Goal: Task Accomplishment & Management: Use online tool/utility

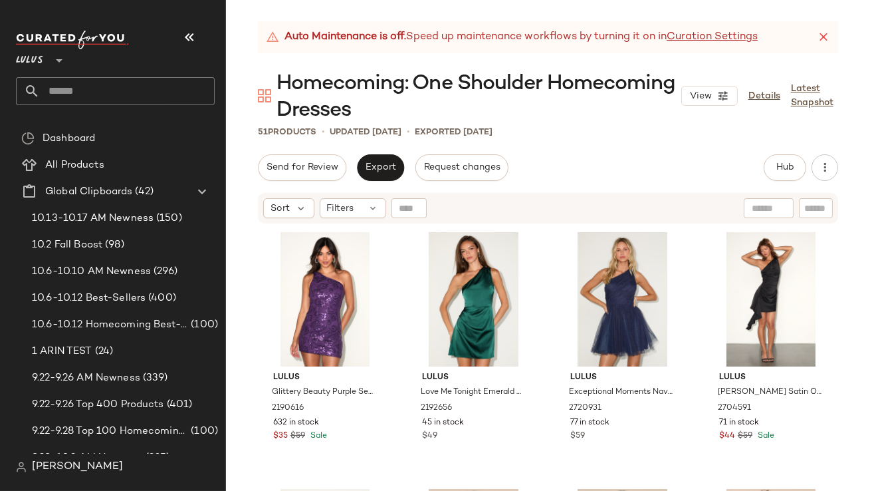
click at [182, 31] on icon "button" at bounding box center [189, 37] width 16 height 16
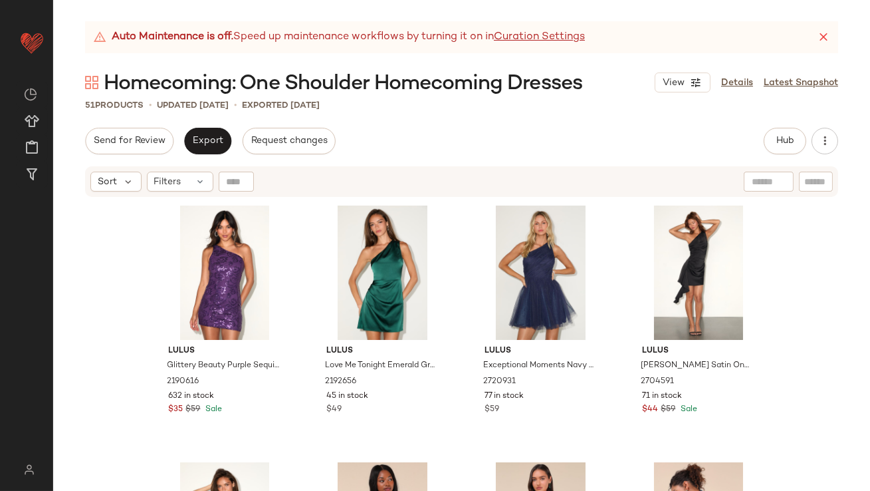
click at [827, 35] on icon at bounding box center [823, 37] width 13 height 13
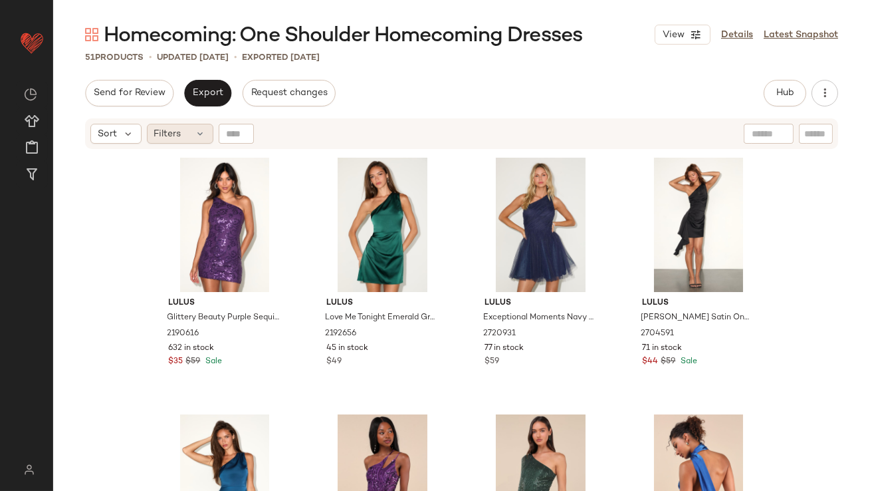
click at [196, 144] on div "Sort Filters" at bounding box center [461, 133] width 753 height 31
click at [196, 142] on div "Filters" at bounding box center [180, 134] width 66 height 20
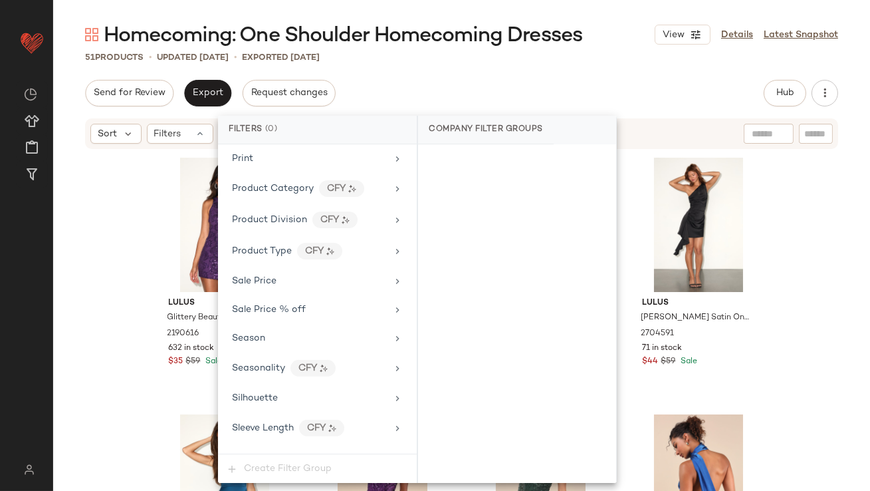
scroll to position [1047, 0]
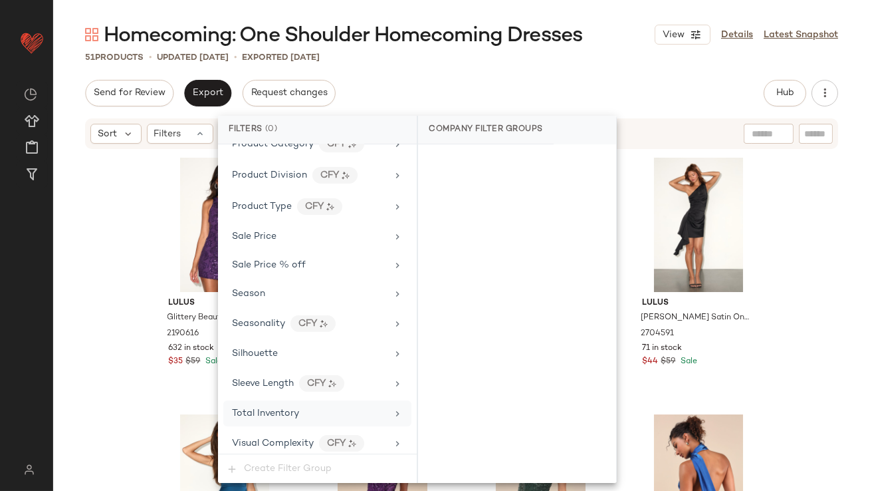
click at [265, 411] on span "Total Inventory" at bounding box center [265, 413] width 67 height 10
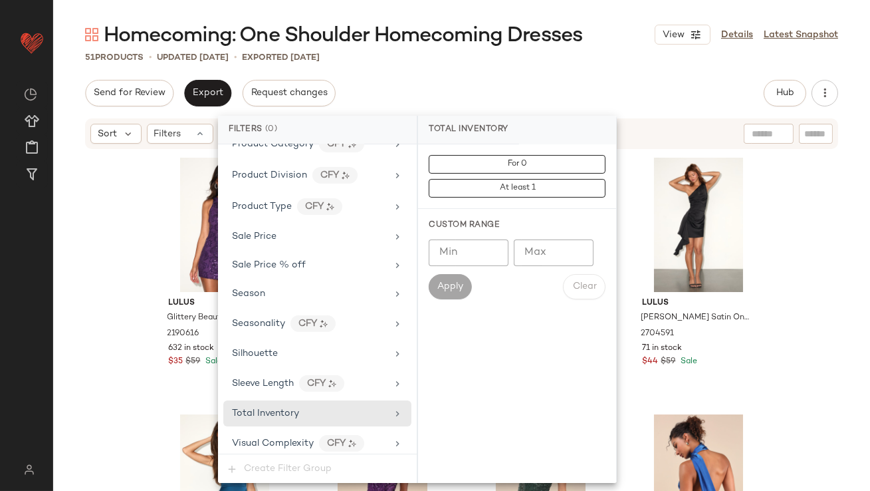
click at [543, 257] on input "Max" at bounding box center [554, 252] width 80 height 27
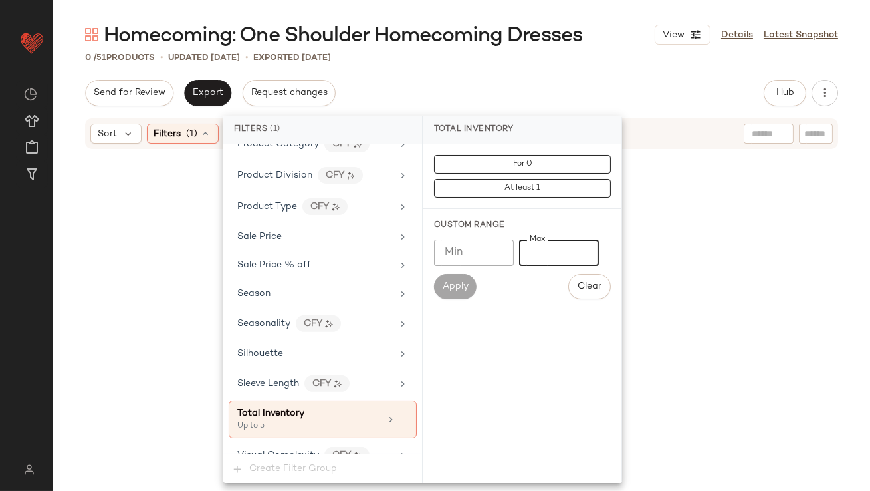
type input "*"
click at [453, 74] on div "Homecoming: One Shoulder Homecoming Dresses View Details Latest Snapshot 0 / 51…" at bounding box center [461, 255] width 817 height 469
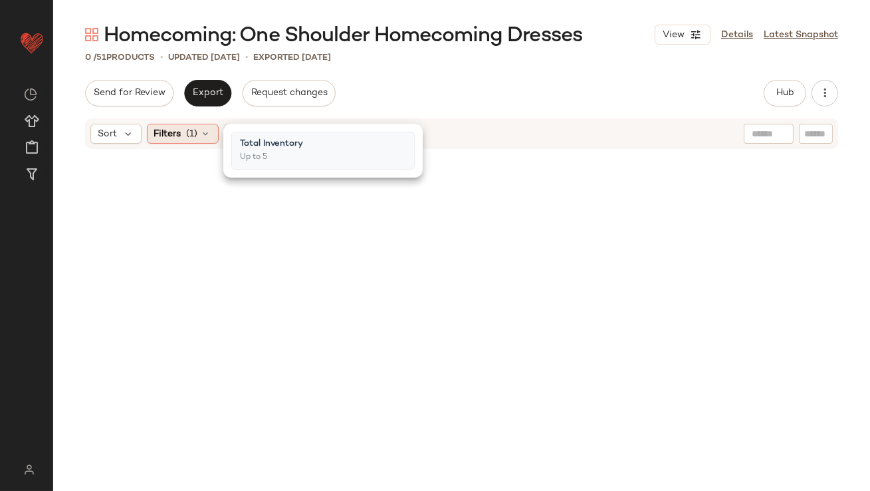
click at [188, 140] on div "Sort Filters (1) Reset" at bounding box center [461, 133] width 753 height 31
click at [190, 140] on span "(1)" at bounding box center [192, 134] width 11 height 14
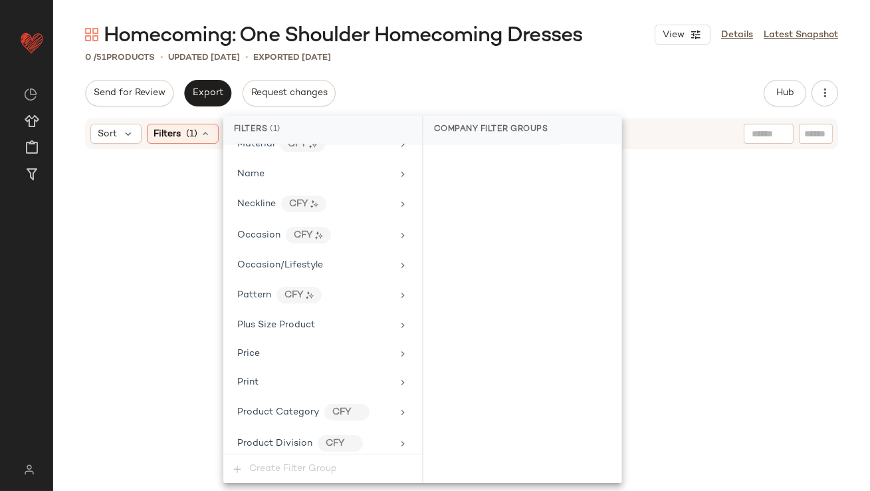
scroll to position [1059, 0]
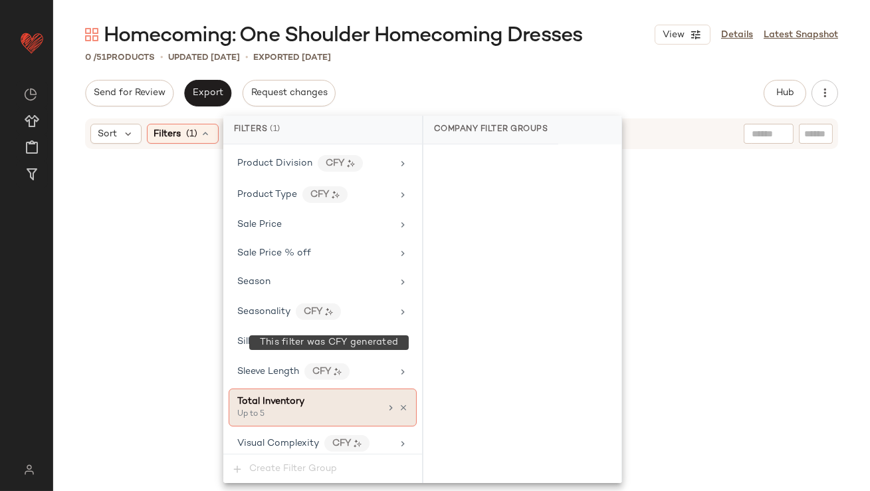
click at [316, 408] on div "Up to 5" at bounding box center [303, 414] width 133 height 12
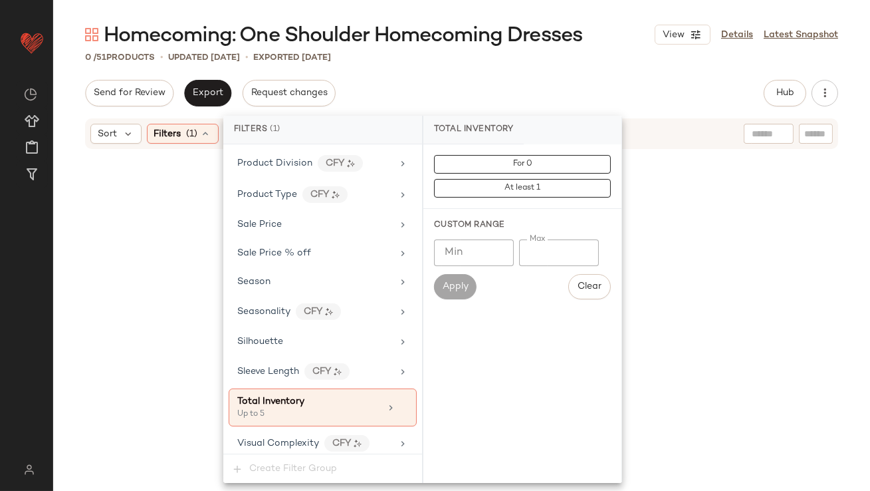
click at [525, 251] on input "*" at bounding box center [559, 252] width 80 height 27
type input "**"
click at [490, 81] on div "Send for Review Export Request changes Hub Send for Review External Review Inte…" at bounding box center [461, 93] width 753 height 27
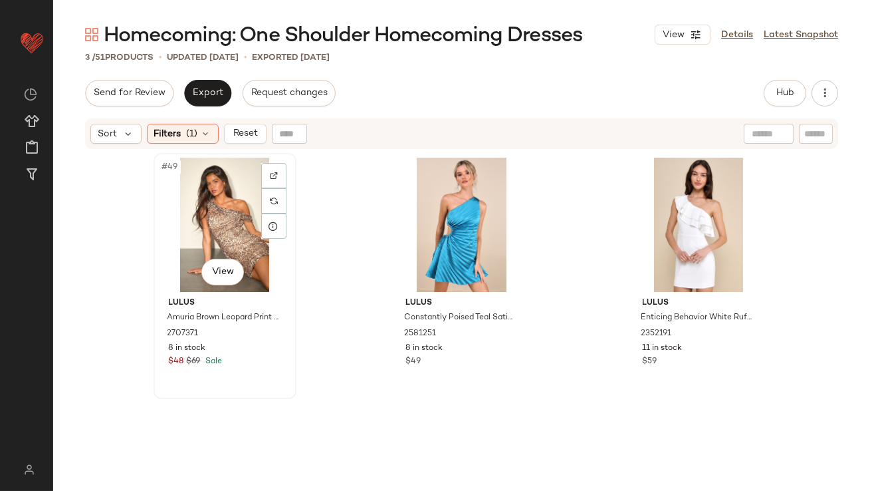
click at [210, 218] on div "#49 View" at bounding box center [225, 225] width 134 height 134
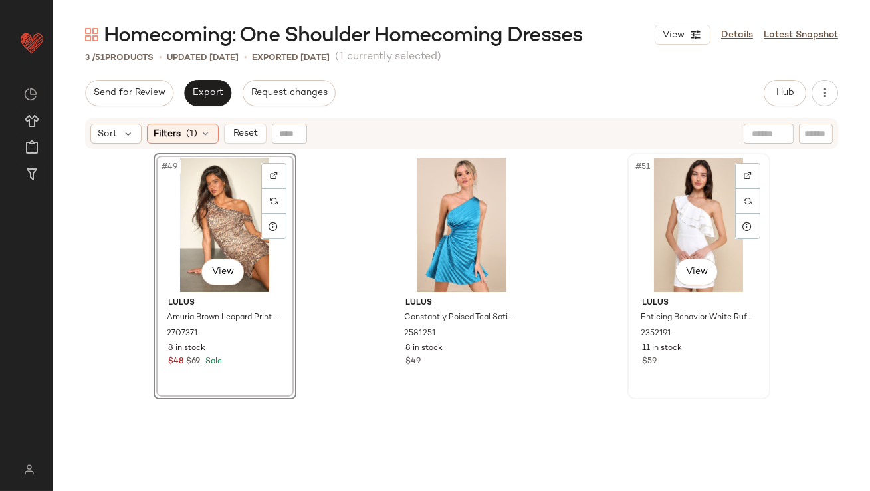
click at [675, 223] on div "#51 View" at bounding box center [699, 225] width 134 height 134
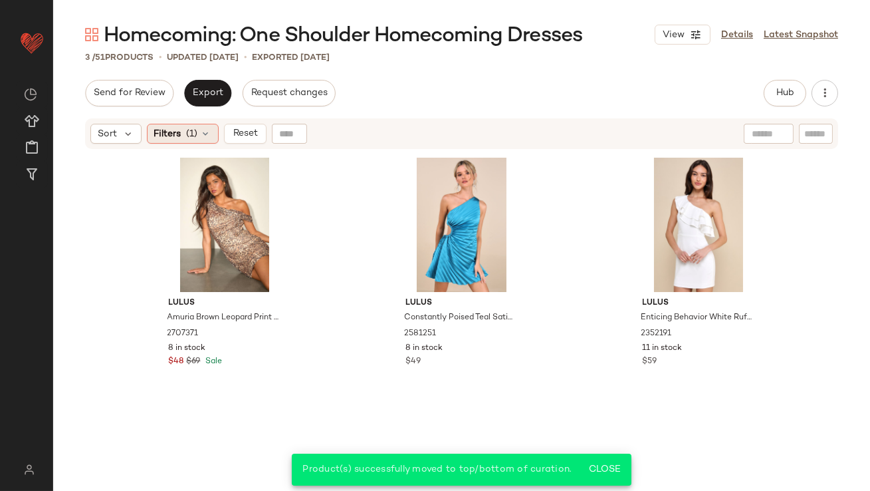
click at [184, 140] on div "Filters (1)" at bounding box center [183, 134] width 72 height 20
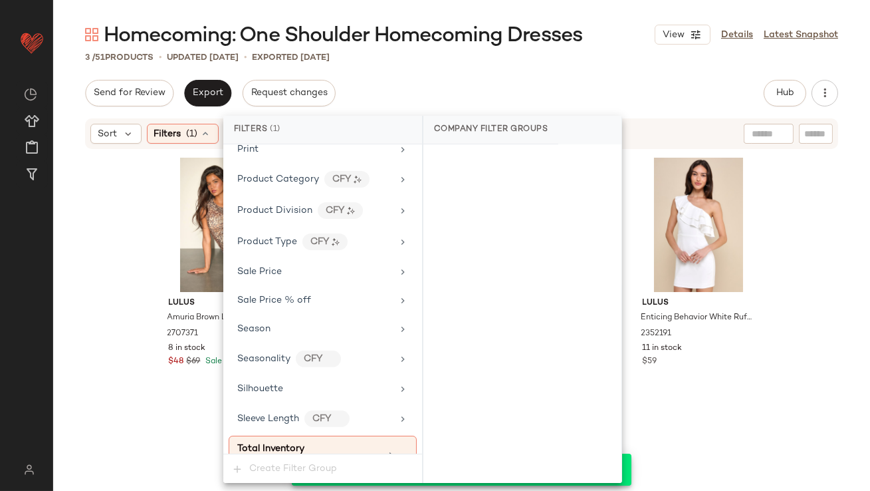
scroll to position [1059, 0]
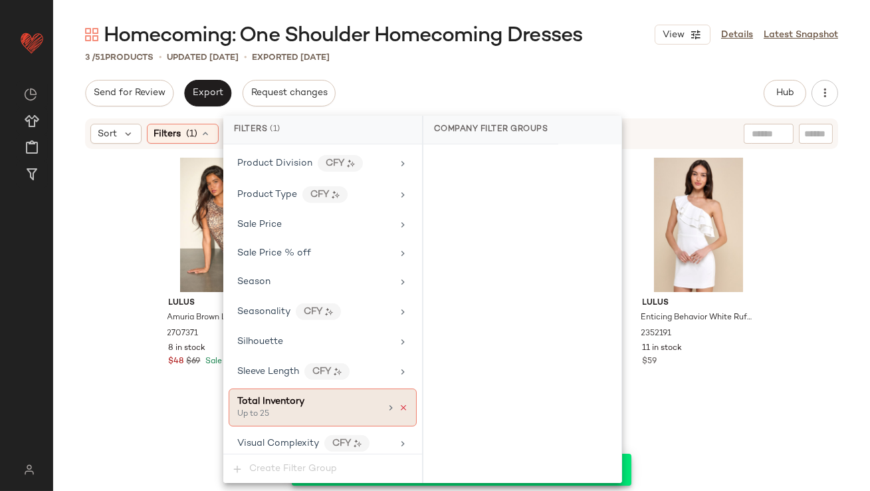
click at [399, 403] on icon at bounding box center [403, 407] width 9 height 9
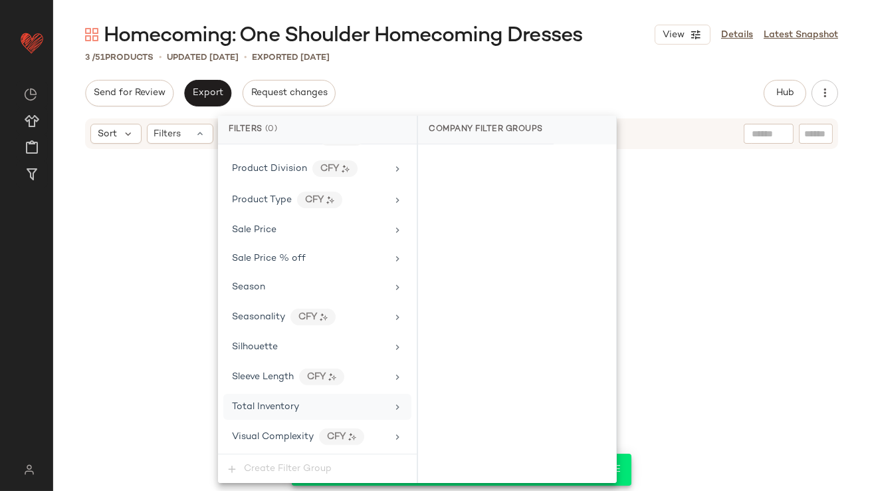
scroll to position [1047, 0]
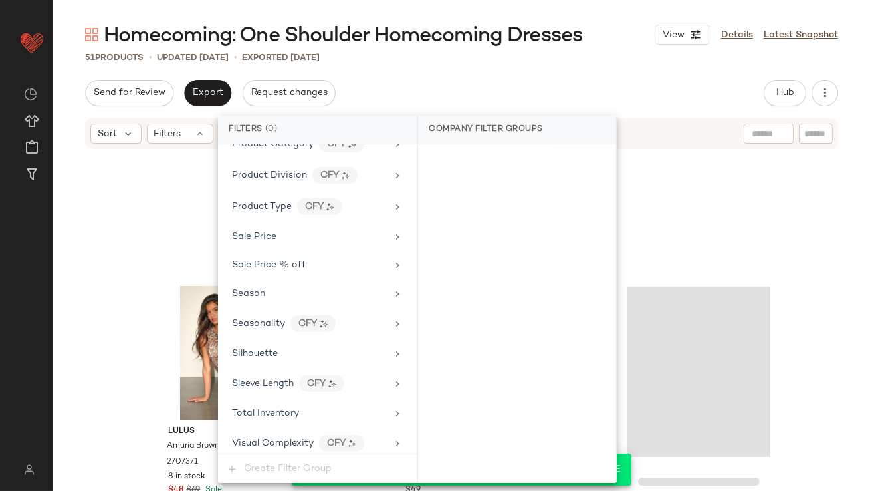
click at [529, 101] on div "Send for Review Export Request changes Hub Send for Review External Review Inte…" at bounding box center [461, 93] width 753 height 27
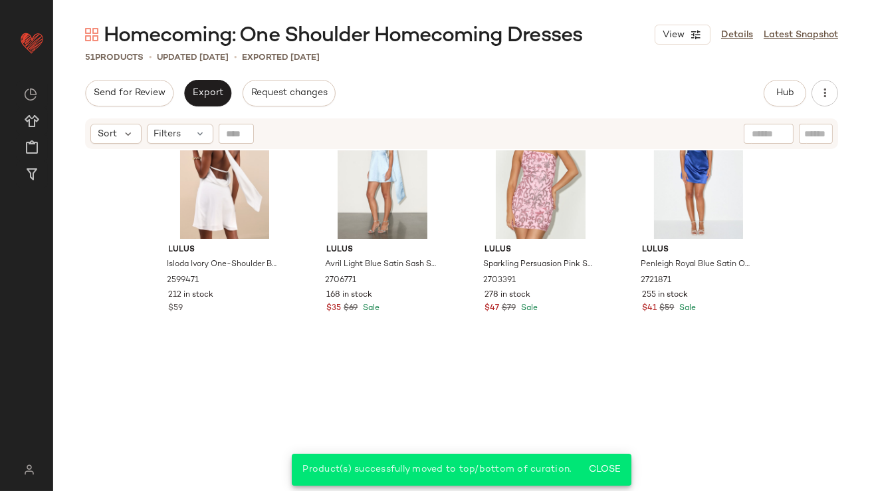
scroll to position [0, 0]
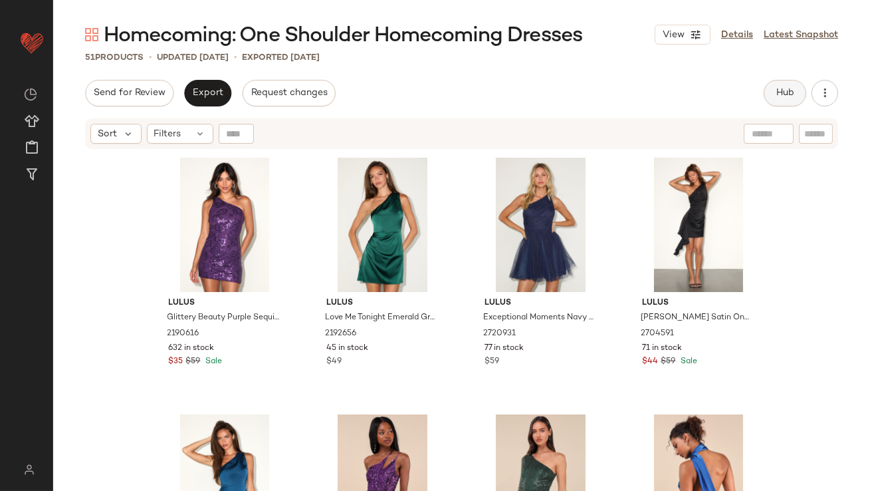
click at [772, 96] on button "Hub" at bounding box center [785, 93] width 43 height 27
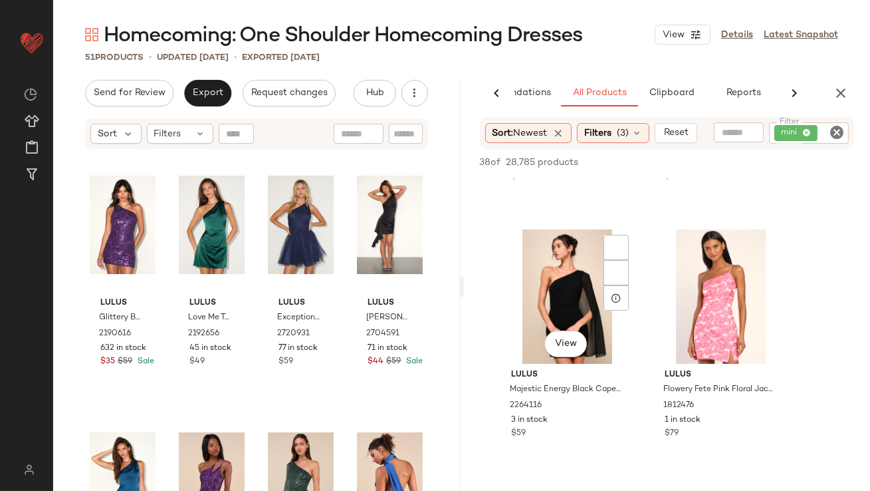
scroll to position [724, 0]
click at [833, 93] on icon "button" at bounding box center [841, 93] width 16 height 16
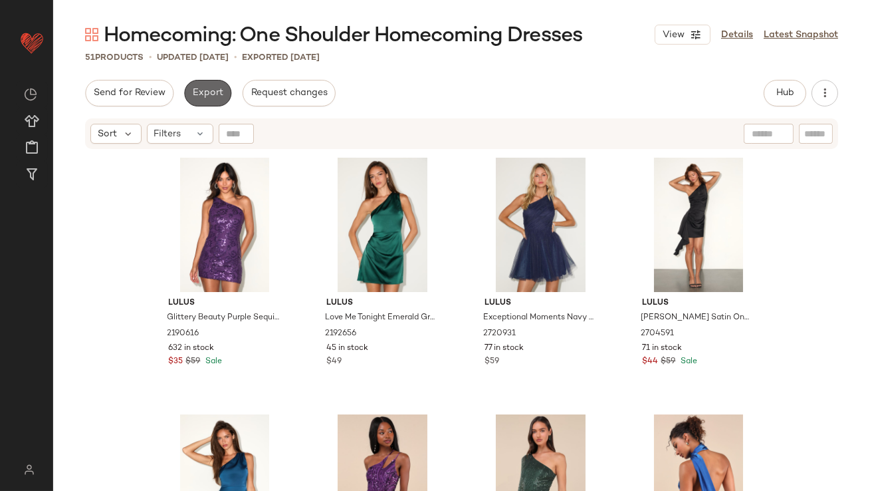
click at [207, 88] on span "Export" at bounding box center [207, 93] width 31 height 11
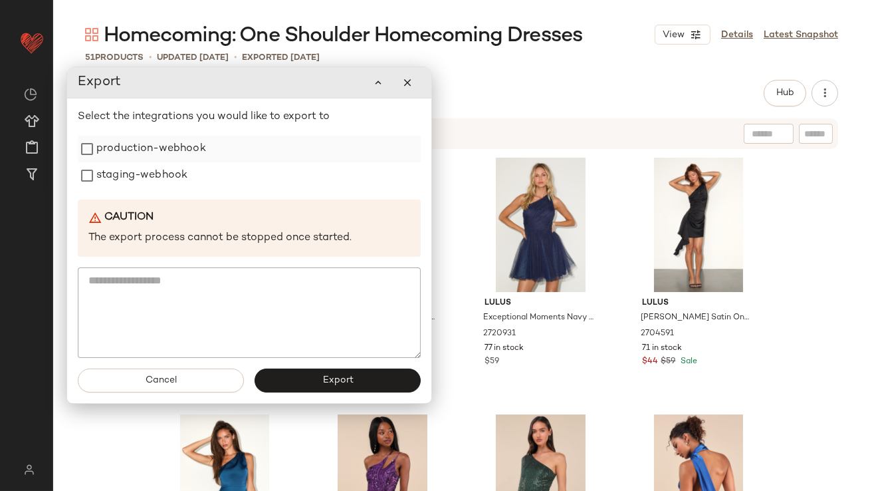
click at [172, 152] on label "production-webhook" at bounding box center [151, 149] width 110 height 27
click at [159, 169] on label "staging-webhook" at bounding box center [141, 176] width 91 height 27
click at [282, 385] on button "Export" at bounding box center [338, 381] width 166 height 24
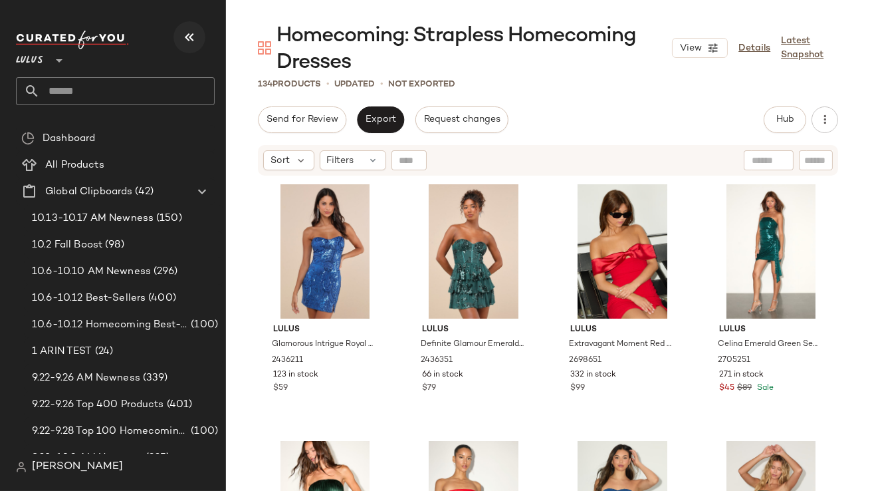
click at [187, 29] on icon "button" at bounding box center [189, 37] width 16 height 16
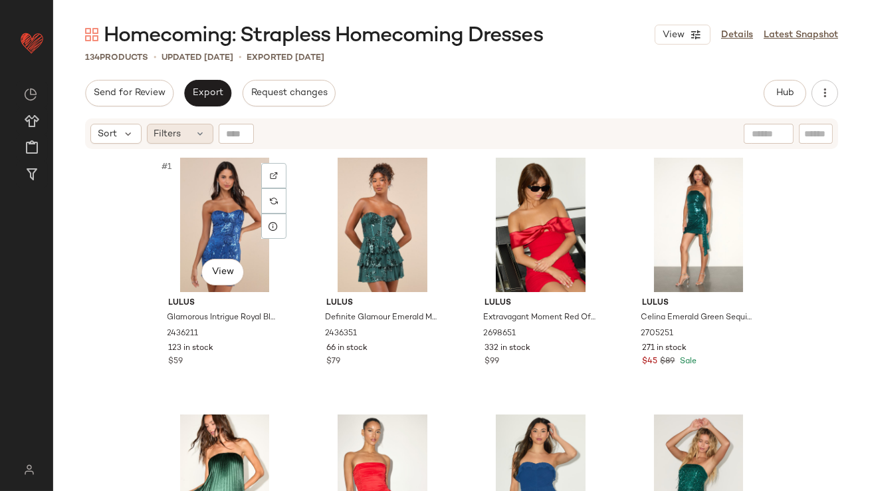
click at [177, 134] on span "Filters" at bounding box center [167, 134] width 27 height 14
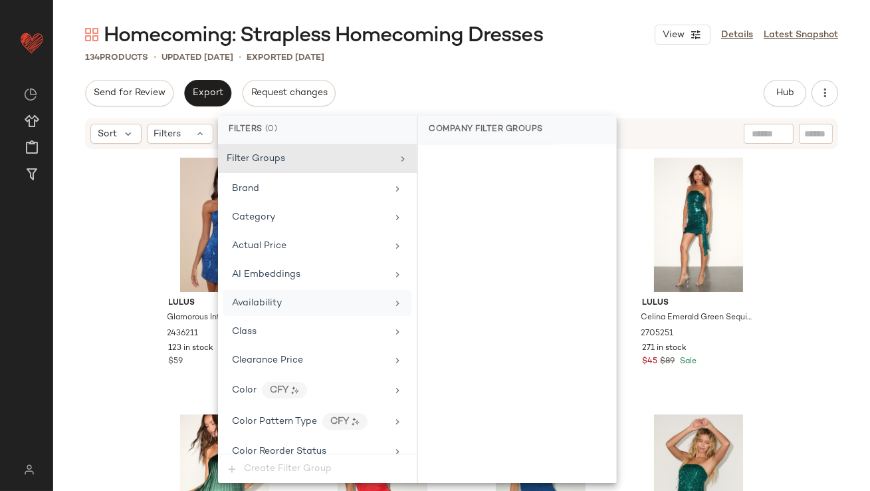
scroll to position [1018, 0]
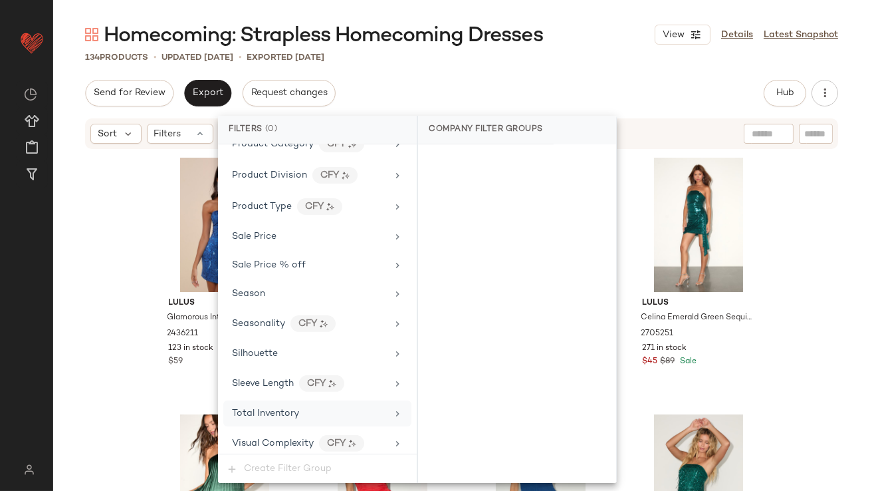
click at [279, 406] on div "Total Inventory" at bounding box center [265, 413] width 67 height 14
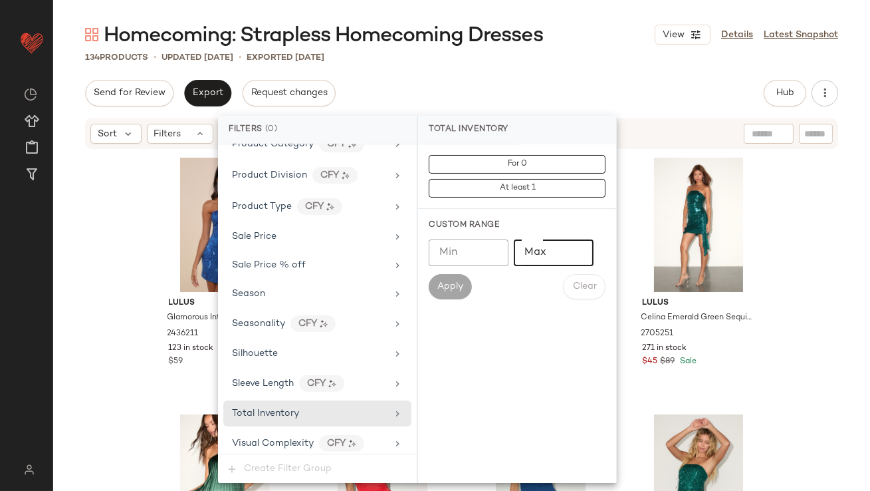
click at [540, 259] on input "Max" at bounding box center [554, 252] width 80 height 27
type input "*"
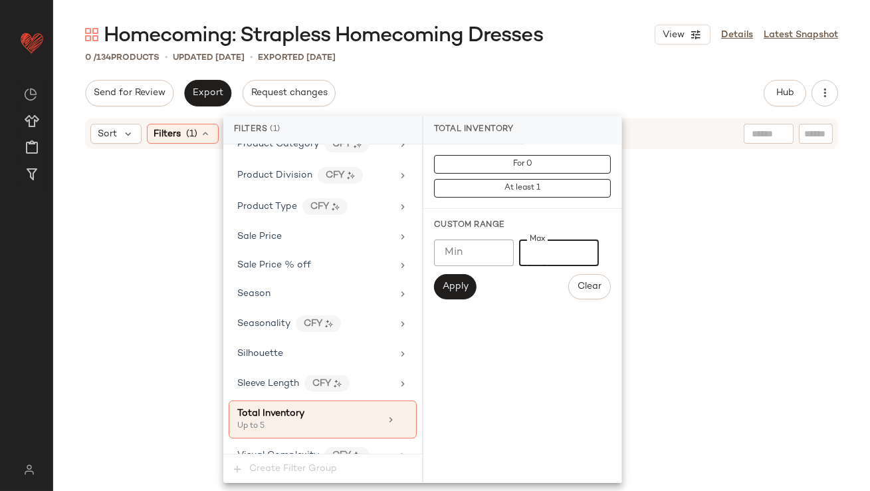
type input "**"
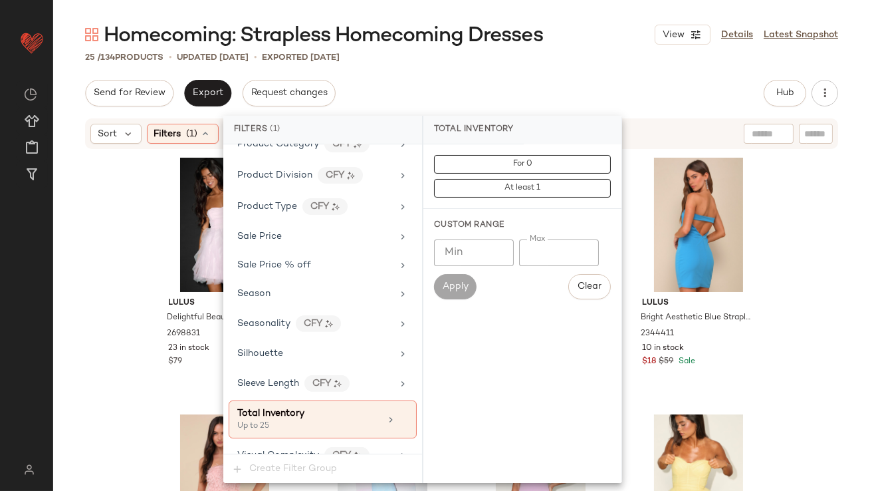
click at [438, 82] on div "Send for Review Export Request changes Hub Send for Review External Review Inte…" at bounding box center [461, 93] width 753 height 27
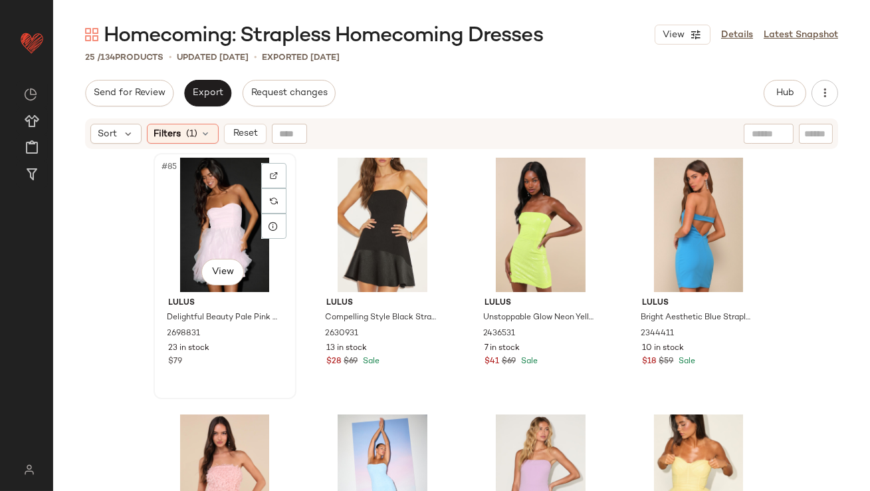
click at [189, 193] on div "#85 View" at bounding box center [225, 225] width 134 height 134
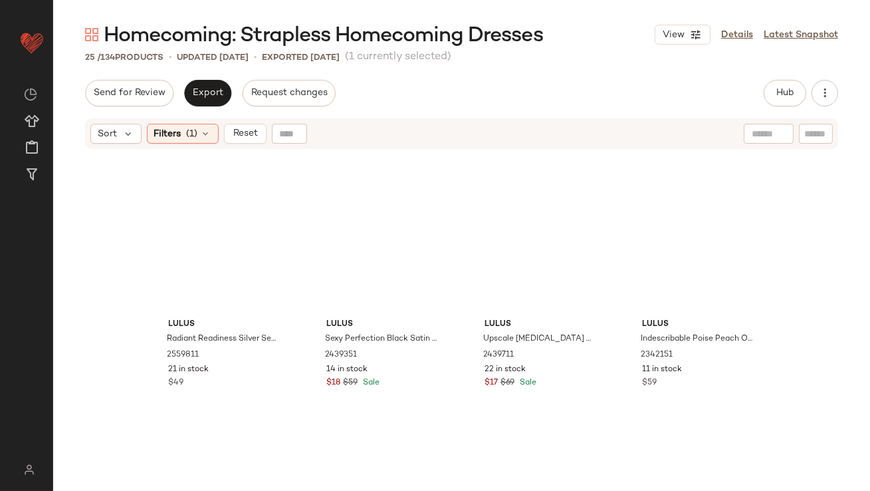
scroll to position [1422, 0]
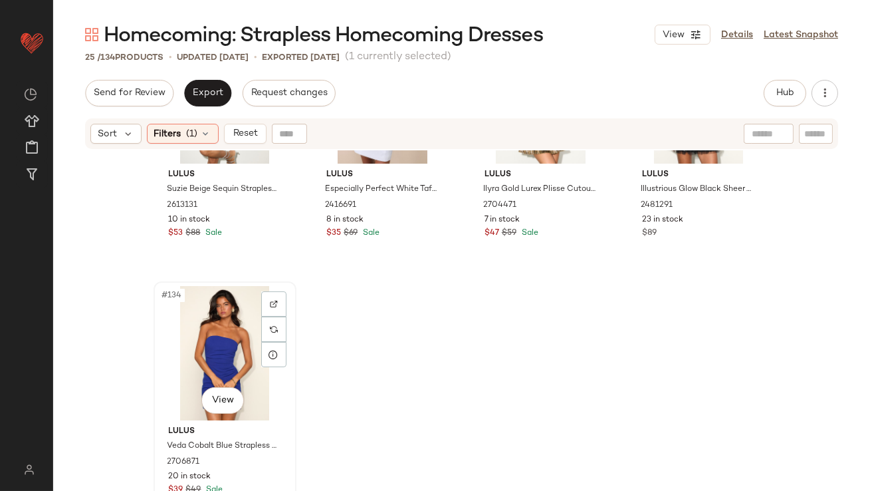
click at [192, 331] on div "#134 View" at bounding box center [225, 353] width 134 height 134
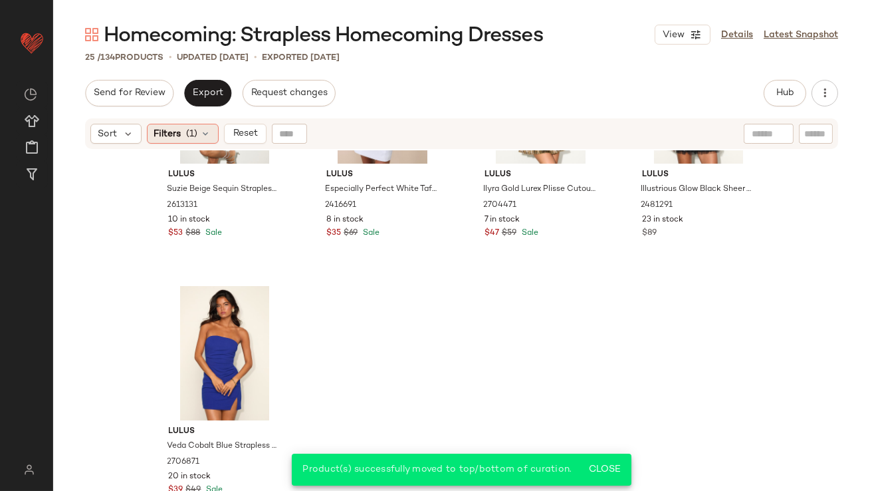
click at [184, 127] on div "Filters (1)" at bounding box center [183, 134] width 72 height 20
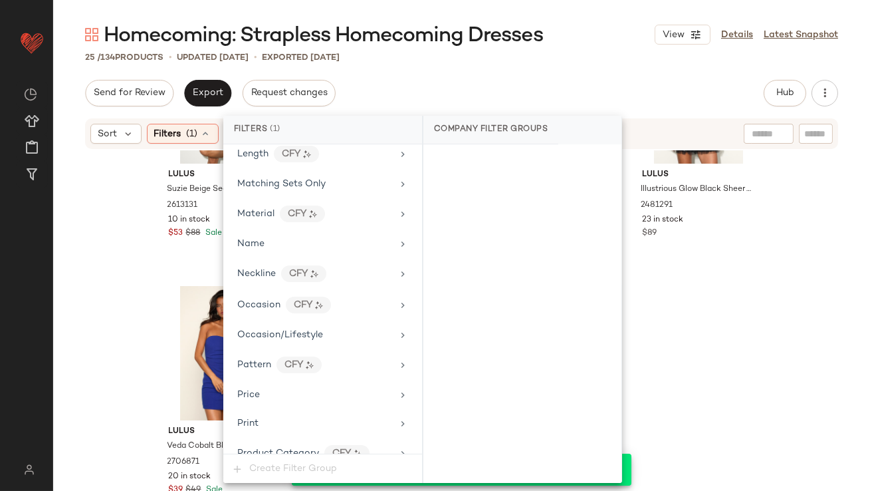
scroll to position [1030, 0]
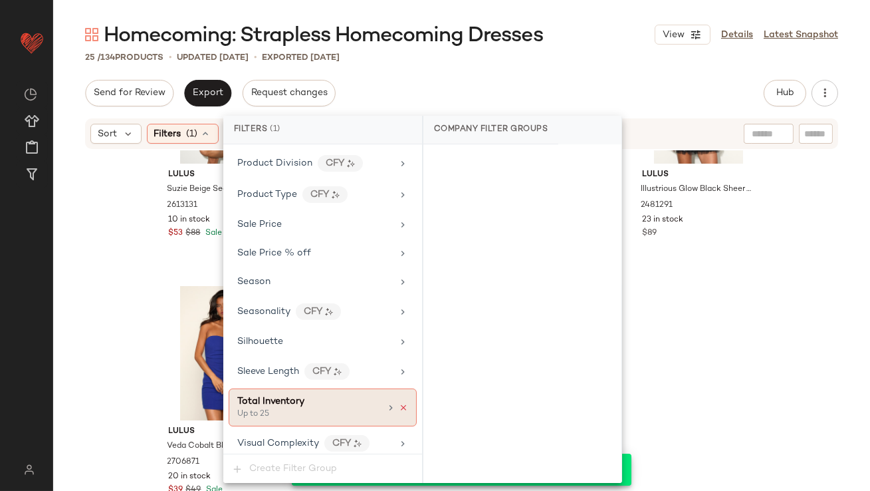
click at [399, 403] on icon at bounding box center [403, 407] width 9 height 9
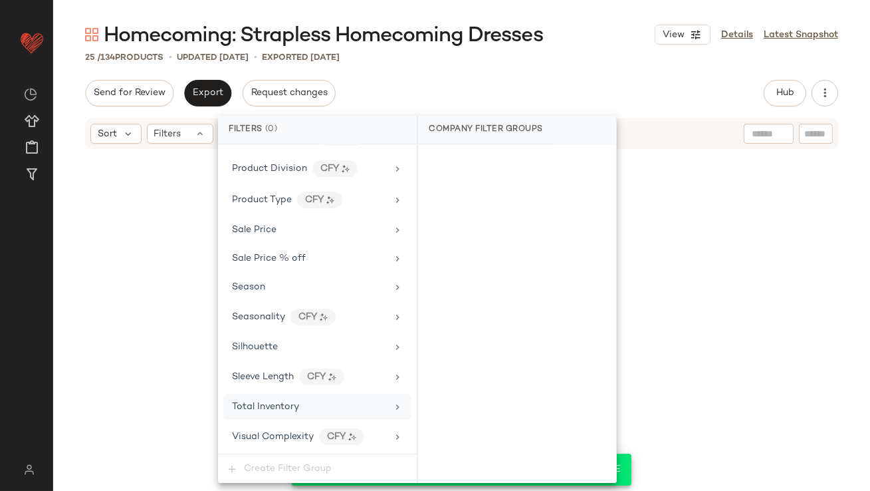
scroll to position [1018, 0]
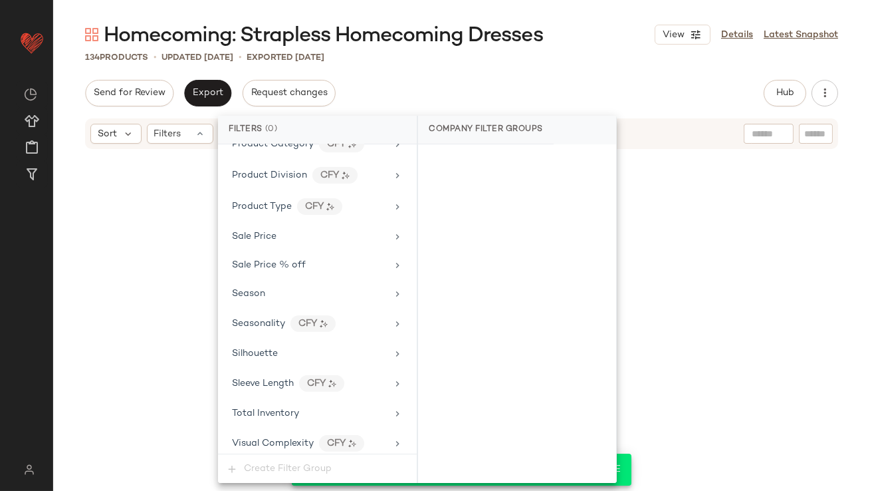
click at [581, 82] on div "Send for Review Export Request changes Hub Send for Review External Review Inte…" at bounding box center [461, 93] width 753 height 27
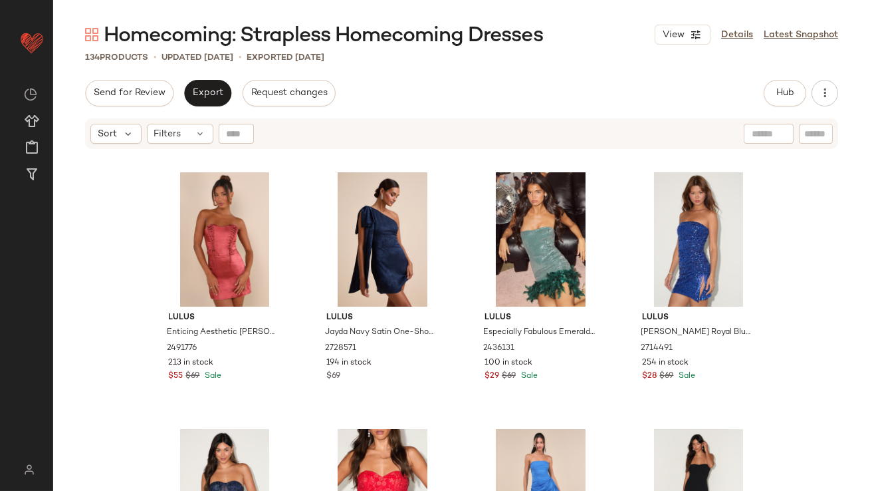
scroll to position [0, 0]
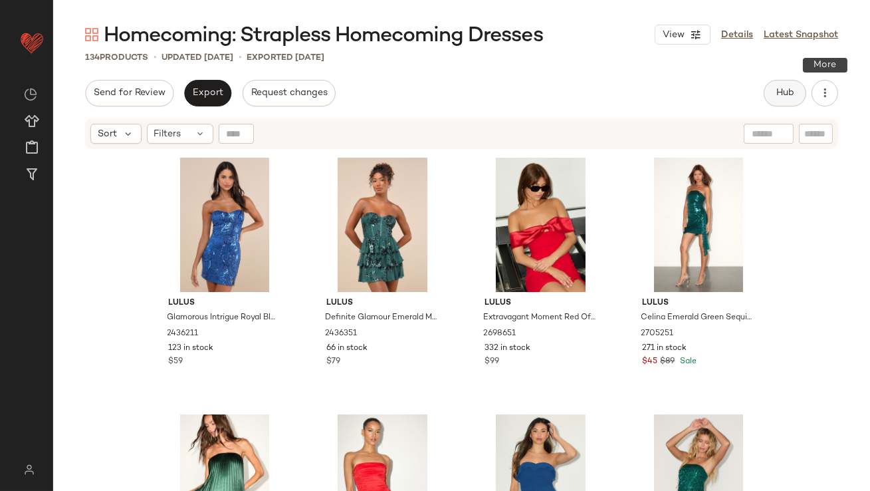
click at [792, 81] on button "Hub" at bounding box center [785, 93] width 43 height 27
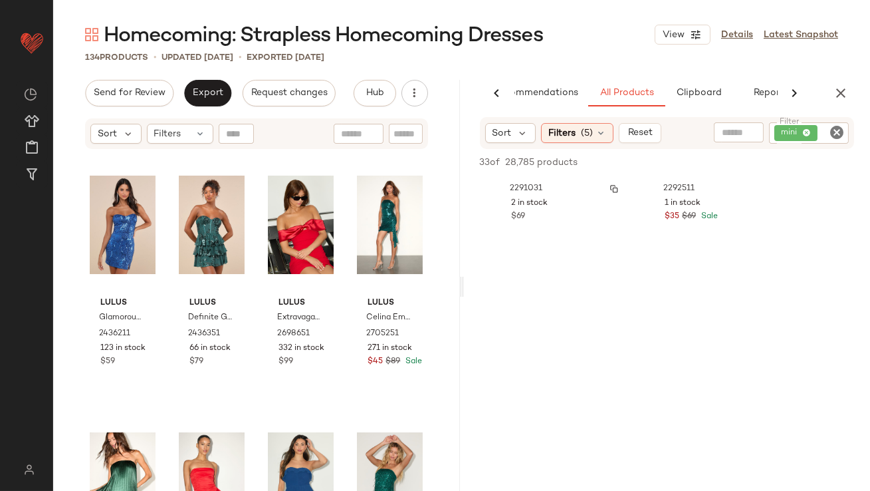
scroll to position [685, 0]
click at [844, 93] on icon "button" at bounding box center [841, 93] width 16 height 16
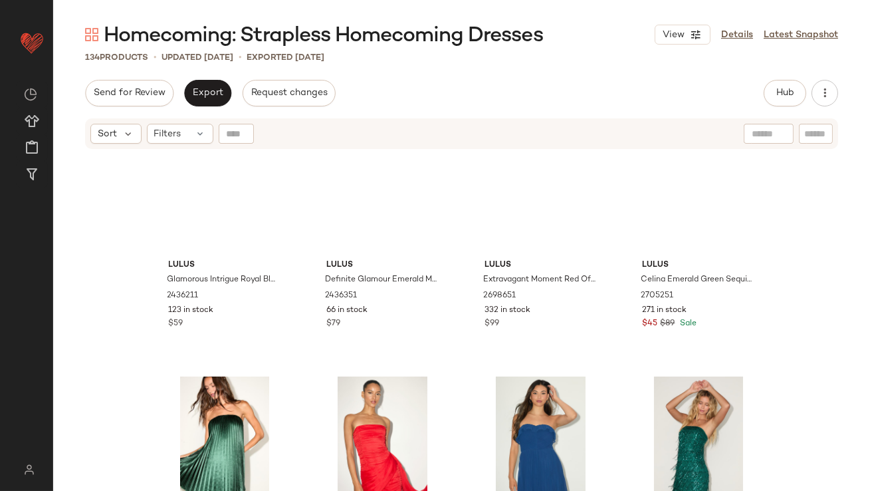
scroll to position [0, 0]
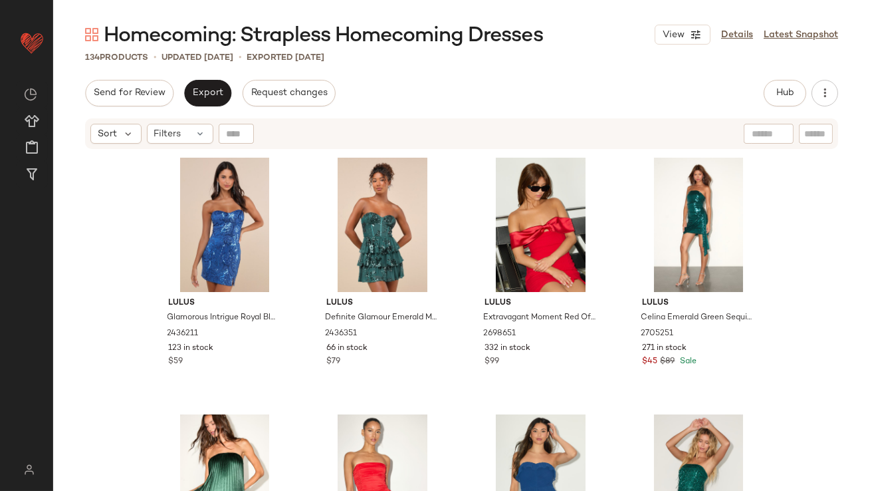
click at [193, 108] on div "Send for Review Export Request changes Hub Send for Review External Review Inte…" at bounding box center [461, 286] width 817 height 413
click at [200, 92] on span "Export" at bounding box center [207, 93] width 31 height 11
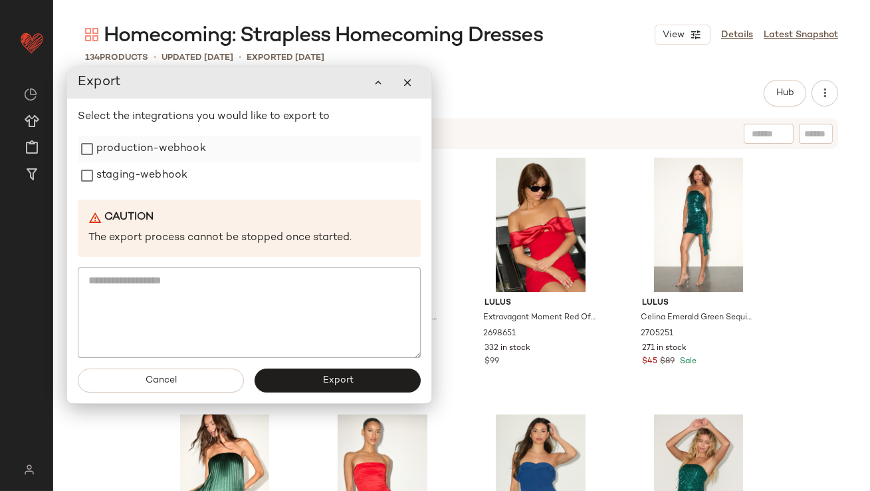
click at [189, 154] on label "production-webhook" at bounding box center [151, 149] width 110 height 27
click at [181, 178] on label "staging-webhook" at bounding box center [141, 175] width 91 height 27
click at [284, 375] on button "Export" at bounding box center [338, 380] width 166 height 24
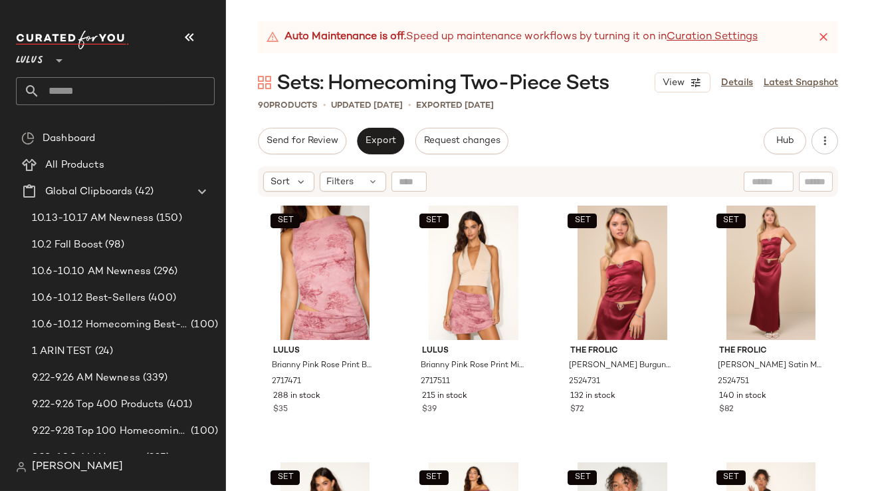
click at [187, 37] on icon "button" at bounding box center [189, 37] width 16 height 16
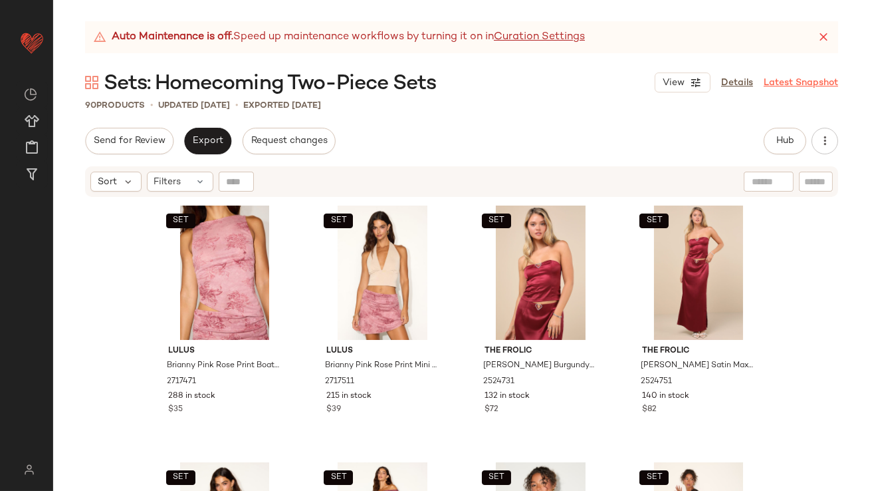
click at [821, 35] on icon at bounding box center [823, 37] width 13 height 13
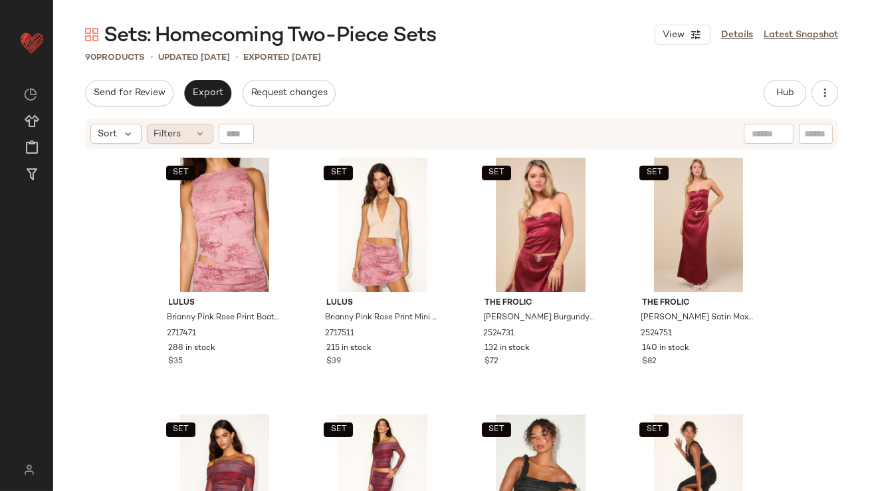
click at [195, 138] on icon at bounding box center [200, 133] width 11 height 11
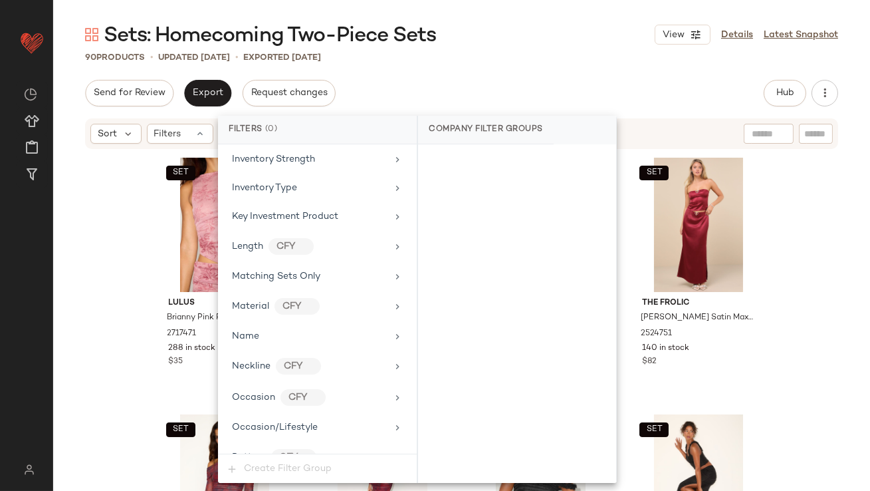
scroll to position [1049, 0]
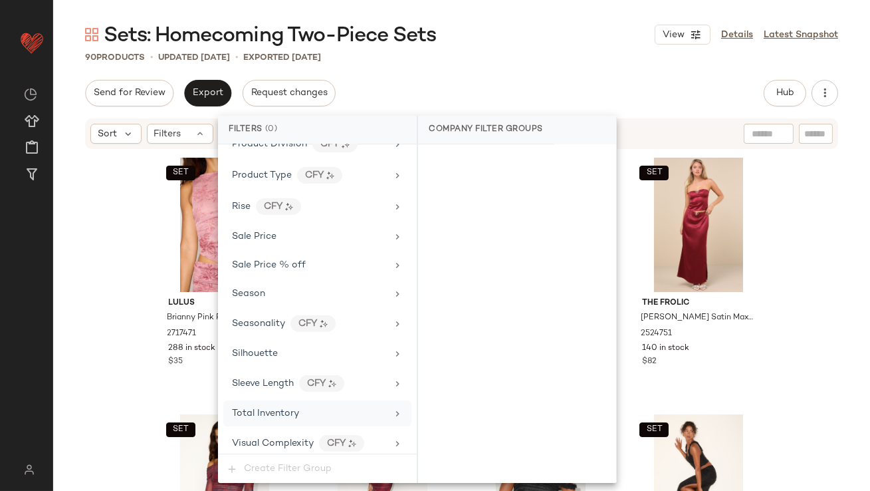
click at [252, 408] on span "Total Inventory" at bounding box center [265, 413] width 67 height 10
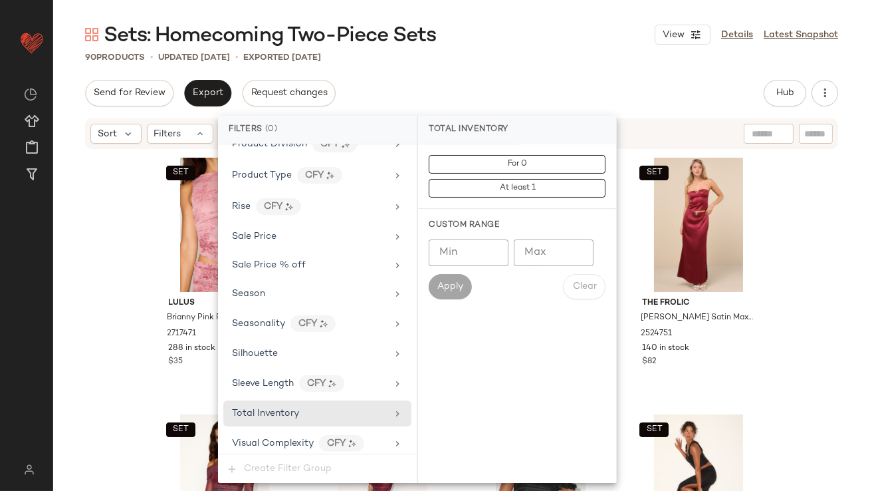
click at [532, 248] on input "Max" at bounding box center [554, 252] width 80 height 27
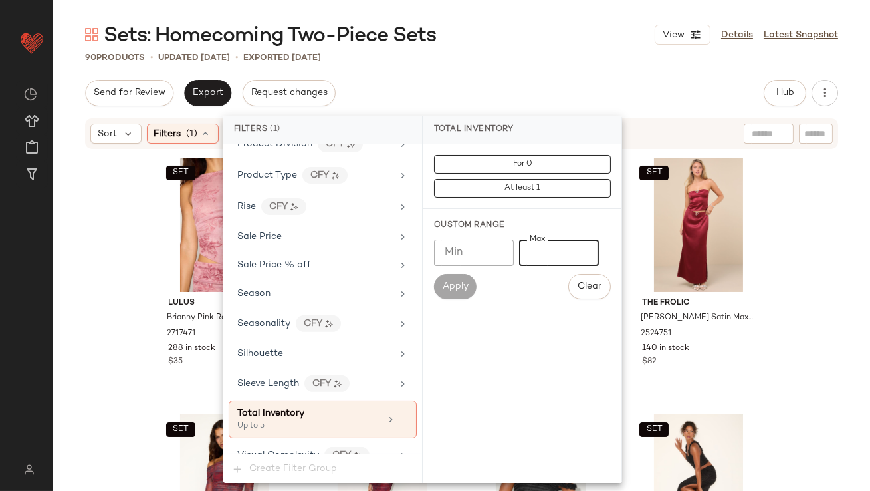
type input "*"
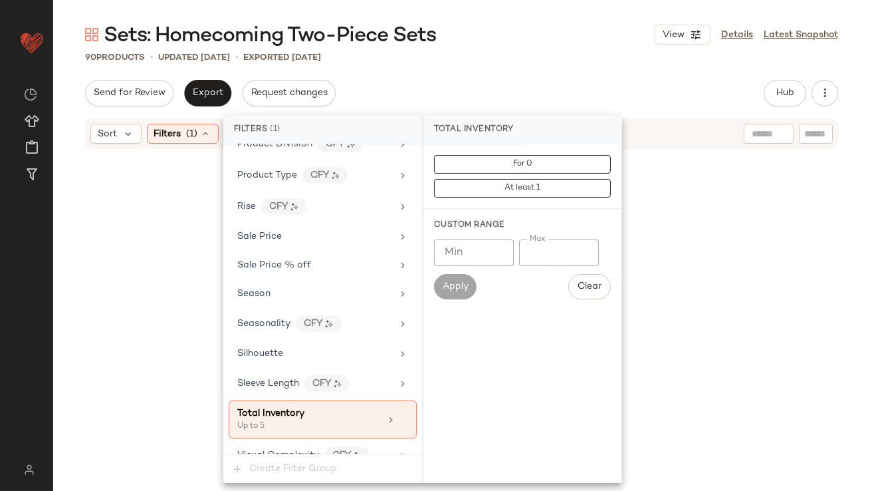
click at [527, 69] on div "Sets: Homecoming Two-Piece Sets View Details Latest Snapshot 90 Products • upda…" at bounding box center [461, 255] width 817 height 469
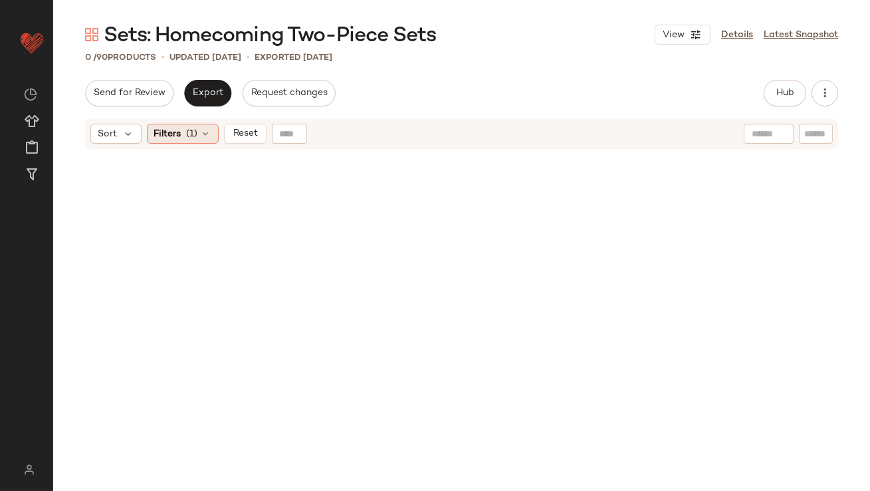
click at [165, 141] on div "Filters (1)" at bounding box center [183, 134] width 72 height 20
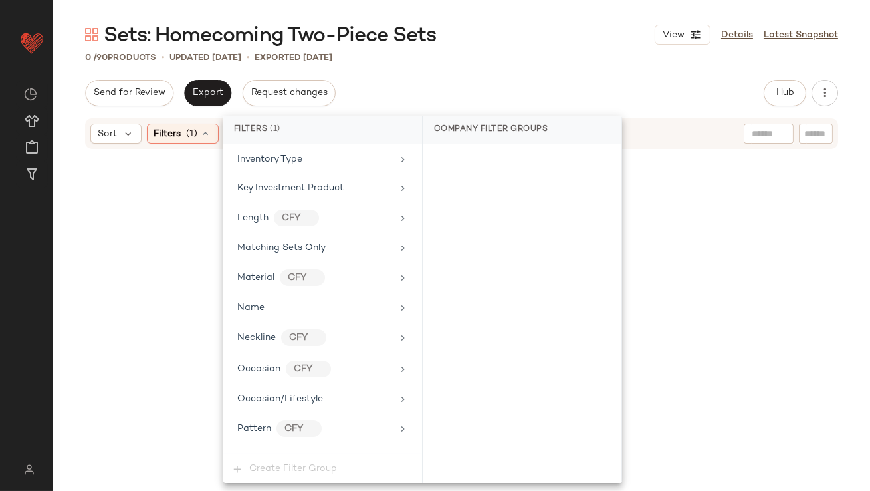
scroll to position [1061, 0]
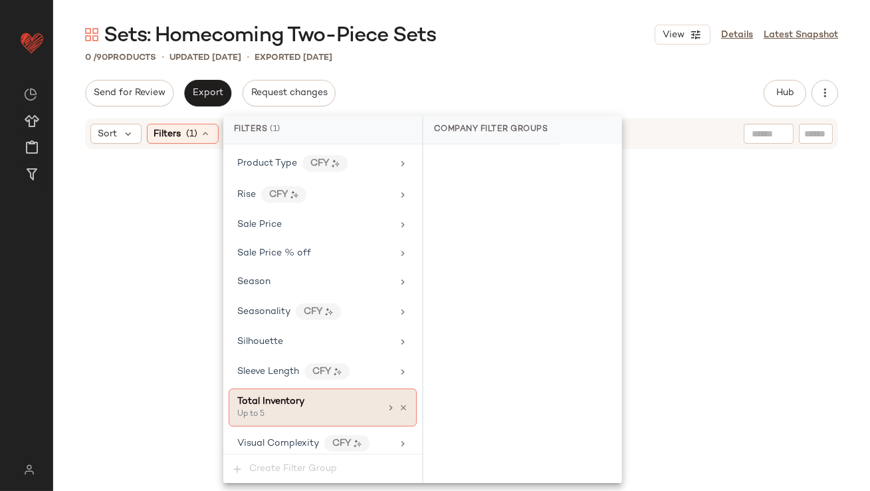
click at [278, 408] on div "Up to 5" at bounding box center [303, 414] width 133 height 12
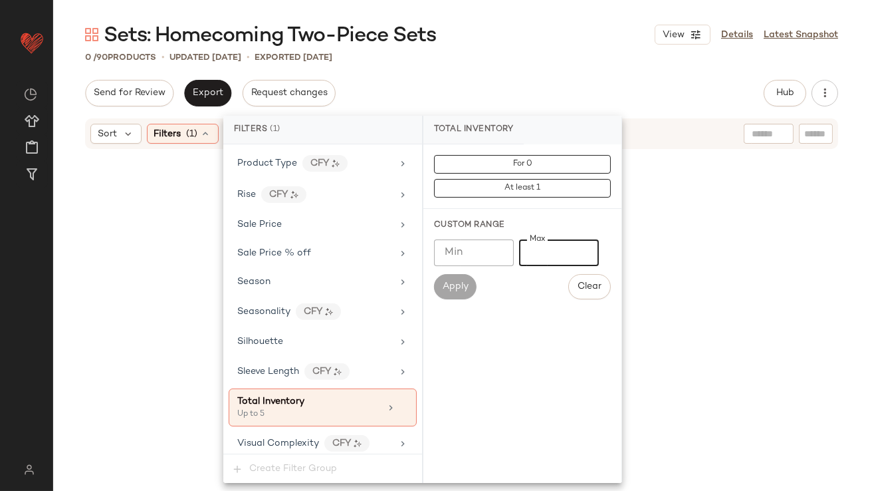
click at [527, 248] on input "*" at bounding box center [559, 252] width 80 height 27
type input "**"
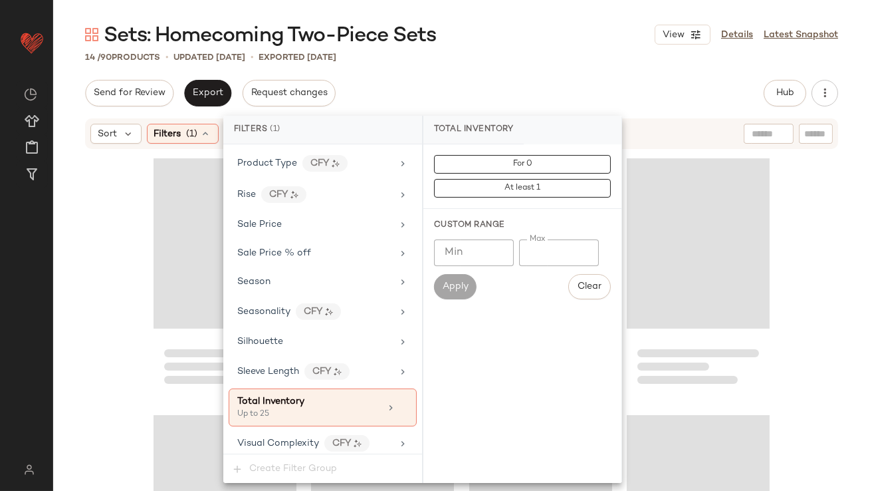
click at [596, 76] on div "Sets: Homecoming Two-Piece Sets View Details Latest Snapshot 14 / 90 Products •…" at bounding box center [461, 255] width 817 height 469
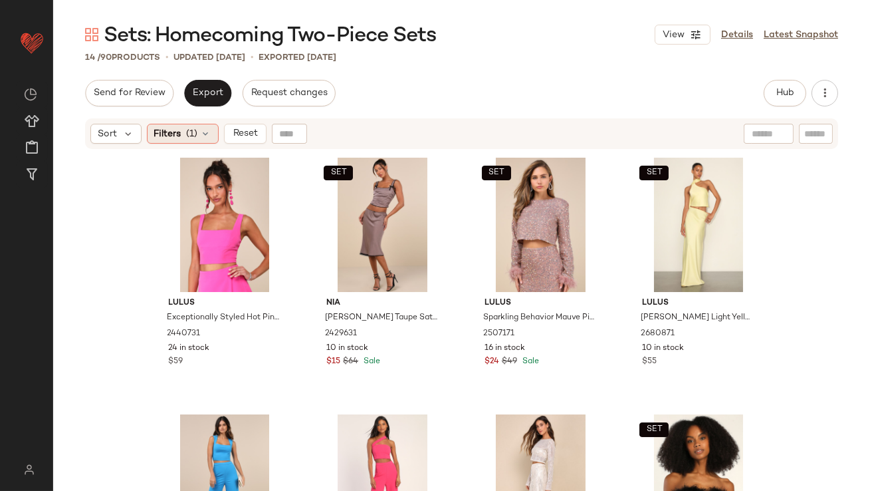
click at [175, 129] on span "Filters" at bounding box center [167, 134] width 27 height 14
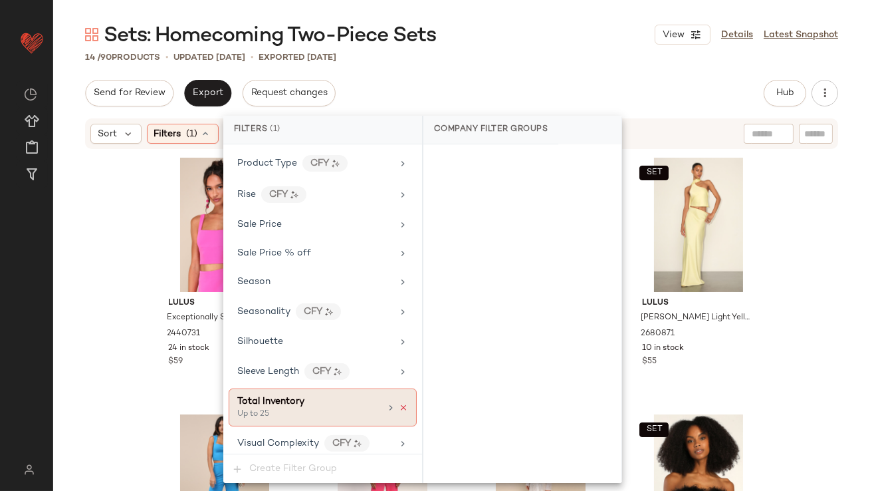
click at [399, 403] on icon at bounding box center [403, 407] width 9 height 9
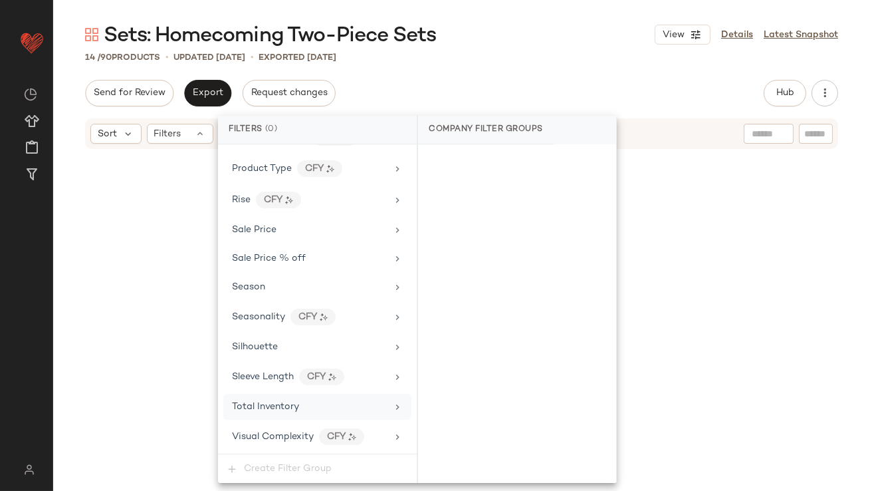
scroll to position [1049, 0]
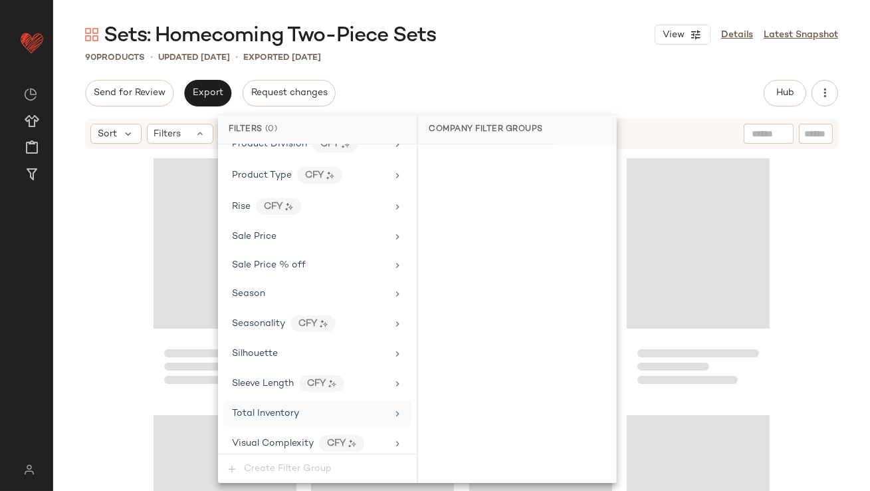
click at [532, 93] on div "Send for Review Export Request changes Hub Send for Review External Review Inte…" at bounding box center [461, 93] width 753 height 27
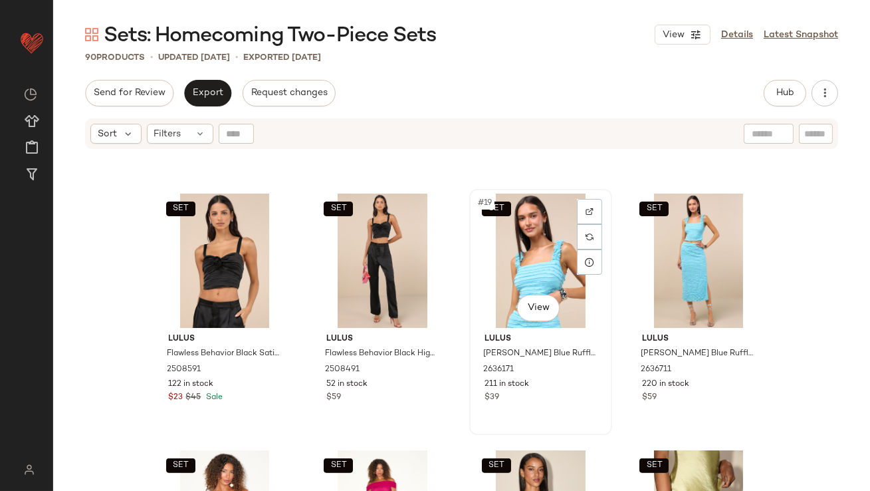
scroll to position [1004, 0]
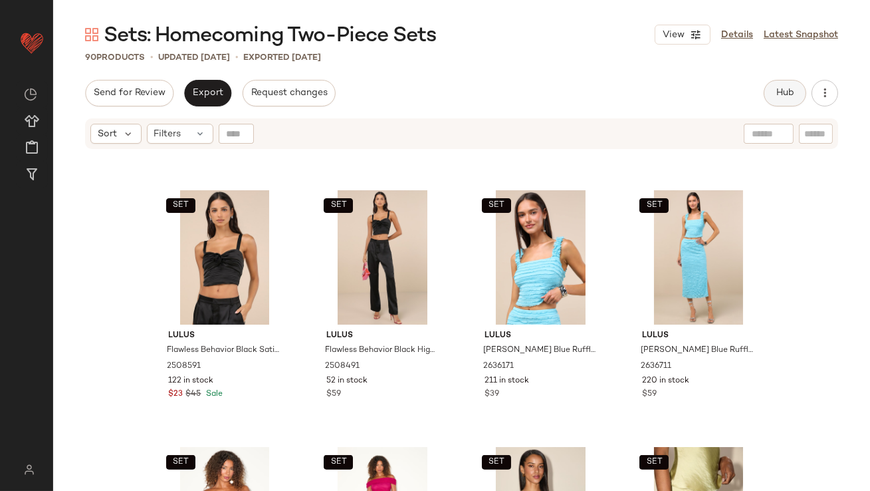
click at [789, 88] on span "Hub" at bounding box center [785, 93] width 19 height 11
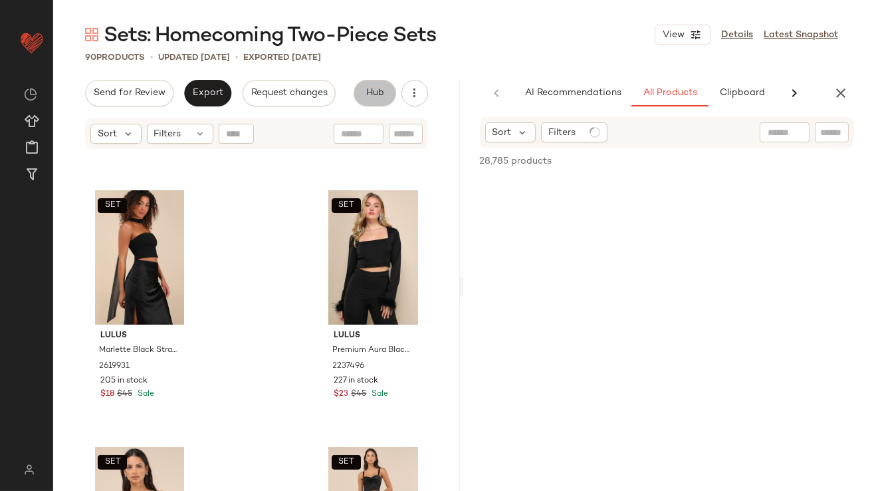
scroll to position [0, 70]
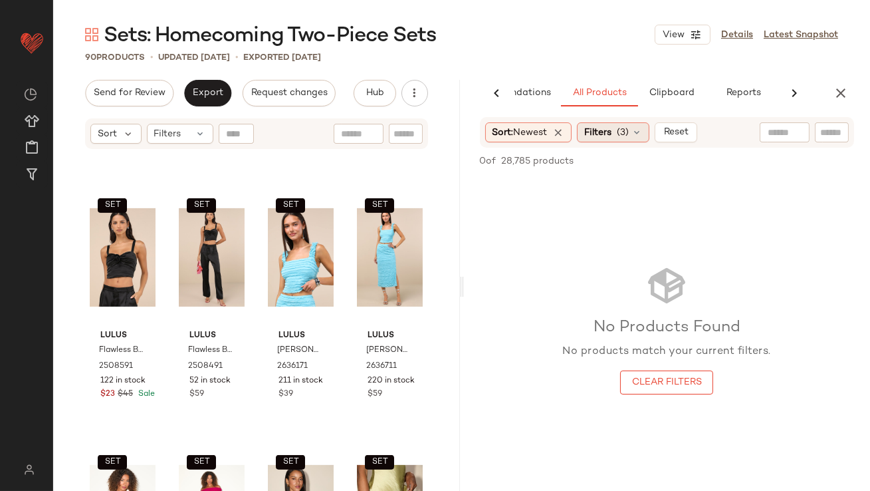
click at [622, 138] on span "(3)" at bounding box center [623, 133] width 12 height 14
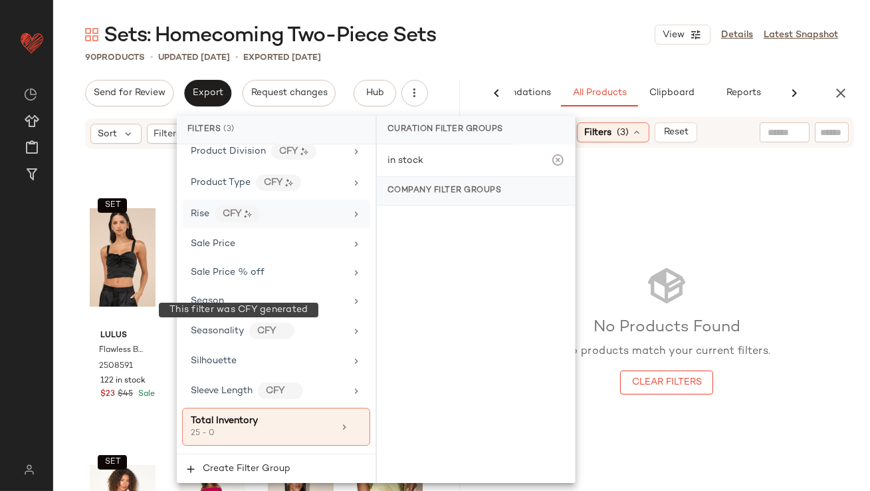
scroll to position [1145, 0]
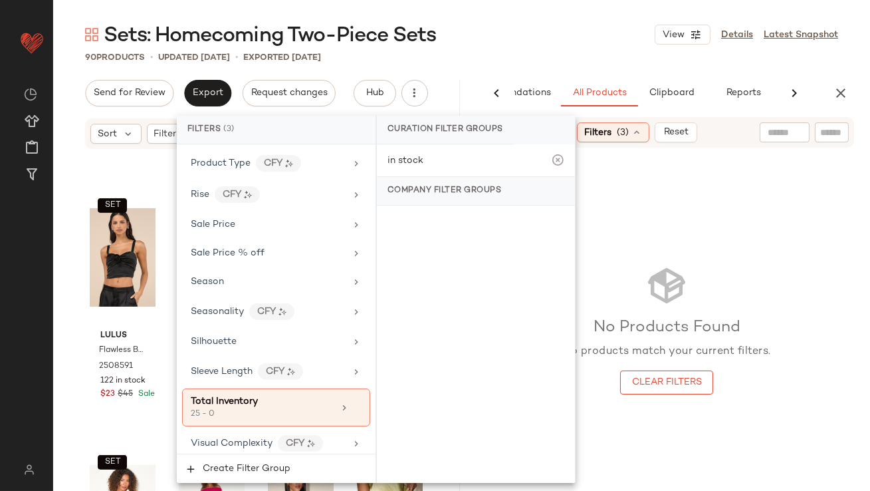
click at [524, 45] on div "Sets: Homecoming Two-Piece Sets View Details Latest Snapshot" at bounding box center [461, 34] width 817 height 27
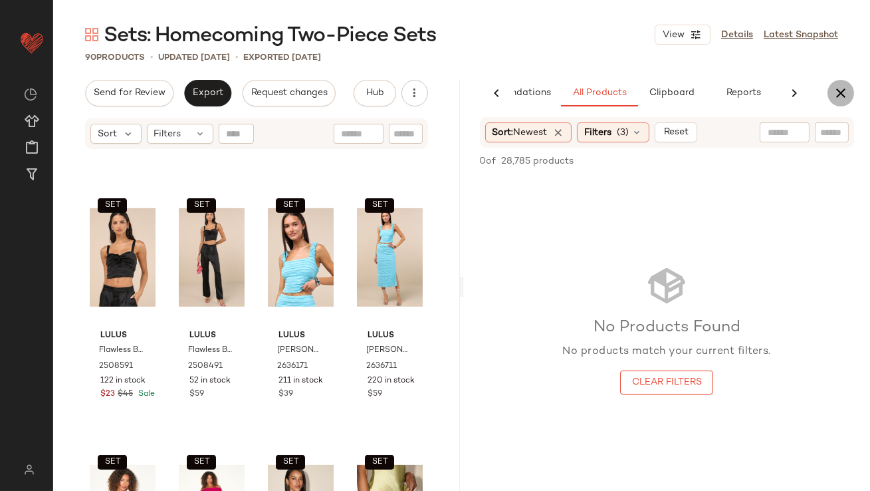
click at [849, 92] on button "button" at bounding box center [840, 93] width 27 height 27
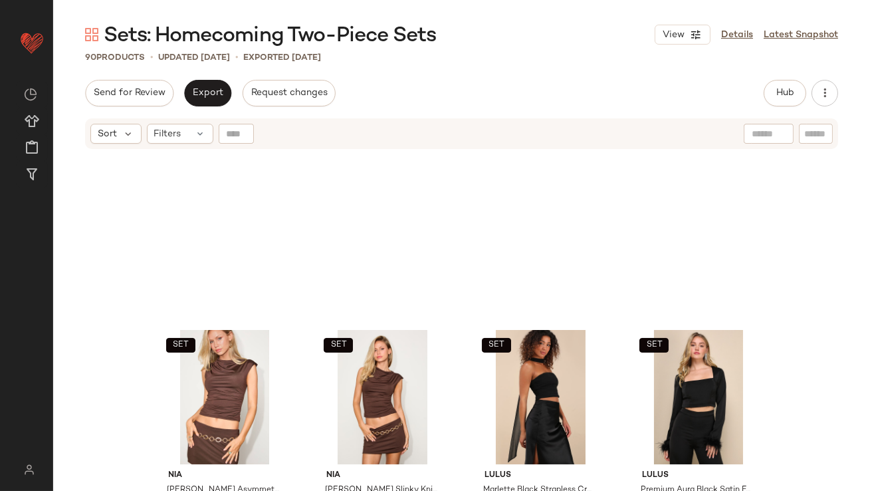
scroll to position [0, 0]
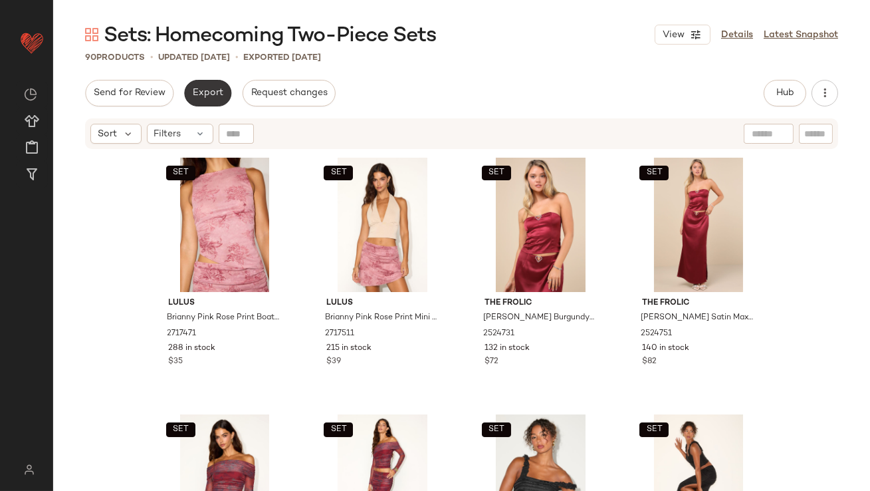
click at [208, 92] on span "Export" at bounding box center [207, 93] width 31 height 11
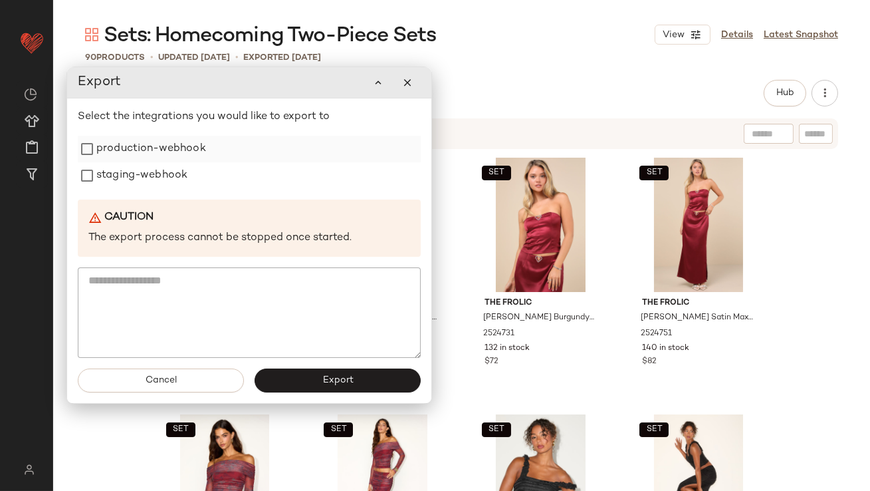
click at [187, 162] on label "production-webhook" at bounding box center [151, 149] width 110 height 27
click at [185, 175] on label "staging-webhook" at bounding box center [141, 175] width 91 height 27
click at [286, 375] on button "Export" at bounding box center [338, 381] width 166 height 24
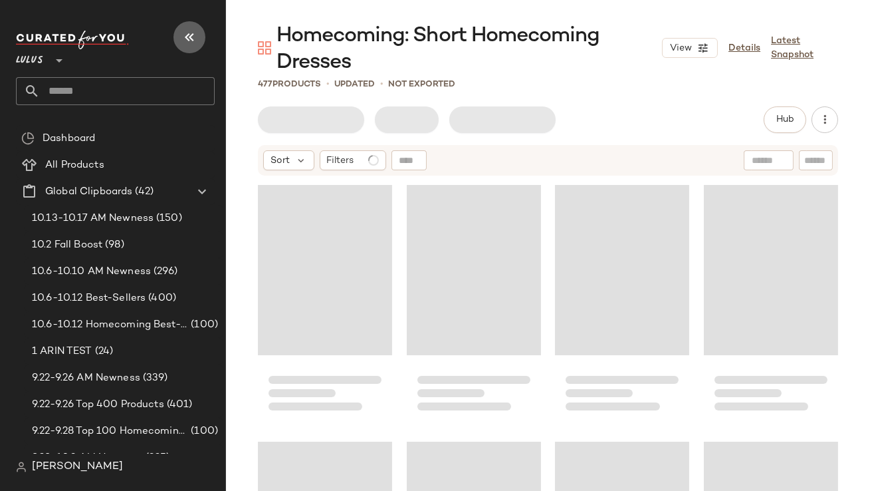
click at [189, 35] on icon "button" at bounding box center [189, 37] width 16 height 16
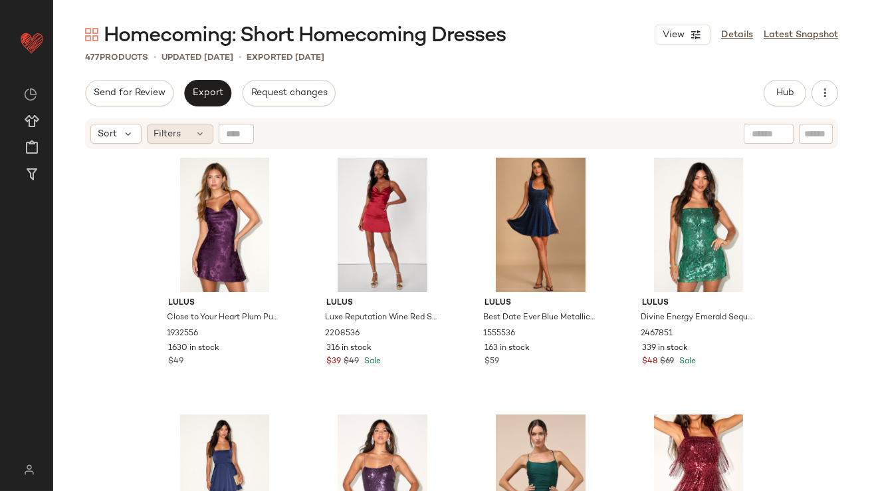
click at [162, 128] on span "Filters" at bounding box center [167, 134] width 27 height 14
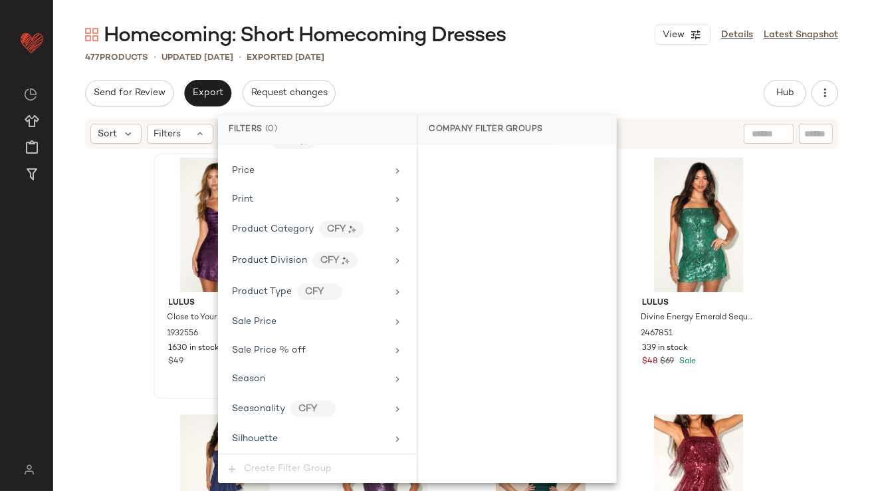
scroll to position [1018, 0]
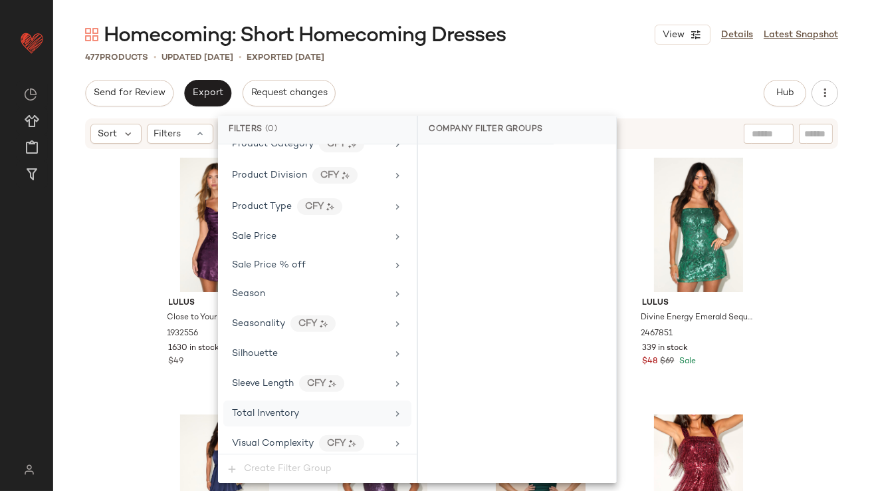
click at [245, 408] on span "Total Inventory" at bounding box center [265, 413] width 67 height 10
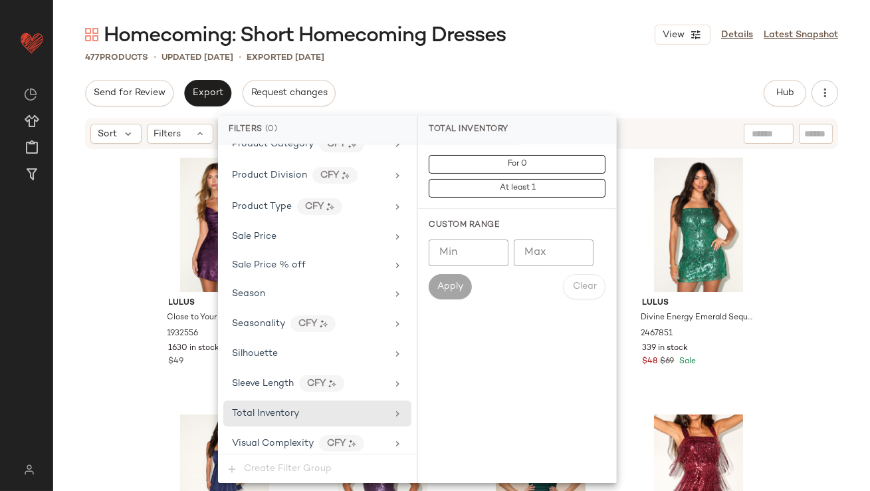
click at [524, 254] on input "Max" at bounding box center [554, 252] width 80 height 27
type input "*"
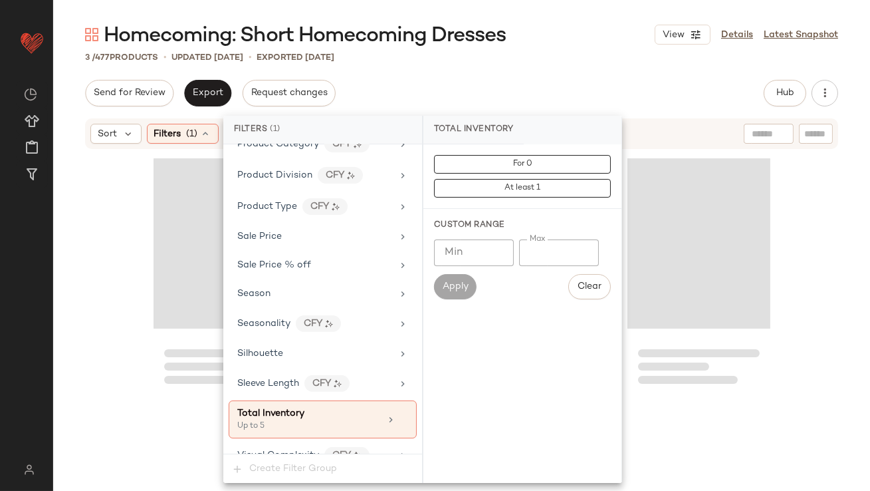
click at [531, 72] on div "Homecoming: Short Homecoming Dresses View Details Latest Snapshot 3 / 477 Produ…" at bounding box center [461, 255] width 817 height 469
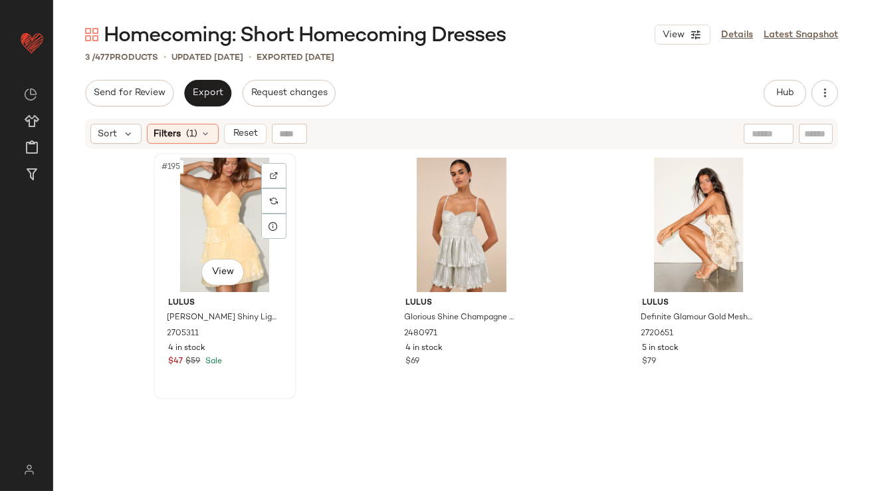
click at [217, 225] on div "#195 View" at bounding box center [225, 225] width 134 height 134
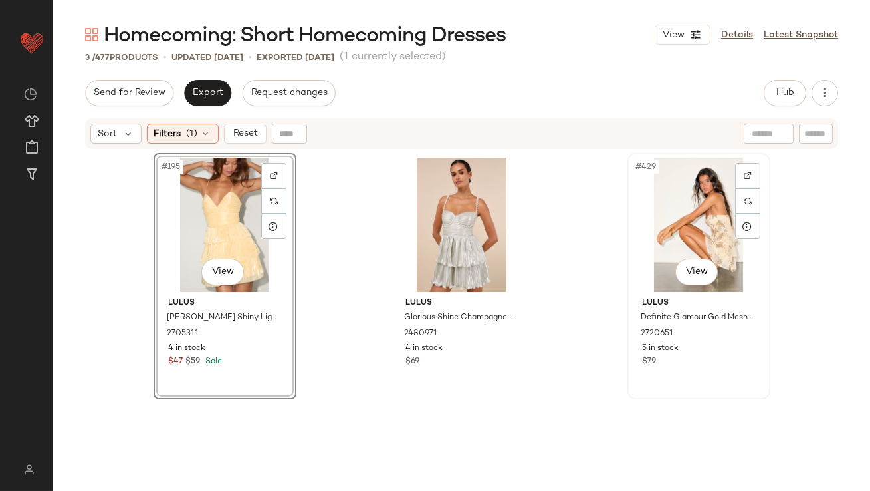
click at [681, 188] on div "#429 View" at bounding box center [699, 225] width 134 height 134
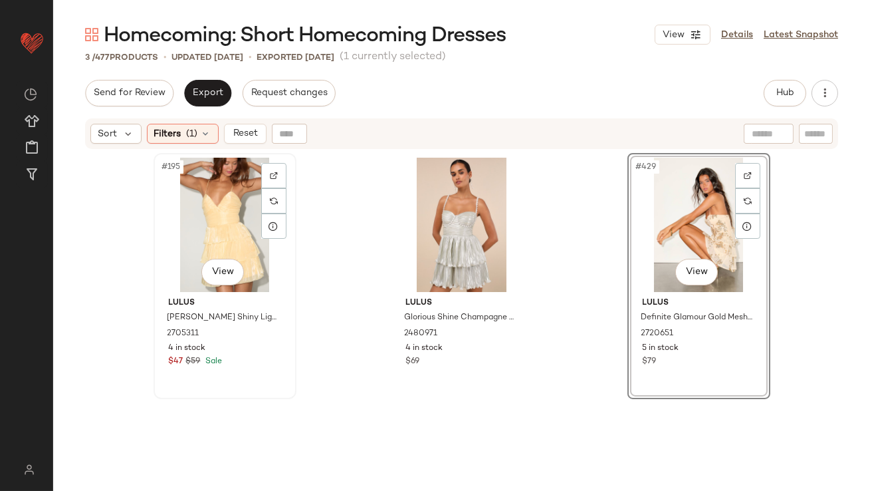
click at [191, 223] on div "#195 View" at bounding box center [225, 225] width 134 height 134
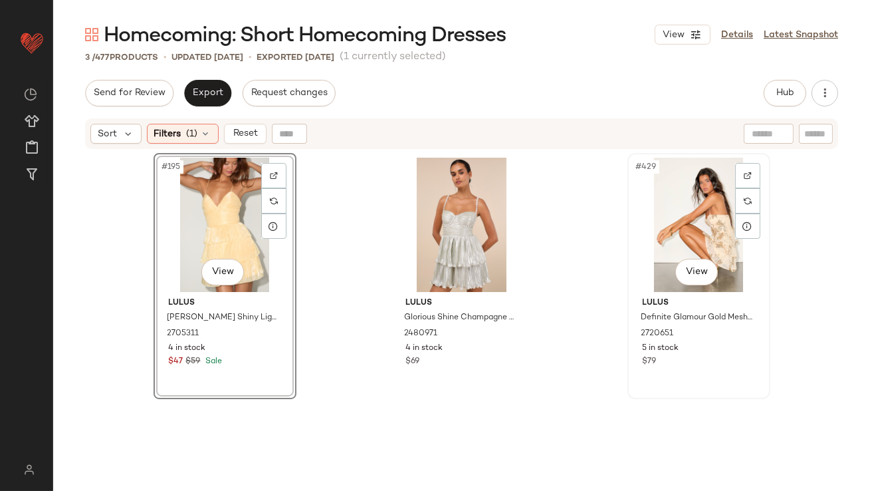
click at [691, 237] on div "#429 View" at bounding box center [699, 225] width 134 height 134
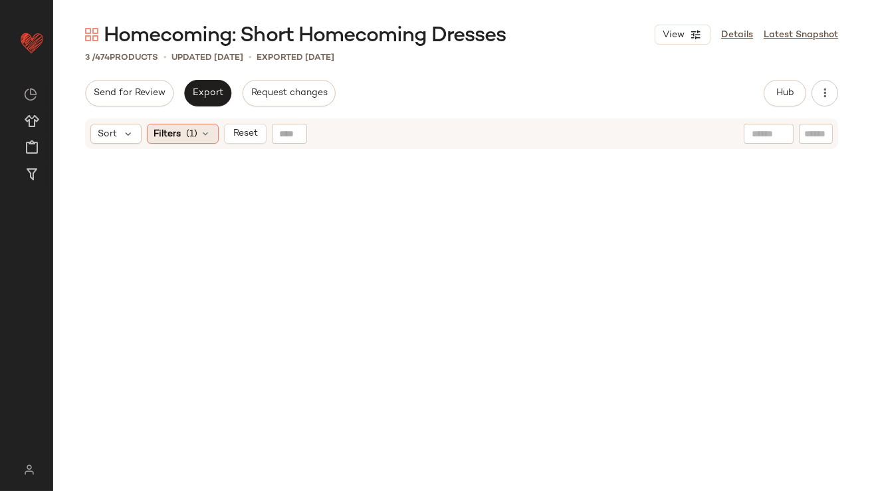
click at [157, 142] on div "Filters (1)" at bounding box center [183, 134] width 72 height 20
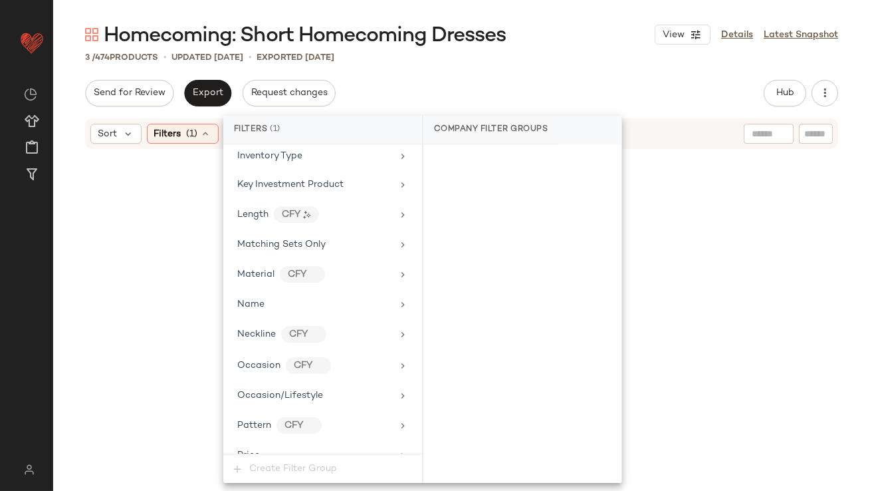
scroll to position [1030, 0]
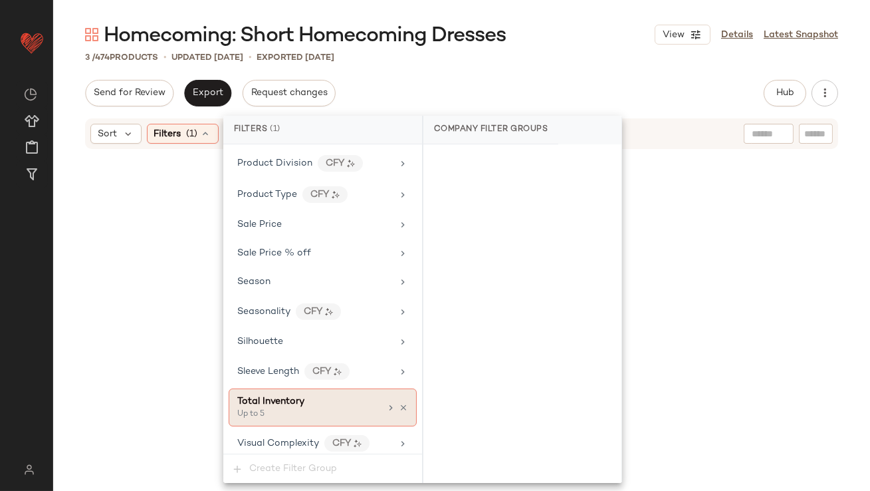
click at [361, 399] on div "Total Inventory" at bounding box center [308, 401] width 143 height 14
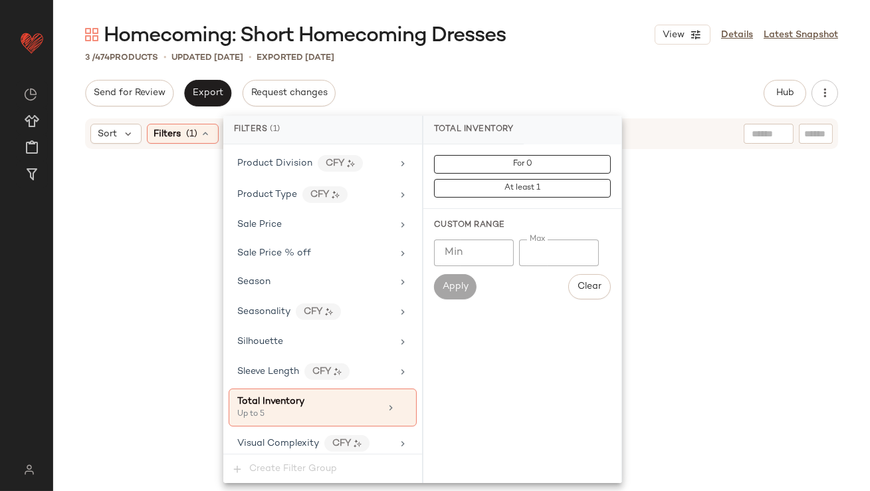
click at [526, 251] on input "*" at bounding box center [559, 252] width 80 height 27
type input "**"
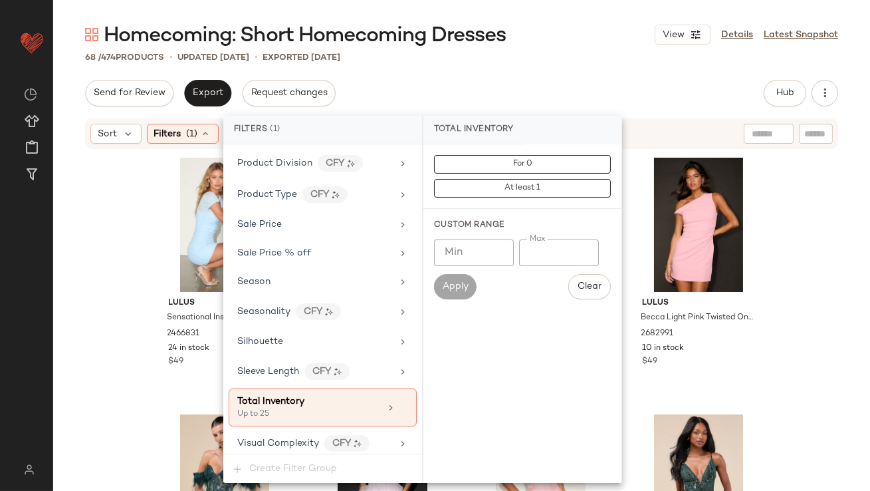
click at [592, 66] on div "Homecoming: Short Homecoming Dresses View Details Latest Snapshot 68 / 474 Prod…" at bounding box center [461, 255] width 817 height 469
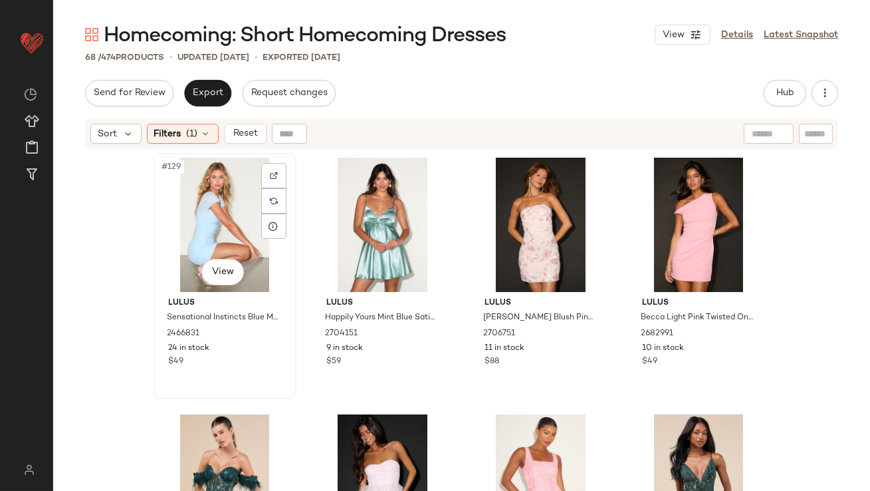
click at [201, 203] on div "#129 View" at bounding box center [225, 225] width 134 height 134
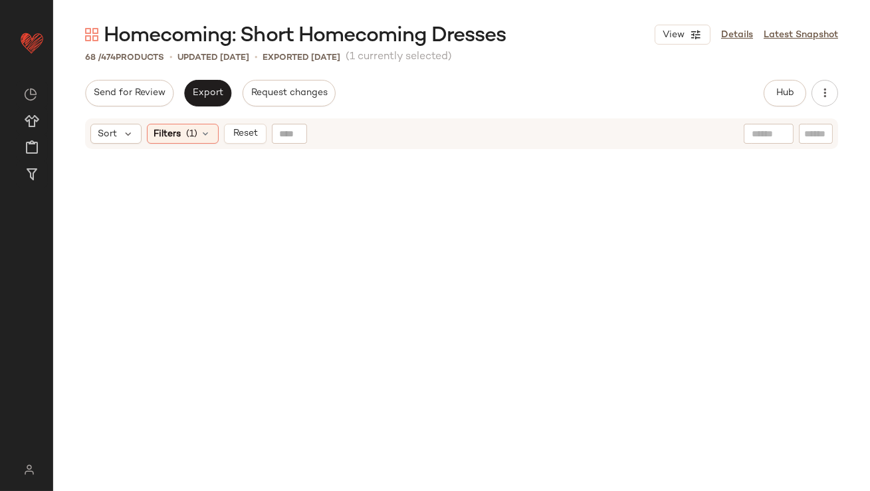
scroll to position [3987, 0]
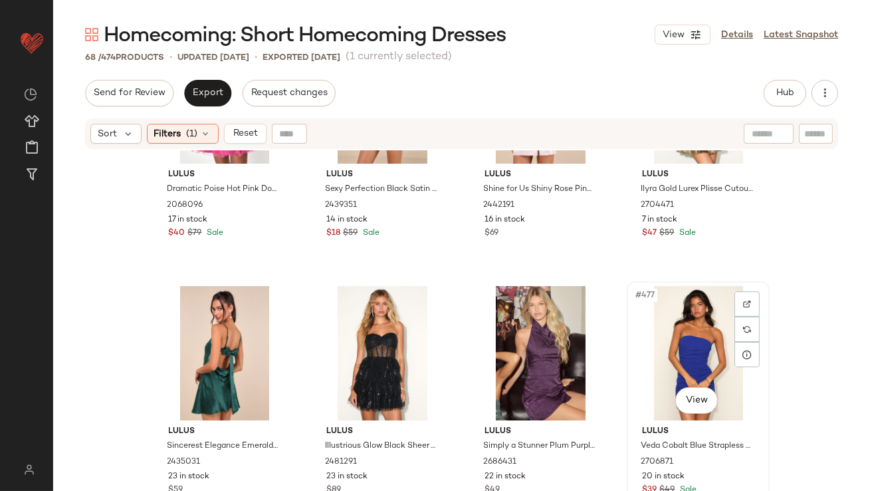
click at [677, 318] on div "#477 View" at bounding box center [698, 353] width 134 height 134
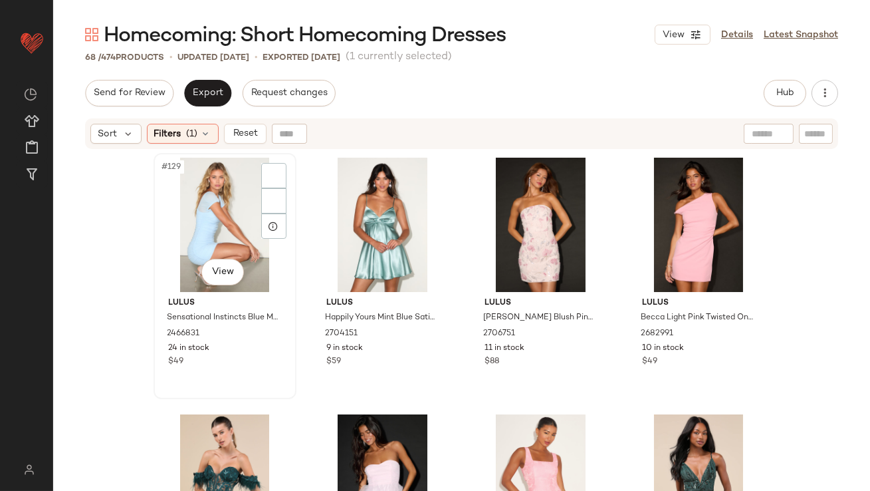
click at [183, 222] on div "#129 View" at bounding box center [225, 225] width 134 height 134
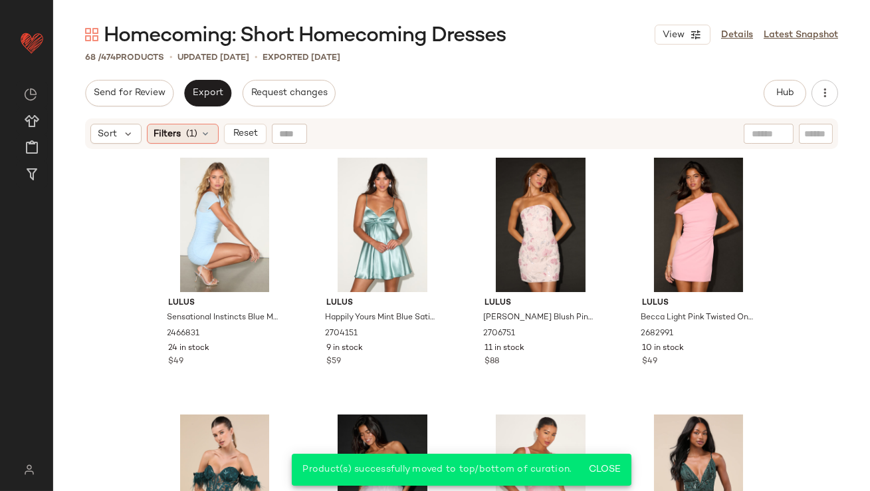
click at [161, 135] on span "Filters" at bounding box center [167, 134] width 27 height 14
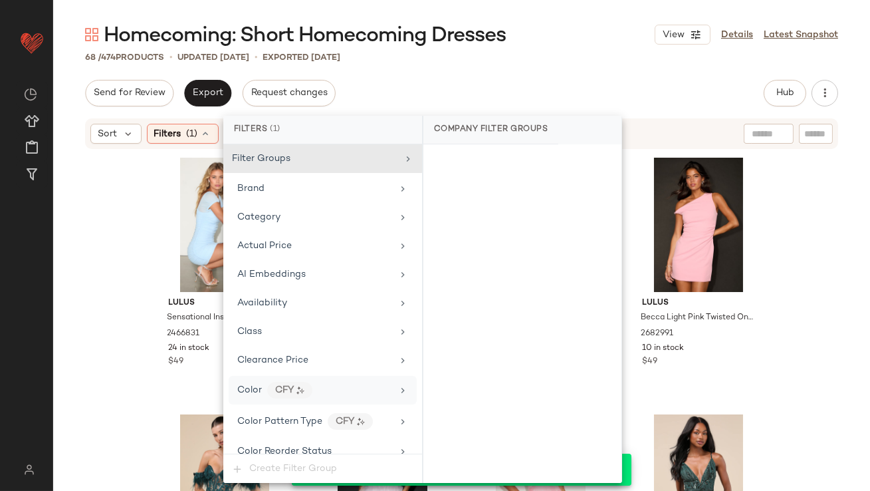
scroll to position [1030, 0]
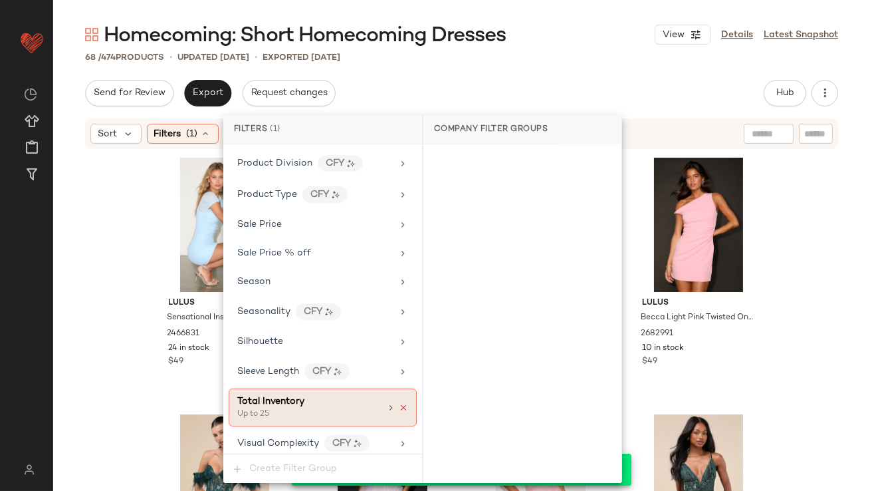
click at [399, 403] on icon at bounding box center [403, 407] width 9 height 9
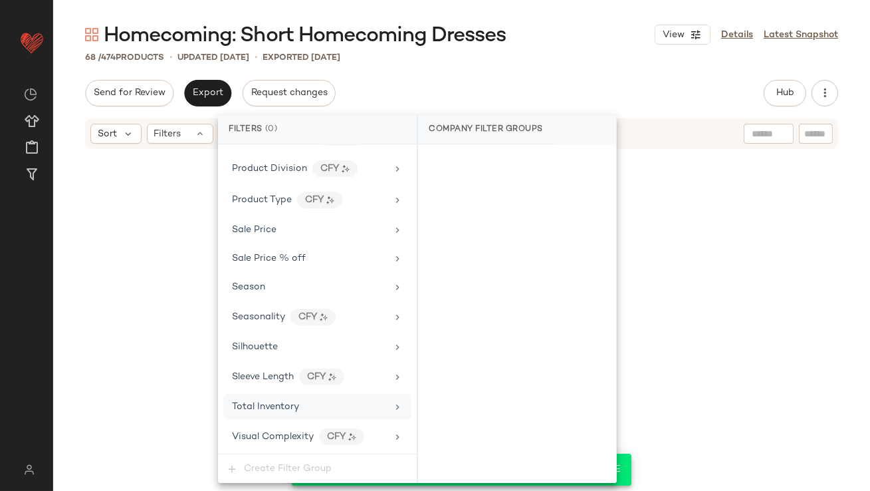
scroll to position [1018, 0]
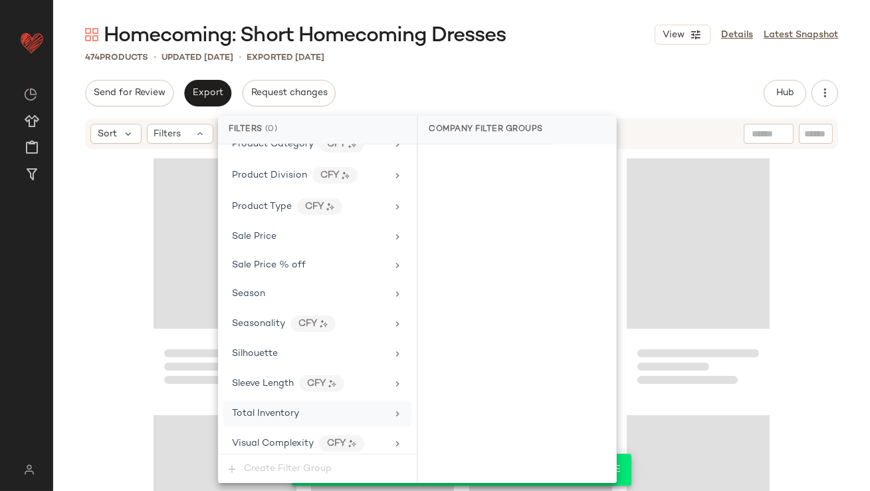
click at [565, 88] on div "Send for Review Export Request changes Hub Send for Review External Review Inte…" at bounding box center [461, 93] width 753 height 27
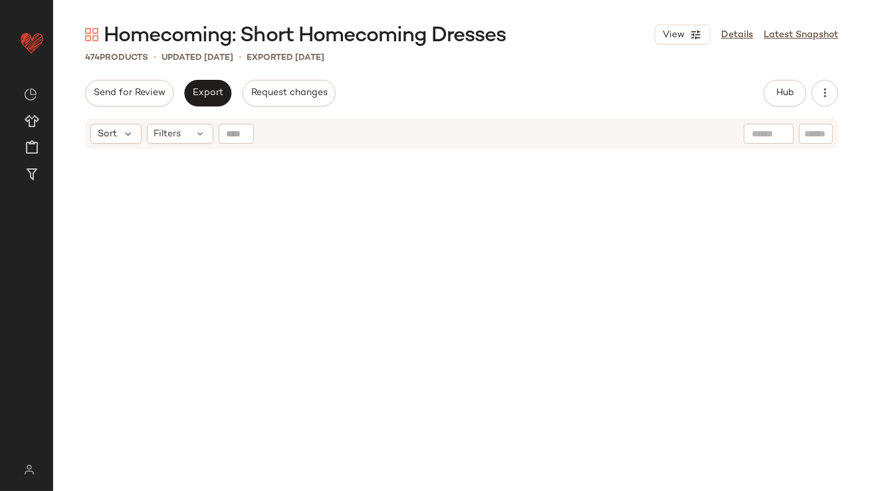
scroll to position [0, 0]
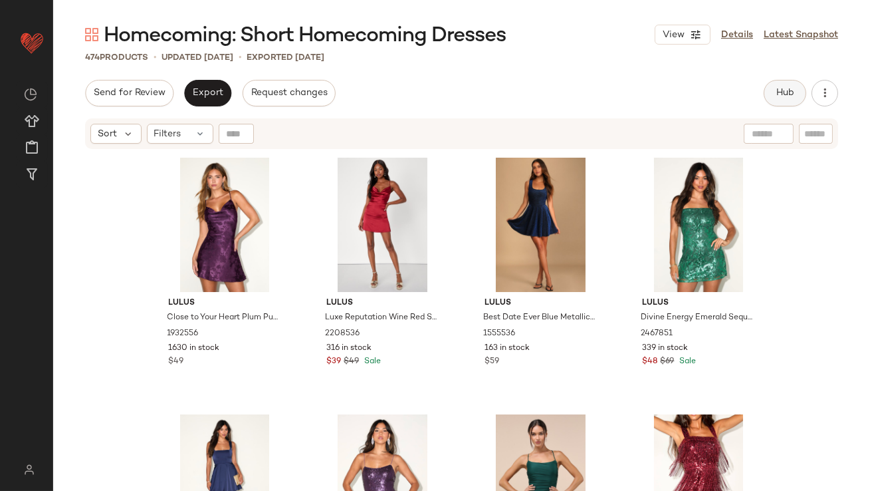
click at [776, 101] on button "Hub" at bounding box center [785, 93] width 43 height 27
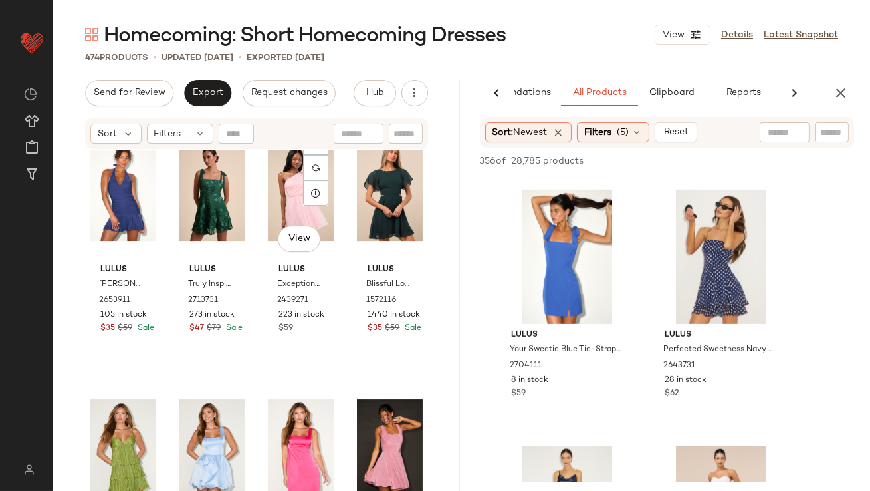
scroll to position [8618, 0]
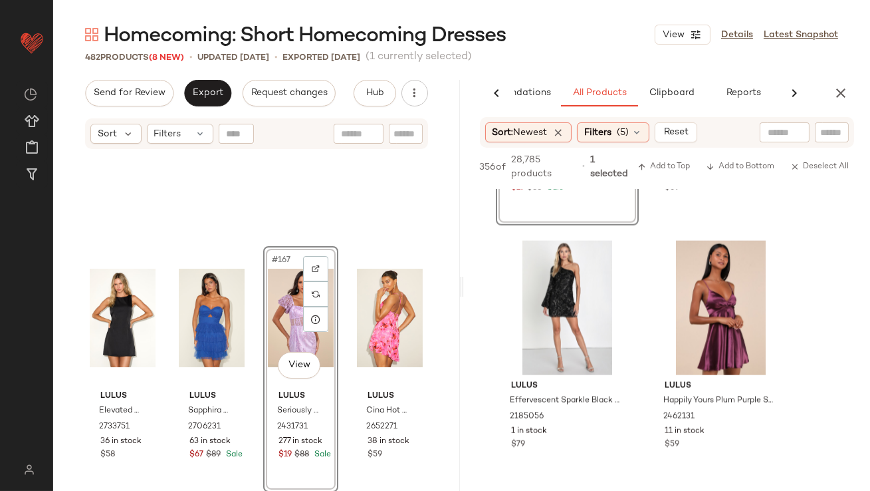
scroll to position [10620, 0]
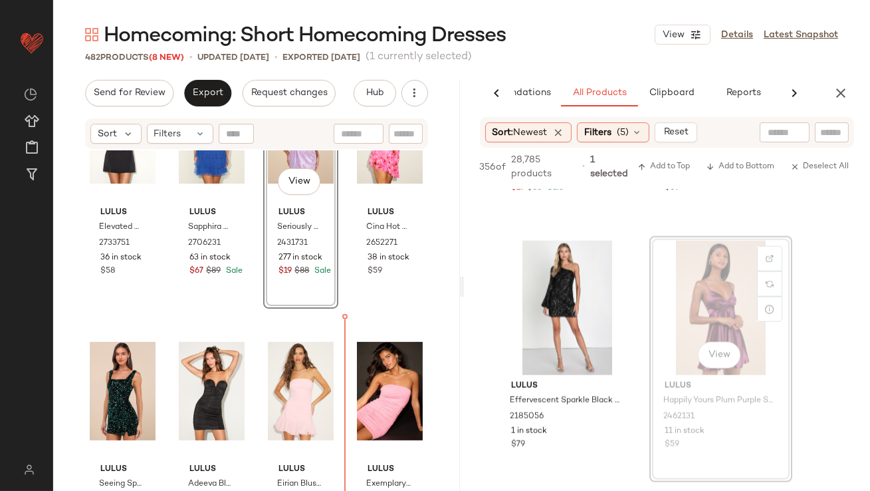
drag, startPoint x: 667, startPoint y: 309, endPoint x: 659, endPoint y: 310, distance: 8.0
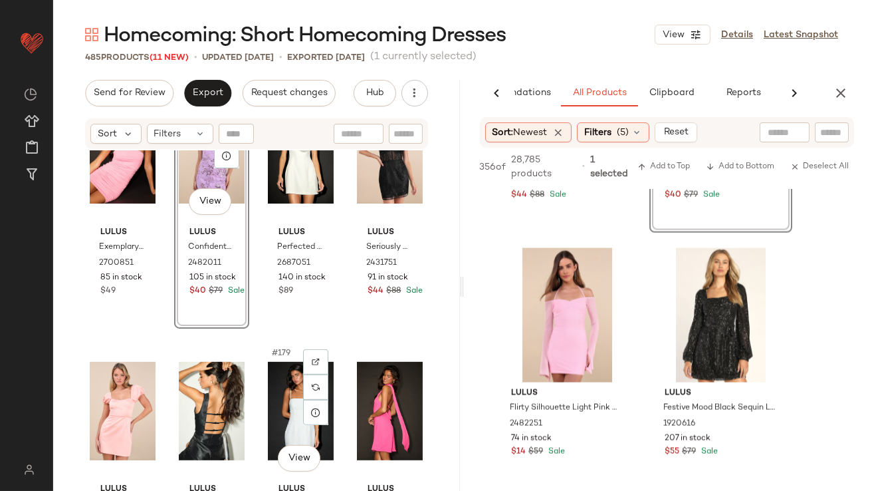
scroll to position [11116, 0]
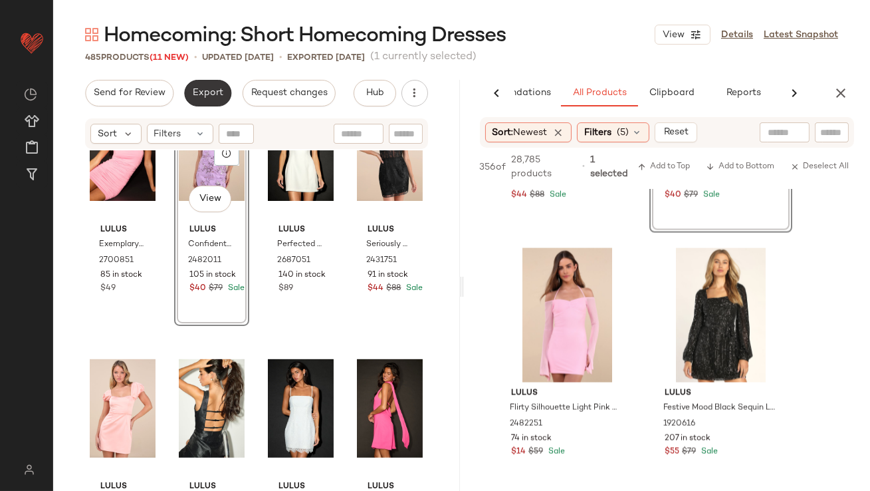
click at [196, 86] on button "Export" at bounding box center [207, 93] width 47 height 27
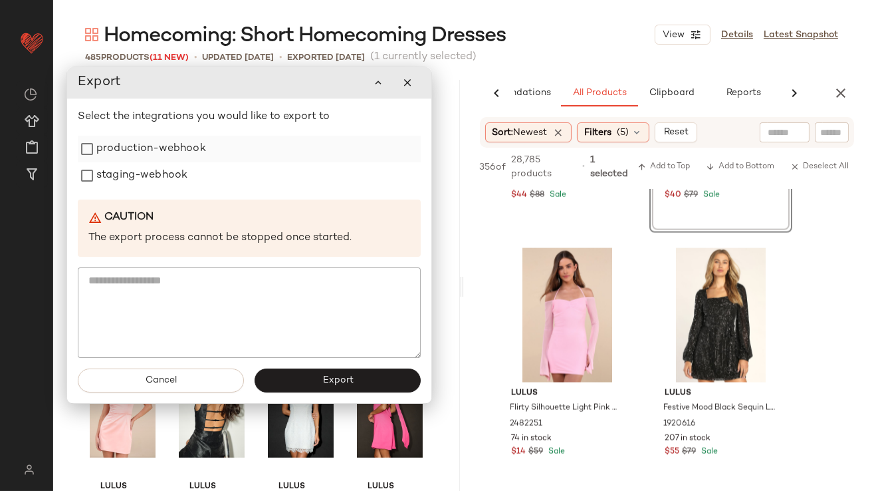
click at [175, 149] on label "production-webhook" at bounding box center [151, 149] width 110 height 27
click at [175, 179] on label "staging-webhook" at bounding box center [141, 175] width 91 height 27
click at [310, 375] on button "Export" at bounding box center [338, 380] width 166 height 24
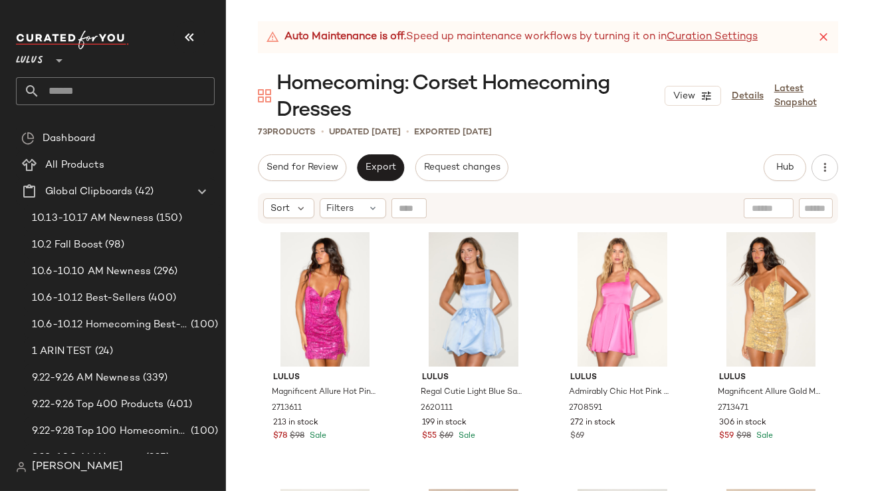
click at [195, 43] on icon "button" at bounding box center [189, 37] width 16 height 16
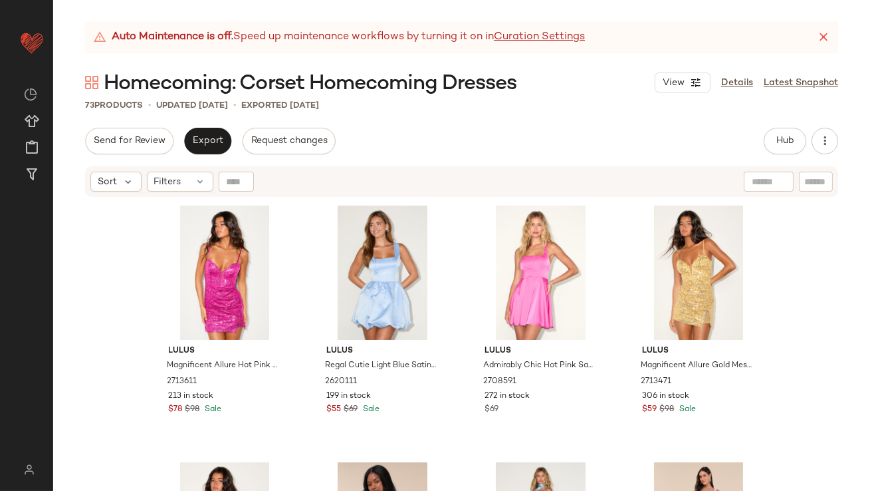
click at [828, 39] on icon at bounding box center [823, 37] width 13 height 13
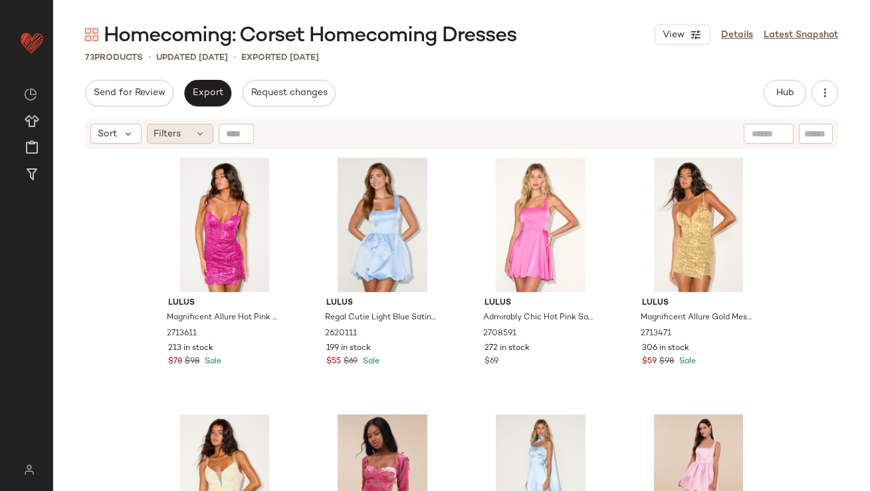
click at [189, 134] on div "Filters" at bounding box center [180, 134] width 66 height 20
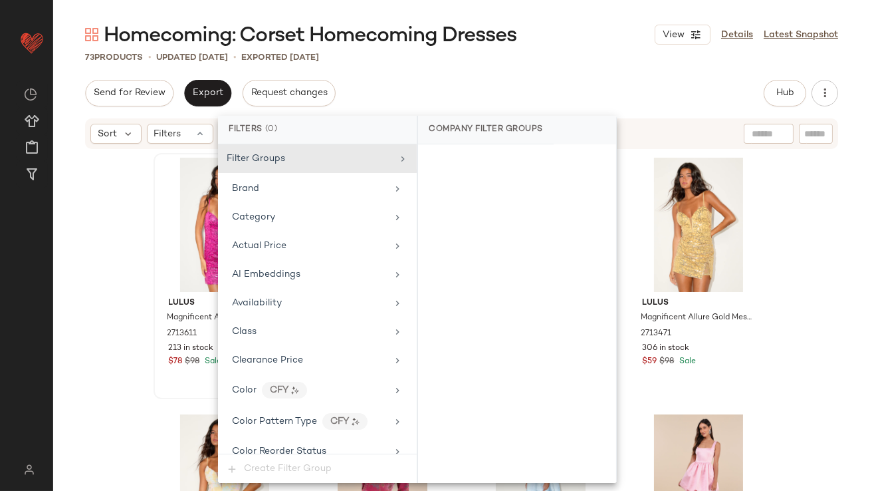
scroll to position [1018, 0]
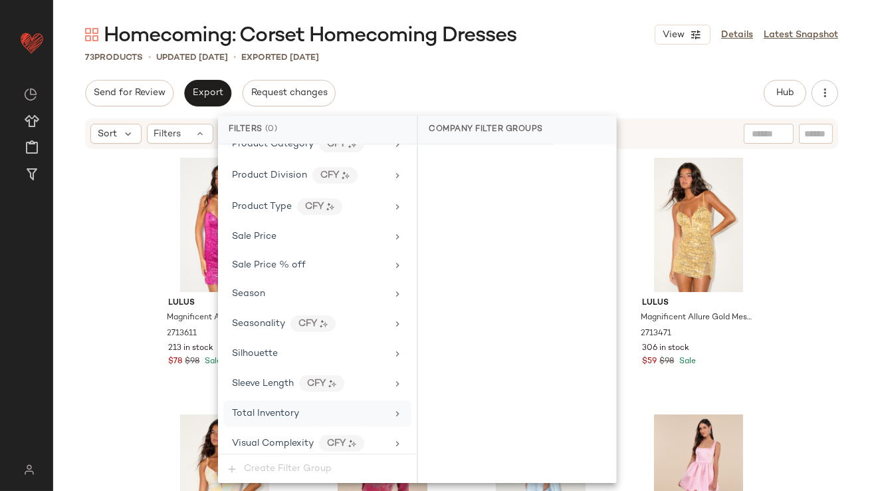
click at [268, 413] on div "Total Inventory" at bounding box center [265, 413] width 67 height 14
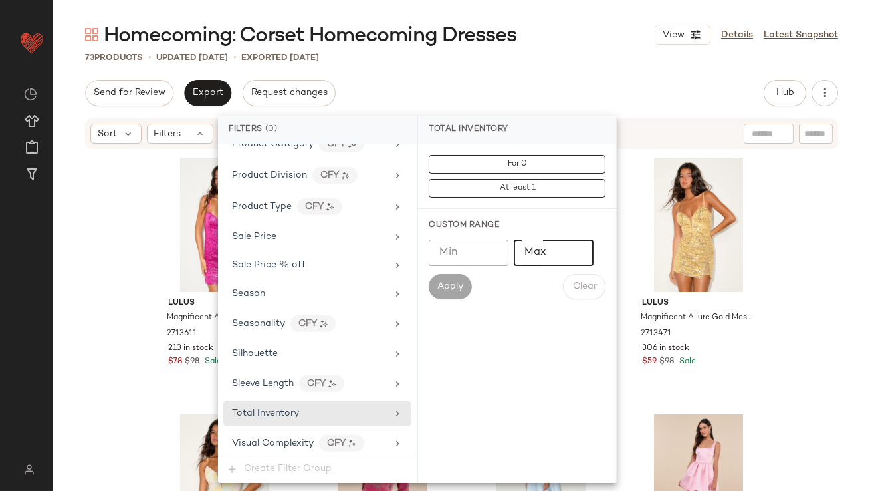
click at [553, 240] on input "Max" at bounding box center [554, 252] width 80 height 27
type input "*"
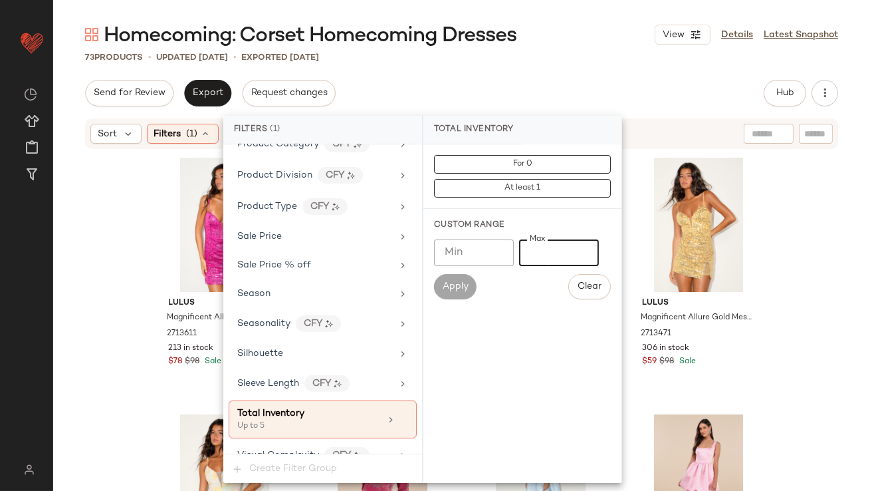
click at [578, 70] on div "Homecoming: Corset Homecoming Dresses View Details Latest Snapshot 73 Products …" at bounding box center [461, 255] width 817 height 469
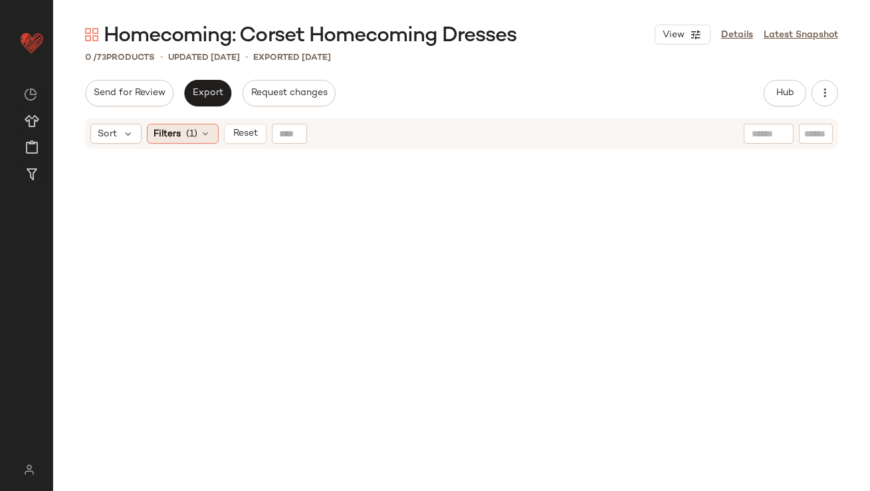
click at [185, 144] on div "Sort Filters (1) Reset" at bounding box center [461, 133] width 753 height 31
click at [183, 139] on div "Filters (1)" at bounding box center [183, 134] width 72 height 20
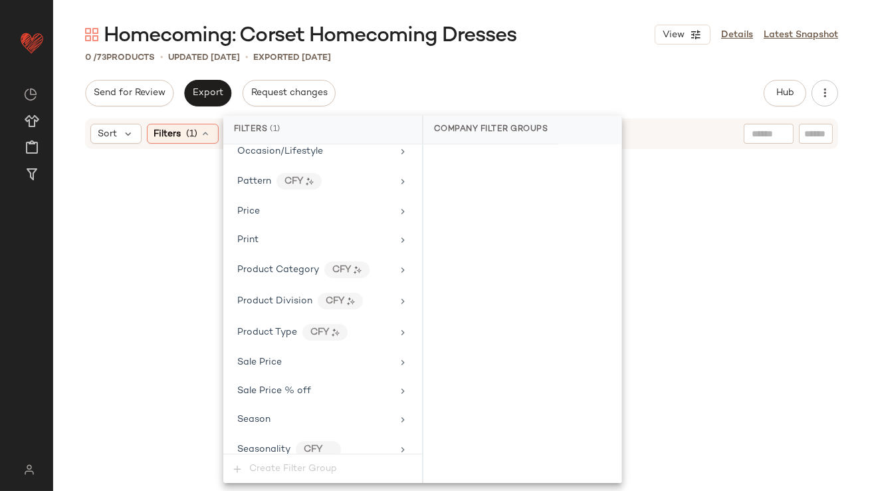
scroll to position [1030, 0]
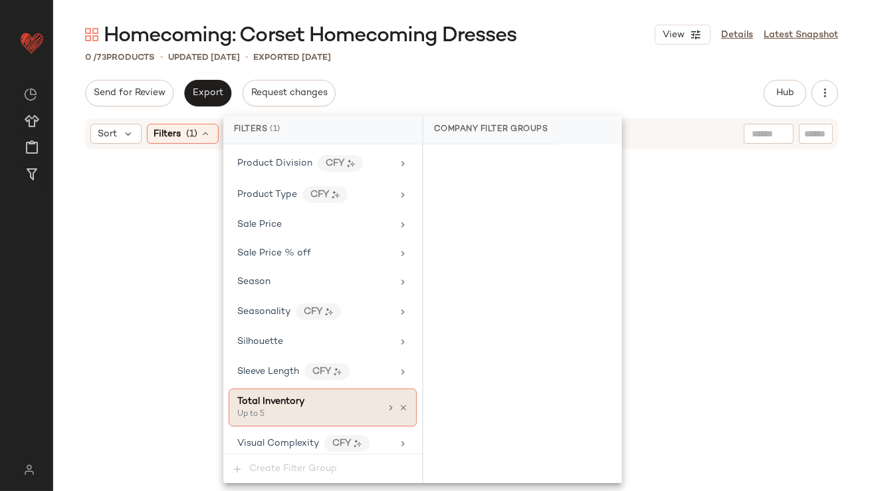
drag, startPoint x: 309, startPoint y: 395, endPoint x: 342, endPoint y: 394, distance: 32.6
click at [342, 395] on div "Total Inventory" at bounding box center [308, 401] width 143 height 14
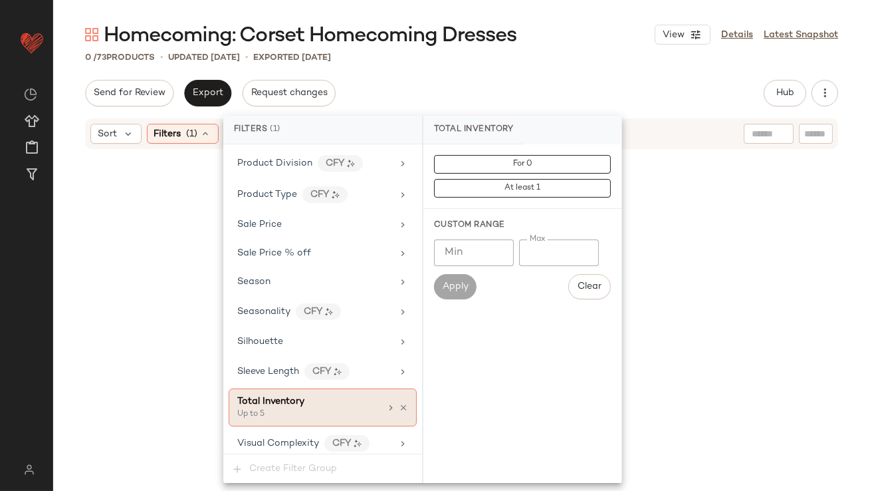
click at [342, 394] on div "Total Inventory" at bounding box center [308, 401] width 143 height 14
click at [531, 243] on input "*" at bounding box center [559, 252] width 80 height 27
type input "**"
click at [553, 71] on div "Homecoming: Corset Homecoming Dresses View Details Latest Snapshot 0 / 73 Produ…" at bounding box center [461, 255] width 817 height 469
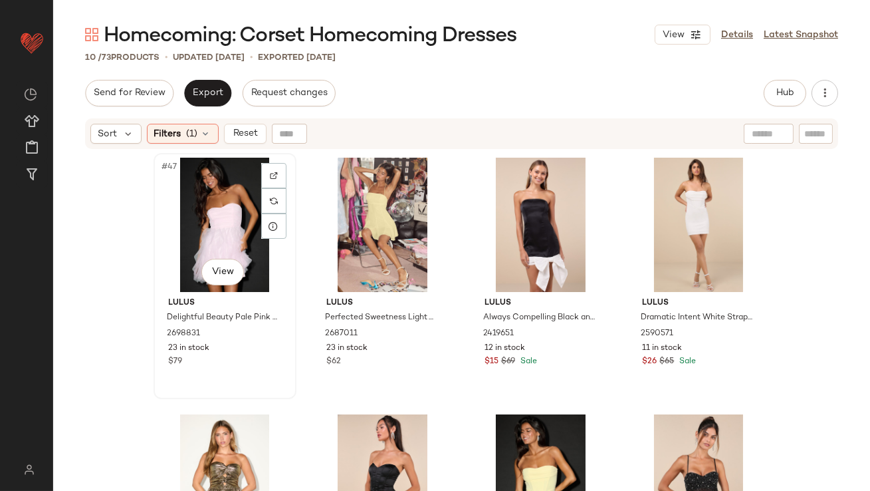
click at [209, 190] on div "#47 View" at bounding box center [225, 225] width 134 height 134
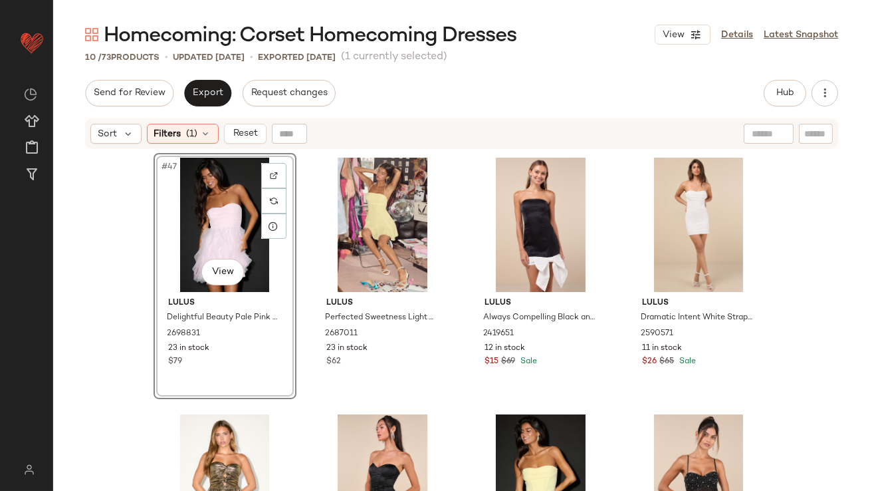
scroll to position [395, 0]
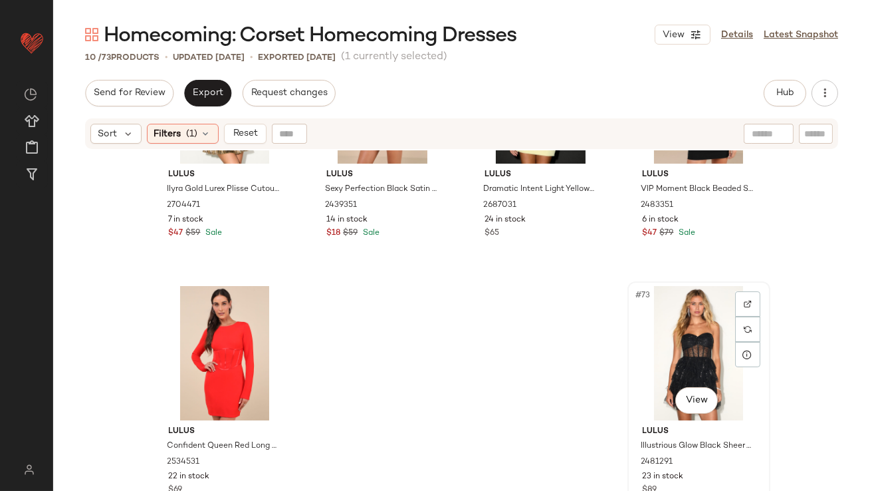
click at [703, 334] on div "#73 View" at bounding box center [699, 353] width 134 height 134
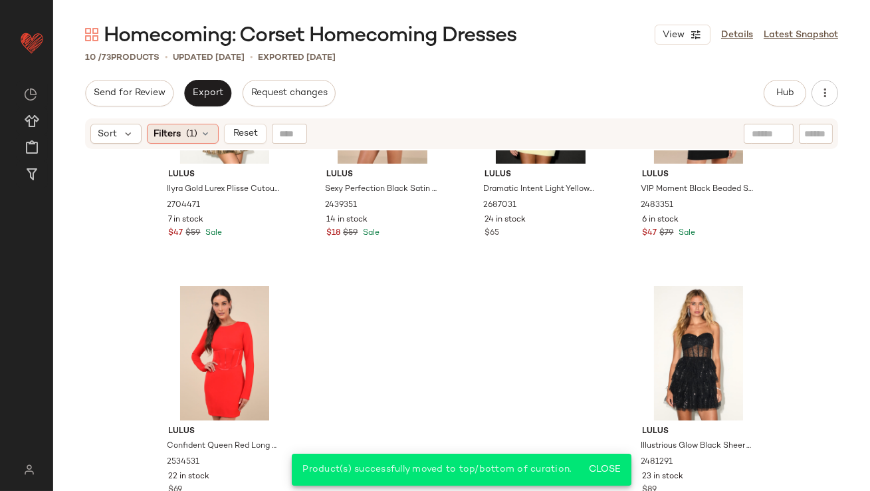
click at [175, 128] on span "Filters" at bounding box center [167, 134] width 27 height 14
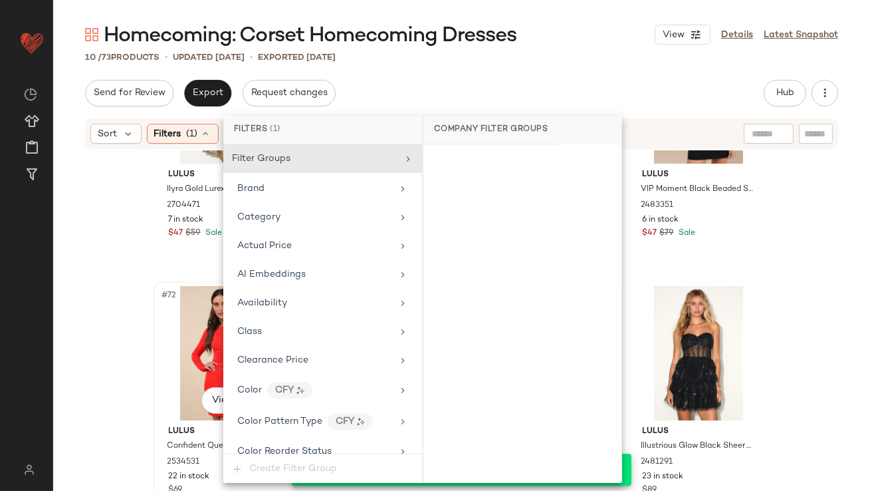
scroll to position [1030, 0]
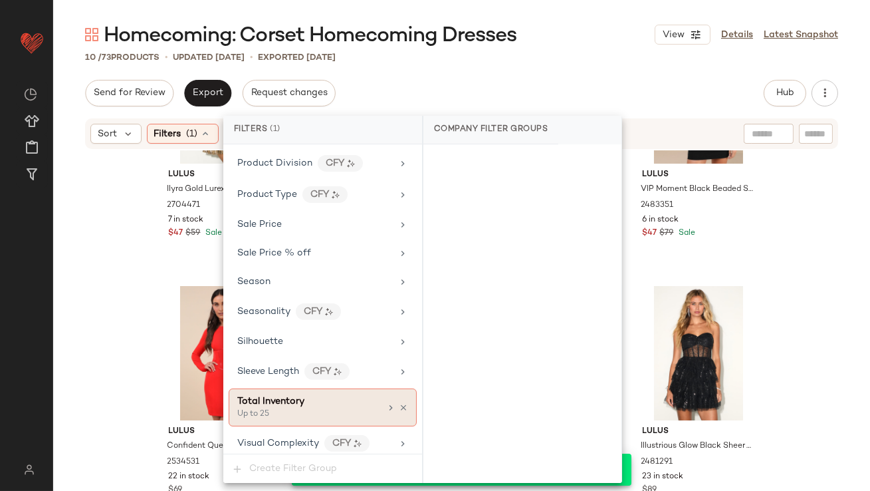
click at [401, 403] on icon at bounding box center [403, 407] width 9 height 9
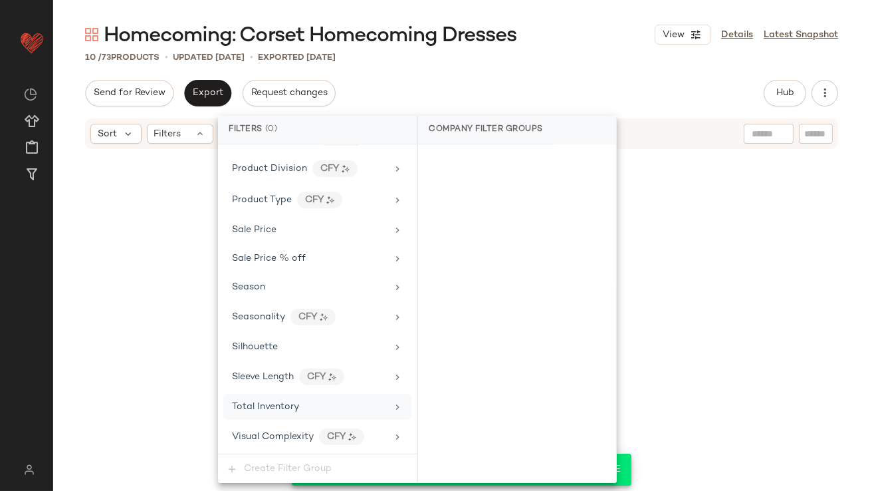
scroll to position [1018, 0]
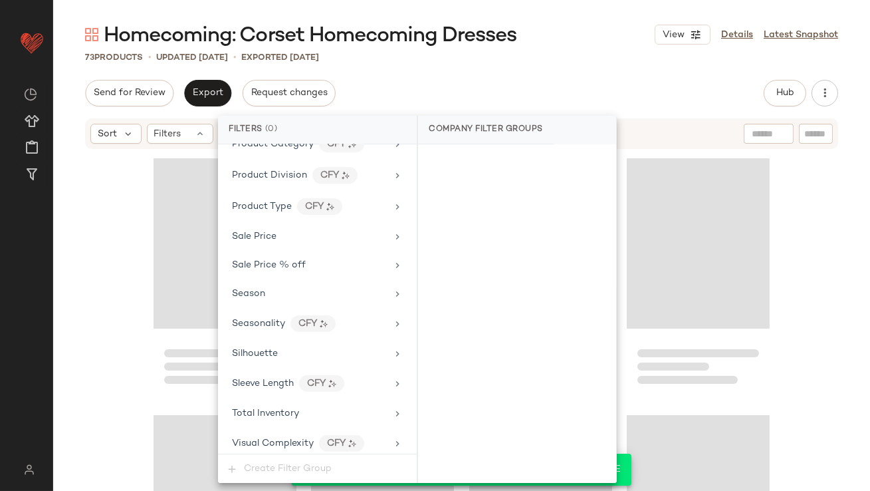
click at [550, 96] on div "Send for Review Export Request changes Hub Send for Review External Review Inte…" at bounding box center [461, 93] width 753 height 27
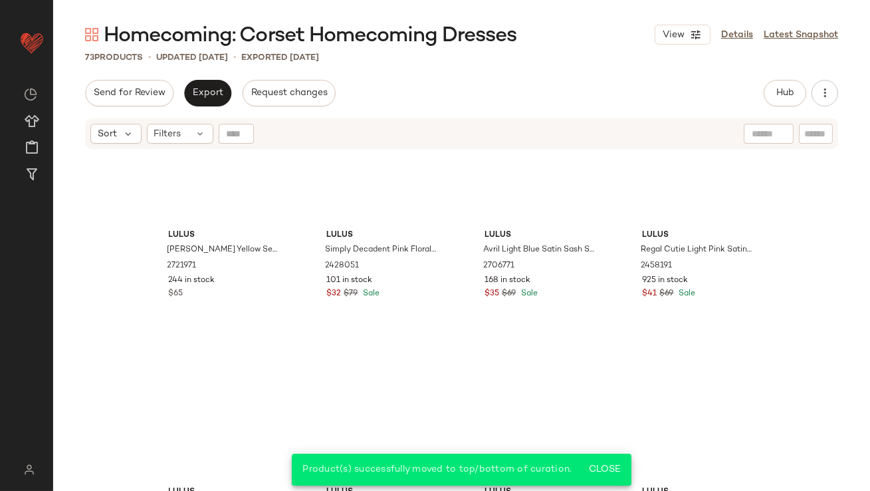
scroll to position [0, 0]
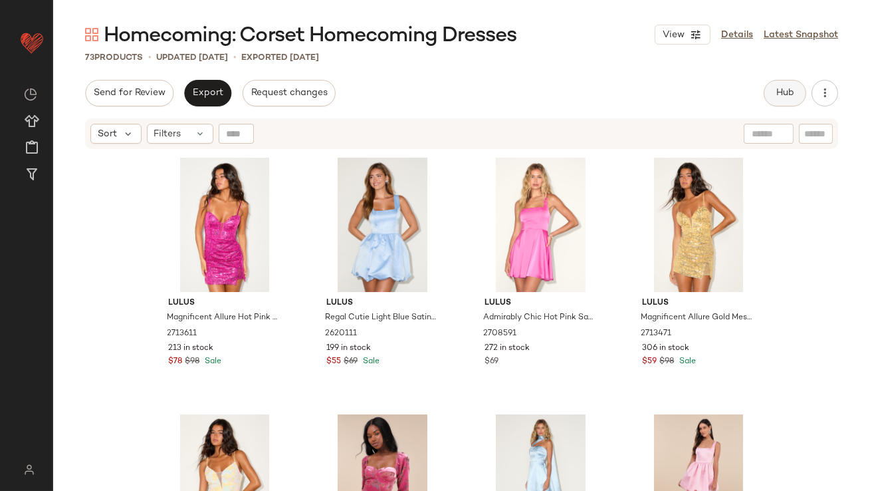
click at [784, 98] on button "Hub" at bounding box center [785, 93] width 43 height 27
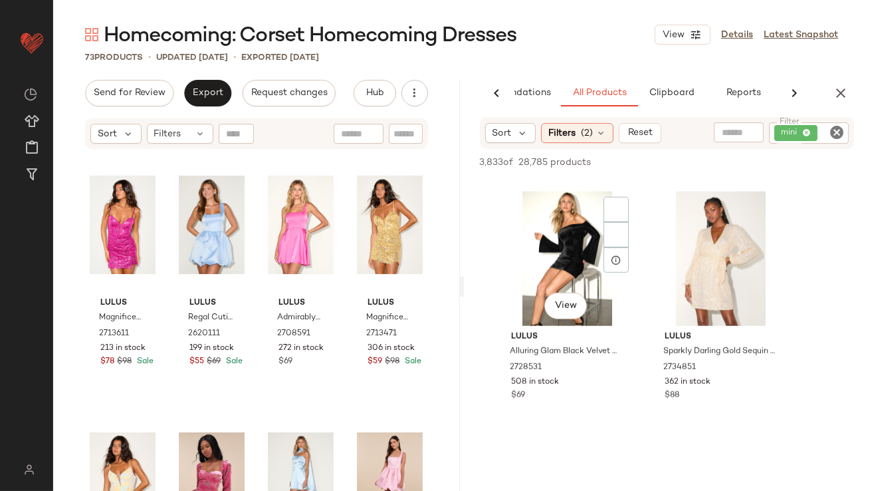
scroll to position [2563, 0]
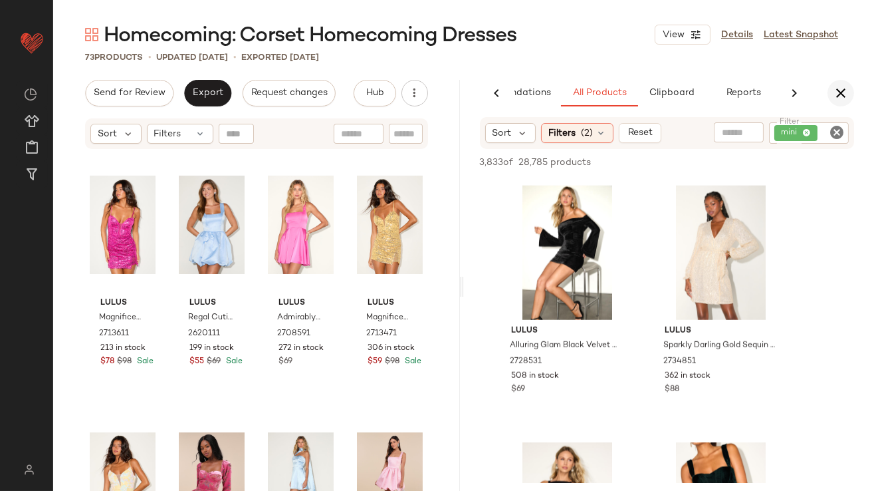
click at [841, 84] on button "button" at bounding box center [840, 93] width 27 height 27
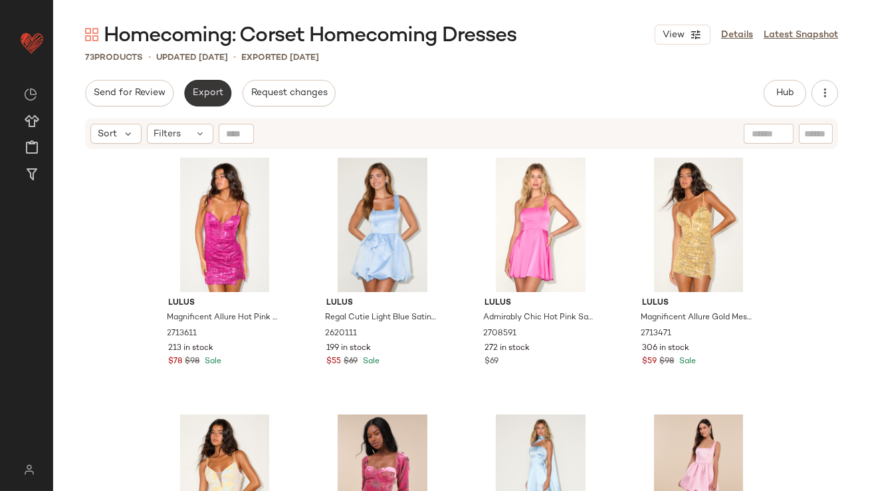
click at [203, 103] on button "Export" at bounding box center [207, 93] width 47 height 27
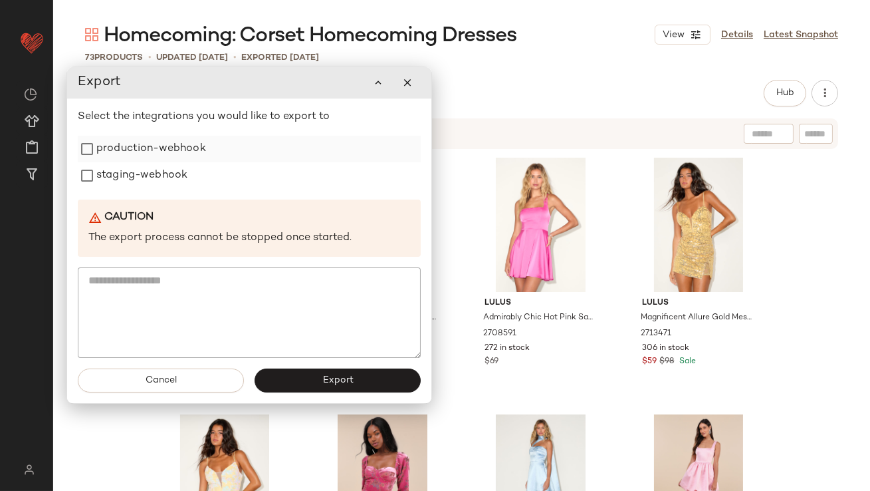
click at [188, 161] on label "production-webhook" at bounding box center [151, 149] width 110 height 27
click at [184, 175] on label "staging-webhook" at bounding box center [141, 175] width 91 height 27
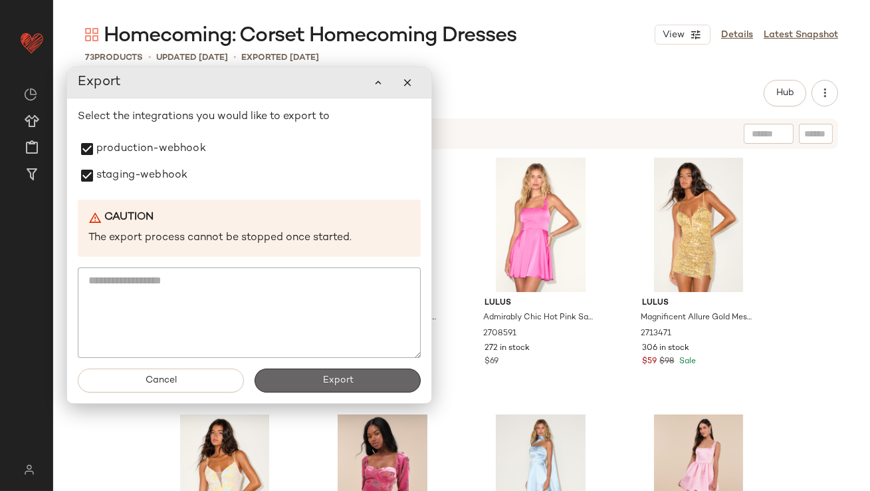
click at [324, 372] on button "Export" at bounding box center [338, 380] width 166 height 24
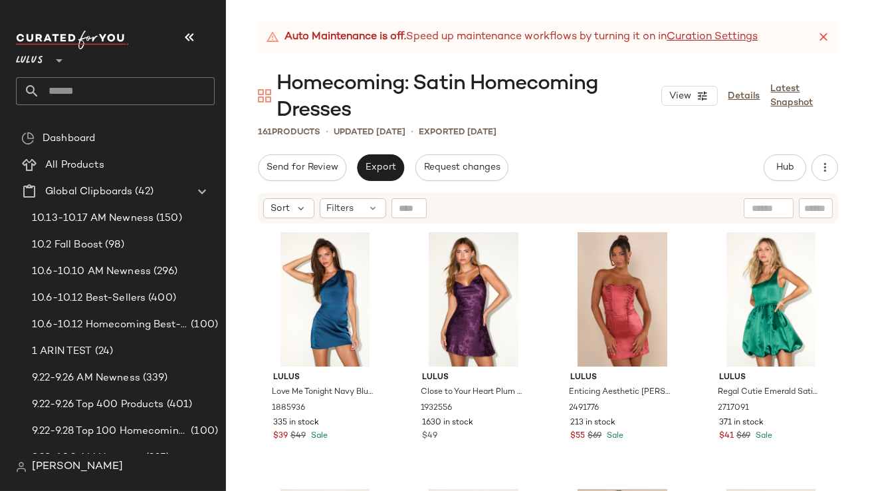
click at [206, 43] on div "Lulus **" at bounding box center [115, 52] width 199 height 33
click at [189, 49] on button "button" at bounding box center [189, 37] width 32 height 32
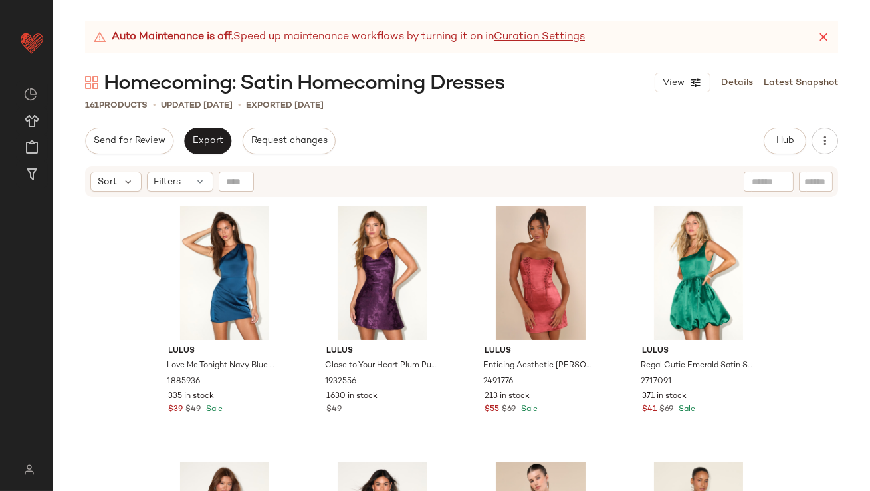
click at [824, 43] on div "Auto Maintenance is off. Speed up maintenance workflows by turning it on in Cur…" at bounding box center [461, 37] width 753 height 32
click at [824, 43] on icon at bounding box center [823, 37] width 13 height 13
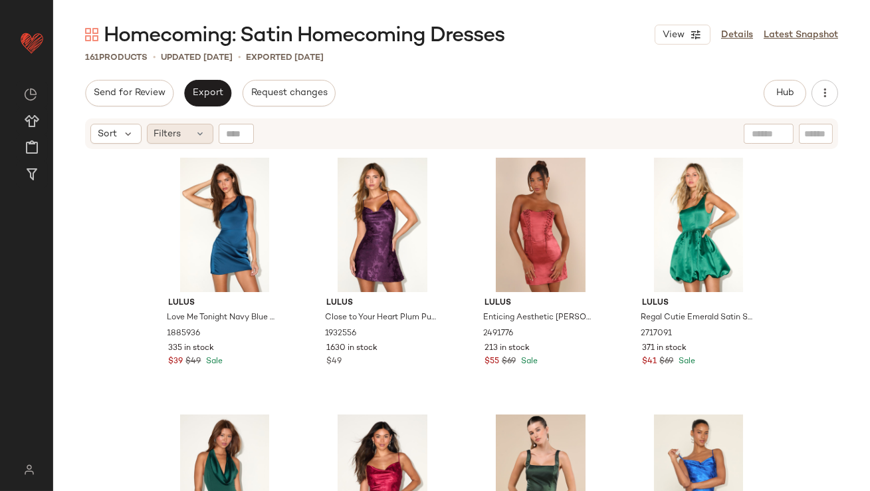
click at [186, 132] on div "Filters" at bounding box center [180, 134] width 66 height 20
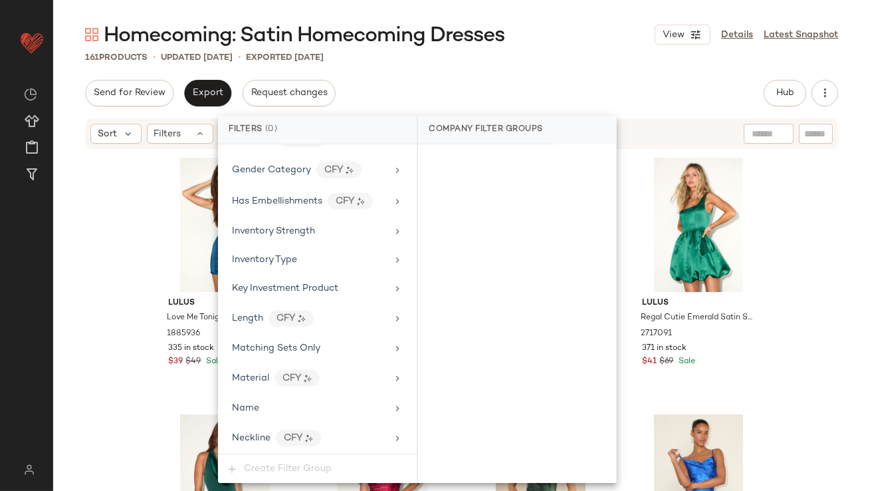
scroll to position [1018, 0]
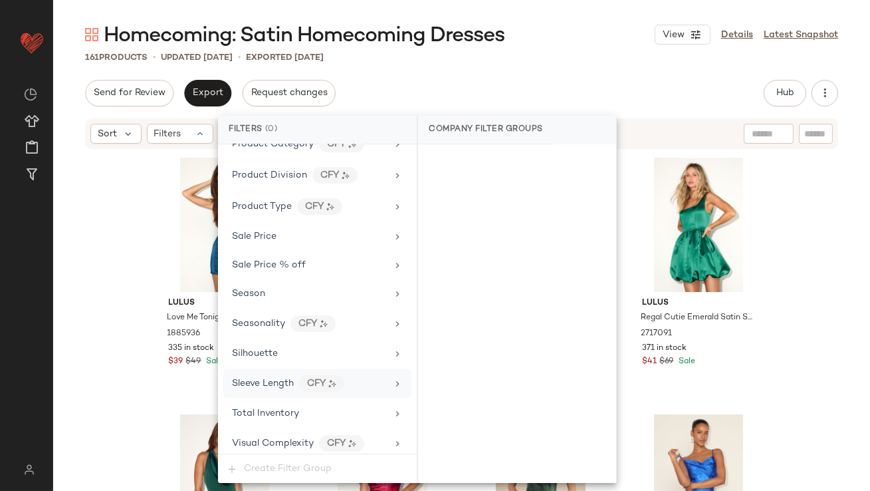
click at [266, 388] on div "Sleeve Length CFY" at bounding box center [317, 383] width 188 height 29
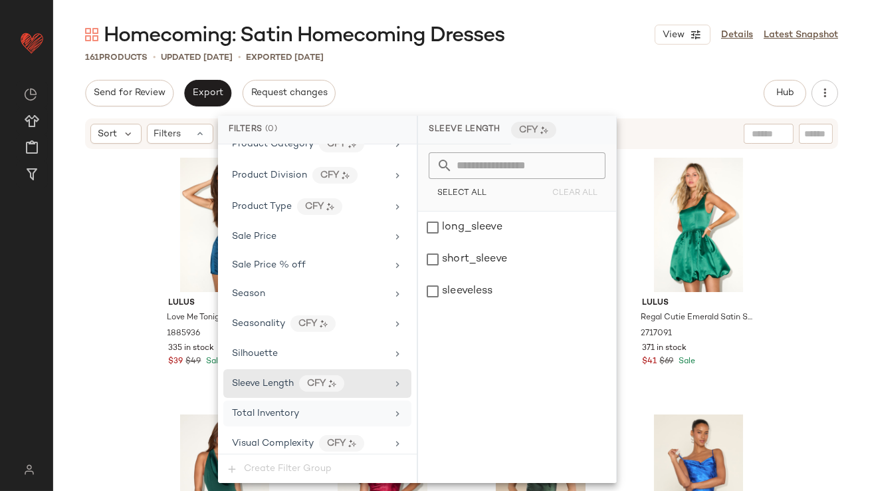
click at [265, 408] on span "Total Inventory" at bounding box center [265, 413] width 67 height 10
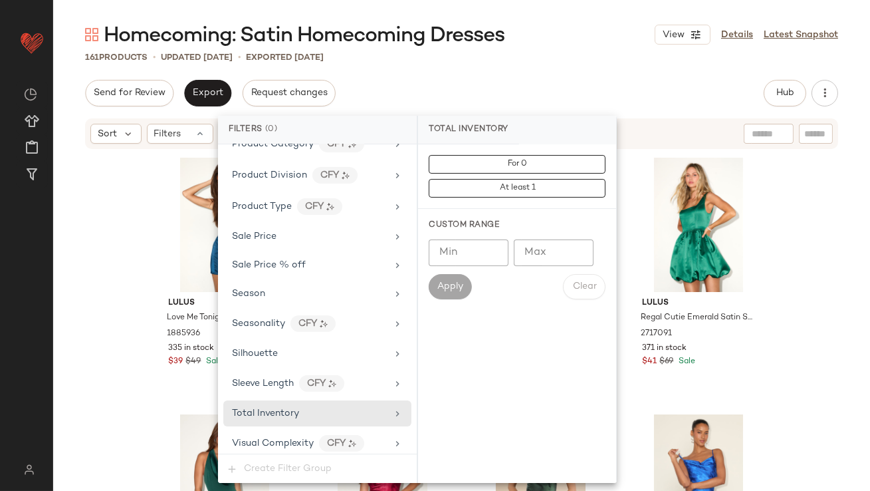
click at [528, 261] on input "Max" at bounding box center [554, 252] width 80 height 27
type input "*"
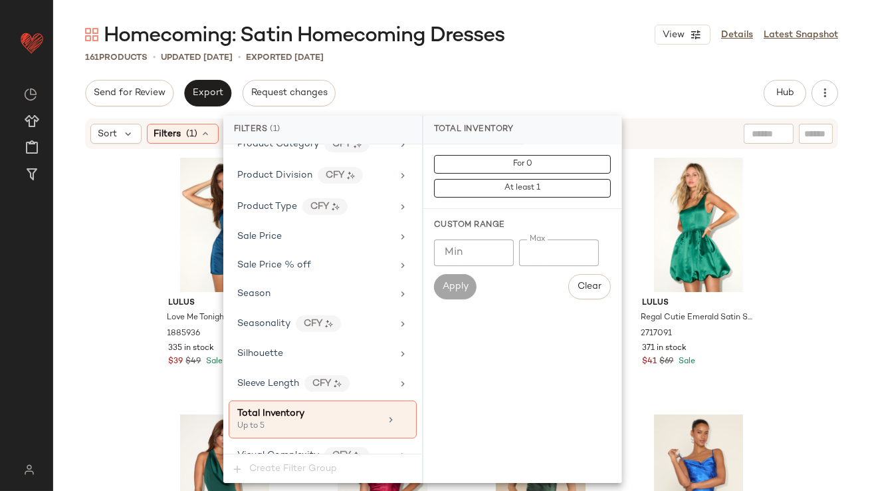
click at [571, 68] on div "Homecoming: Satin Homecoming Dresses View Details Latest Snapshot 161 Products …" at bounding box center [461, 255] width 817 height 469
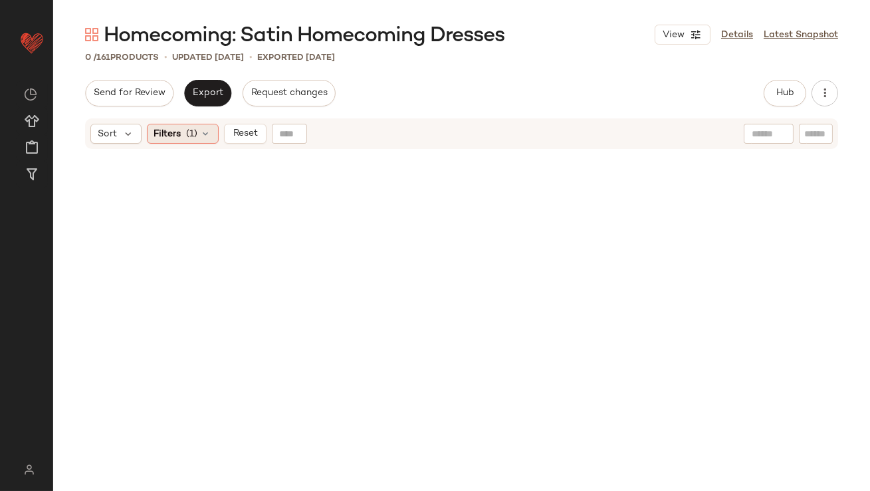
click at [179, 131] on span "Filters" at bounding box center [167, 134] width 27 height 14
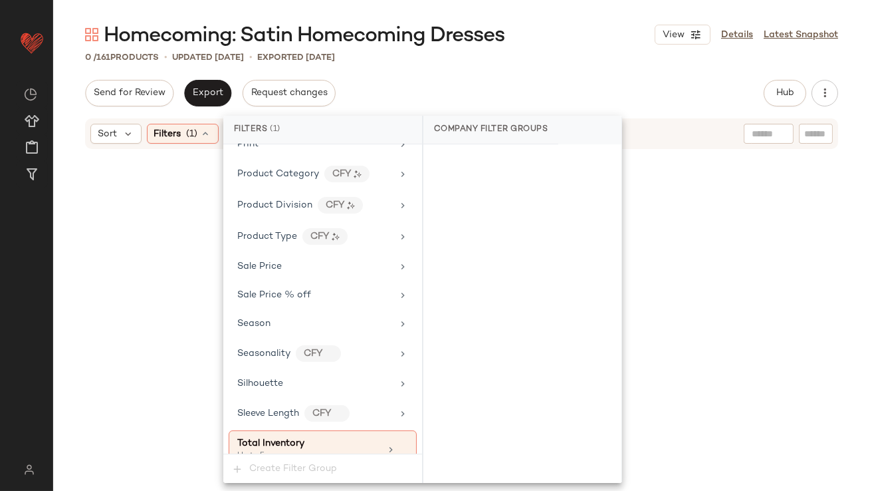
scroll to position [1030, 0]
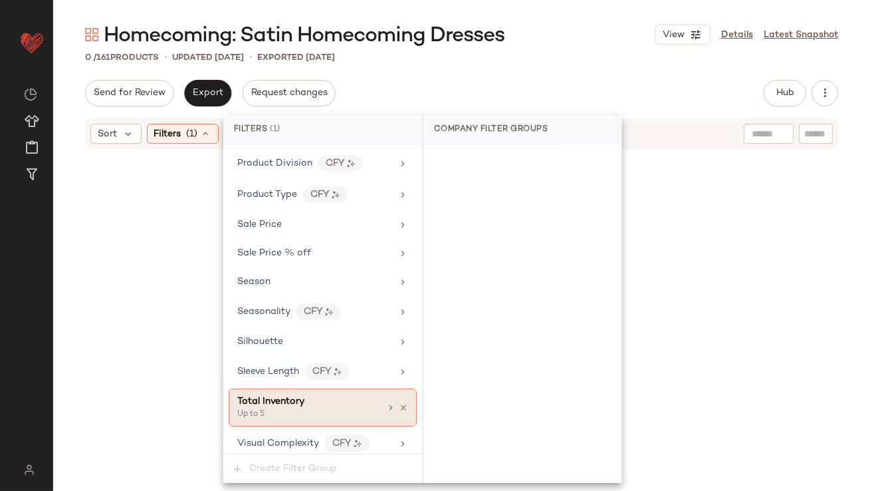
click at [272, 408] on div "Up to 5" at bounding box center [303, 414] width 133 height 12
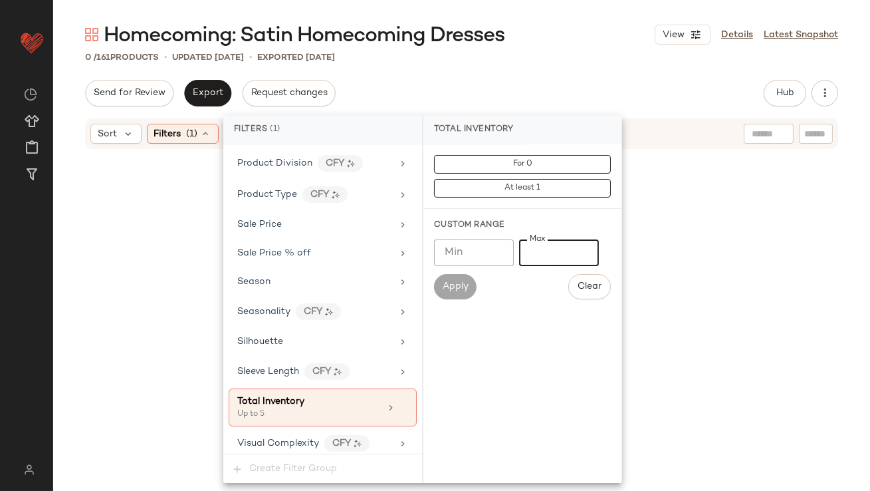
click at [528, 245] on input "*" at bounding box center [559, 252] width 80 height 27
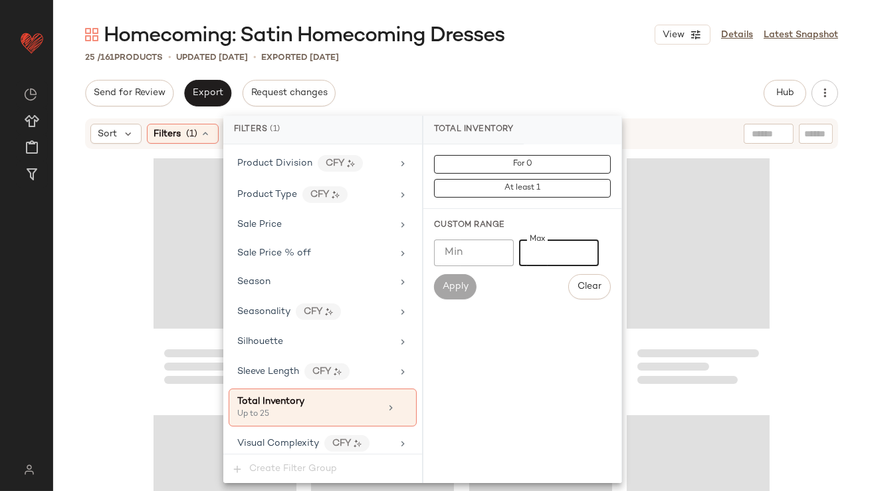
type input "**"
click at [601, 70] on div "Homecoming: Satin Homecoming Dresses View Details Latest Snapshot 25 / 161 Prod…" at bounding box center [461, 255] width 817 height 469
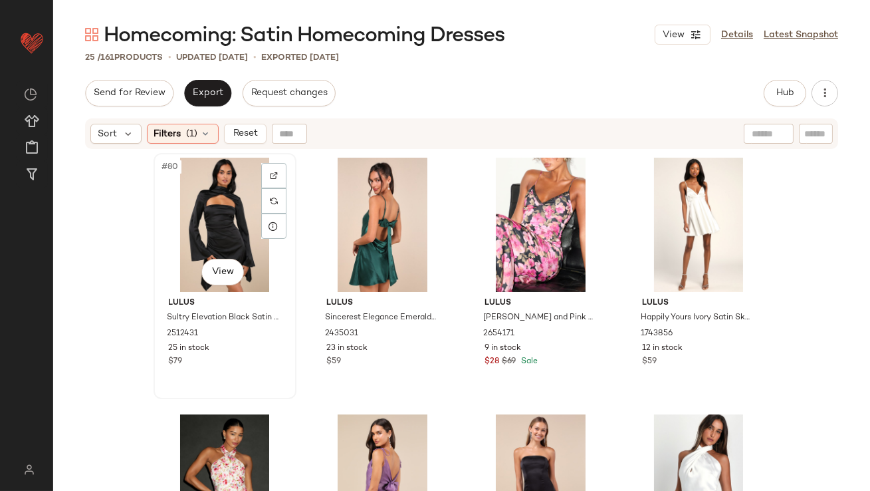
click at [189, 221] on div "#80 View" at bounding box center [225, 225] width 134 height 134
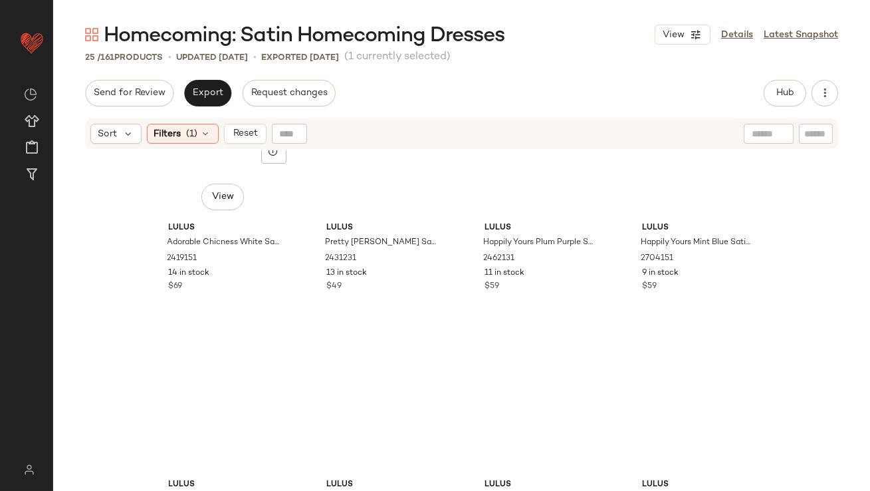
scroll to position [1422, 0]
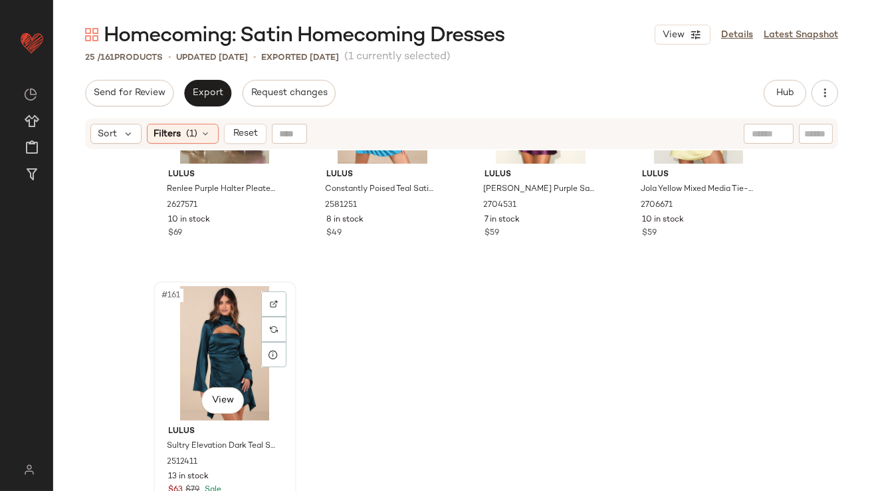
click at [235, 328] on div "#161 View" at bounding box center [225, 353] width 134 height 134
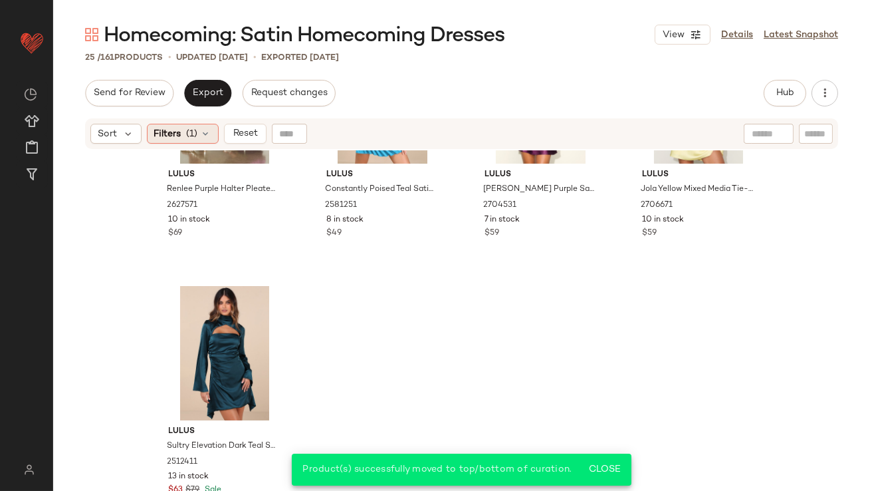
click at [172, 124] on div "Filters (1)" at bounding box center [183, 134] width 72 height 20
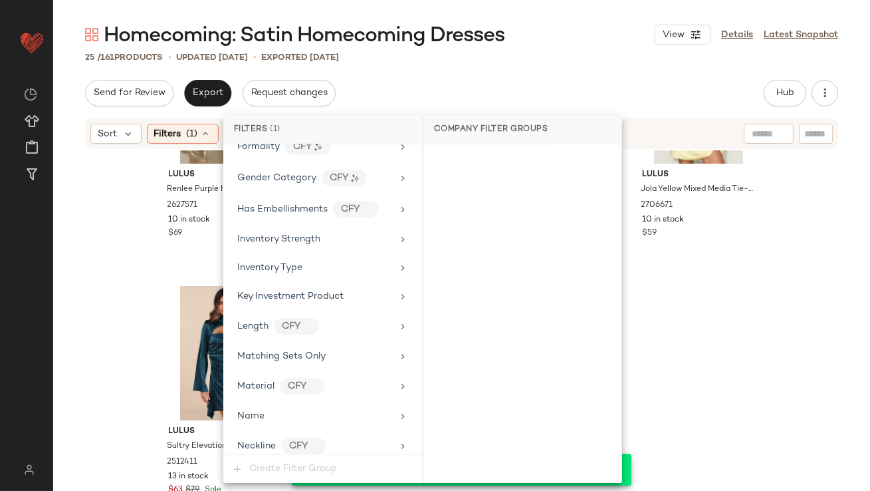
scroll to position [1030, 0]
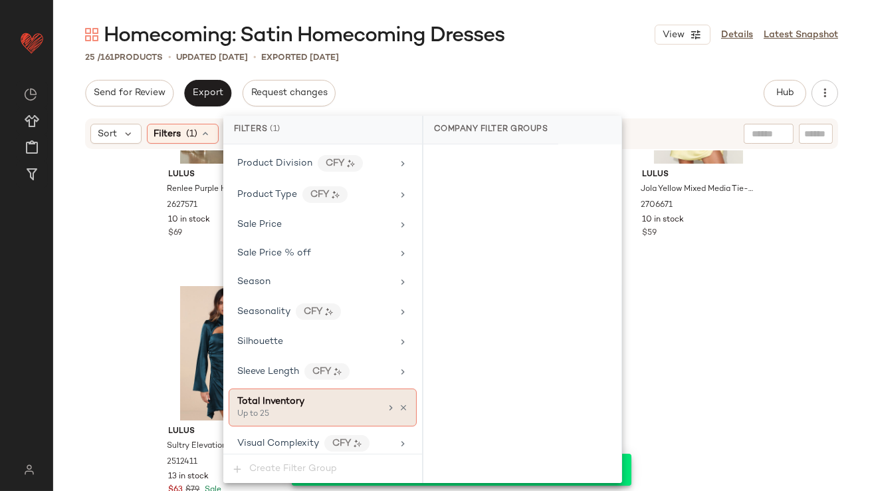
click at [399, 403] on icon at bounding box center [403, 407] width 9 height 9
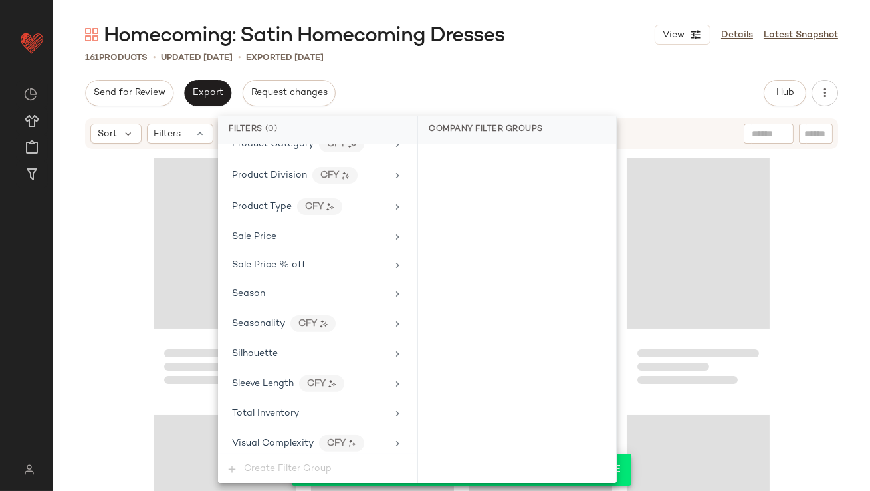
scroll to position [10145, 0]
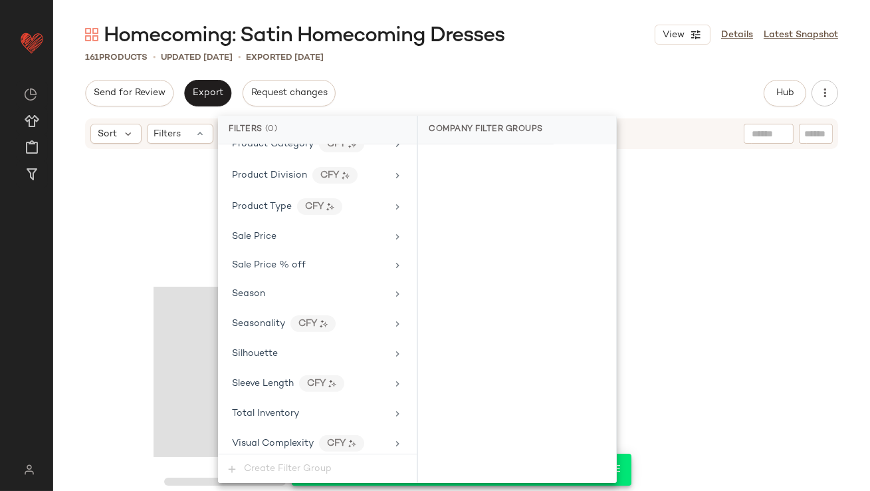
click at [529, 57] on div "161 Products • updated [DATE] • Exported [DATE]" at bounding box center [461, 57] width 817 height 13
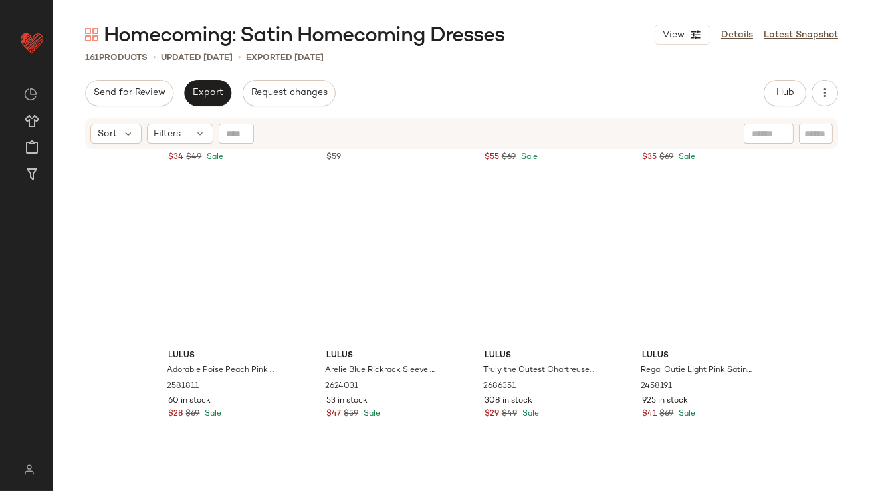
scroll to position [0, 0]
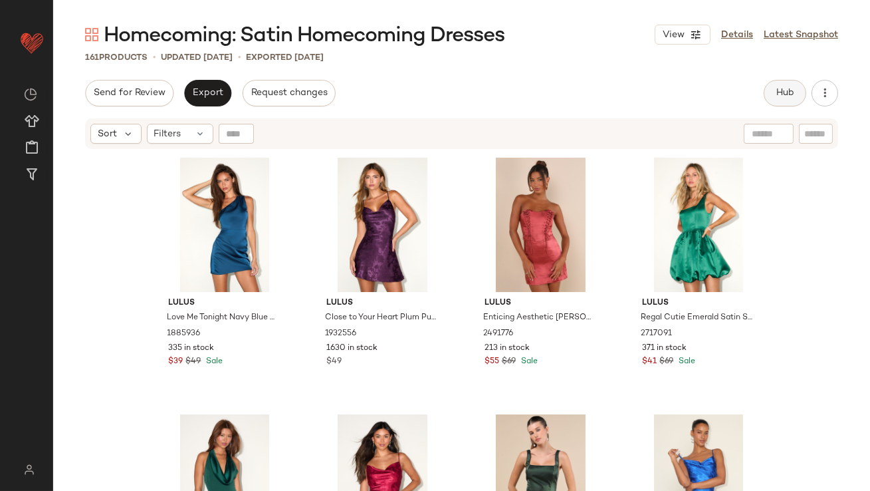
click at [792, 94] on span "Hub" at bounding box center [785, 93] width 19 height 11
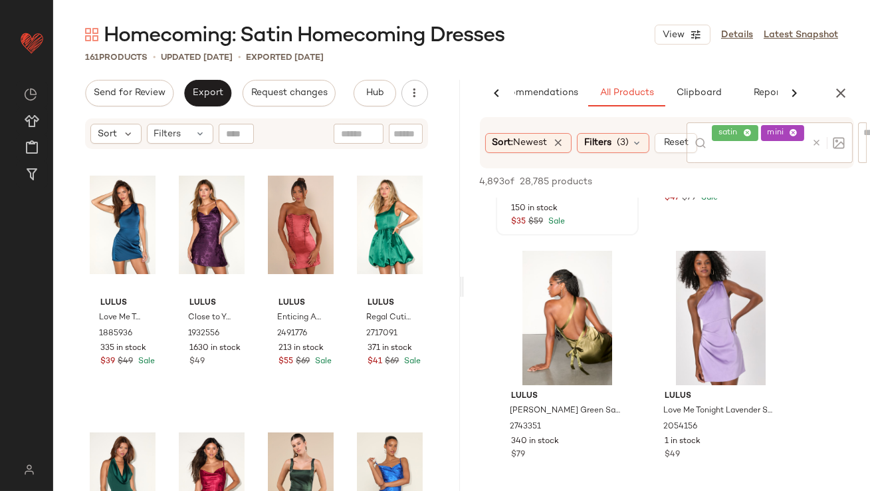
scroll to position [423, 0]
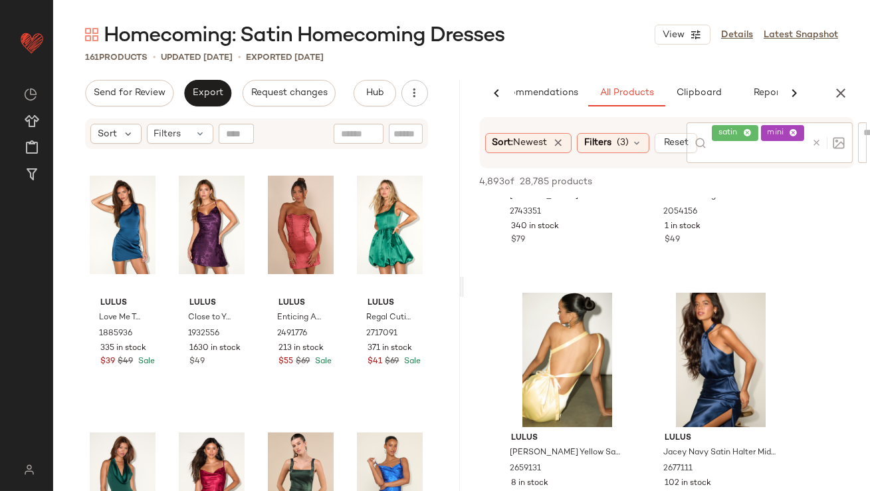
click at [839, 90] on icon "button" at bounding box center [841, 93] width 16 height 16
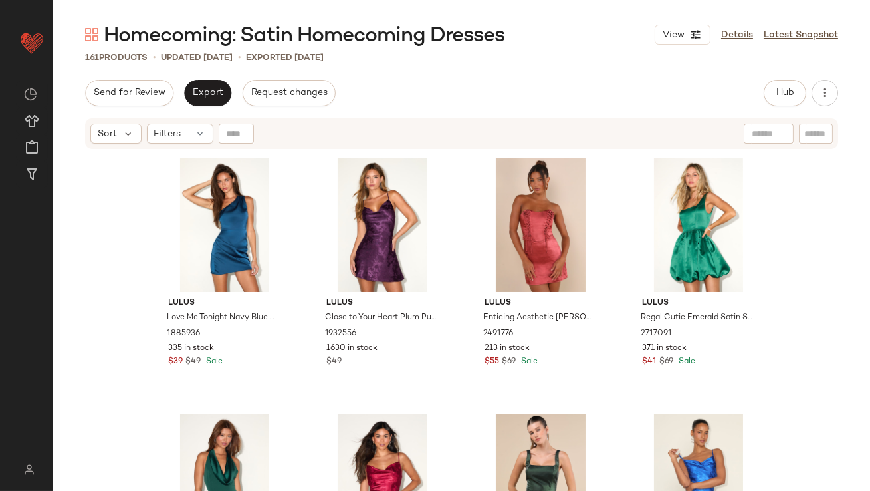
click at [203, 112] on div "Send for Review Export Request changes Hub Send for Review External Review Inte…" at bounding box center [461, 286] width 817 height 413
click at [202, 98] on span "Export" at bounding box center [207, 93] width 31 height 11
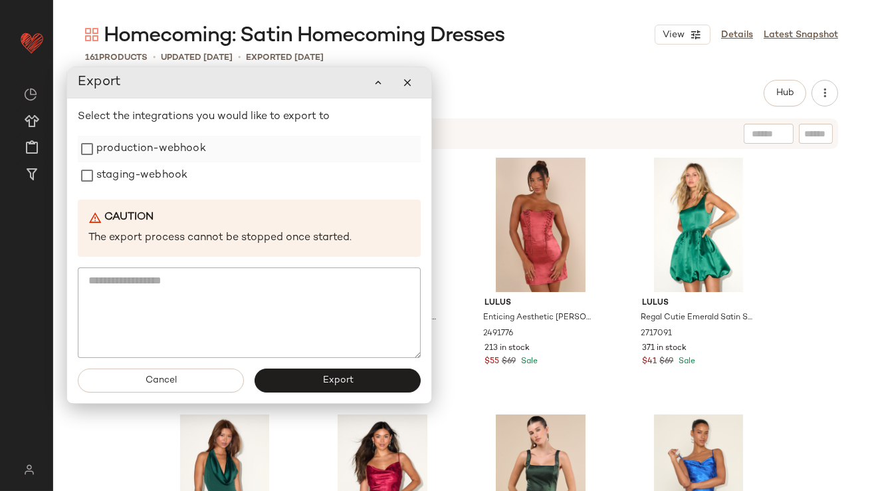
click at [183, 140] on label "production-webhook" at bounding box center [151, 149] width 110 height 27
click at [167, 184] on label "staging-webhook" at bounding box center [141, 175] width 91 height 27
click at [275, 377] on button "Export" at bounding box center [338, 380] width 166 height 24
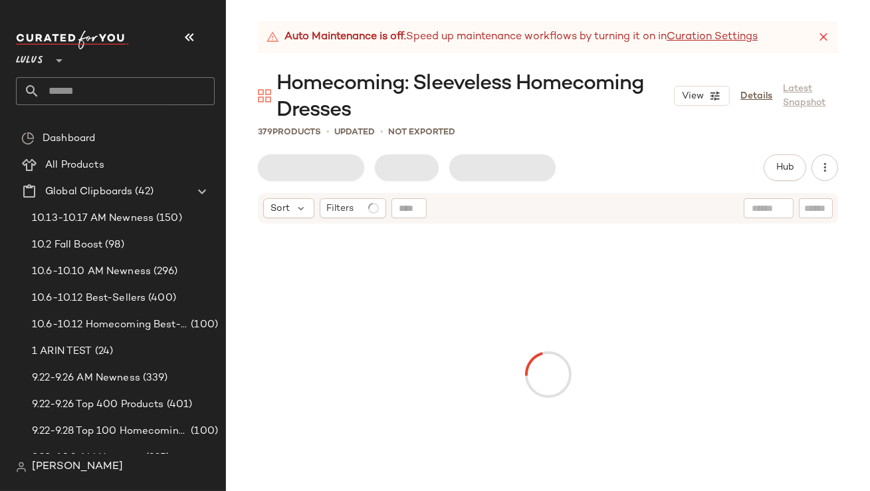
click at [187, 41] on icon "button" at bounding box center [189, 37] width 16 height 16
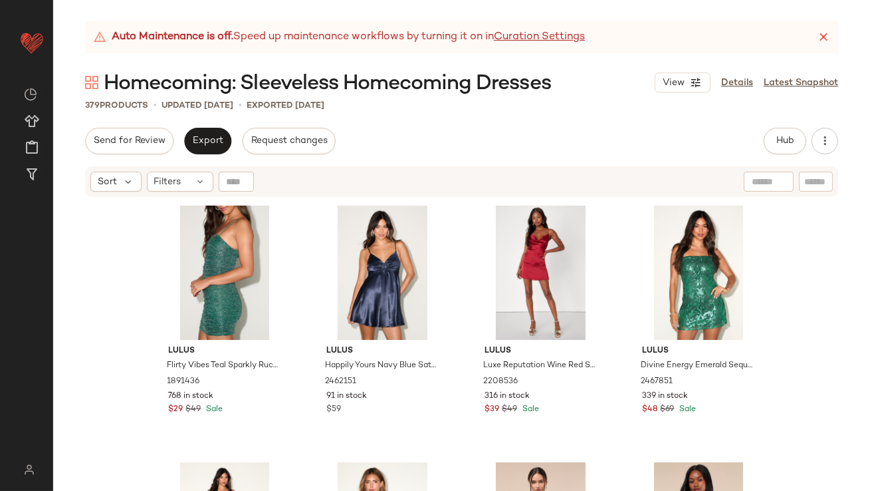
click at [827, 39] on icon at bounding box center [823, 37] width 13 height 13
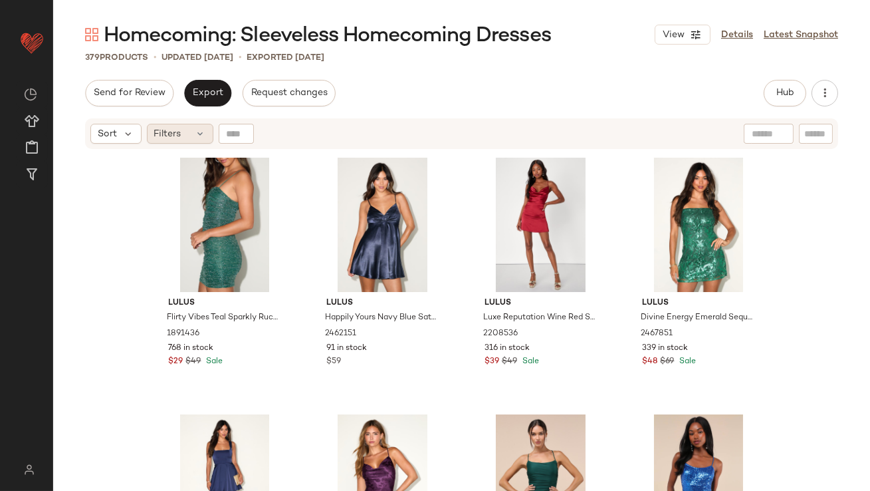
click at [195, 133] on icon at bounding box center [200, 133] width 11 height 11
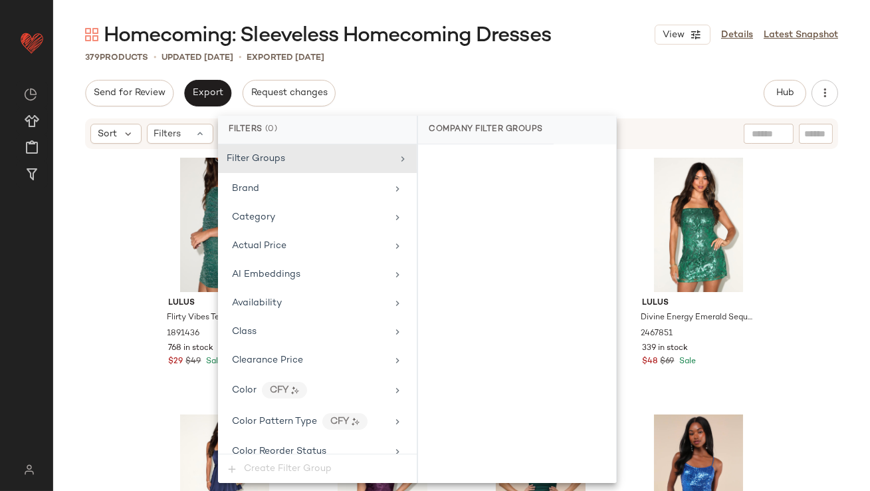
scroll to position [1018, 0]
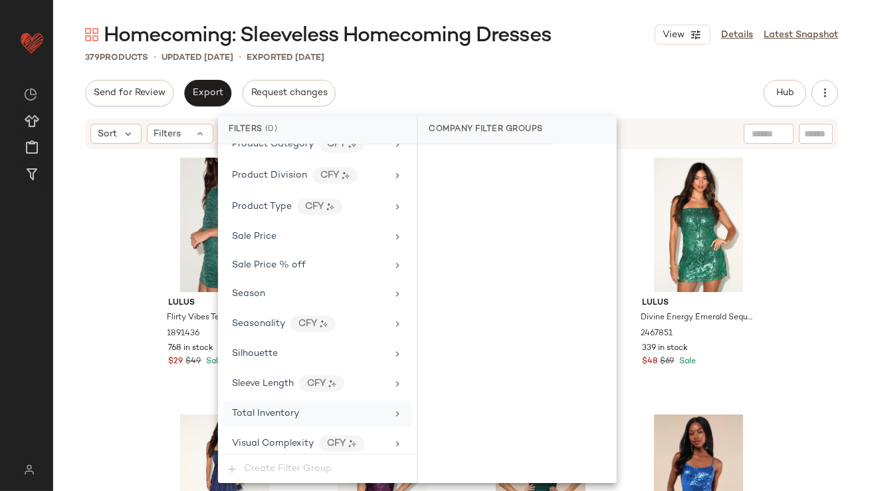
click at [259, 408] on span "Total Inventory" at bounding box center [265, 413] width 67 height 10
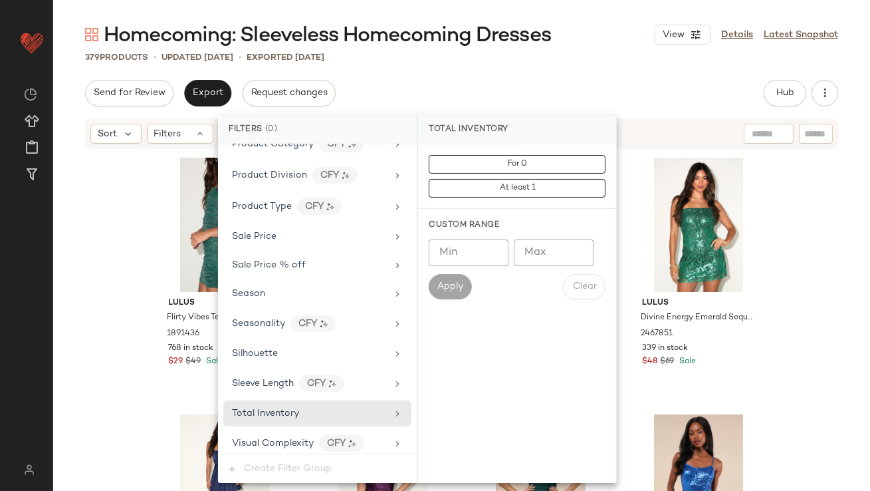
click at [568, 253] on input "Max" at bounding box center [554, 252] width 80 height 27
type input "*"
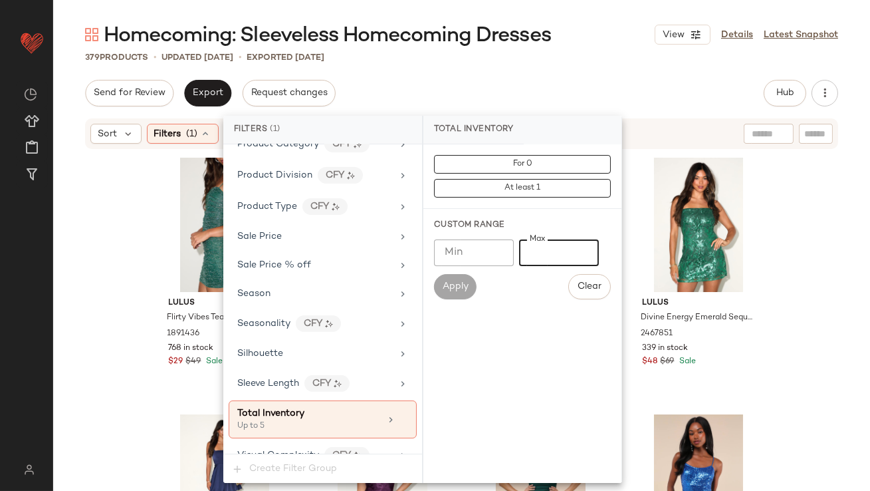
click at [522, 92] on div "Send for Review Export Request changes Hub Send for Review External Review Inte…" at bounding box center [461, 93] width 753 height 27
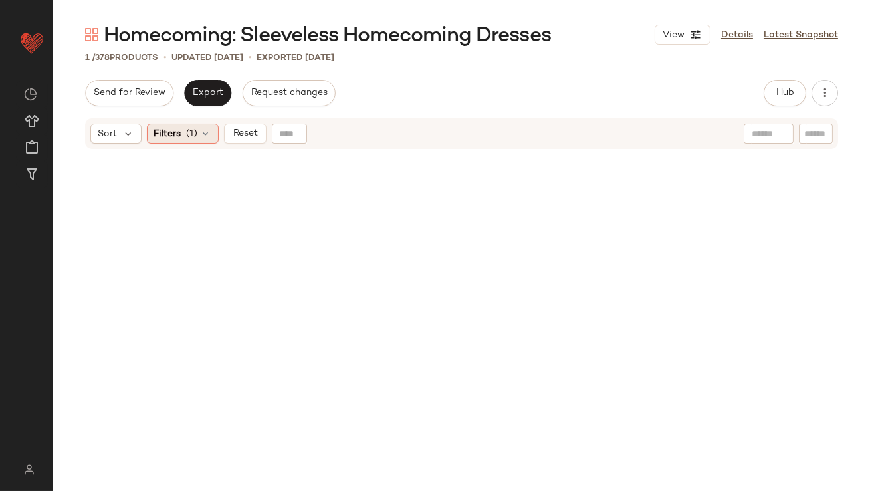
click at [183, 138] on div "Filters (1)" at bounding box center [183, 134] width 72 height 20
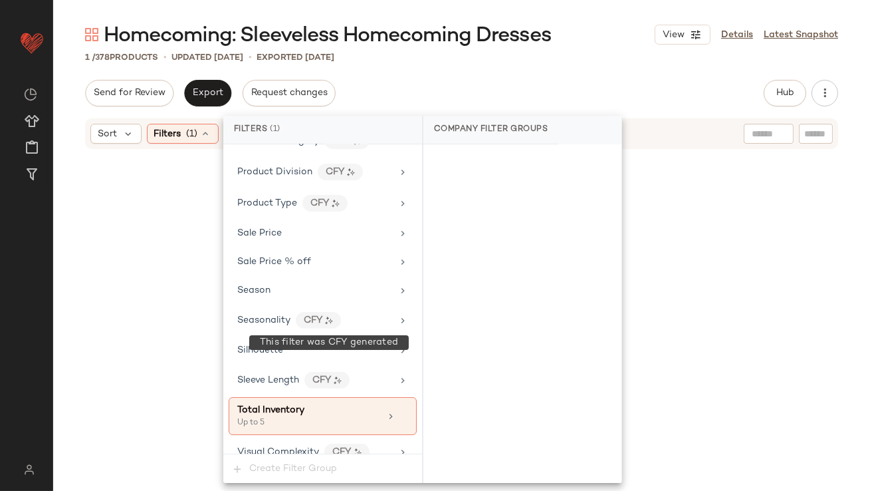
scroll to position [1030, 0]
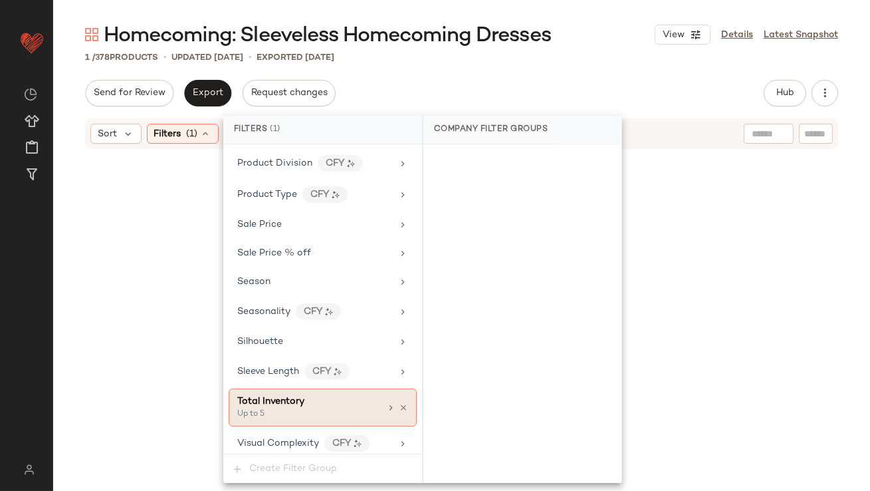
click at [374, 402] on div "Total Inventory Up to 5" at bounding box center [308, 407] width 143 height 26
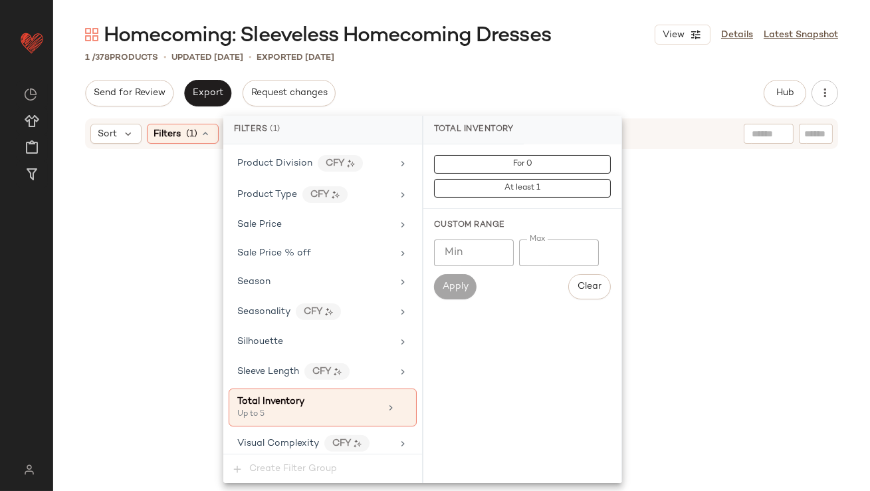
click at [529, 253] on input "*" at bounding box center [559, 252] width 80 height 27
type input "**"
click at [594, 87] on div "Send for Review Export Request changes Hub Send for Review External Review Inte…" at bounding box center [461, 93] width 753 height 27
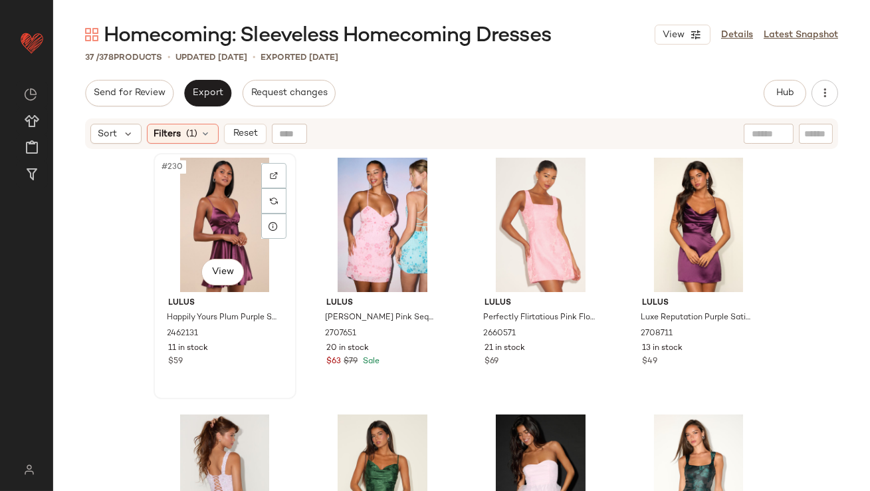
click at [201, 179] on div "#230 View" at bounding box center [225, 225] width 134 height 134
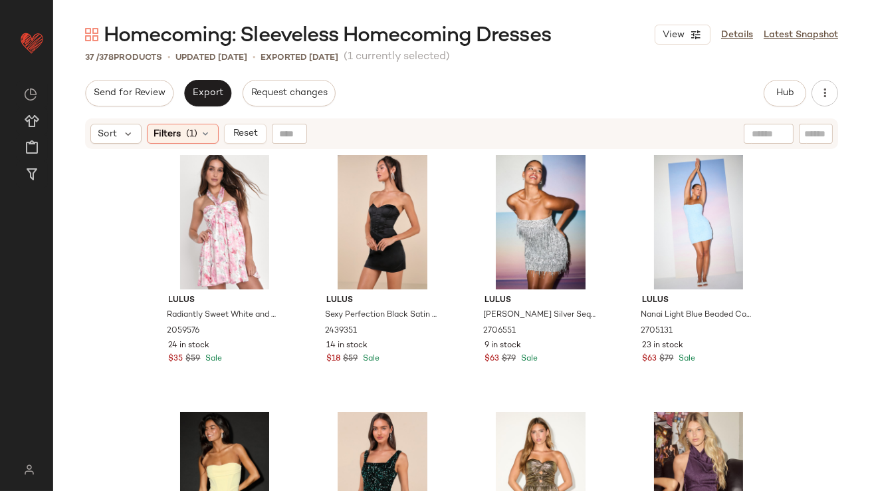
scroll to position [2191, 0]
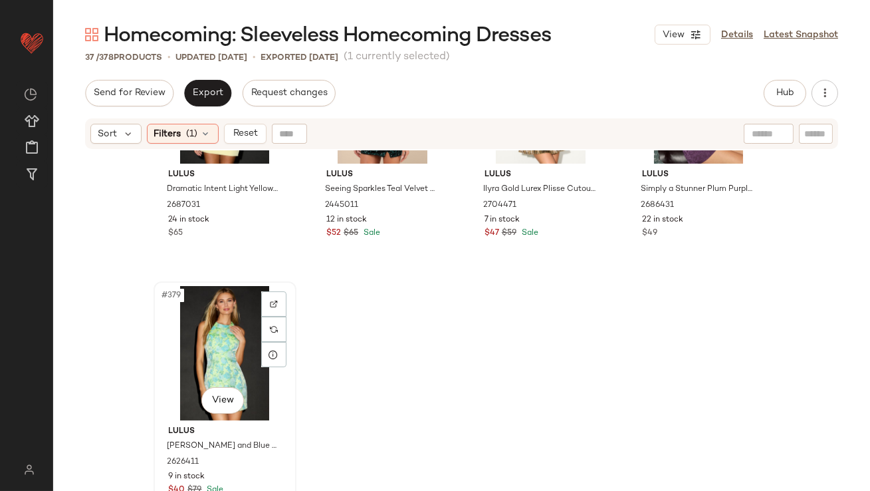
click at [217, 336] on div "#379 View" at bounding box center [225, 353] width 134 height 134
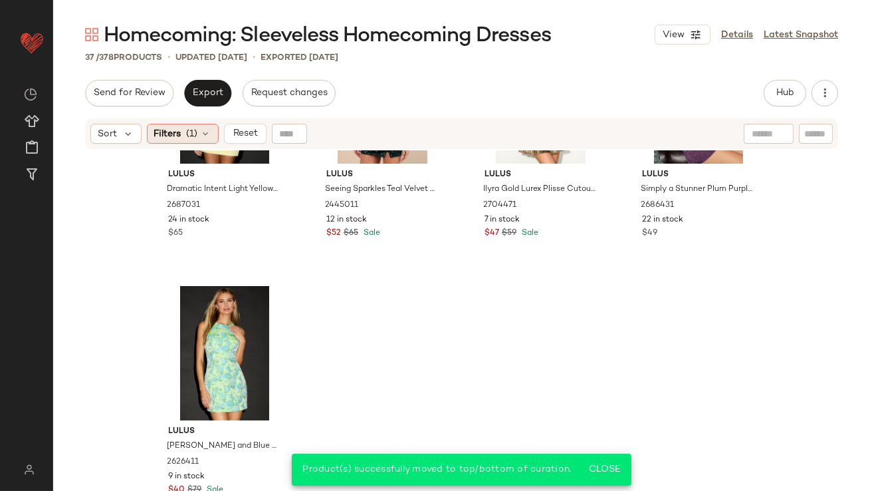
click at [191, 133] on span "(1)" at bounding box center [192, 134] width 11 height 14
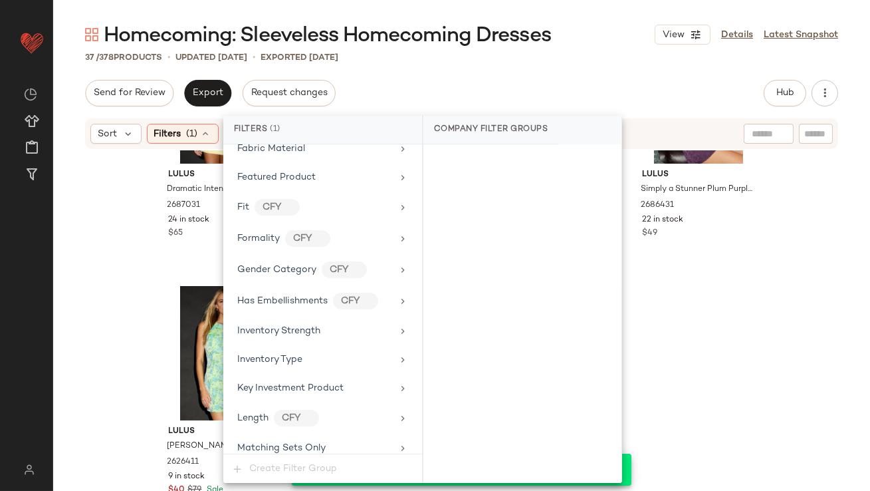
scroll to position [1030, 0]
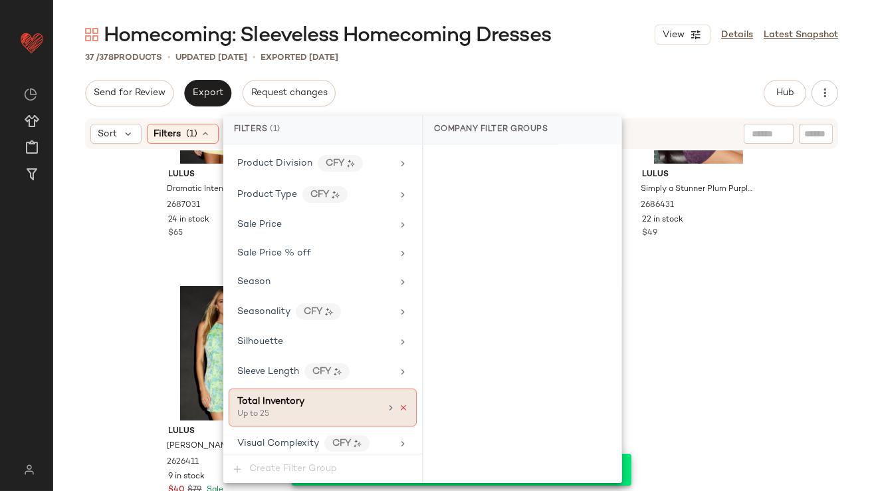
click at [400, 403] on icon at bounding box center [403, 407] width 9 height 9
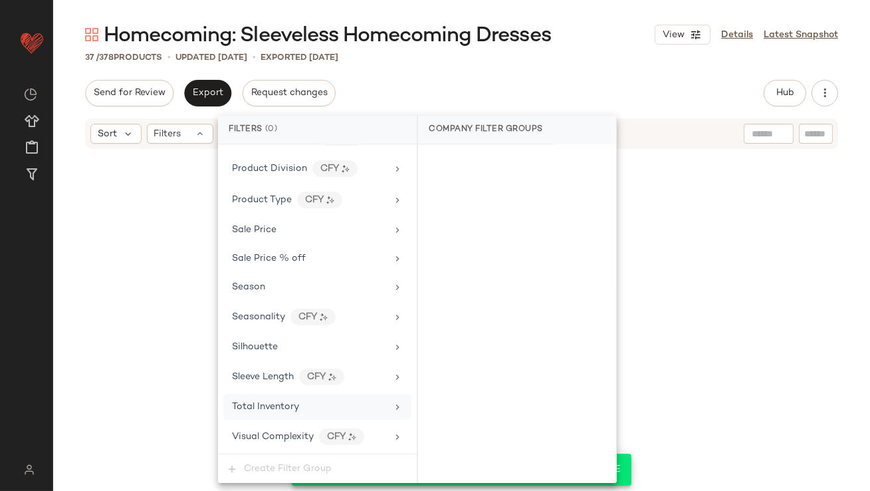
scroll to position [1018, 0]
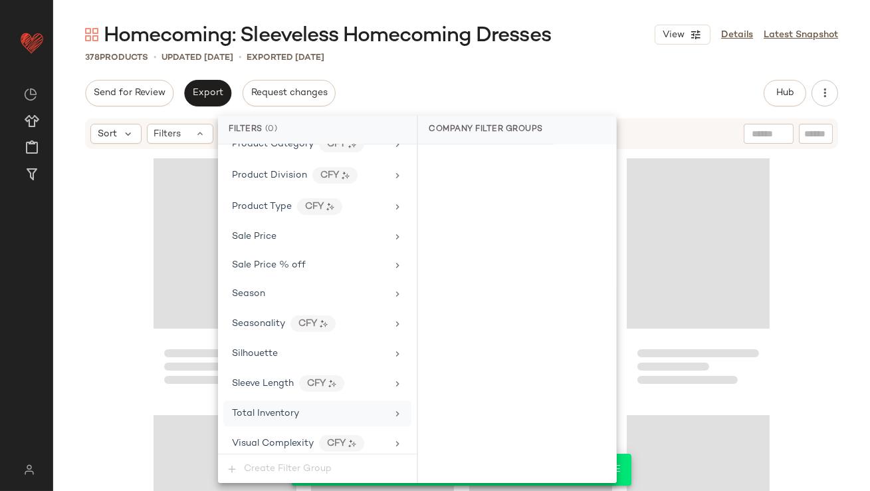
click at [562, 53] on div "378 Products • updated Oct 15th • Exported Oct 13th" at bounding box center [461, 57] width 817 height 13
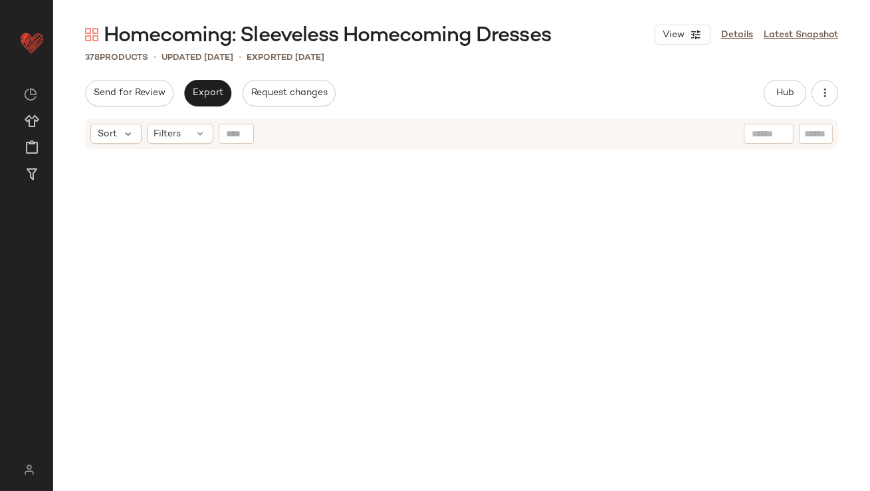
scroll to position [0, 0]
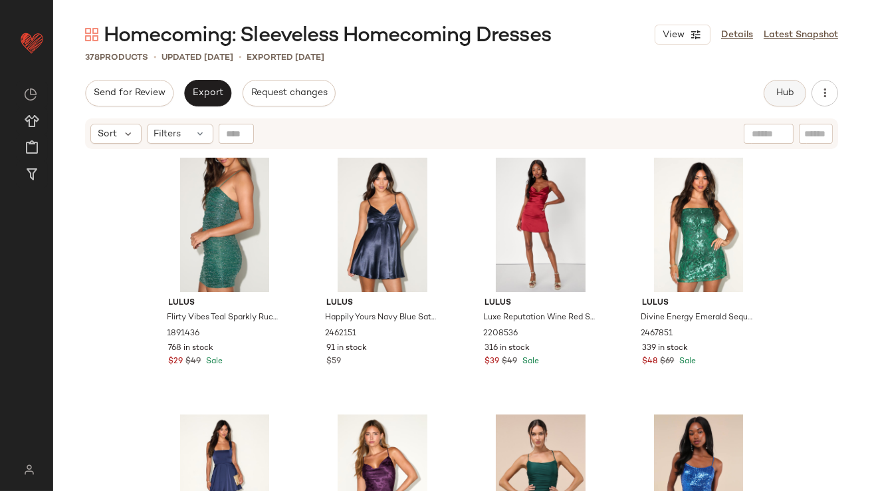
click at [786, 97] on span "Hub" at bounding box center [785, 93] width 19 height 11
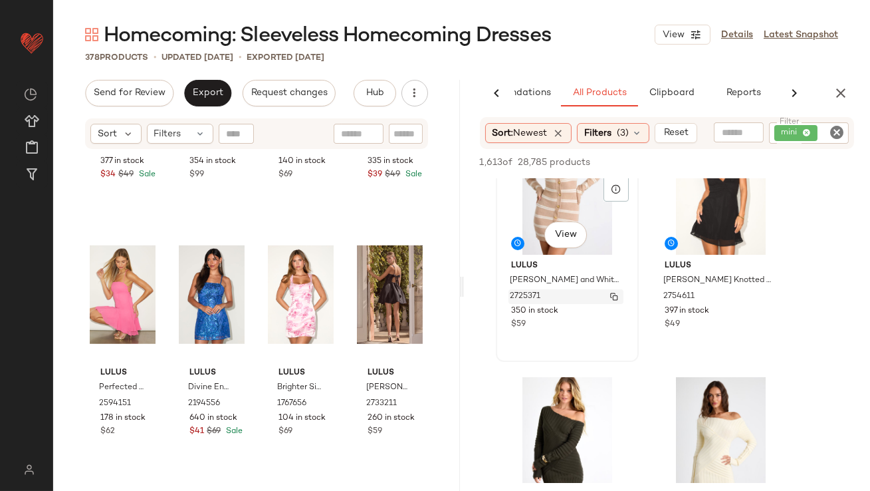
scroll to position [302, 0]
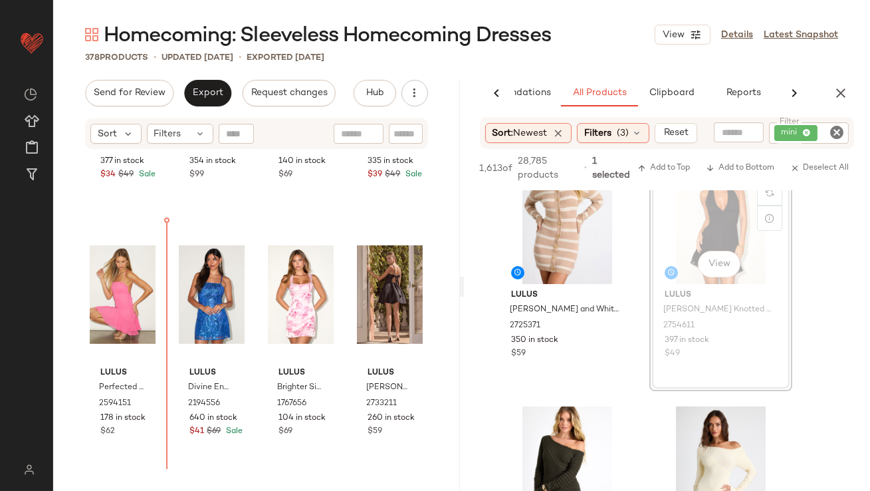
drag, startPoint x: 697, startPoint y: 228, endPoint x: 683, endPoint y: 228, distance: 13.3
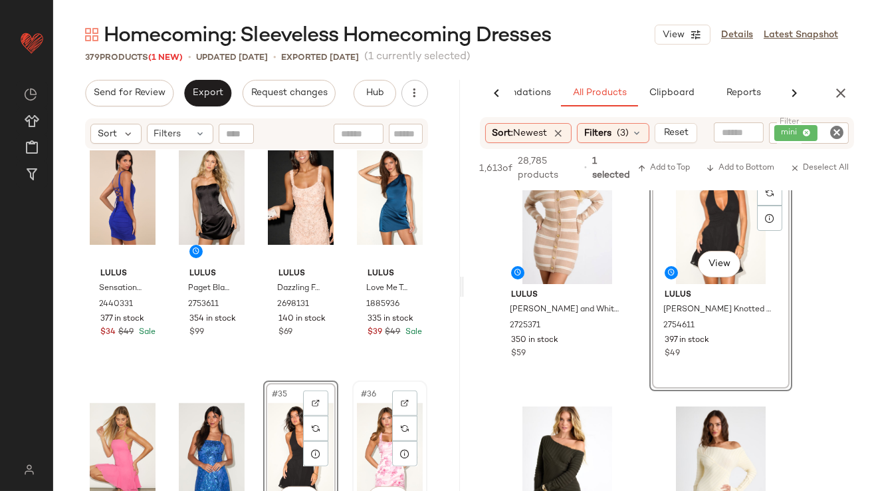
scroll to position [1822, 0]
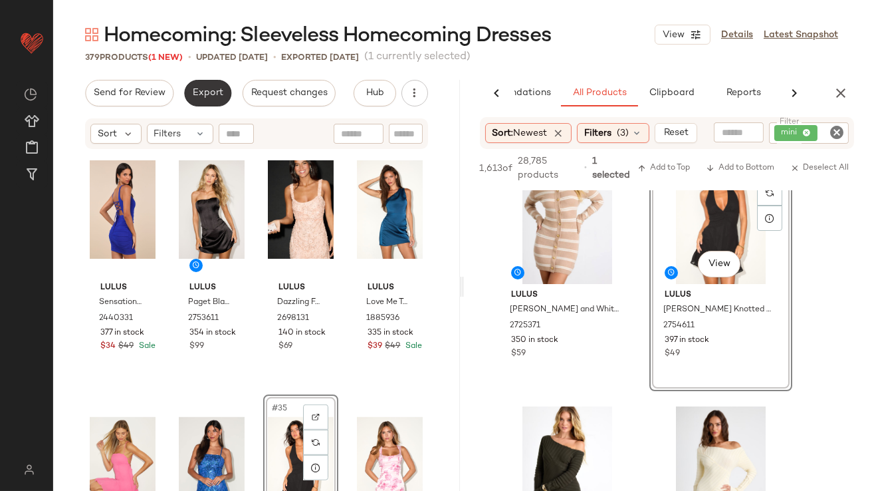
click at [190, 91] on button "Export" at bounding box center [207, 93] width 47 height 27
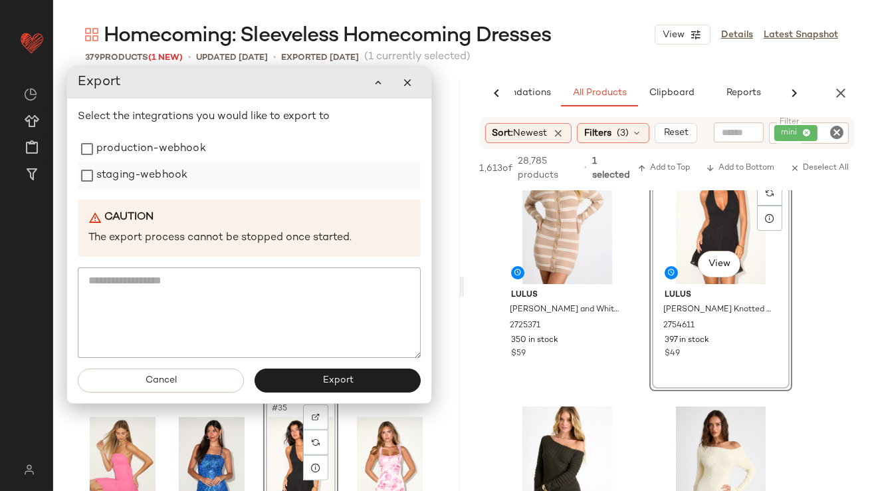
click at [179, 162] on label "staging-webhook" at bounding box center [141, 175] width 91 height 27
click at [179, 158] on label "production-webhook" at bounding box center [151, 149] width 110 height 27
click at [339, 384] on span "Export" at bounding box center [337, 380] width 31 height 11
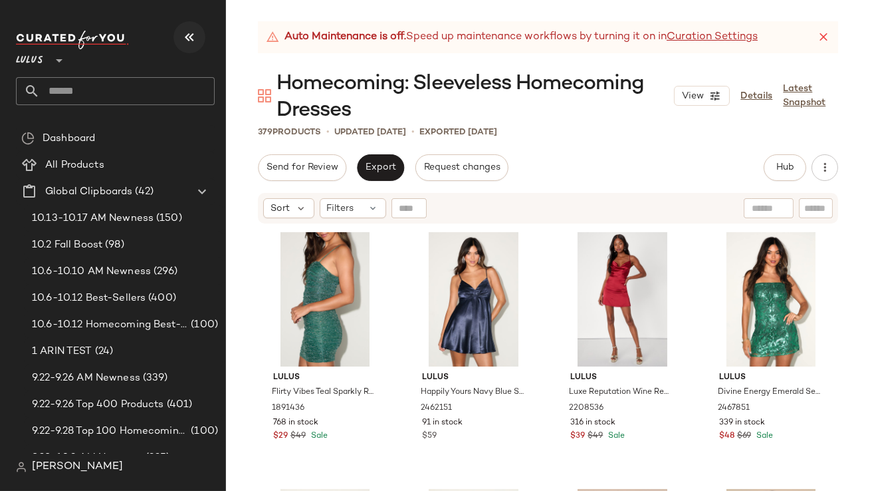
click at [189, 42] on icon "button" at bounding box center [189, 37] width 16 height 16
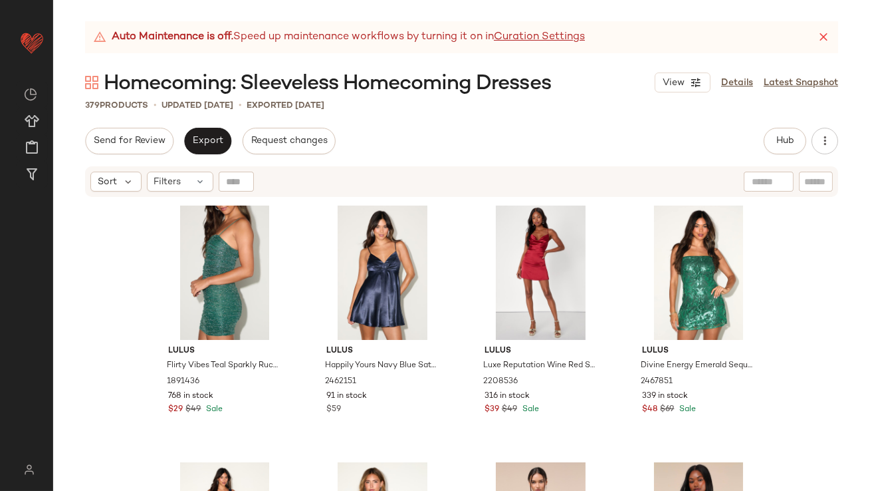
click at [827, 38] on icon at bounding box center [823, 37] width 13 height 13
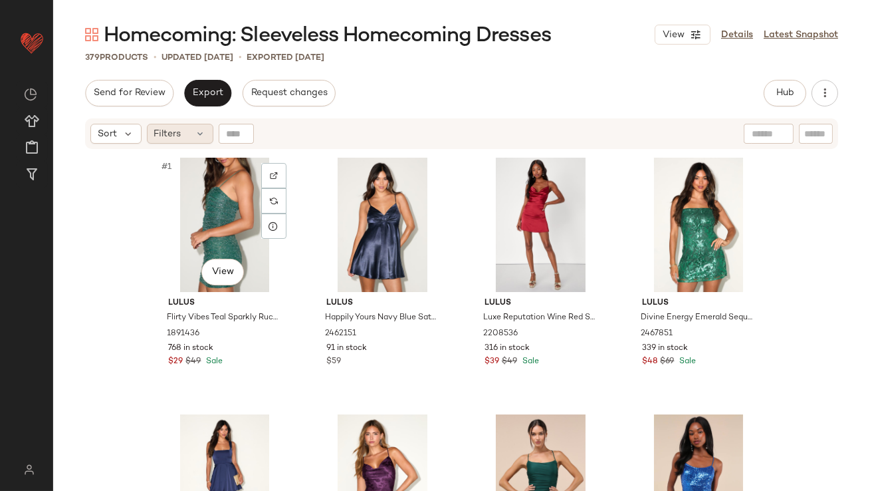
click at [169, 141] on div "Filters" at bounding box center [180, 134] width 66 height 20
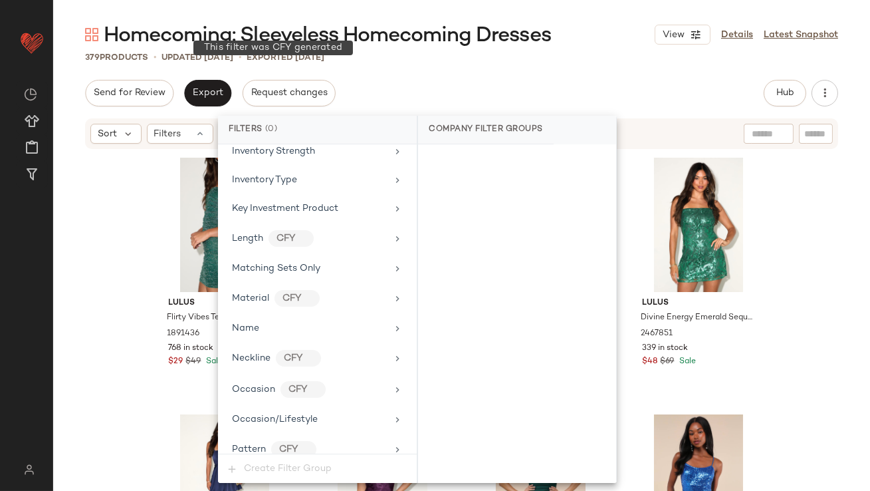
scroll to position [1018, 0]
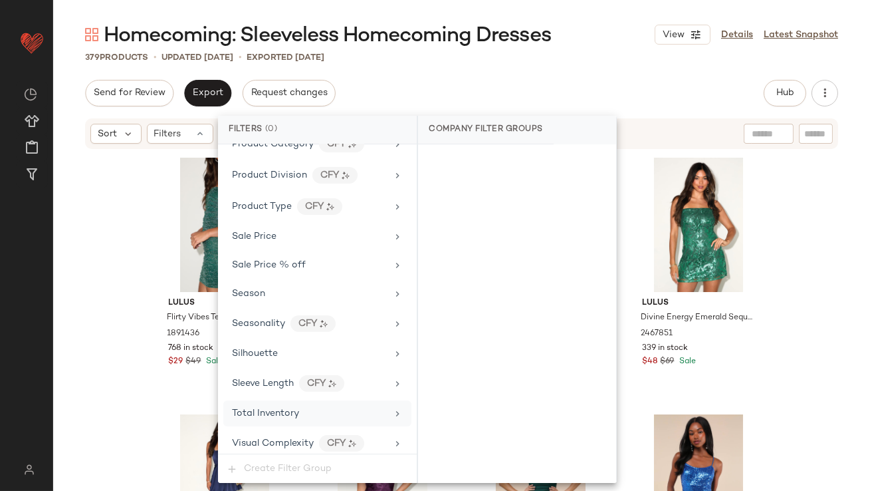
click at [257, 408] on span "Total Inventory" at bounding box center [265, 413] width 67 height 10
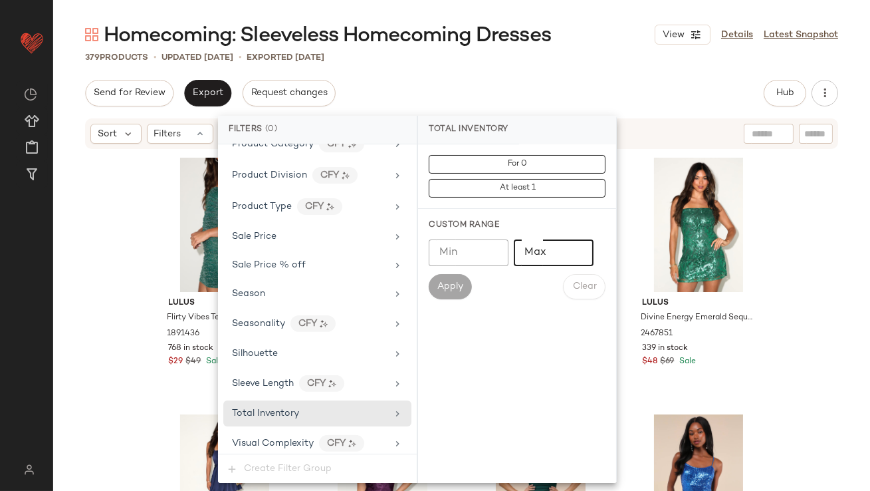
click at [515, 251] on input "Max" at bounding box center [554, 252] width 80 height 27
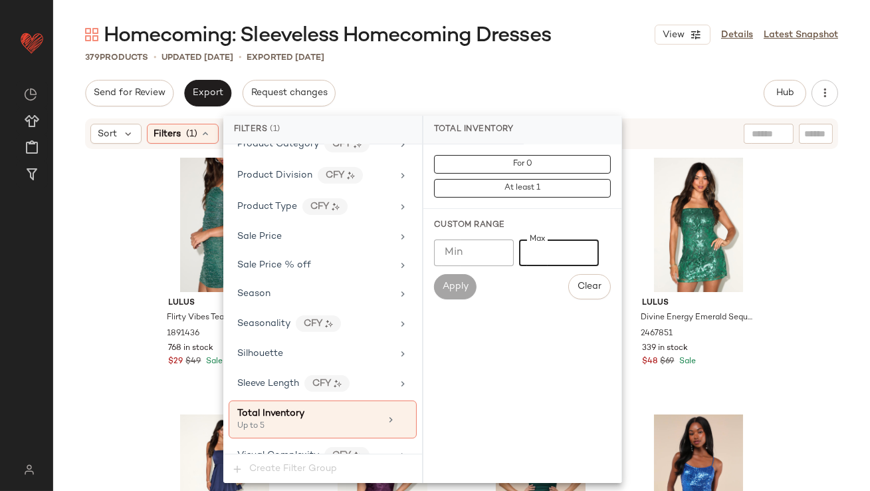
type input "*"
click at [588, 78] on div "Homecoming: Sleeveless Homecoming Dresses View Details Latest Snapshot 379 Prod…" at bounding box center [461, 255] width 817 height 469
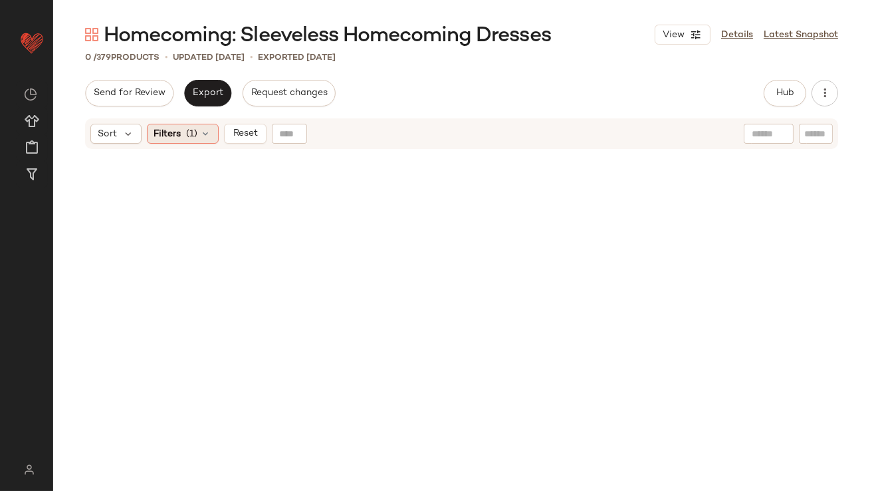
click at [168, 136] on span "Filters" at bounding box center [167, 134] width 27 height 14
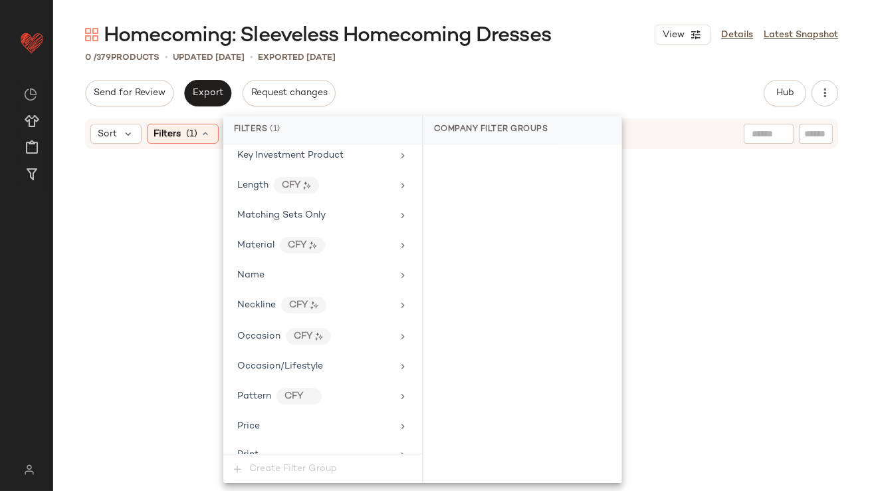
scroll to position [1030, 0]
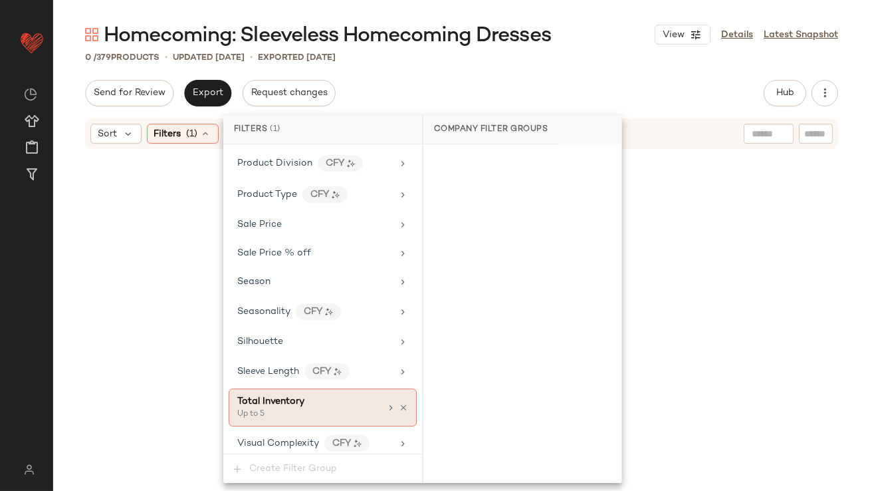
click at [267, 409] on div "Up to 5" at bounding box center [303, 414] width 133 height 12
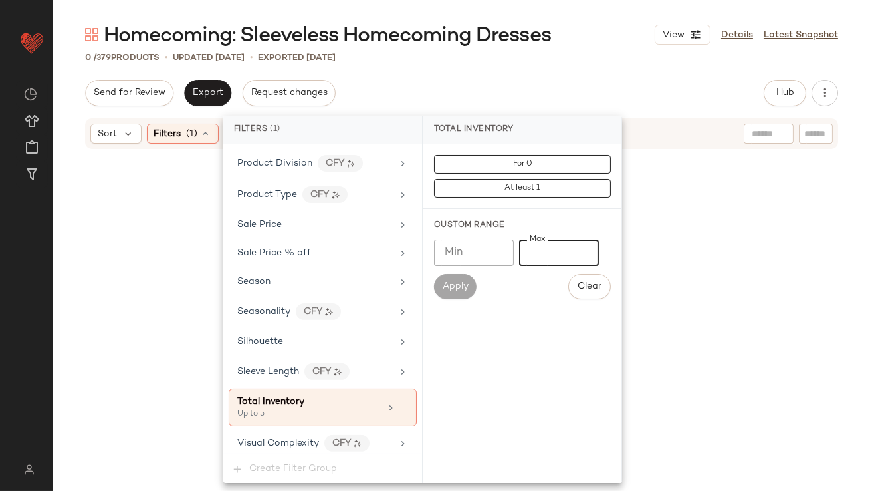
click at [530, 248] on input "*" at bounding box center [559, 252] width 80 height 27
type input "**"
click at [562, 84] on div "Send for Review Export Request changes Hub Send for Review External Review Inte…" at bounding box center [461, 93] width 753 height 27
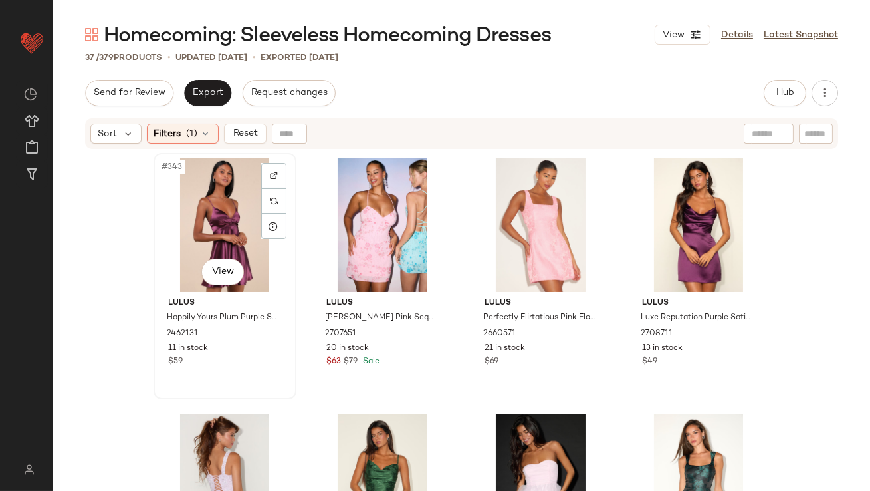
click at [205, 196] on div "#343 View" at bounding box center [225, 225] width 134 height 134
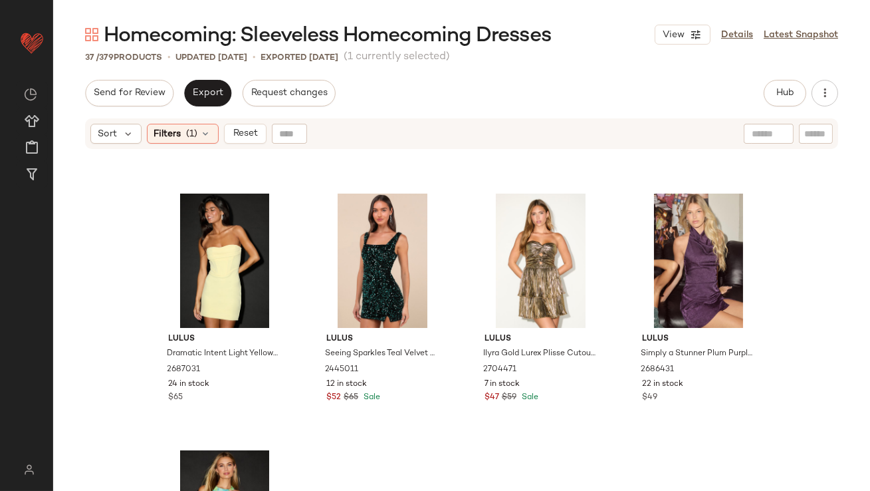
scroll to position [2191, 0]
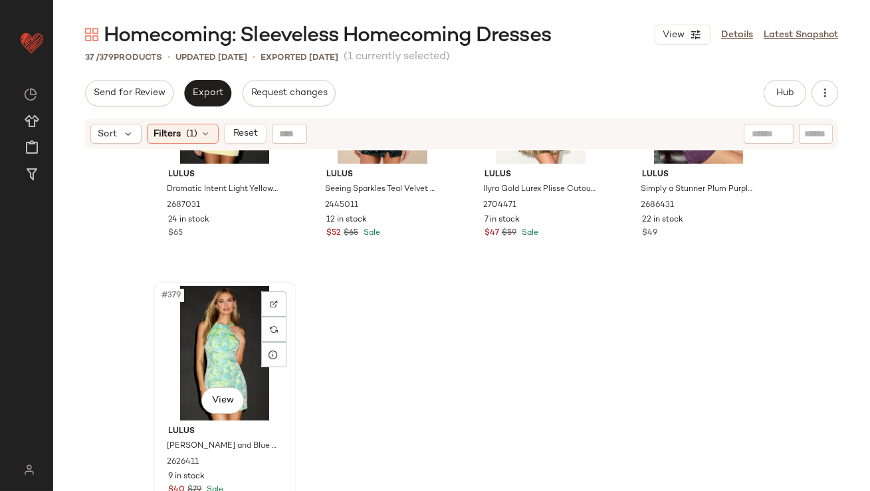
click at [229, 332] on div "#379 View" at bounding box center [225, 353] width 134 height 134
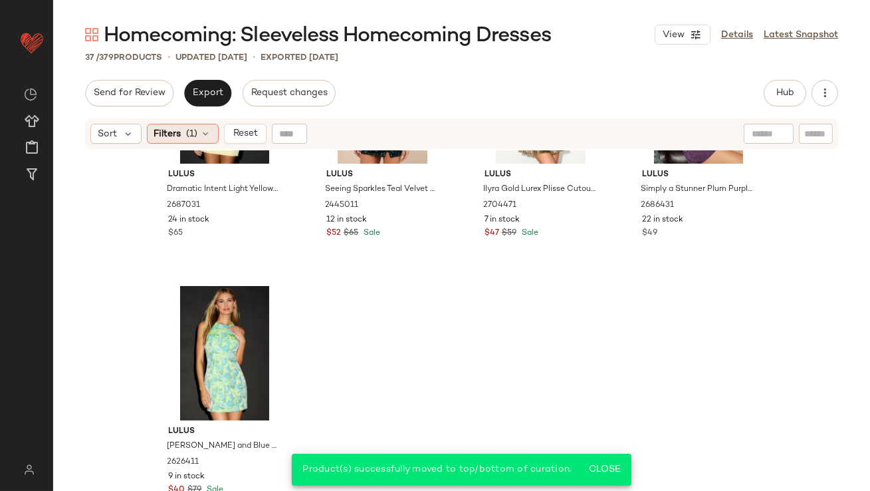
click at [201, 138] on icon at bounding box center [206, 133] width 11 height 11
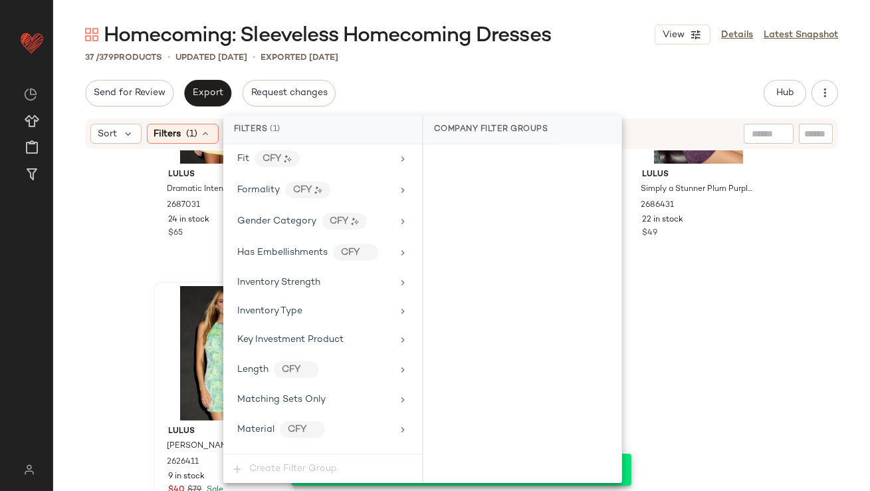
scroll to position [1030, 0]
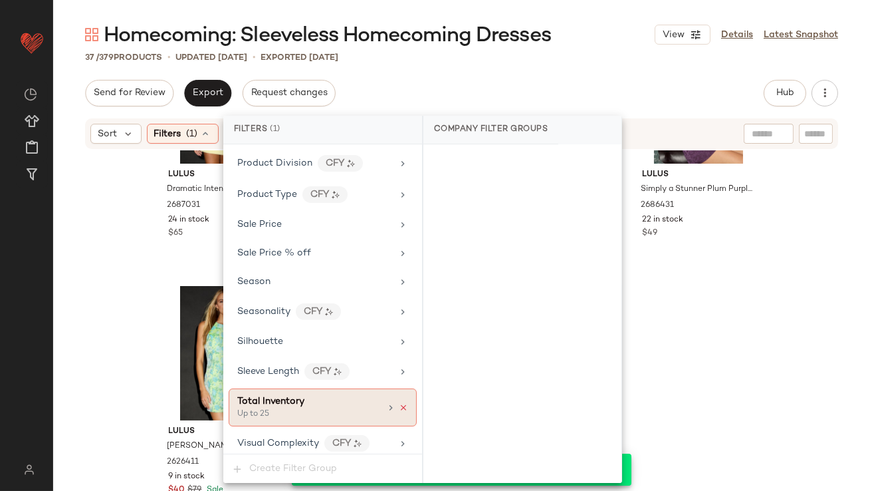
click at [400, 403] on icon at bounding box center [403, 407] width 9 height 9
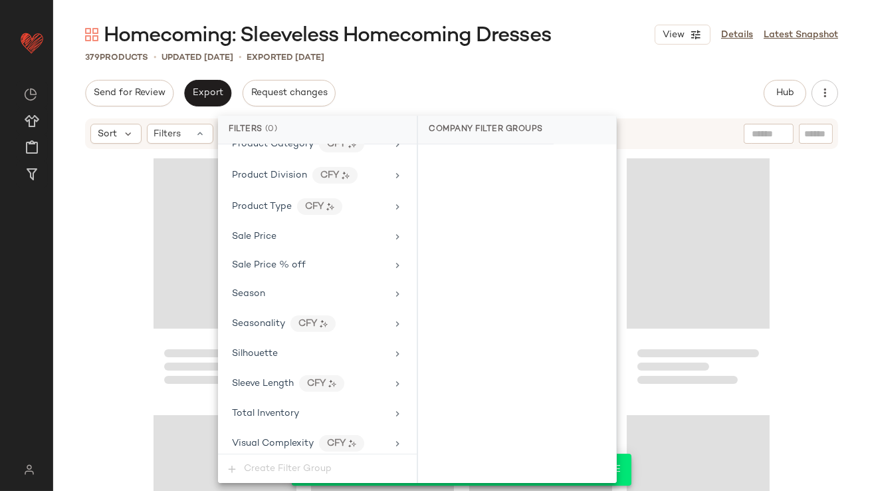
click at [580, 87] on div "Send for Review Export Request changes Hub Send for Review External Review Inte…" at bounding box center [461, 93] width 753 height 27
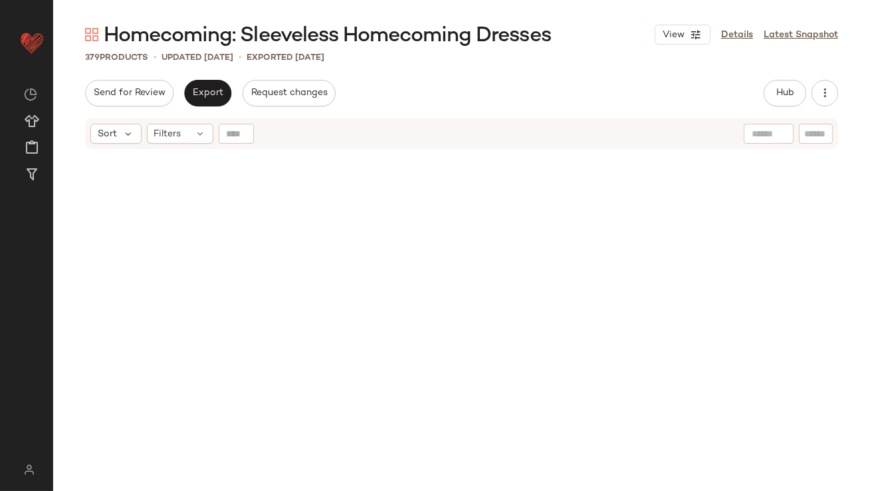
scroll to position [0, 0]
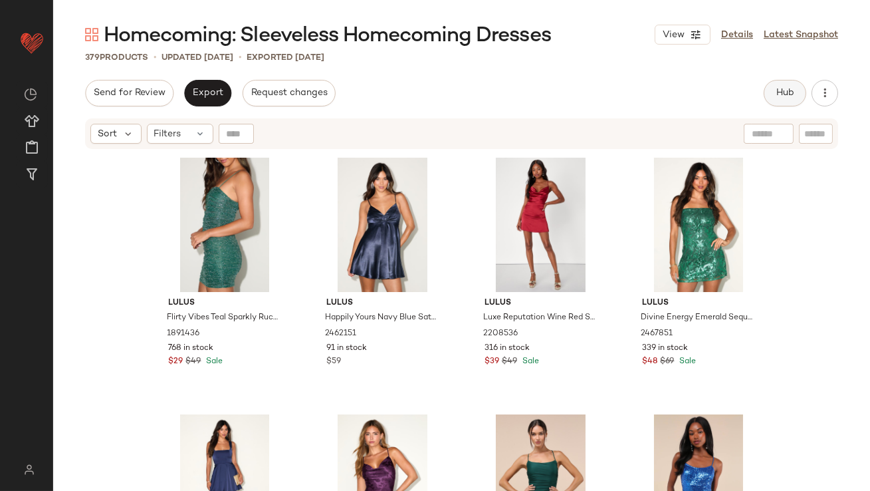
click at [785, 97] on span "Hub" at bounding box center [785, 93] width 19 height 11
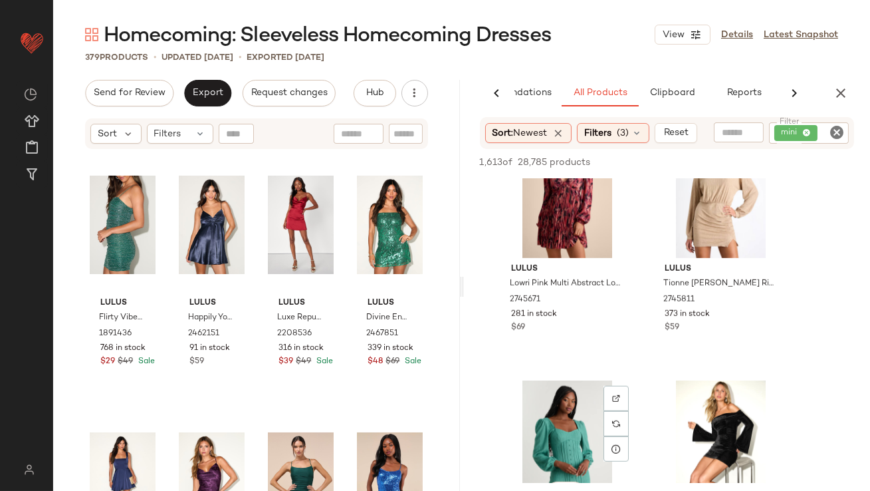
scroll to position [2177, 0]
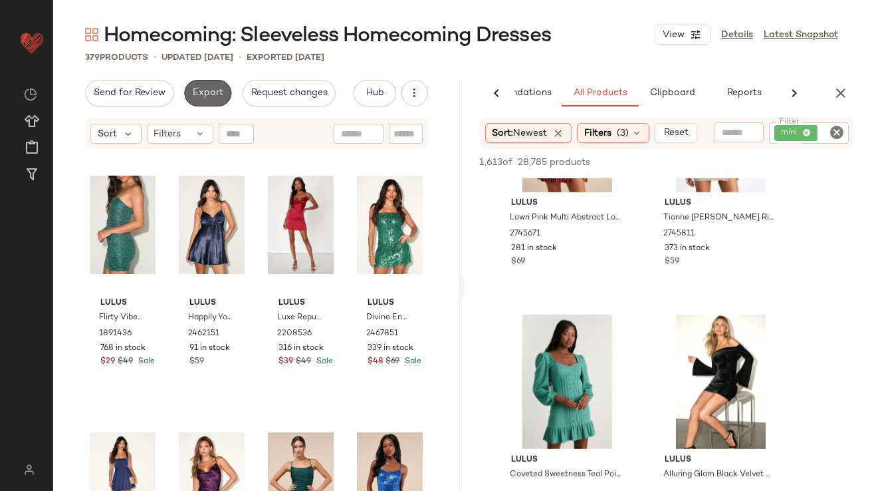
click at [202, 92] on span "Export" at bounding box center [207, 93] width 31 height 11
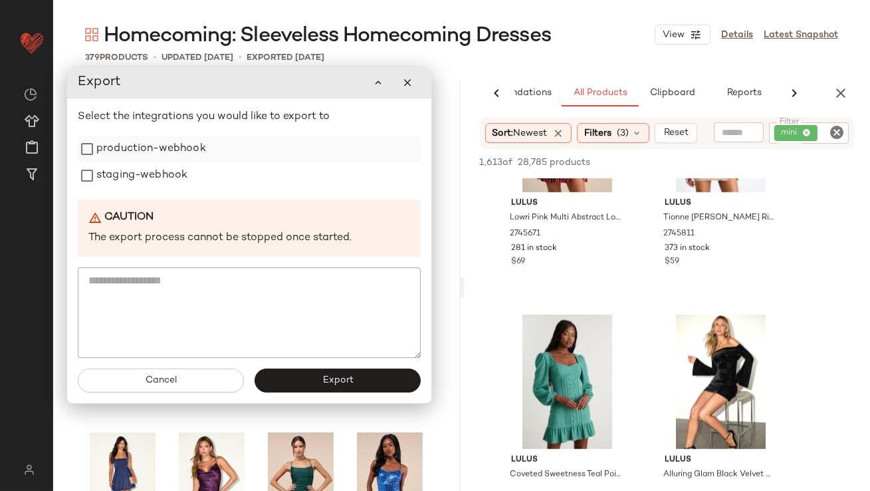
click at [178, 151] on label "production-webhook" at bounding box center [151, 149] width 110 height 27
click at [171, 191] on div "Select the integrations you would like to export to production-webhook staging-…" at bounding box center [249, 233] width 343 height 249
click at [171, 185] on label "staging-webhook" at bounding box center [141, 175] width 91 height 27
click at [296, 374] on button "Export" at bounding box center [338, 380] width 166 height 24
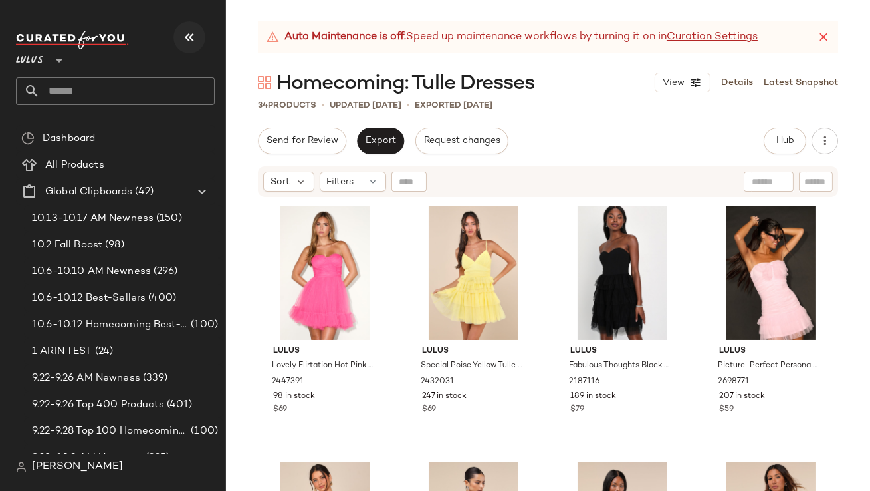
click at [191, 37] on icon "button" at bounding box center [189, 37] width 16 height 16
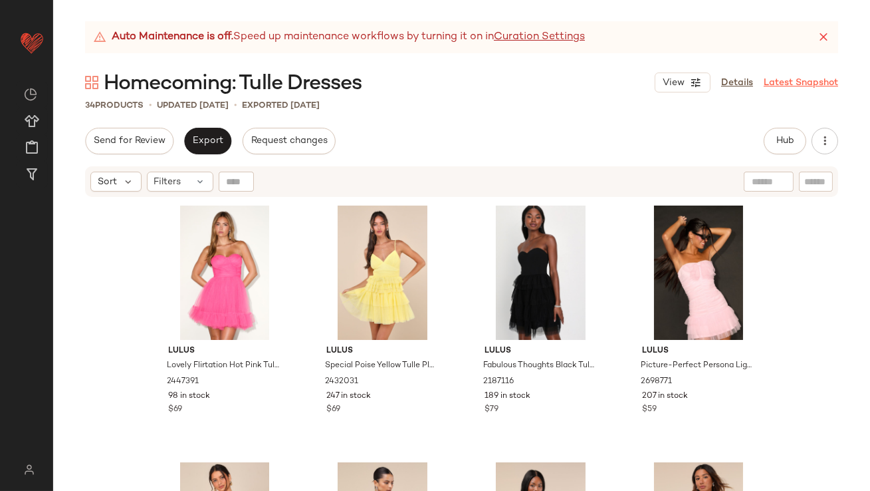
click at [827, 37] on icon at bounding box center [823, 37] width 13 height 13
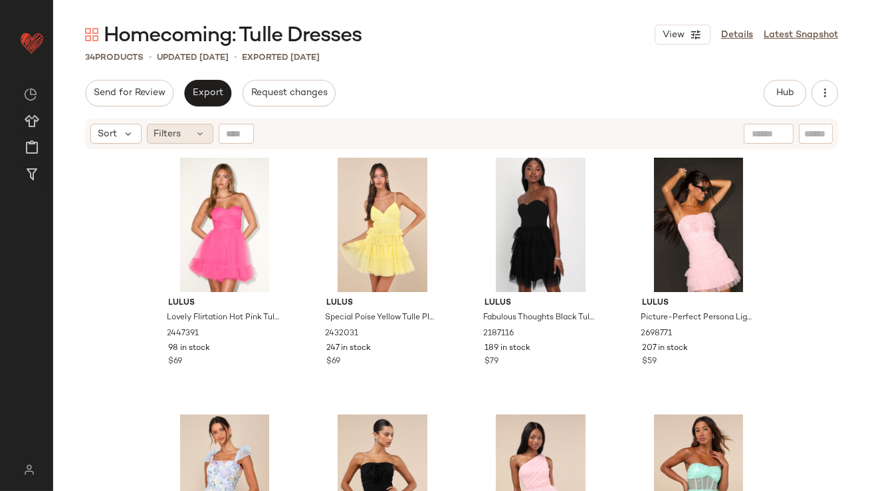
click at [197, 138] on icon at bounding box center [200, 133] width 11 height 11
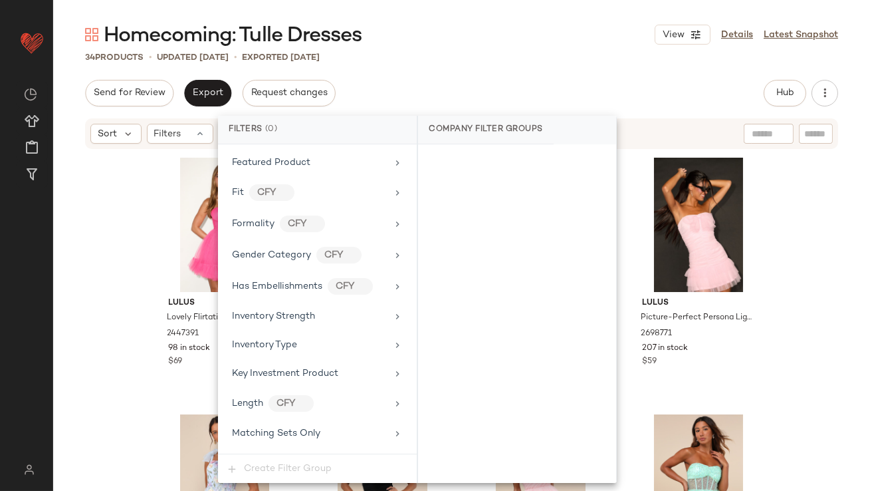
scroll to position [1018, 0]
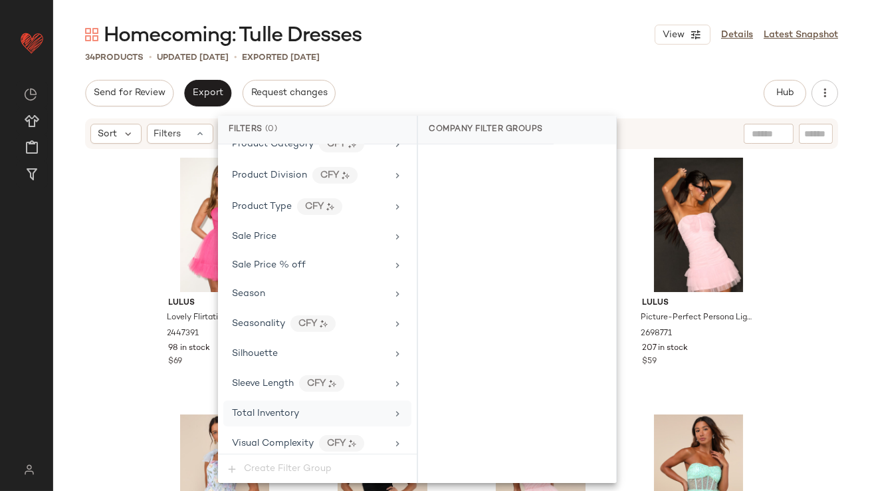
click at [263, 408] on span "Total Inventory" at bounding box center [265, 413] width 67 height 10
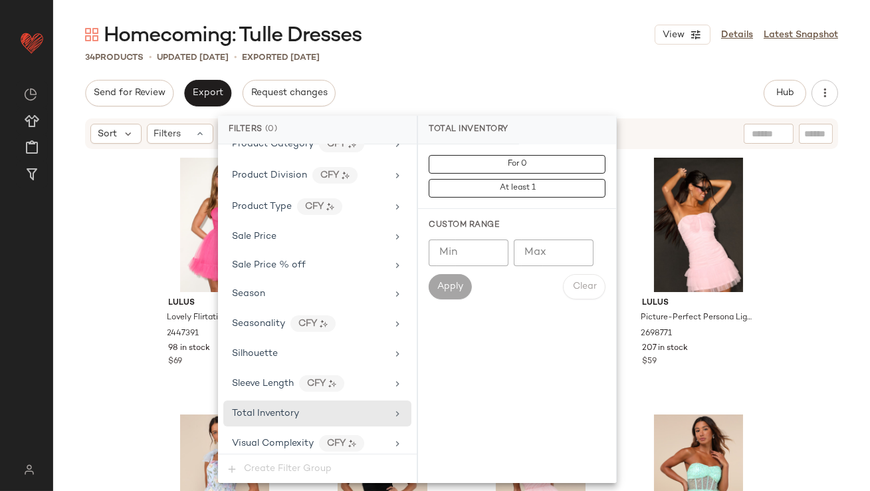
click at [544, 258] on input "Max" at bounding box center [554, 252] width 80 height 27
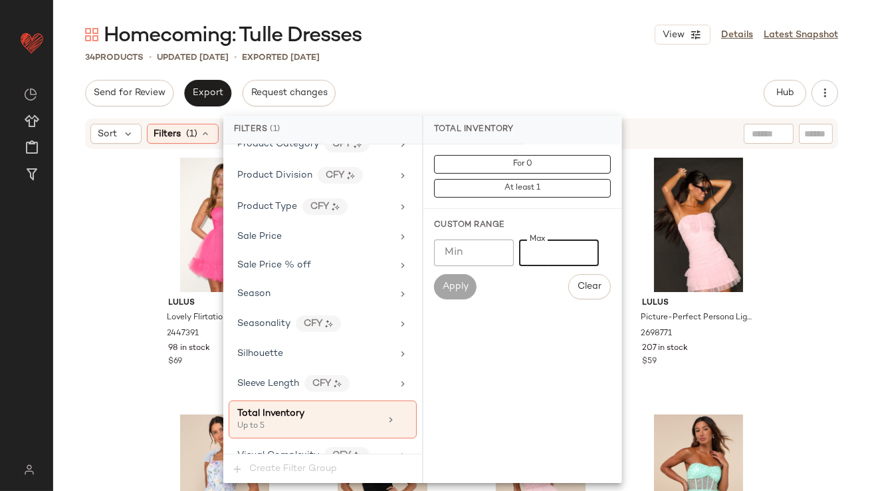
click at [552, 118] on div "Total Inventory" at bounding box center [522, 130] width 198 height 29
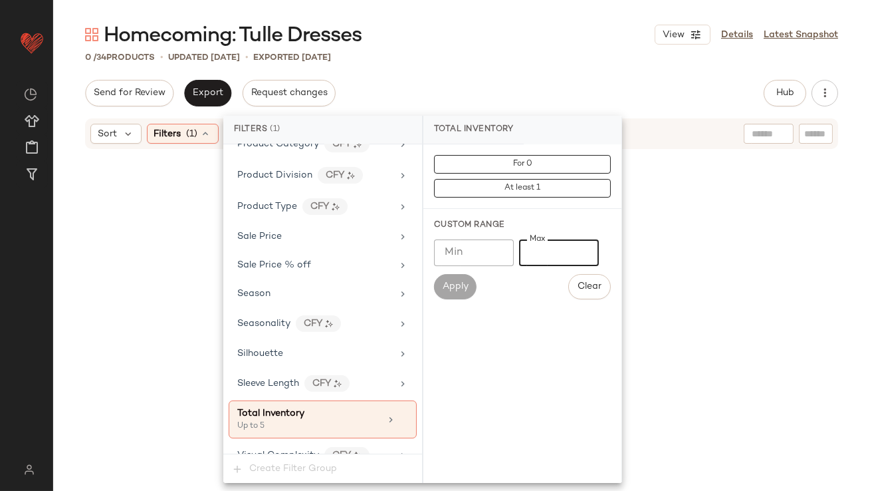
click at [529, 249] on input "*" at bounding box center [559, 252] width 80 height 27
type input "**"
click at [530, 99] on div "Send for Review Export Request changes Hub Send for Review External Review Inte…" at bounding box center [461, 93] width 753 height 27
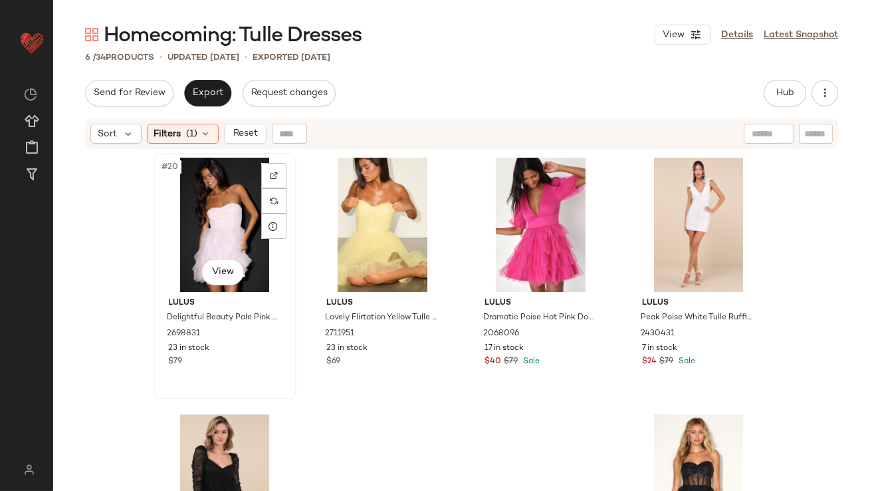
click at [227, 183] on div "#20 View" at bounding box center [225, 225] width 134 height 134
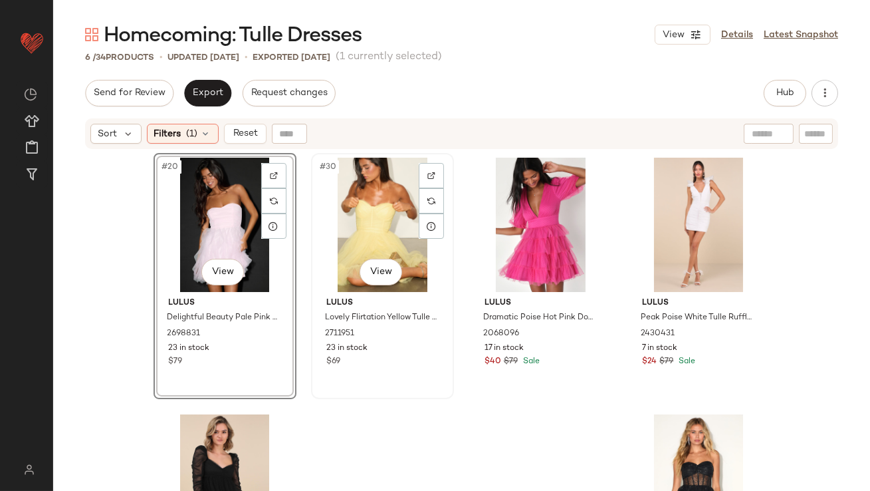
scroll to position [128, 0]
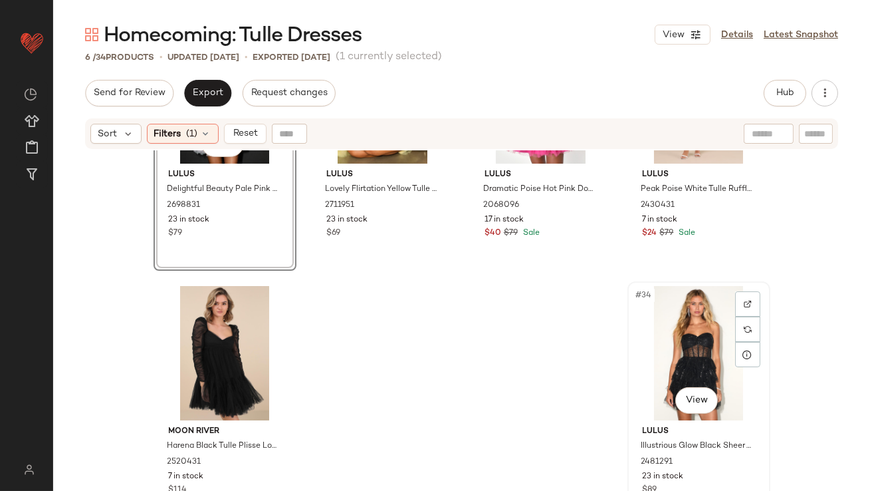
click at [668, 319] on div "#34 View" at bounding box center [699, 353] width 134 height 134
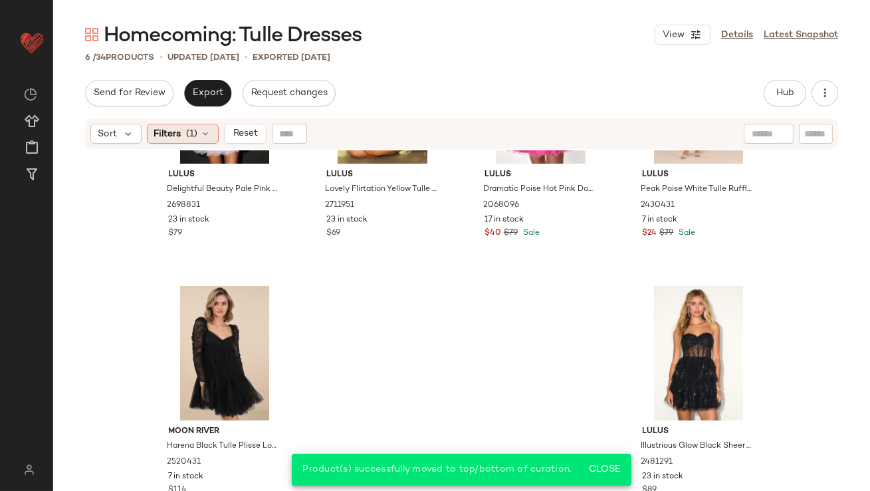
click at [173, 132] on span "Filters" at bounding box center [167, 134] width 27 height 14
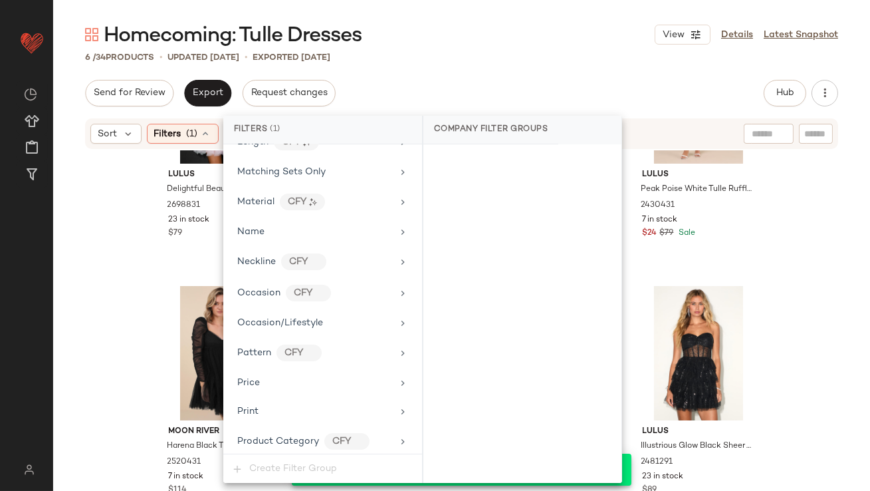
scroll to position [1030, 0]
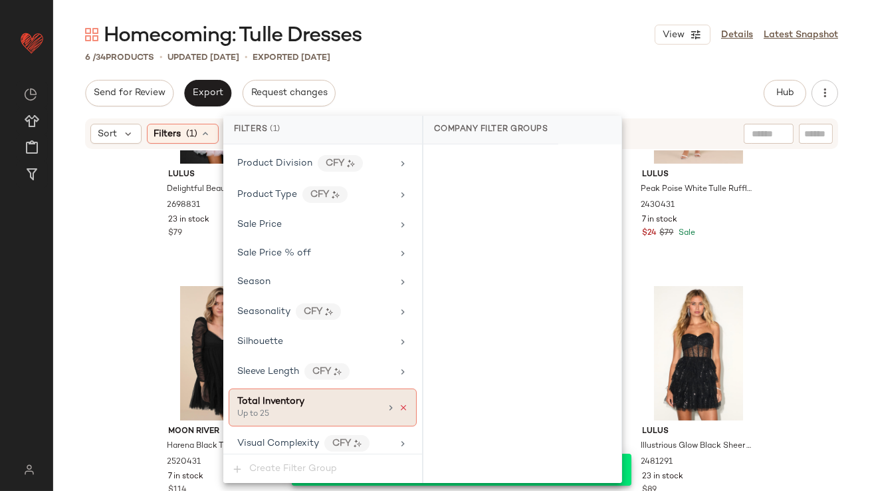
click at [399, 403] on icon at bounding box center [403, 407] width 9 height 9
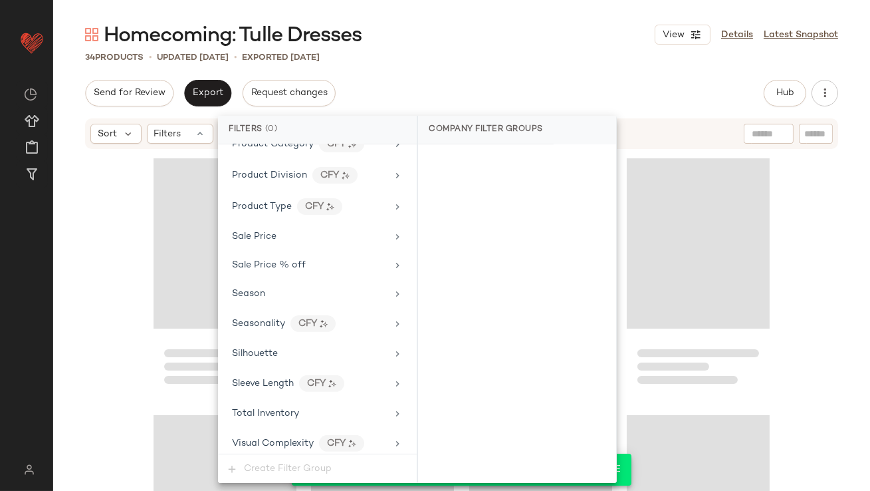
click at [586, 50] on div "Homecoming: Tulle Dresses View Details Latest Snapshot 34 Products • updated Oc…" at bounding box center [461, 255] width 817 height 469
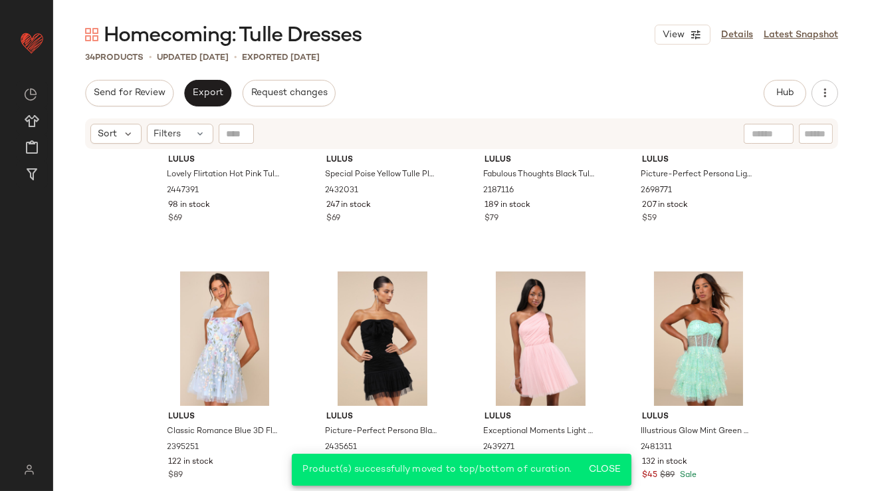
scroll to position [0, 0]
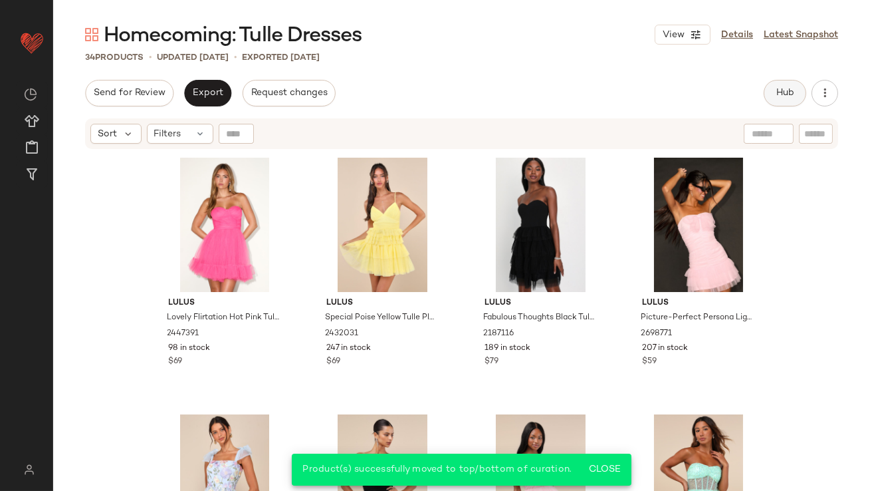
click at [796, 89] on button "Hub" at bounding box center [785, 93] width 43 height 27
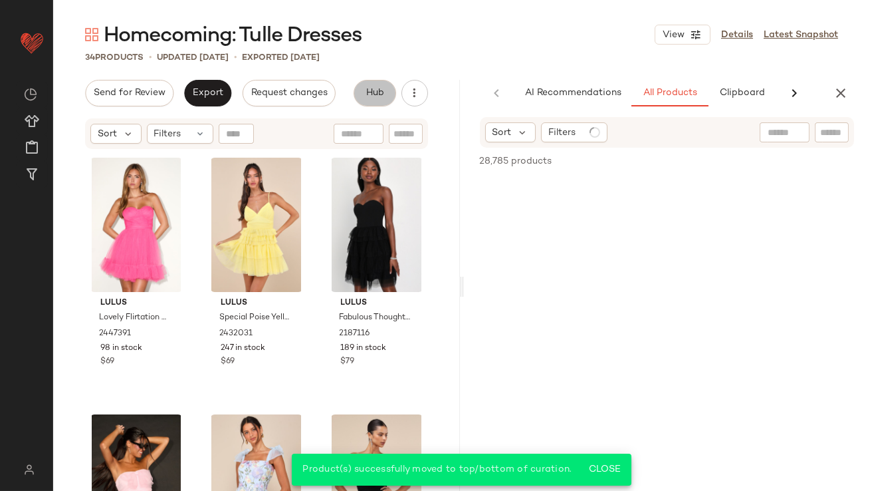
scroll to position [0, 70]
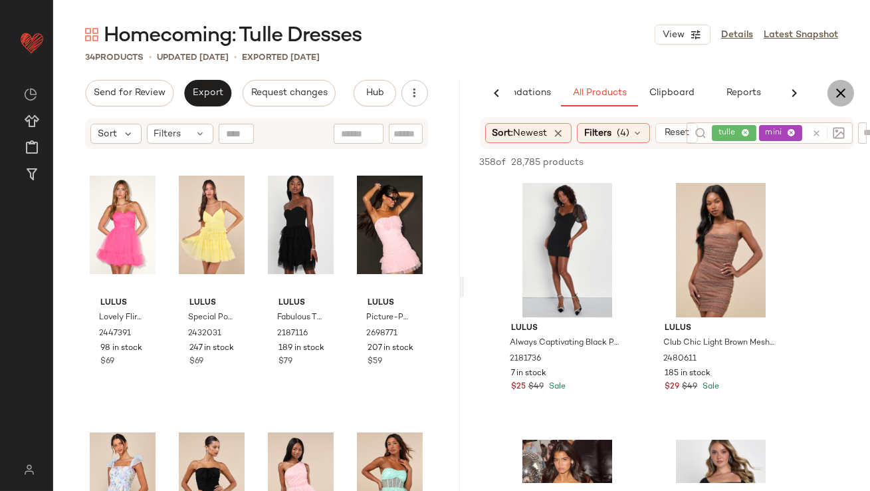
click at [840, 98] on icon "button" at bounding box center [841, 93] width 16 height 16
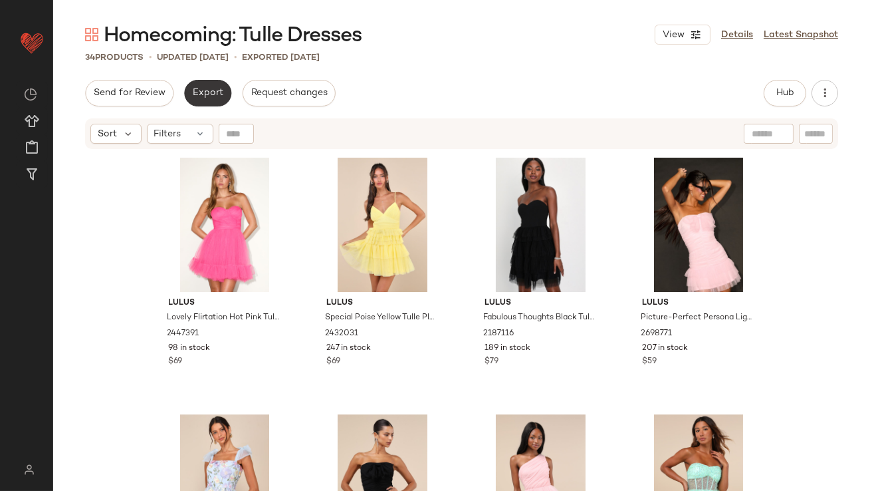
click at [203, 94] on span "Export" at bounding box center [207, 93] width 31 height 11
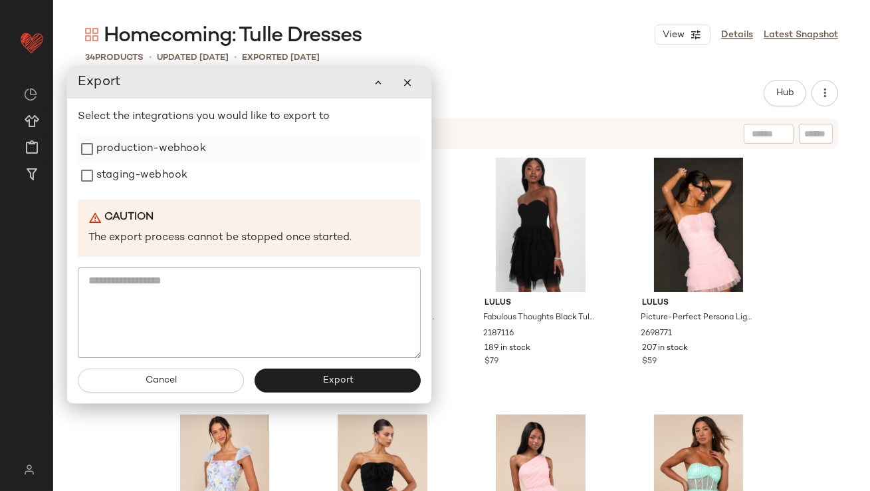
click at [191, 144] on label "production-webhook" at bounding box center [151, 149] width 110 height 27
click at [184, 171] on label "staging-webhook" at bounding box center [141, 175] width 91 height 27
click at [290, 379] on button "Export" at bounding box center [338, 381] width 166 height 24
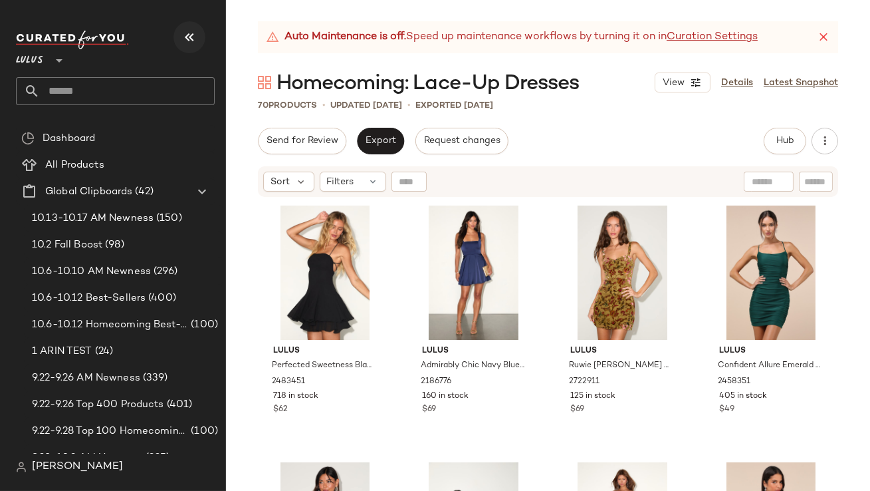
click at [190, 33] on icon "button" at bounding box center [189, 37] width 16 height 16
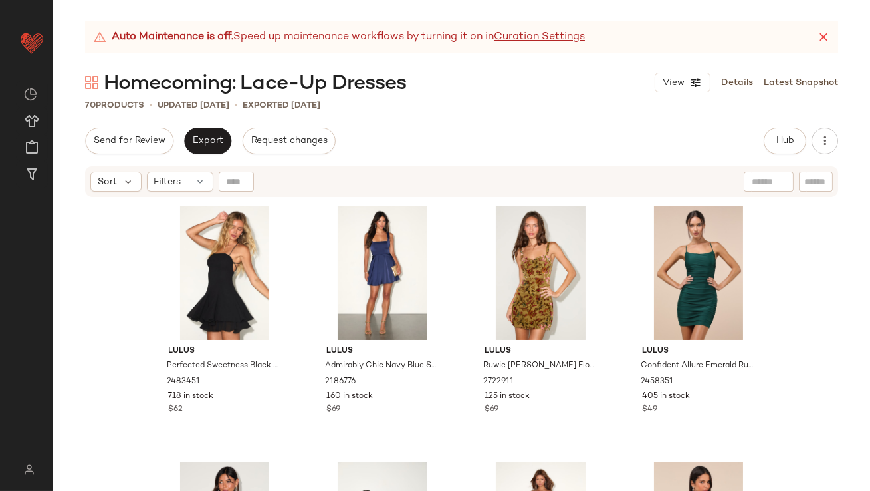
click at [825, 39] on icon at bounding box center [823, 37] width 13 height 13
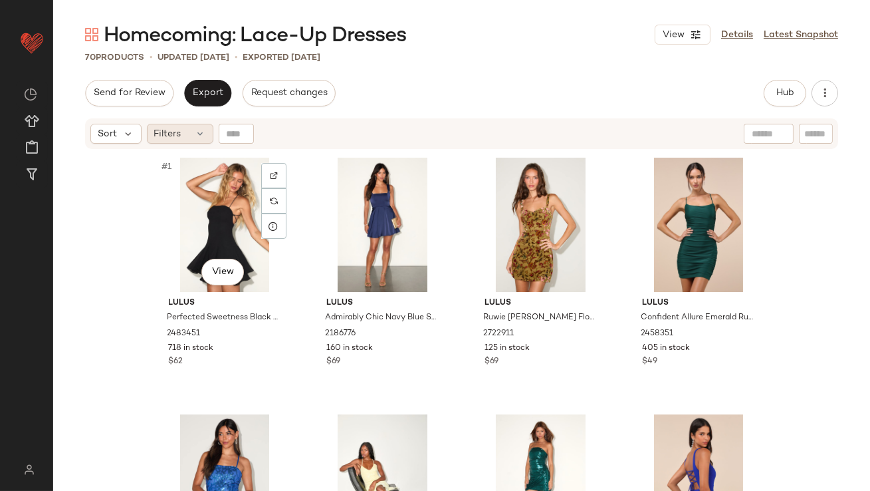
click at [181, 139] on div "Filters" at bounding box center [180, 134] width 66 height 20
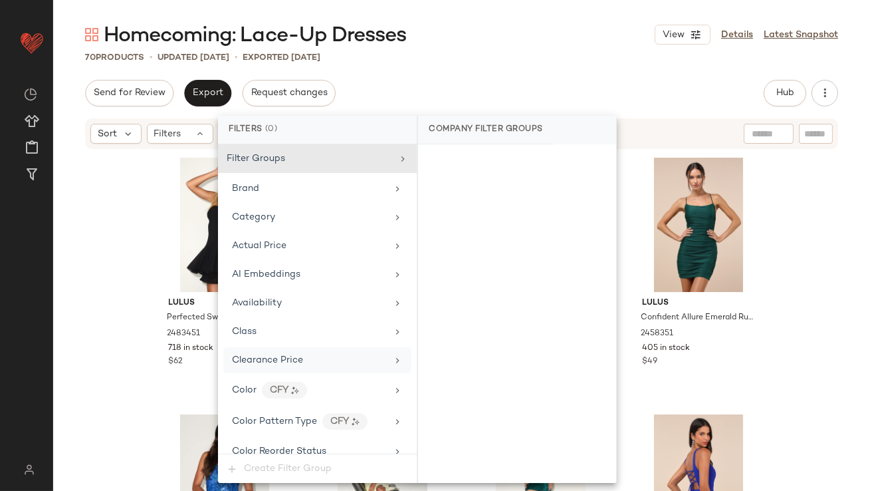
scroll to position [1018, 0]
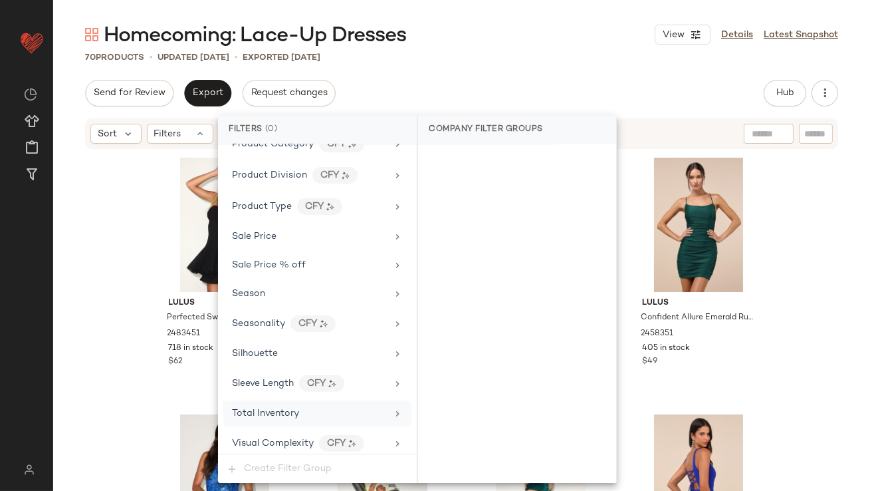
click at [251, 408] on span "Total Inventory" at bounding box center [265, 413] width 67 height 10
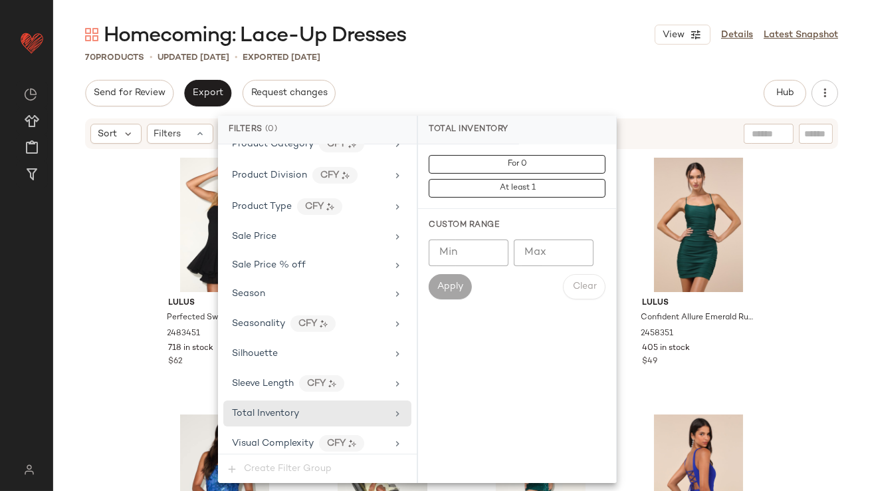
click at [546, 250] on input "Max" at bounding box center [554, 252] width 80 height 27
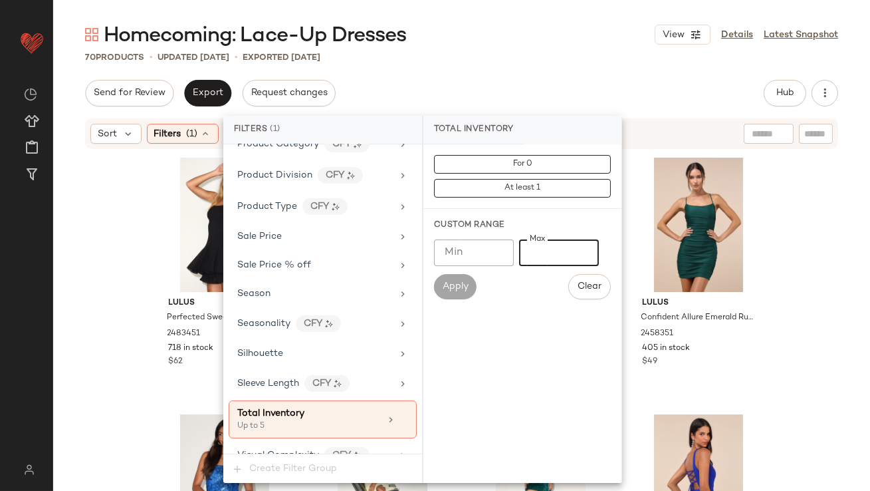
type input "*"
click at [601, 22] on div "Homecoming: Lace-Up Dresses View Details Latest Snapshot" at bounding box center [461, 34] width 817 height 27
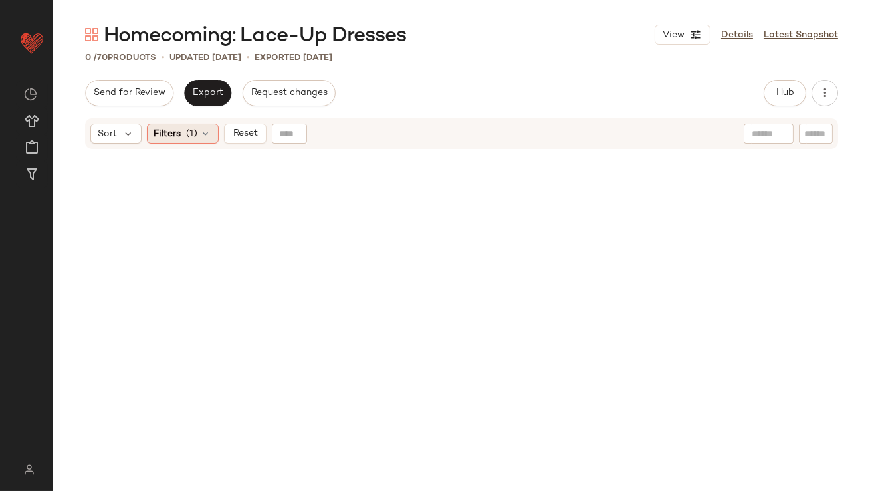
click at [200, 140] on div "Filters (1)" at bounding box center [183, 134] width 72 height 20
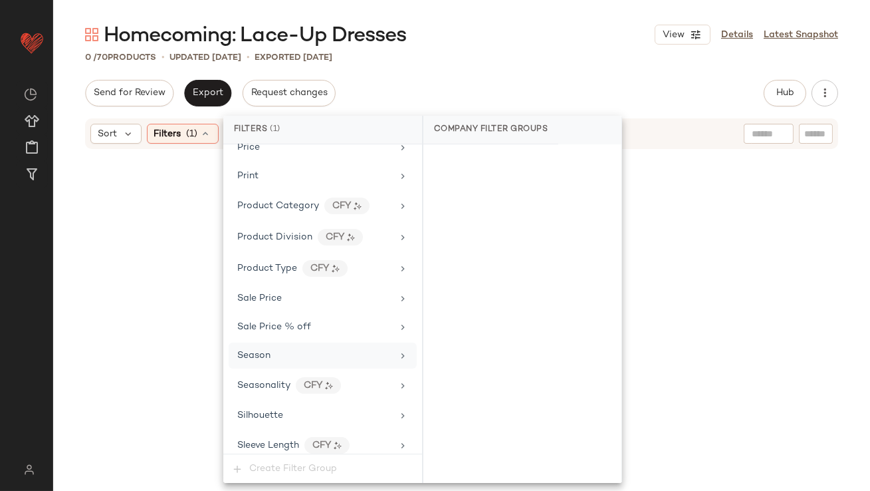
scroll to position [1030, 0]
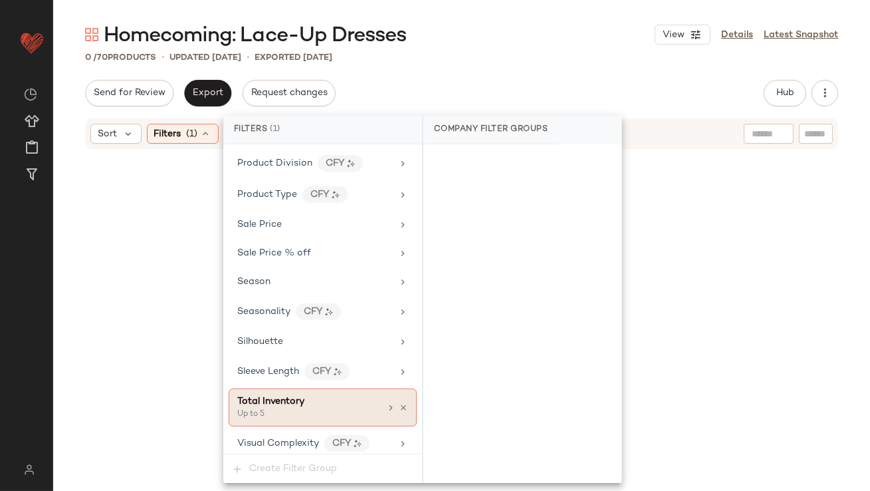
click at [301, 401] on div "Total Inventory" at bounding box center [270, 401] width 67 height 14
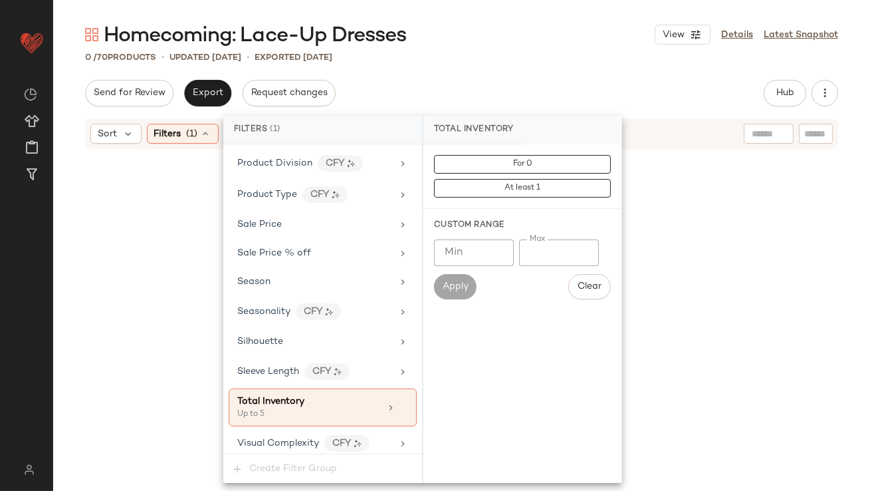
click at [527, 249] on input "*" at bounding box center [559, 252] width 80 height 27
type input "**"
click at [635, 64] on div "Homecoming: Lace-Up Dresses View Details Latest Snapshot 0 / 70 Products • upda…" at bounding box center [461, 255] width 817 height 469
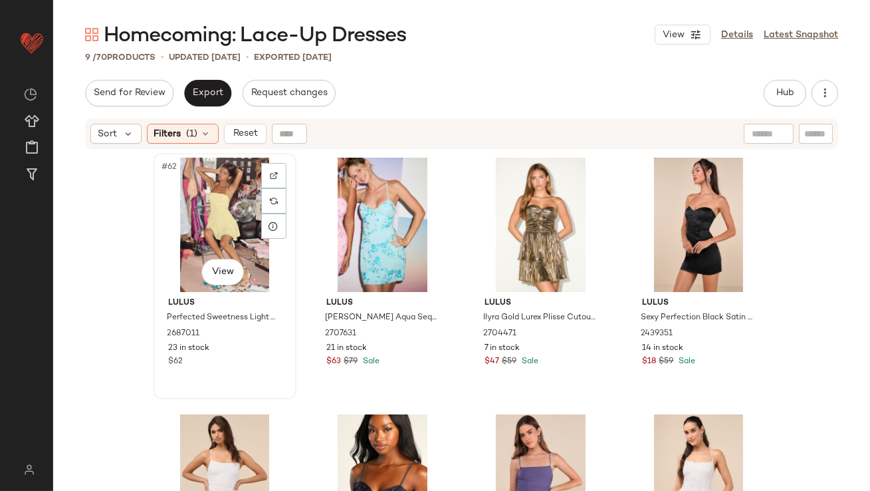
click at [192, 207] on div "#62 View" at bounding box center [225, 225] width 134 height 134
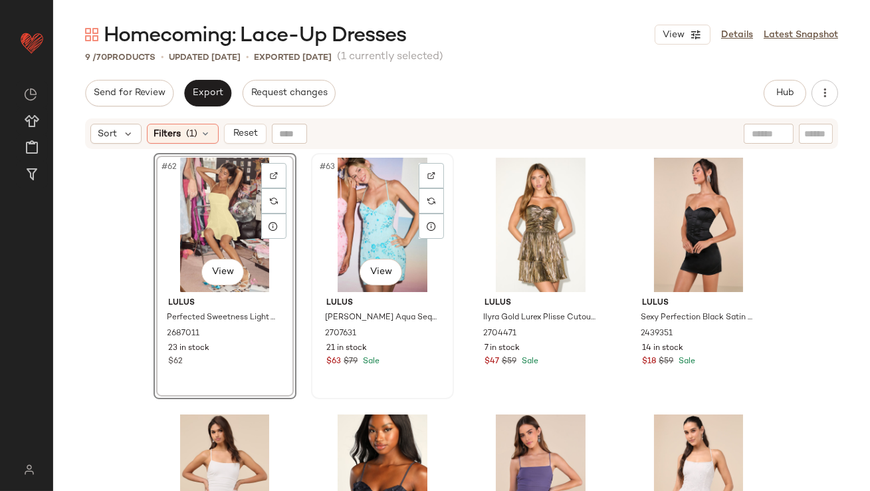
scroll to position [395, 0]
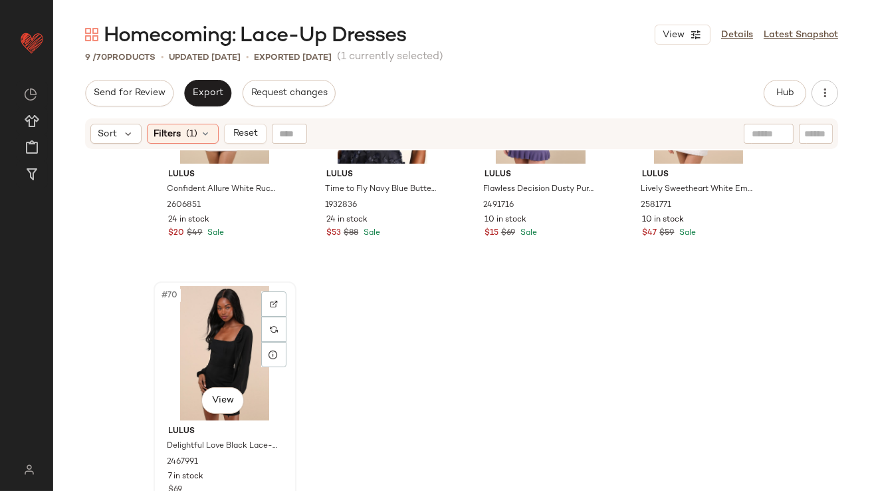
click at [226, 329] on div "#70 View" at bounding box center [225, 353] width 134 height 134
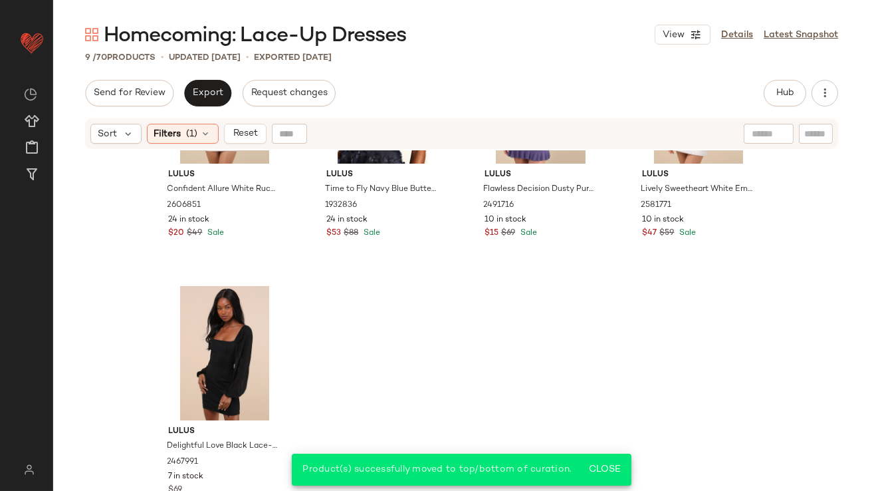
click at [180, 122] on div "Sort Filters (1) Reset" at bounding box center [461, 133] width 753 height 31
click at [182, 126] on div "Filters (1)" at bounding box center [183, 134] width 72 height 20
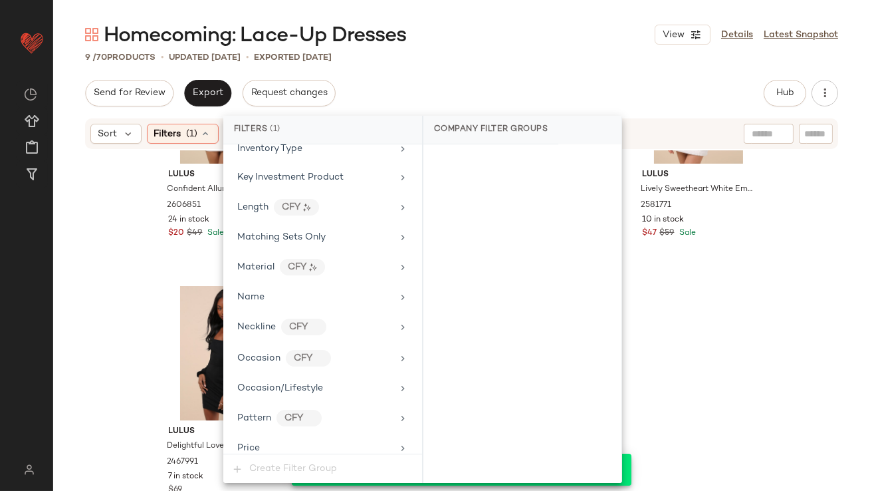
scroll to position [1030, 0]
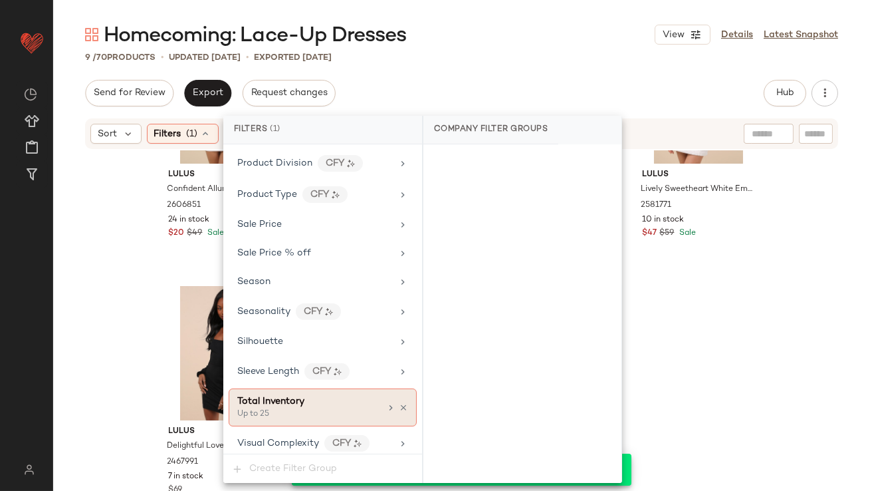
click at [399, 403] on icon at bounding box center [403, 407] width 9 height 9
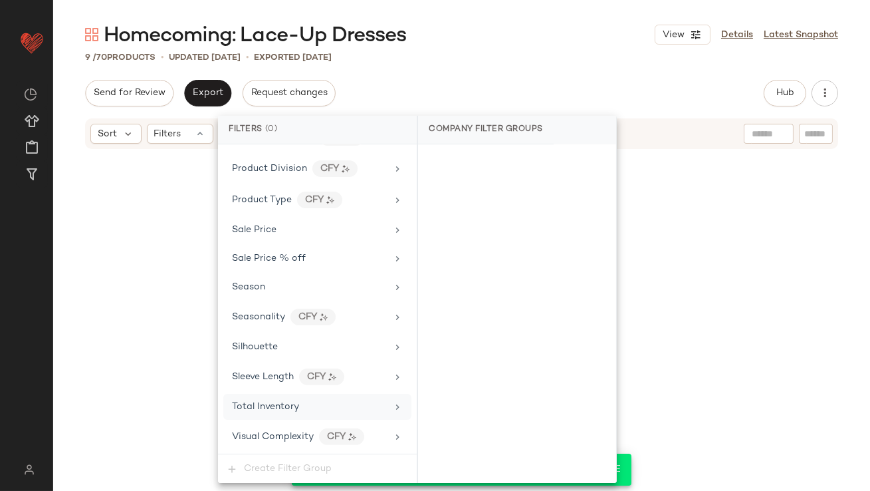
scroll to position [1018, 0]
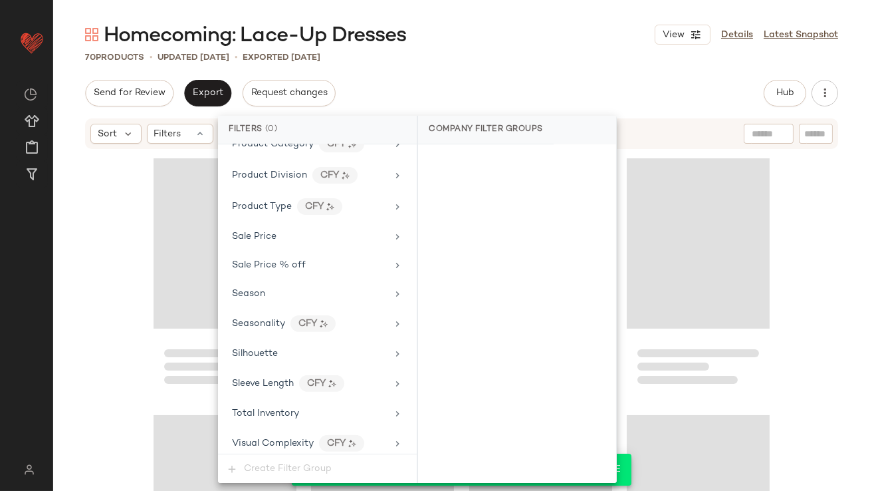
click at [554, 62] on div "70 Products • updated Oct 15th • Exported Oct 13th" at bounding box center [461, 57] width 817 height 13
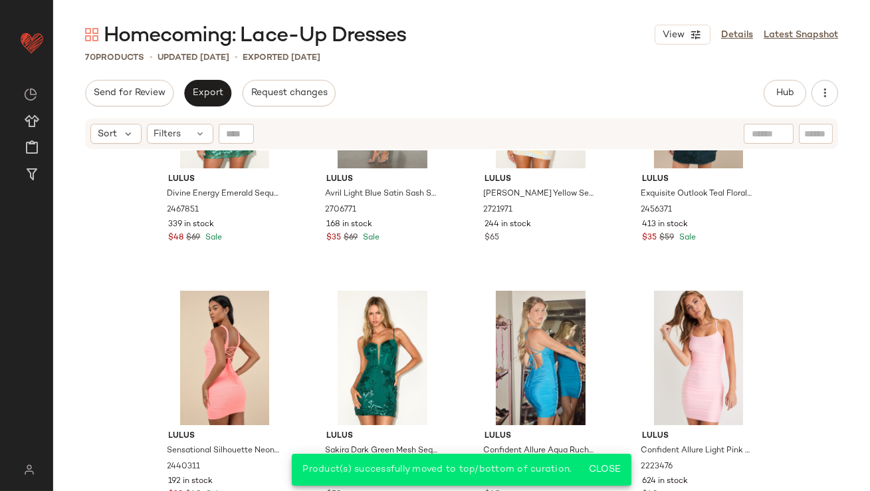
scroll to position [0, 0]
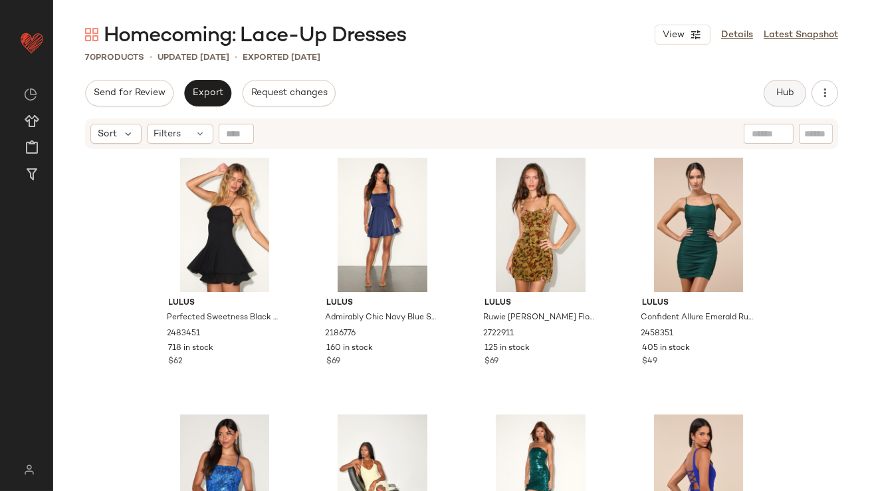
click at [768, 90] on button "Hub" at bounding box center [785, 93] width 43 height 27
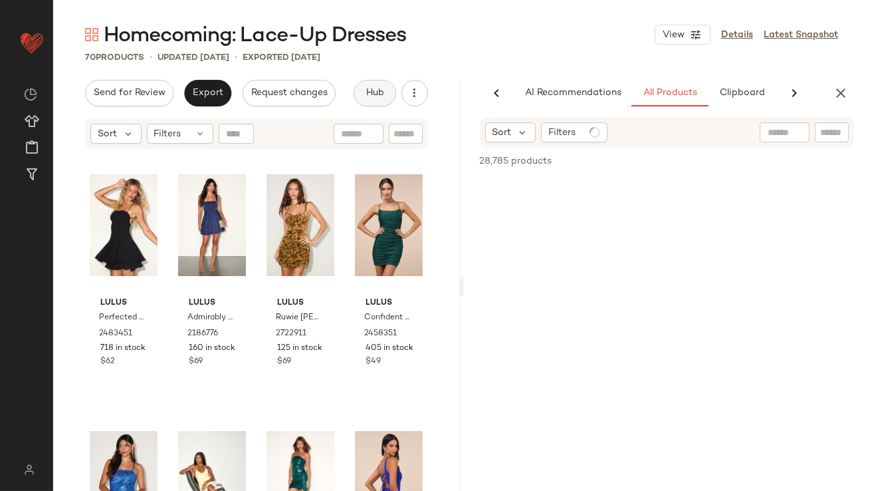
scroll to position [0, 70]
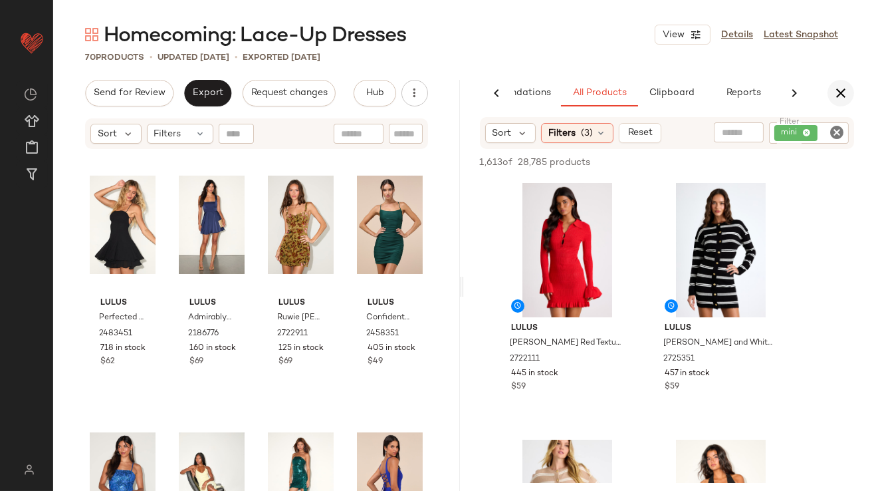
click at [840, 101] on button "button" at bounding box center [840, 93] width 27 height 27
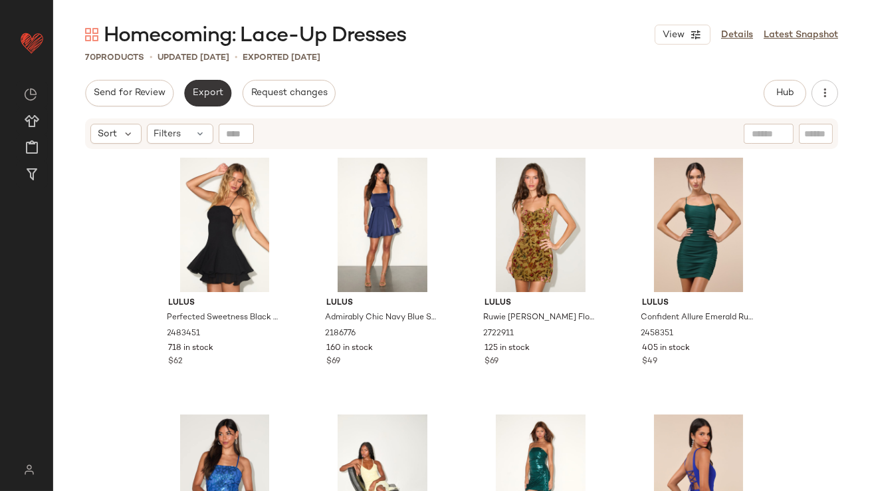
click at [192, 88] on span "Export" at bounding box center [207, 93] width 31 height 11
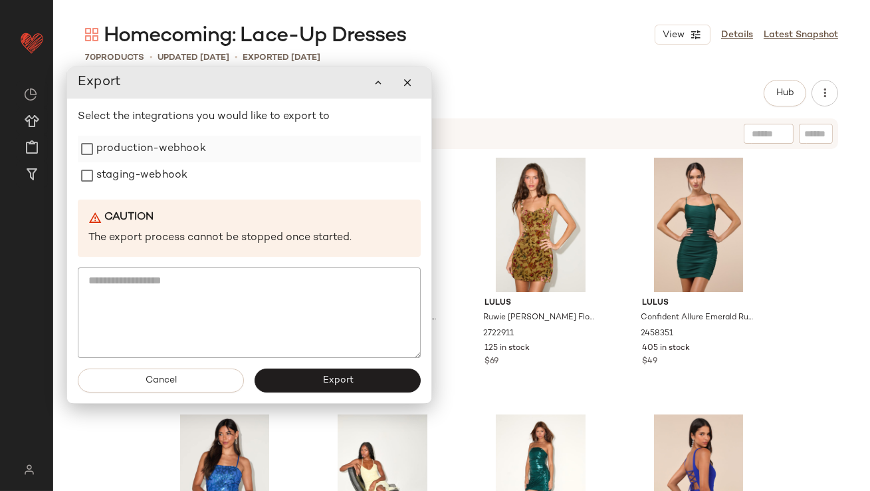
click at [216, 154] on div "production-webhook" at bounding box center [249, 149] width 343 height 27
click at [205, 169] on div "staging-webhook" at bounding box center [249, 175] width 343 height 27
click at [202, 156] on label "production-webhook" at bounding box center [151, 149] width 110 height 27
click at [175, 178] on label "staging-webhook" at bounding box center [141, 176] width 91 height 27
click at [326, 373] on button "Export" at bounding box center [337, 381] width 166 height 24
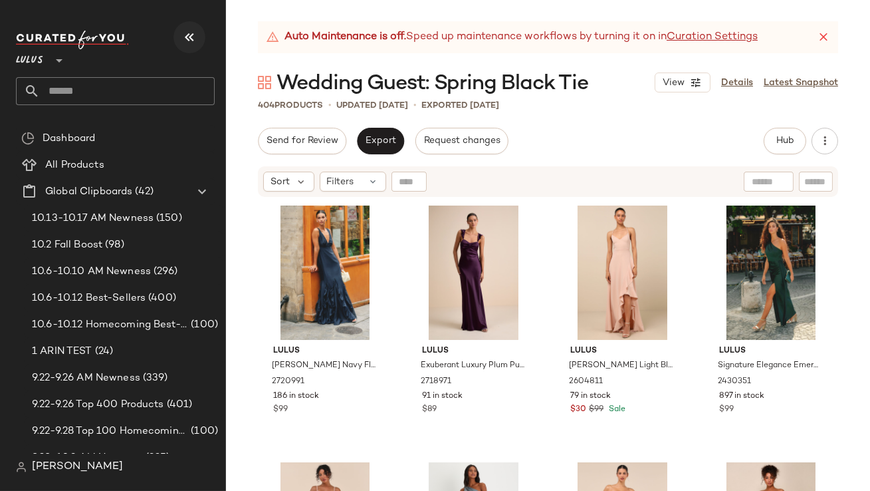
click at [197, 28] on button "button" at bounding box center [189, 37] width 32 height 32
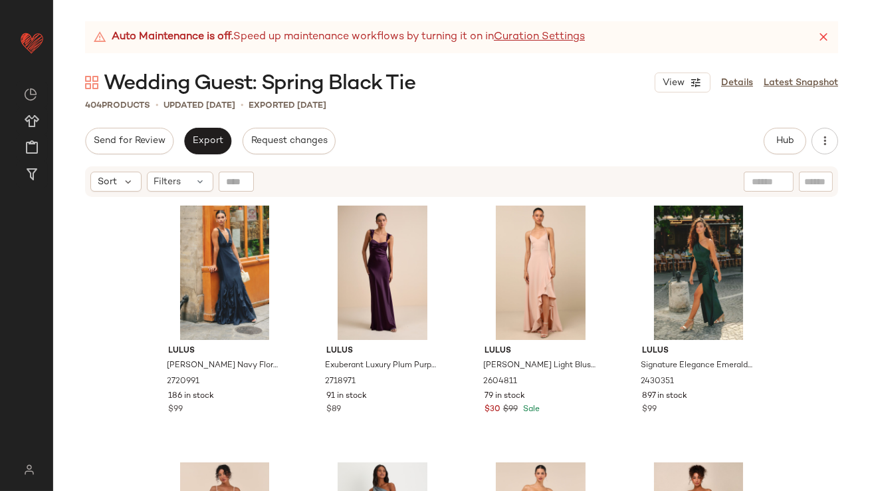
click at [826, 35] on icon at bounding box center [823, 37] width 13 height 13
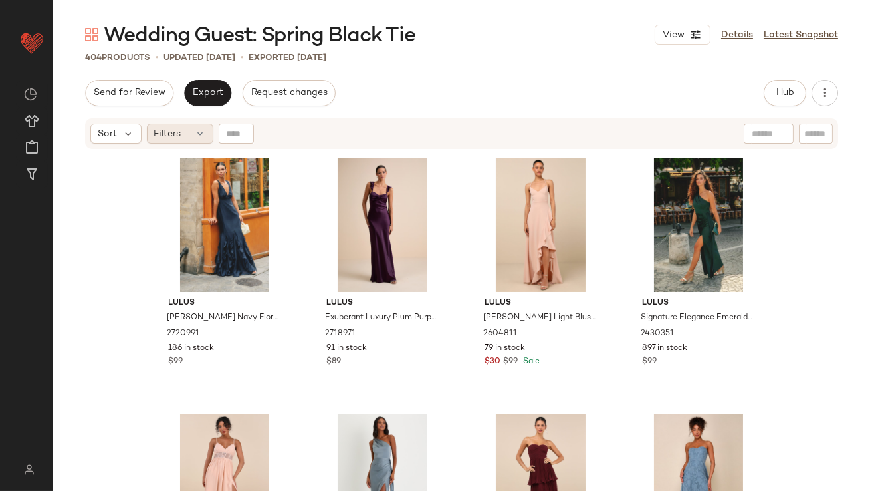
click at [179, 131] on span "Filters" at bounding box center [167, 134] width 27 height 14
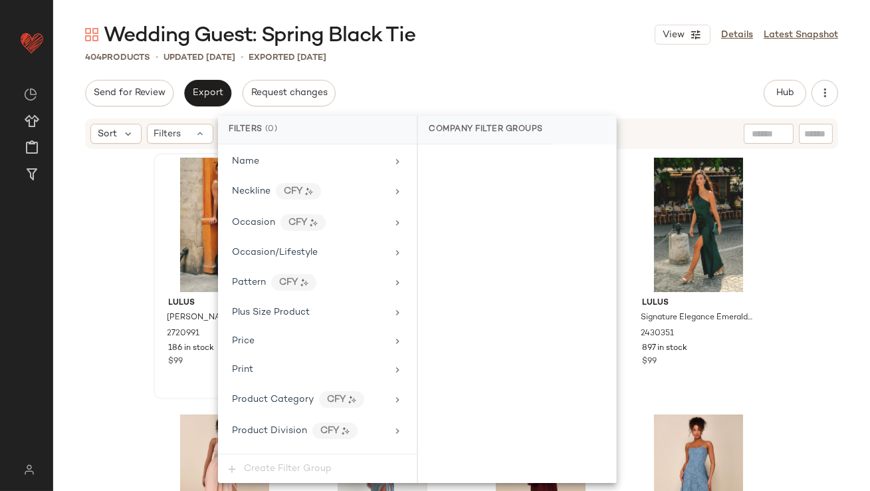
scroll to position [1047, 0]
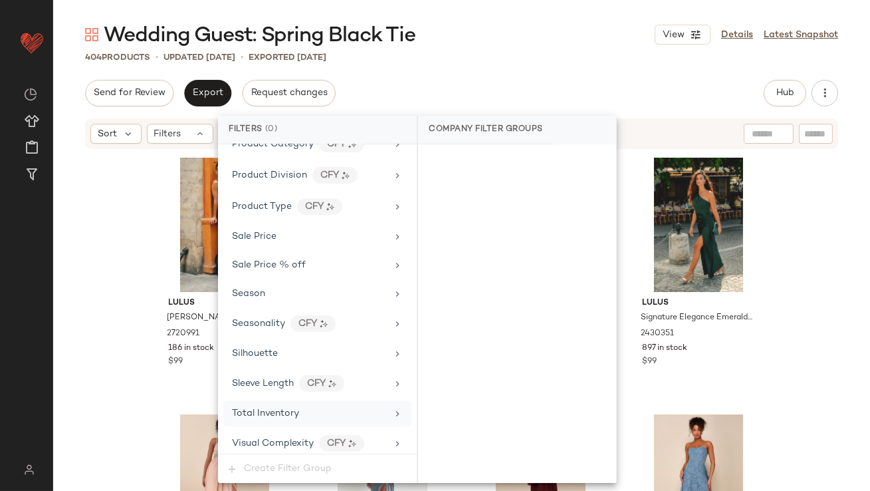
click at [249, 408] on span "Total Inventory" at bounding box center [265, 413] width 67 height 10
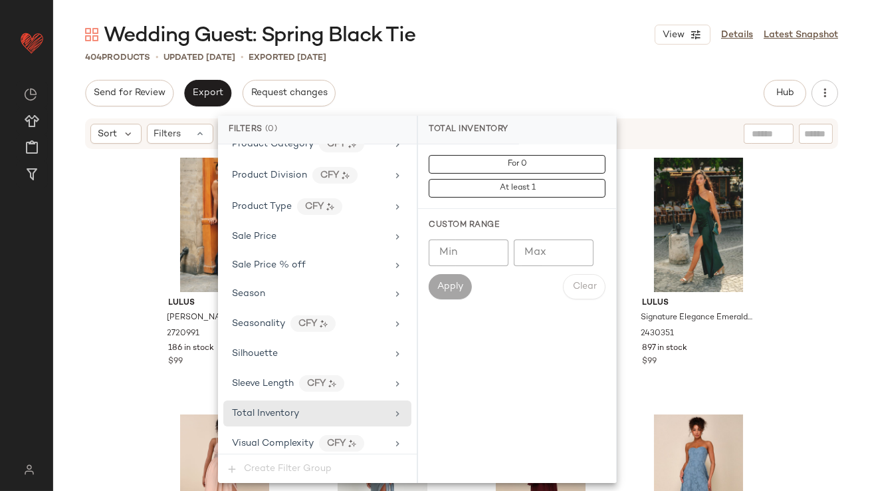
click at [554, 257] on input "Max" at bounding box center [554, 252] width 80 height 27
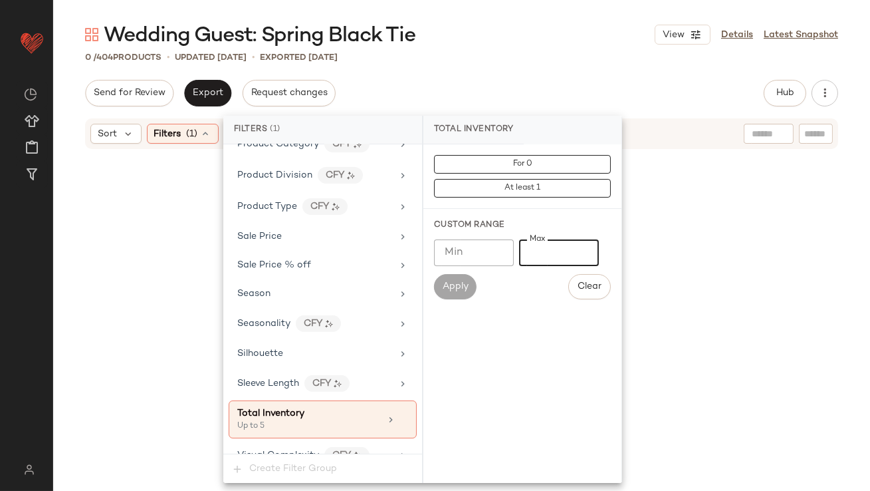
click at [531, 245] on input "*" at bounding box center [559, 252] width 80 height 27
type input "**"
click at [543, 53] on div "0 / 404 Products • updated Oct 13th • Exported Oct 13th" at bounding box center [461, 57] width 817 height 13
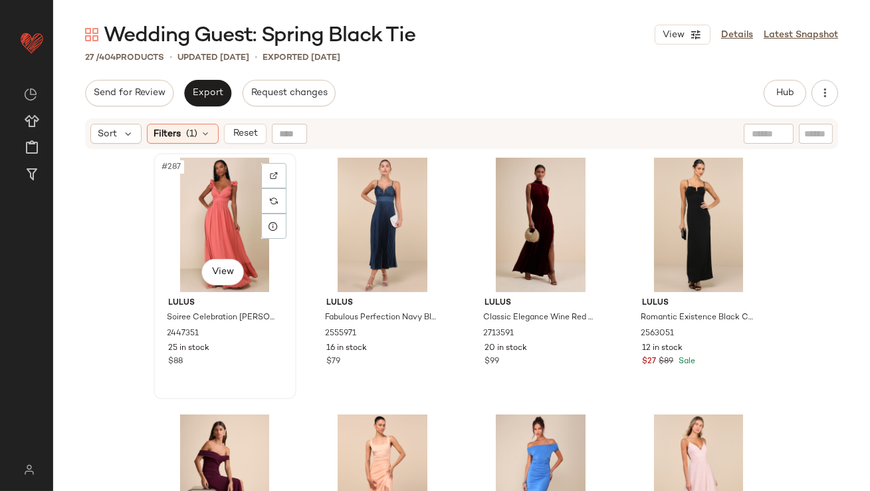
click at [212, 191] on div "#287 View" at bounding box center [225, 225] width 134 height 134
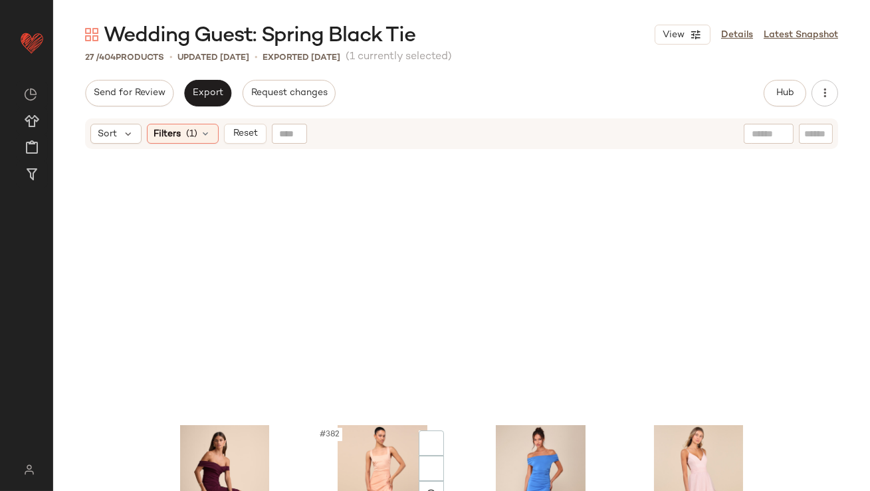
scroll to position [1422, 0]
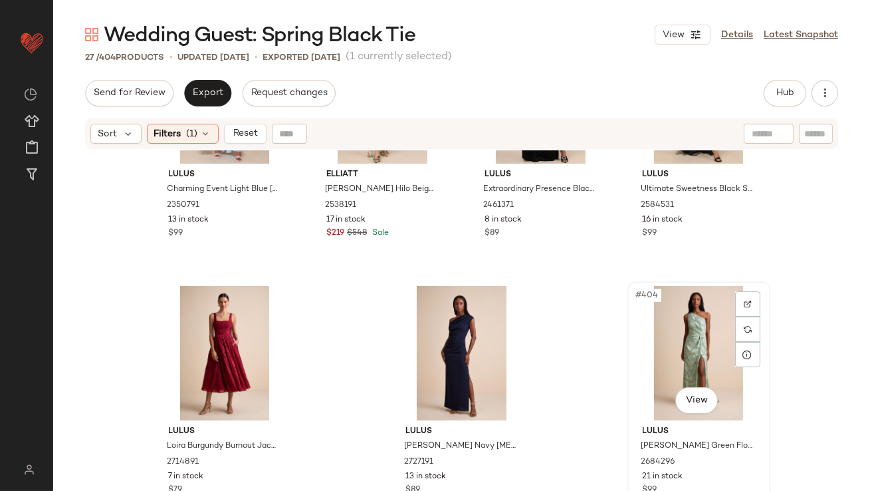
click at [655, 338] on div "#404 View" at bounding box center [699, 353] width 134 height 134
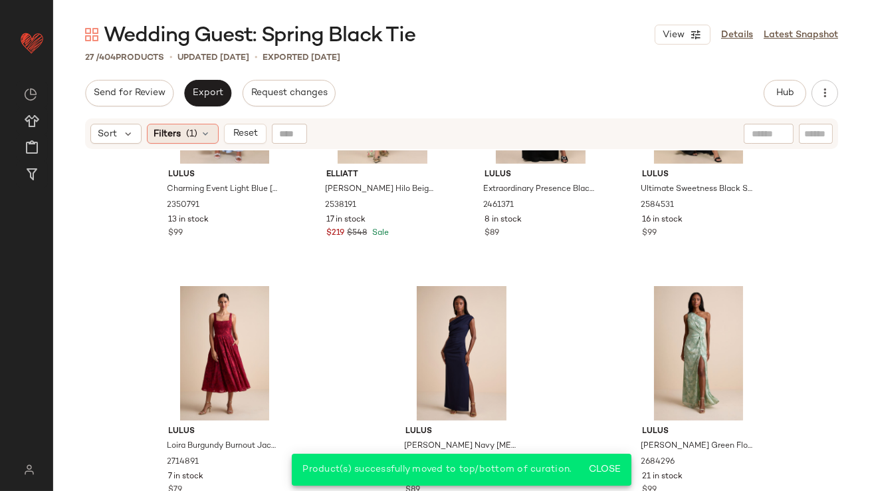
click at [170, 138] on span "Filters" at bounding box center [167, 134] width 27 height 14
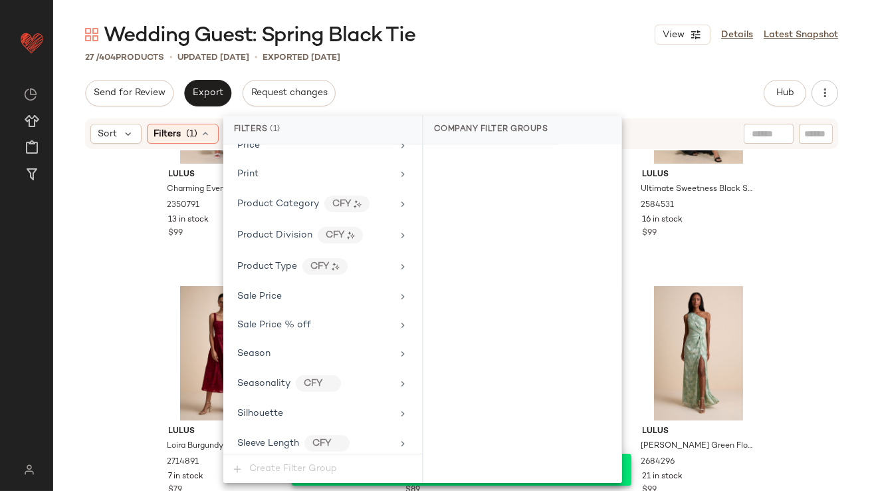
scroll to position [1059, 0]
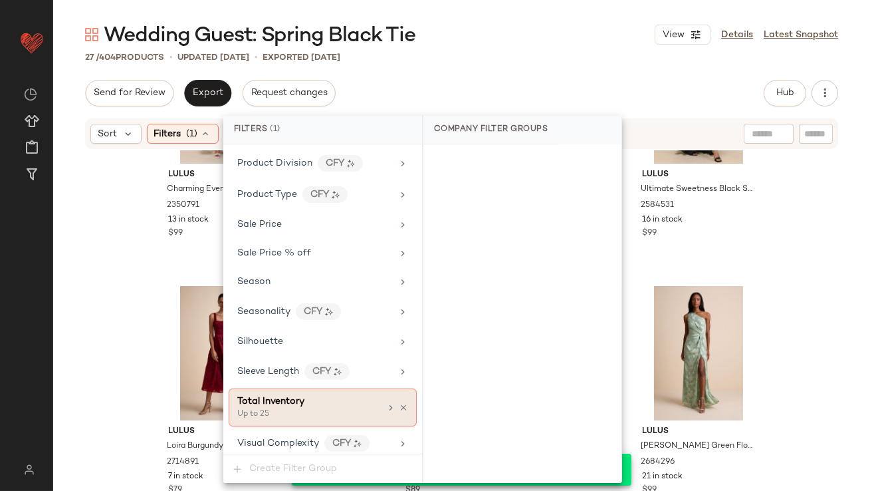
click at [399, 403] on icon at bounding box center [403, 407] width 9 height 9
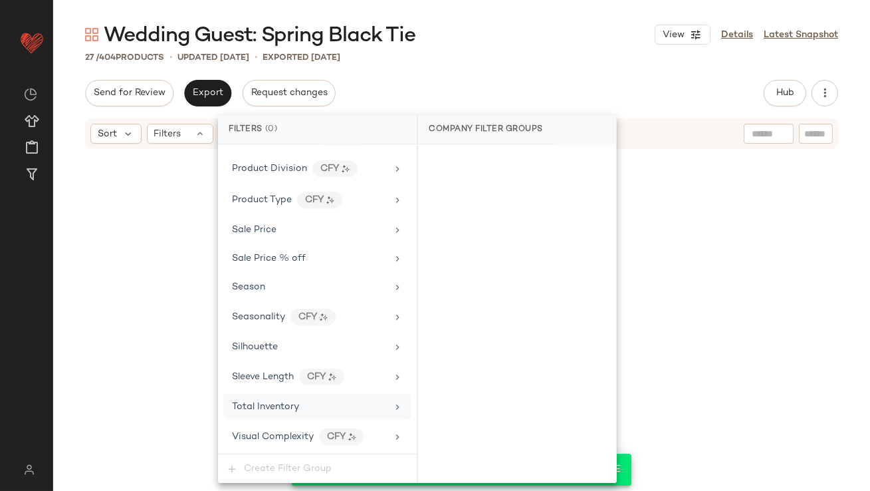
scroll to position [1047, 0]
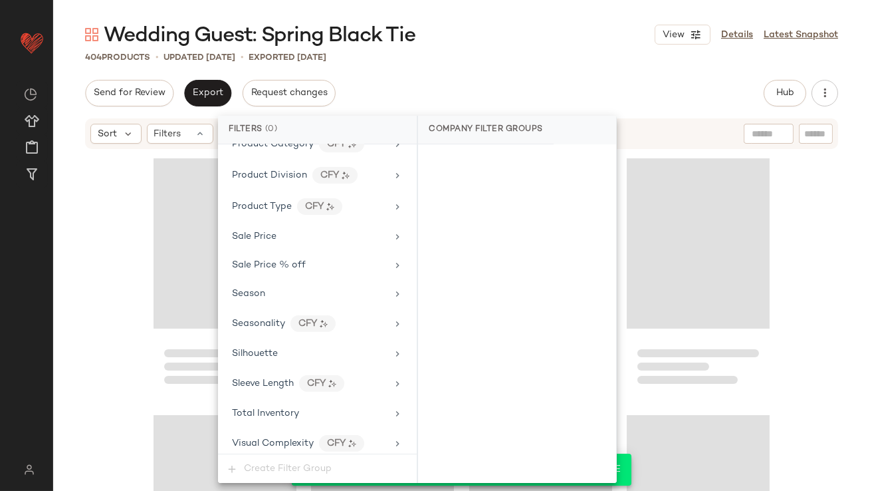
click at [550, 31] on div "Wedding Guest: Spring Black Tie View Details Latest Snapshot" at bounding box center [461, 34] width 817 height 27
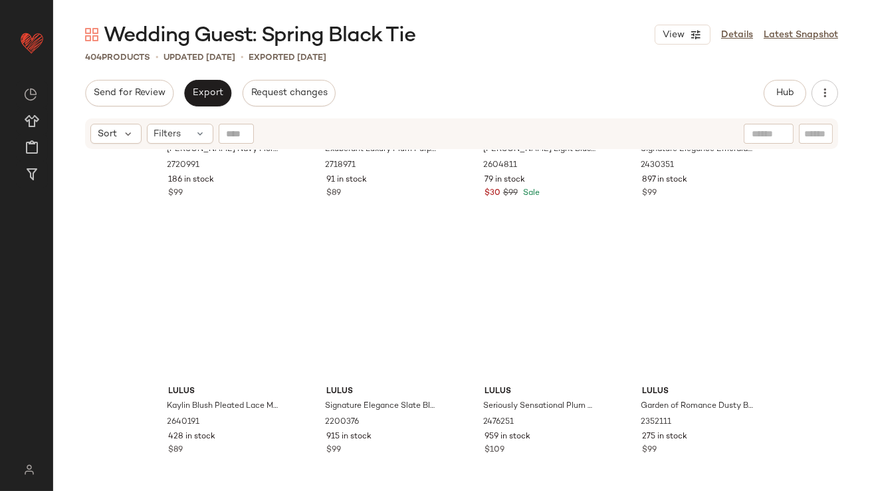
scroll to position [0, 0]
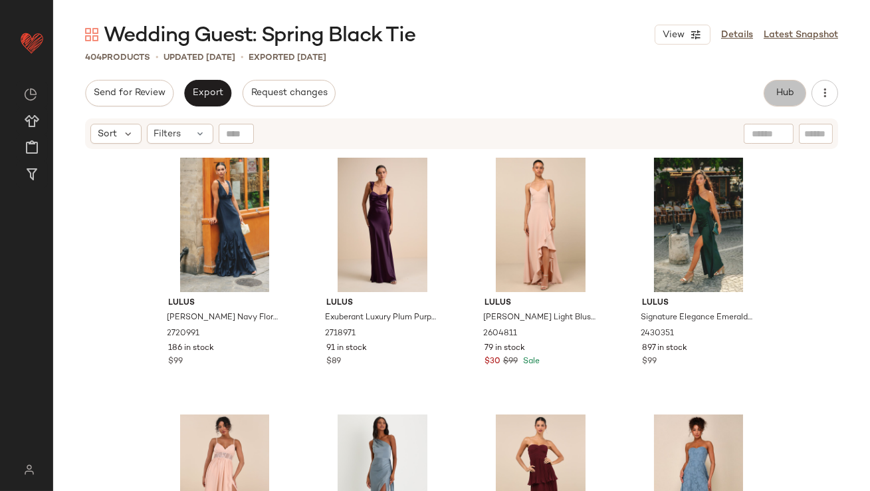
click at [781, 88] on span "Hub" at bounding box center [785, 93] width 19 height 11
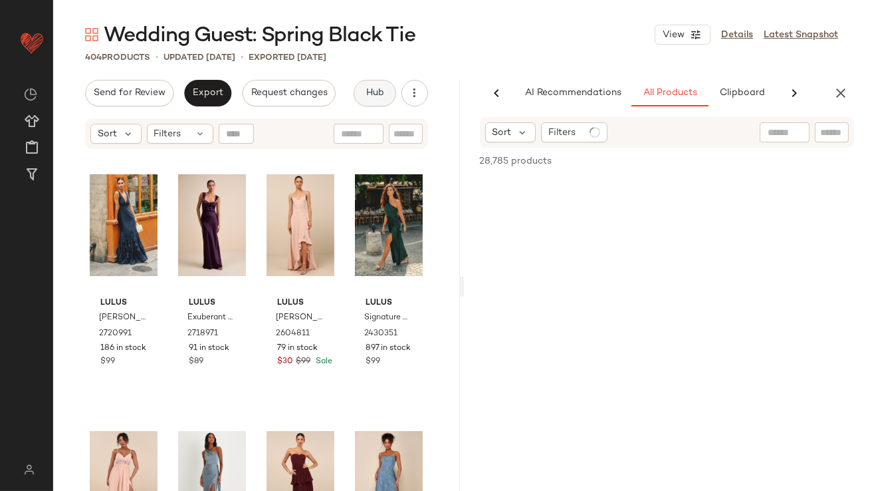
scroll to position [0, 45]
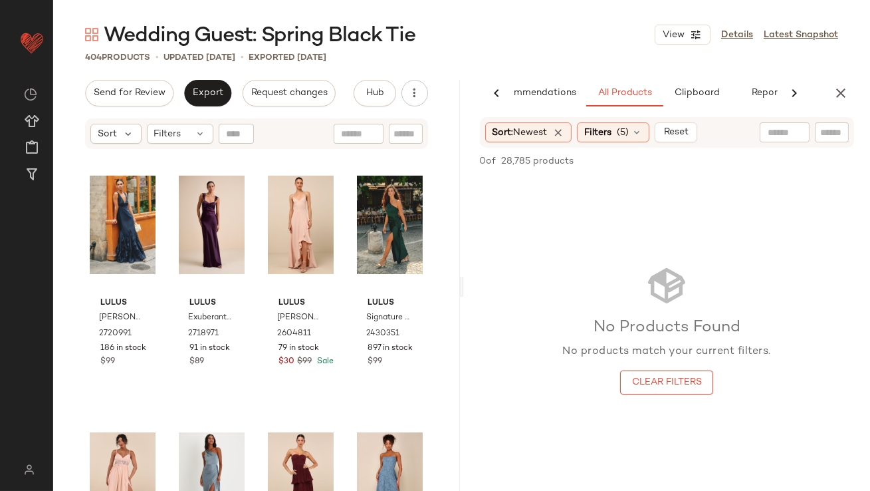
click at [670, 131] on span "Reset" at bounding box center [675, 132] width 25 height 11
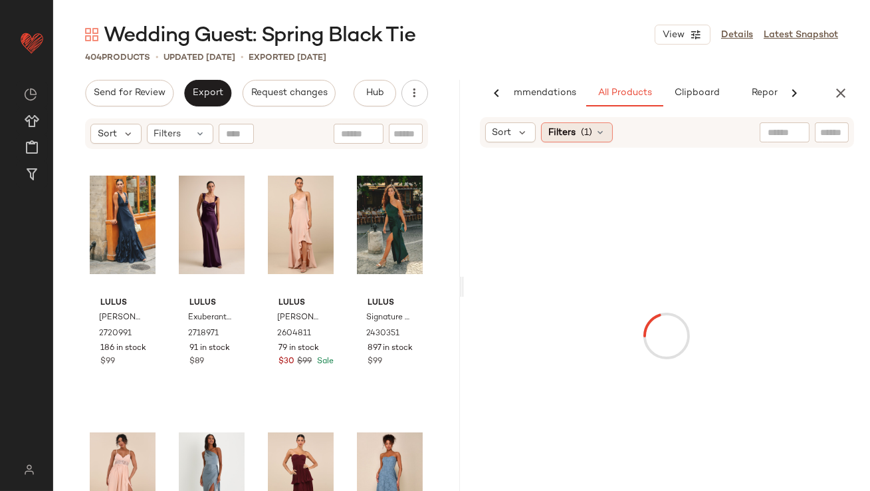
click at [597, 133] on icon at bounding box center [600, 132] width 11 height 11
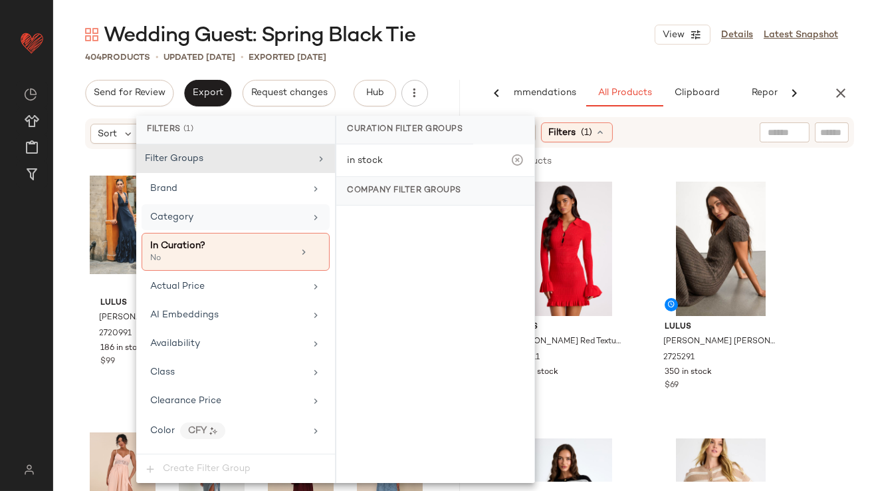
click at [190, 225] on div "Category" at bounding box center [236, 217] width 188 height 26
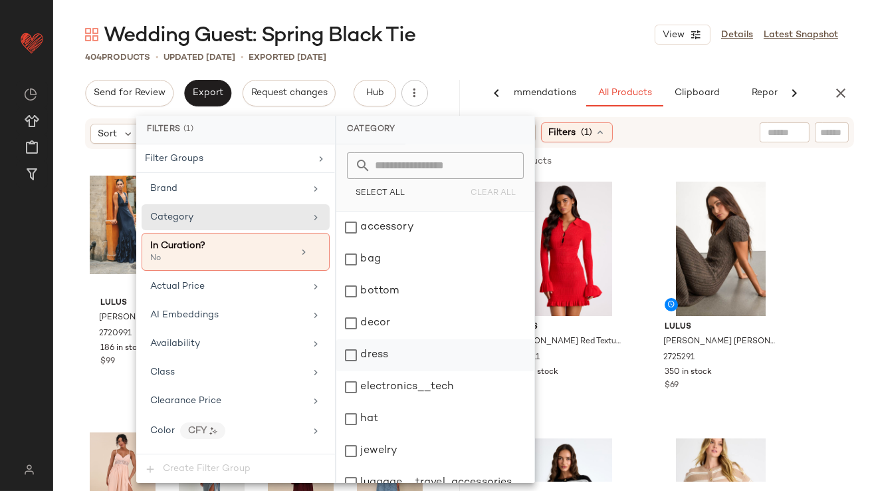
click at [360, 348] on div "dress" at bounding box center [435, 355] width 198 height 32
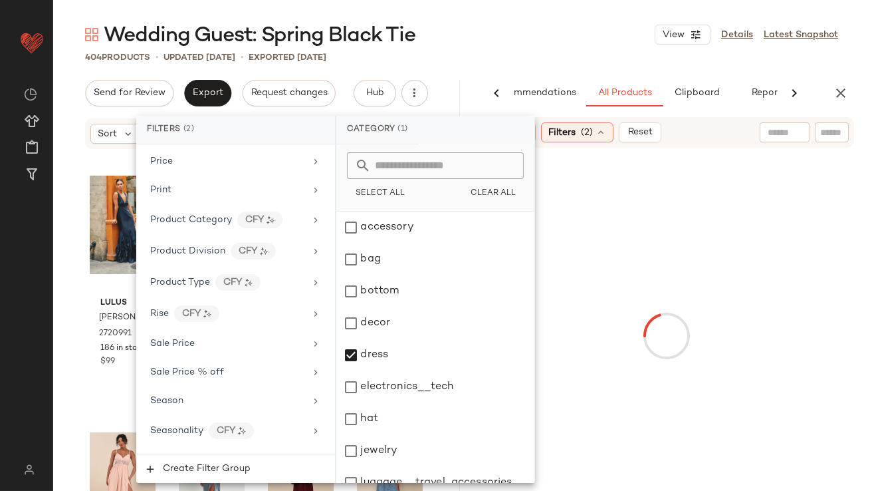
scroll to position [1133, 0]
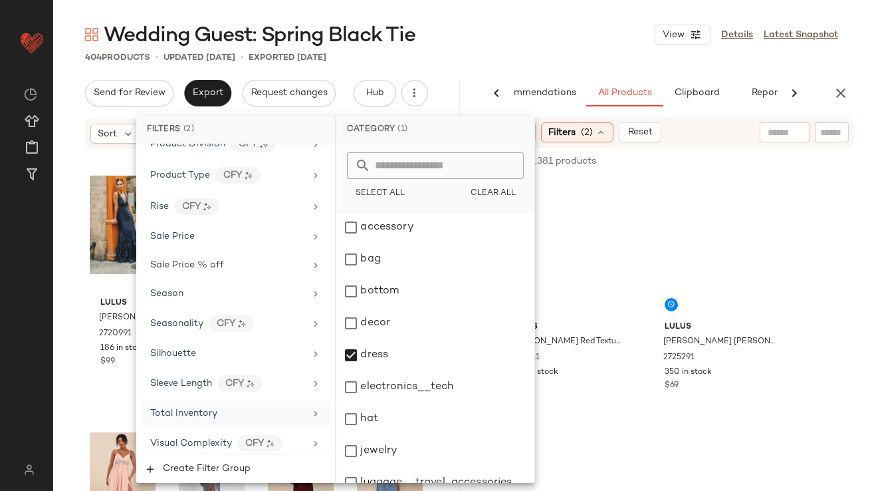
click at [197, 410] on span "Total Inventory" at bounding box center [183, 413] width 67 height 10
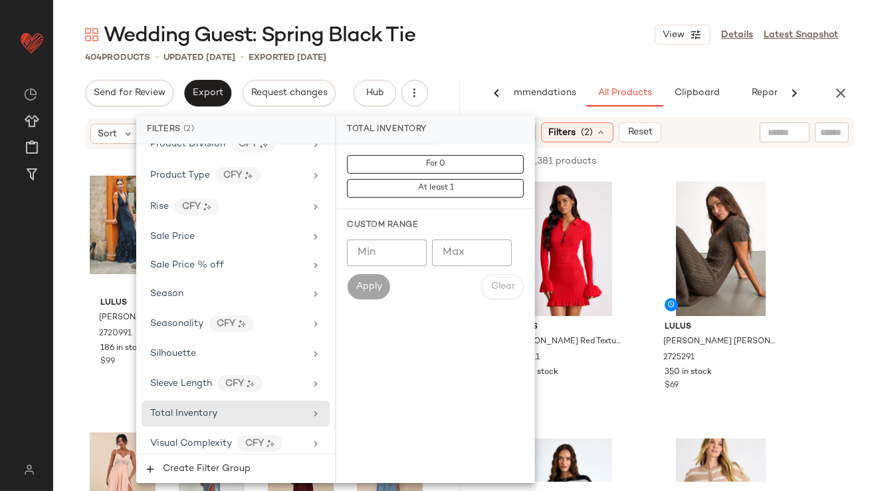
click at [379, 253] on input "Min" at bounding box center [387, 252] width 80 height 27
type input "**"
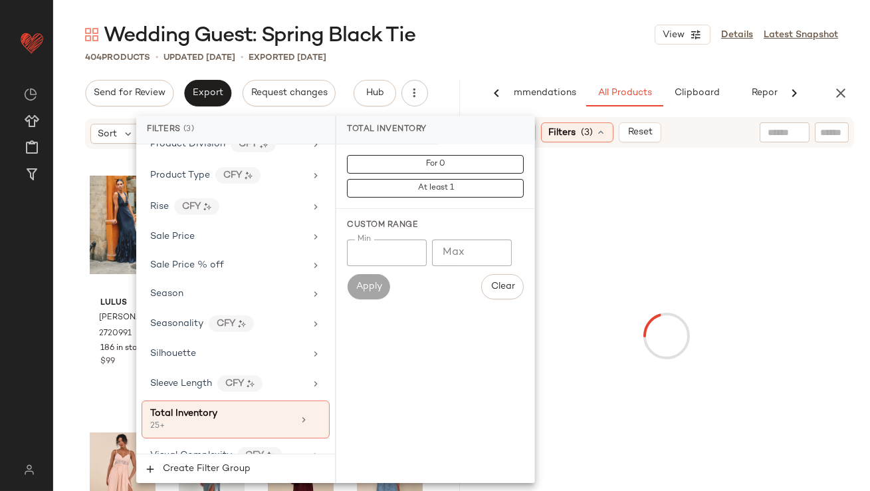
click at [622, 43] on div "Wedding Guest: Spring Black Tie View Details Latest Snapshot" at bounding box center [461, 34] width 817 height 27
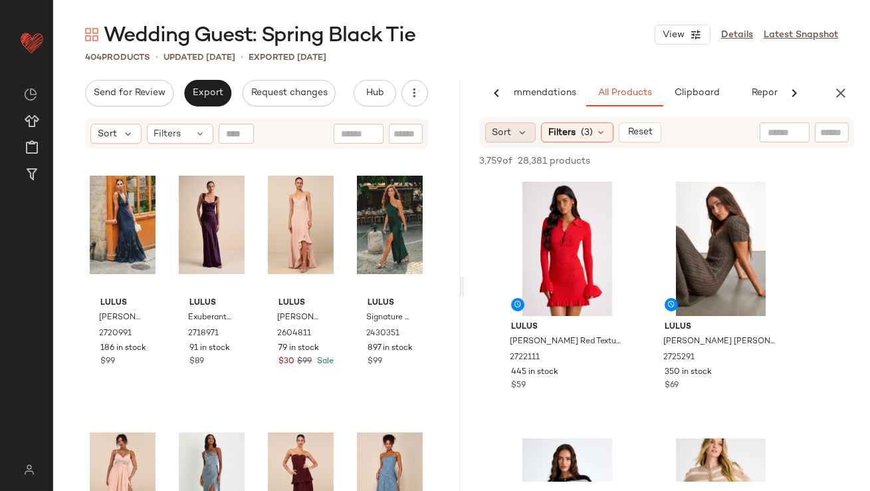
click at [508, 132] on span "Sort" at bounding box center [502, 133] width 19 height 14
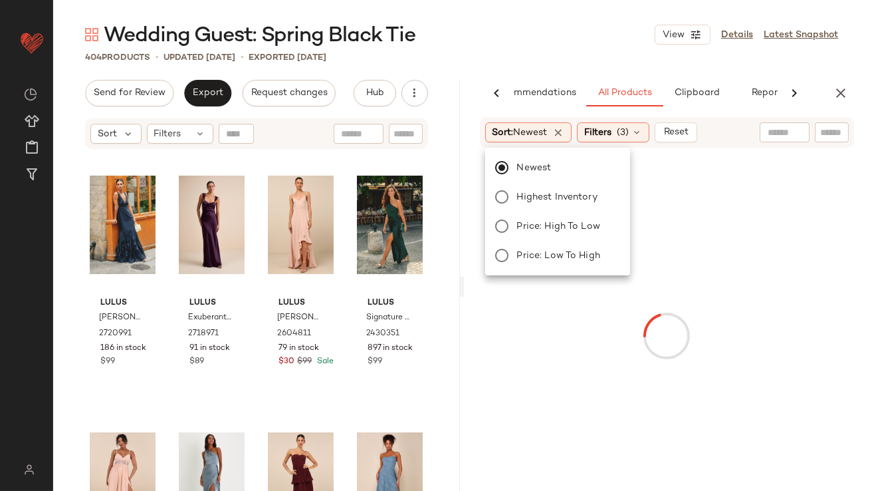
click at [542, 58] on div "404 Products • updated Oct 15th • Exported Oct 13th" at bounding box center [461, 57] width 817 height 13
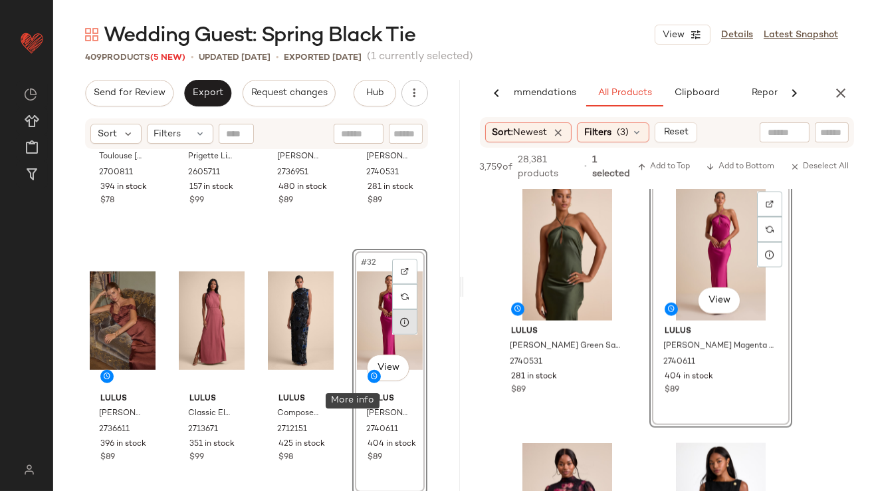
scroll to position [1921, 0]
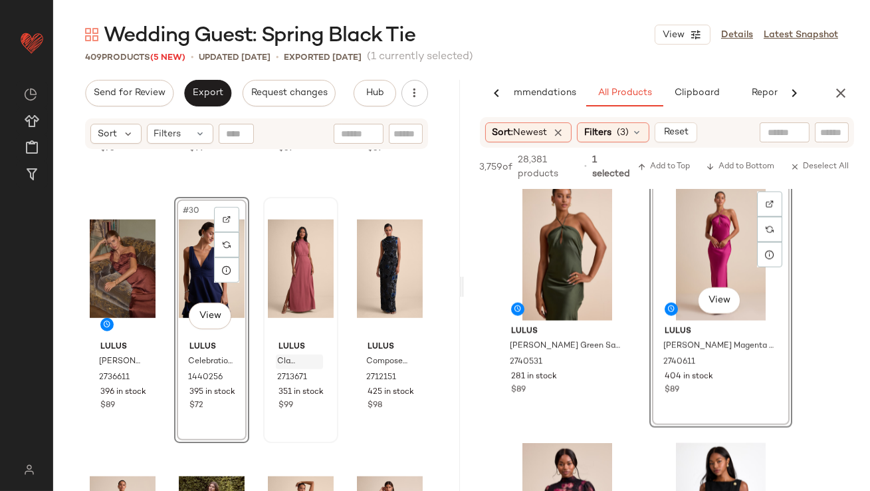
scroll to position [1644, 0]
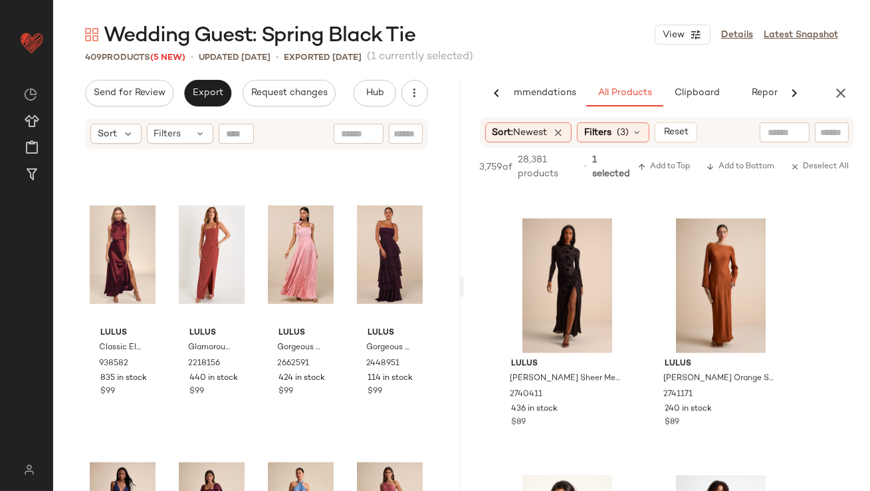
scroll to position [2288, 0]
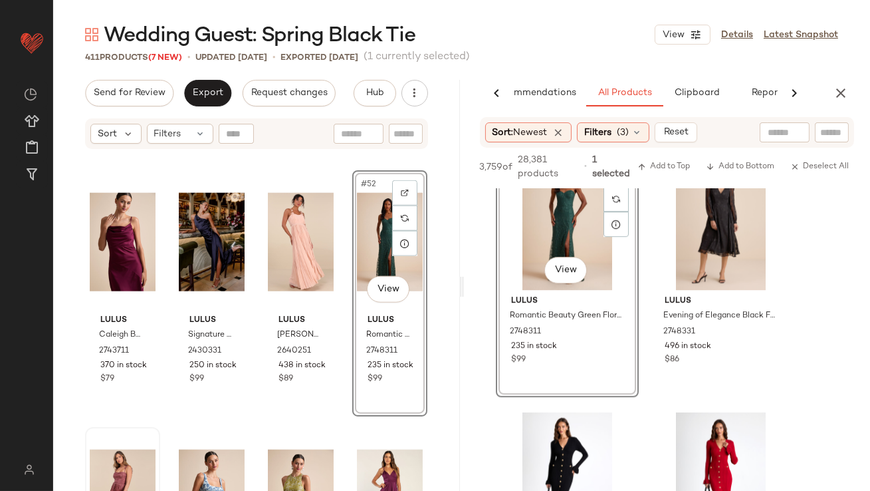
scroll to position [3103, 0]
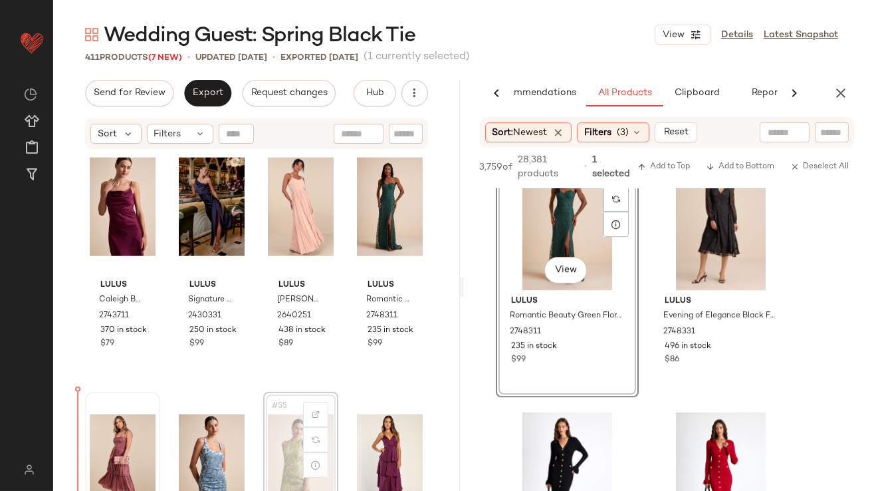
scroll to position [3114, 0]
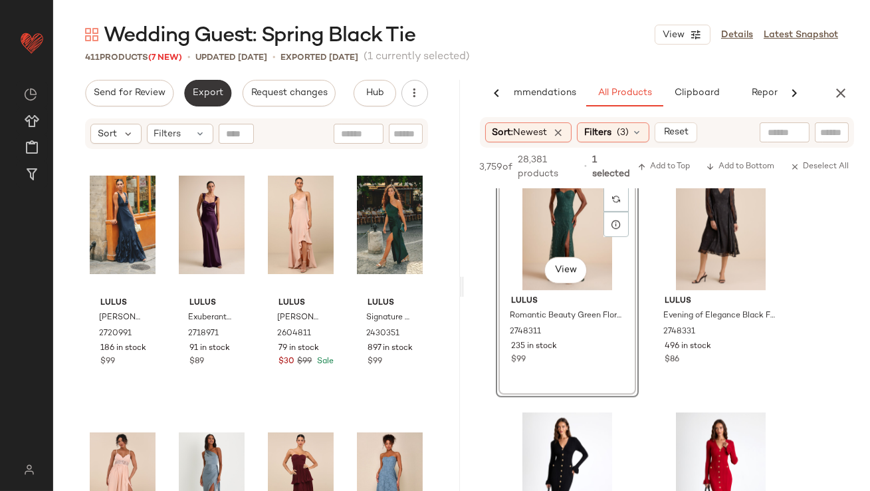
click at [209, 92] on span "Export" at bounding box center [207, 93] width 31 height 11
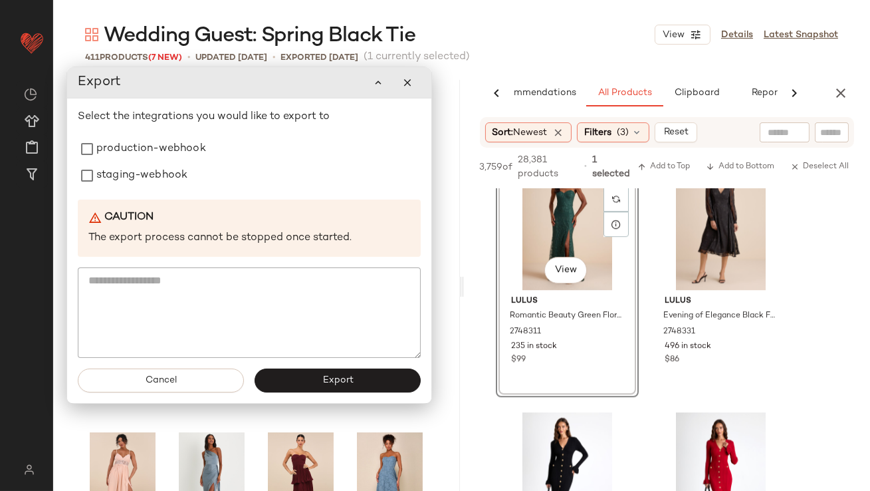
click at [173, 132] on div "Select the integrations you would like to export to production-webhook staging-…" at bounding box center [249, 233] width 343 height 249
click at [165, 158] on label "production-webhook" at bounding box center [151, 149] width 110 height 27
click at [162, 173] on label "staging-webhook" at bounding box center [141, 175] width 91 height 27
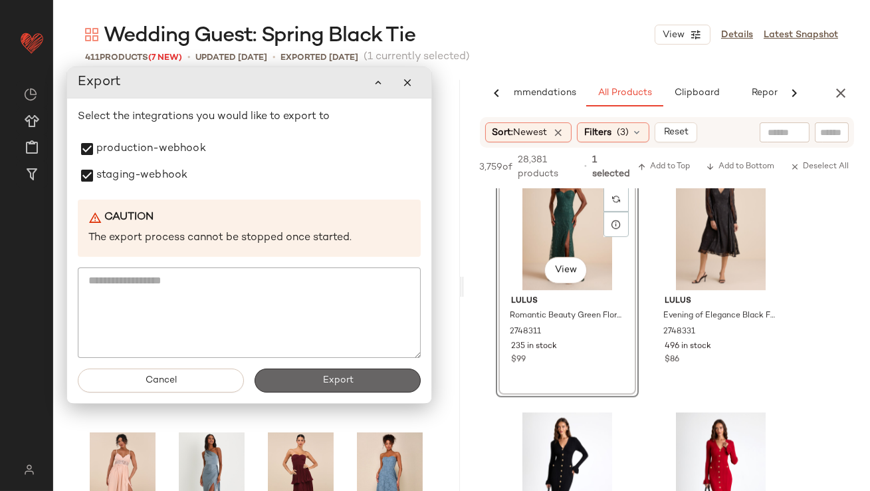
click at [320, 374] on button "Export" at bounding box center [338, 380] width 166 height 24
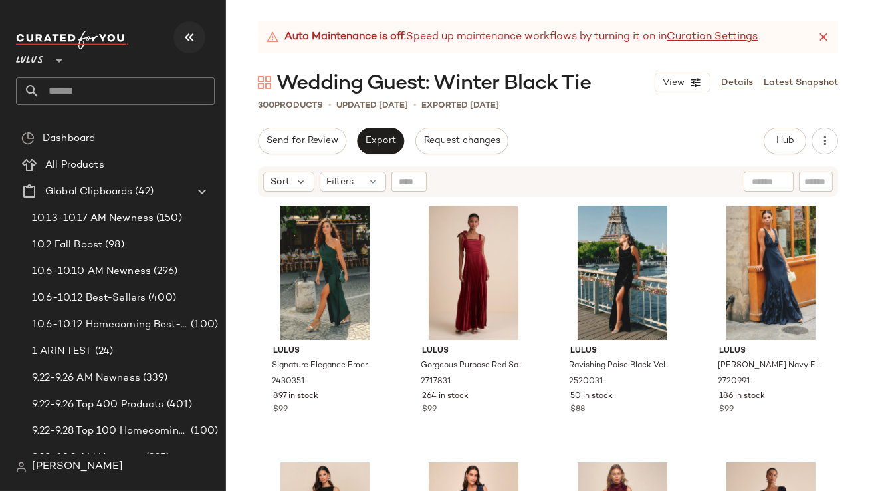
click at [188, 44] on icon "button" at bounding box center [189, 37] width 16 height 16
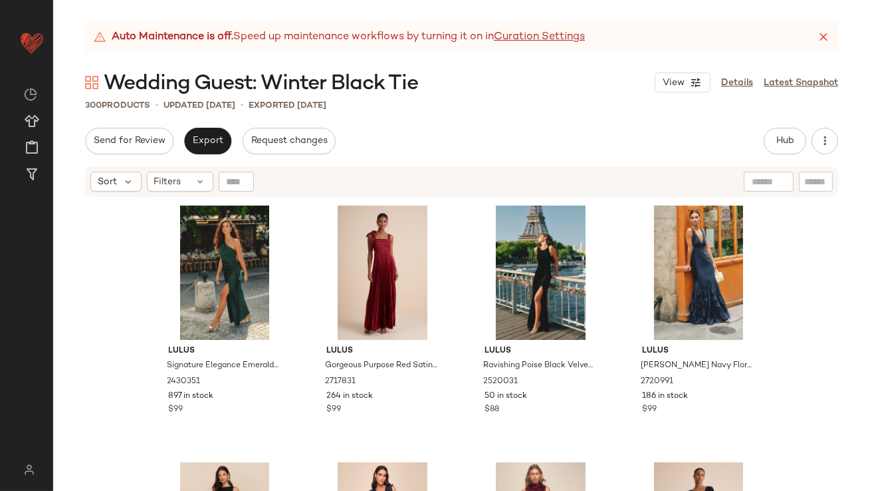
click at [827, 35] on icon at bounding box center [823, 37] width 13 height 13
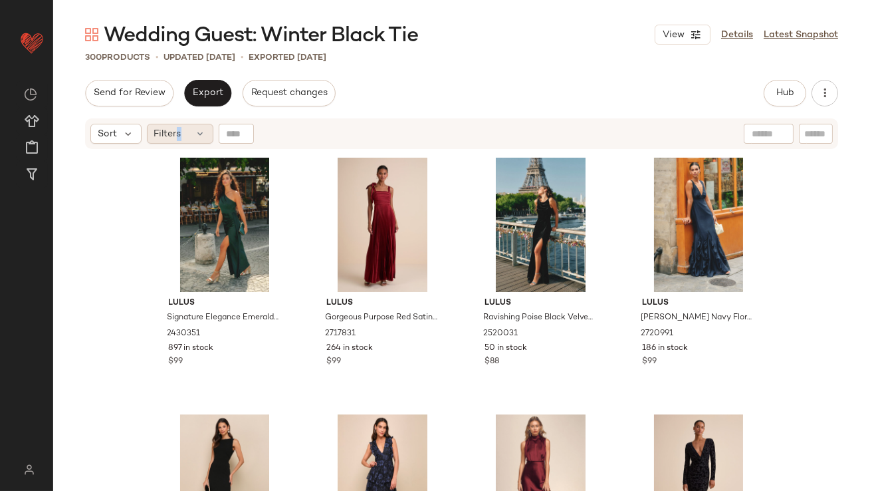
click at [178, 129] on span "Filters" at bounding box center [167, 134] width 27 height 14
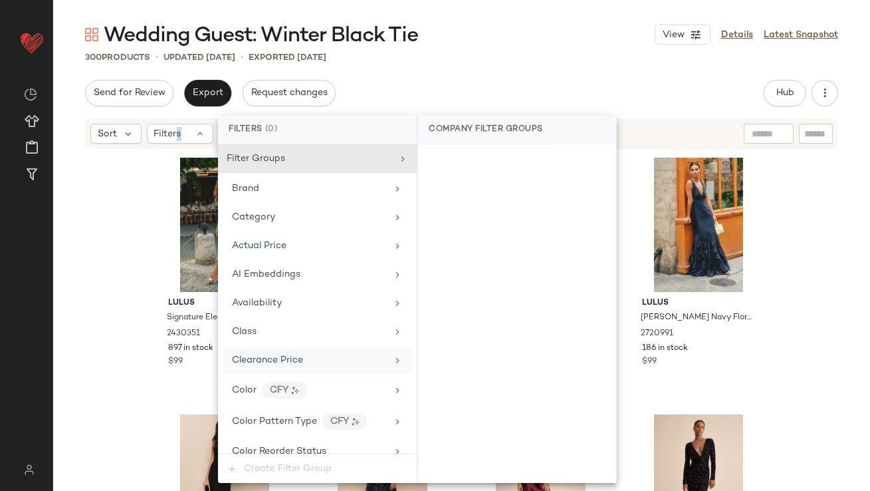
scroll to position [1047, 0]
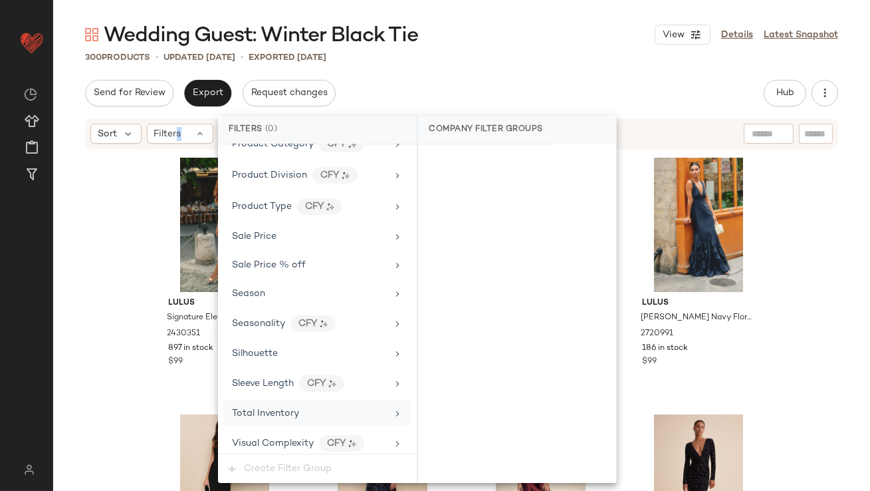
click at [279, 406] on div "Total Inventory" at bounding box center [265, 413] width 67 height 14
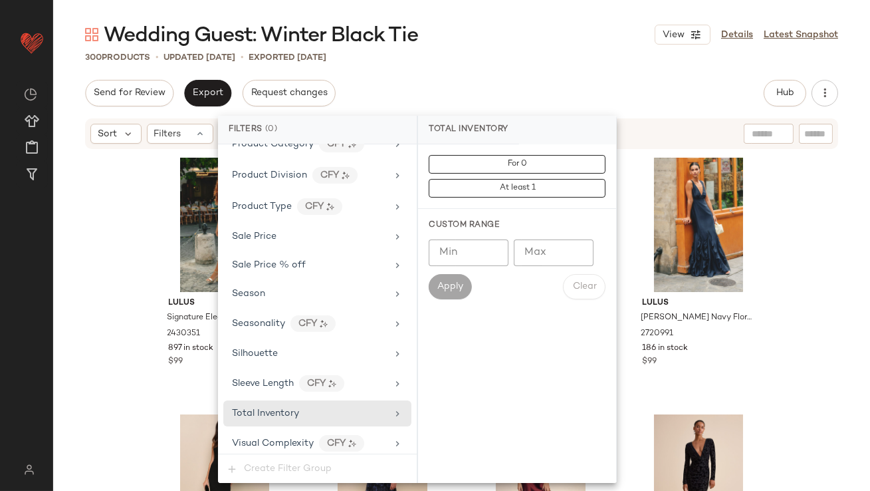
click at [534, 261] on input "Max" at bounding box center [554, 252] width 80 height 27
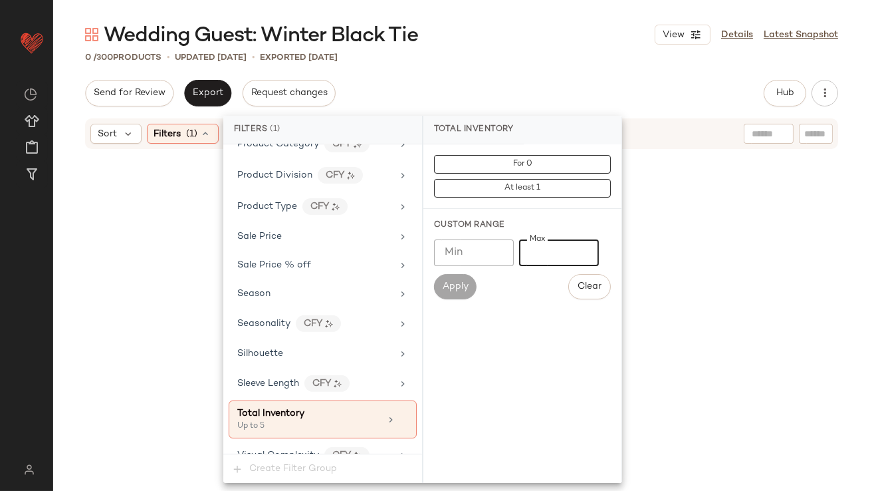
type input "*"
click at [595, 17] on main "Wedding Guest: Winter Black Tie View Details Latest Snapshot 0 / 300 Products •…" at bounding box center [435, 245] width 870 height 491
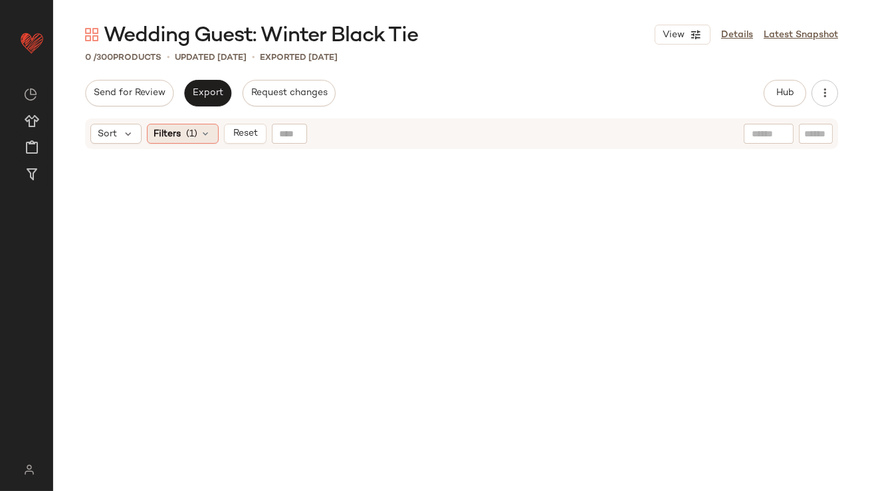
click at [187, 138] on span "(1)" at bounding box center [192, 134] width 11 height 14
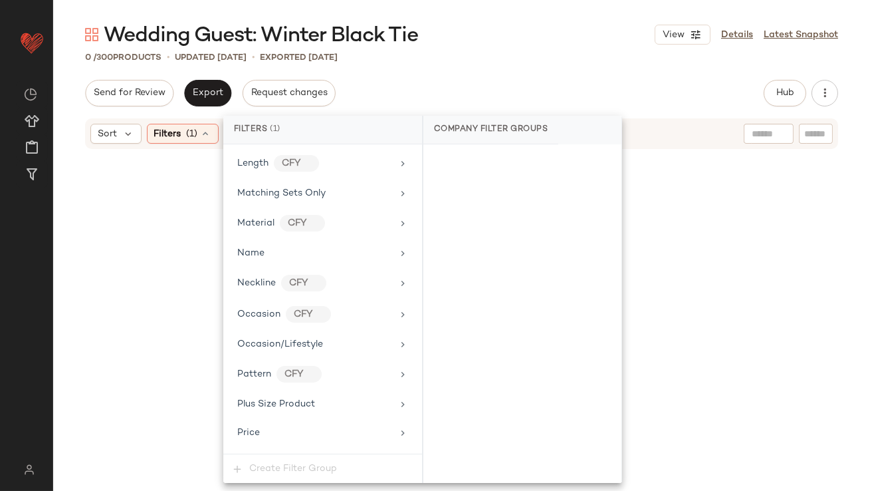
scroll to position [1059, 0]
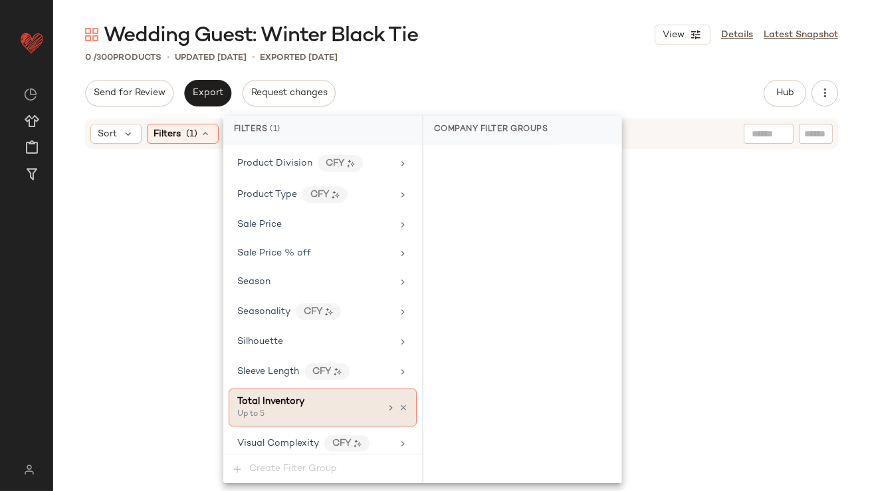
click at [283, 408] on div "Up to 5" at bounding box center [303, 414] width 133 height 12
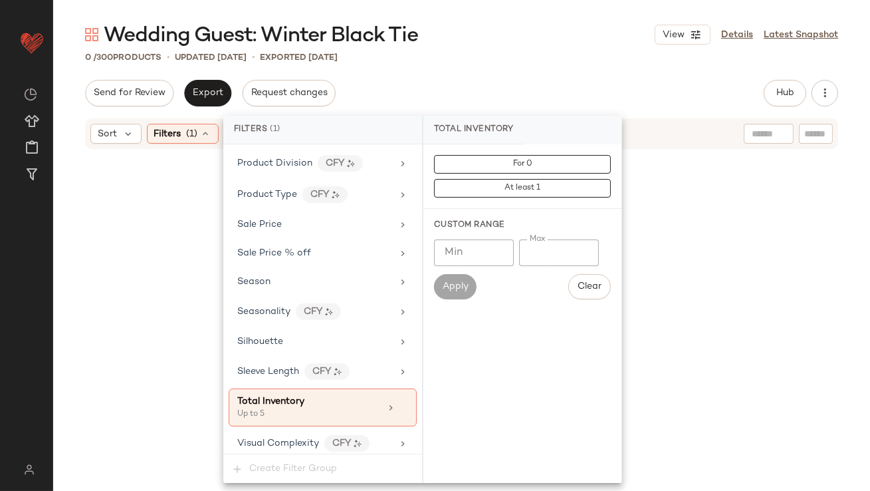
click at [528, 252] on input "*" at bounding box center [559, 252] width 80 height 27
type input "**"
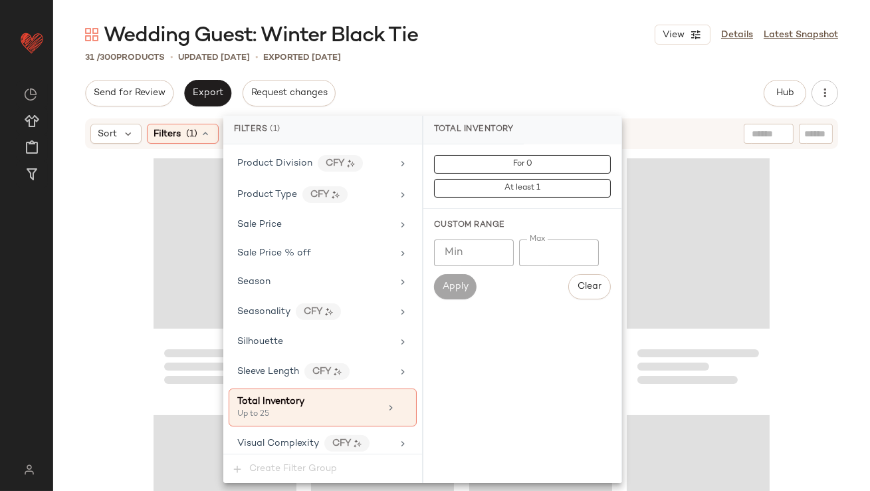
click at [550, 72] on div "Wedding Guest: Winter Black Tie View Details Latest Snapshot 31 / 300 Products …" at bounding box center [461, 255] width 817 height 469
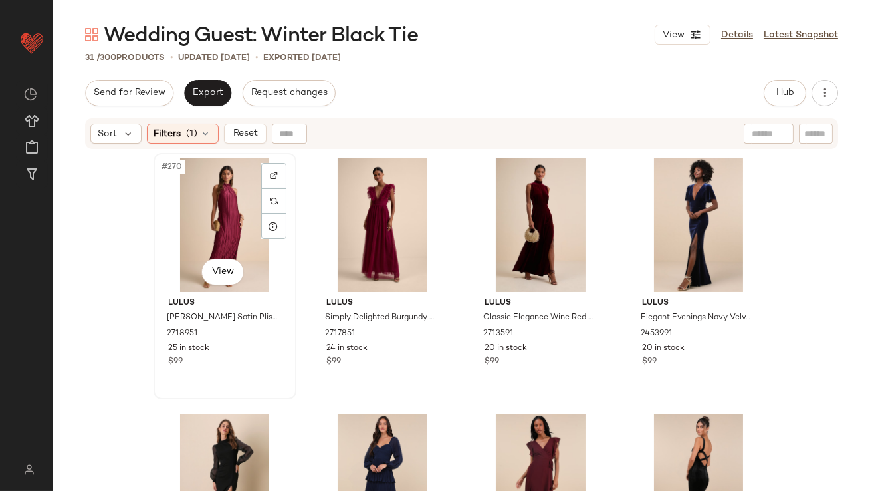
click at [222, 196] on div "#270 View" at bounding box center [225, 225] width 134 height 134
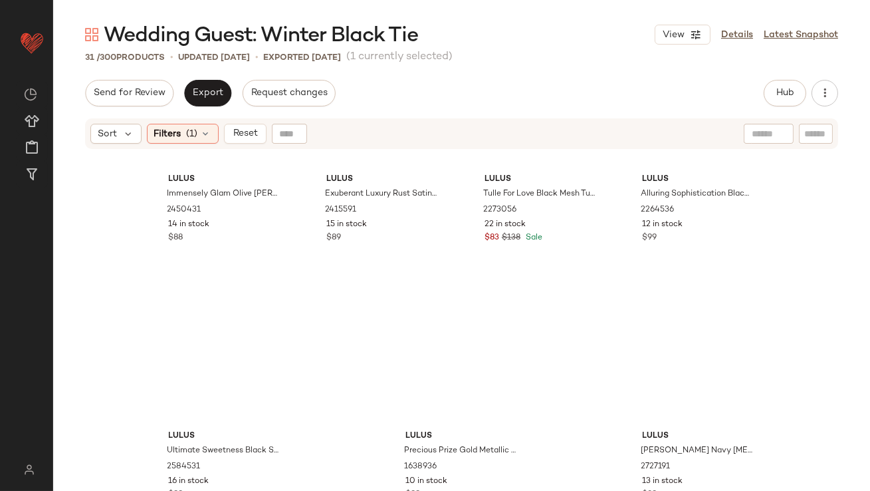
scroll to position [1678, 0]
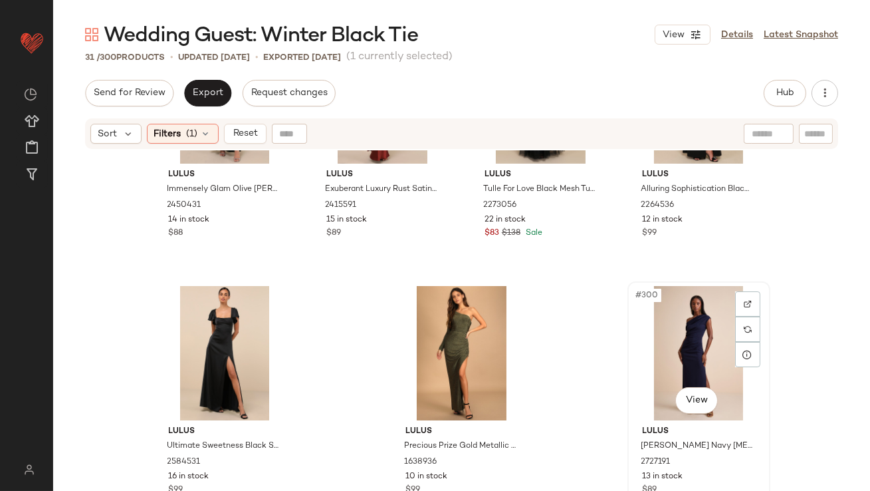
click at [689, 291] on div "#300 View" at bounding box center [699, 353] width 134 height 134
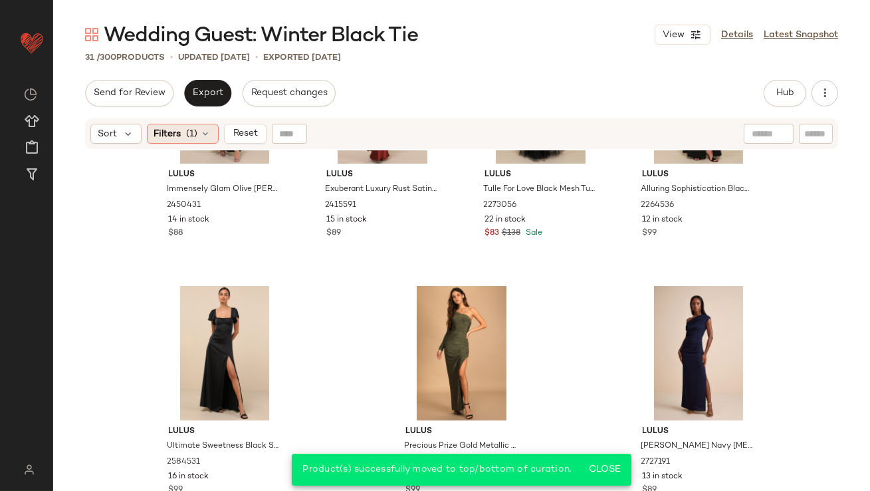
click at [177, 130] on span "Filters" at bounding box center [167, 134] width 27 height 14
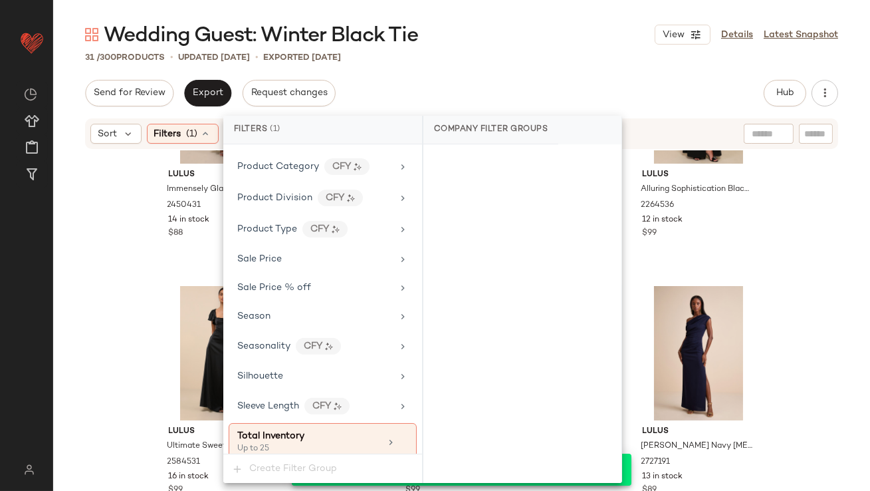
scroll to position [1059, 0]
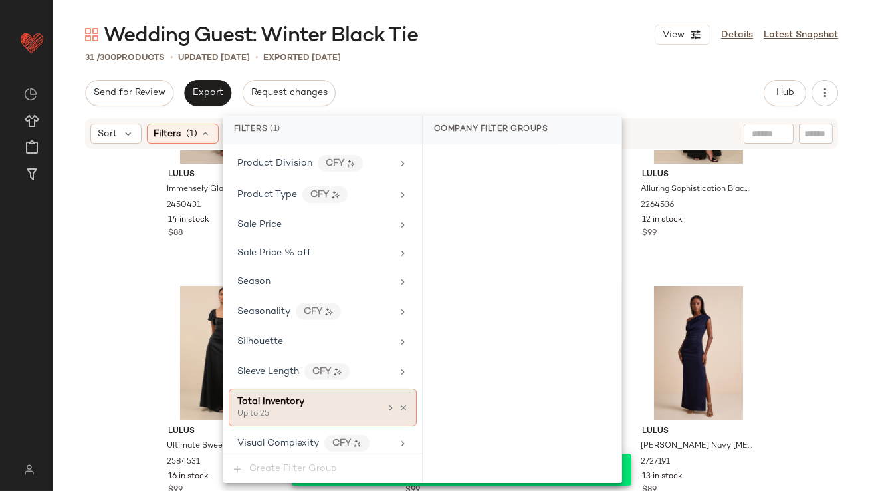
click at [401, 403] on icon at bounding box center [403, 407] width 9 height 9
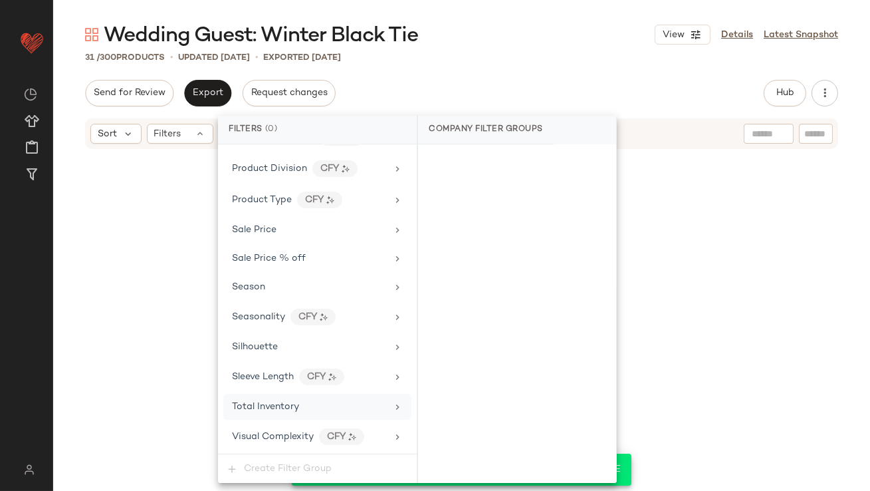
scroll to position [1047, 0]
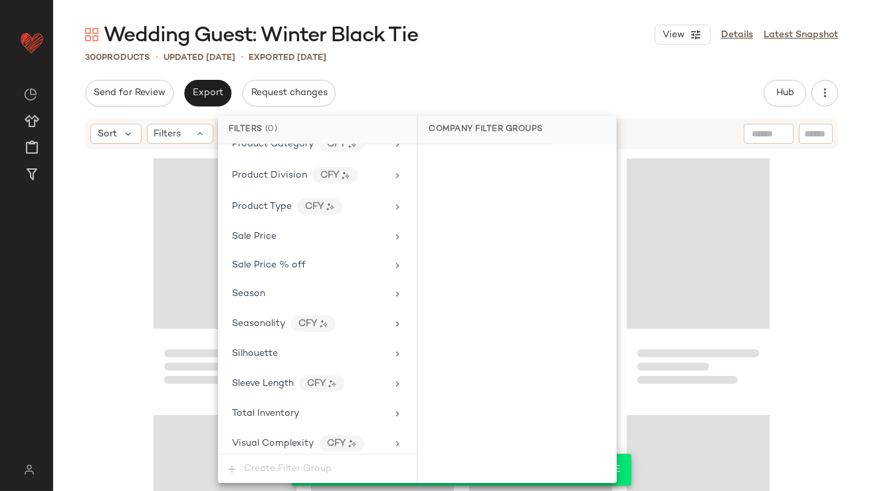
click at [500, 74] on div "Wedding Guest: Winter Black Tie View Details Latest Snapshot 300 Products • upd…" at bounding box center [461, 255] width 817 height 469
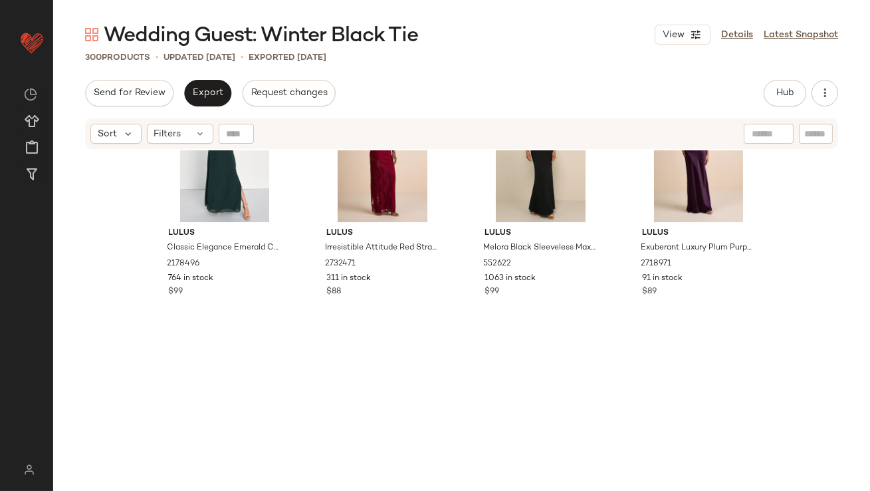
scroll to position [0, 0]
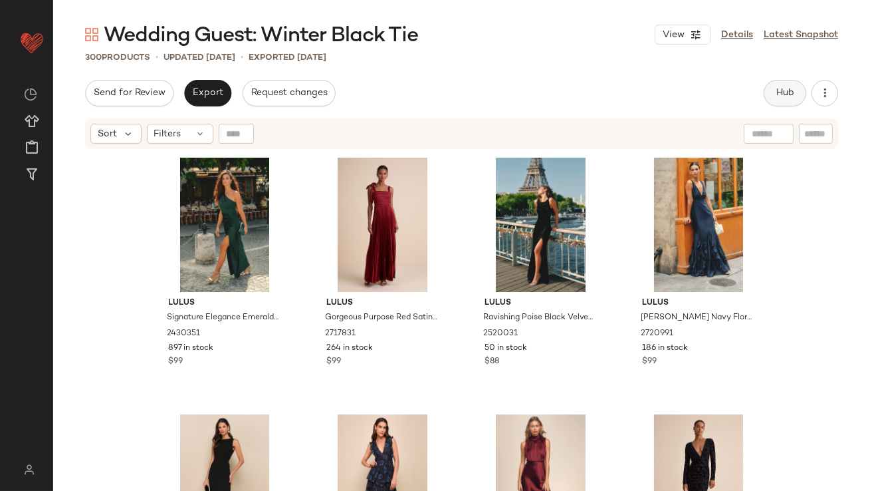
click at [788, 101] on button "Hub" at bounding box center [785, 93] width 43 height 27
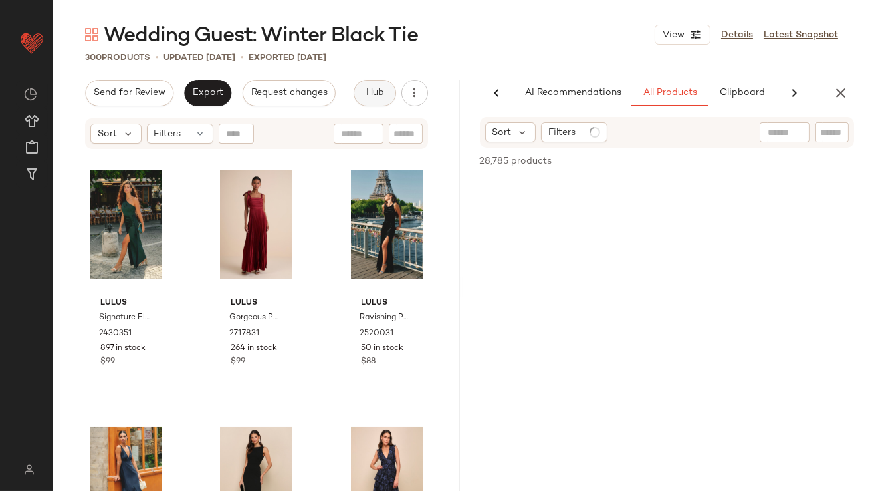
scroll to position [0, 70]
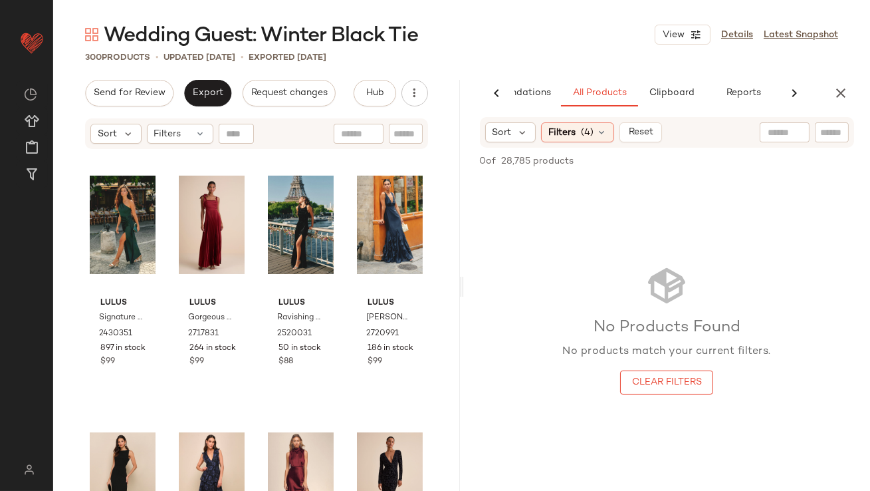
click at [843, 91] on icon "button" at bounding box center [841, 93] width 16 height 16
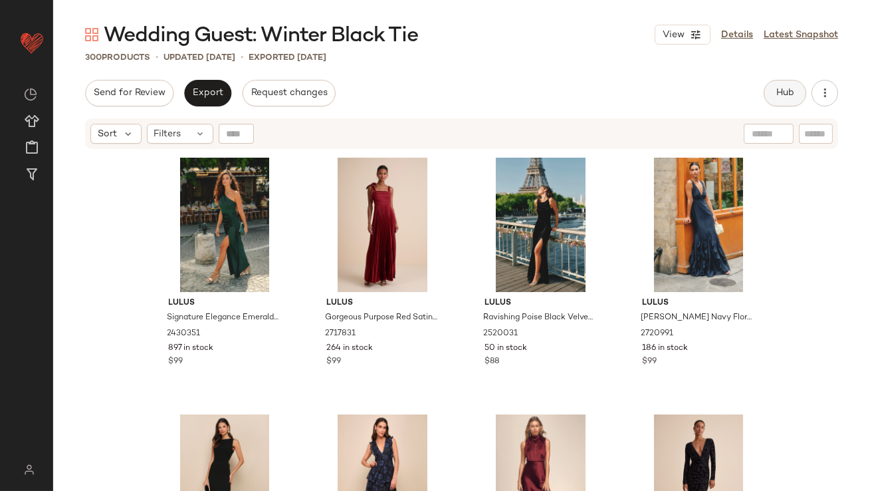
click at [774, 88] on button "Hub" at bounding box center [785, 93] width 43 height 27
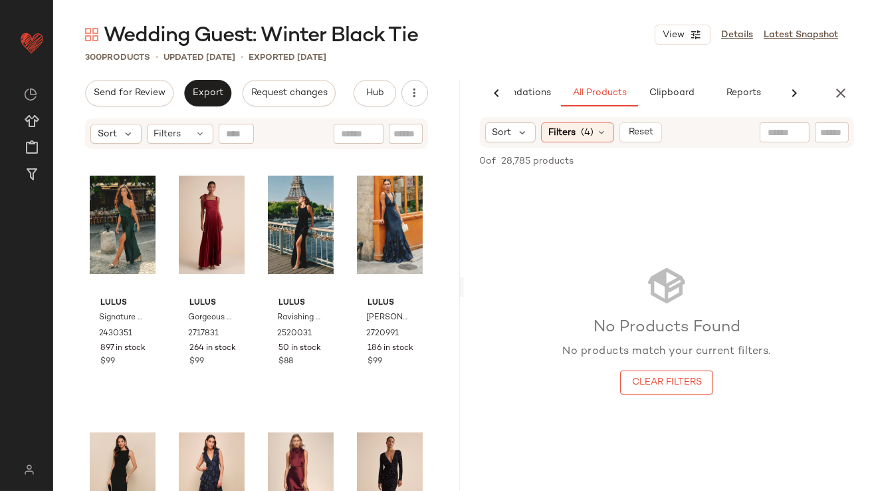
click at [647, 132] on span "Reset" at bounding box center [640, 132] width 25 height 11
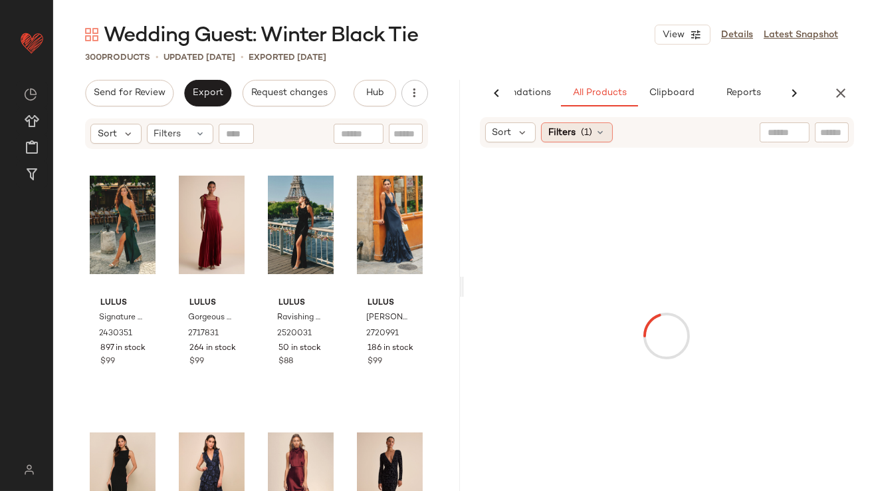
click at [590, 132] on span "(1)" at bounding box center [586, 133] width 11 height 14
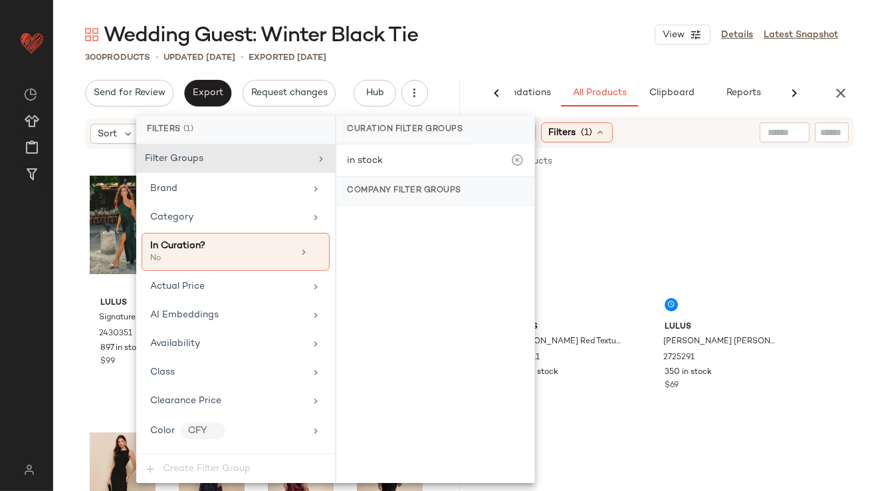
click at [590, 132] on span "(1)" at bounding box center [586, 133] width 11 height 14
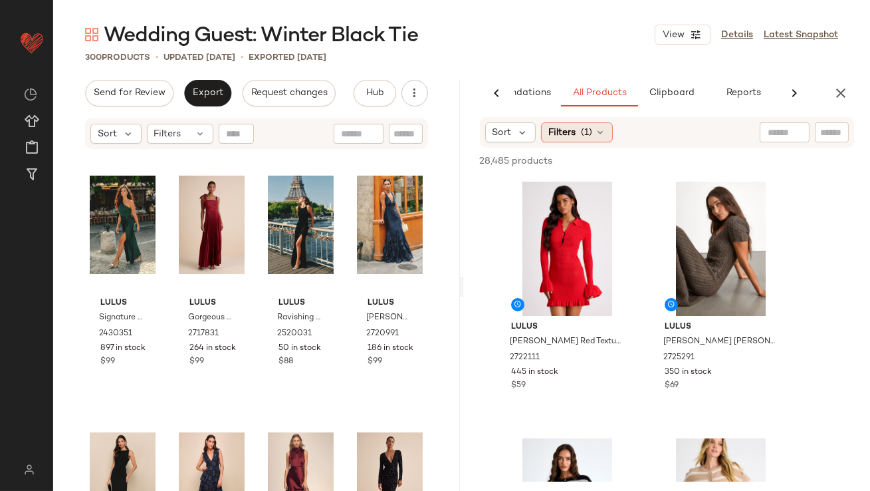
click at [590, 128] on span "(1)" at bounding box center [586, 133] width 11 height 14
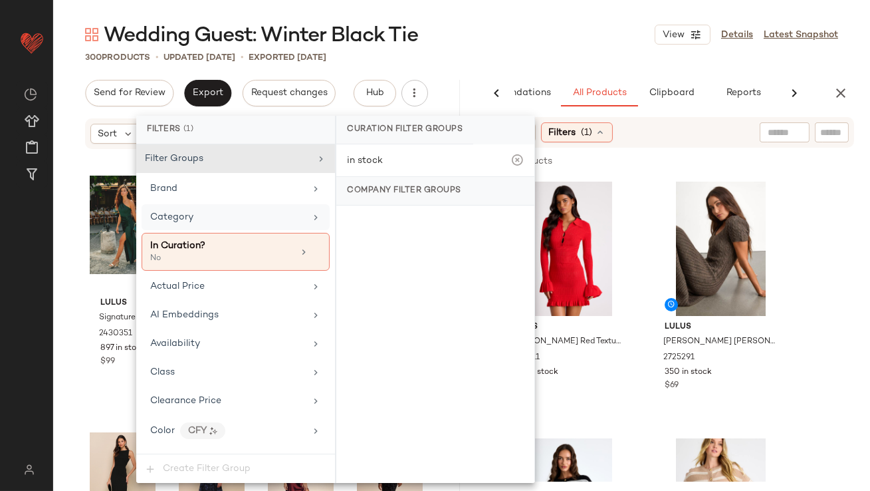
click at [245, 227] on div "Category" at bounding box center [236, 217] width 188 height 26
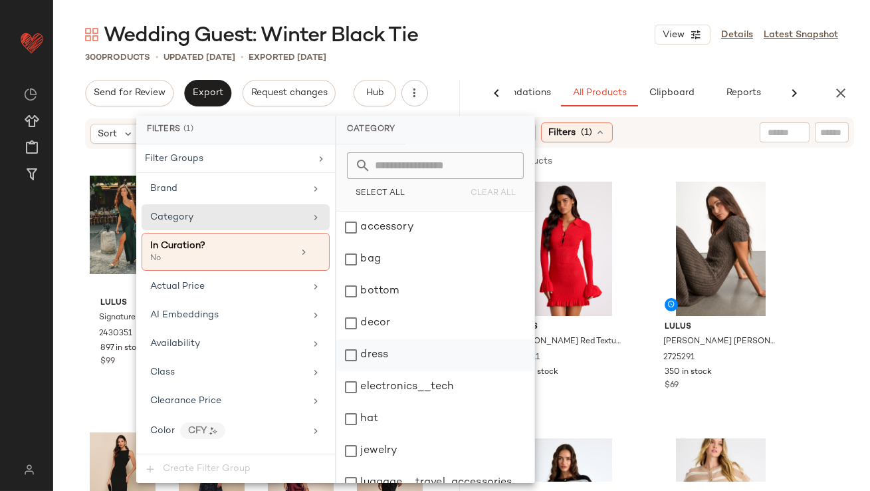
click at [375, 346] on div "dress" at bounding box center [435, 355] width 198 height 32
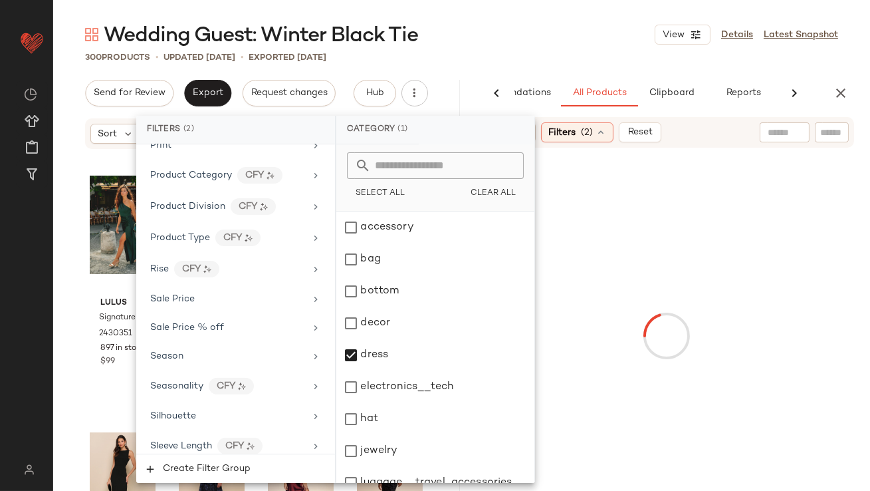
scroll to position [1133, 0]
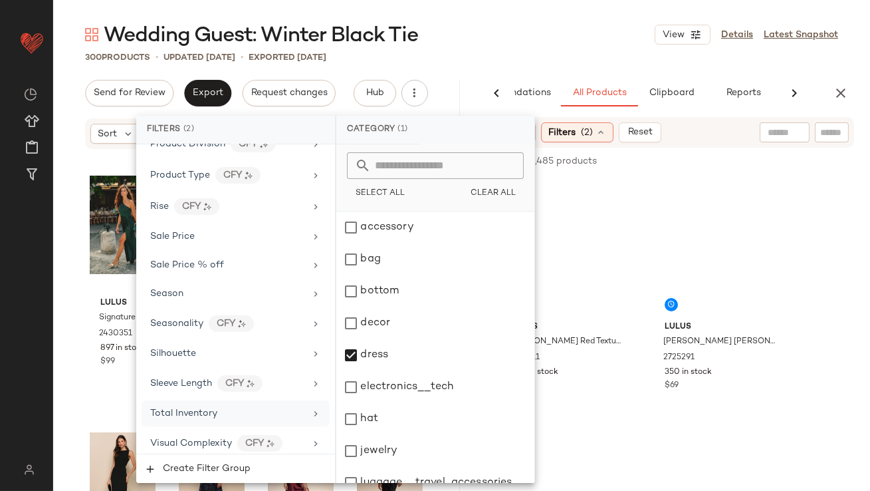
click at [205, 408] on span "Total Inventory" at bounding box center [183, 413] width 67 height 10
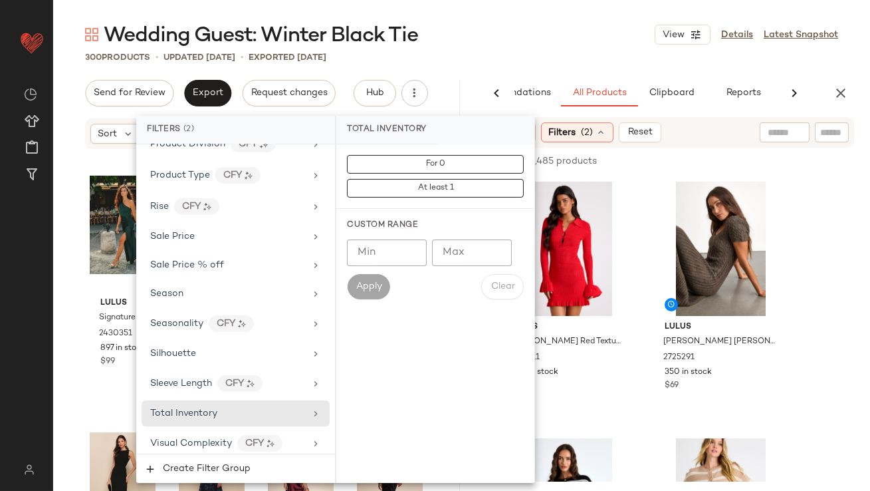
click at [395, 242] on input "Min" at bounding box center [387, 252] width 80 height 27
type input "**"
click at [373, 286] on span "Apply" at bounding box center [368, 286] width 27 height 11
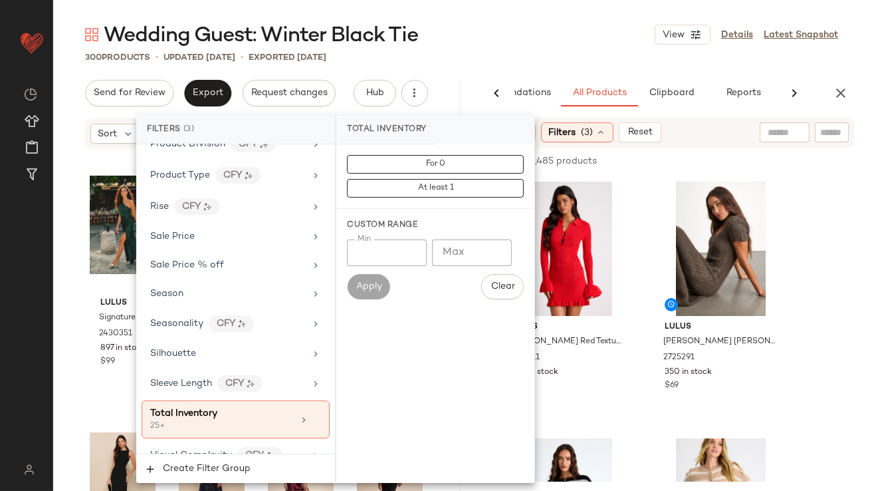
click at [522, 42] on div "Wedding Guest: Winter Black Tie View Details Latest Snapshot" at bounding box center [461, 34] width 817 height 27
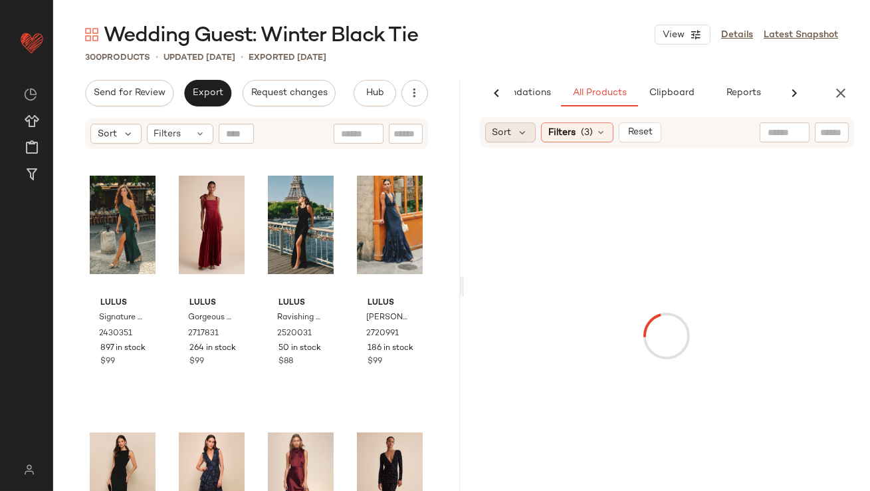
click at [508, 124] on div "Sort" at bounding box center [510, 132] width 51 height 20
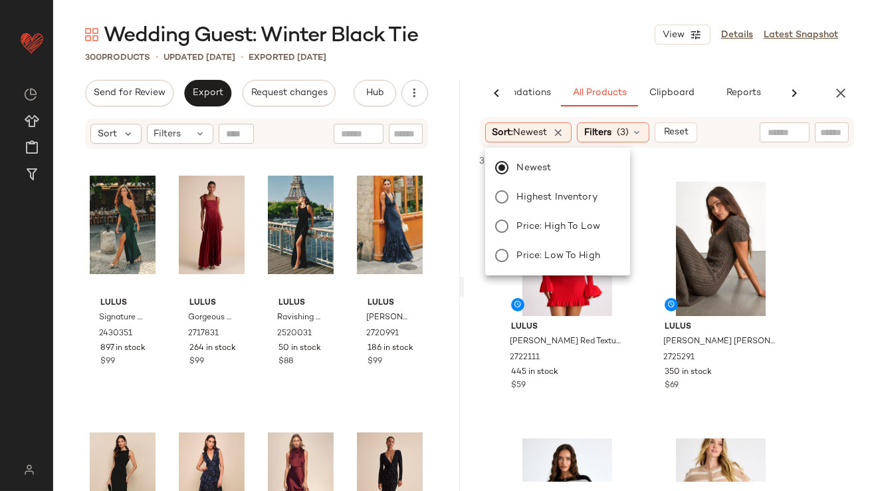
click at [548, 58] on div "300 Products • updated Oct 15th • Exported Oct 13th" at bounding box center [461, 57] width 817 height 13
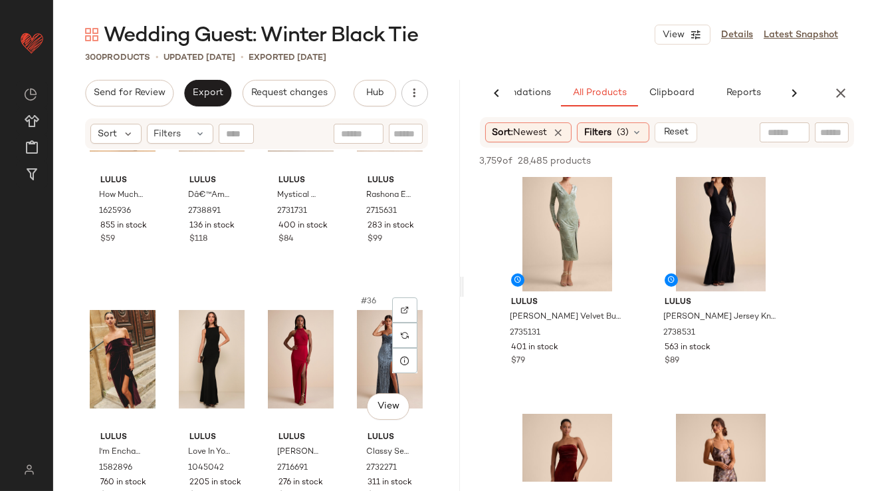
scroll to position [1946, 0]
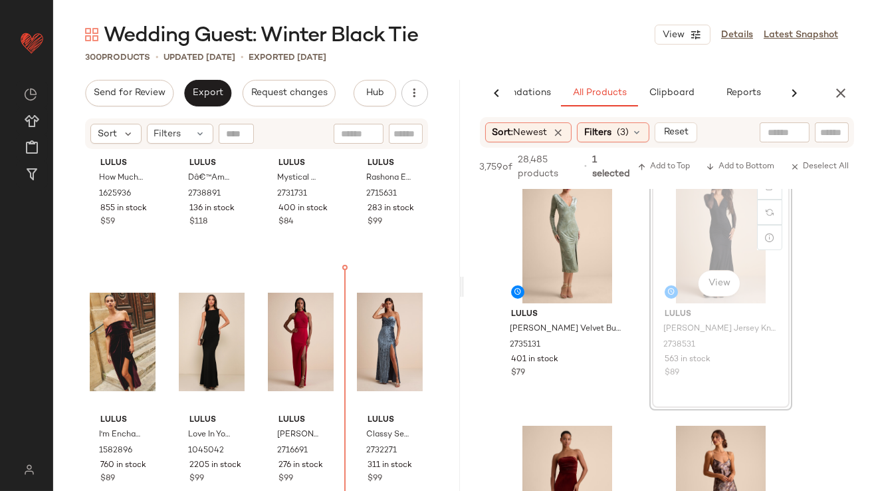
drag, startPoint x: 682, startPoint y: 203, endPoint x: 673, endPoint y: 203, distance: 9.3
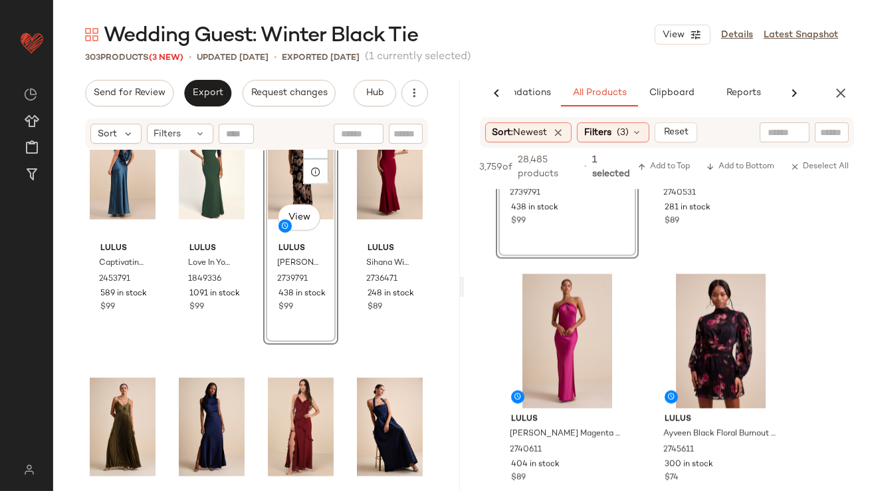
scroll to position [3289, 0]
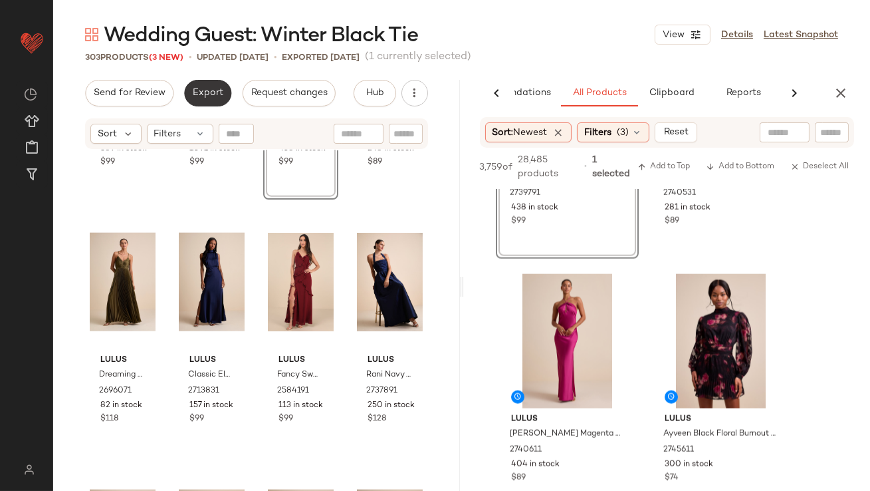
click at [215, 90] on span "Export" at bounding box center [207, 93] width 31 height 11
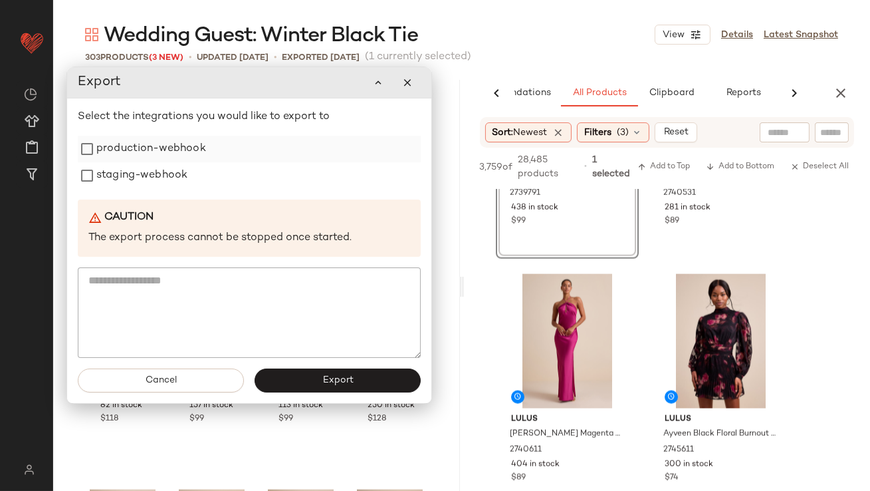
click at [193, 158] on label "production-webhook" at bounding box center [151, 149] width 110 height 27
click at [186, 181] on label "staging-webhook" at bounding box center [141, 175] width 91 height 27
click at [310, 377] on button "Export" at bounding box center [338, 380] width 166 height 24
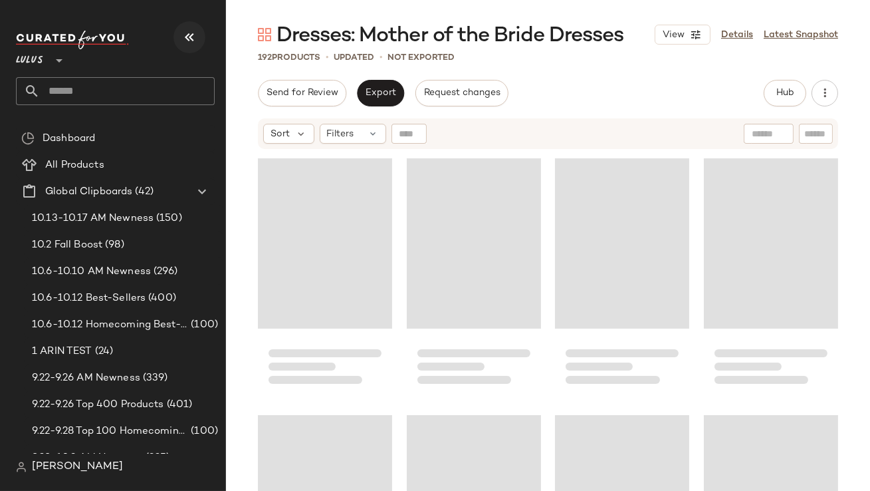
click at [195, 39] on icon "button" at bounding box center [189, 37] width 16 height 16
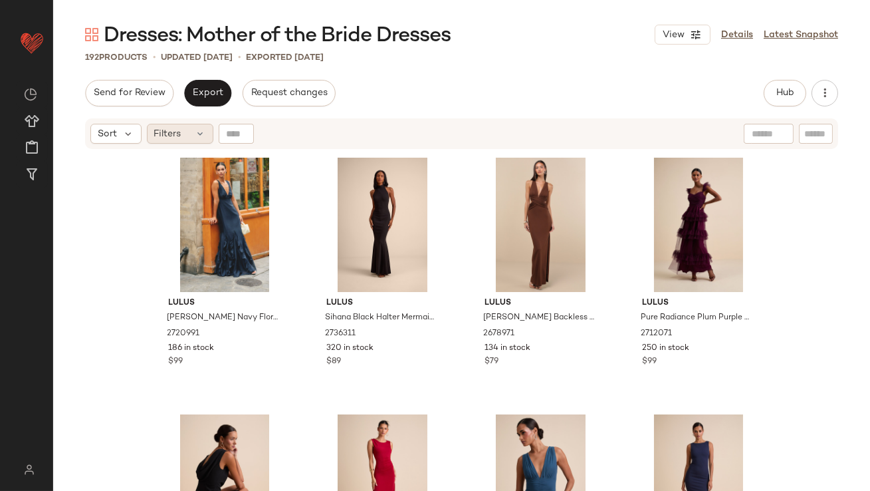
click at [165, 133] on span "Filters" at bounding box center [167, 134] width 27 height 14
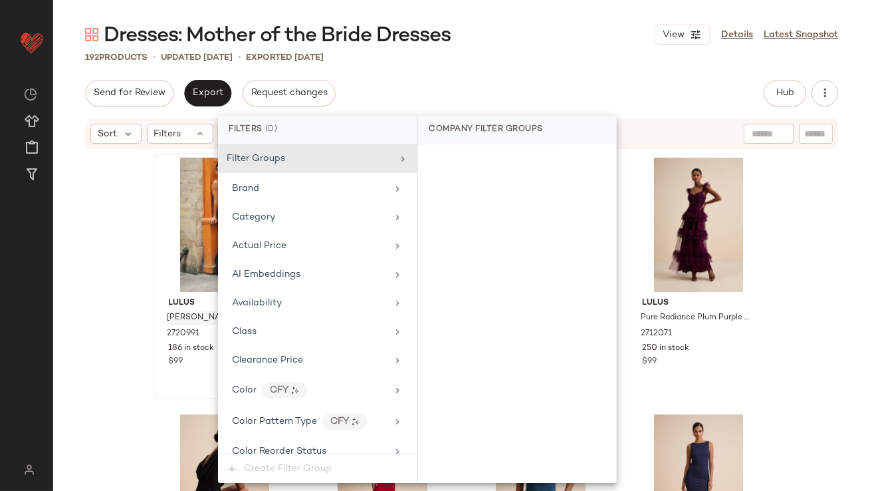
scroll to position [1047, 0]
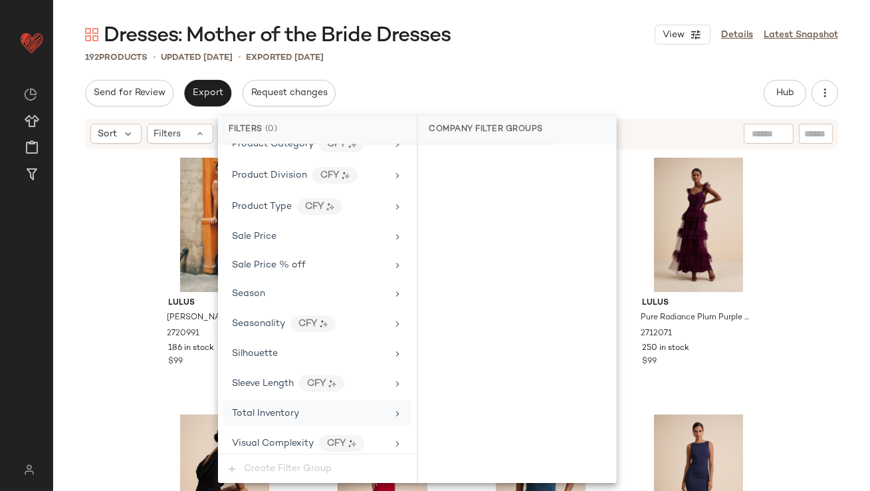
click at [233, 413] on div "Total Inventory" at bounding box center [265, 413] width 67 height 14
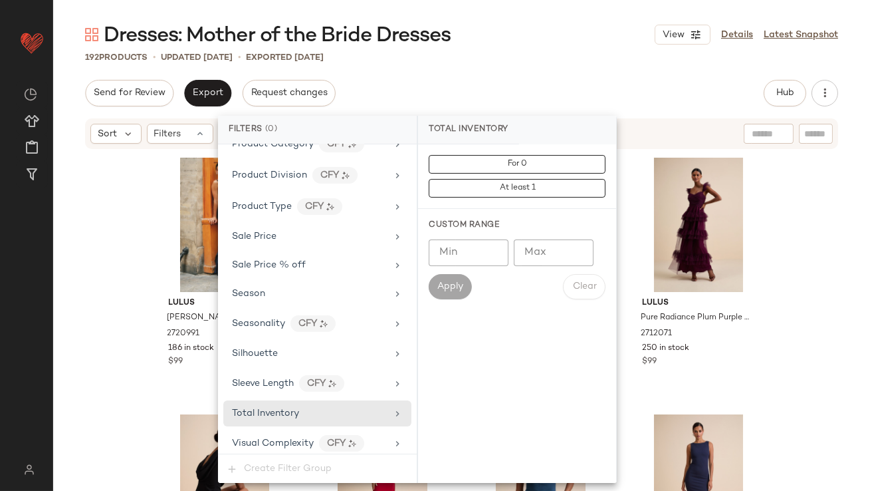
type input "**"
click at [578, 253] on input "**" at bounding box center [554, 252] width 80 height 27
type input "*"
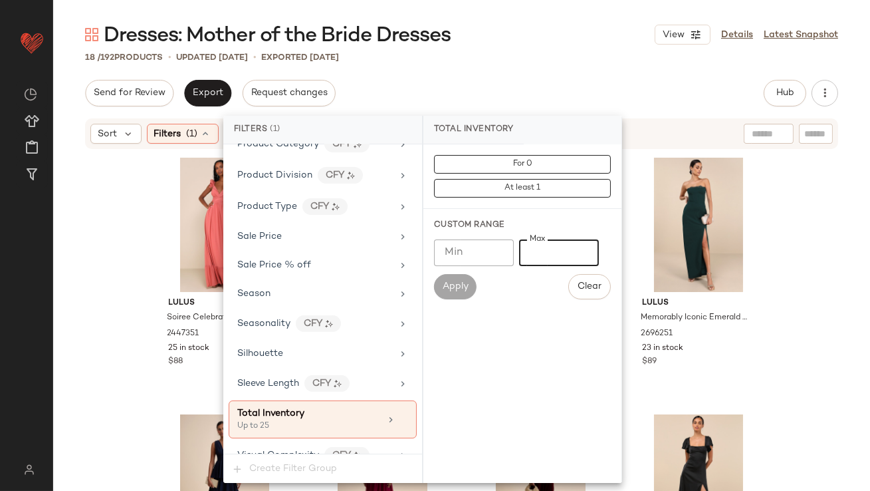
type input "**"
click at [451, 90] on div "Send for Review Export Request changes Hub Send for Review External Review Inte…" at bounding box center [461, 93] width 753 height 27
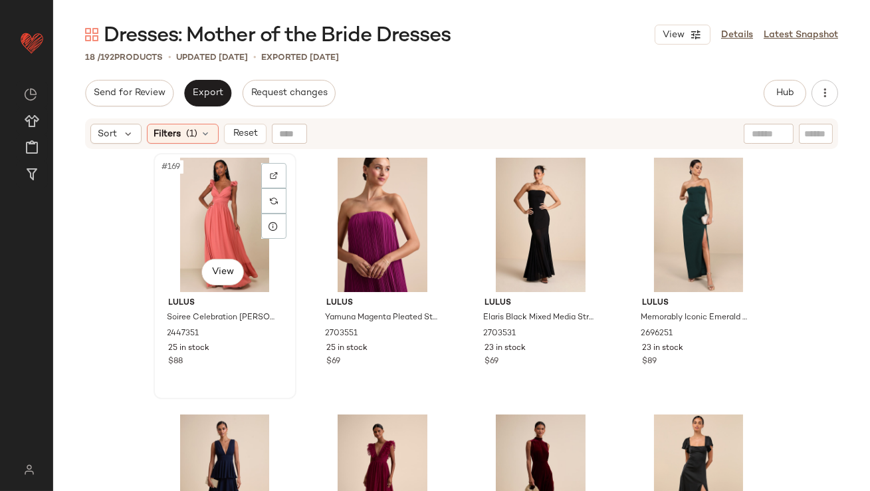
click at [199, 233] on div "#169 View" at bounding box center [225, 225] width 134 height 134
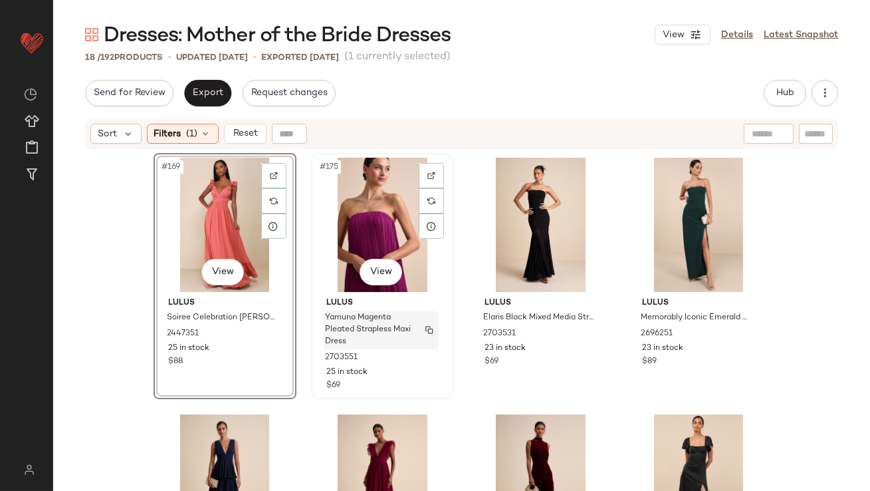
scroll to position [909, 0]
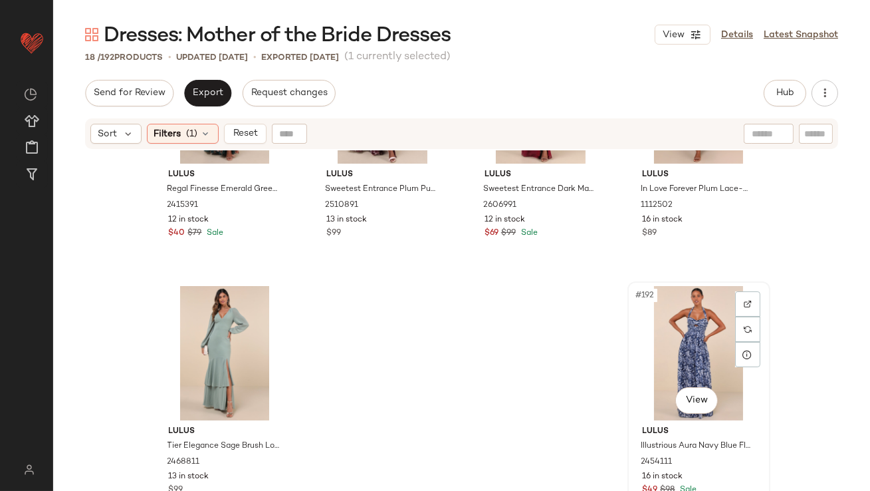
click at [672, 345] on div "#192 View" at bounding box center [699, 353] width 134 height 134
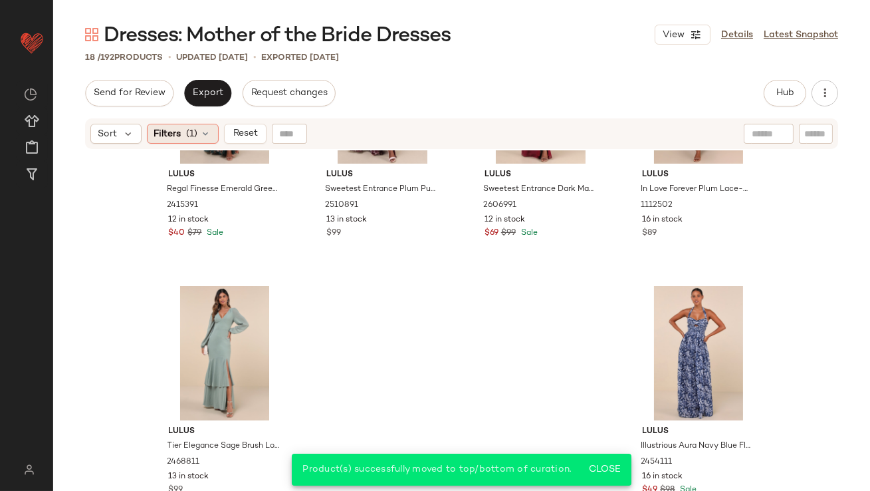
click at [189, 133] on span "(1)" at bounding box center [192, 134] width 11 height 14
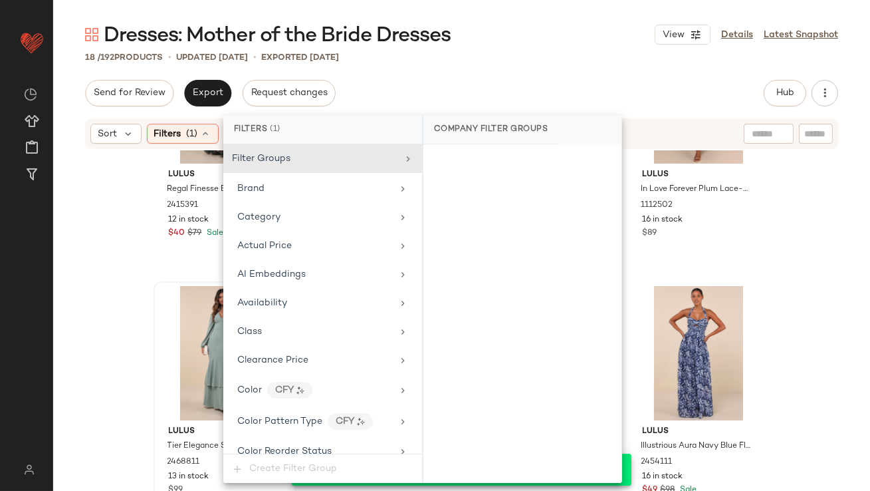
scroll to position [1059, 0]
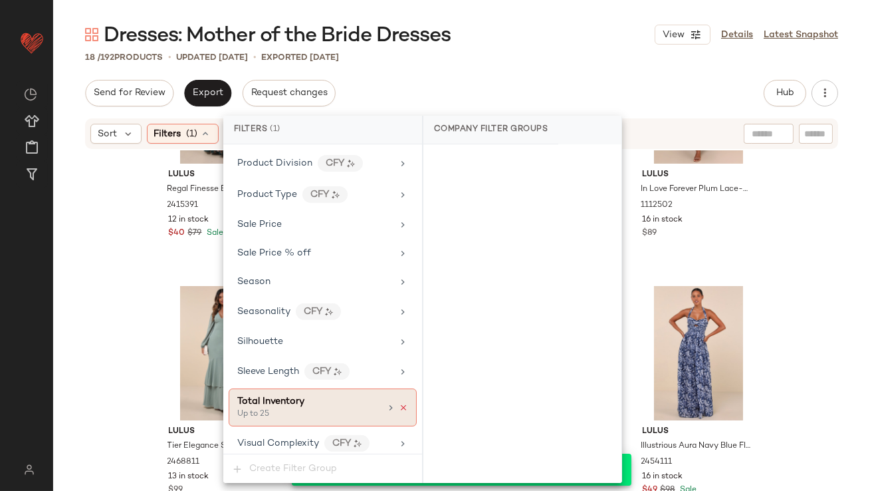
click at [399, 403] on icon at bounding box center [403, 407] width 9 height 9
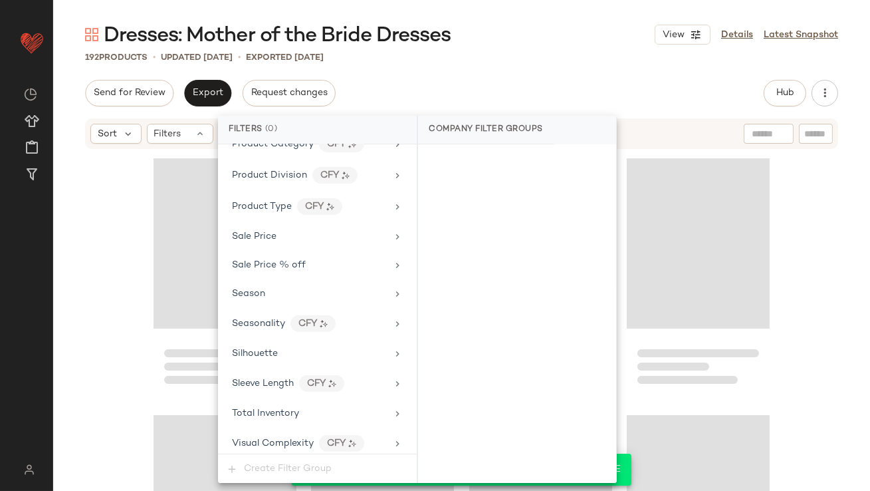
click at [544, 99] on div "Send for Review Export Request changes Hub Send for Review External Review Inte…" at bounding box center [461, 93] width 753 height 27
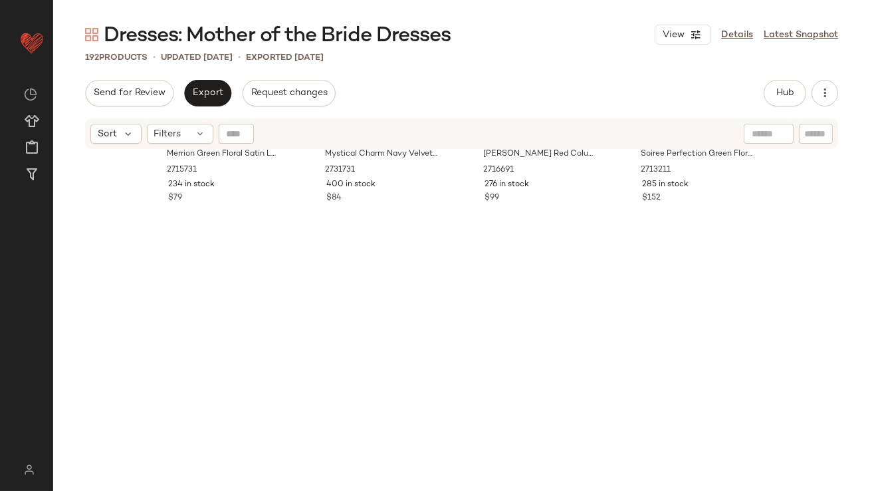
scroll to position [0, 0]
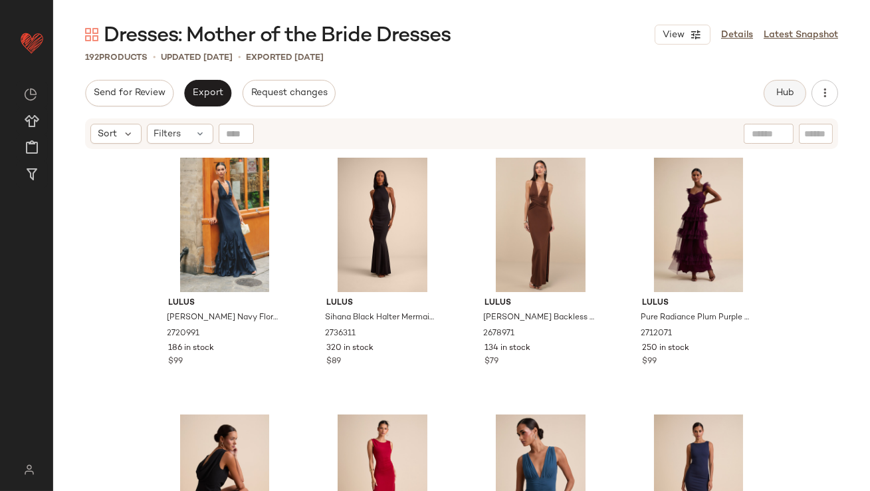
click at [784, 86] on button "Hub" at bounding box center [785, 93] width 43 height 27
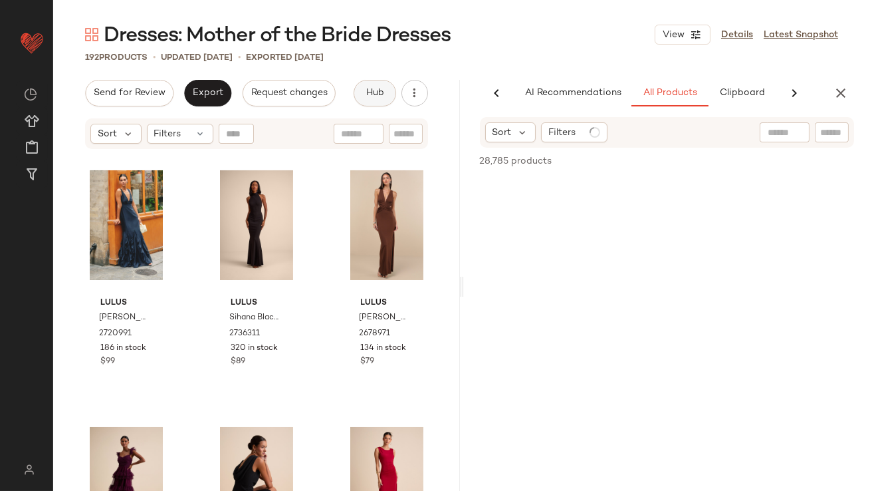
scroll to position [0, 72]
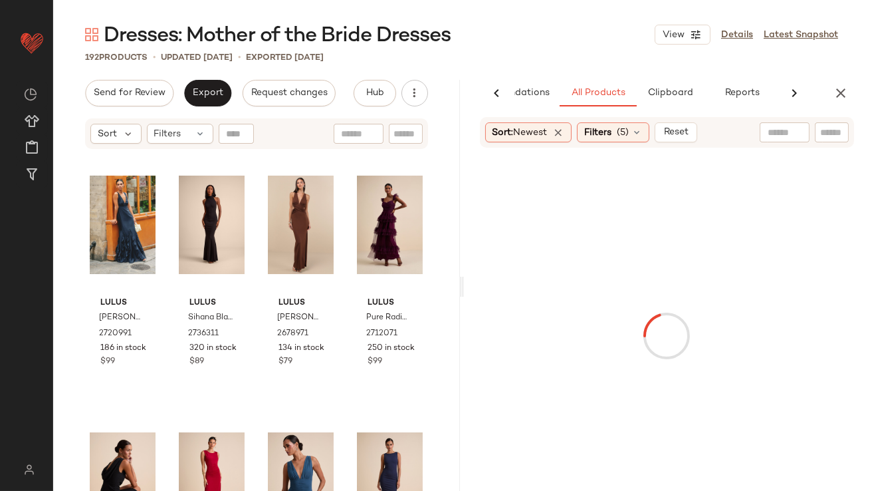
click at [693, 126] on button "Reset" at bounding box center [676, 132] width 43 height 20
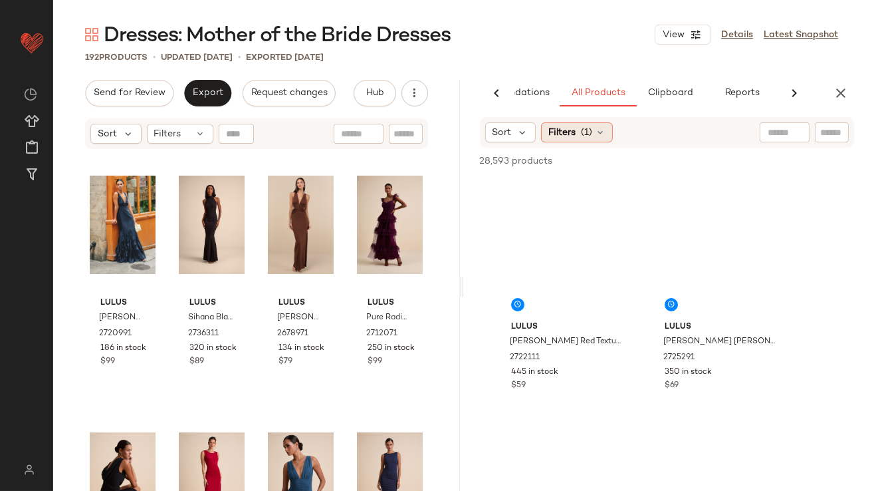
click at [600, 125] on div "Filters (1)" at bounding box center [577, 132] width 72 height 20
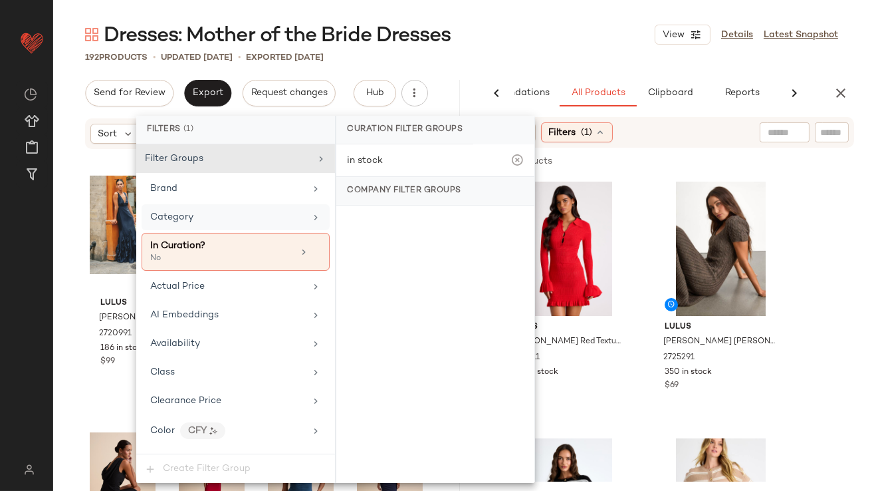
click at [223, 208] on div "Category" at bounding box center [236, 217] width 188 height 26
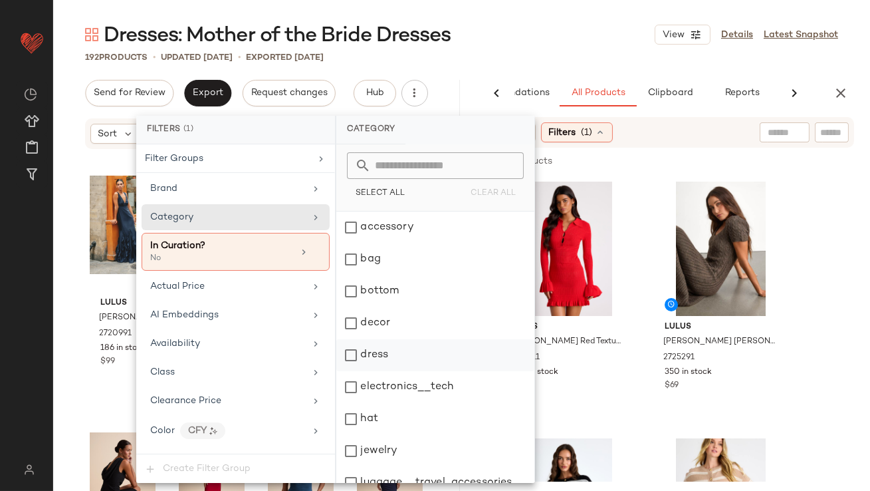
click at [352, 346] on div "dress" at bounding box center [435, 355] width 198 height 32
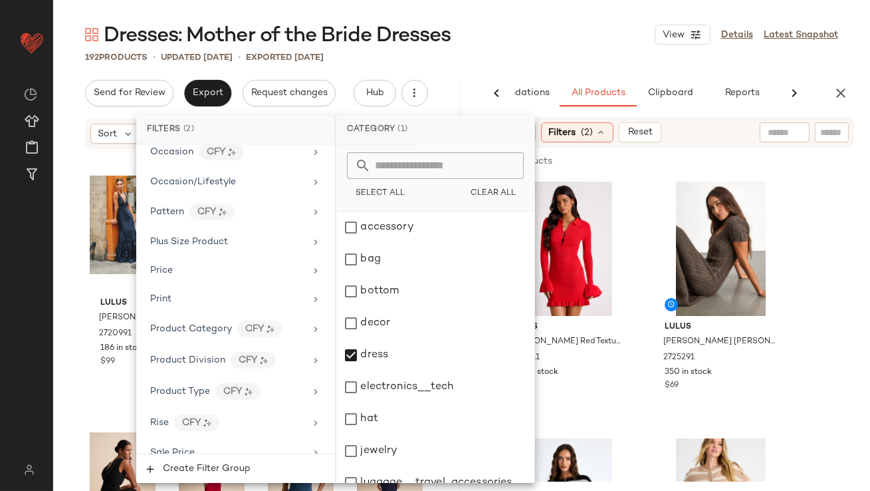
scroll to position [1133, 0]
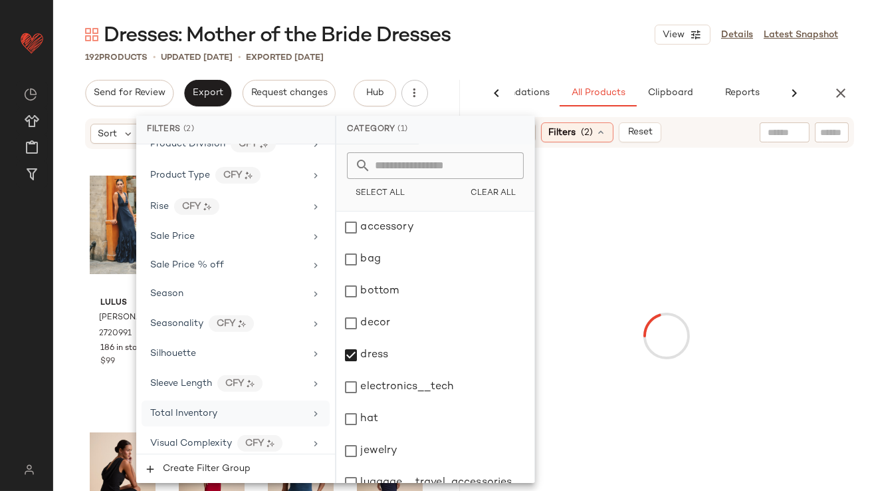
click at [209, 408] on span "Total Inventory" at bounding box center [183, 413] width 67 height 10
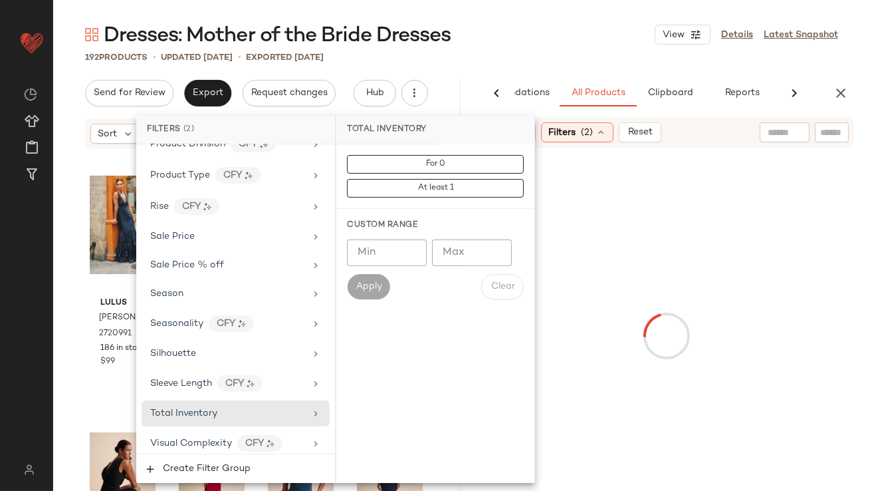
click at [373, 247] on input "Min" at bounding box center [387, 252] width 80 height 27
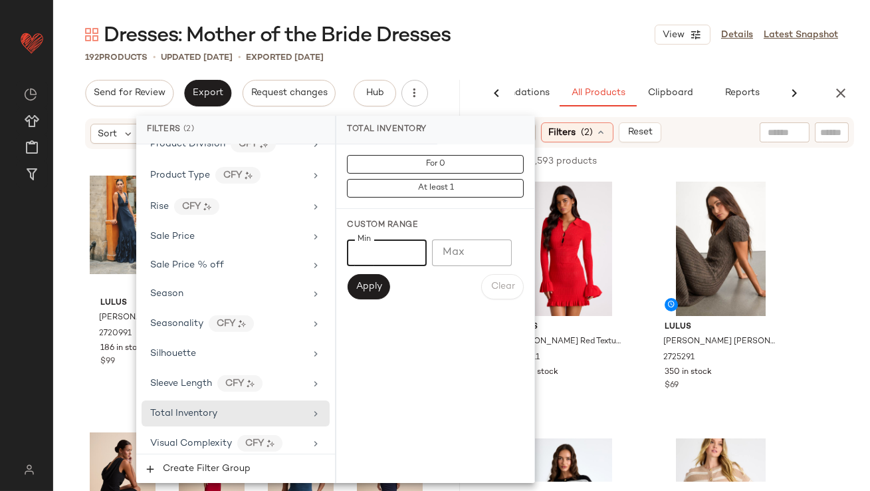
type input "**"
click at [366, 286] on span "Apply" at bounding box center [368, 286] width 27 height 11
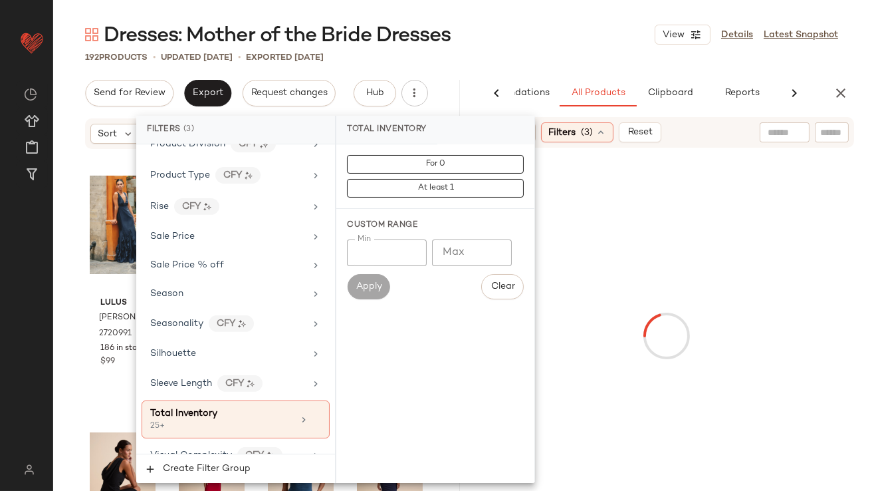
click at [574, 62] on div "192 Products • updated [DATE] • Exported [DATE]" at bounding box center [461, 57] width 817 height 13
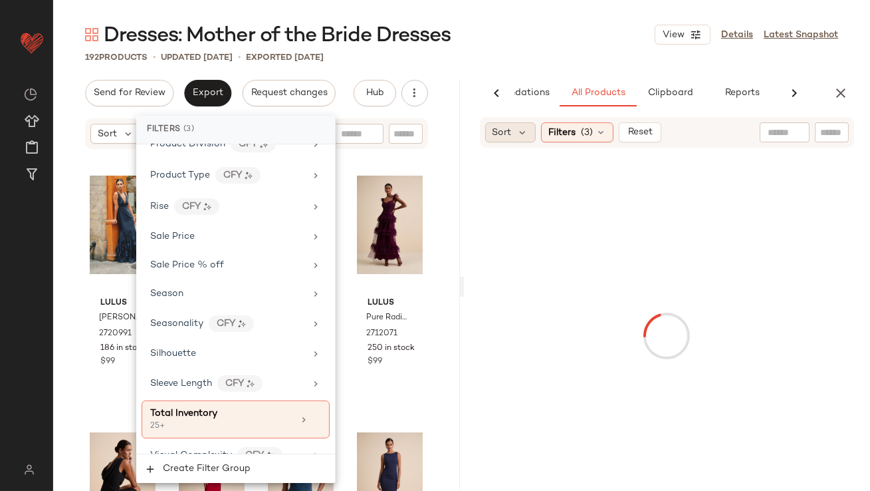
click at [509, 129] on span "Sort" at bounding box center [502, 133] width 19 height 14
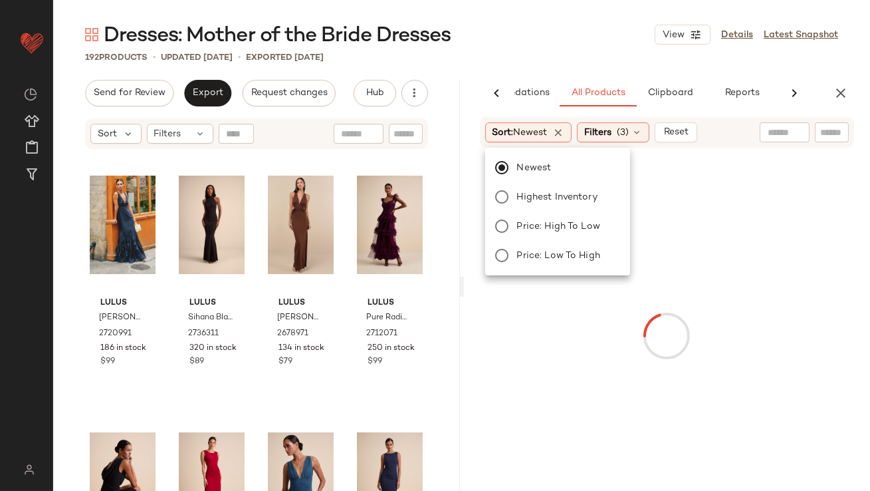
click at [562, 49] on div "Dresses: Mother of the Bride Dresses View Details Latest Snapshot 192 Products …" at bounding box center [461, 255] width 817 height 469
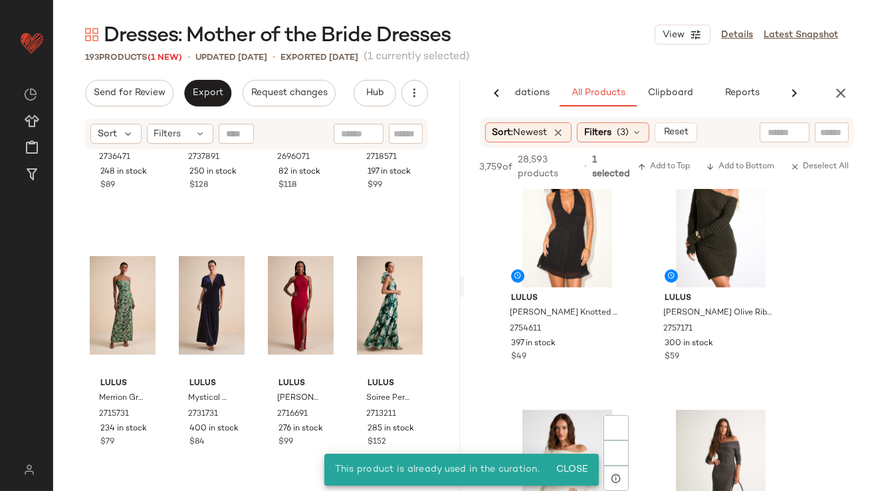
scroll to position [1664, 0]
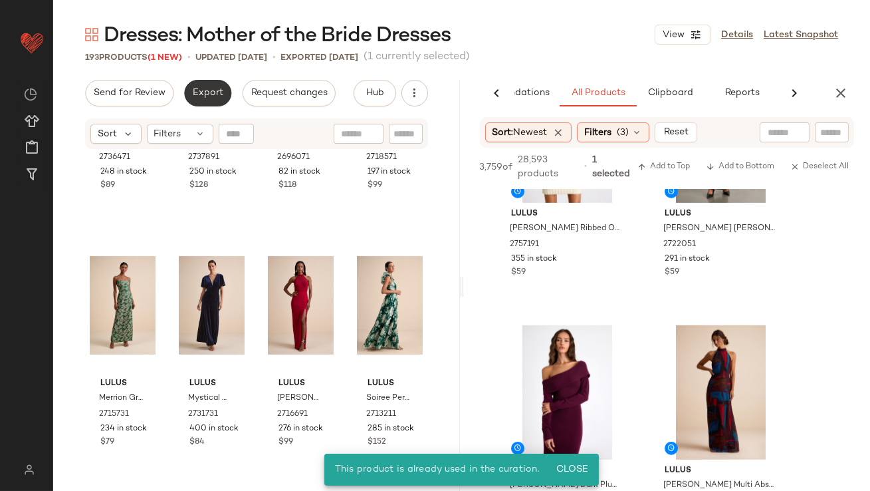
click at [221, 92] on span "Export" at bounding box center [207, 93] width 31 height 11
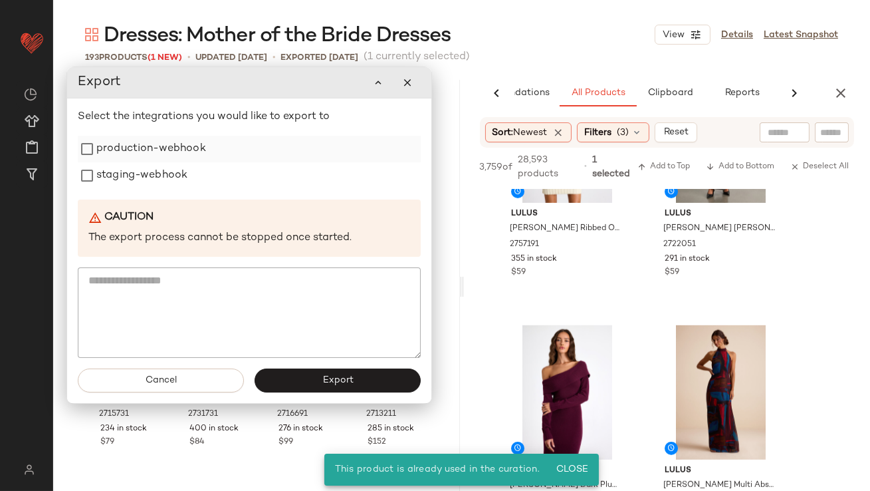
click at [183, 156] on label "production-webhook" at bounding box center [151, 149] width 110 height 27
click at [183, 184] on label "staging-webhook" at bounding box center [141, 175] width 91 height 27
click at [307, 384] on button "Export" at bounding box center [338, 380] width 166 height 24
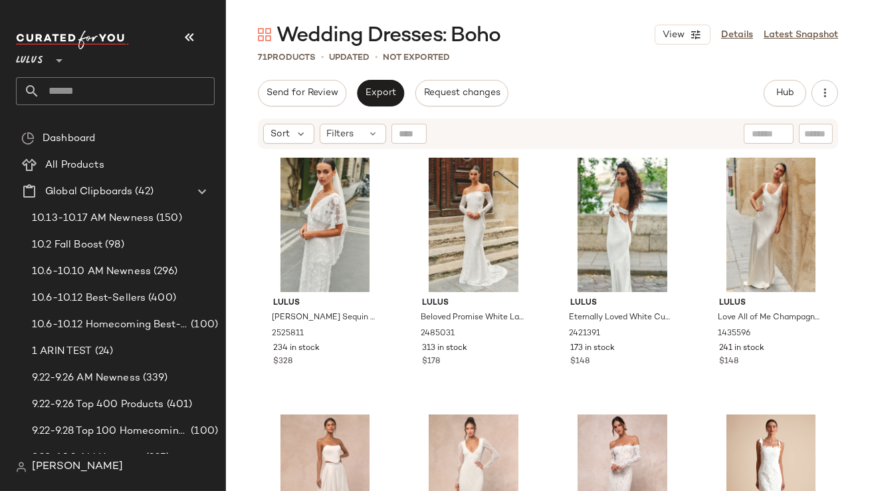
click at [197, 37] on button "button" at bounding box center [189, 37] width 32 height 32
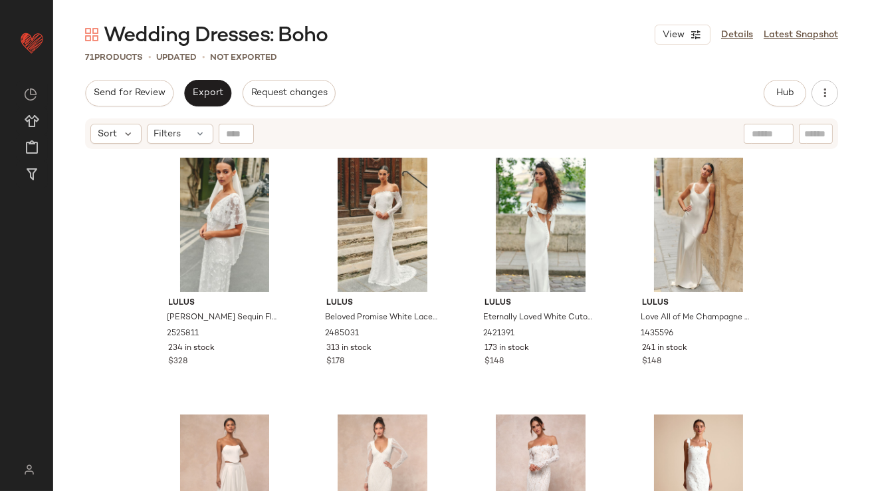
click at [190, 117] on div "Sort Filters" at bounding box center [461, 133] width 817 height 33
click at [190, 125] on div "Filters" at bounding box center [180, 134] width 66 height 20
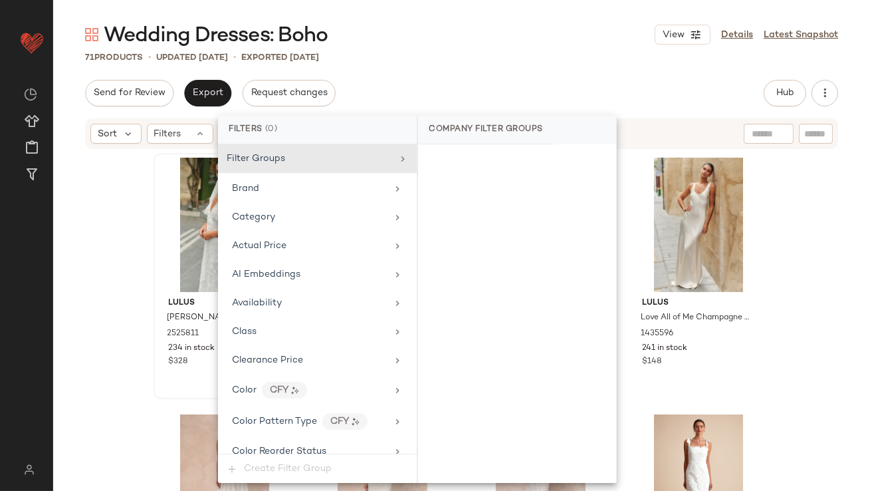
scroll to position [1047, 0]
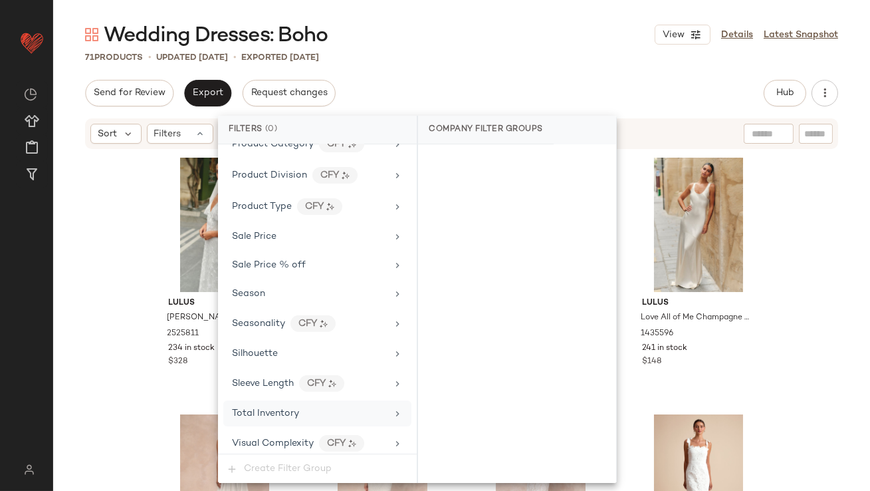
click at [264, 412] on div "Total Inventory" at bounding box center [265, 413] width 67 height 14
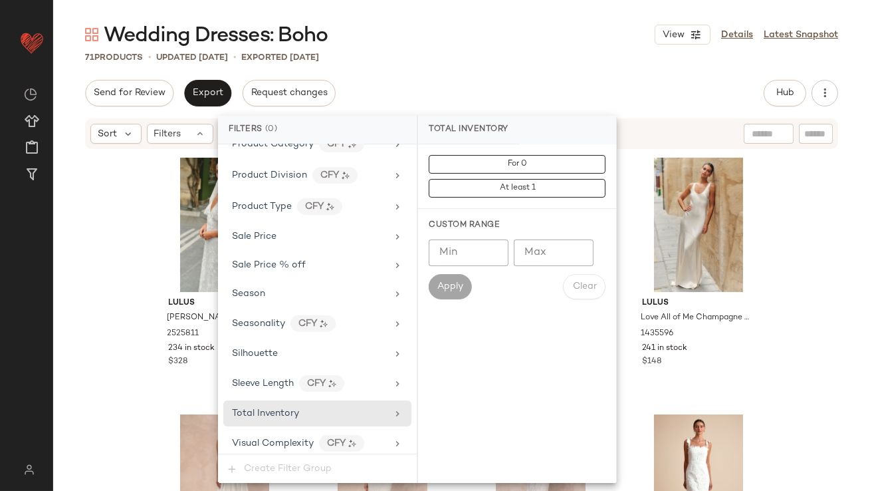
click at [552, 265] on input "Max" at bounding box center [554, 252] width 80 height 27
type input "*"
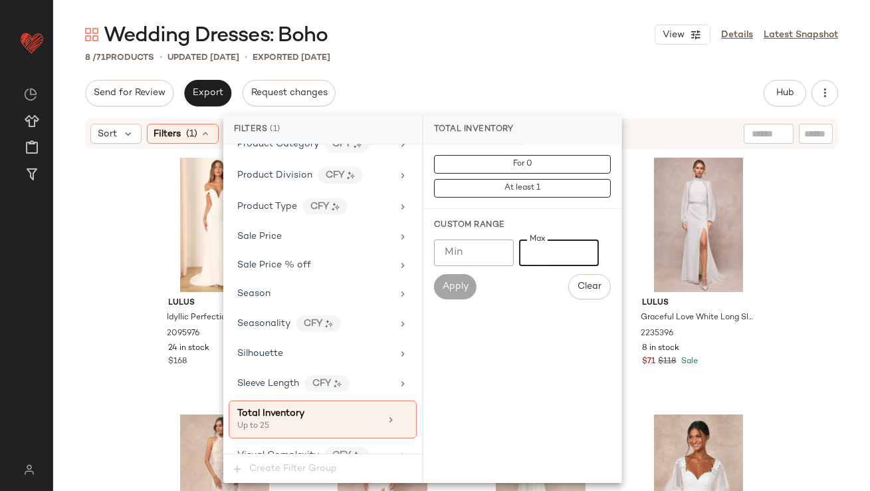
type input "**"
click at [547, 54] on div "8 / 71 Products • updated Oct 13th • Exported Oct 13th" at bounding box center [461, 57] width 817 height 13
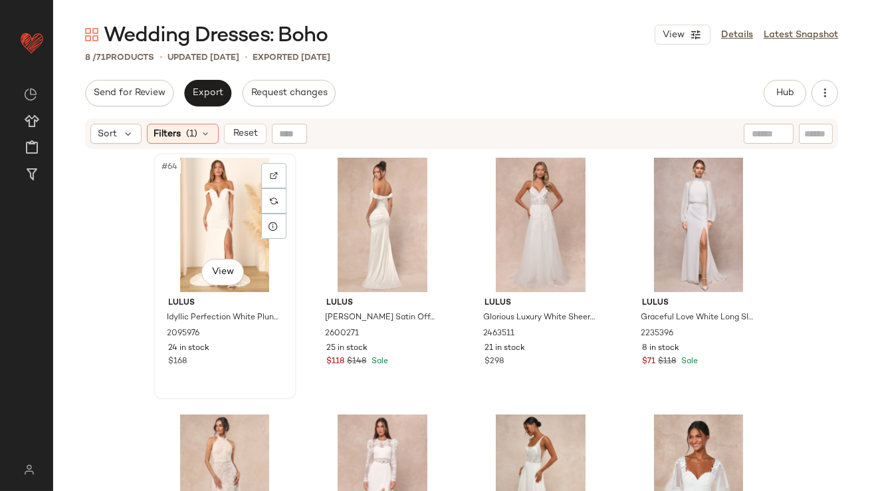
click at [223, 195] on div "#64 View" at bounding box center [225, 225] width 134 height 134
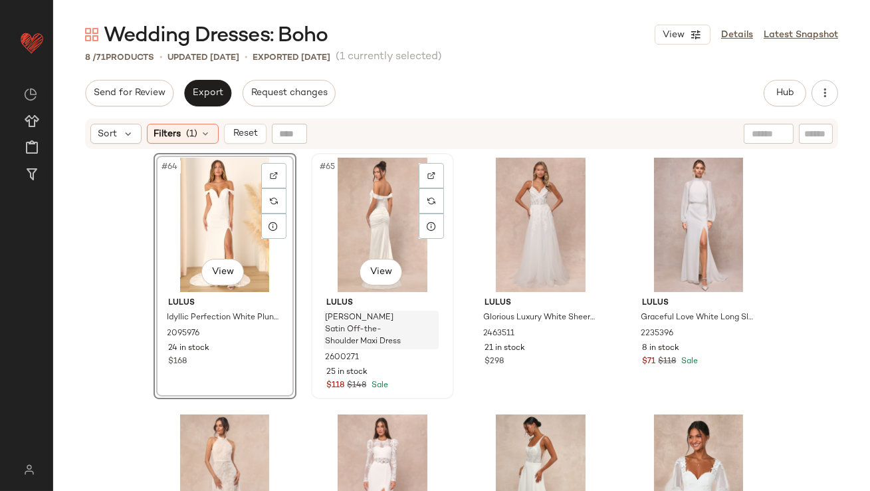
scroll to position [128, 0]
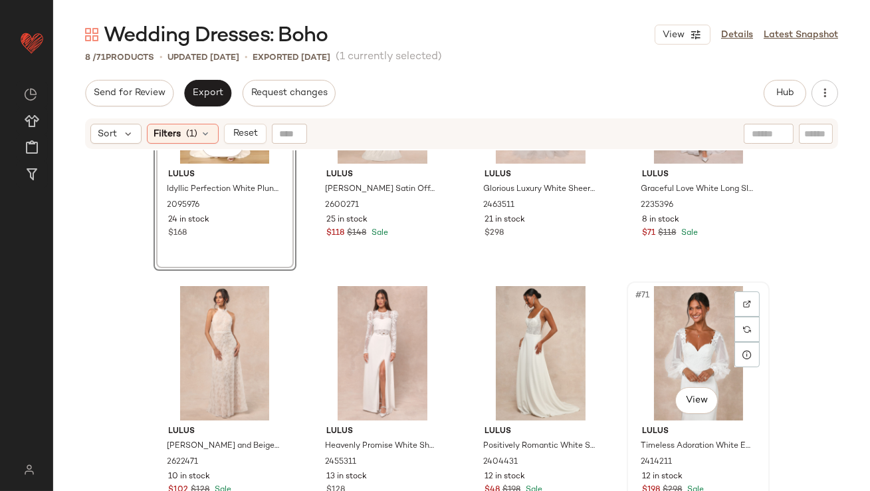
click at [670, 336] on div "#71 View" at bounding box center [698, 353] width 134 height 134
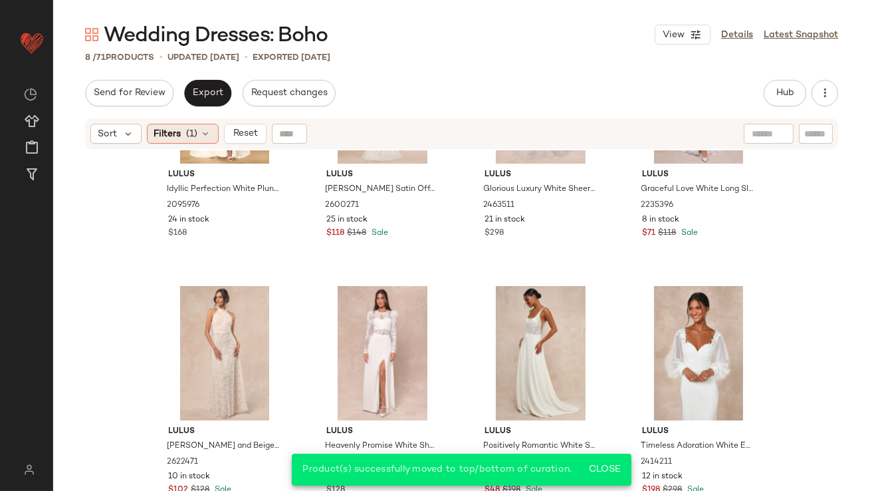
click at [185, 134] on div "Filters (1)" at bounding box center [183, 134] width 72 height 20
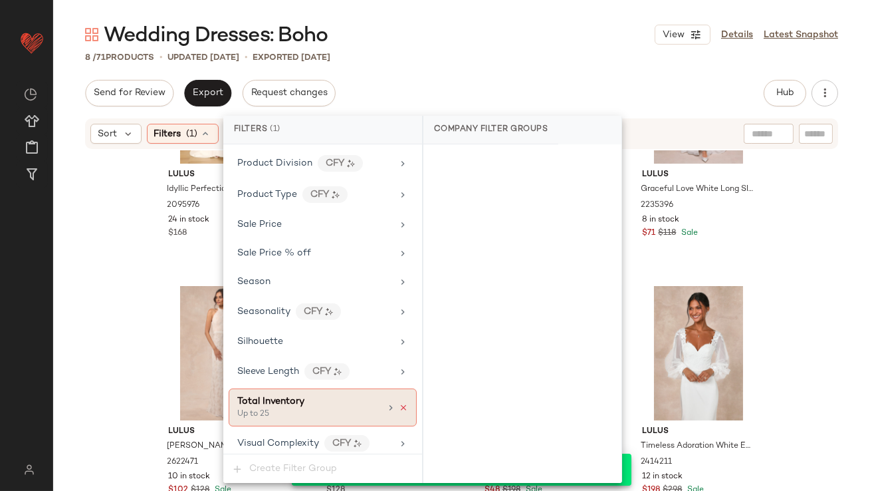
click at [400, 403] on icon at bounding box center [403, 407] width 9 height 9
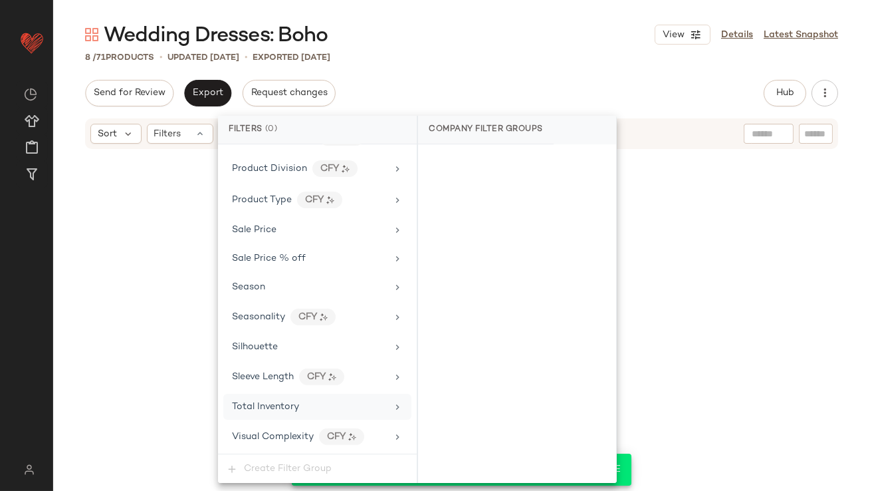
scroll to position [1047, 0]
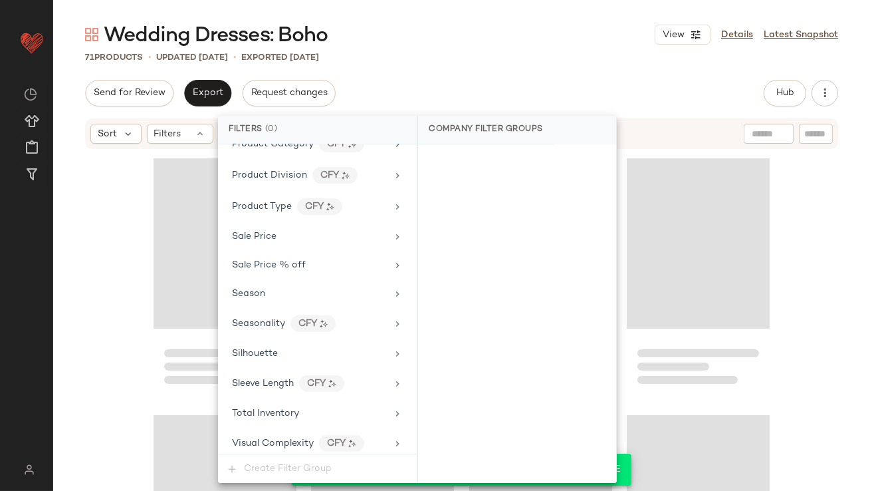
click at [481, 77] on div "Wedding Dresses: Boho View Details Latest Snapshot 71 Products • updated Oct 15…" at bounding box center [461, 255] width 817 height 469
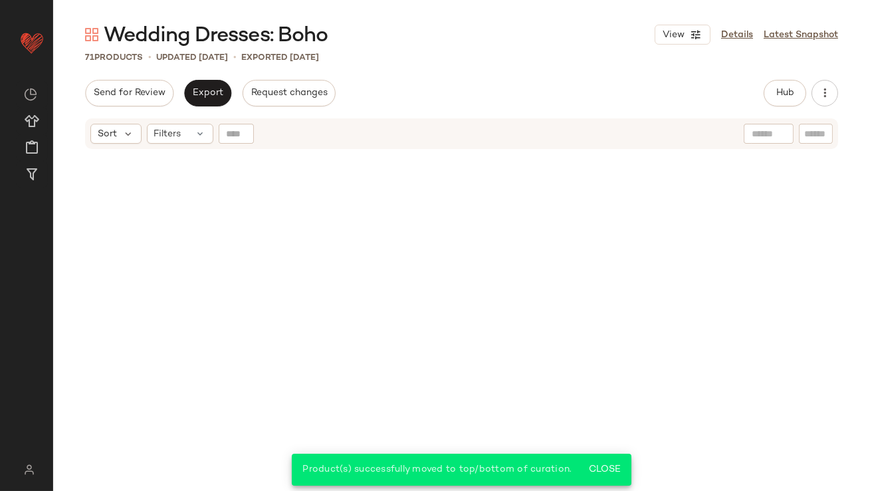
scroll to position [4244, 0]
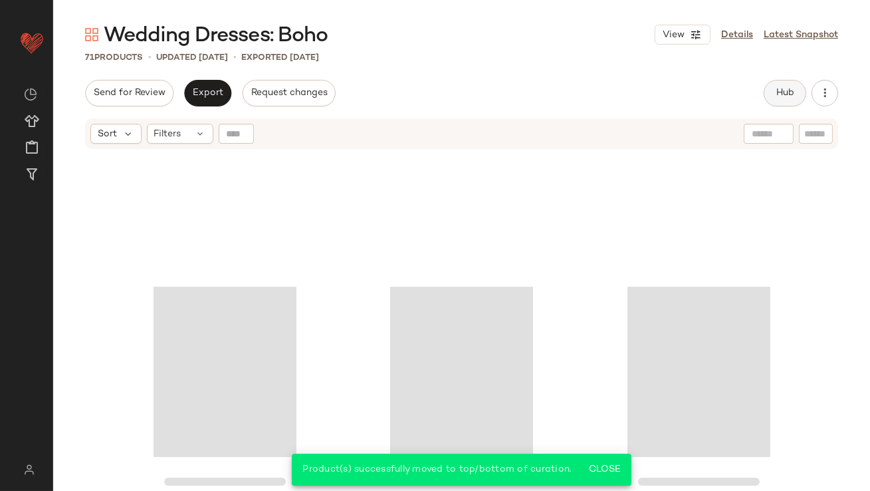
click at [786, 91] on span "Hub" at bounding box center [785, 93] width 19 height 11
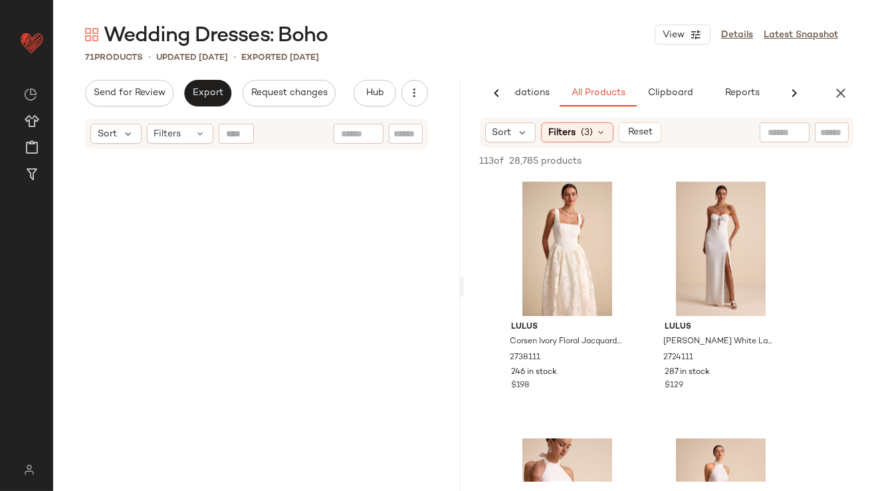
scroll to position [0, 0]
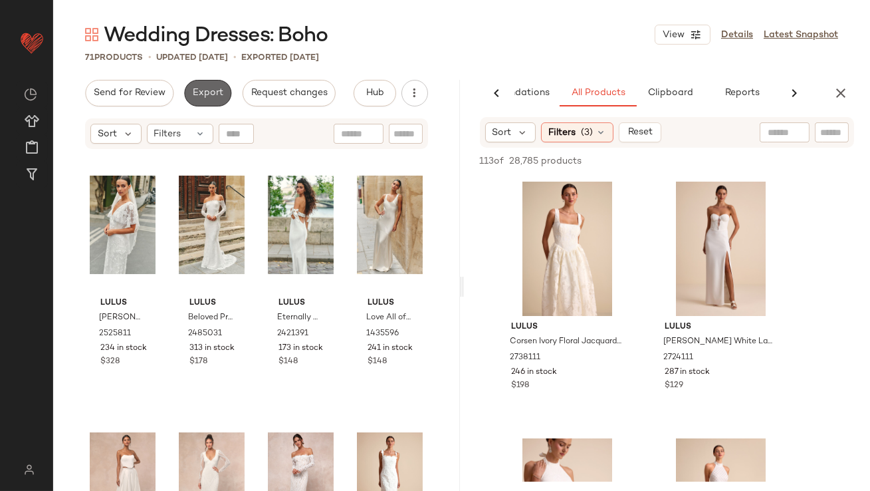
click at [213, 96] on span "Export" at bounding box center [207, 93] width 31 height 11
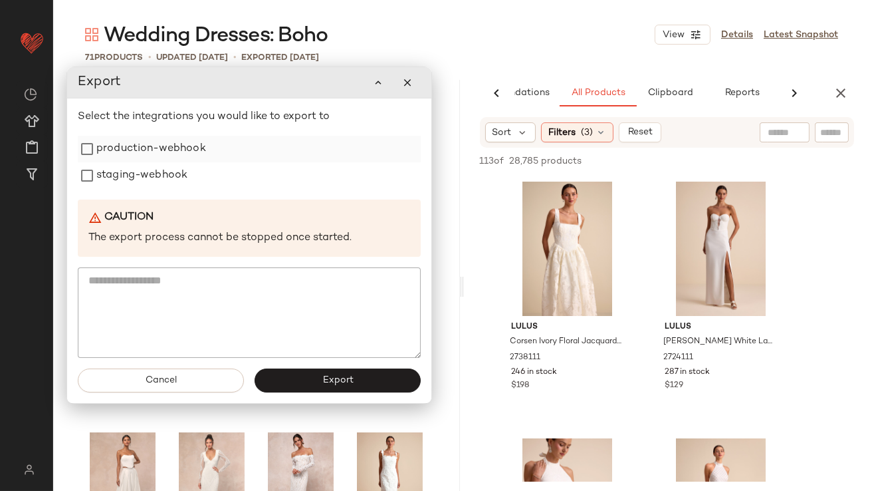
click at [191, 149] on label "production-webhook" at bounding box center [151, 149] width 110 height 27
click at [184, 171] on label "staging-webhook" at bounding box center [141, 176] width 91 height 27
click at [329, 374] on button "Export" at bounding box center [338, 381] width 166 height 24
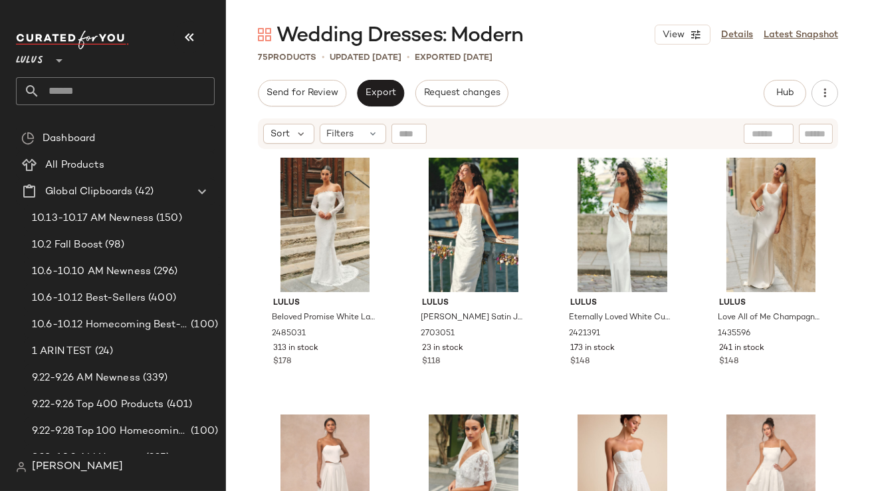
click at [188, 44] on icon "button" at bounding box center [189, 37] width 16 height 16
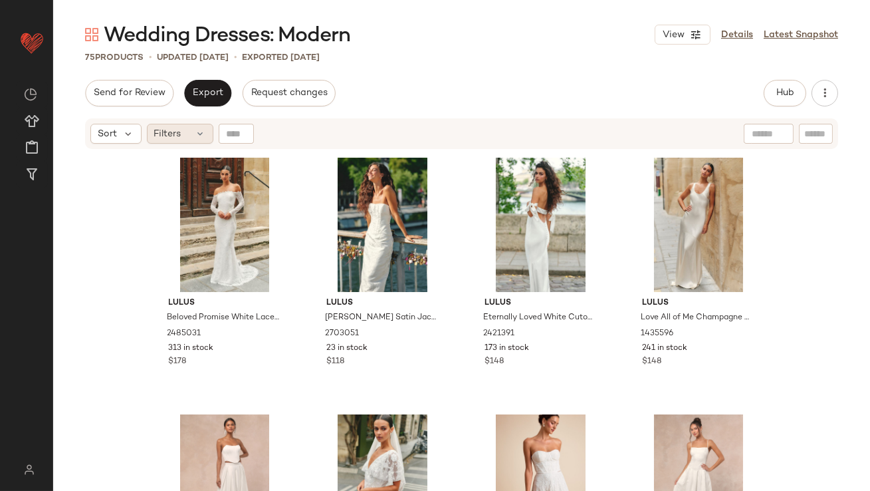
click at [199, 128] on icon at bounding box center [200, 133] width 11 height 11
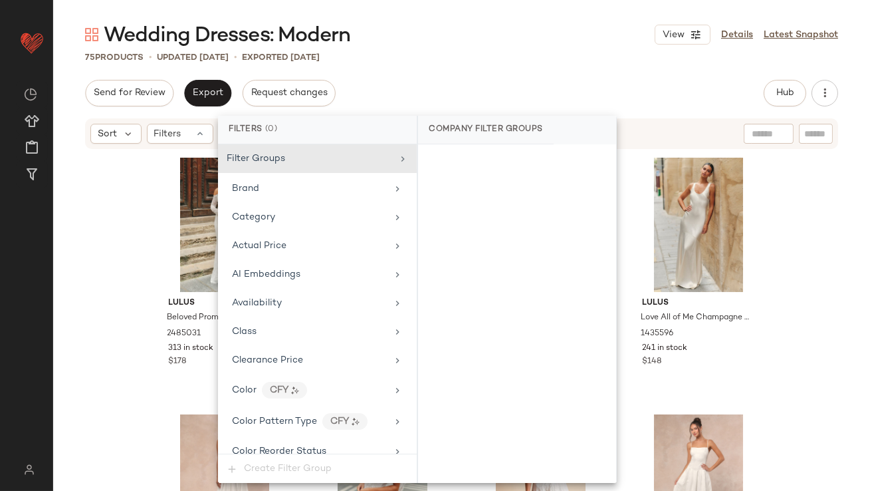
scroll to position [1047, 0]
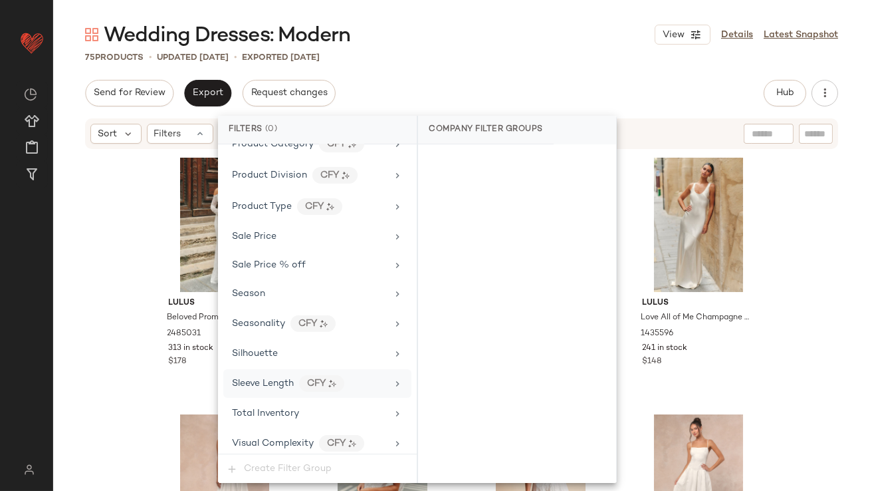
drag, startPoint x: 297, startPoint y: 405, endPoint x: 315, endPoint y: 389, distance: 24.5
click at [297, 408] on span "Total Inventory" at bounding box center [265, 413] width 67 height 10
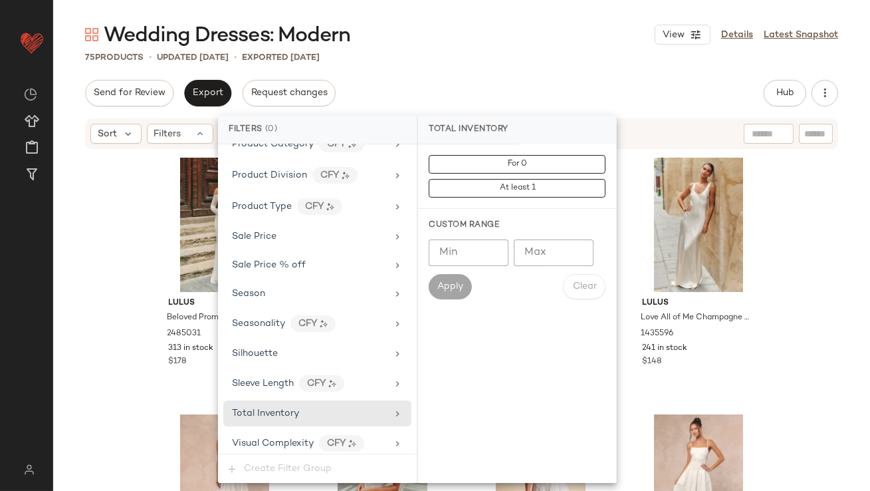
click at [567, 260] on input "Max" at bounding box center [554, 252] width 80 height 27
type input "*"
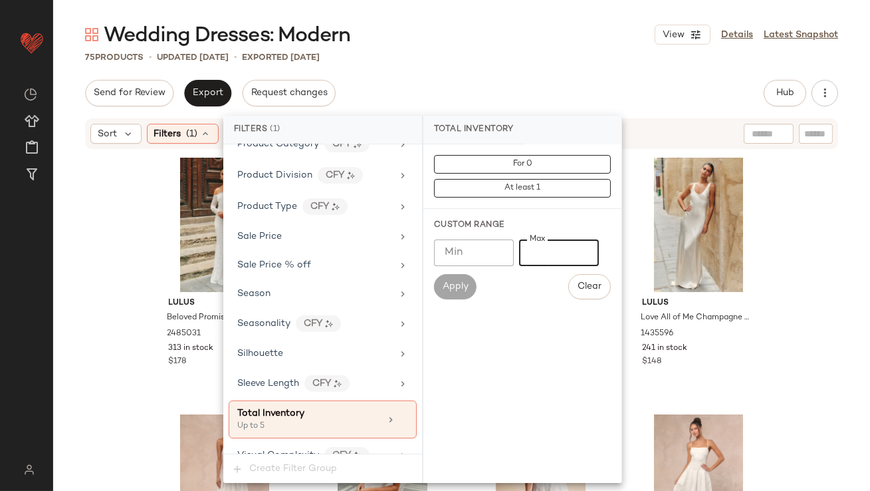
click at [532, 79] on div "Wedding Dresses: Modern View Details Latest Snapshot 75 Products • updated [DAT…" at bounding box center [461, 255] width 817 height 469
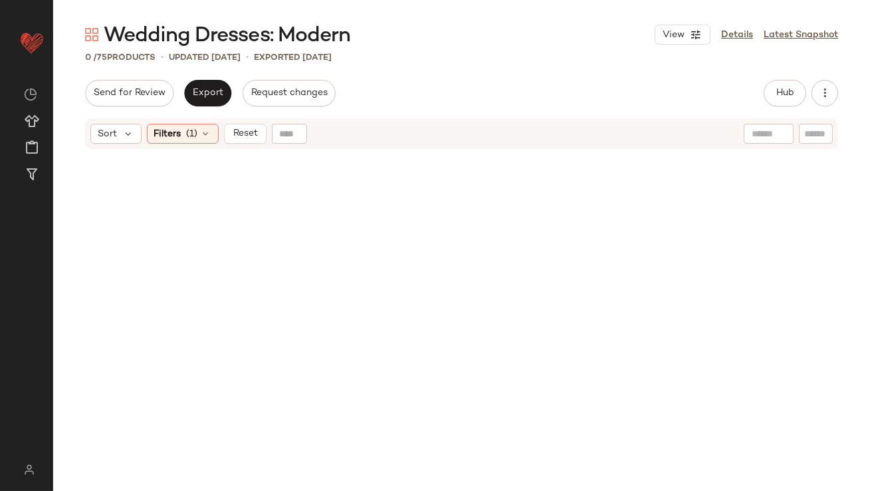
click at [187, 144] on div "Sort Filters (1) Reset" at bounding box center [461, 133] width 753 height 31
click at [187, 136] on span "(1)" at bounding box center [192, 134] width 11 height 14
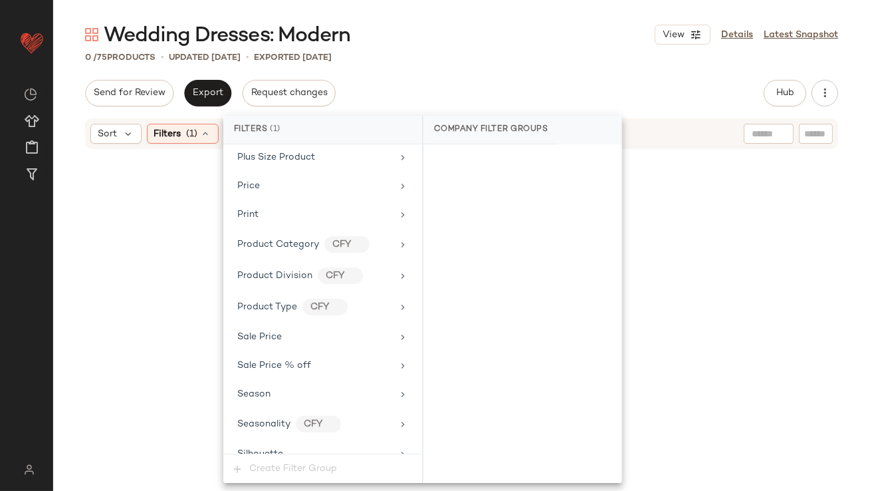
scroll to position [1059, 0]
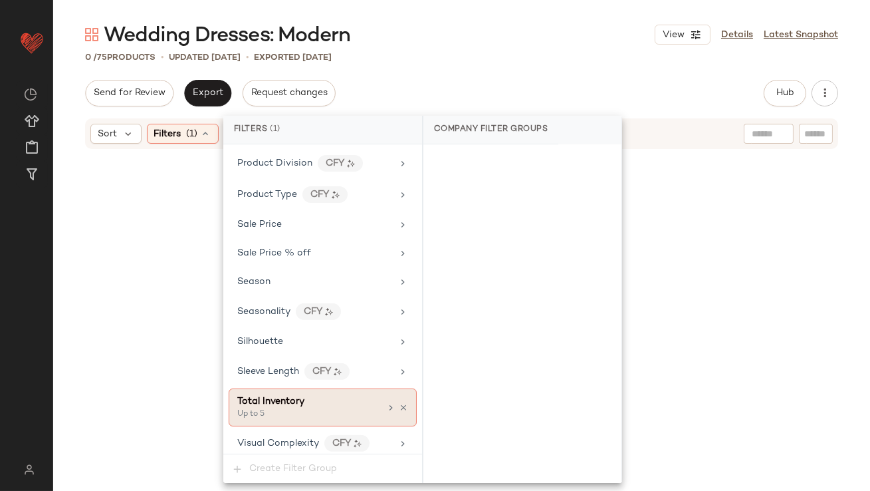
click at [323, 399] on div "Total Inventory" at bounding box center [308, 401] width 143 height 14
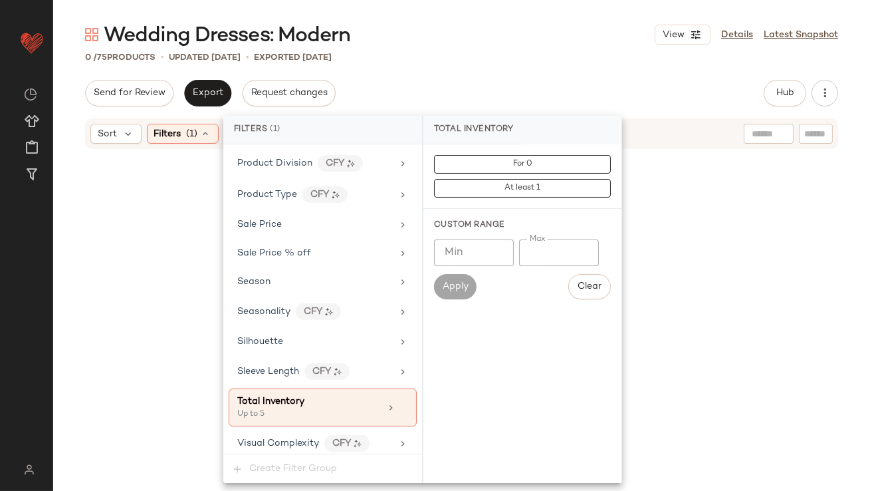
click at [526, 248] on input "*" at bounding box center [559, 252] width 80 height 27
type input "**"
click at [584, 66] on div "Wedding Dresses: Modern View Details Latest Snapshot 0 / 75 Products • updated …" at bounding box center [461, 255] width 817 height 469
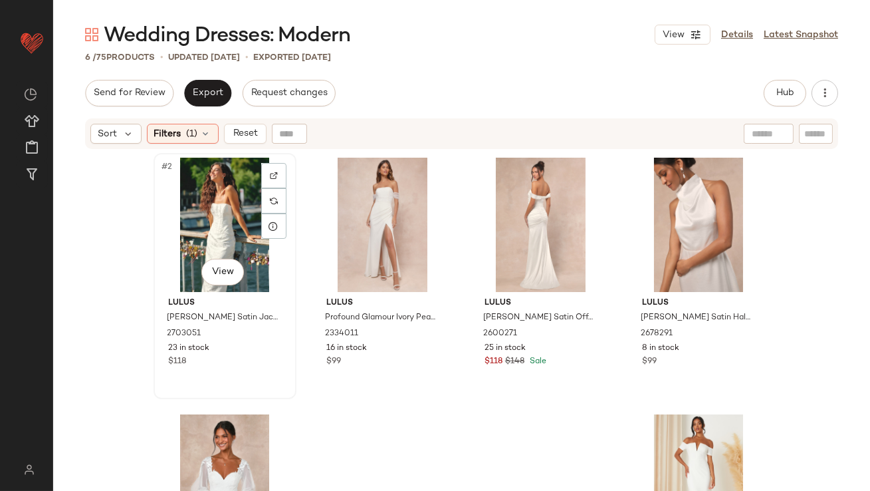
click at [212, 197] on div "#2 View" at bounding box center [225, 225] width 134 height 134
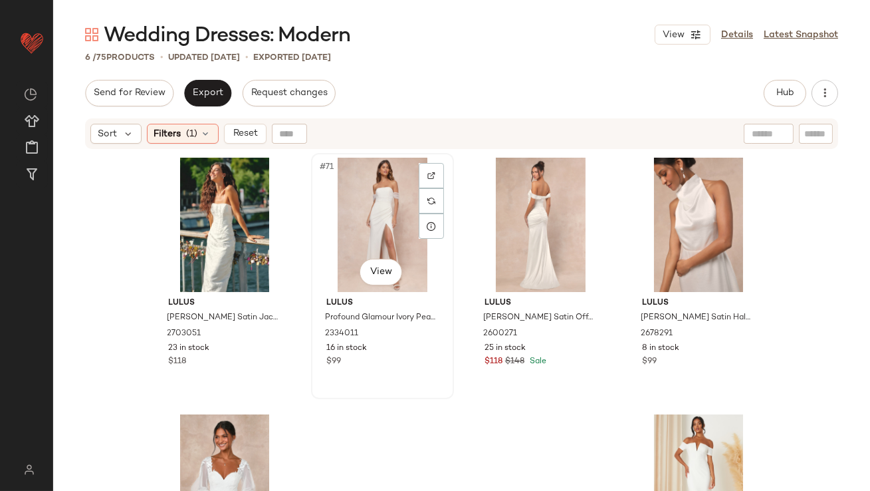
click at [344, 193] on div "#71 View" at bounding box center [383, 225] width 134 height 134
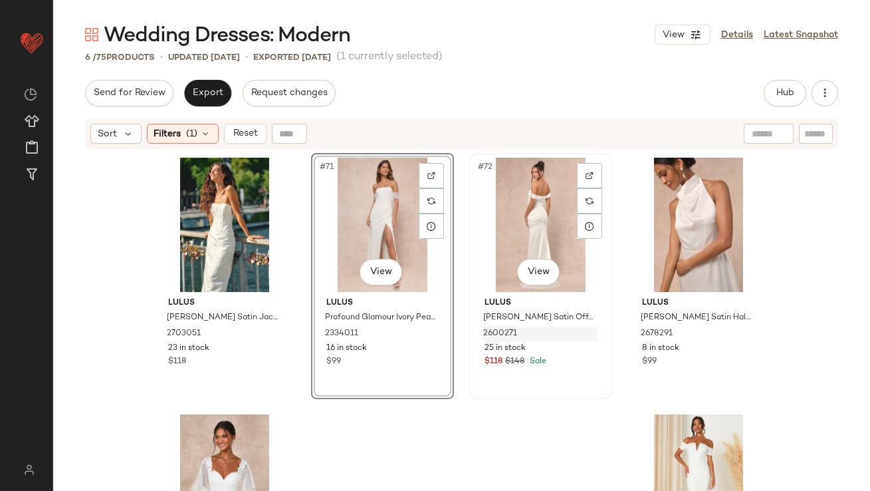
scroll to position [128, 0]
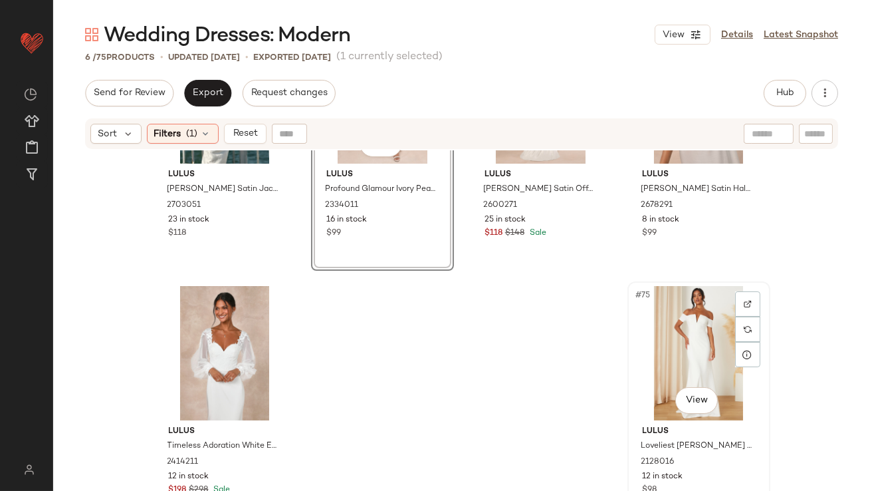
click at [699, 328] on div "#75 View" at bounding box center [699, 353] width 134 height 134
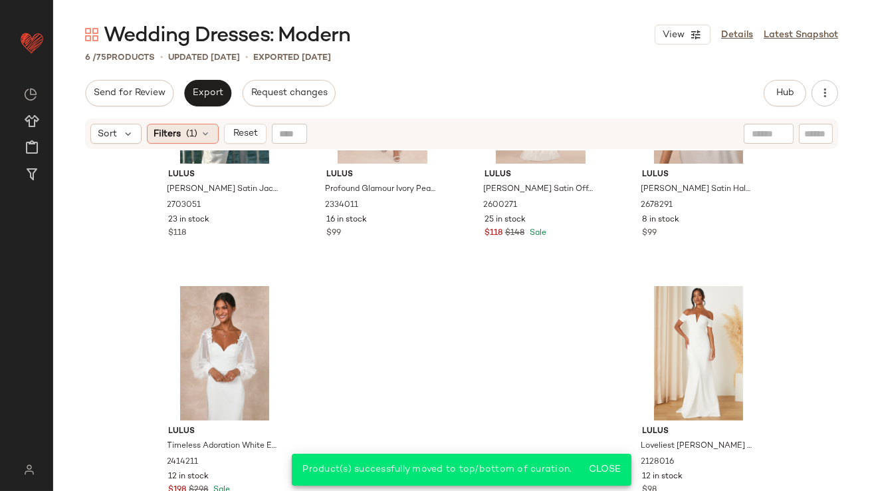
click at [167, 137] on span "Filters" at bounding box center [167, 134] width 27 height 14
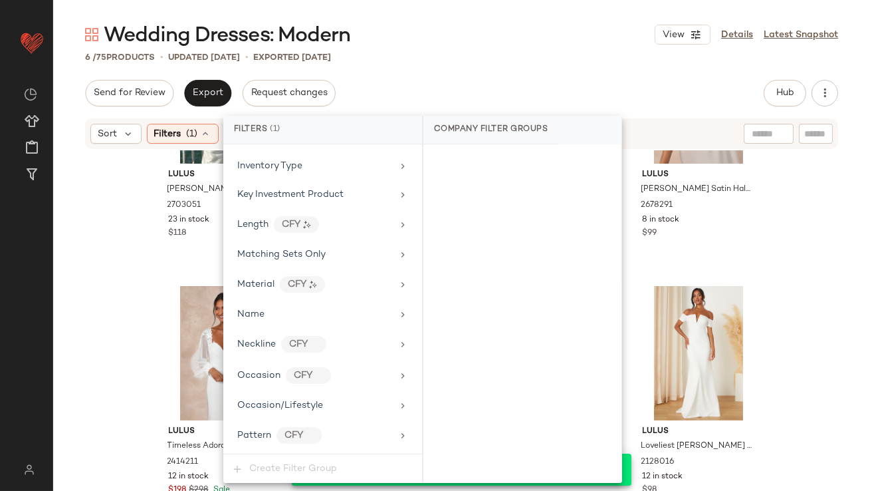
scroll to position [1059, 0]
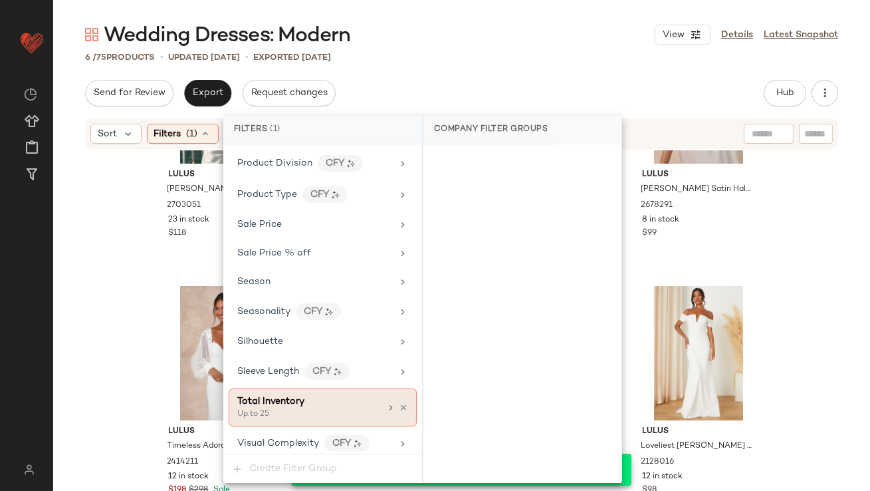
click at [399, 403] on icon at bounding box center [403, 407] width 9 height 9
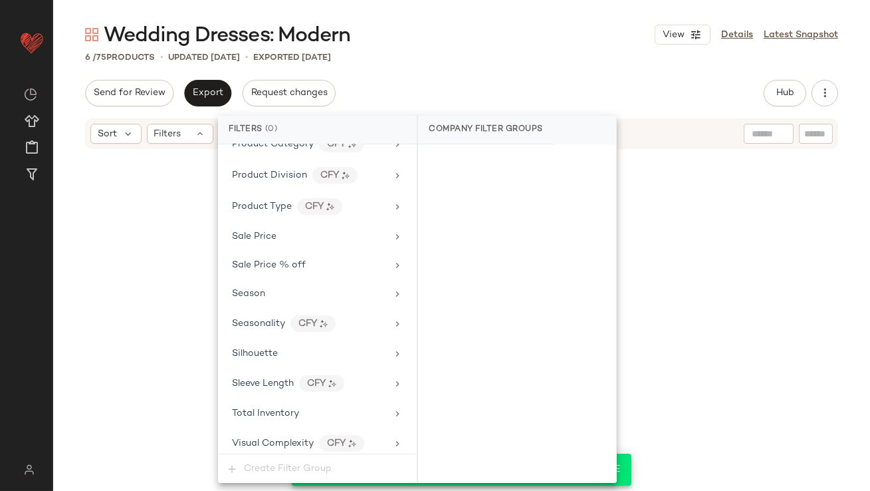
click at [524, 73] on div "Wedding Dresses: Modern View Details Latest Snapshot 6 / 75 Products • updated …" at bounding box center [461, 255] width 817 height 469
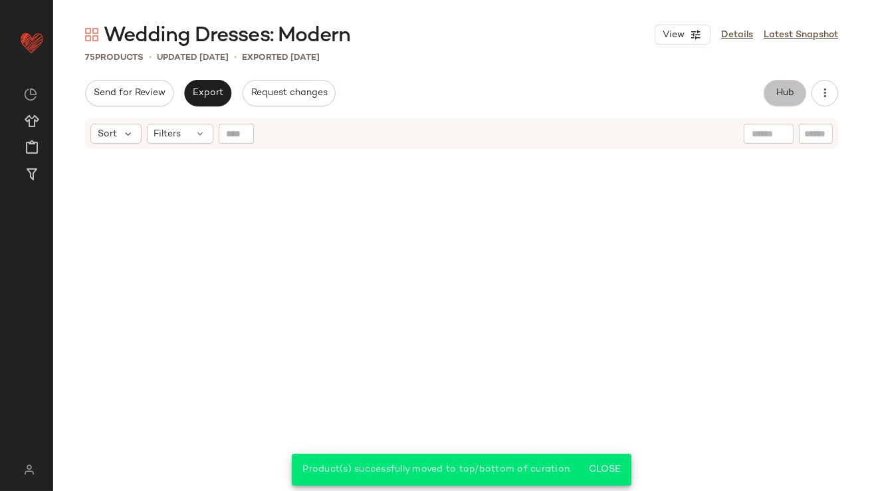
click at [784, 80] on button "Hub" at bounding box center [785, 93] width 43 height 27
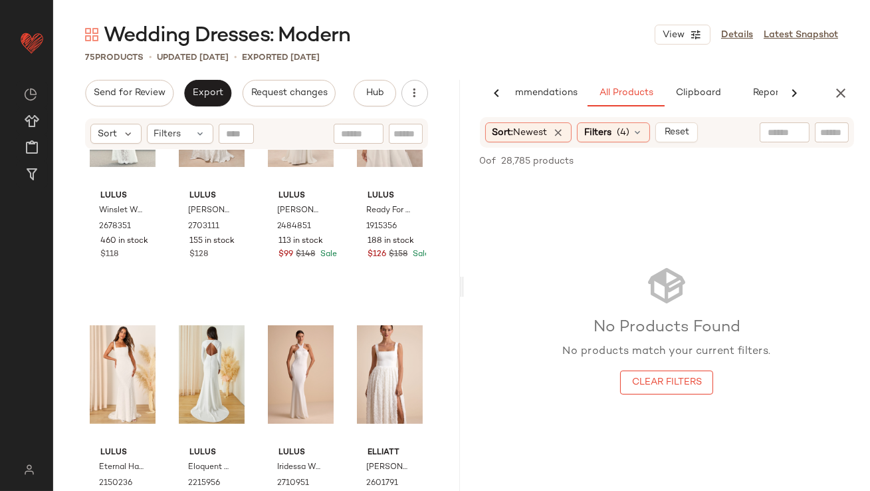
scroll to position [189, 0]
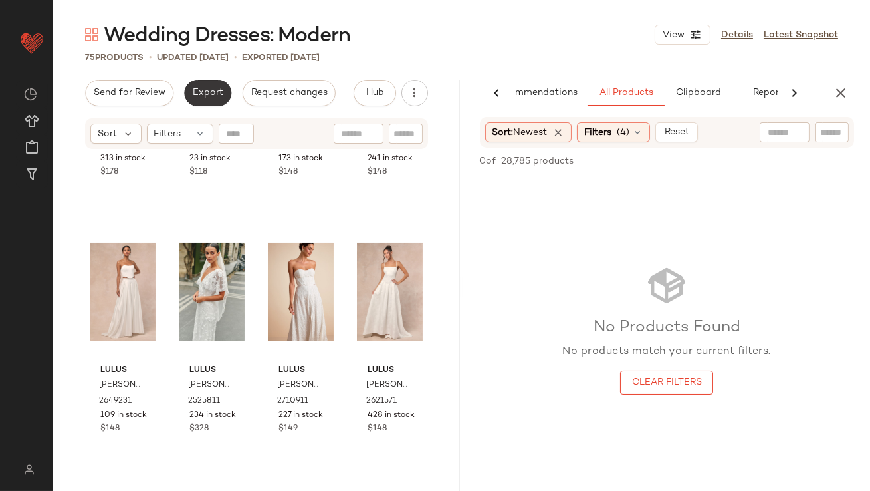
click at [208, 97] on span "Export" at bounding box center [207, 93] width 31 height 11
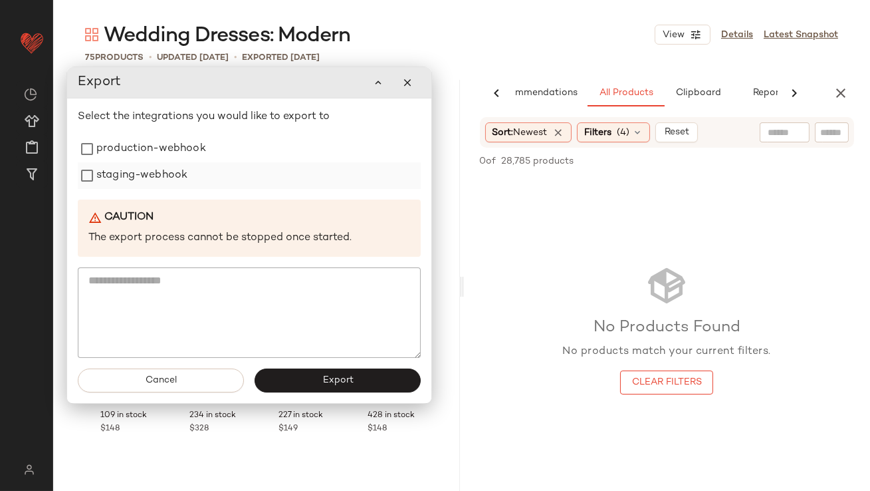
click at [192, 151] on label "production-webhook" at bounding box center [151, 149] width 110 height 27
click at [191, 173] on div "staging-webhook" at bounding box center [248, 175] width 343 height 27
click at [159, 183] on label "staging-webhook" at bounding box center [141, 175] width 91 height 27
click at [296, 374] on button "Export" at bounding box center [337, 380] width 166 height 24
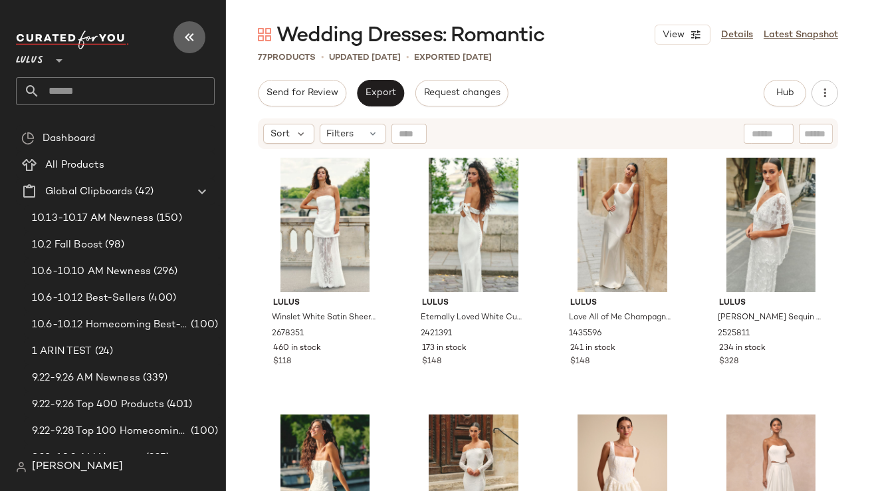
click at [195, 37] on icon "button" at bounding box center [189, 37] width 16 height 16
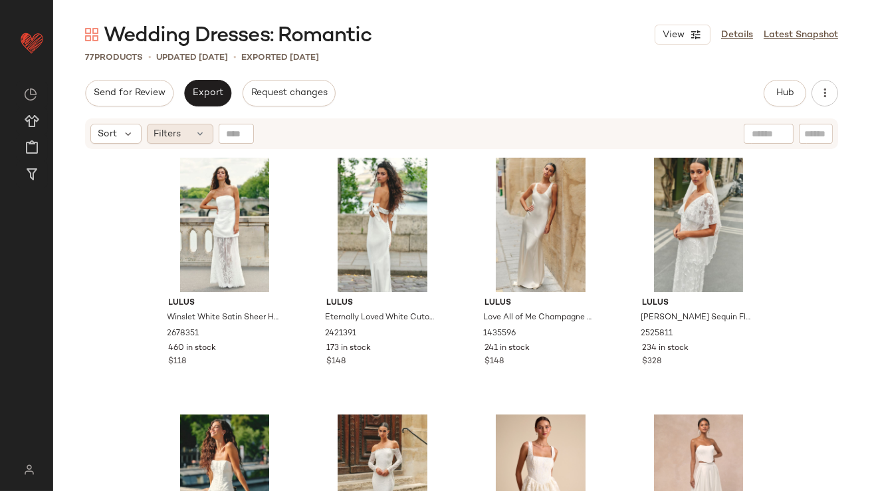
click at [180, 131] on span "Filters" at bounding box center [167, 134] width 27 height 14
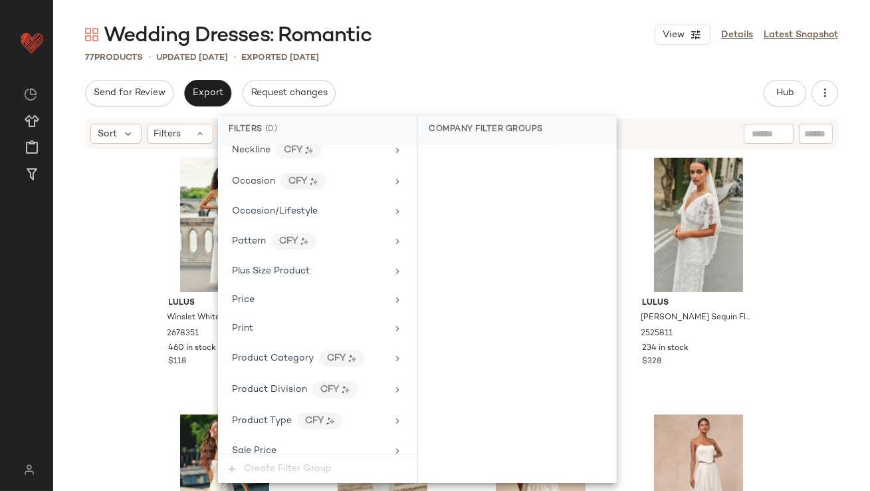
scroll to position [1047, 0]
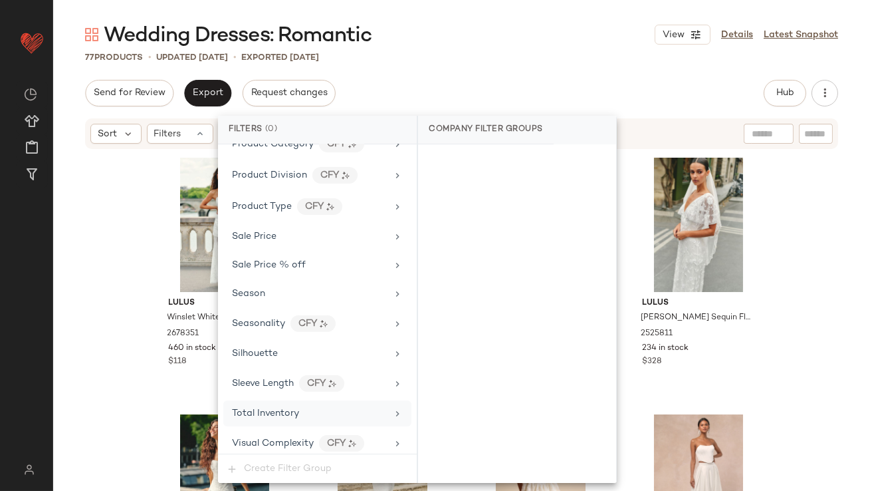
click at [300, 406] on div "Total Inventory" at bounding box center [309, 413] width 155 height 14
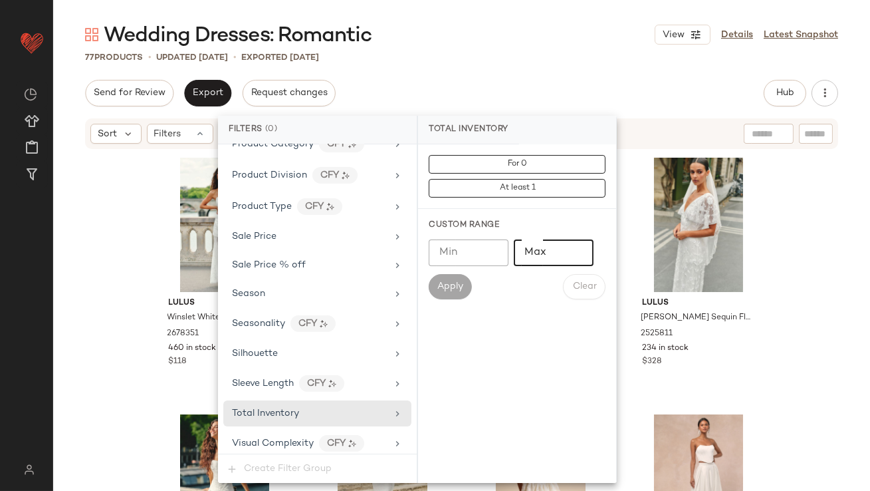
click at [535, 256] on input "Max" at bounding box center [554, 252] width 80 height 27
type input "*"
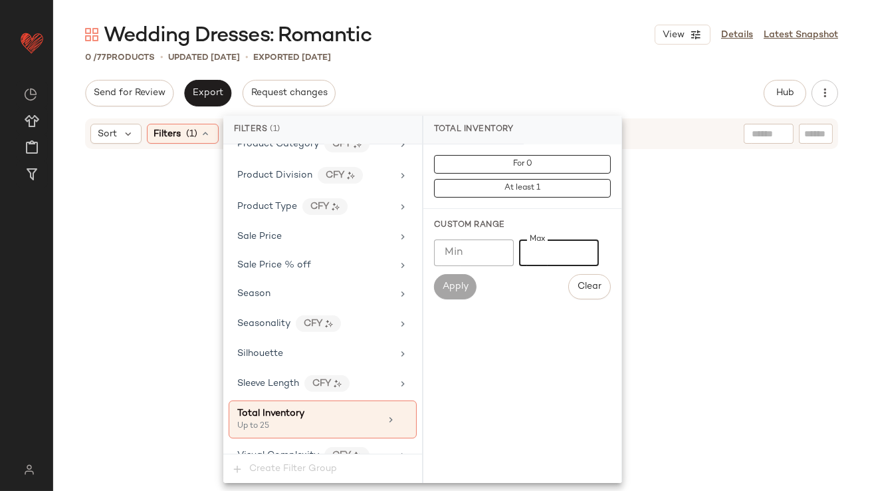
type input "**"
click at [513, 63] on div "0 / 77 Products • updated Oct 13th • Exported Oct 13th" at bounding box center [461, 57] width 817 height 13
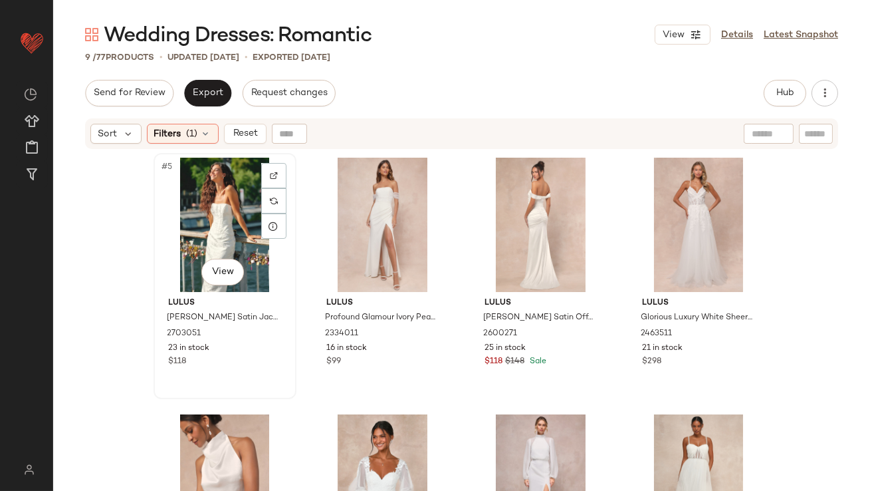
click at [204, 224] on div "#5 View" at bounding box center [225, 225] width 134 height 134
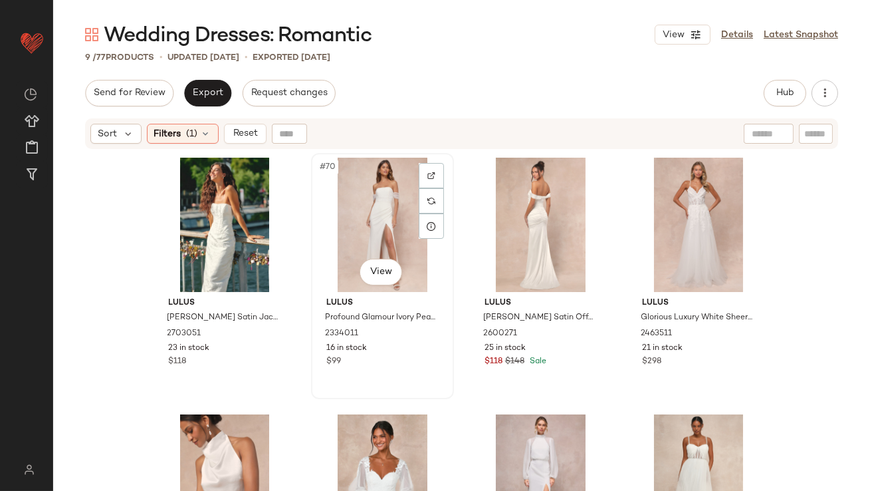
click at [328, 221] on div "#70 View" at bounding box center [383, 225] width 134 height 134
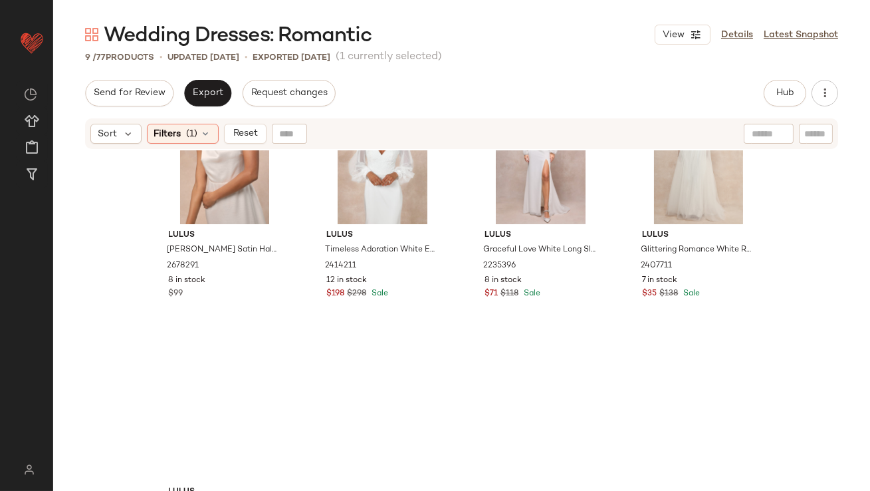
scroll to position [395, 0]
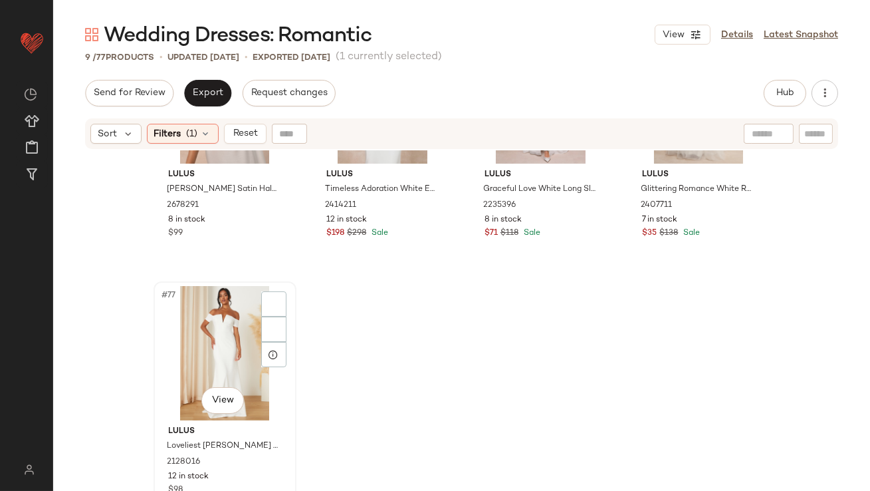
click at [193, 314] on div "#77 View" at bounding box center [225, 353] width 134 height 134
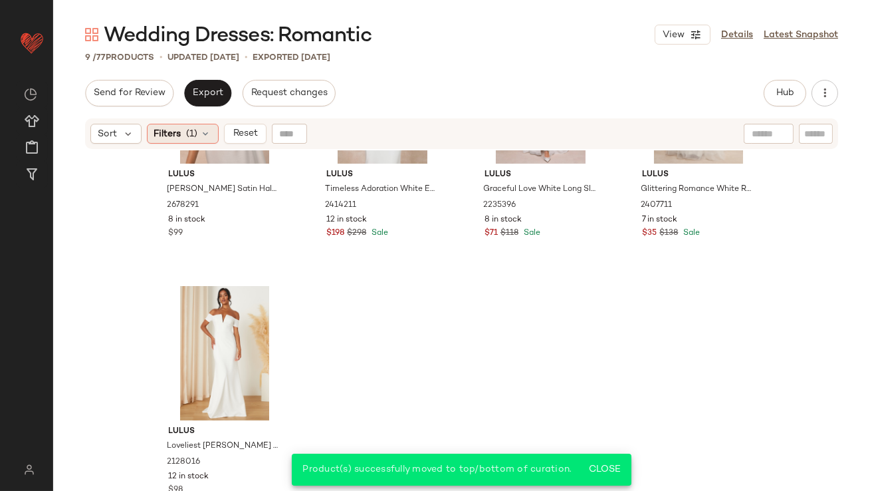
click at [161, 134] on span "Filters" at bounding box center [167, 134] width 27 height 14
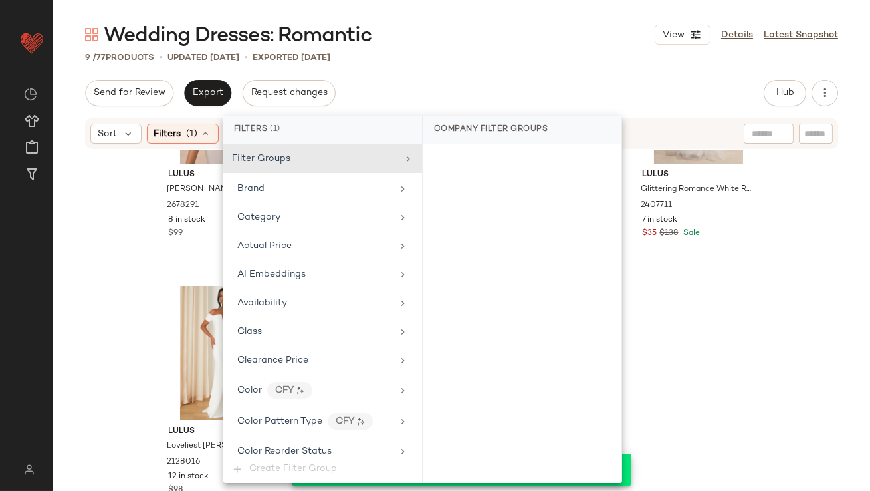
scroll to position [1059, 0]
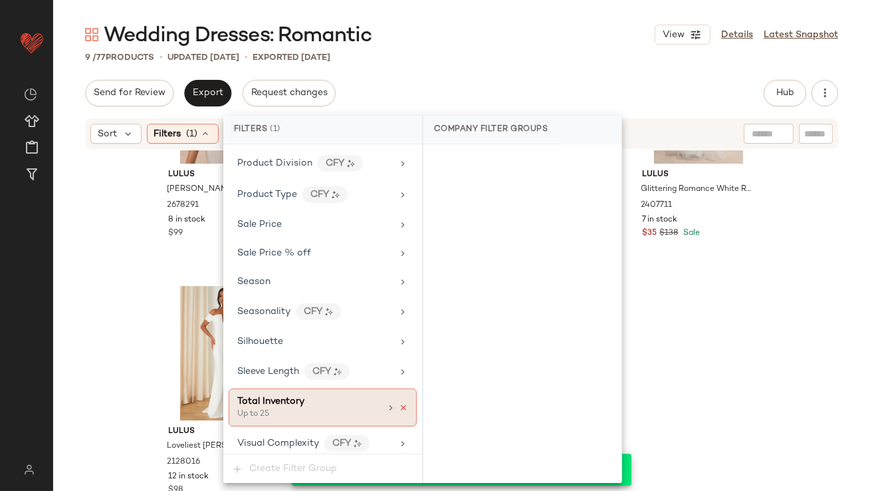
click at [400, 403] on icon at bounding box center [403, 407] width 9 height 9
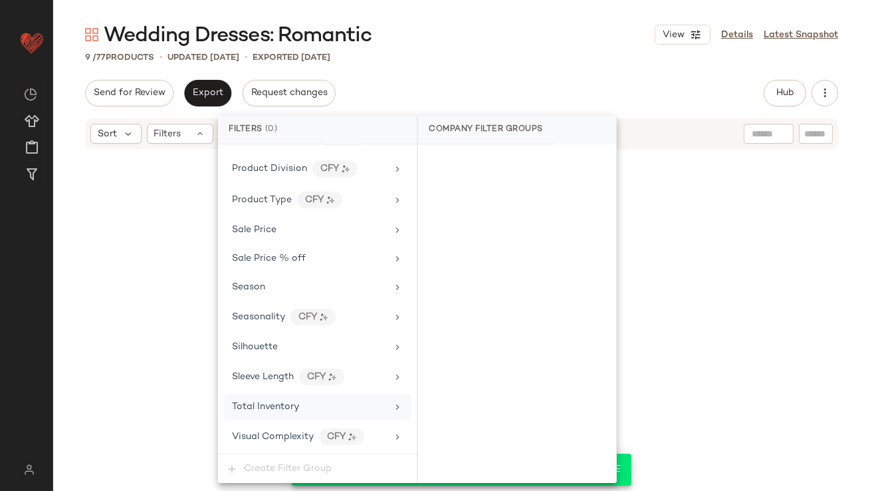
scroll to position [1047, 0]
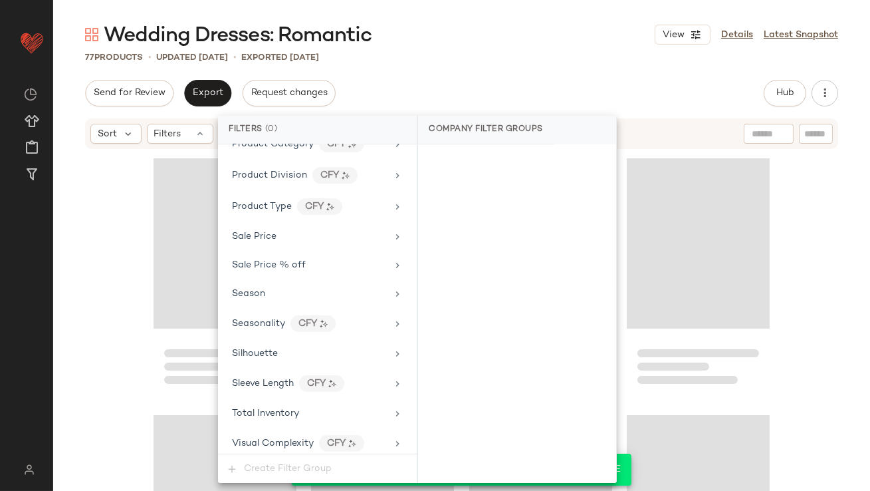
click at [481, 41] on div "Wedding Dresses: Romantic View Details Latest Snapshot" at bounding box center [461, 34] width 817 height 27
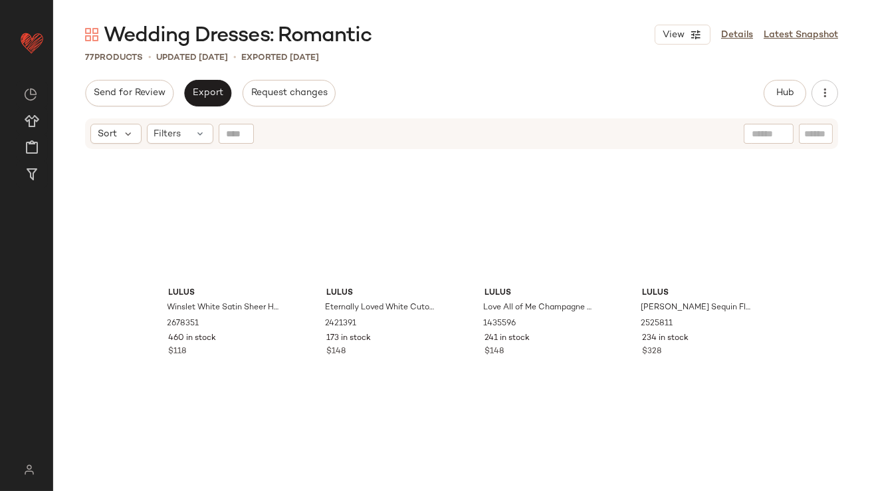
scroll to position [0, 0]
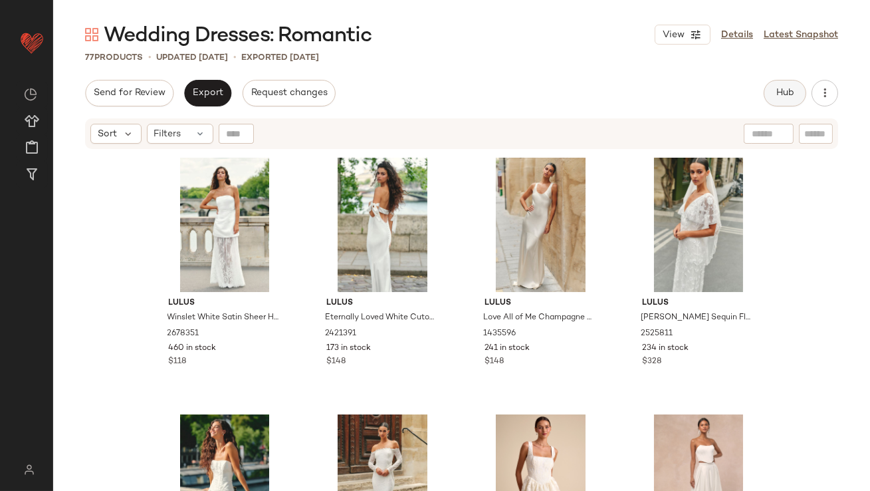
click at [780, 88] on span "Hub" at bounding box center [785, 93] width 19 height 11
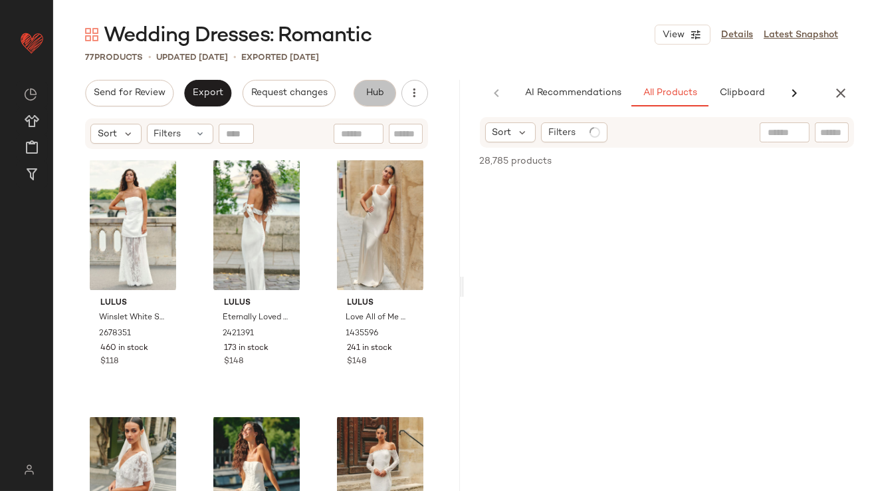
scroll to position [0, 70]
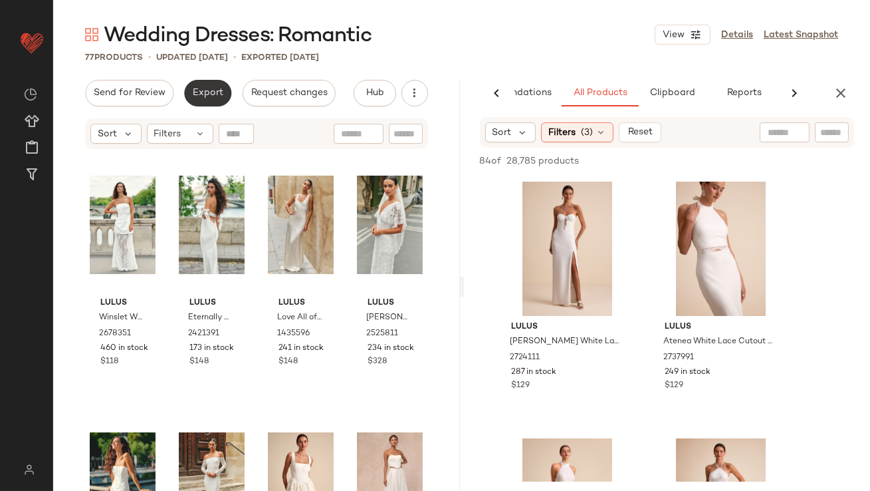
click at [201, 86] on button "Export" at bounding box center [207, 93] width 47 height 27
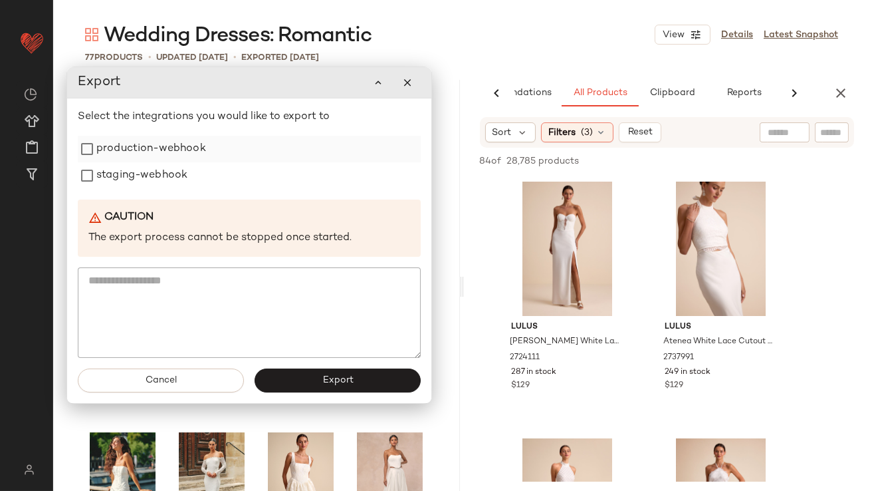
click at [200, 161] on label "production-webhook" at bounding box center [151, 149] width 110 height 27
click at [194, 169] on div "staging-webhook" at bounding box center [249, 175] width 343 height 27
click at [183, 175] on label "staging-webhook" at bounding box center [141, 175] width 91 height 27
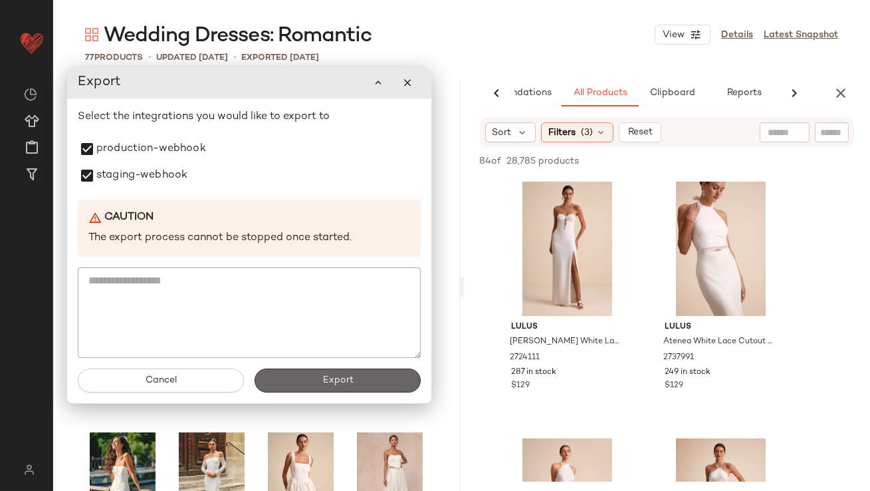
click at [309, 383] on button "Export" at bounding box center [338, 380] width 166 height 24
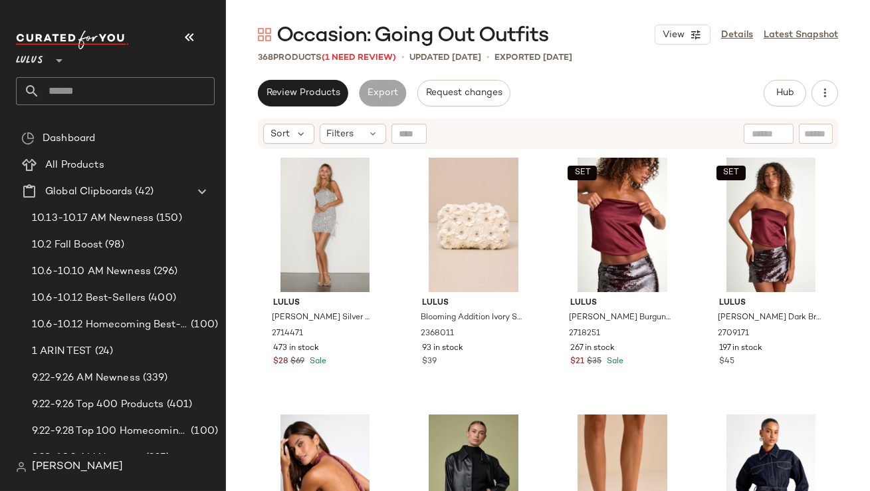
click at [191, 40] on icon "button" at bounding box center [189, 37] width 16 height 16
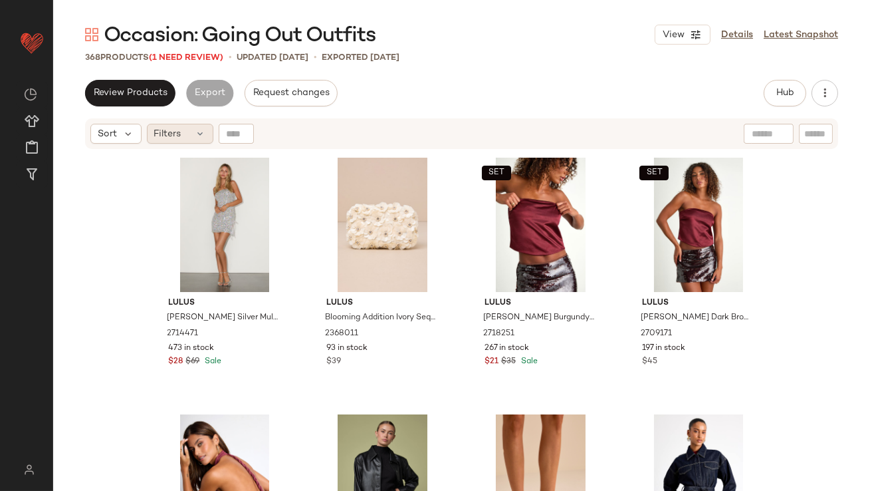
click at [175, 124] on div "Filters" at bounding box center [180, 134] width 66 height 20
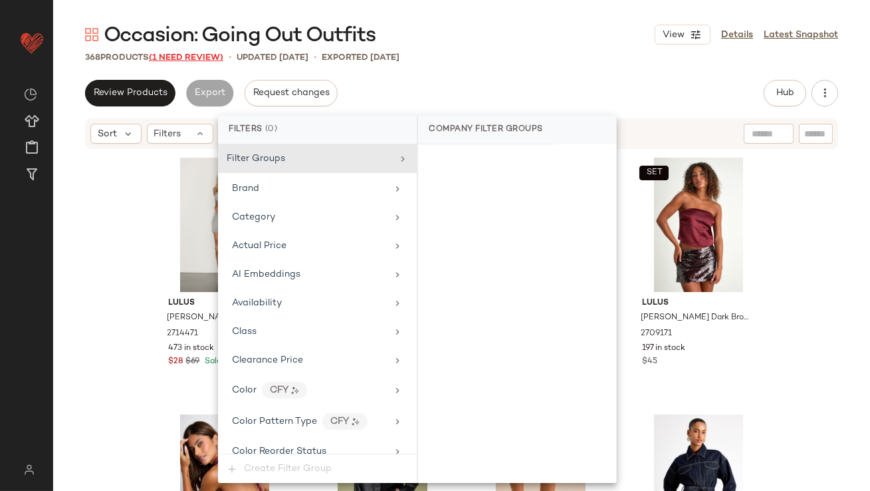
click at [195, 56] on span "(1 Need Review)" at bounding box center [186, 57] width 74 height 9
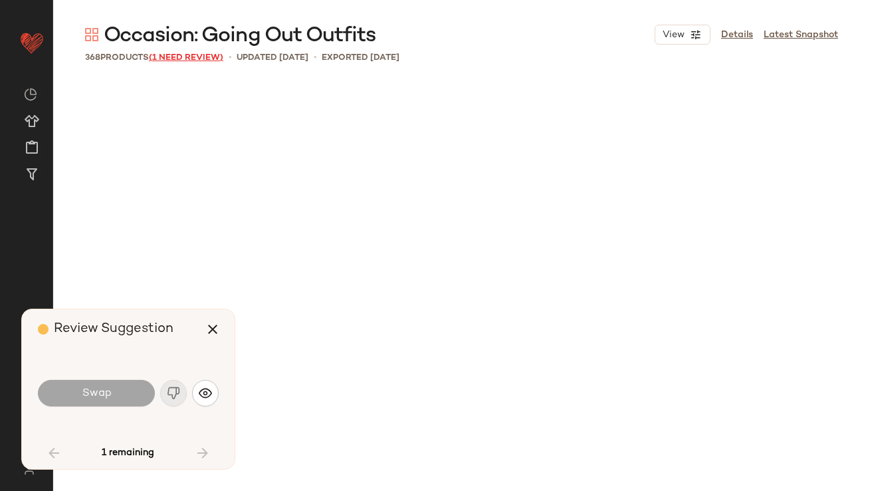
scroll to position [2309, 0]
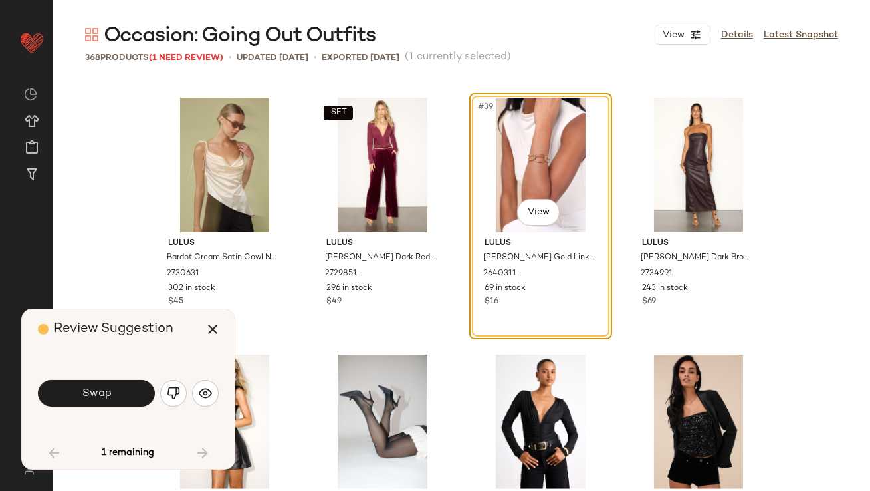
click at [129, 391] on button "Swap" at bounding box center [96, 393] width 117 height 27
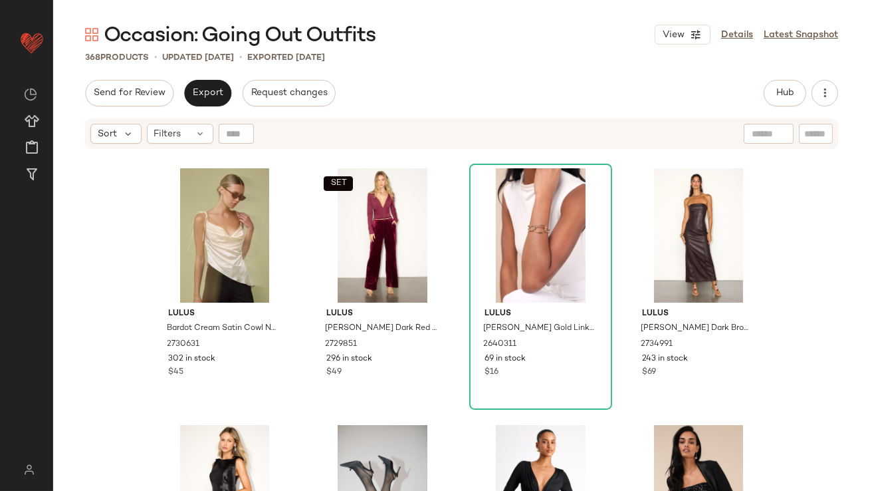
click at [130, 389] on div "Lulus Bardot Cream Satin Cowl Neck Tie-Strap Cami Top 2730631 302 in stock $45 …" at bounding box center [461, 338] width 817 height 376
click at [171, 131] on span "Filters" at bounding box center [167, 134] width 27 height 14
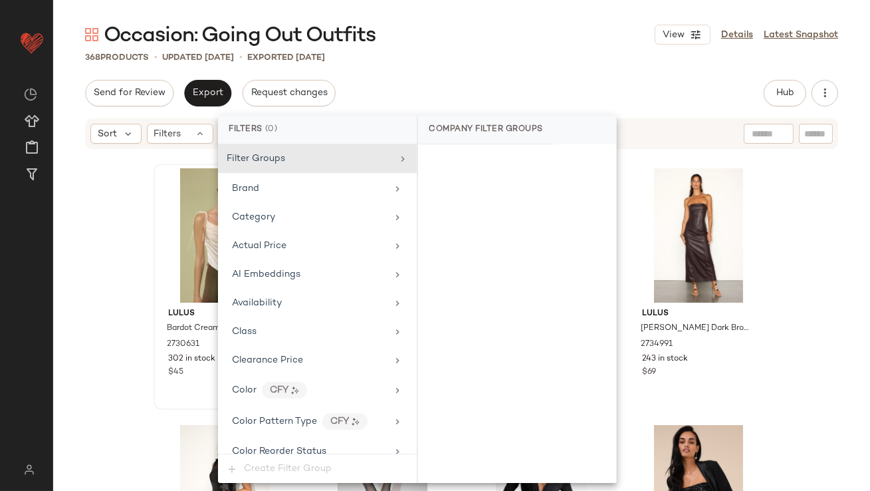
scroll to position [1081, 0]
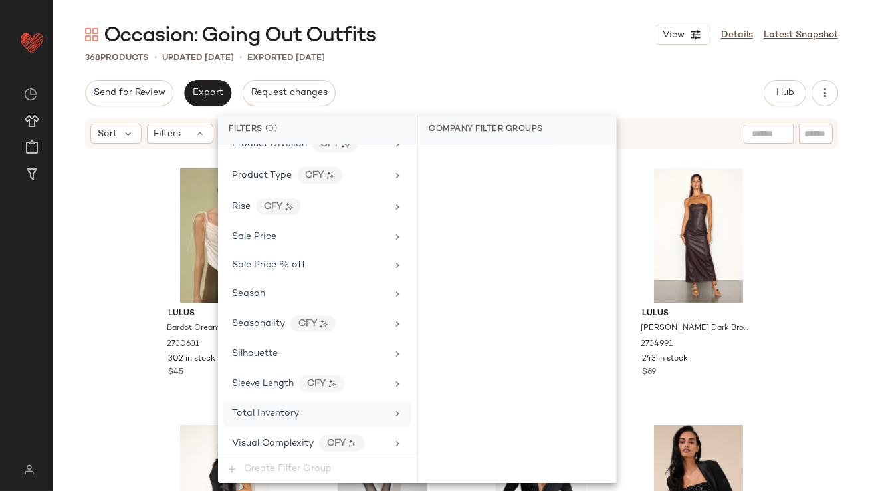
click at [244, 406] on div "Total Inventory" at bounding box center [265, 413] width 67 height 14
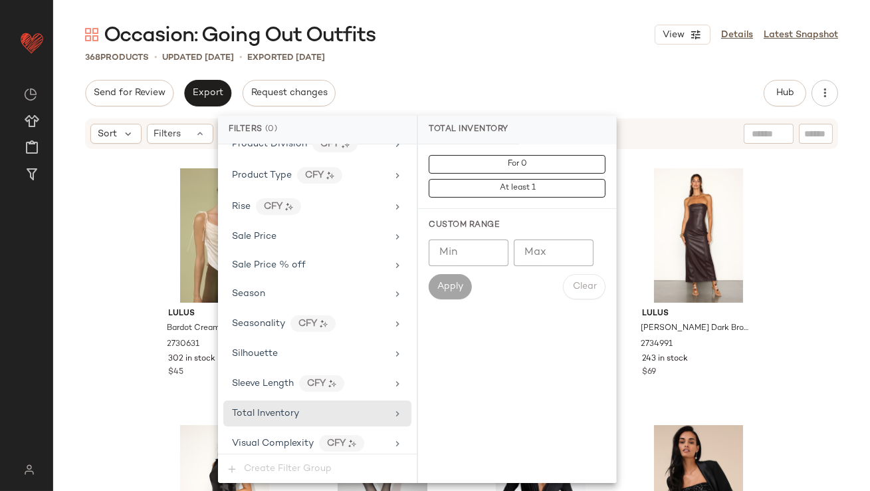
click at [530, 248] on input "Max" at bounding box center [554, 252] width 80 height 27
type input "*"
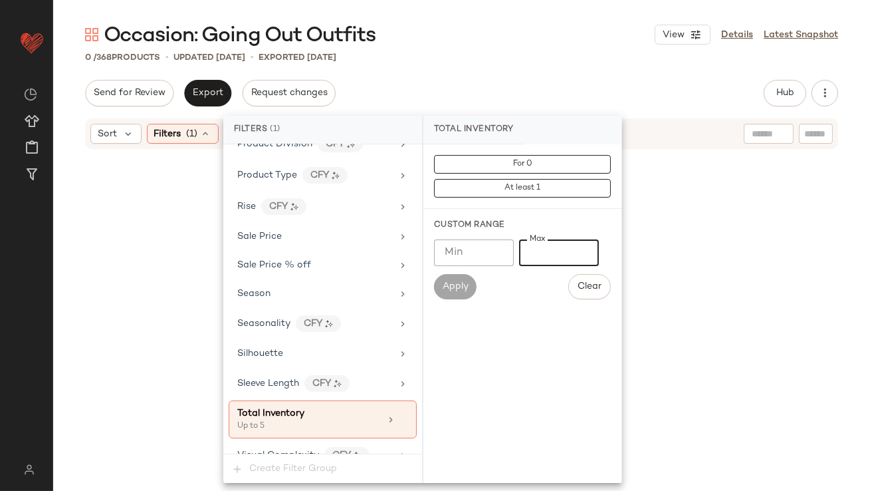
click at [627, 72] on div "Occasion: Going Out Outfits View Details Latest Snapshot 0 / 368 Products • upd…" at bounding box center [461, 255] width 817 height 469
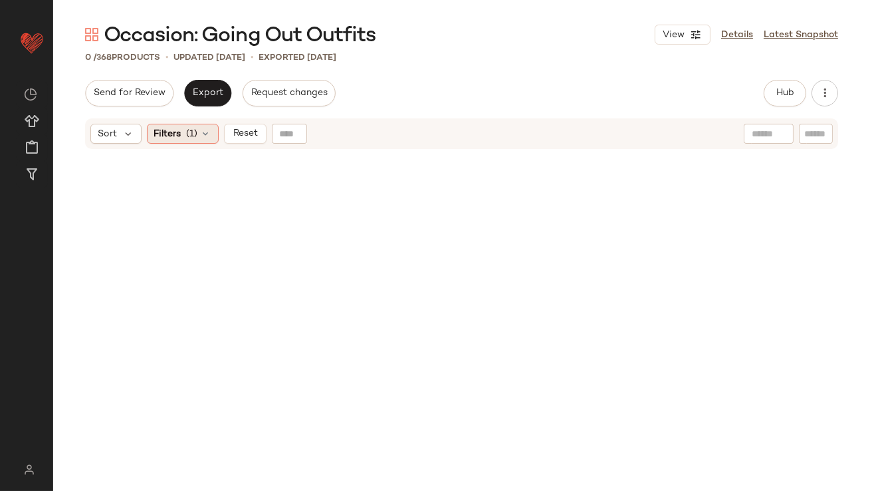
click at [177, 129] on span "Filters" at bounding box center [167, 134] width 27 height 14
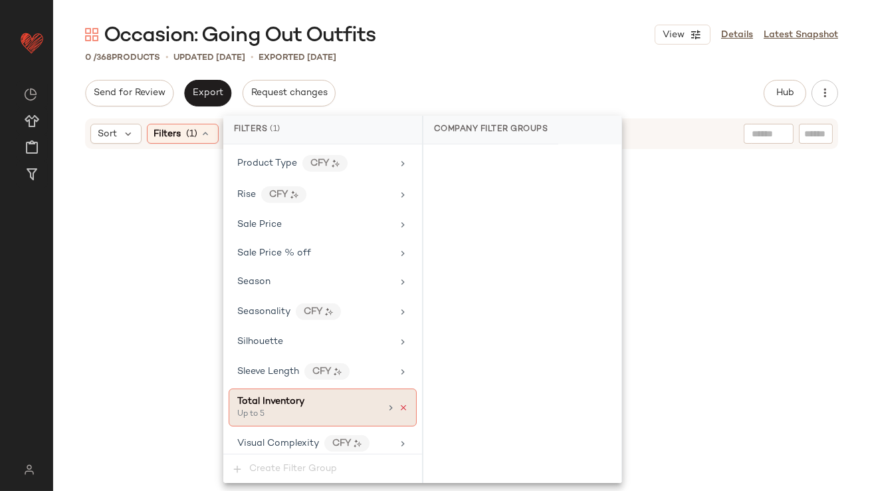
click at [401, 403] on icon at bounding box center [403, 407] width 9 height 9
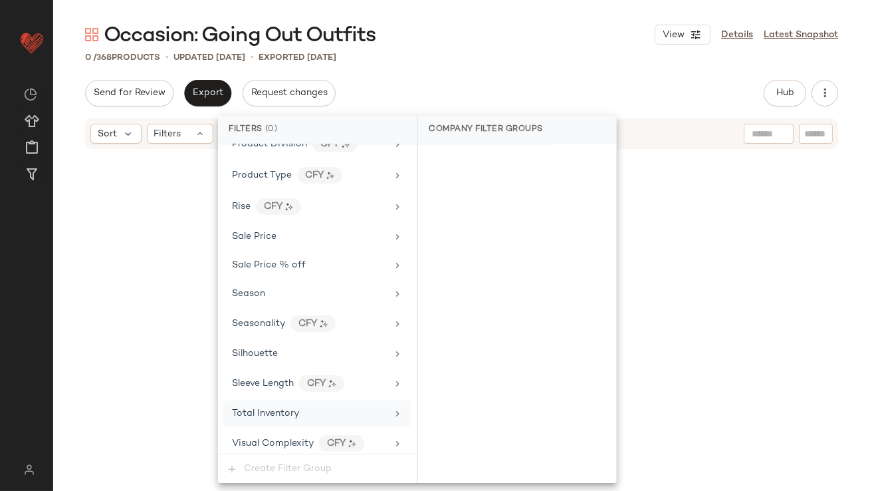
click at [521, 27] on div "Occasion: Going Out Outfits View Details Latest Snapshot" at bounding box center [461, 34] width 817 height 27
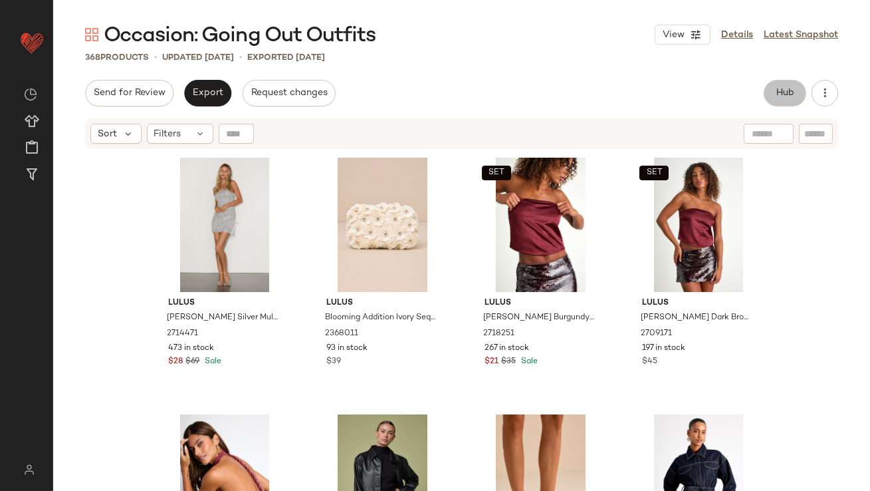
click at [778, 81] on button "Hub" at bounding box center [785, 93] width 43 height 27
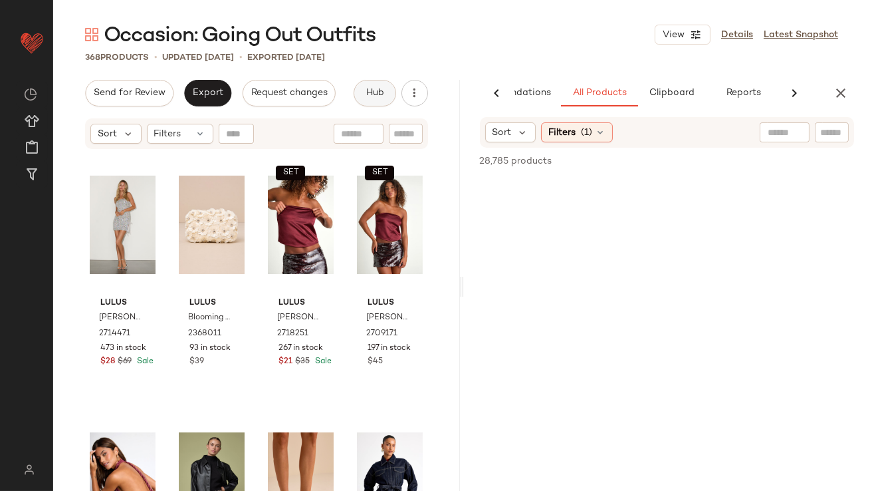
scroll to position [0, 70]
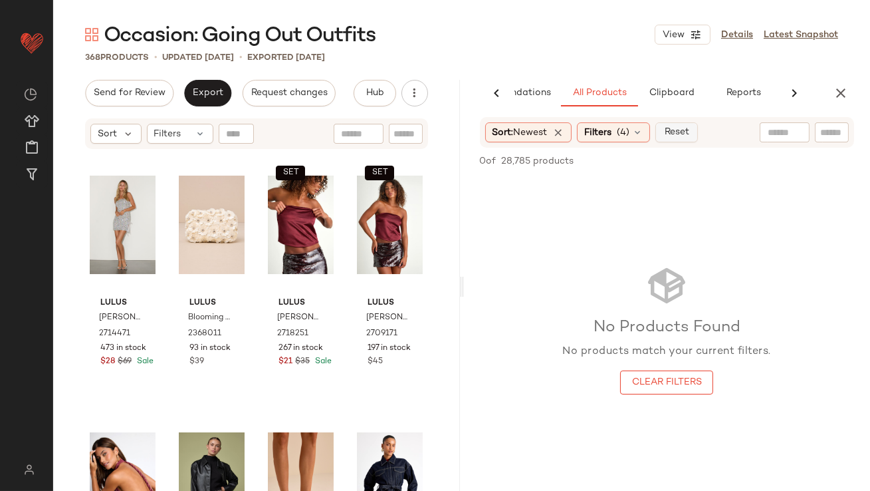
click at [681, 126] on button "Reset" at bounding box center [676, 132] width 43 height 20
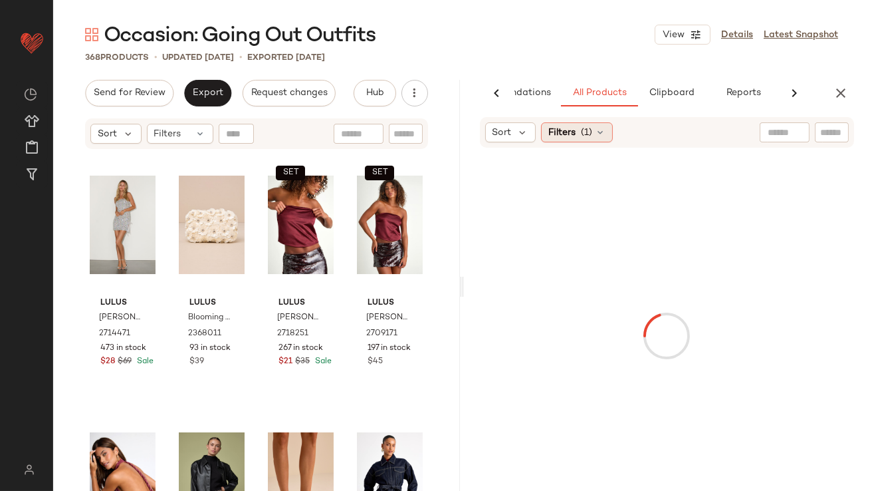
click at [582, 129] on span "(1)" at bounding box center [586, 133] width 11 height 14
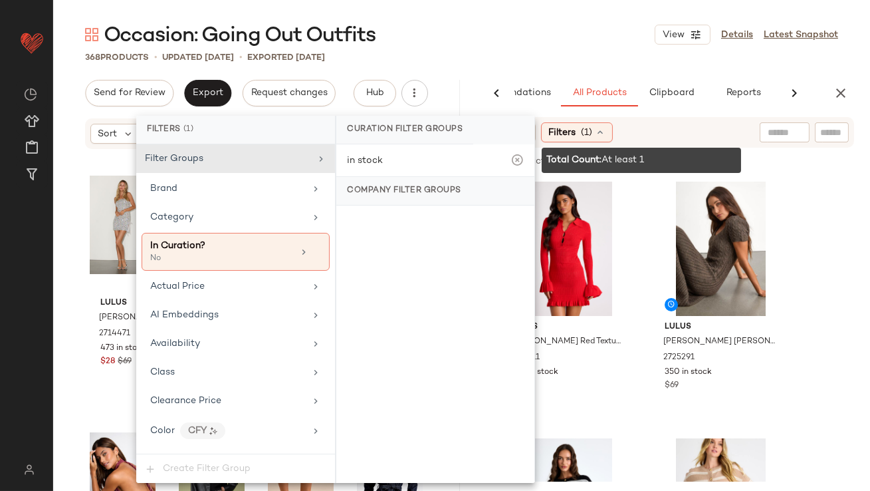
click at [572, 63] on div "368 Products • updated [DATE] • Exported [DATE]" at bounding box center [461, 57] width 817 height 13
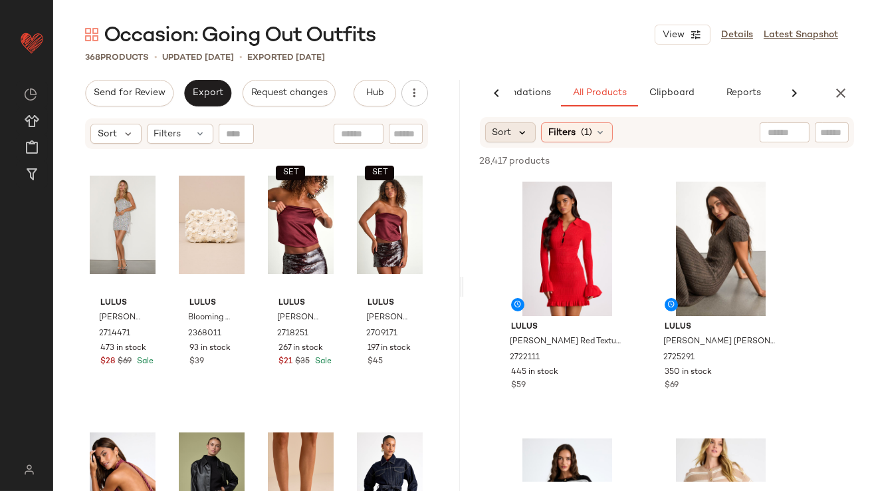
click at [518, 130] on icon at bounding box center [523, 132] width 12 height 12
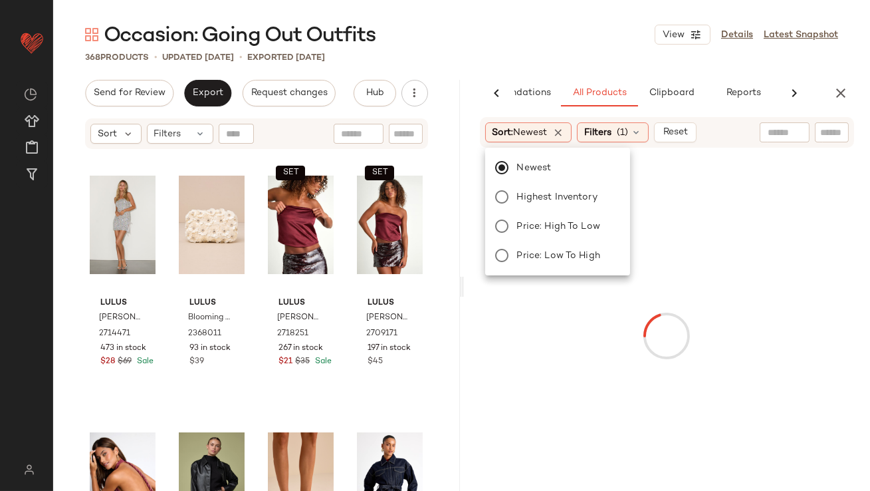
click at [550, 47] on div "Occasion: Going Out Outfits View Details Latest Snapshot" at bounding box center [461, 34] width 817 height 27
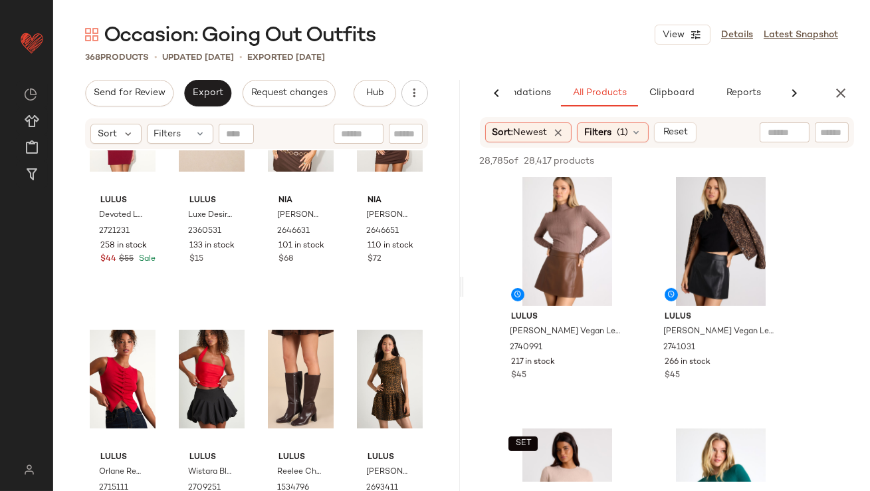
scroll to position [1669, 0]
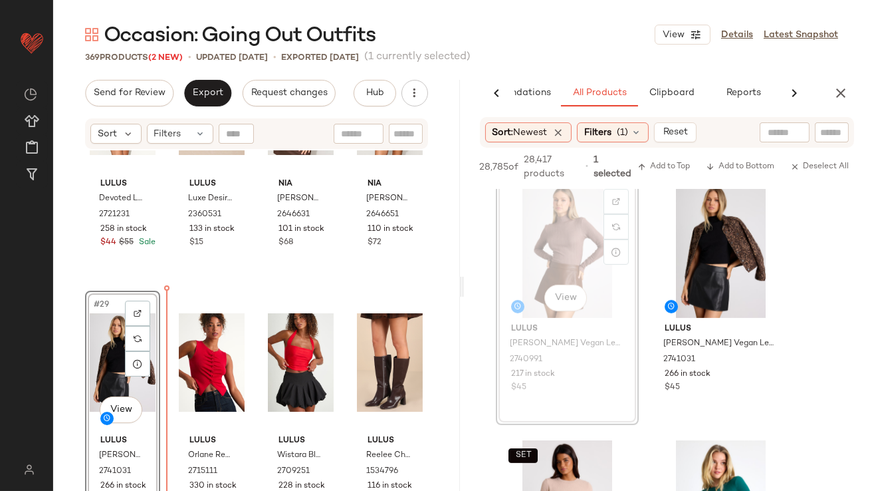
drag, startPoint x: 556, startPoint y: 254, endPoint x: 474, endPoint y: 266, distance: 82.6
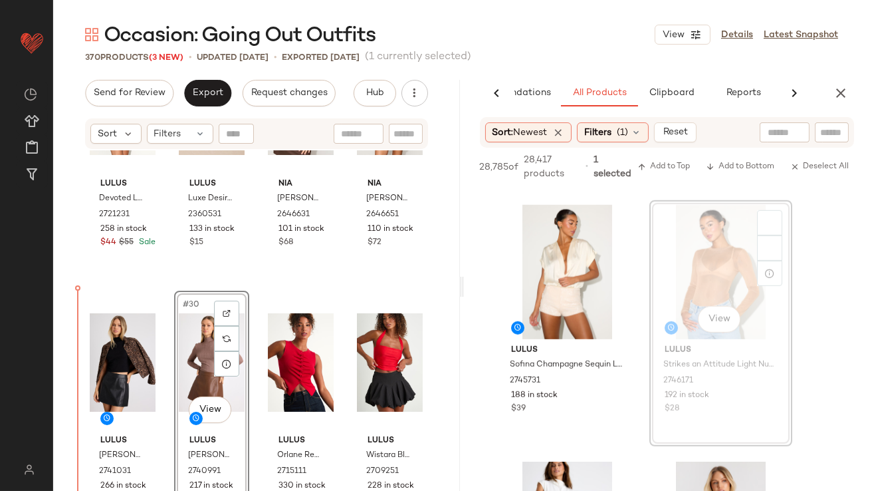
scroll to position [1672, 0]
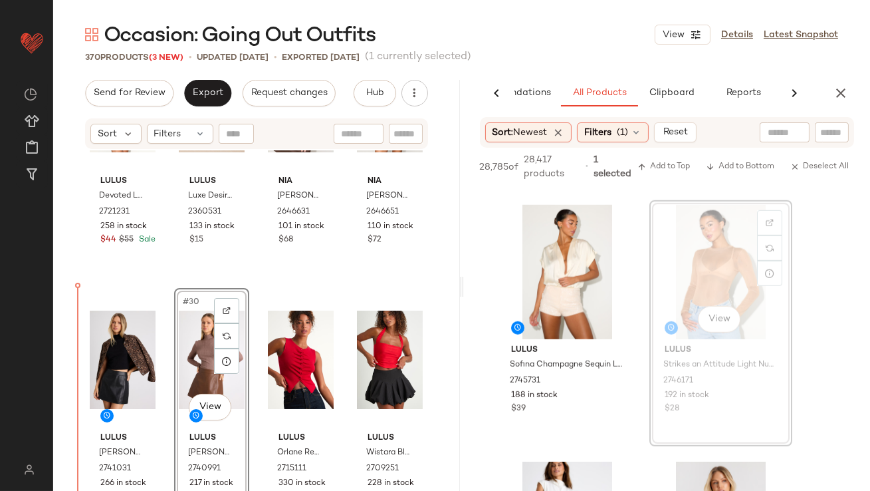
drag, startPoint x: 699, startPoint y: 247, endPoint x: 170, endPoint y: 433, distance: 560.8
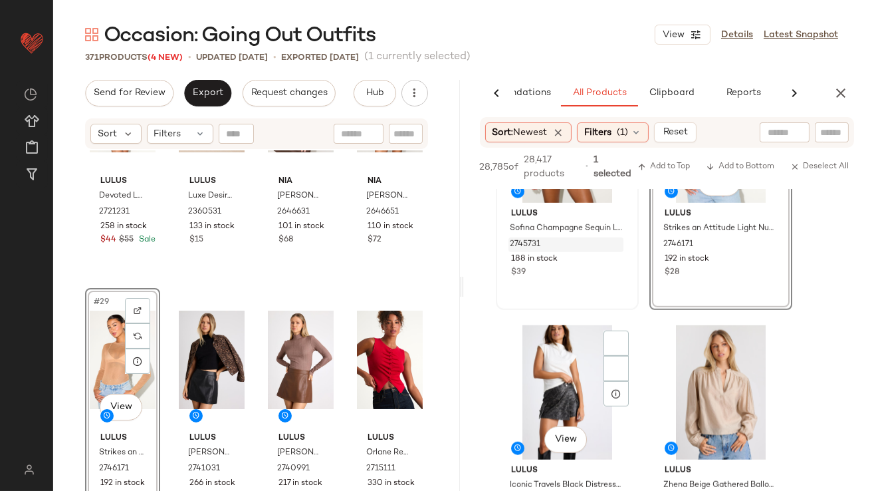
scroll to position [2327, 0]
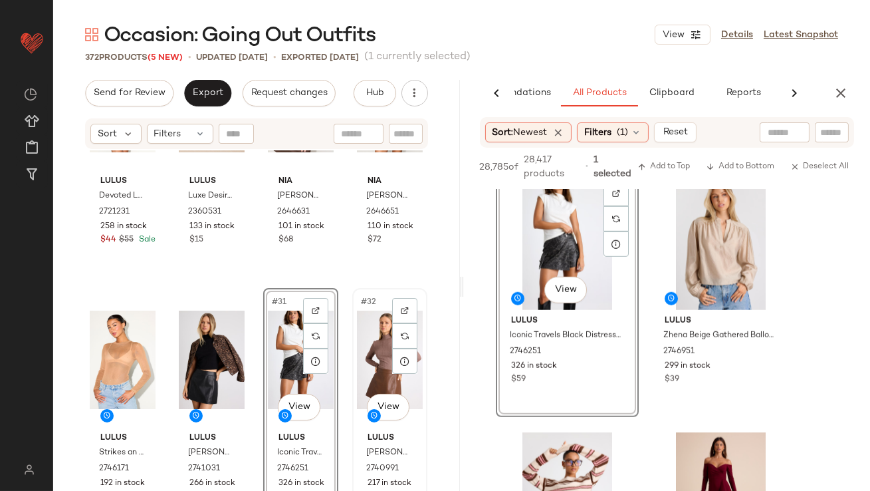
click at [366, 354] on div "#32 View" at bounding box center [390, 359] width 66 height 134
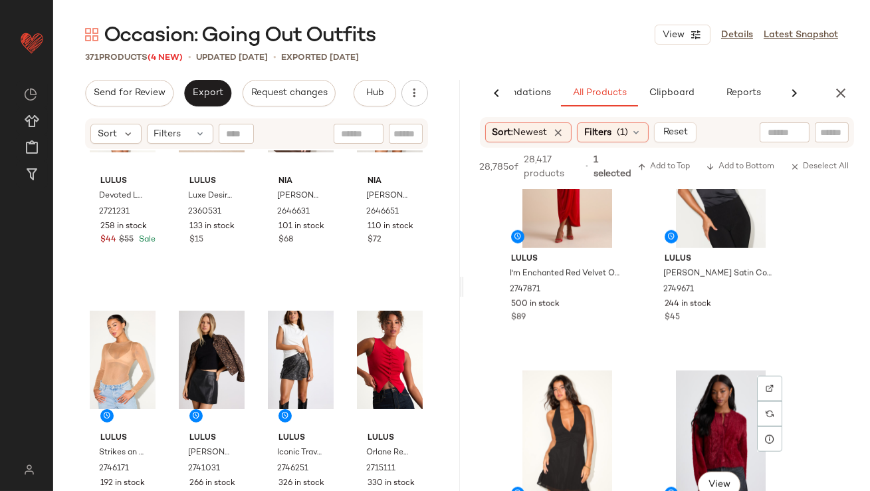
scroll to position [2849, 0]
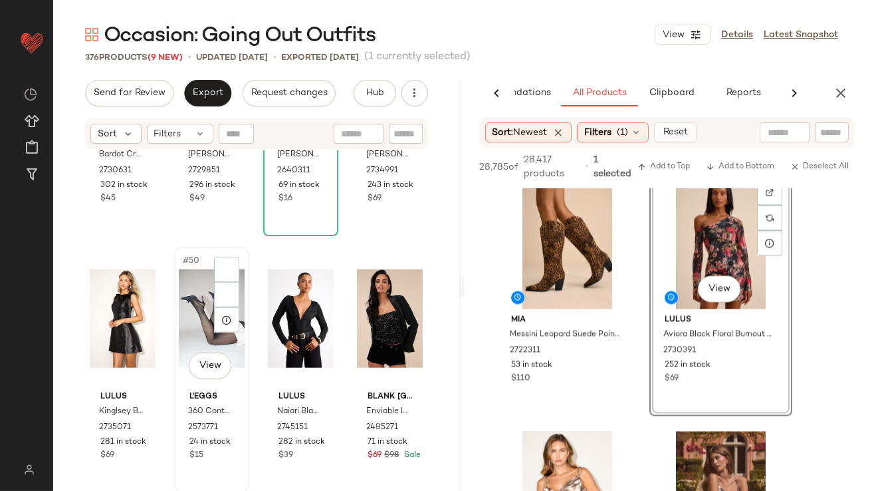
scroll to position [3057, 0]
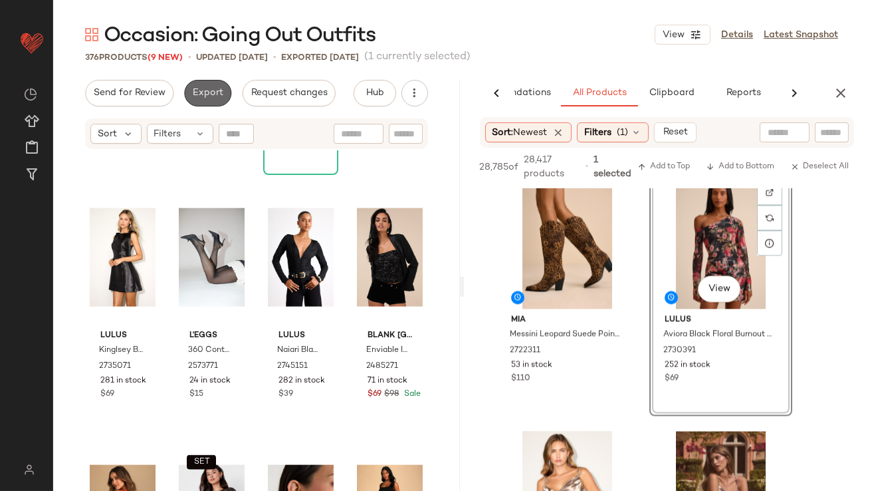
click at [207, 104] on button "Export" at bounding box center [207, 93] width 47 height 27
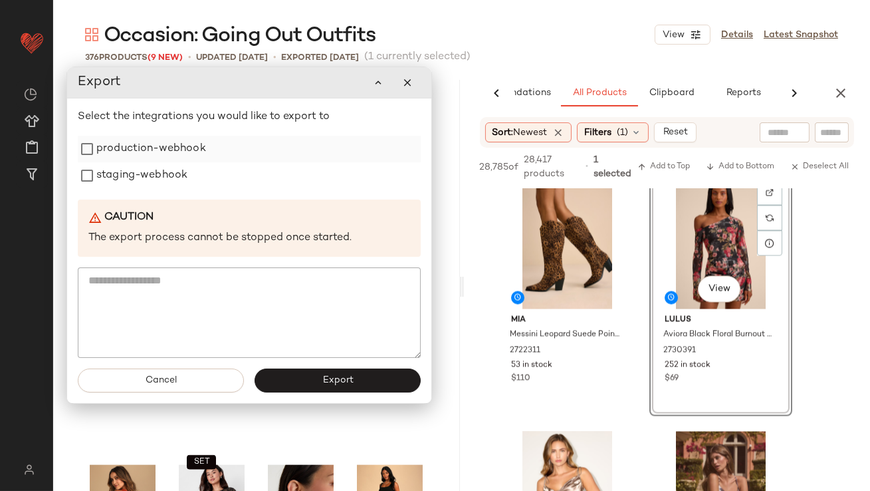
click at [180, 152] on label "production-webhook" at bounding box center [151, 149] width 110 height 27
click at [175, 177] on label "staging-webhook" at bounding box center [141, 176] width 91 height 27
click at [310, 372] on button "Export" at bounding box center [338, 381] width 166 height 24
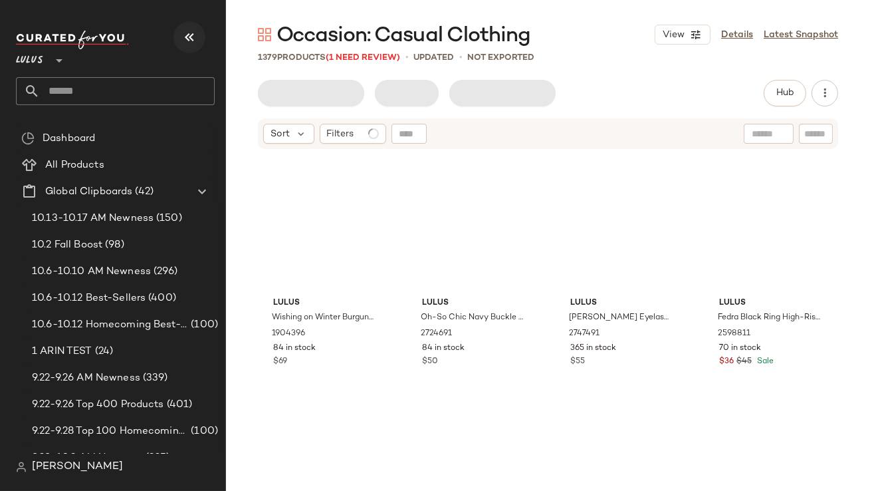
click at [192, 46] on button "button" at bounding box center [189, 37] width 32 height 32
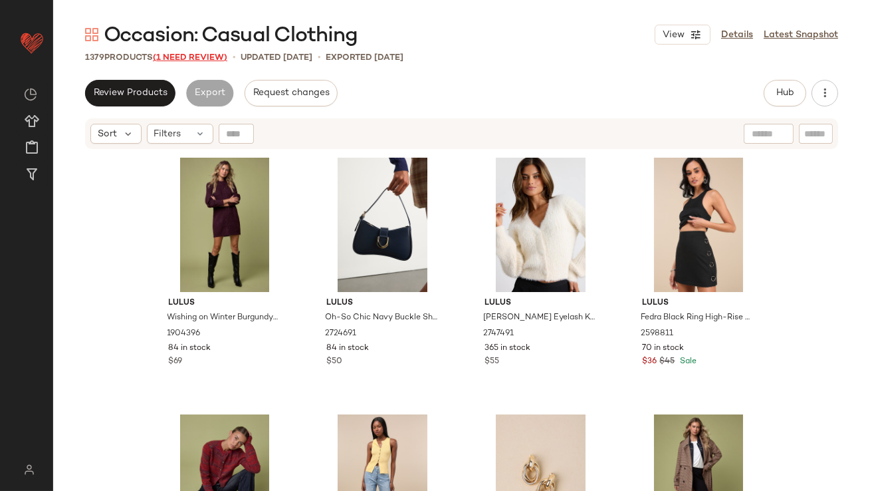
click at [217, 56] on span "(1 Need Review)" at bounding box center [190, 57] width 74 height 9
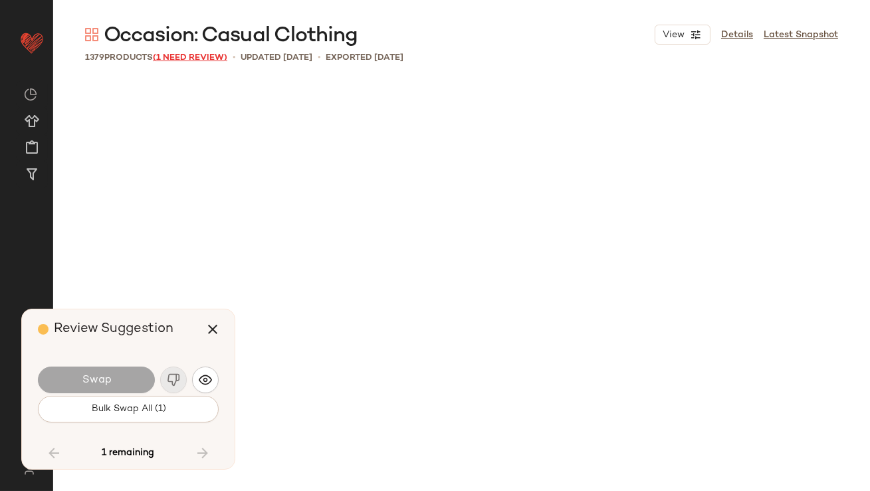
scroll to position [82098, 0]
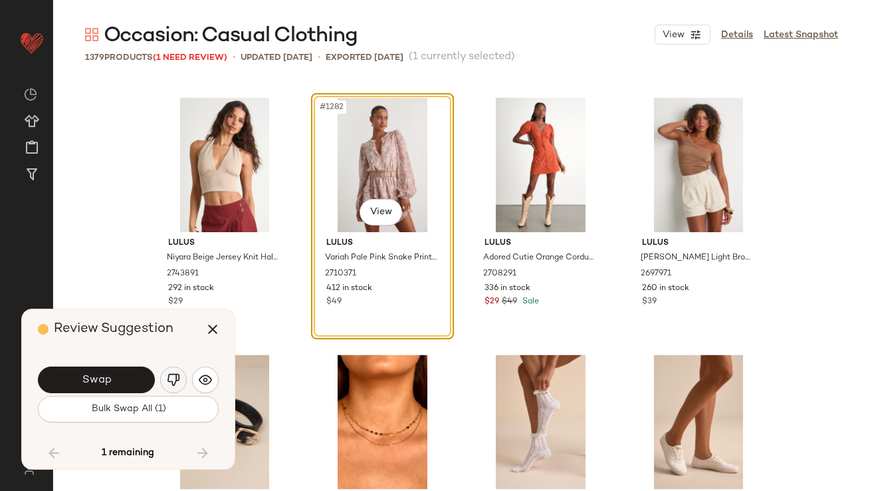
click at [162, 380] on button "button" at bounding box center [173, 379] width 27 height 27
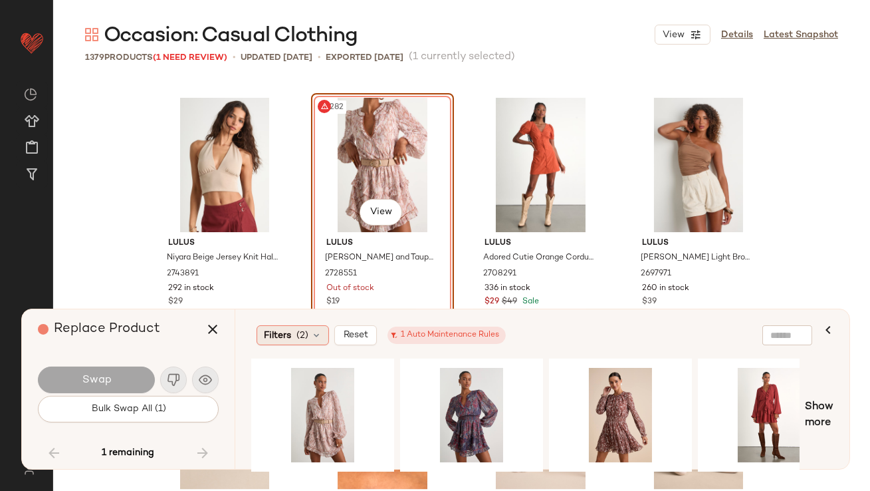
click at [301, 330] on span "(2)" at bounding box center [302, 335] width 12 height 14
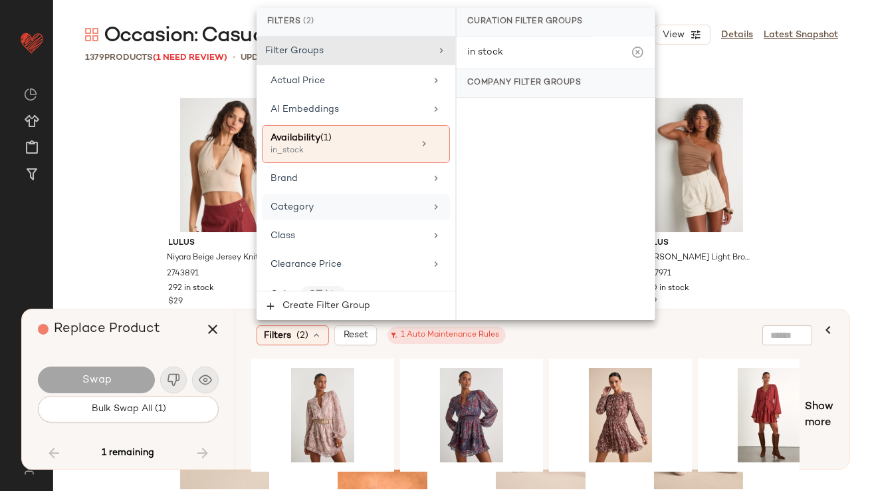
click at [314, 203] on div "Category" at bounding box center [348, 207] width 155 height 14
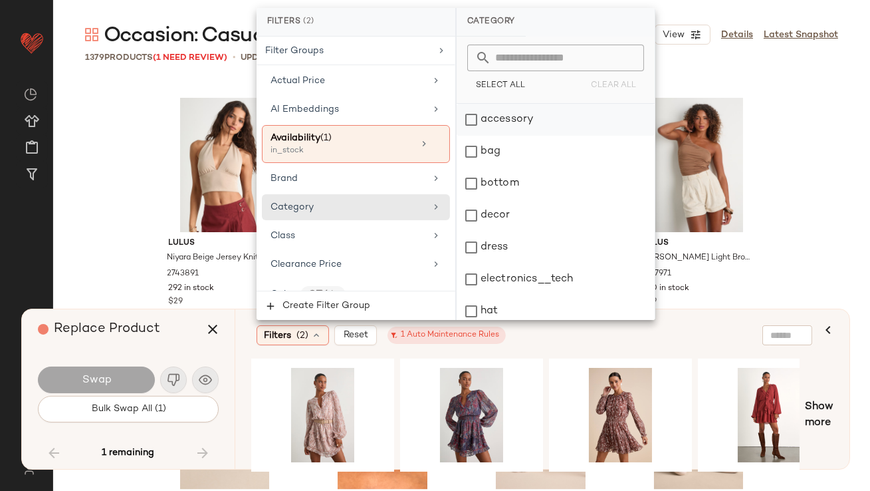
click at [506, 126] on div "accessory" at bounding box center [556, 120] width 198 height 32
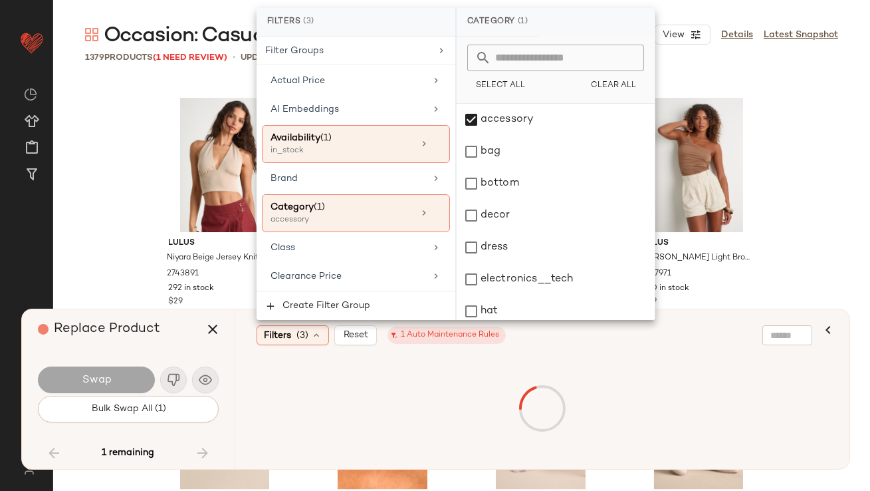
click at [172, 324] on div "Replace Product" at bounding box center [133, 329] width 191 height 40
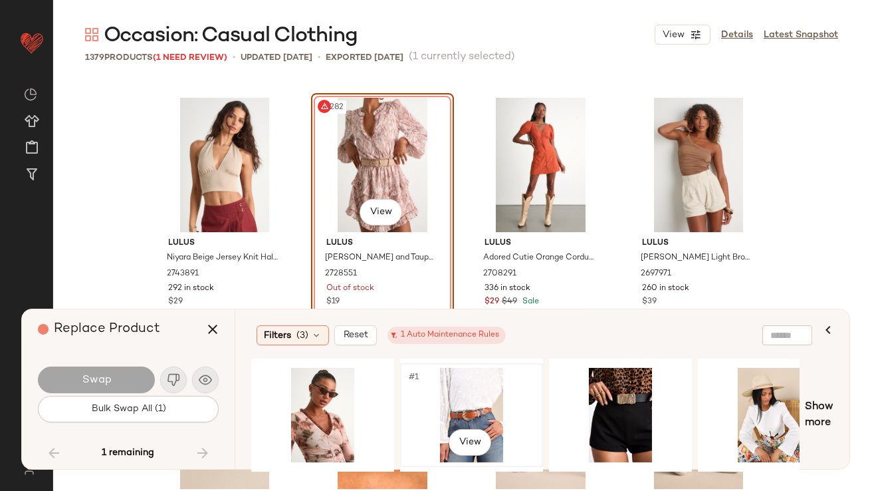
click at [496, 378] on div "#1 View" at bounding box center [472, 415] width 134 height 94
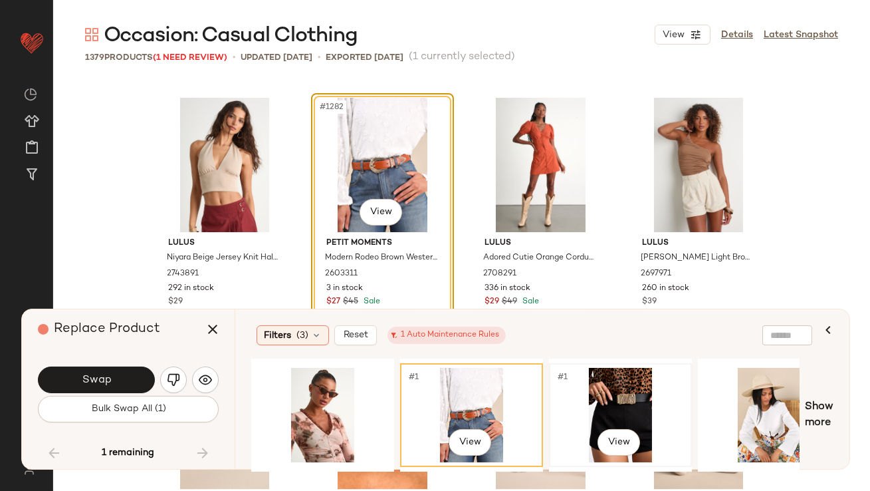
click at [592, 376] on div "#1 View" at bounding box center [621, 415] width 134 height 94
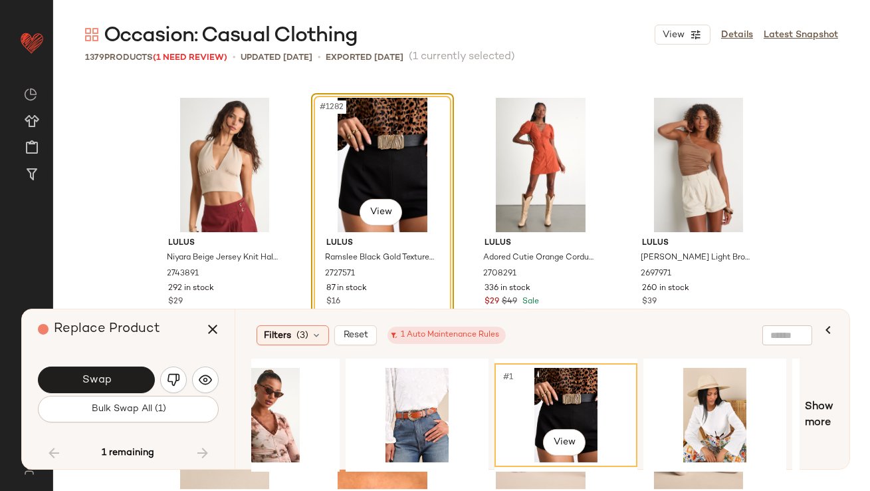
scroll to position [0, 144]
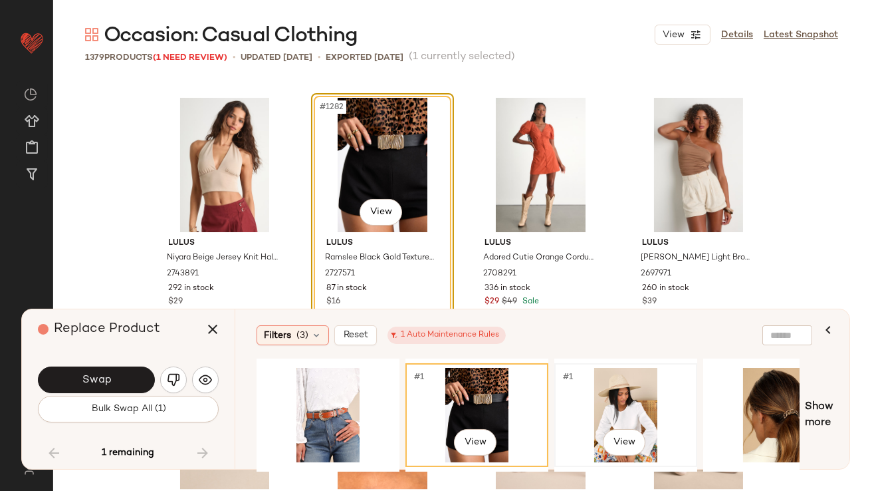
click at [604, 389] on div "#1 View" at bounding box center [626, 415] width 134 height 94
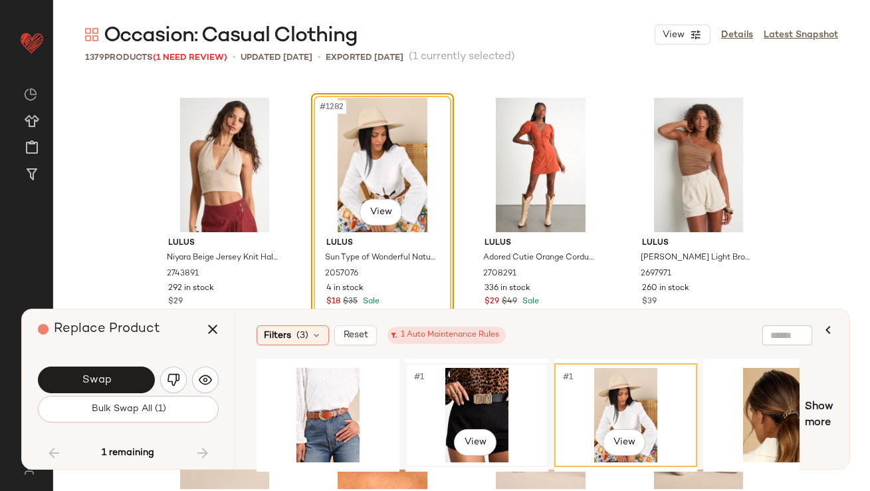
click at [441, 375] on div "#1 View" at bounding box center [477, 415] width 134 height 94
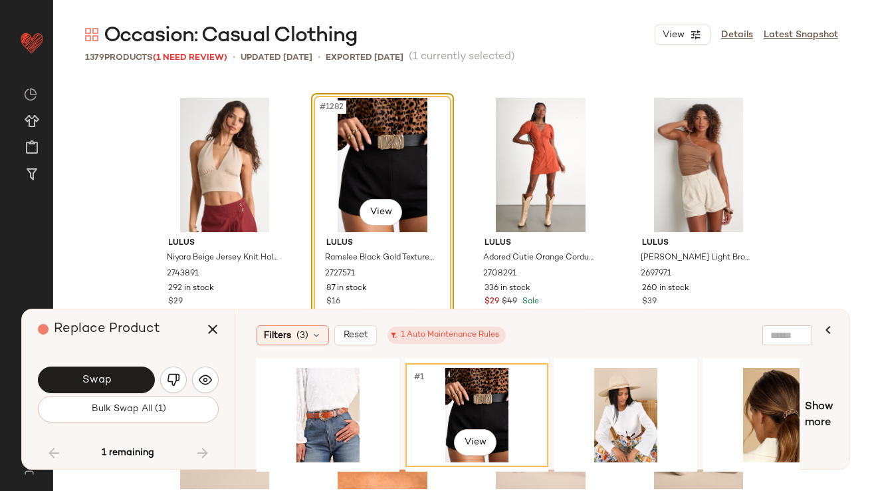
click at [81, 374] on button "Swap" at bounding box center [96, 379] width 117 height 27
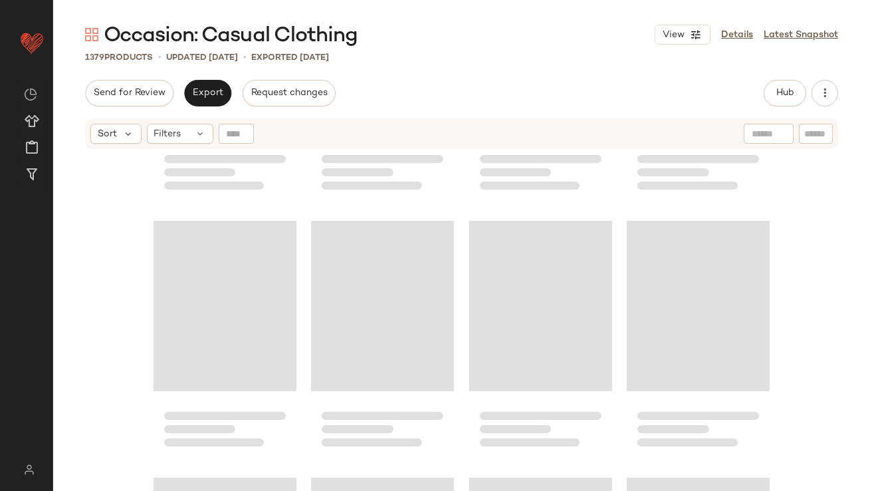
scroll to position [76837, 0]
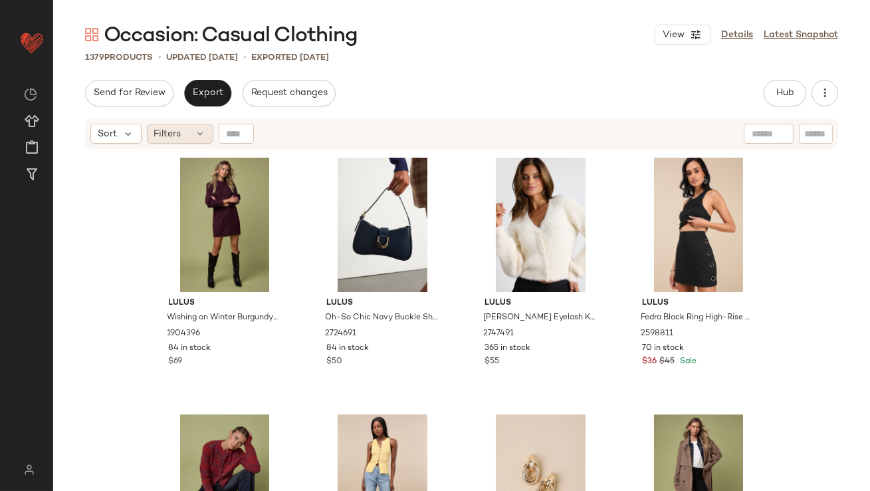
click at [175, 124] on div "Filters" at bounding box center [180, 134] width 66 height 20
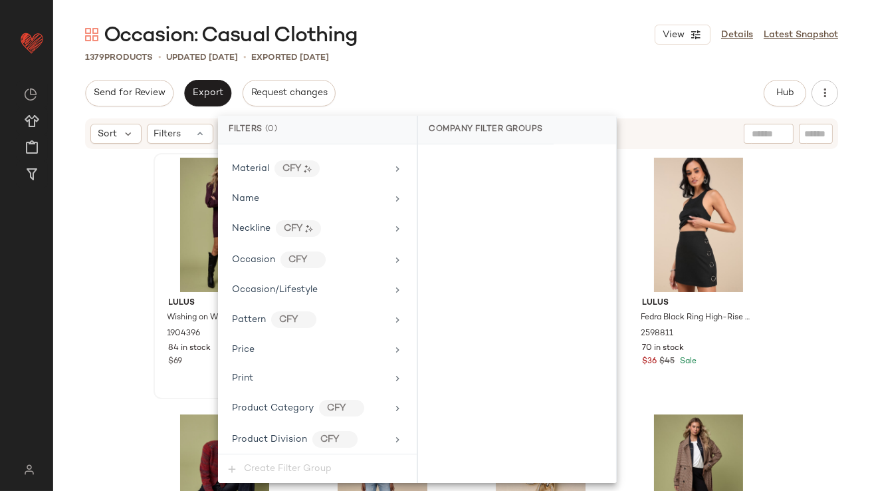
scroll to position [1081, 0]
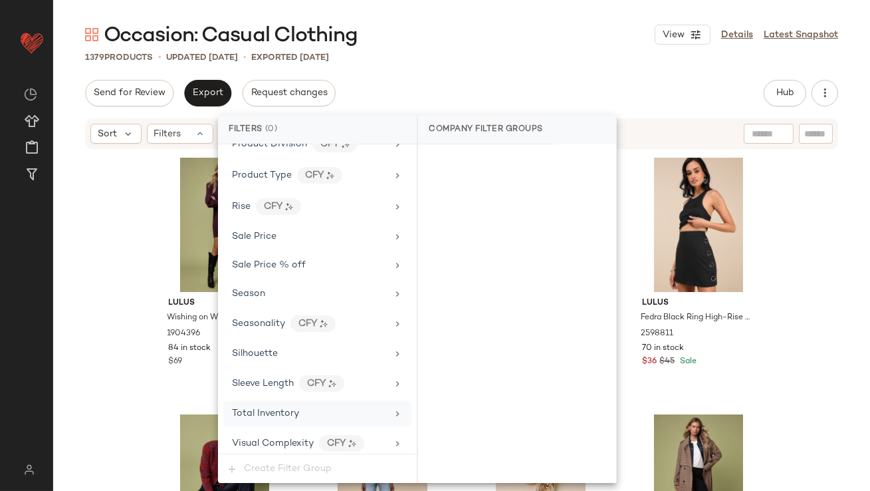
click at [259, 411] on span "Total Inventory" at bounding box center [265, 413] width 67 height 10
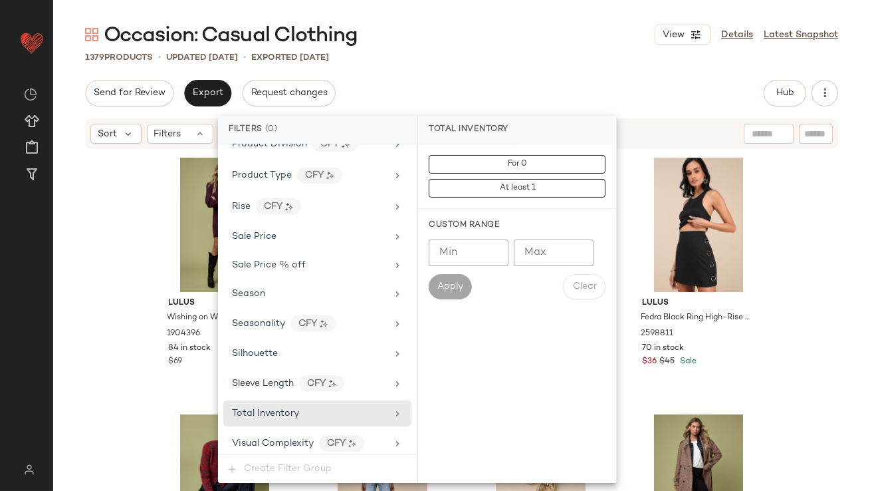
click at [566, 251] on input "Max" at bounding box center [554, 252] width 80 height 27
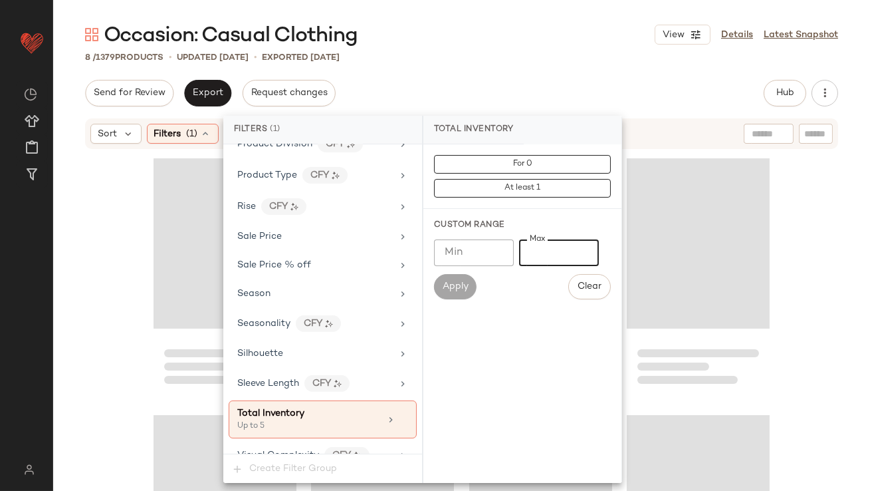
type input "*"
click at [574, 96] on div "Send for Review Export Request changes Hub Send for Review External Review Inte…" at bounding box center [461, 93] width 753 height 27
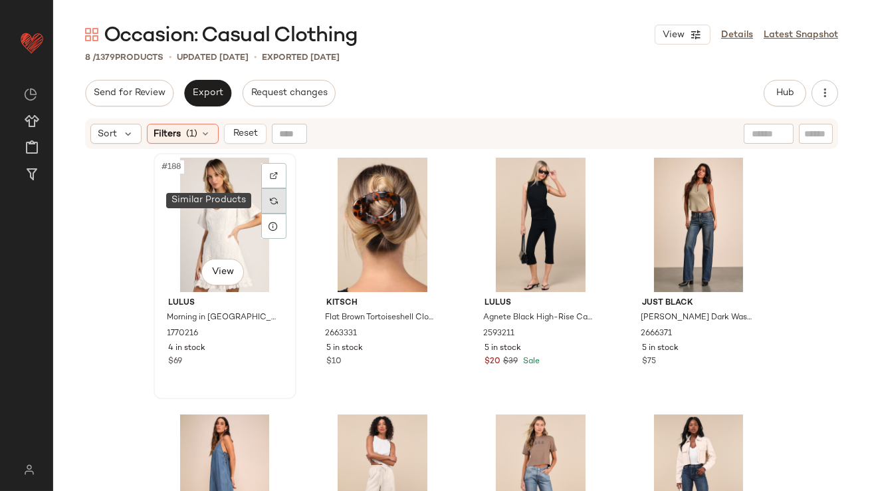
click at [273, 190] on div at bounding box center [273, 200] width 25 height 25
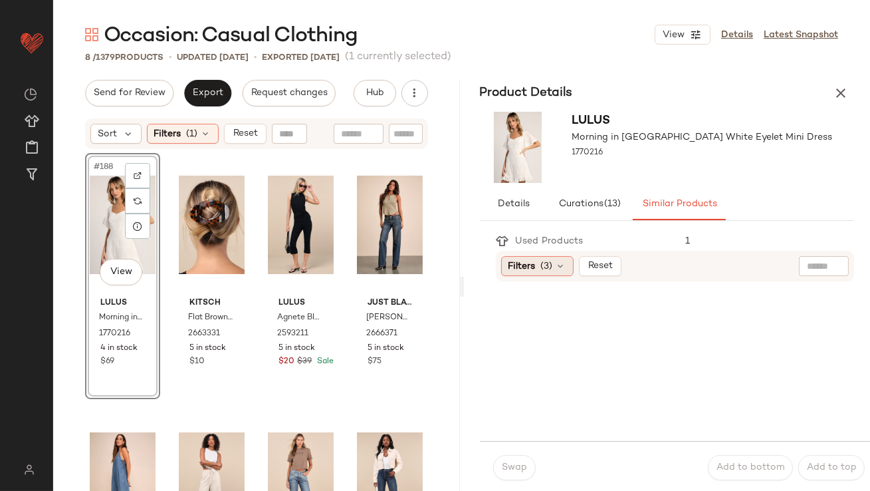
click at [526, 267] on span "Filters" at bounding box center [521, 266] width 27 height 14
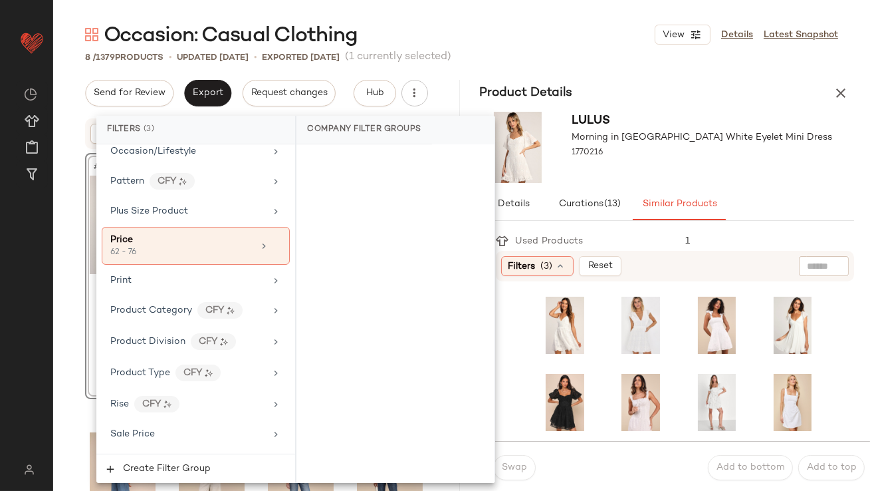
scroll to position [1145, 0]
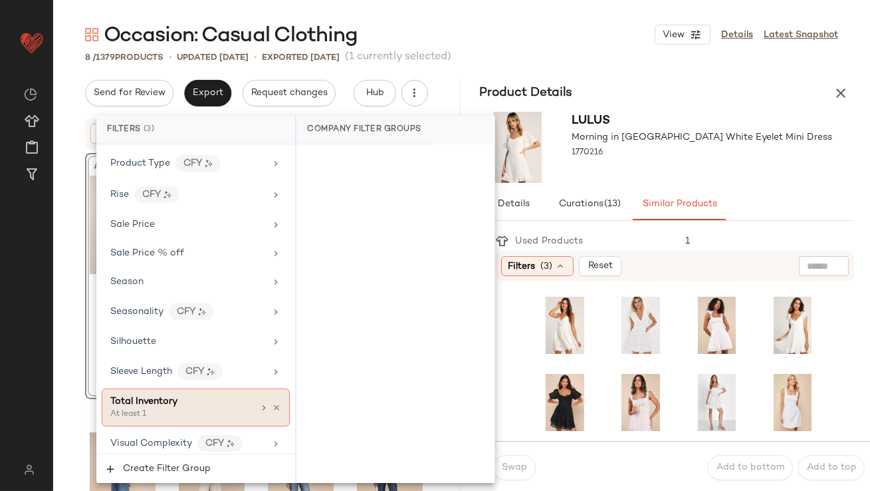
click at [187, 408] on div "At least 1" at bounding box center [176, 414] width 133 height 12
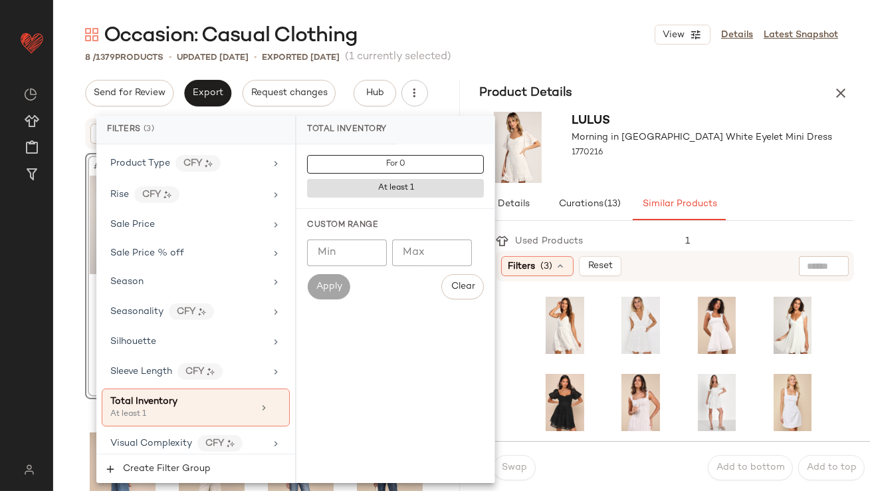
click at [356, 243] on input "Min" at bounding box center [347, 252] width 80 height 27
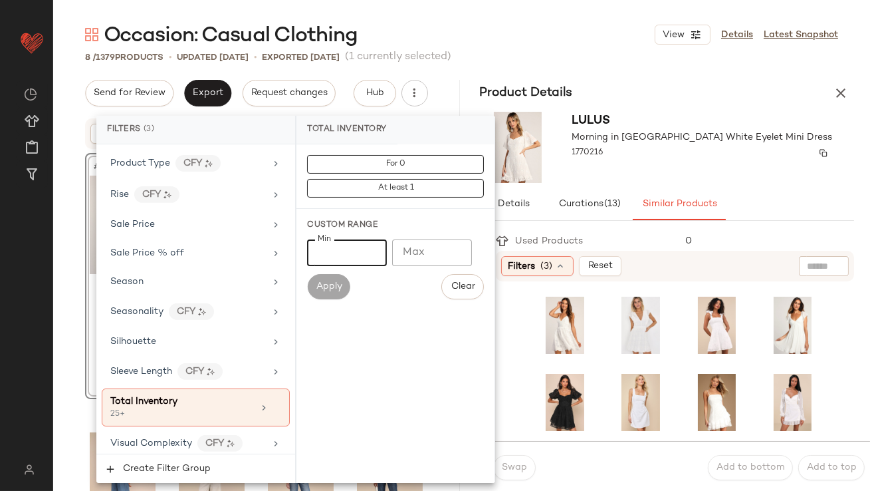
type input "**"
click at [609, 152] on div "1770216" at bounding box center [702, 153] width 261 height 19
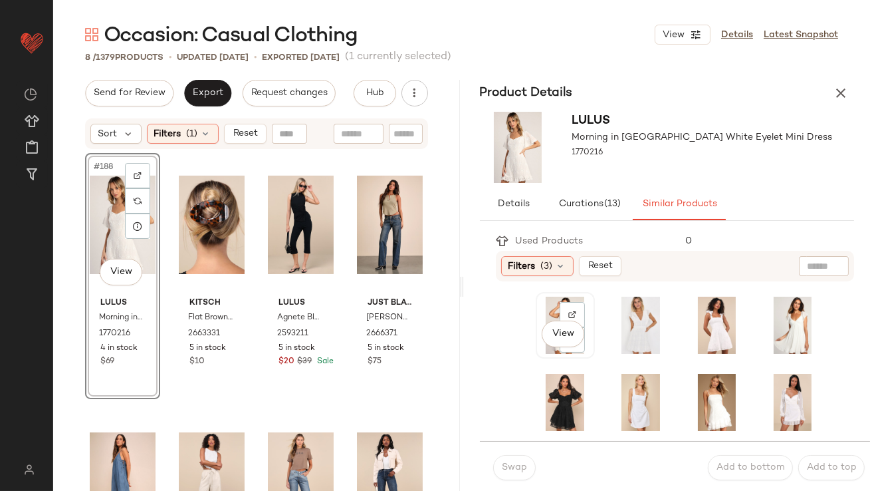
click at [552, 298] on div "View" at bounding box center [565, 324] width 50 height 57
click at [508, 475] on button "Swap" at bounding box center [514, 467] width 43 height 25
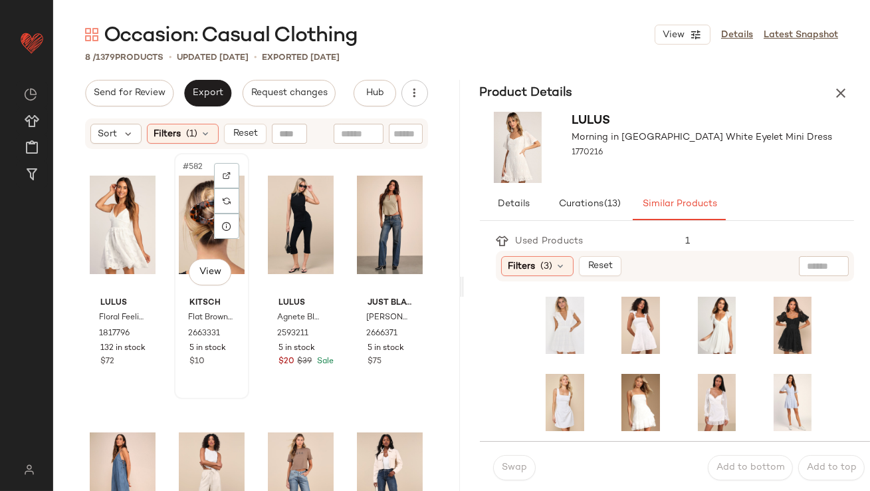
click at [196, 235] on div "#582 View" at bounding box center [212, 225] width 66 height 134
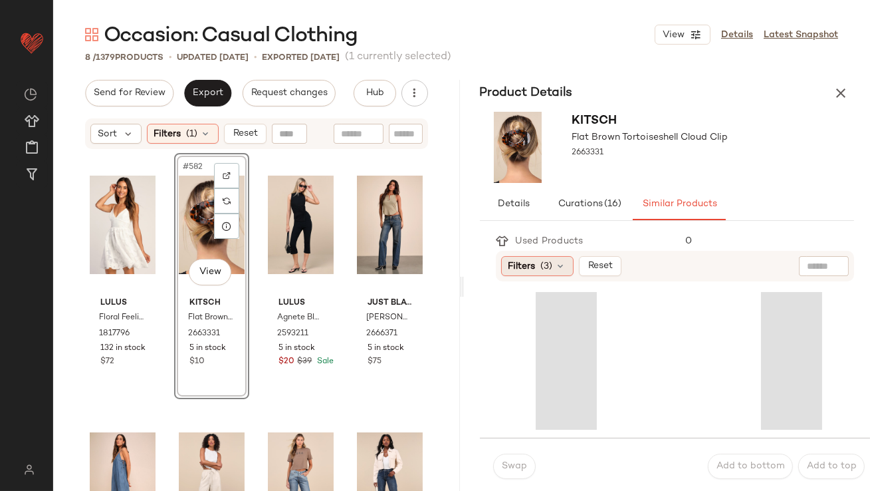
click at [544, 268] on span "(3)" at bounding box center [547, 266] width 12 height 14
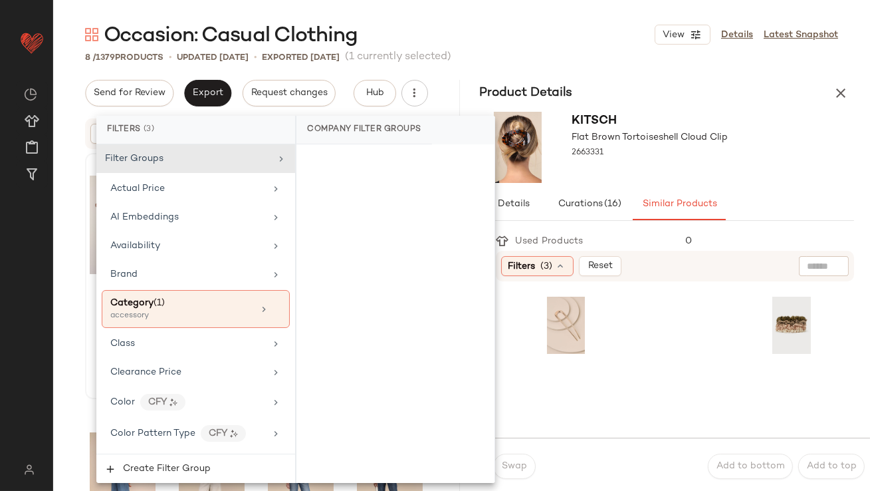
scroll to position [1145, 0]
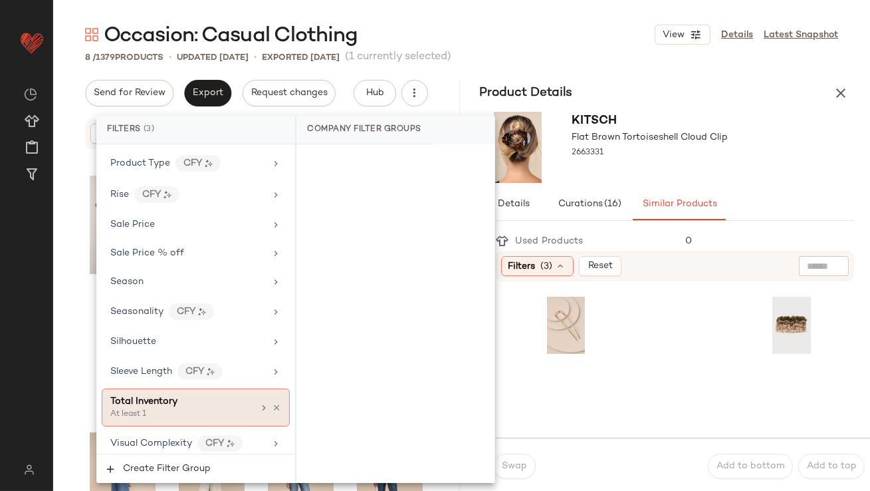
click at [157, 408] on div "At least 1" at bounding box center [176, 414] width 133 height 12
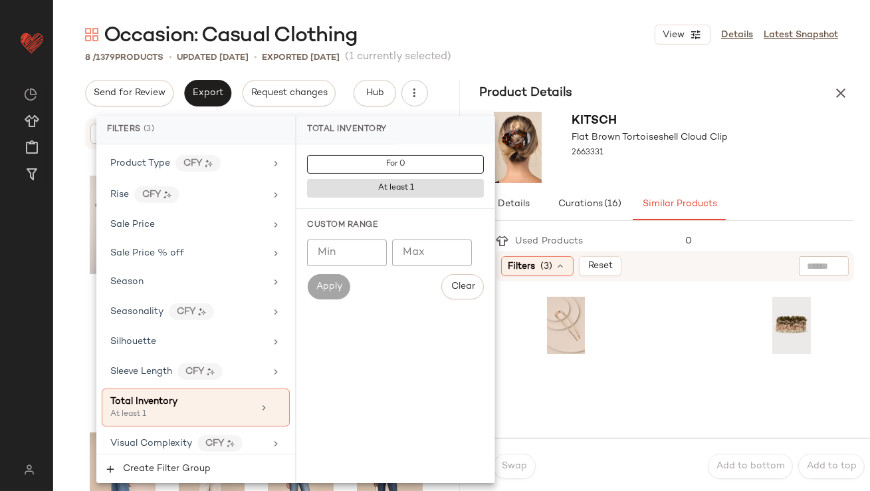
click at [346, 251] on input "Min" at bounding box center [347, 252] width 80 height 27
type input "**"
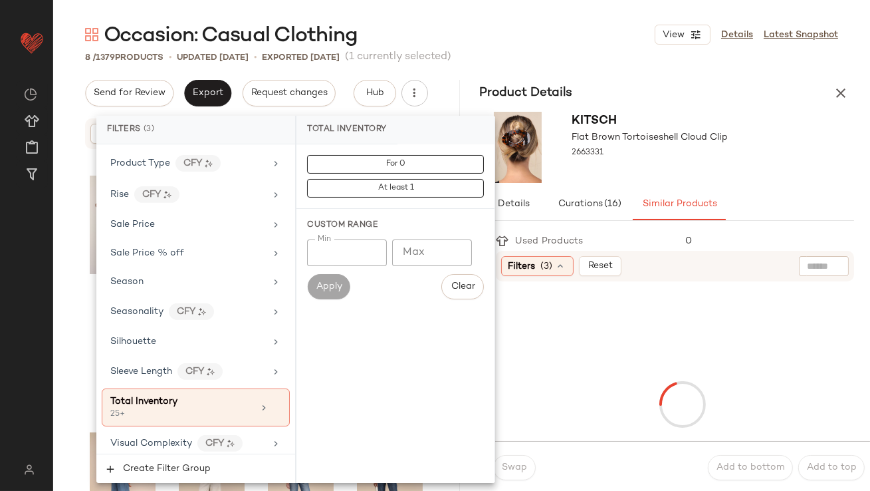
click at [778, 152] on div "Kitsch Flat Brown Tortoiseshell Cloud Clip 2663331" at bounding box center [667, 147] width 407 height 82
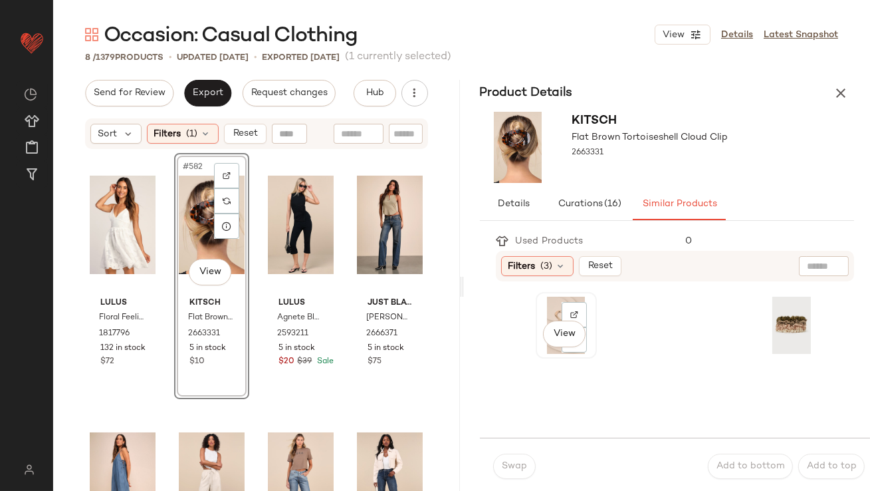
click at [554, 299] on div "View" at bounding box center [566, 324] width 52 height 57
click at [508, 461] on span "Swap" at bounding box center [514, 466] width 26 height 11
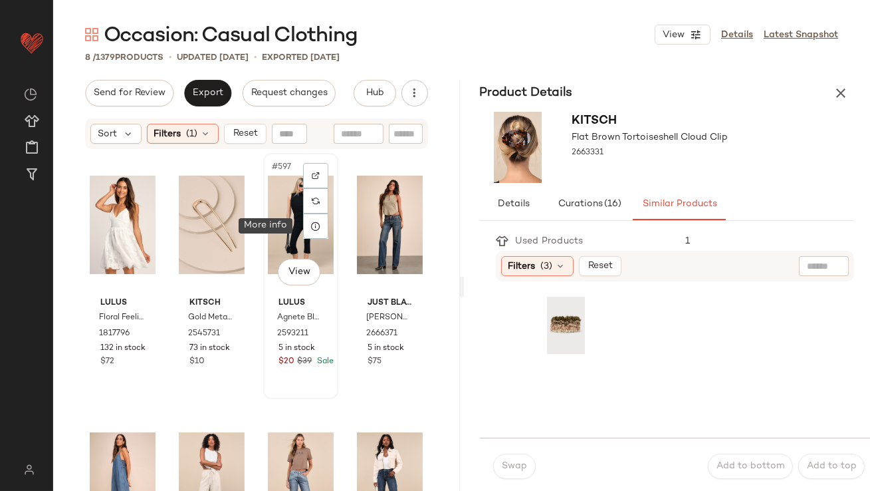
click at [285, 225] on div "#597 View" at bounding box center [301, 225] width 66 height 134
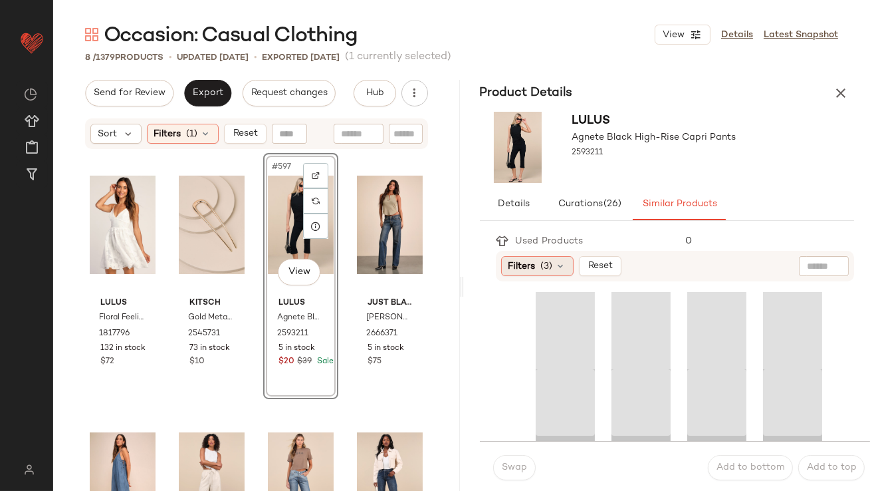
click at [513, 265] on span "Filters" at bounding box center [521, 266] width 27 height 14
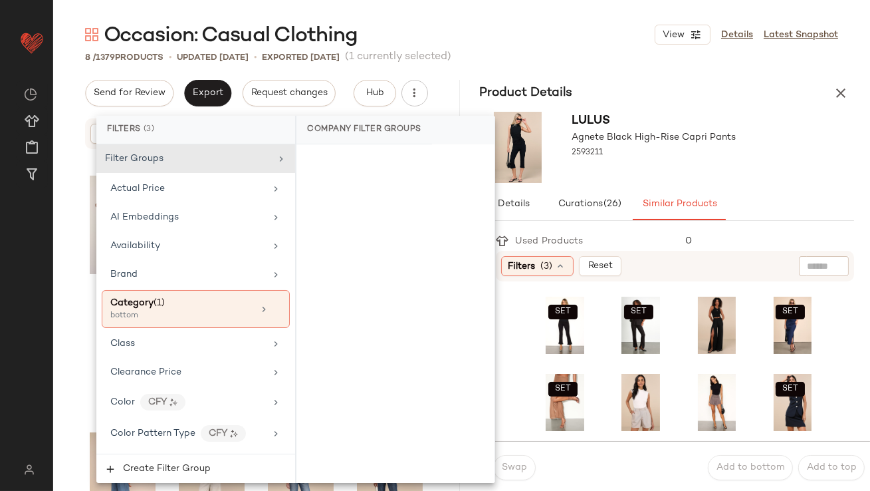
scroll to position [1145, 0]
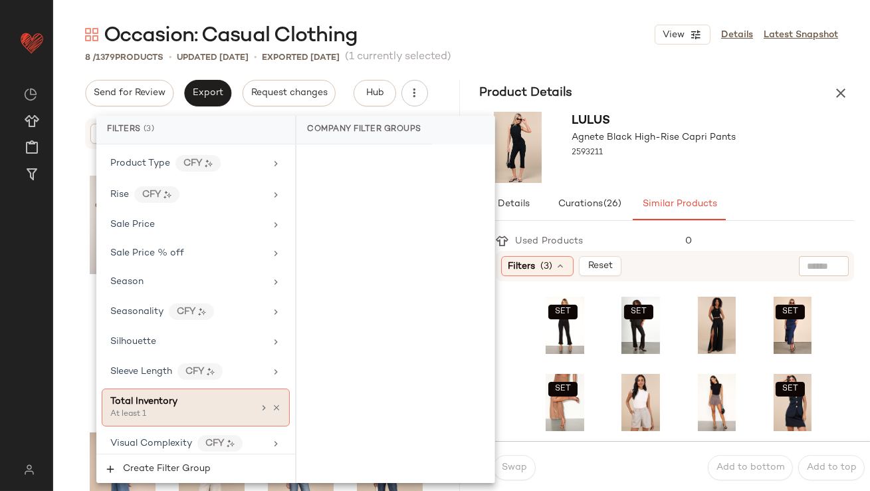
click at [179, 408] on div "At least 1" at bounding box center [176, 414] width 133 height 12
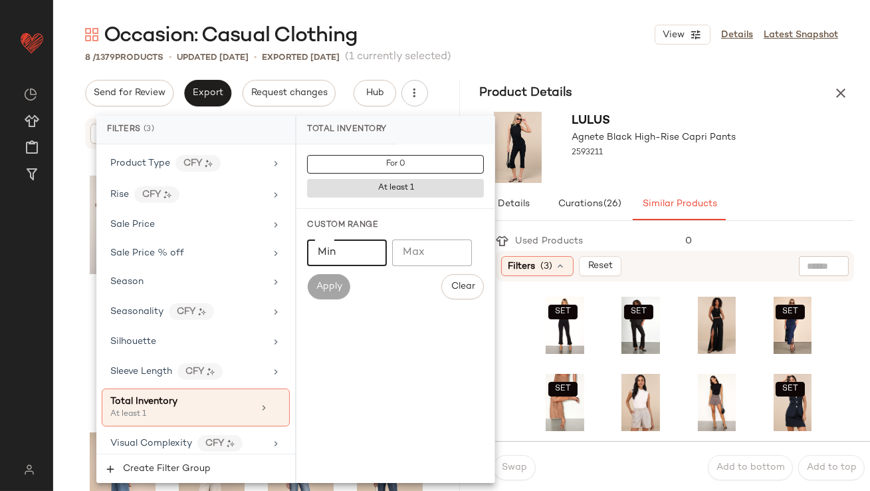
click at [322, 261] on input "Min" at bounding box center [347, 252] width 80 height 27
type input "**"
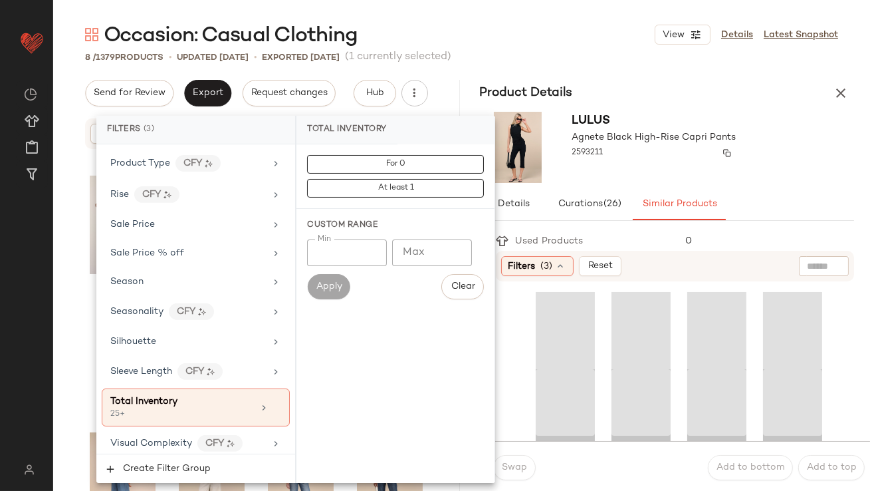
click at [669, 155] on div "2593211" at bounding box center [654, 153] width 164 height 19
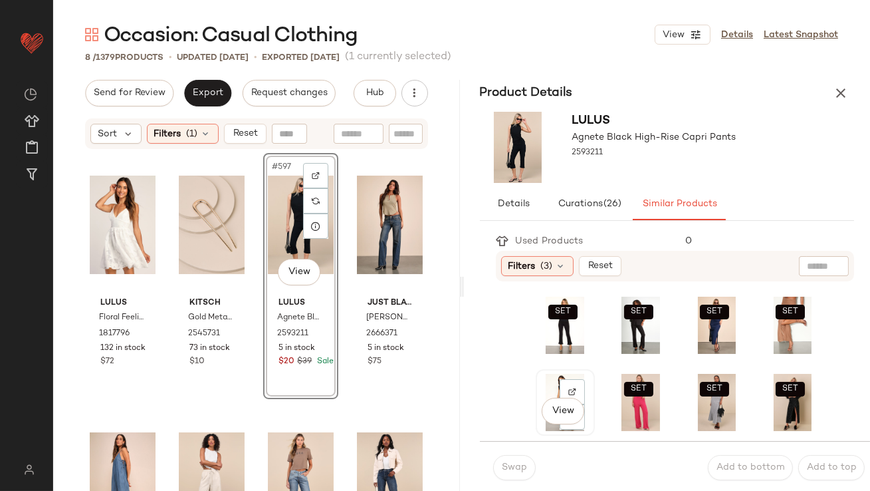
click at [549, 384] on div "View" at bounding box center [565, 402] width 50 height 57
click at [518, 469] on span "Swap" at bounding box center [514, 467] width 26 height 11
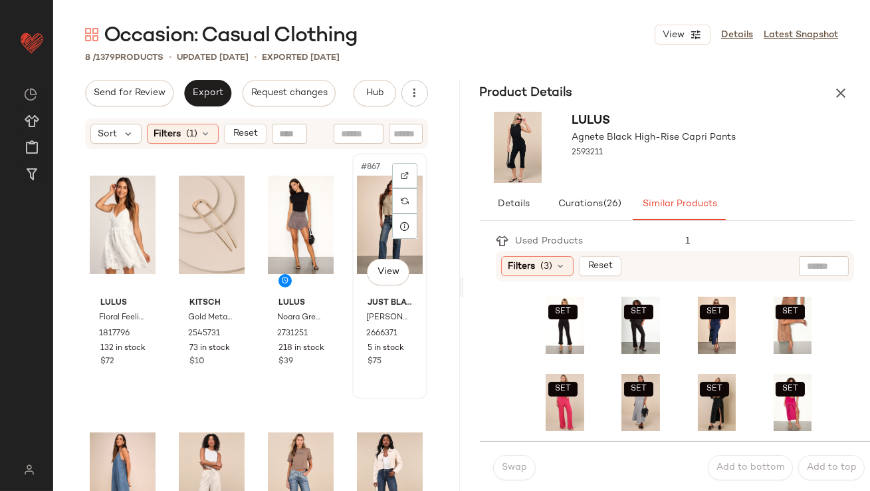
click at [364, 224] on div "#867 View" at bounding box center [390, 225] width 66 height 134
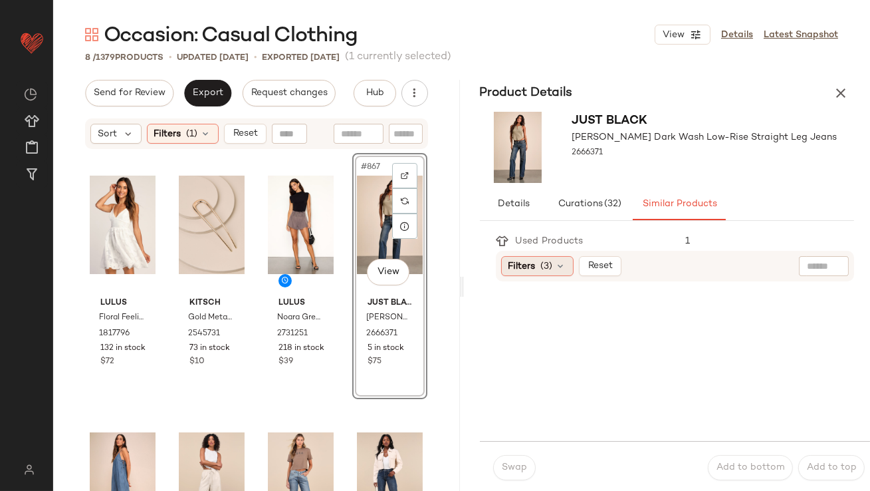
click at [553, 261] on div "Filters (3)" at bounding box center [537, 266] width 72 height 20
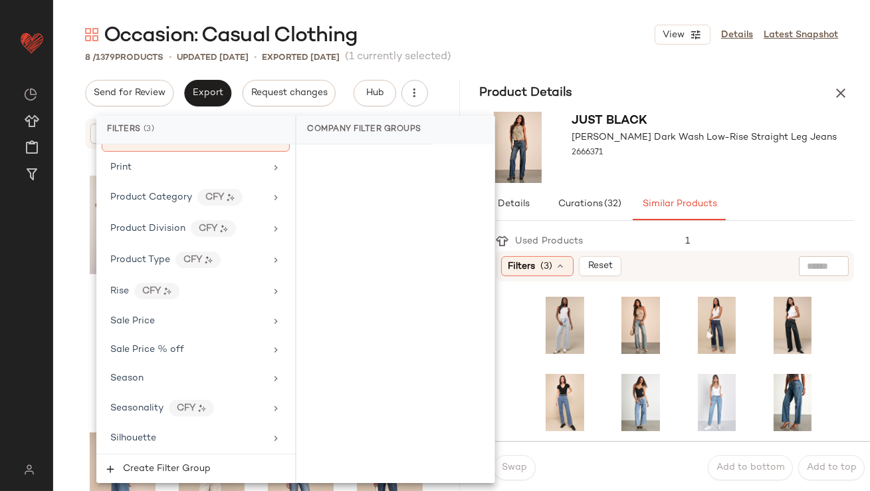
scroll to position [1145, 0]
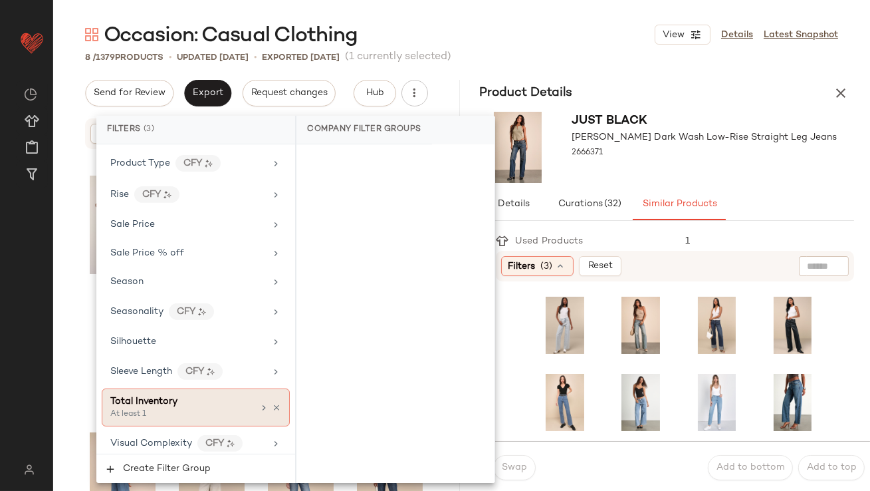
click at [193, 397] on div "Total Inventory" at bounding box center [181, 401] width 143 height 14
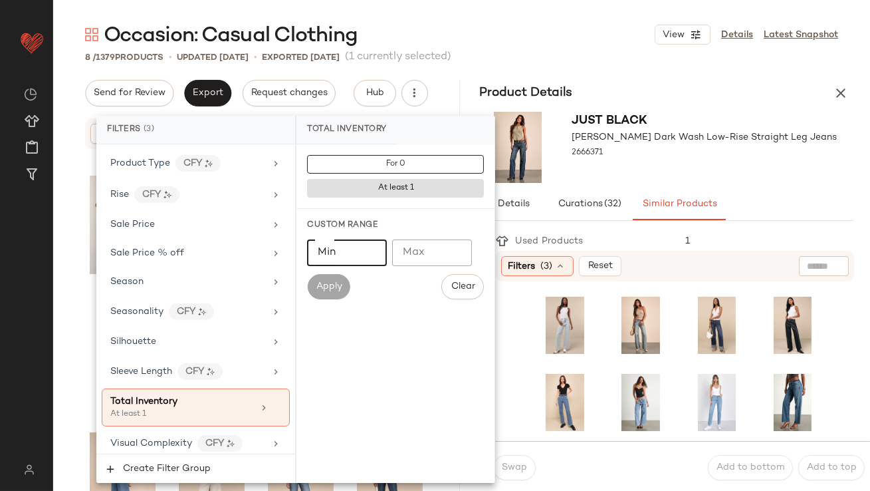
click at [348, 260] on input "Min" at bounding box center [347, 252] width 80 height 27
type input "**"
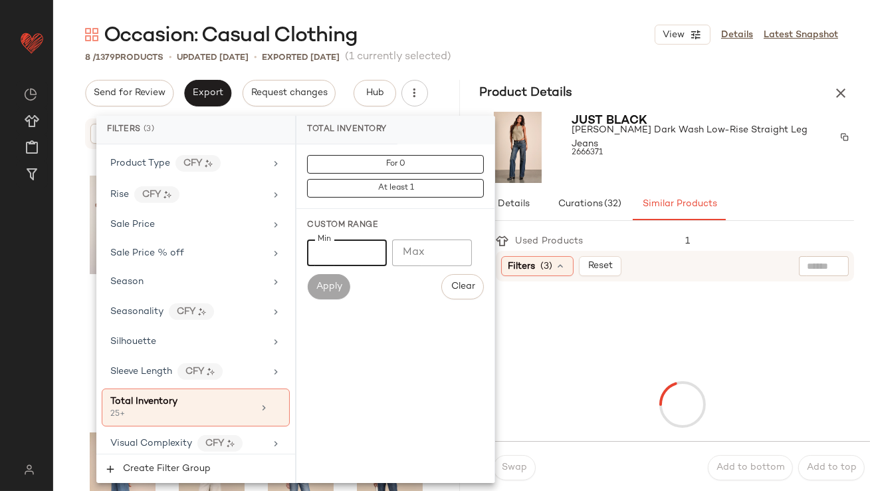
click at [722, 151] on div "2666371" at bounding box center [713, 153] width 282 height 19
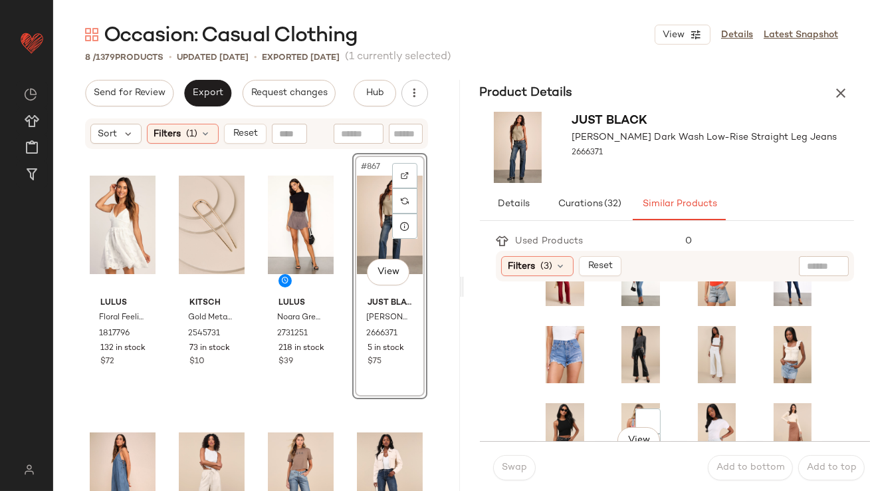
scroll to position [380, 0]
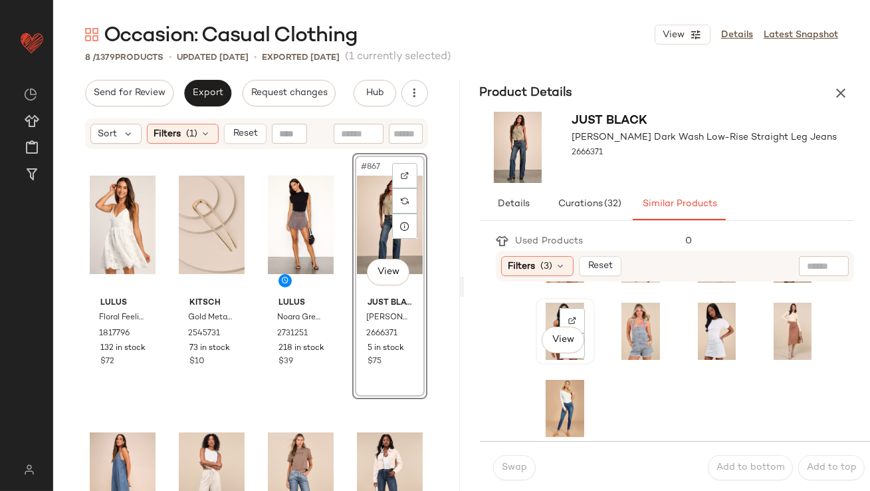
click at [544, 310] on div "View" at bounding box center [565, 330] width 50 height 57
click at [520, 463] on span "Swap" at bounding box center [514, 467] width 26 height 11
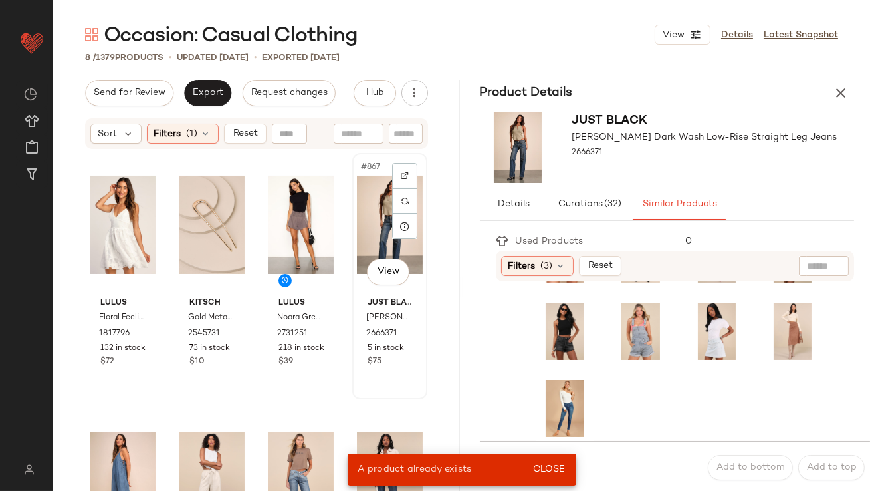
click at [370, 203] on div "#867 View" at bounding box center [390, 225] width 66 height 134
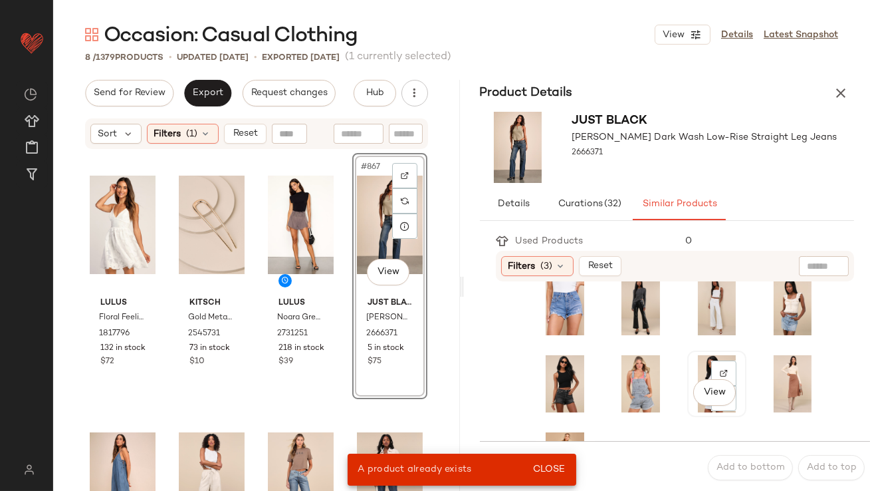
scroll to position [286, 0]
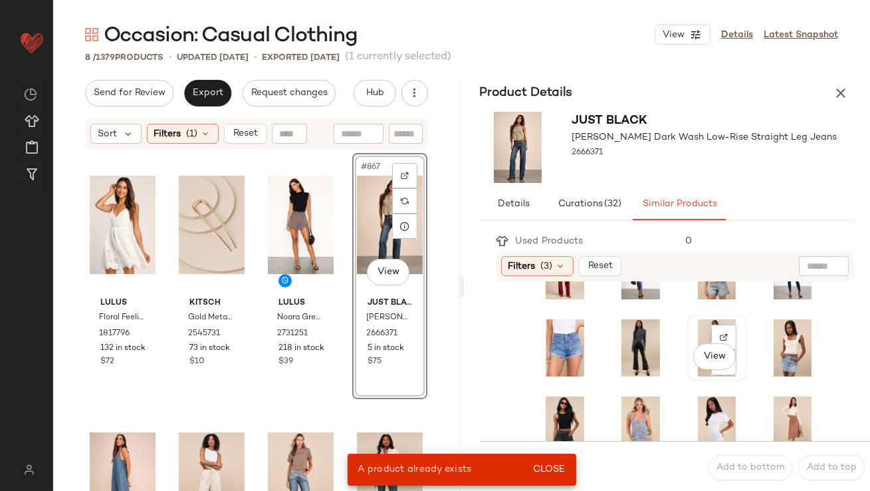
click at [692, 328] on div "View" at bounding box center [717, 347] width 50 height 57
click at [548, 473] on span "Close" at bounding box center [548, 469] width 33 height 11
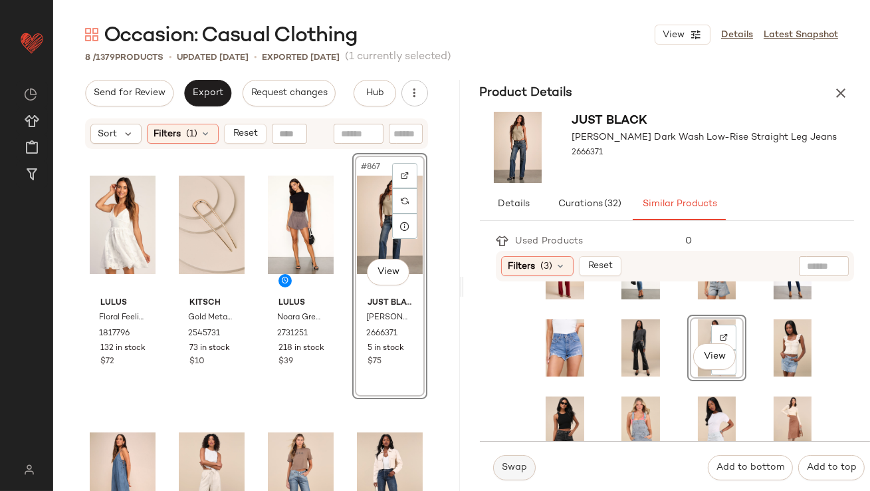
click at [527, 472] on button "Swap" at bounding box center [514, 467] width 43 height 25
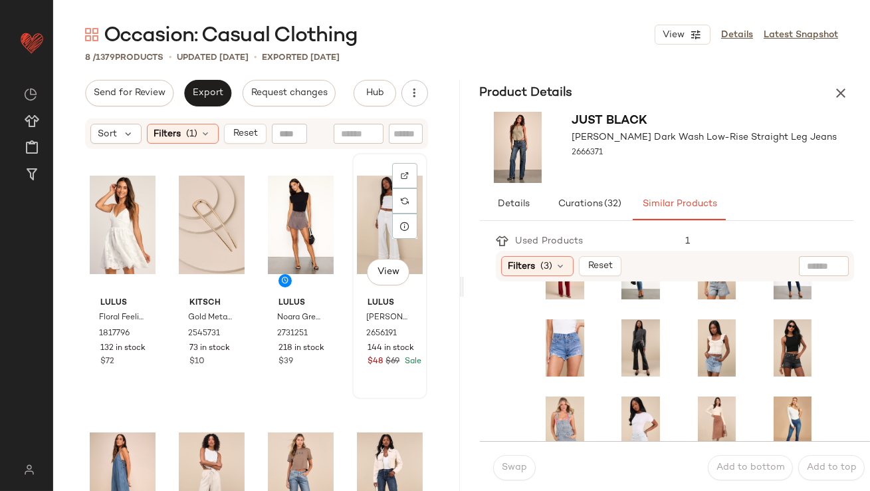
scroll to position [128, 0]
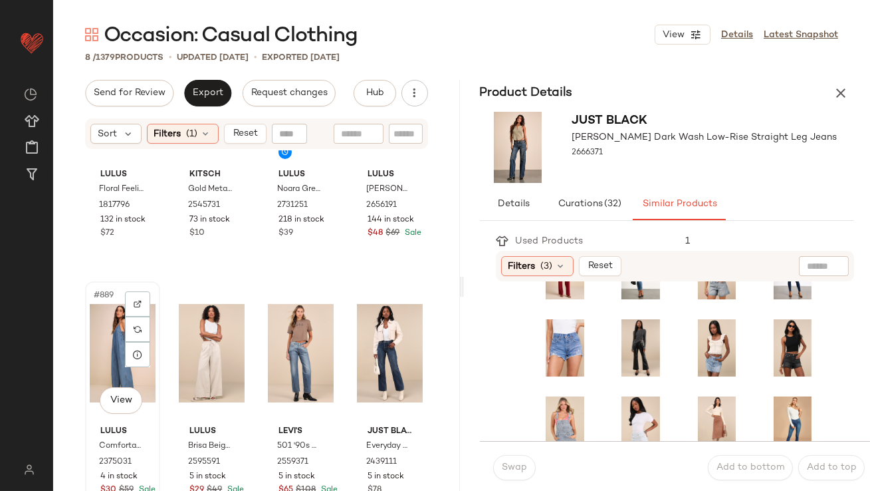
click at [100, 316] on div "#889 View" at bounding box center [123, 353] width 66 height 134
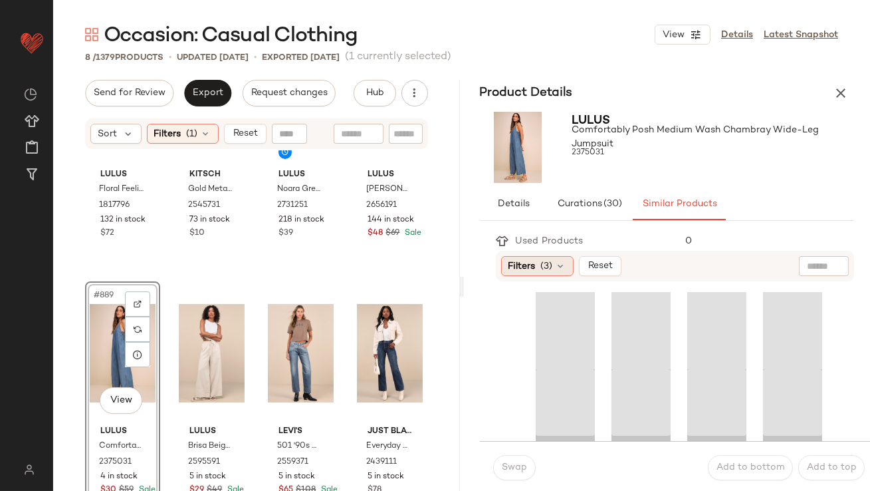
click at [516, 263] on span "Filters" at bounding box center [521, 266] width 27 height 14
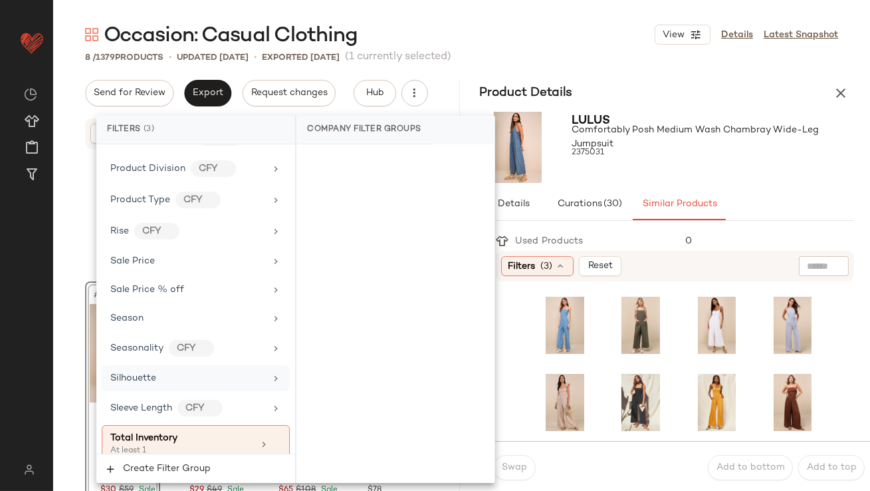
scroll to position [1145, 0]
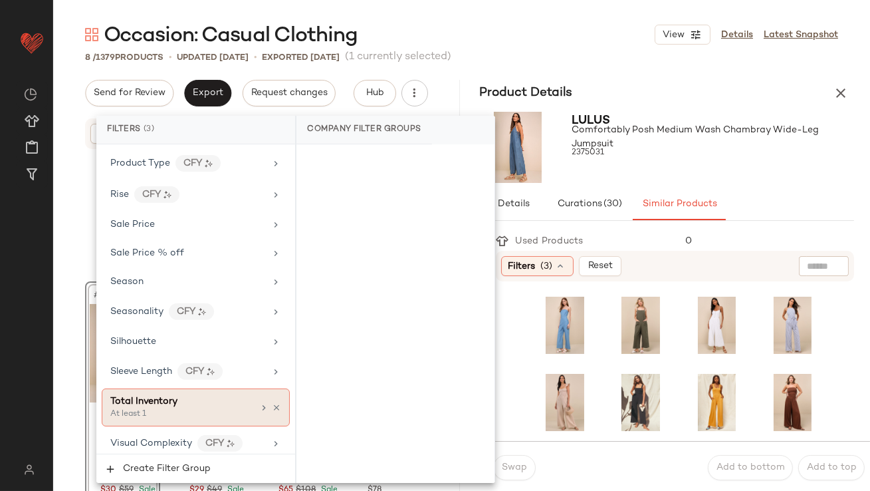
click at [191, 397] on div "Total Inventory" at bounding box center [181, 401] width 143 height 14
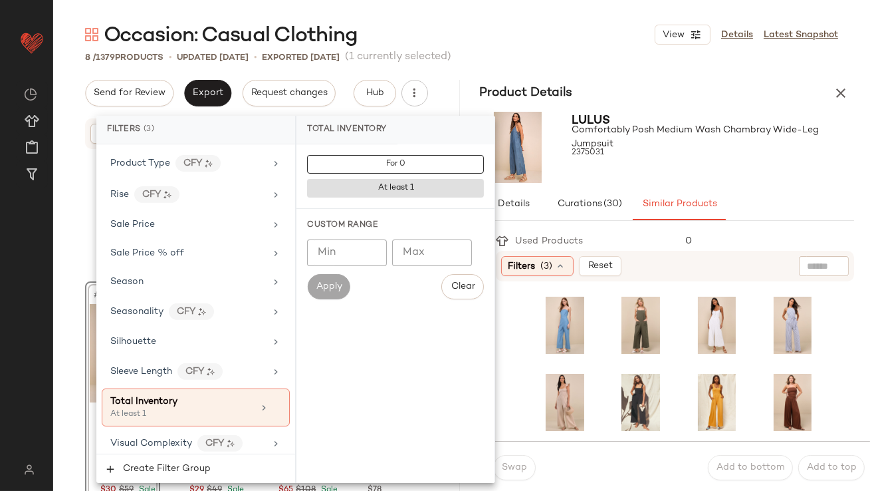
click at [354, 253] on input "Min" at bounding box center [347, 252] width 80 height 27
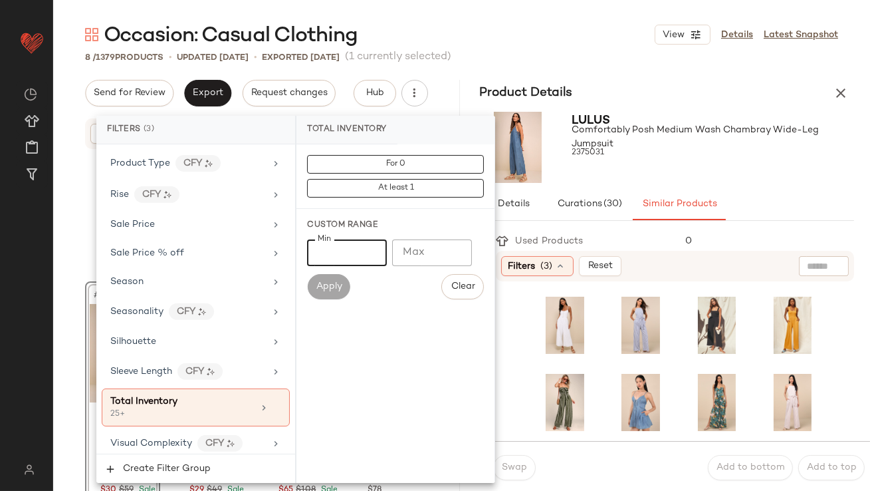
type input "**"
click at [654, 163] on div at bounding box center [713, 165] width 282 height 11
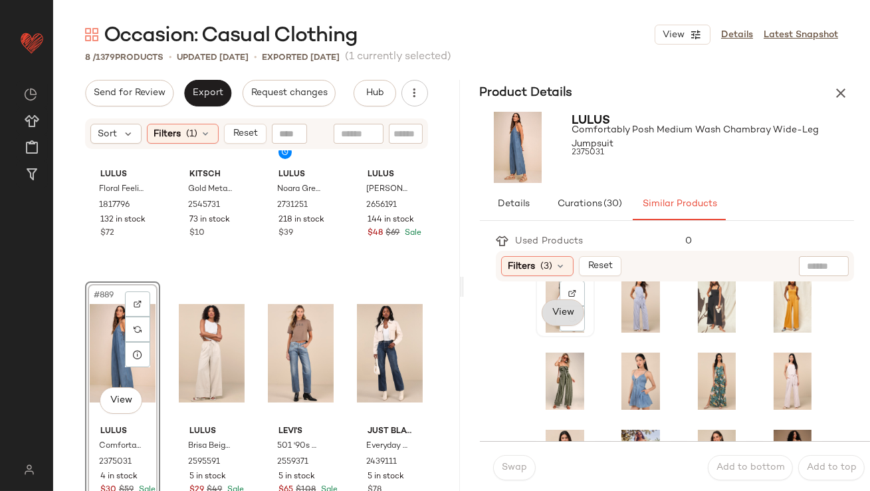
scroll to position [25, 0]
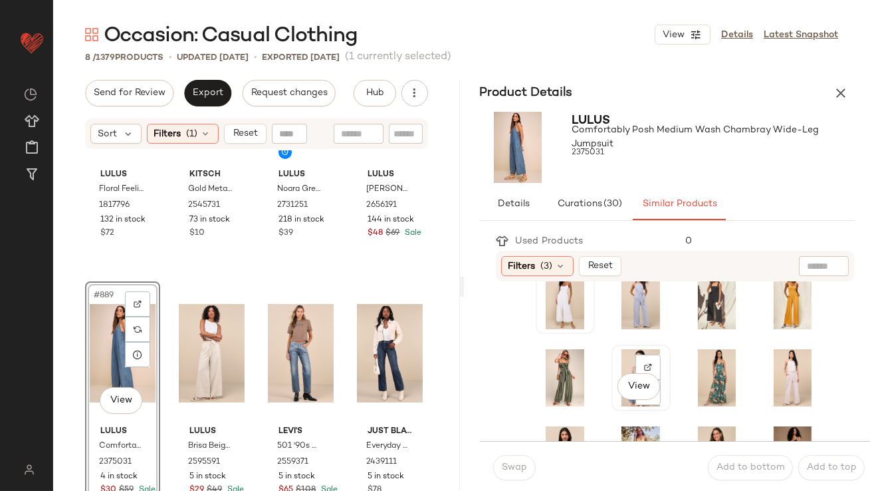
click at [616, 352] on div "View" at bounding box center [641, 377] width 50 height 57
click at [509, 480] on div "Swap Add to bottom Add to top" at bounding box center [675, 467] width 391 height 53
click at [509, 474] on button "Swap" at bounding box center [514, 467] width 43 height 25
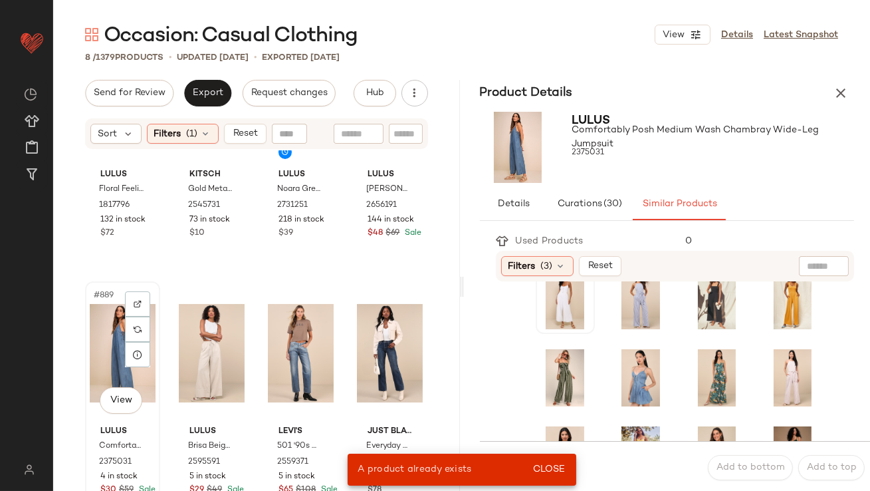
click at [100, 316] on div "#889 View" at bounding box center [123, 353] width 66 height 134
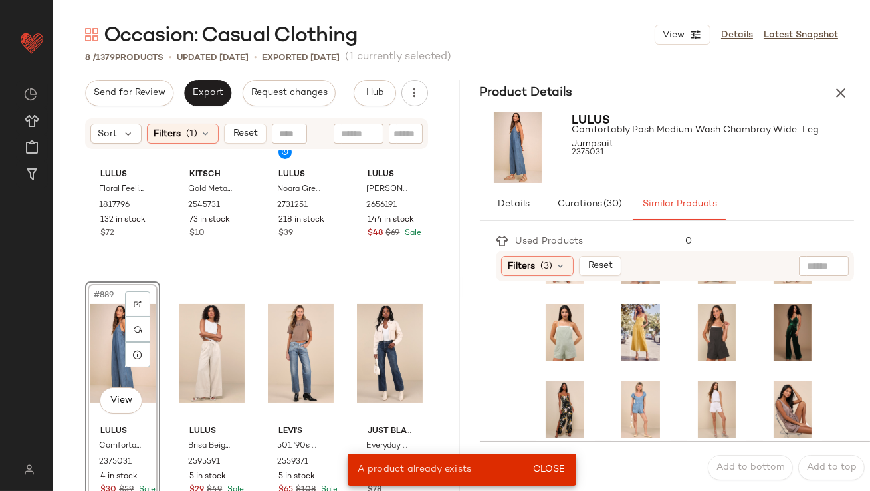
scroll to position [173, 0]
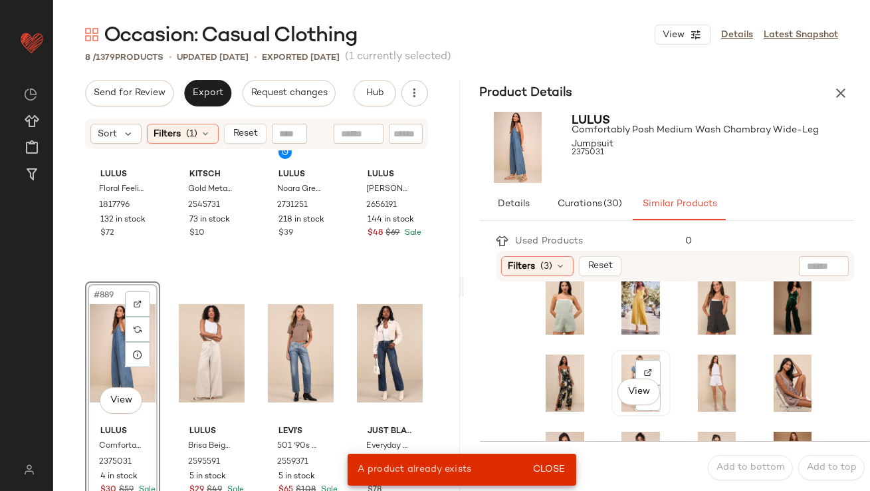
click at [618, 364] on div "View" at bounding box center [641, 382] width 50 height 57
click at [548, 464] on span "Close" at bounding box center [548, 469] width 33 height 11
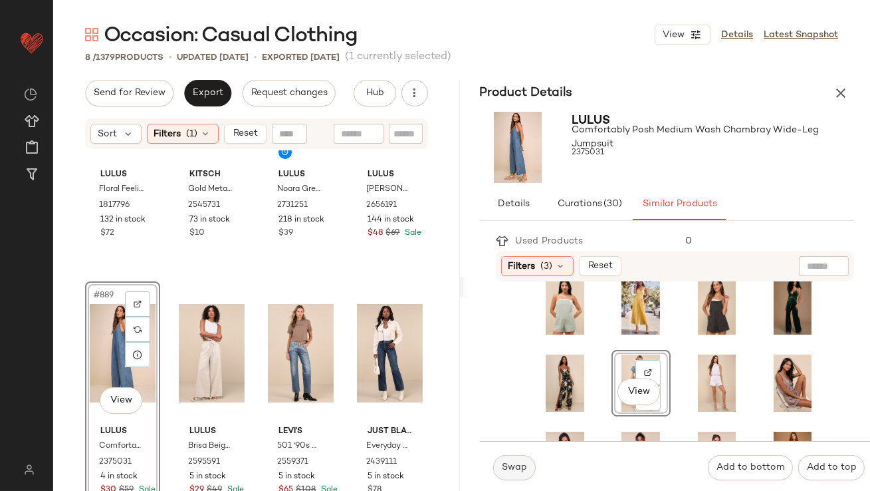
click at [512, 478] on button "Swap" at bounding box center [514, 467] width 43 height 25
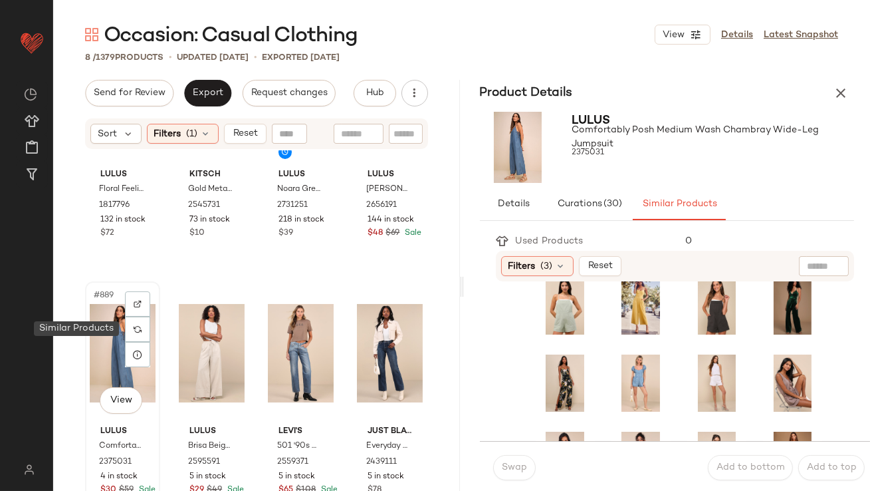
click at [102, 322] on div "#889 View" at bounding box center [123, 353] width 66 height 134
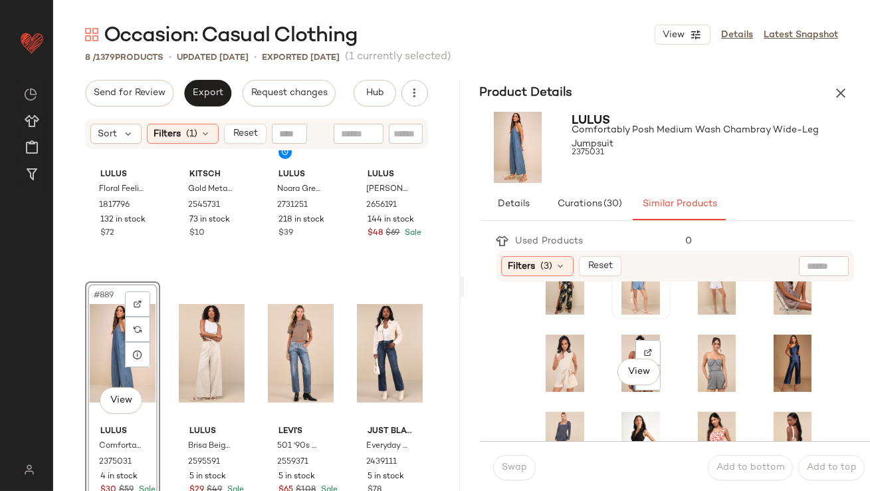
scroll to position [279, 0]
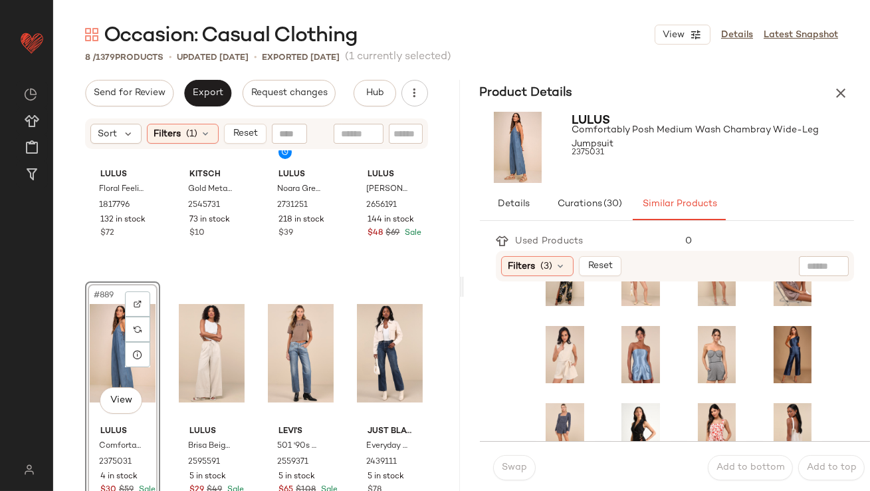
click at [530, 338] on div at bounding box center [679, 276] width 351 height 532
click at [531, 338] on div at bounding box center [679, 276] width 351 height 532
click at [551, 340] on div "View" at bounding box center [565, 354] width 50 height 57
click at [524, 471] on span "Swap" at bounding box center [514, 467] width 26 height 11
click at [101, 337] on div "#889 View" at bounding box center [123, 353] width 66 height 134
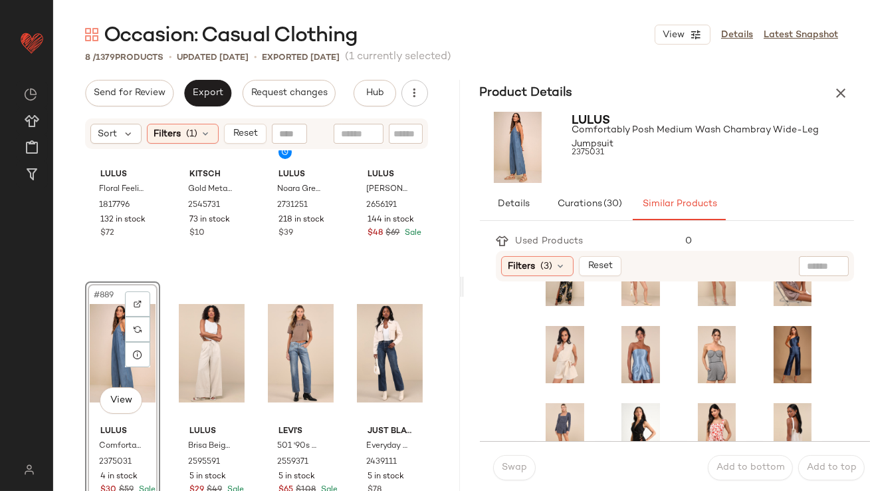
scroll to position [380, 0]
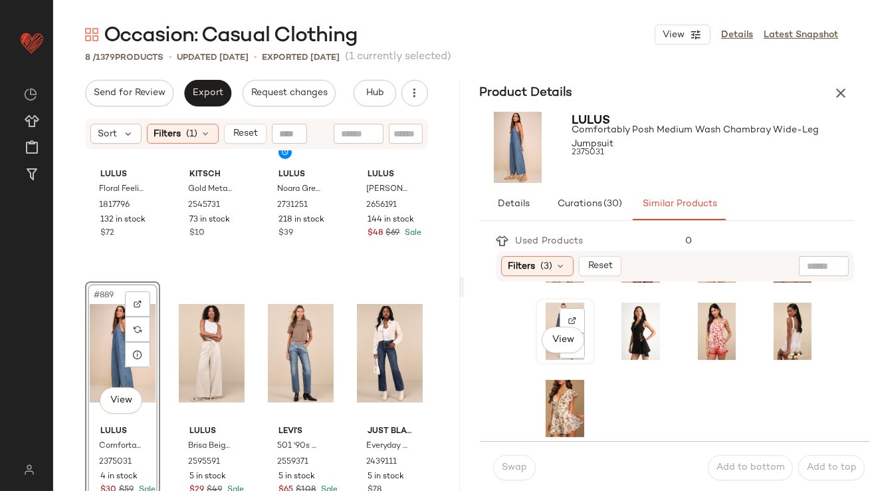
click at [546, 304] on div "View" at bounding box center [565, 330] width 50 height 57
click at [526, 465] on span "Swap" at bounding box center [514, 467] width 26 height 11
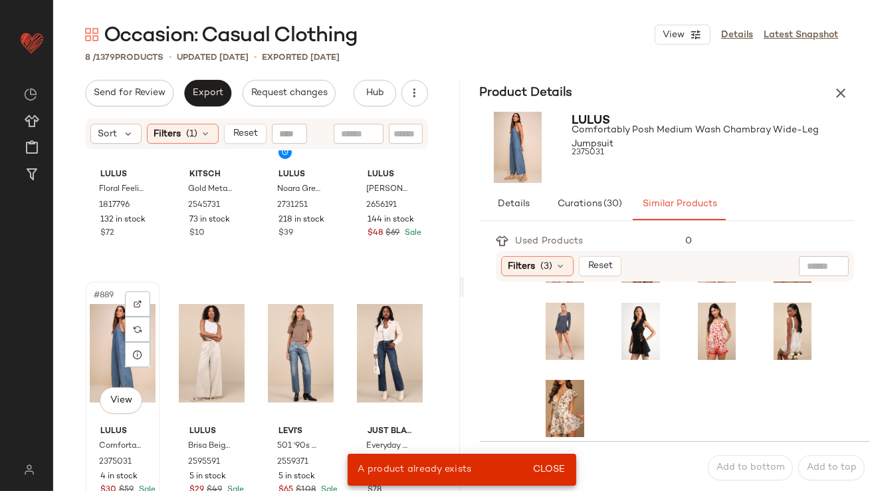
click at [92, 362] on div "#889 View" at bounding box center [123, 353] width 66 height 134
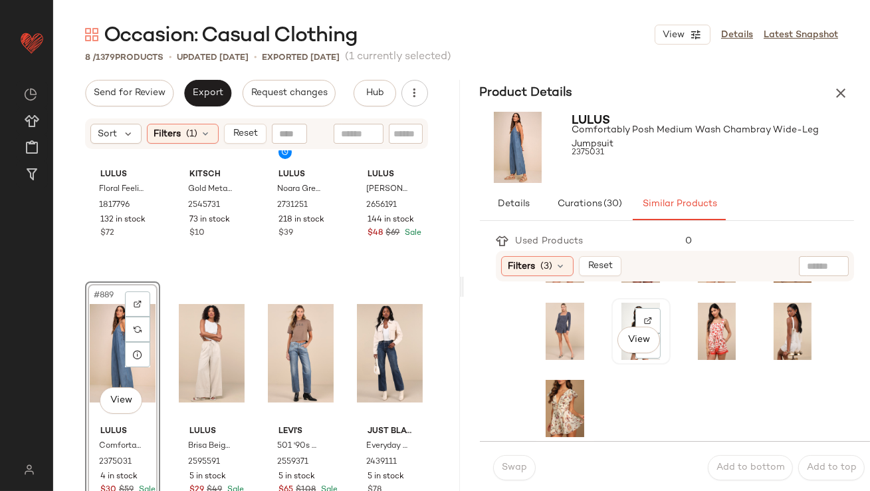
click at [616, 308] on div "View" at bounding box center [641, 330] width 50 height 57
click at [502, 461] on button "Swap" at bounding box center [514, 467] width 43 height 25
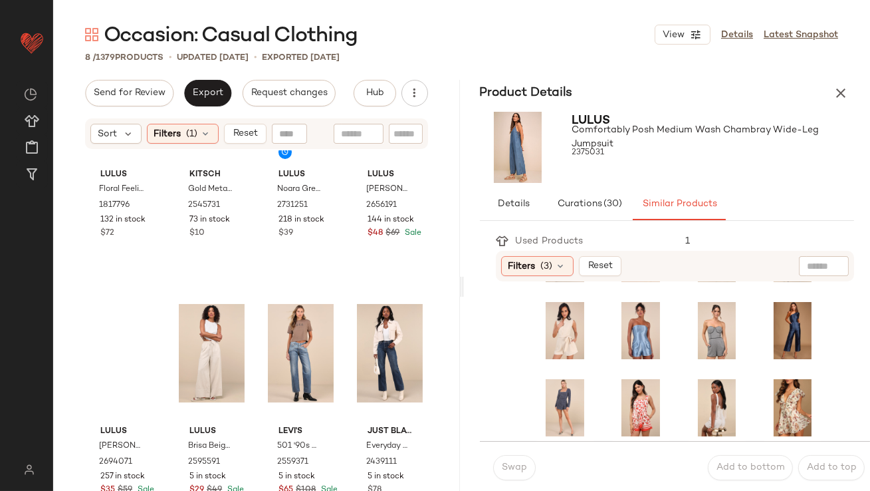
scroll to position [302, 0]
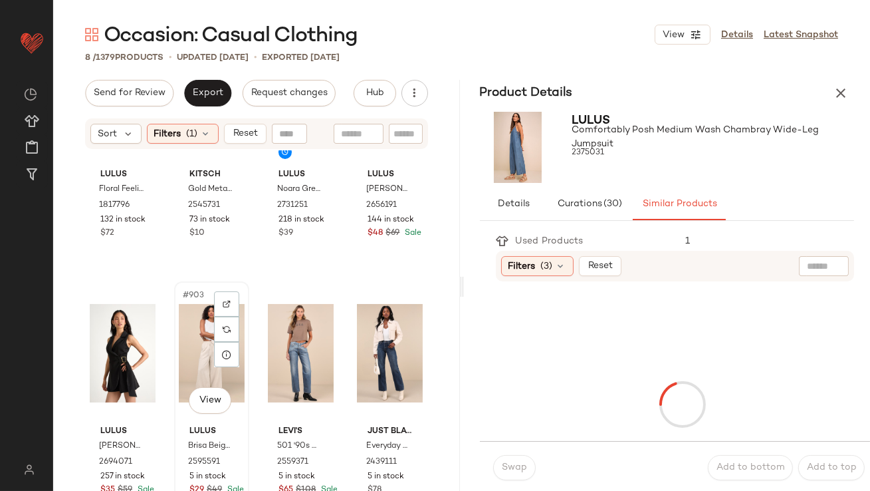
click at [192, 339] on div "#903 View" at bounding box center [212, 353] width 66 height 134
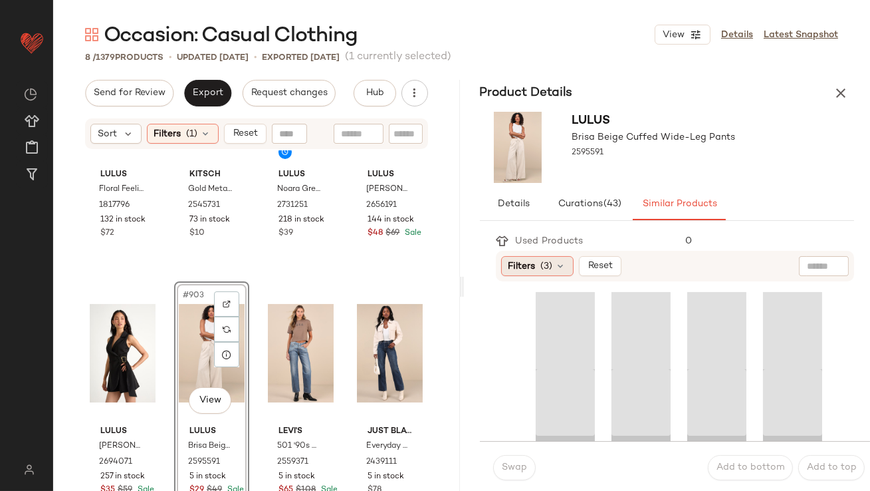
click at [541, 267] on span "(3)" at bounding box center [547, 266] width 12 height 14
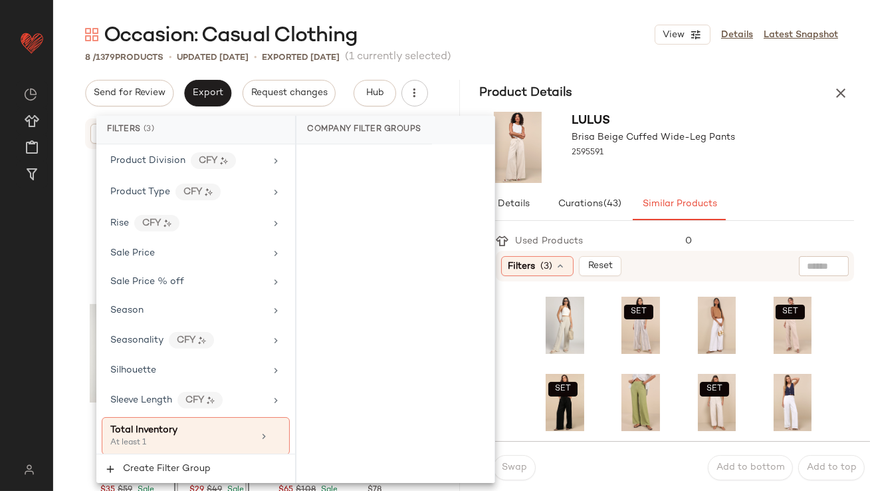
scroll to position [1145, 0]
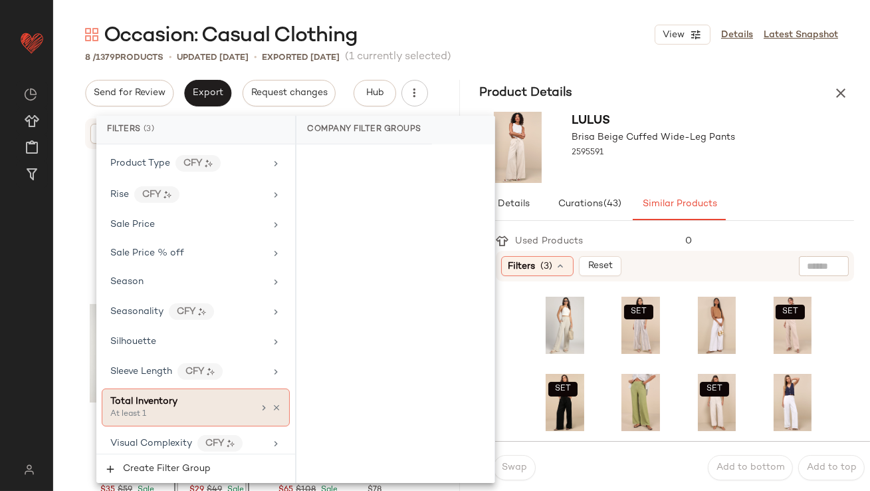
click at [193, 388] on div "Total Inventory At least 1" at bounding box center [196, 407] width 188 height 38
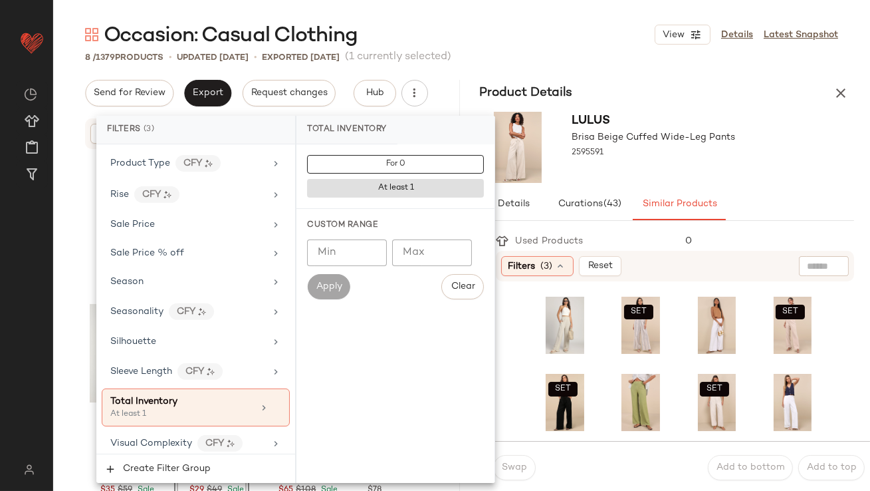
click at [331, 268] on div "Min Min Max Max Apply Clear" at bounding box center [395, 269] width 177 height 60
click at [331, 254] on input "Min" at bounding box center [347, 252] width 80 height 27
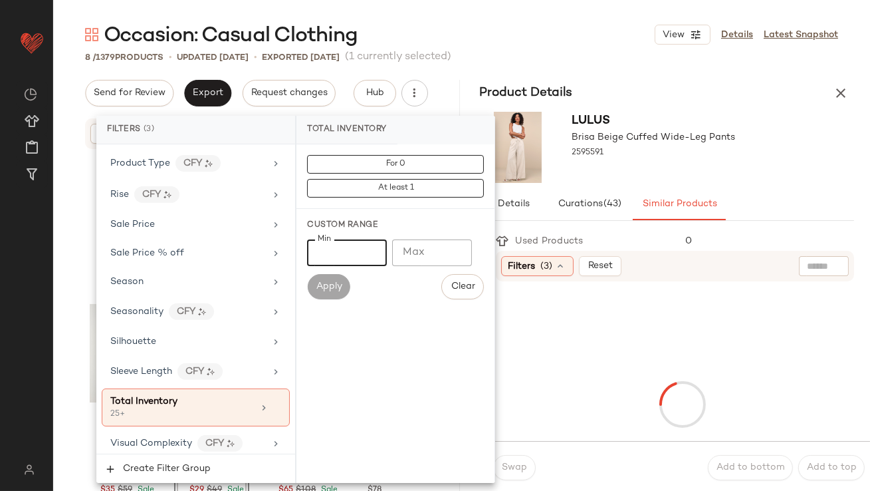
type input "**"
click at [688, 164] on div at bounding box center [654, 165] width 164 height 11
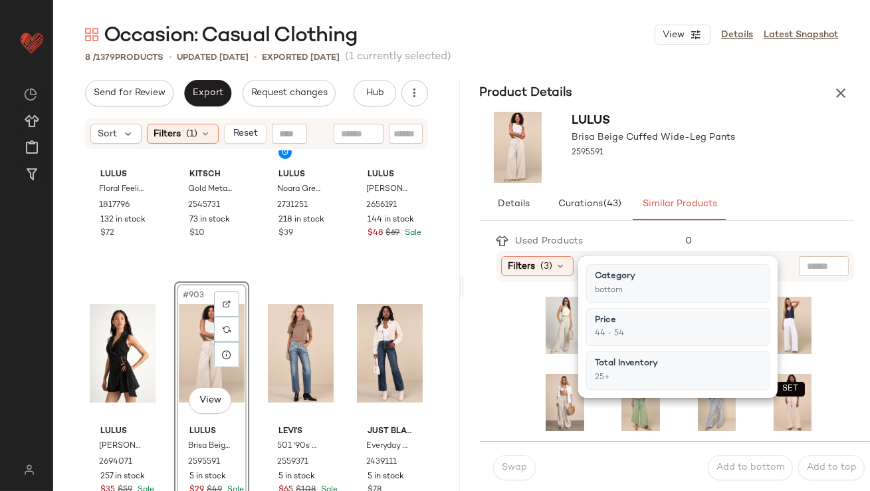
click at [689, 164] on div at bounding box center [654, 165] width 164 height 11
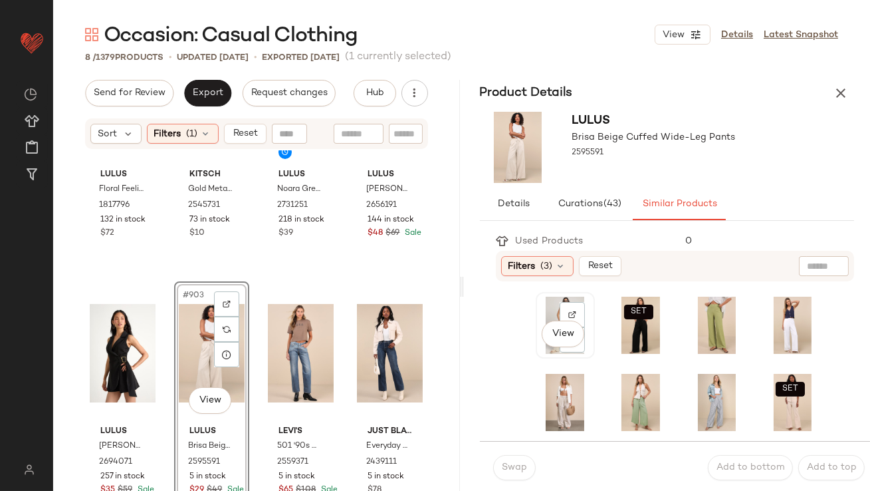
click at [548, 307] on div "View" at bounding box center [565, 324] width 50 height 57
click at [526, 459] on button "Swap" at bounding box center [514, 467] width 43 height 25
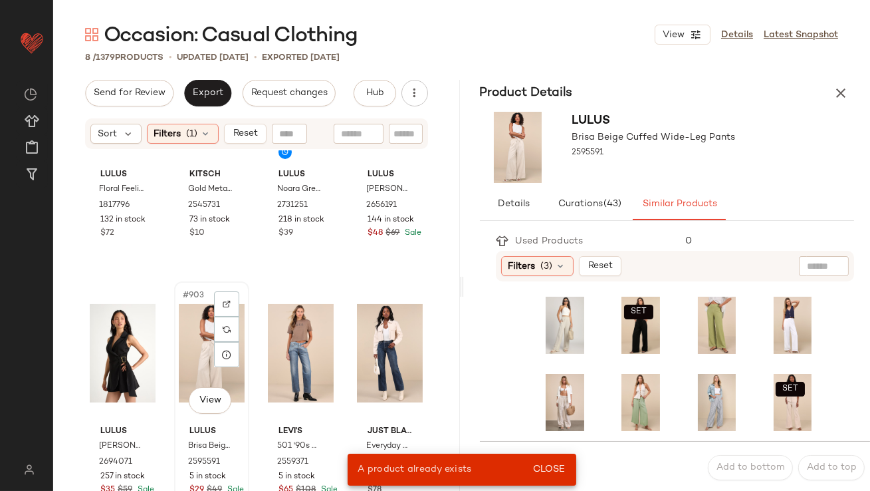
click at [205, 338] on div "#903 View" at bounding box center [212, 353] width 66 height 134
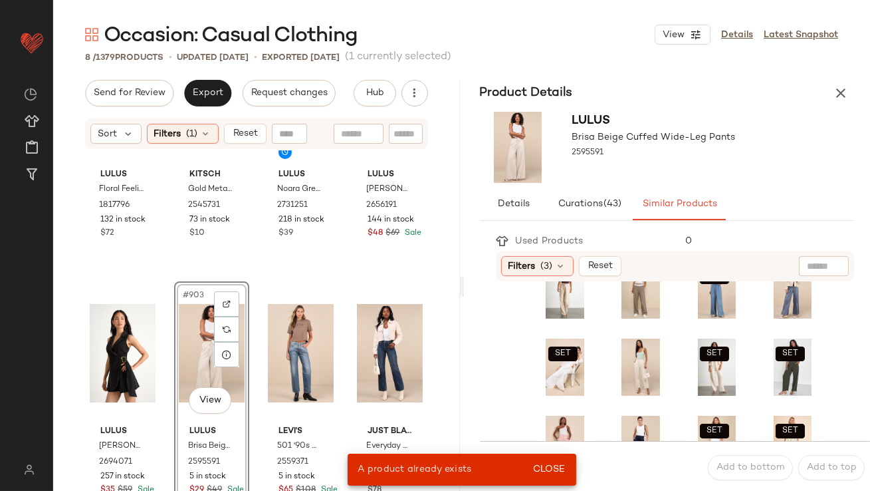
scroll to position [302, 0]
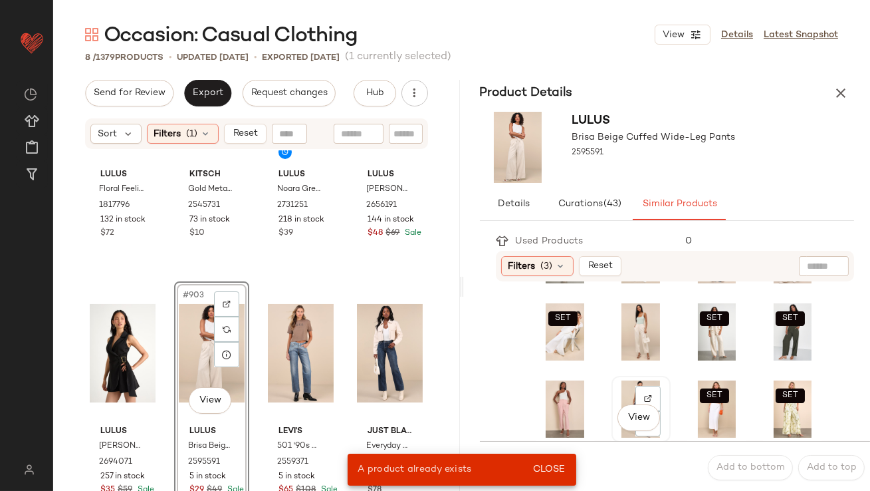
click at [616, 395] on div "View" at bounding box center [641, 408] width 50 height 57
click at [542, 465] on span "Close" at bounding box center [548, 469] width 33 height 11
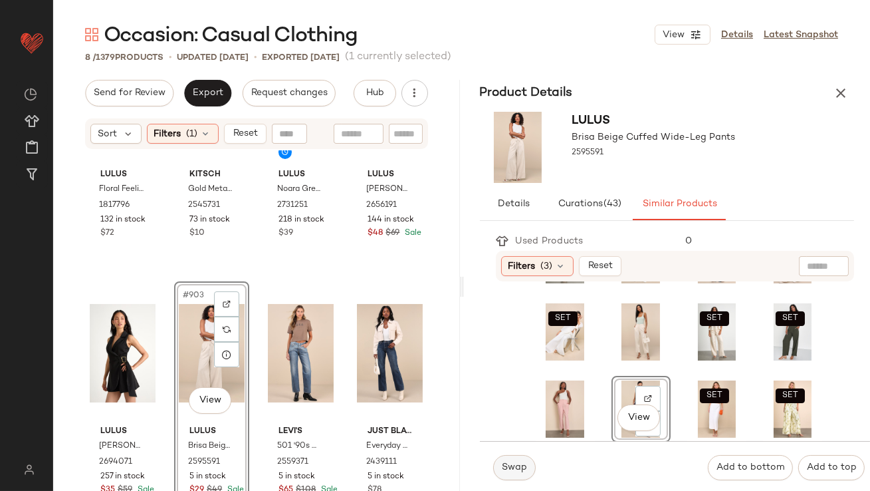
click at [502, 470] on span "Swap" at bounding box center [514, 467] width 26 height 11
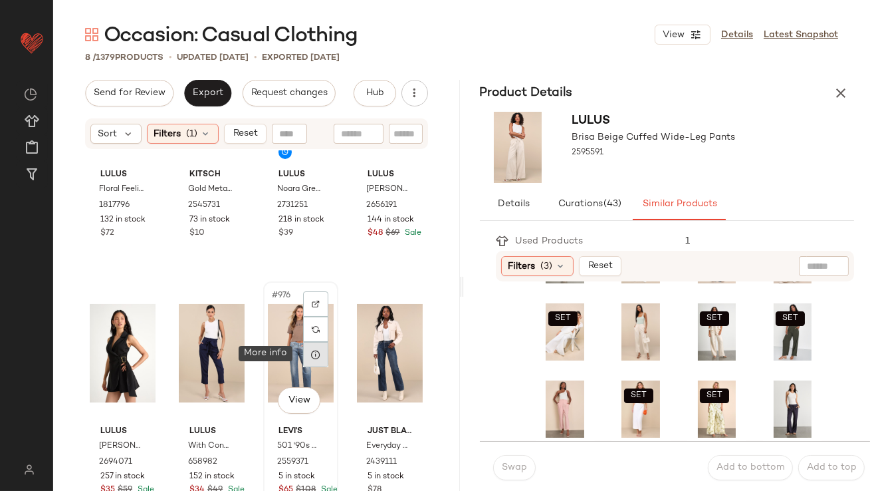
click at [303, 342] on div at bounding box center [315, 354] width 25 height 25
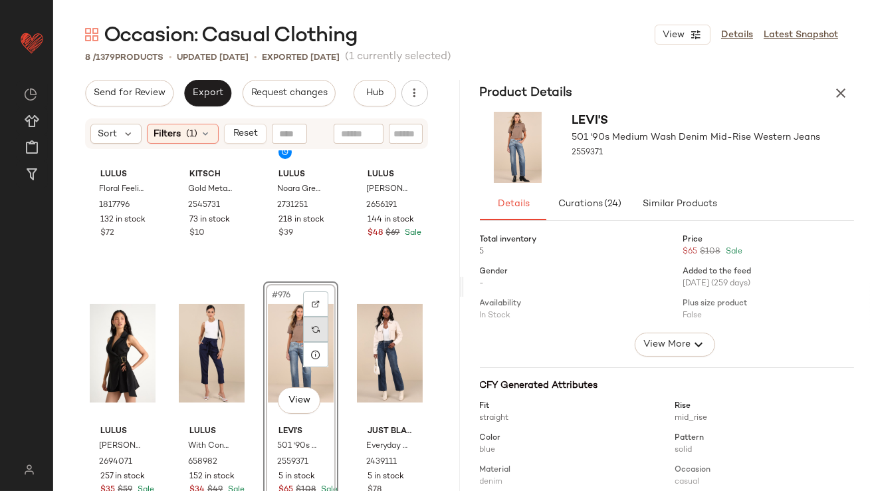
click at [312, 322] on div at bounding box center [315, 328] width 25 height 25
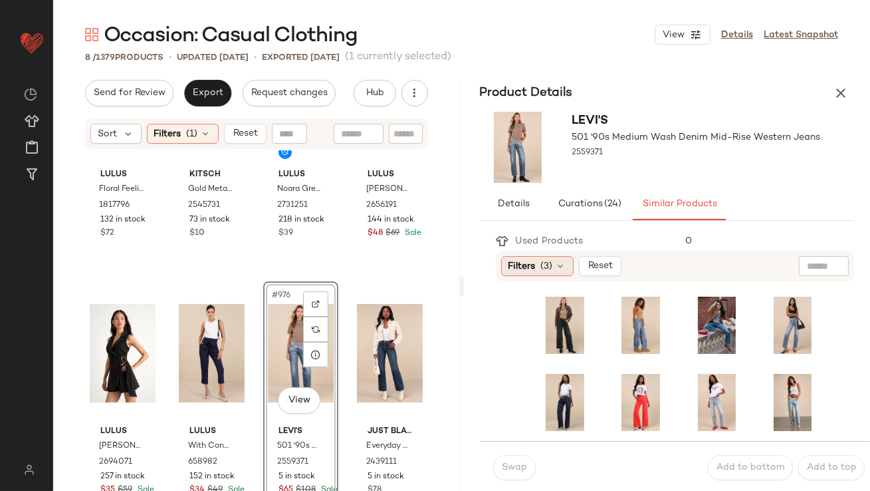
click at [545, 264] on span "(3)" at bounding box center [547, 266] width 12 height 14
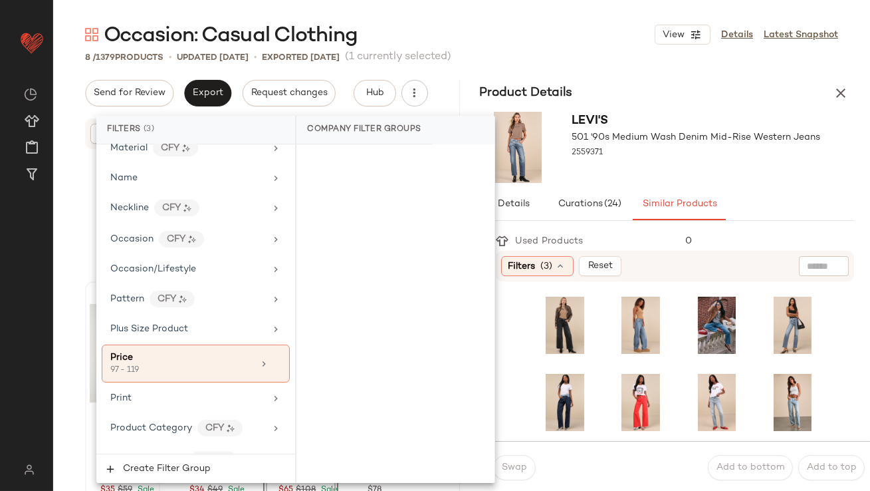
scroll to position [1145, 0]
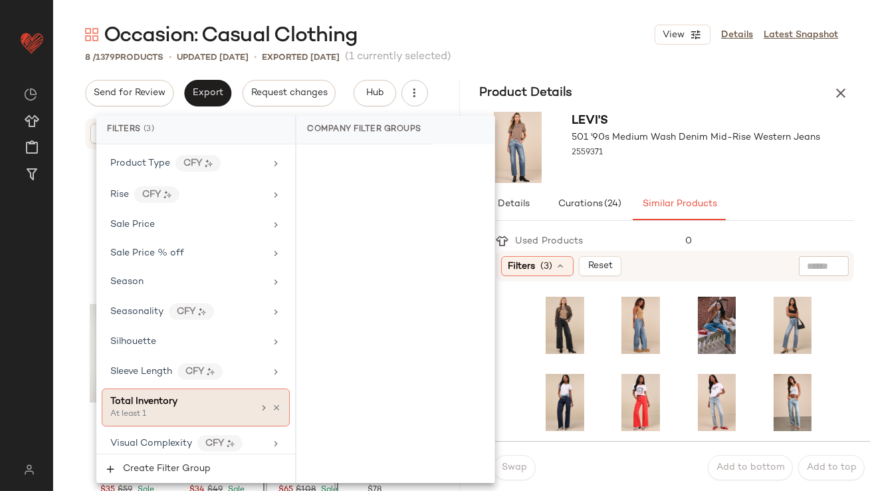
click at [125, 388] on div "Total Inventory At least 1" at bounding box center [196, 407] width 188 height 38
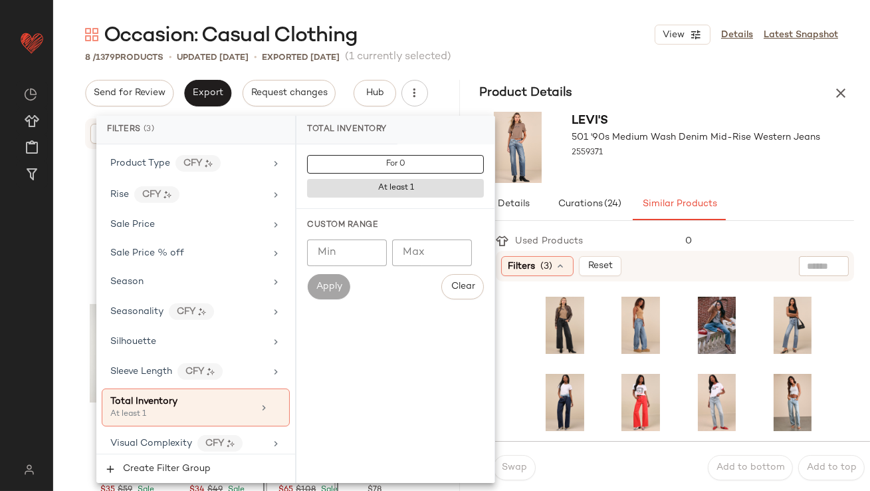
click at [331, 252] on input "Min" at bounding box center [347, 252] width 80 height 27
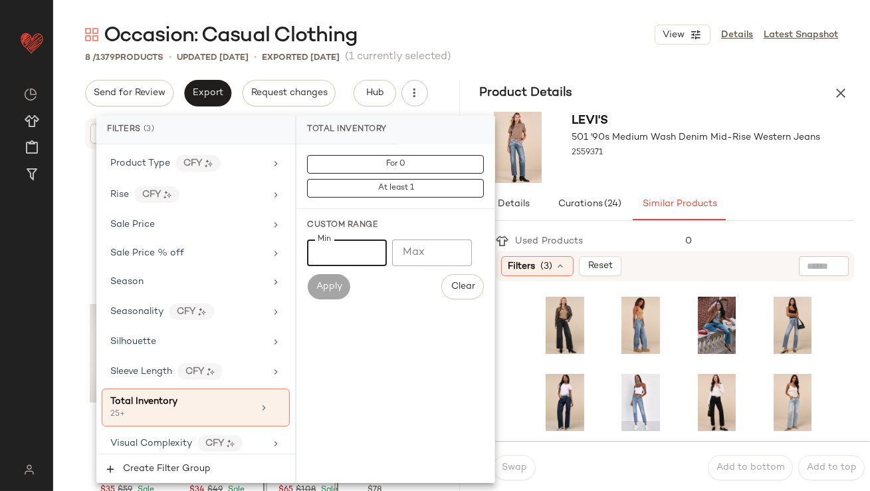
type input "**"
click at [679, 164] on div at bounding box center [696, 165] width 249 height 11
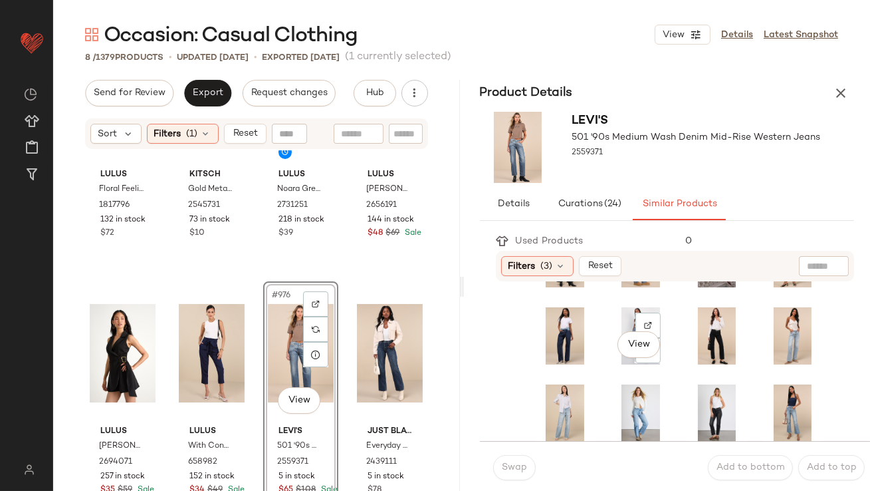
scroll to position [67, 0]
click at [692, 316] on div "View" at bounding box center [717, 334] width 50 height 57
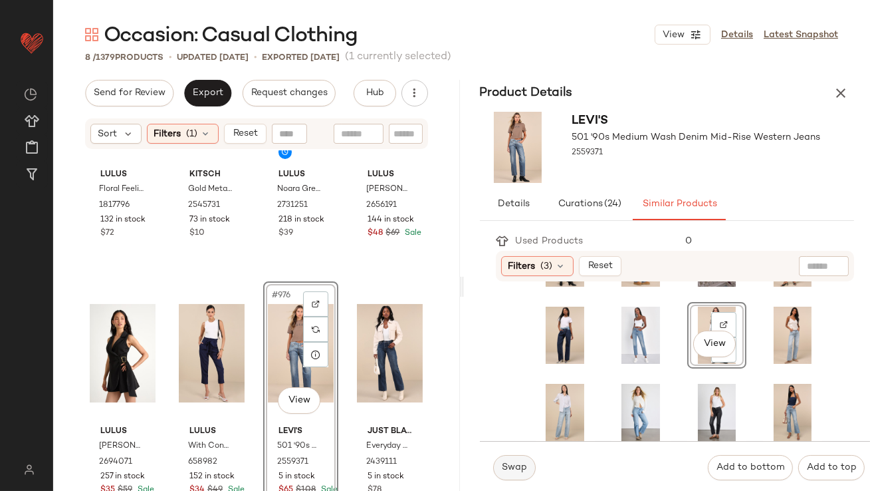
click at [520, 470] on span "Swap" at bounding box center [514, 467] width 26 height 11
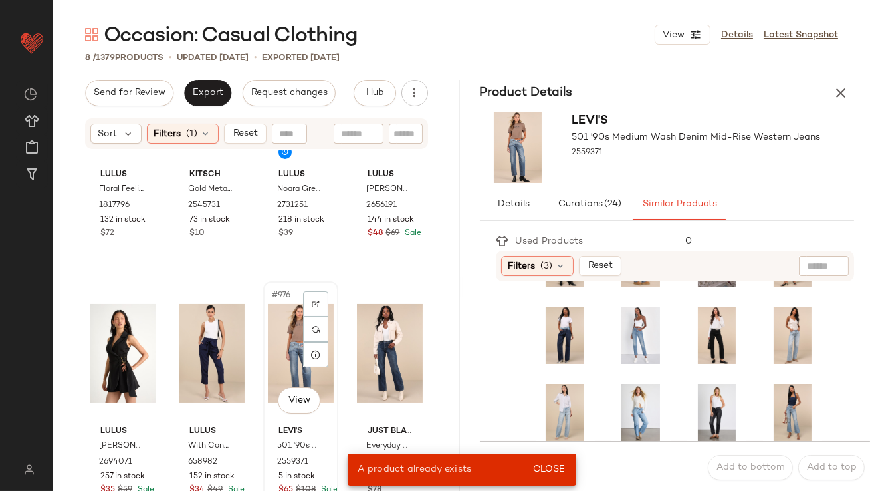
click at [274, 315] on div "#976 View" at bounding box center [301, 353] width 66 height 134
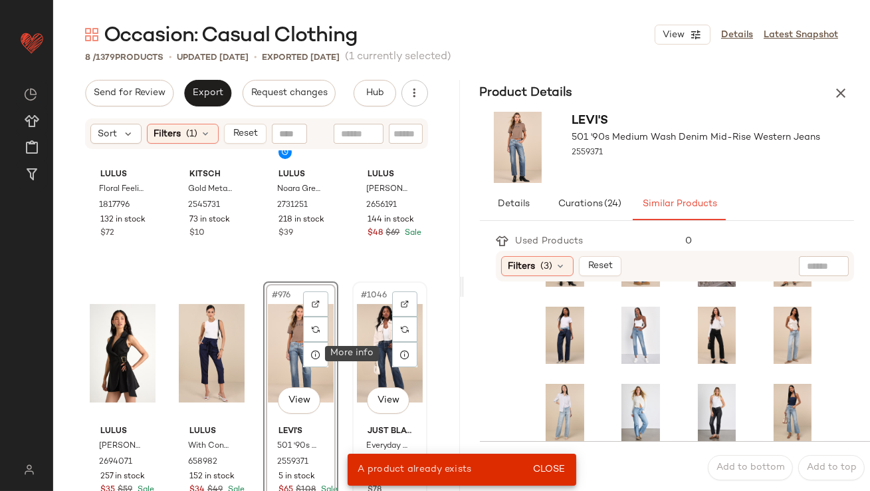
click at [372, 348] on div "#1046 View" at bounding box center [390, 353] width 66 height 134
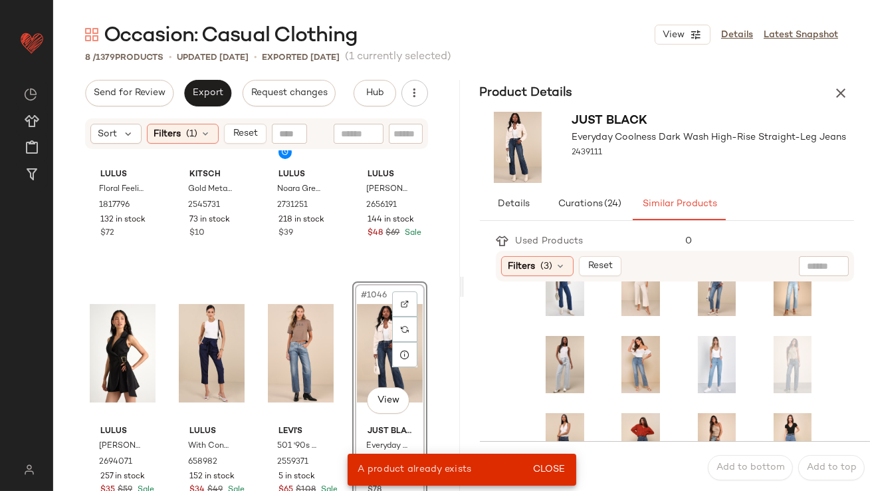
scroll to position [51, 0]
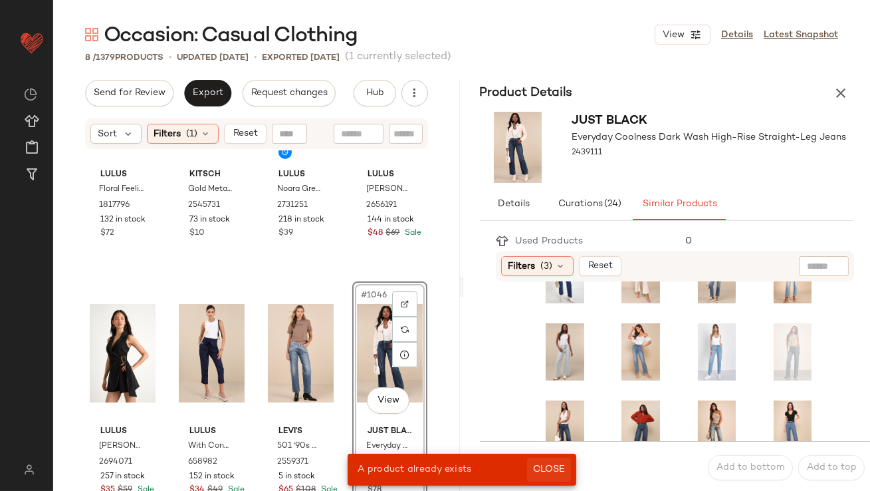
click at [552, 476] on button "Close" at bounding box center [548, 469] width 43 height 24
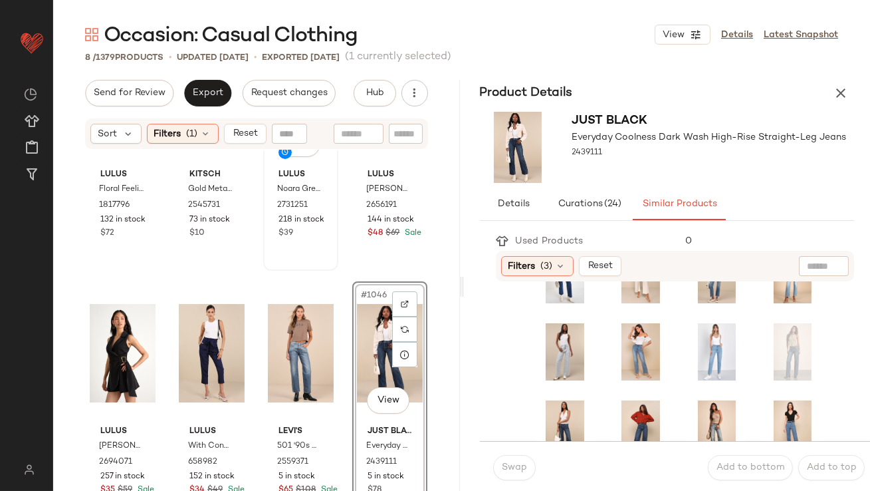
scroll to position [0, 0]
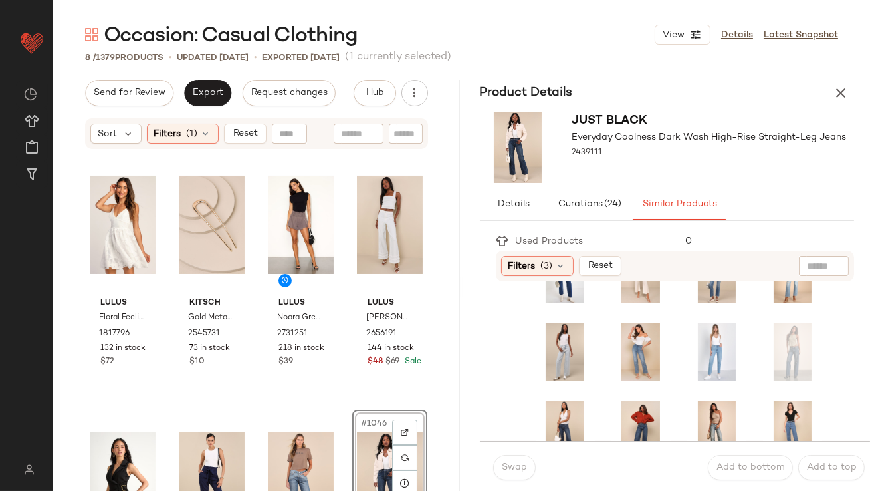
click at [846, 90] on icon "button" at bounding box center [841, 93] width 16 height 16
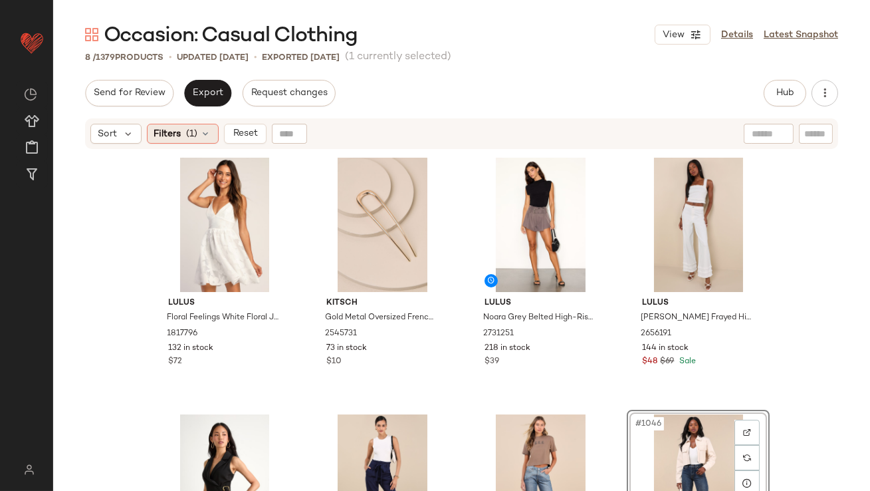
click at [179, 128] on span "Filters" at bounding box center [167, 134] width 27 height 14
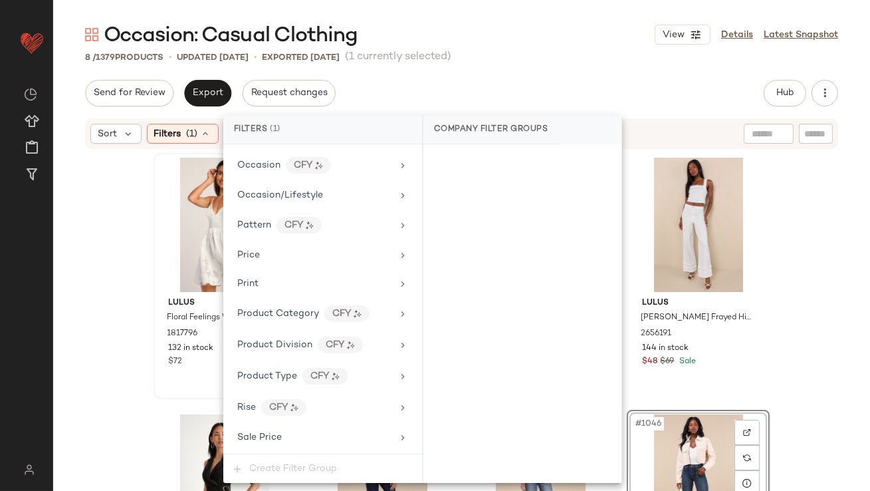
scroll to position [1093, 0]
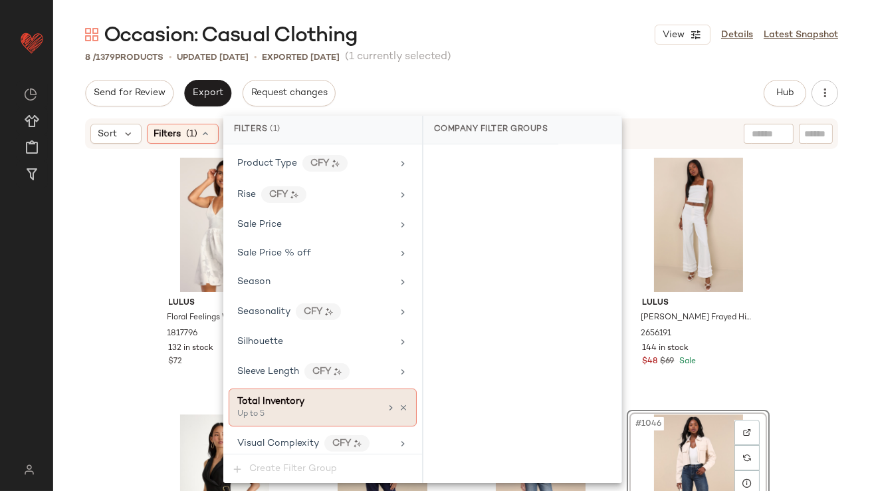
click at [399, 403] on icon at bounding box center [403, 407] width 9 height 9
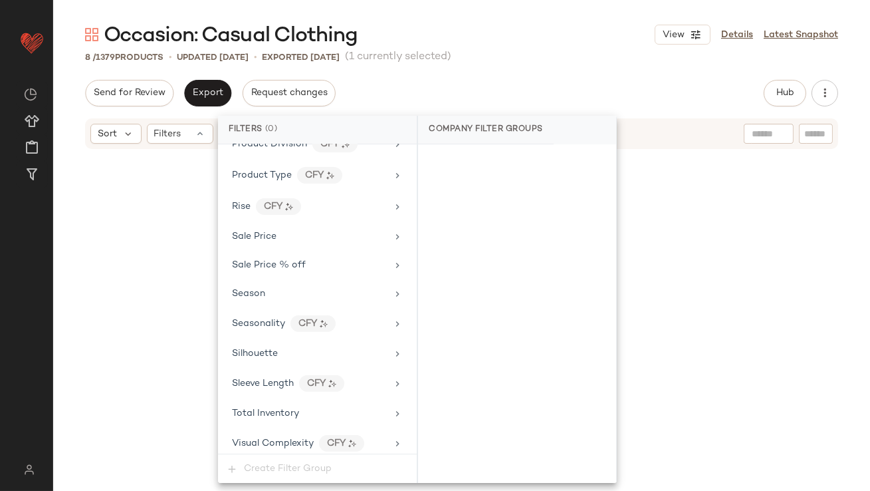
click at [582, 53] on div "8 / 1379 Products • updated Oct 13th • Exported Oct 13th (1 currently selected)" at bounding box center [461, 57] width 817 height 13
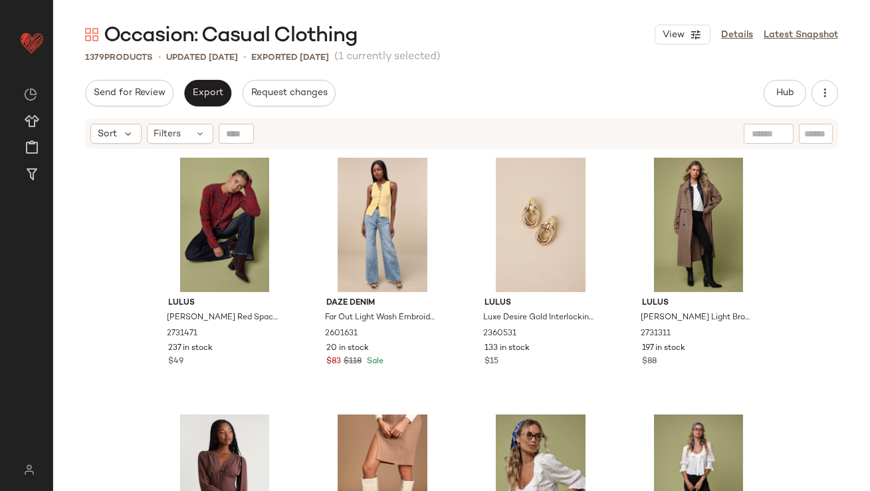
scroll to position [270, 0]
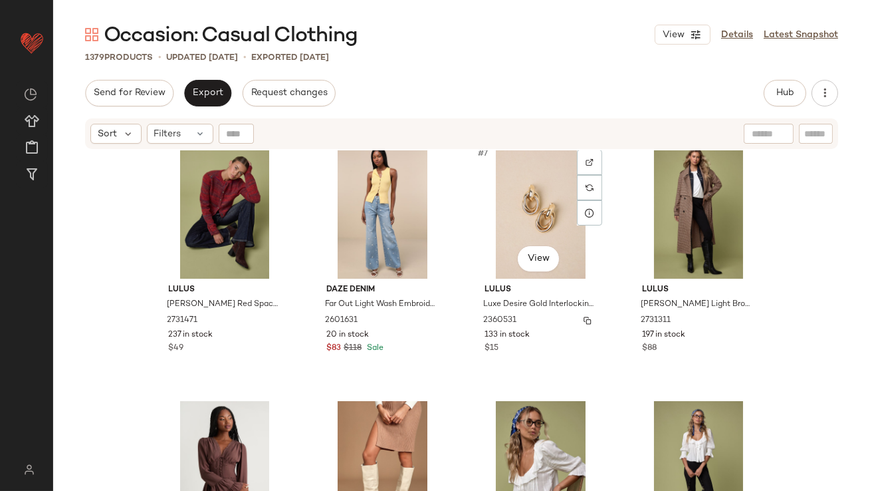
click at [498, 318] on span "2360531" at bounding box center [499, 320] width 33 height 12
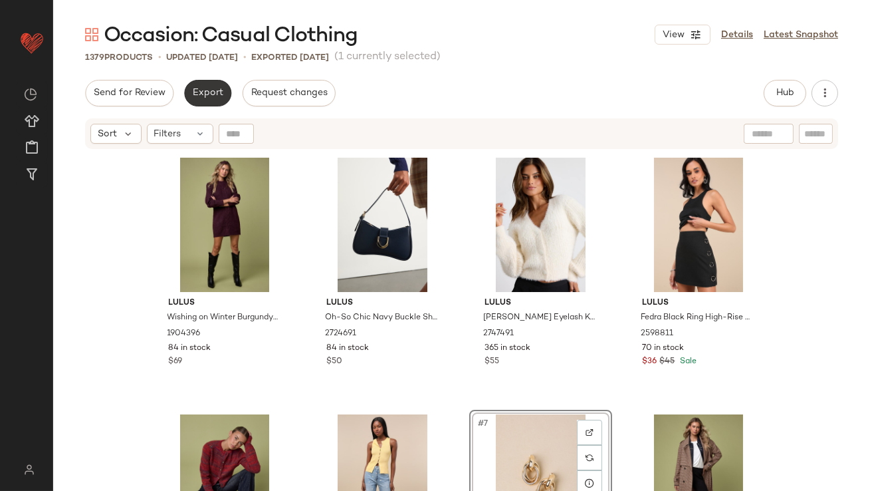
click at [199, 89] on span "Export" at bounding box center [207, 93] width 31 height 11
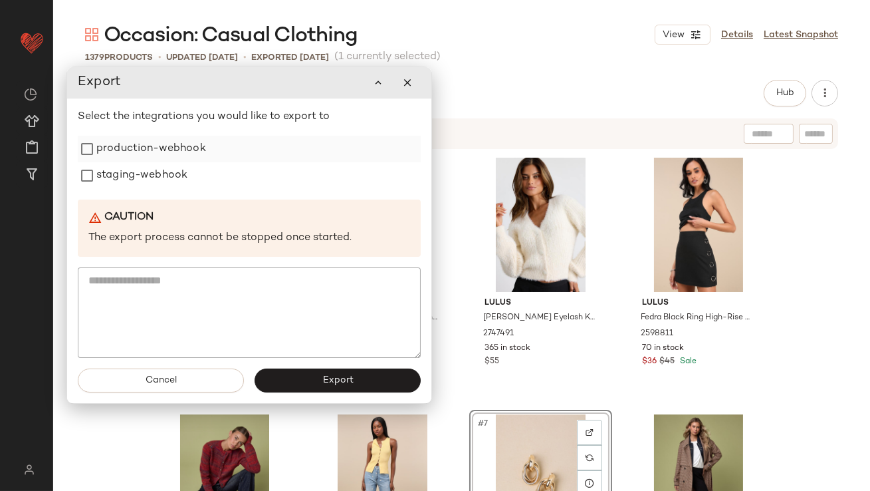
click at [189, 141] on label "production-webhook" at bounding box center [151, 149] width 110 height 27
click at [178, 181] on label "staging-webhook" at bounding box center [141, 175] width 91 height 27
click at [334, 375] on span "Export" at bounding box center [337, 380] width 31 height 11
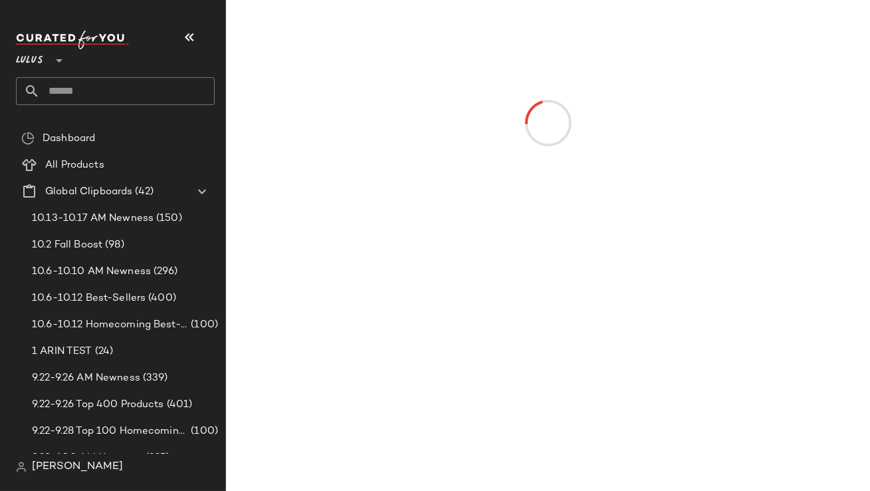
click at [197, 39] on button "button" at bounding box center [189, 37] width 32 height 32
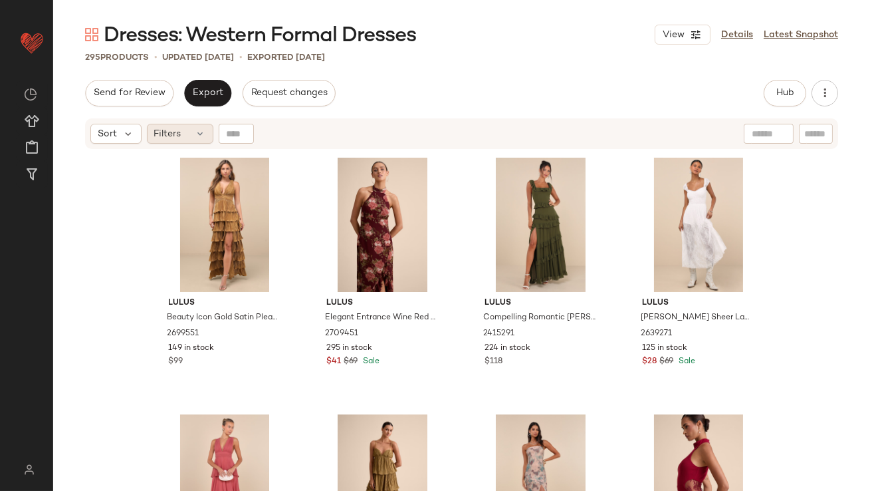
click at [169, 139] on span "Filters" at bounding box center [167, 134] width 27 height 14
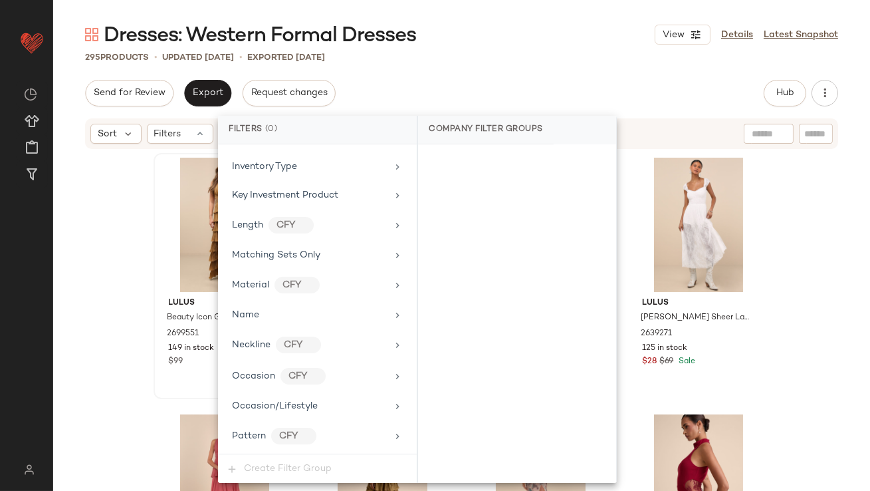
scroll to position [1047, 0]
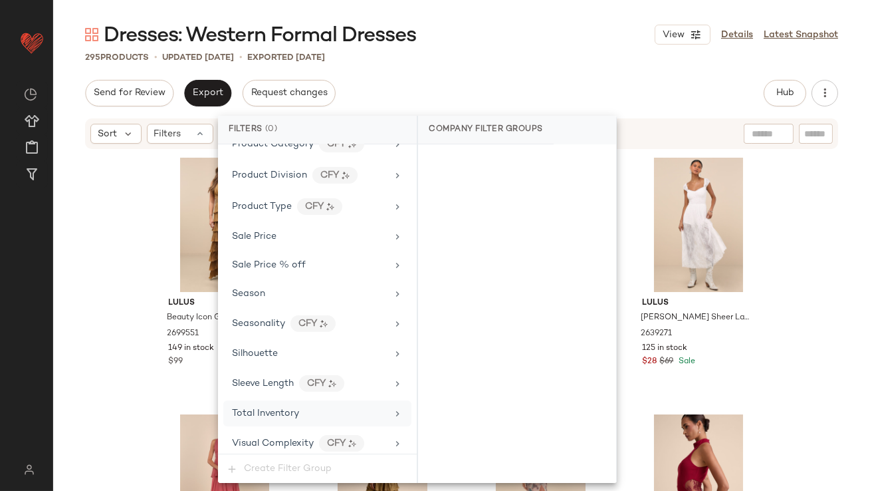
click at [252, 406] on div "Total Inventory" at bounding box center [265, 413] width 67 height 14
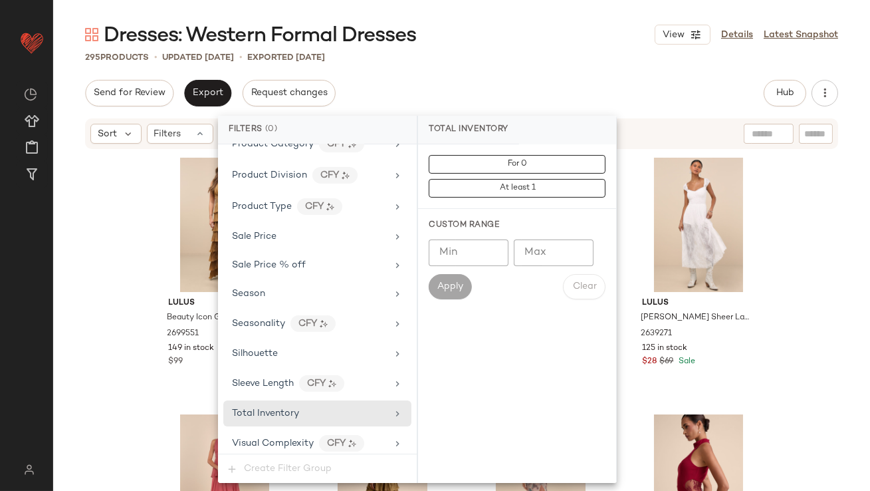
click at [557, 255] on input "Max" at bounding box center [554, 252] width 80 height 27
type input "*"
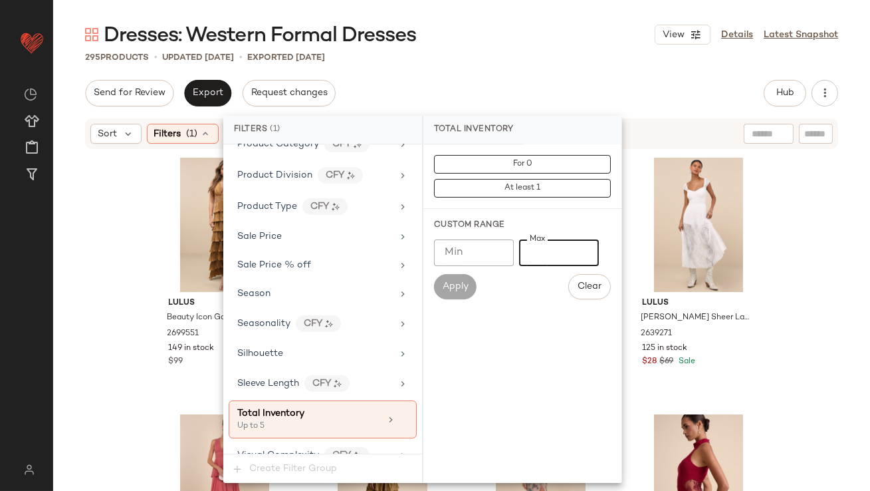
click at [579, 45] on div "Dresses: Western Formal Dresses View Details Latest Snapshot" at bounding box center [461, 34] width 817 height 27
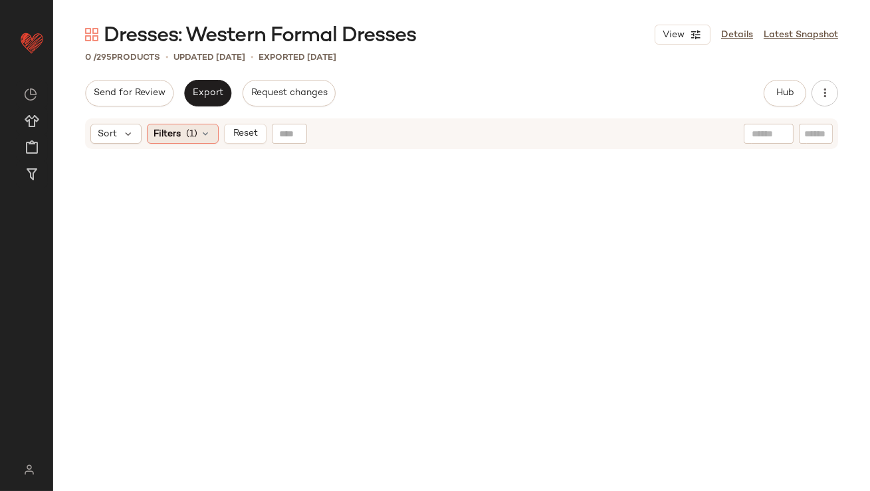
click at [177, 135] on span "Filters" at bounding box center [167, 134] width 27 height 14
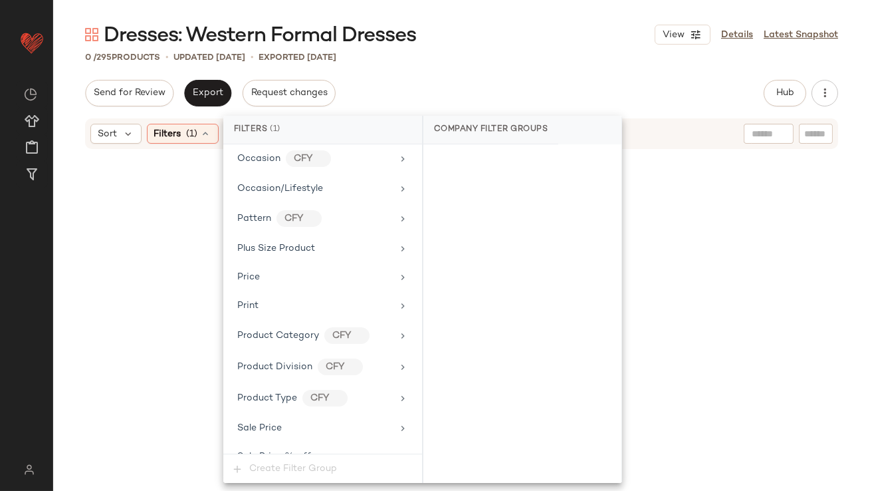
scroll to position [1059, 0]
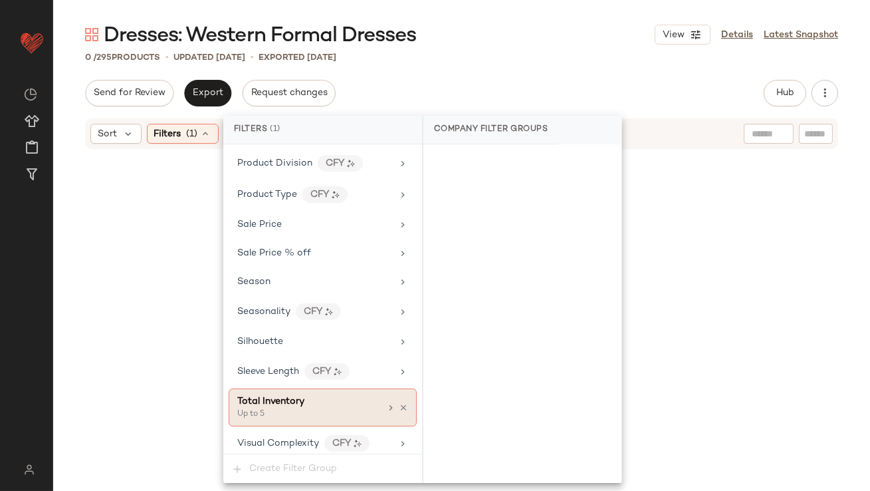
click at [298, 397] on span "Total Inventory" at bounding box center [270, 401] width 67 height 10
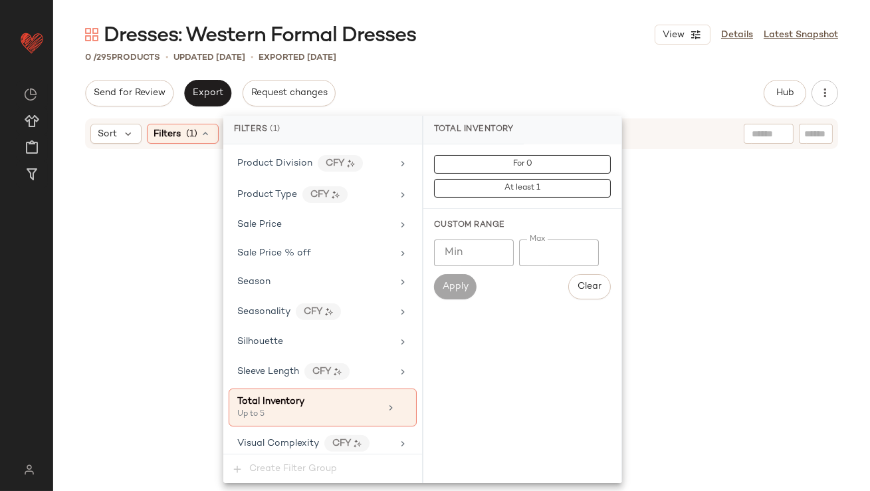
click at [526, 255] on input "*" at bounding box center [559, 252] width 80 height 27
type input "**"
click at [534, 63] on div "0 / 295 Products • updated [DATE] • Exported [DATE]" at bounding box center [461, 57] width 817 height 13
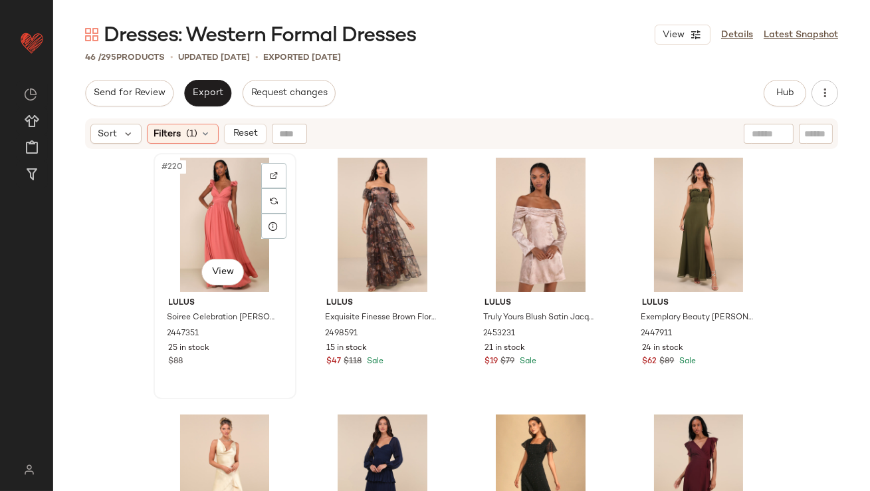
click at [220, 213] on div "#220 View" at bounding box center [225, 225] width 134 height 134
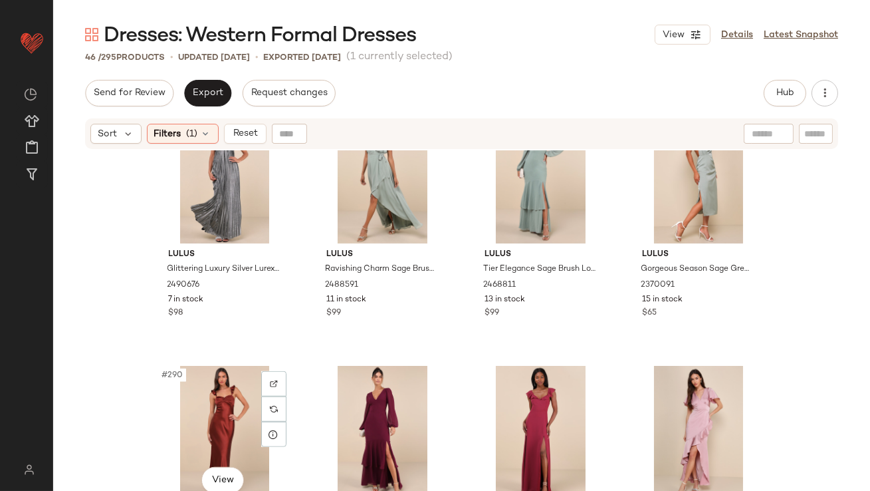
scroll to position [2704, 0]
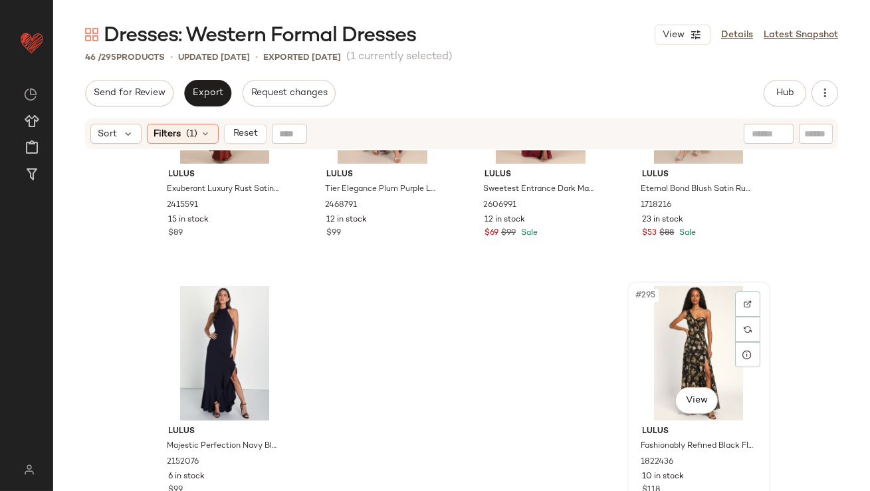
click at [652, 315] on div "#295 View" at bounding box center [699, 353] width 134 height 134
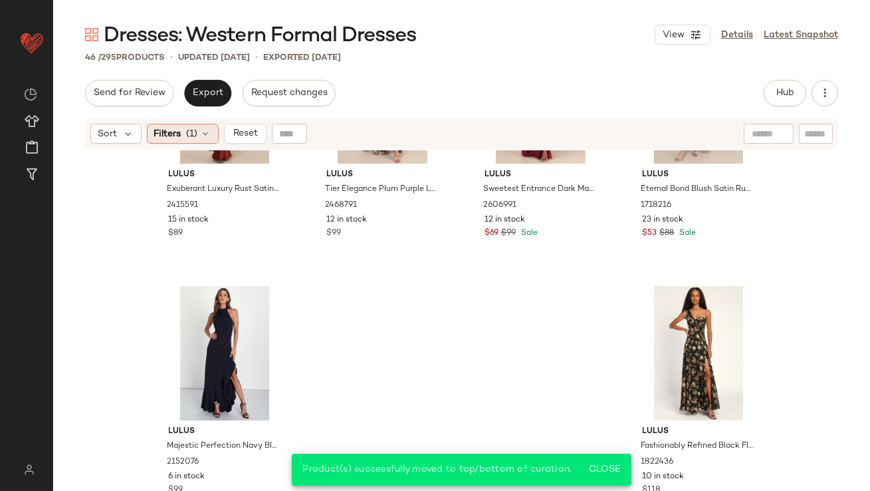
click at [187, 134] on span "(1)" at bounding box center [192, 134] width 11 height 14
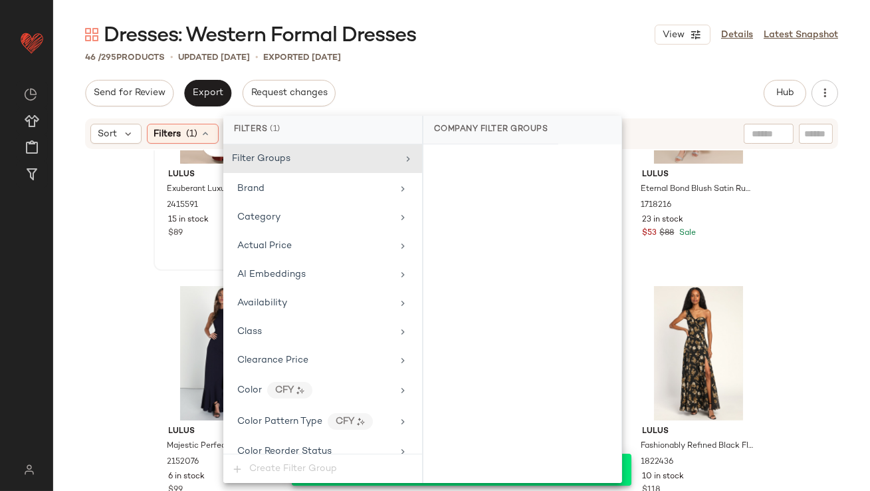
scroll to position [1059, 0]
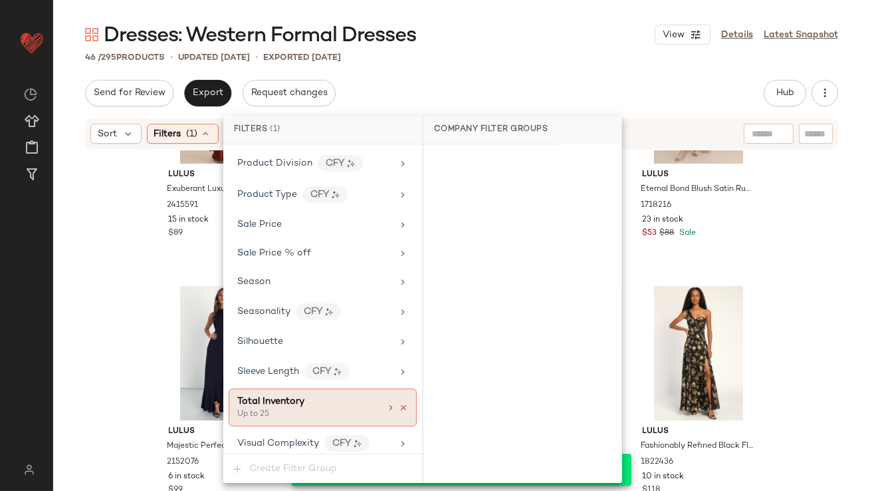
click at [399, 403] on icon at bounding box center [403, 407] width 9 height 9
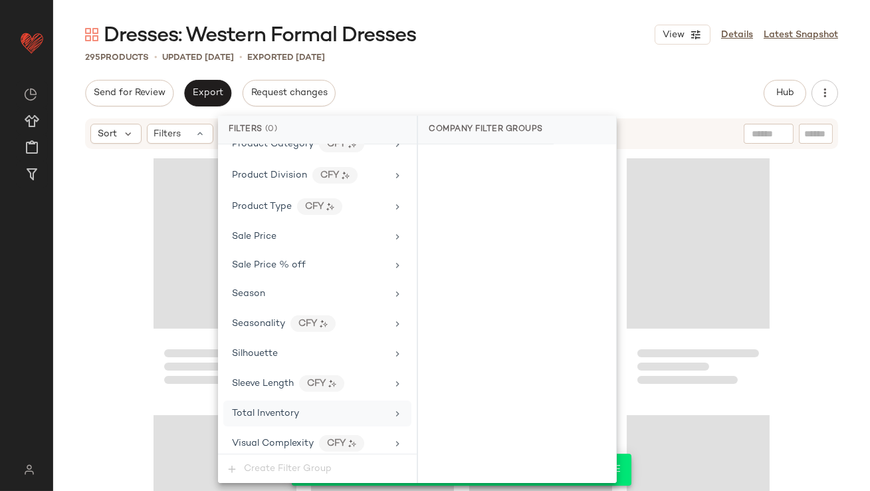
click at [574, 68] on div "Dresses: Western Formal Dresses View Details Latest Snapshot 295 Products • upd…" at bounding box center [461, 255] width 817 height 469
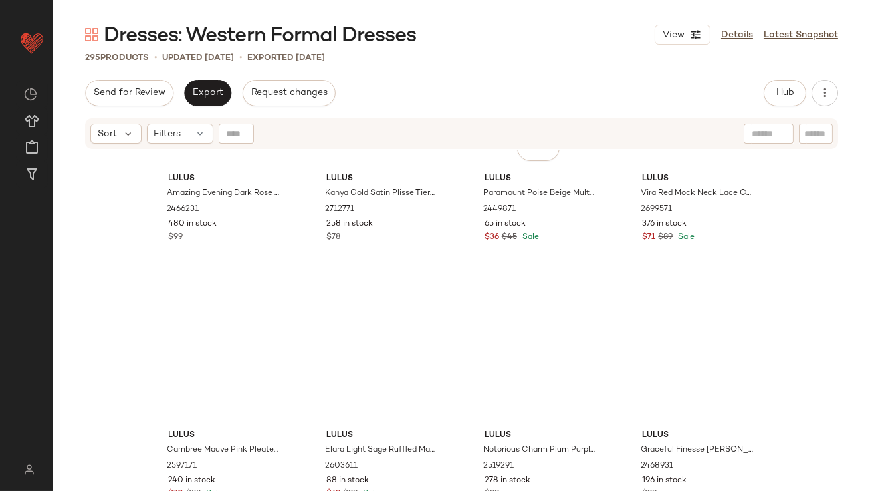
scroll to position [0, 0]
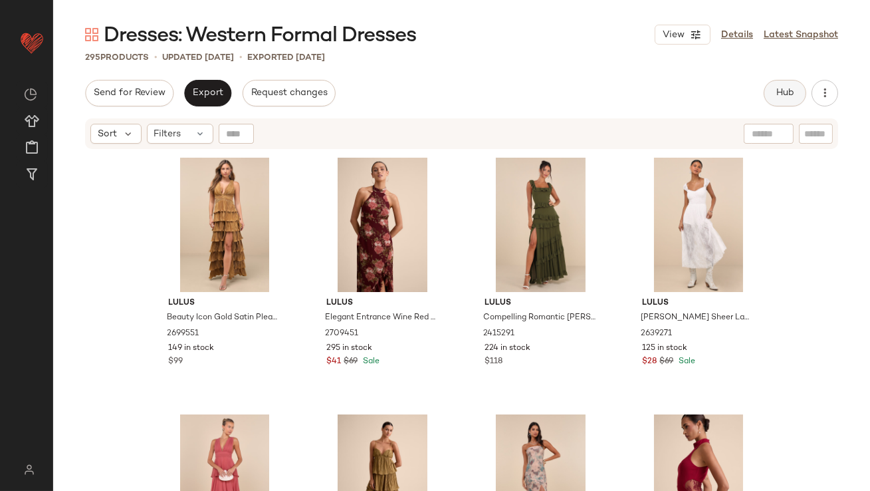
click at [794, 98] on button "Hub" at bounding box center [785, 93] width 43 height 27
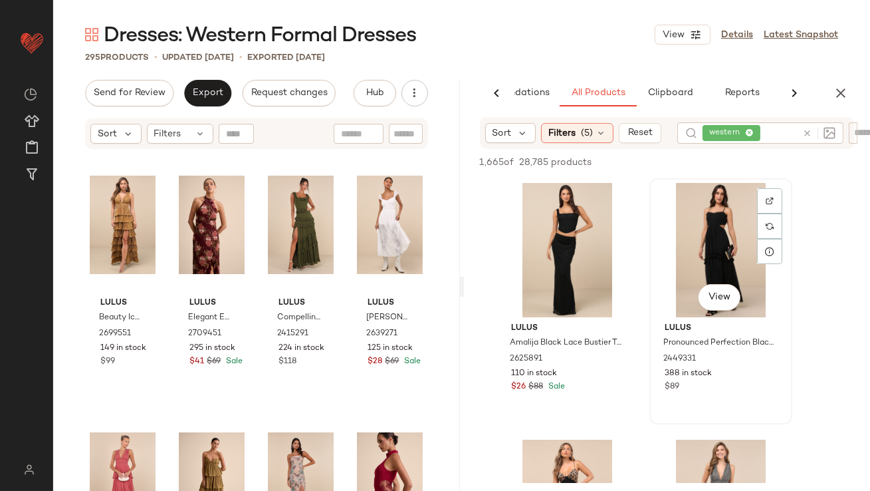
scroll to position [208, 0]
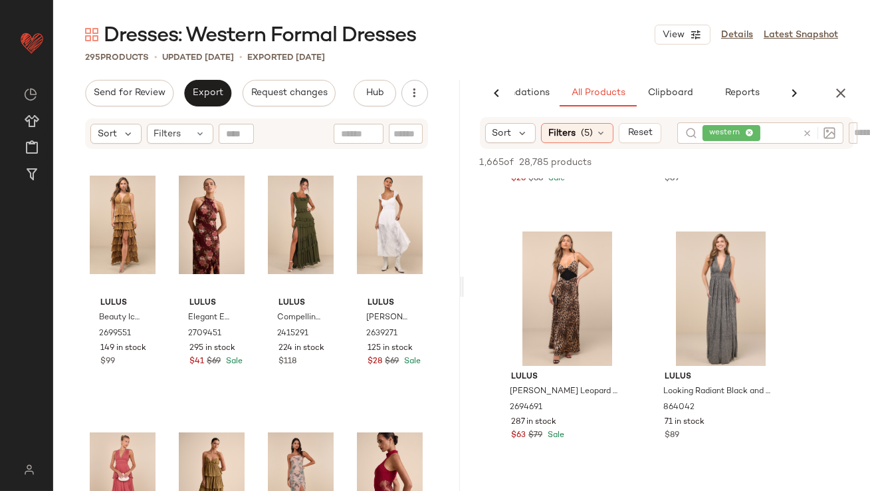
click at [205, 110] on div "Send for Review Export Request changes Hub Send for Review External Review Inte…" at bounding box center [256, 286] width 407 height 413
click at [207, 100] on button "Export" at bounding box center [207, 93] width 47 height 27
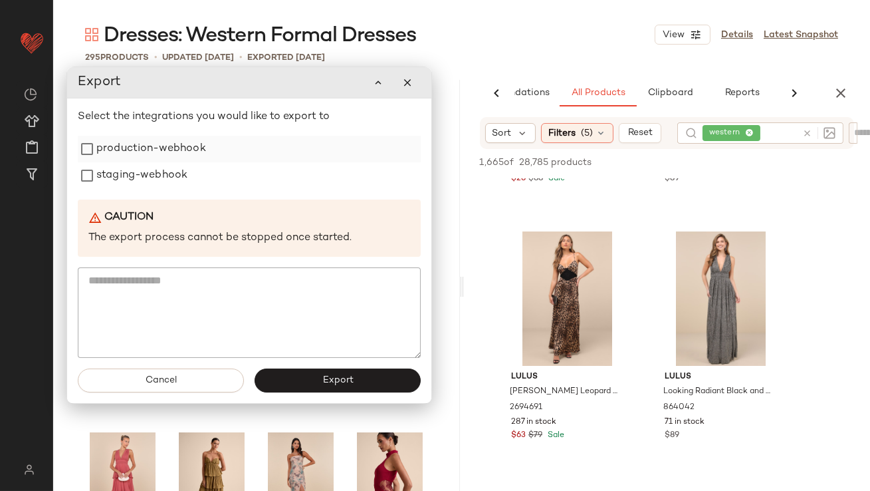
click at [195, 144] on label "production-webhook" at bounding box center [151, 149] width 110 height 27
click at [188, 167] on div "staging-webhook" at bounding box center [249, 175] width 343 height 27
click at [173, 188] on label "staging-webhook" at bounding box center [141, 175] width 91 height 27
click at [310, 379] on button "Export" at bounding box center [338, 380] width 166 height 24
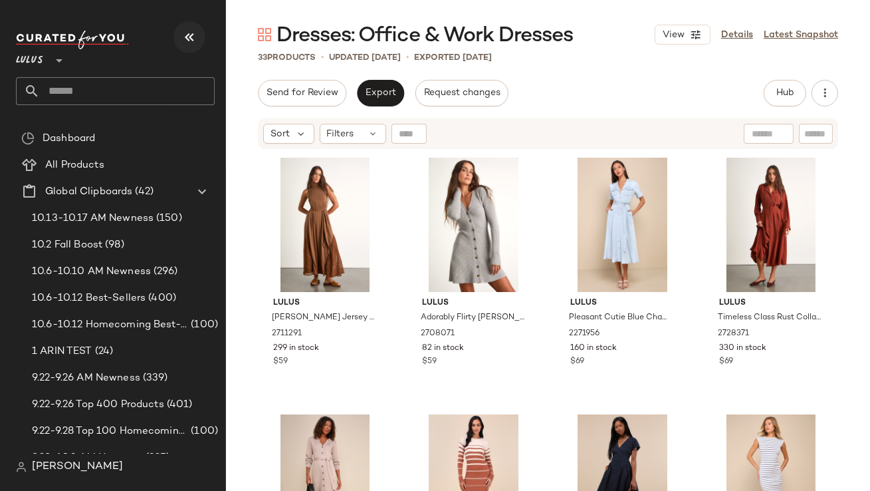
click at [205, 36] on button "button" at bounding box center [189, 37] width 32 height 32
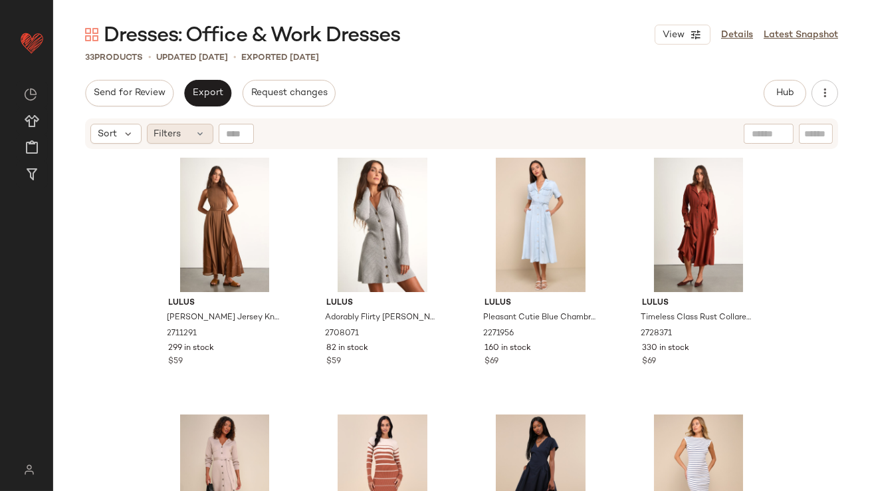
click at [185, 129] on div "Filters" at bounding box center [180, 134] width 66 height 20
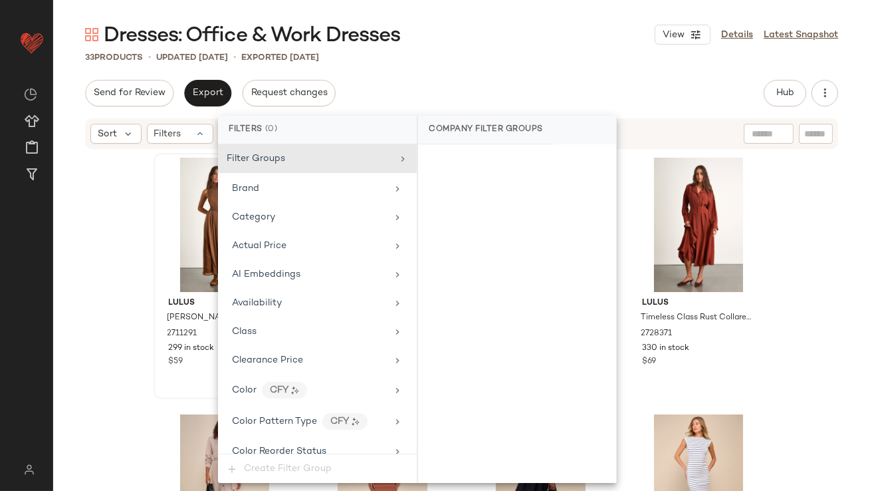
scroll to position [990, 0]
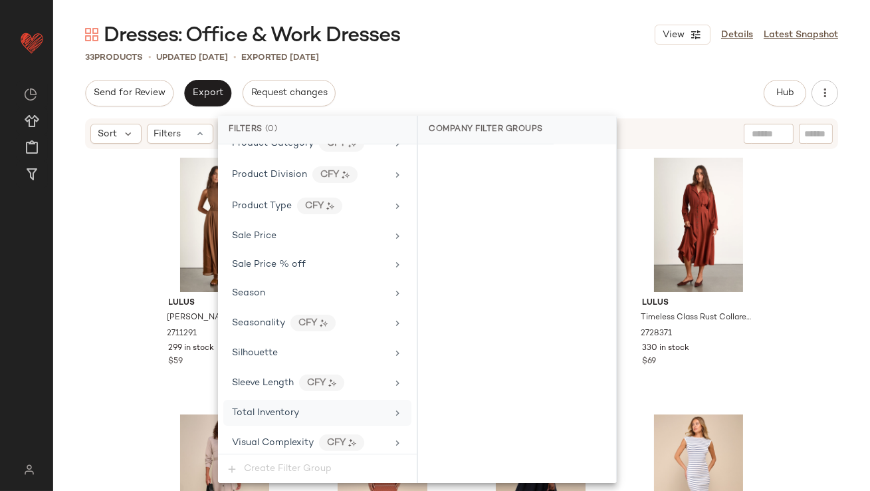
click at [250, 399] on div "Total Inventory" at bounding box center [317, 412] width 188 height 26
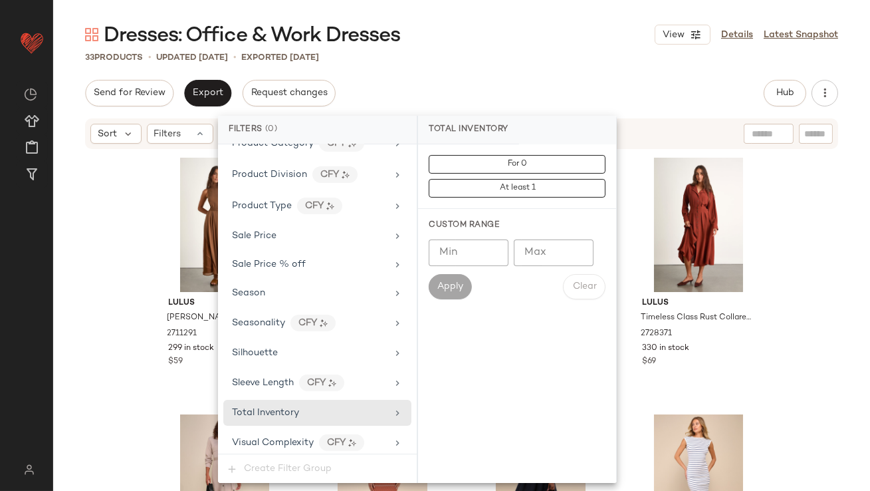
click at [536, 246] on input "Max" at bounding box center [554, 252] width 80 height 27
type input "*"
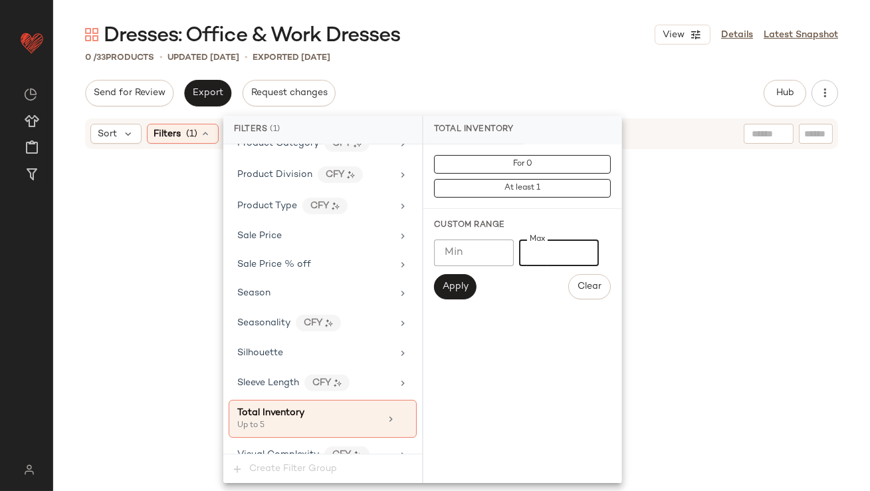
type input "*"
click at [463, 258] on input "Min" at bounding box center [474, 252] width 80 height 27
type input "*"
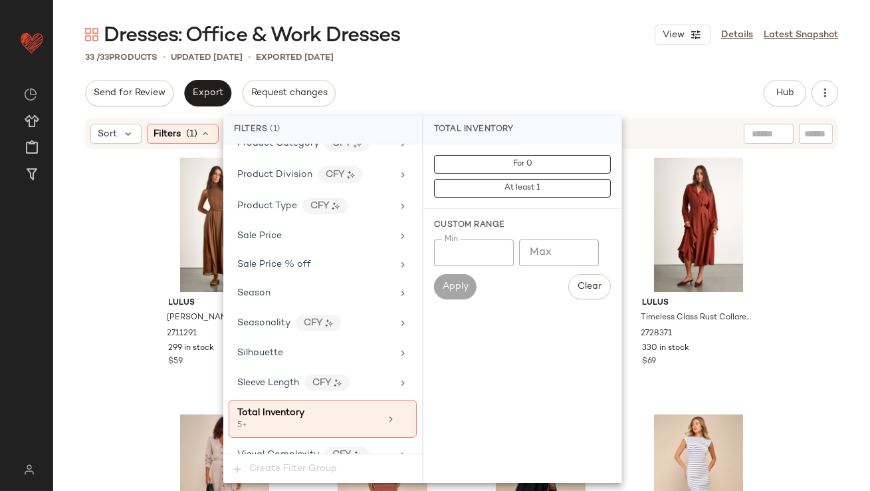
click at [499, 68] on div "Dresses: Office & Work Dresses View Details Latest Snapshot 33 / 33 Products • …" at bounding box center [461, 255] width 817 height 469
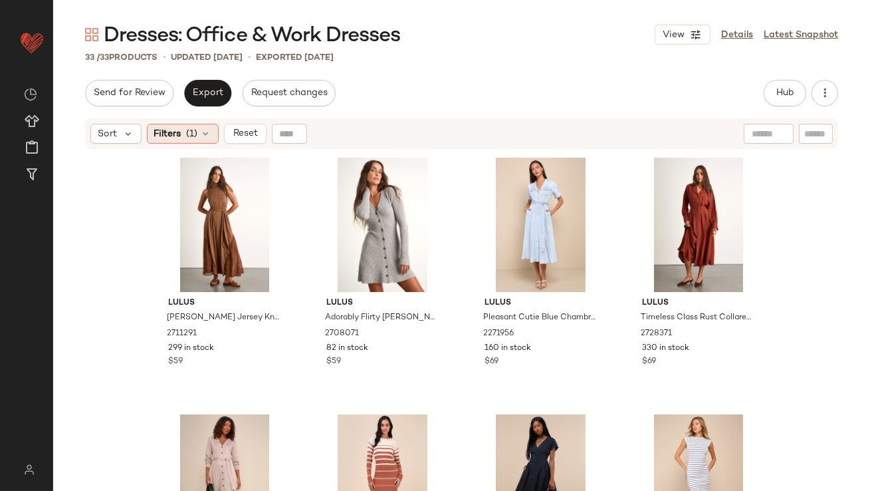
click at [156, 133] on span "Filters" at bounding box center [167, 134] width 27 height 14
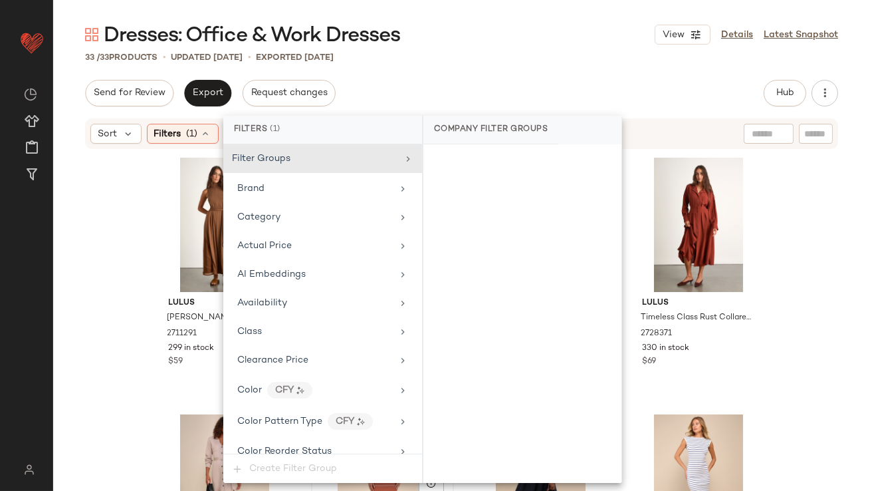
scroll to position [1002, 0]
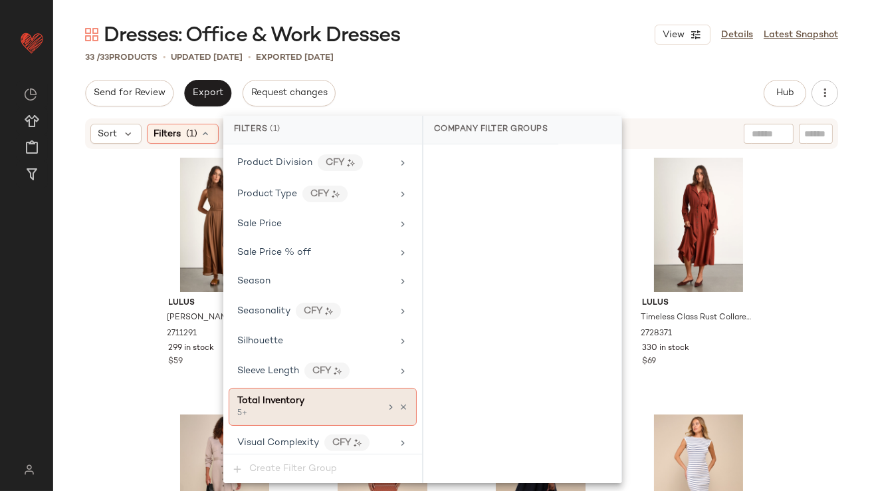
click at [366, 408] on div "5+" at bounding box center [303, 413] width 133 height 12
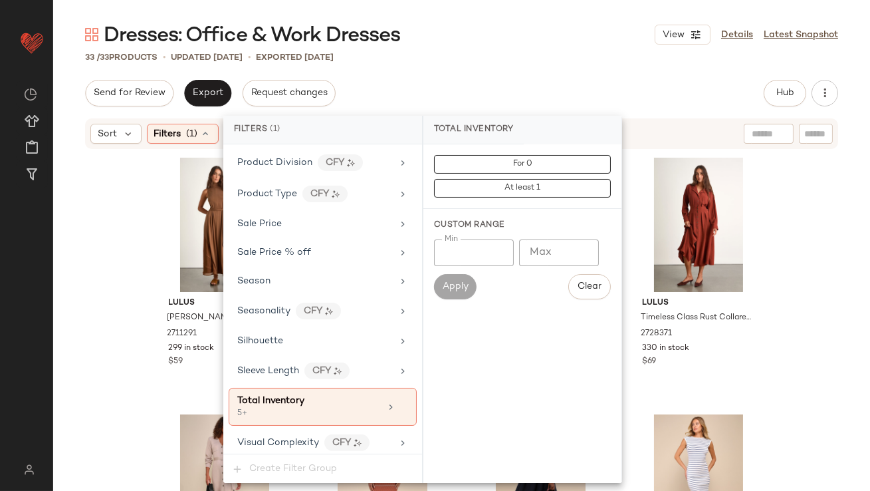
click at [458, 257] on input "*" at bounding box center [474, 252] width 80 height 27
click at [541, 249] on input "Max" at bounding box center [559, 252] width 80 height 27
type input "**"
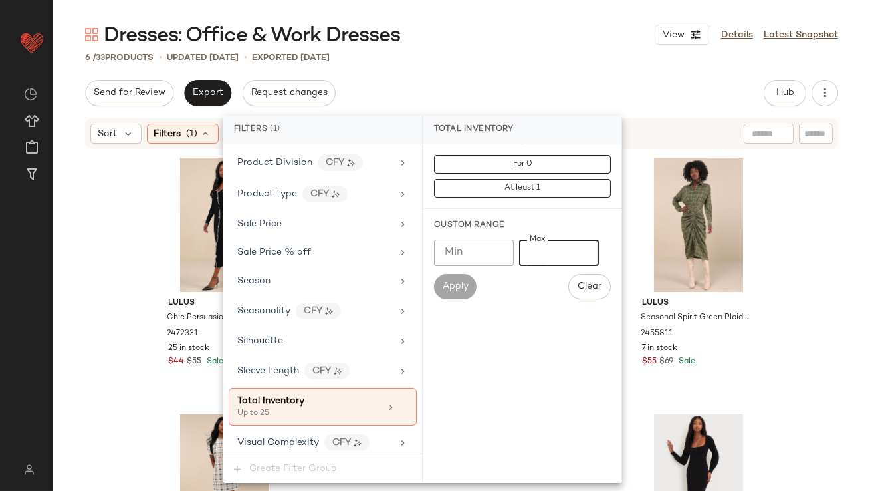
click at [528, 48] on div "Dresses: Office & Work Dresses View Details Latest Snapshot 6 / 33 Products • u…" at bounding box center [461, 255] width 817 height 469
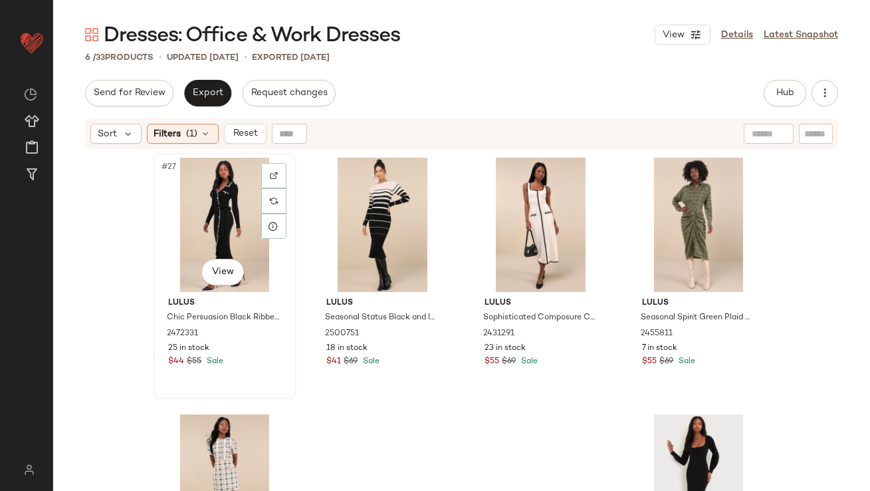
click at [192, 209] on div "#27 View" at bounding box center [225, 225] width 134 height 134
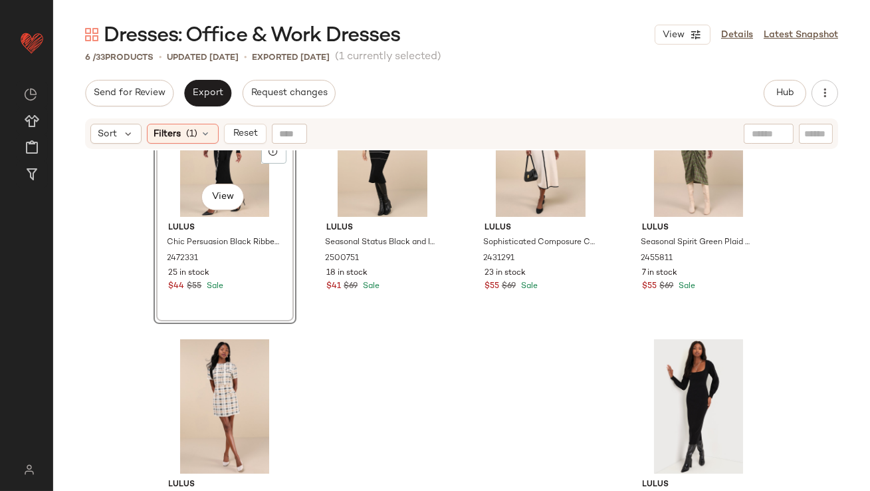
scroll to position [128, 0]
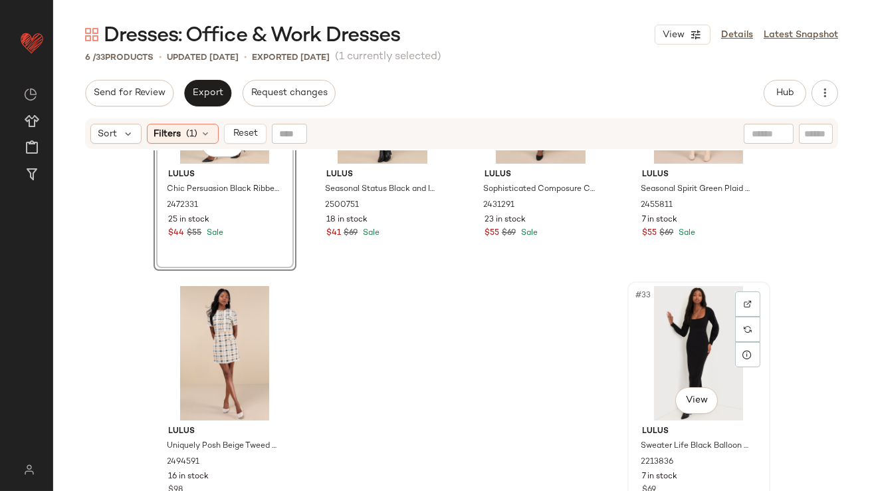
click at [670, 340] on div "#33 View" at bounding box center [699, 353] width 134 height 134
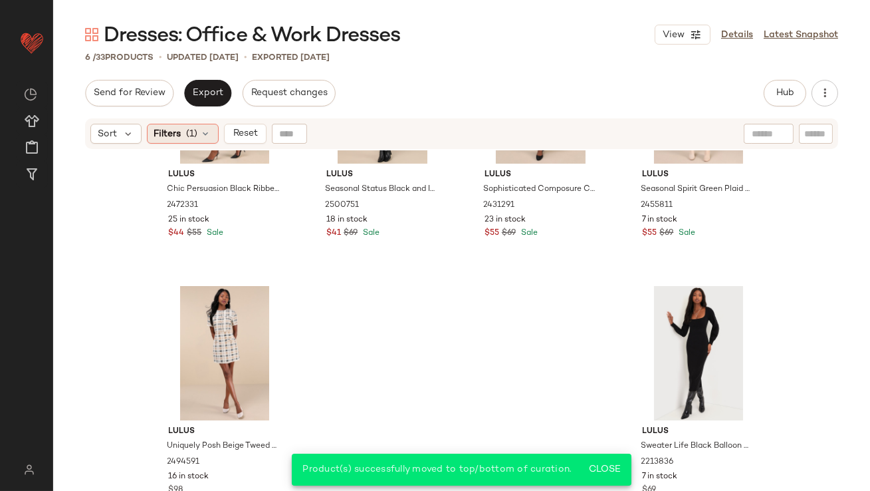
click at [181, 134] on div "Filters (1)" at bounding box center [183, 134] width 72 height 20
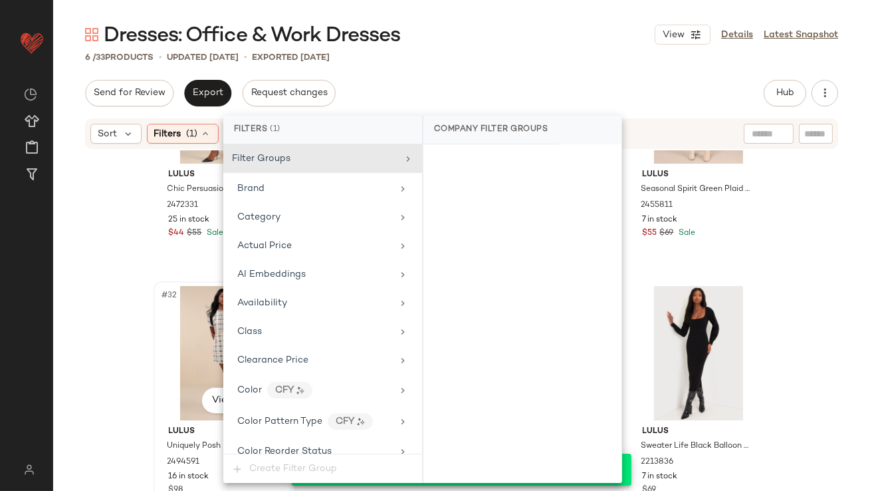
scroll to position [1002, 0]
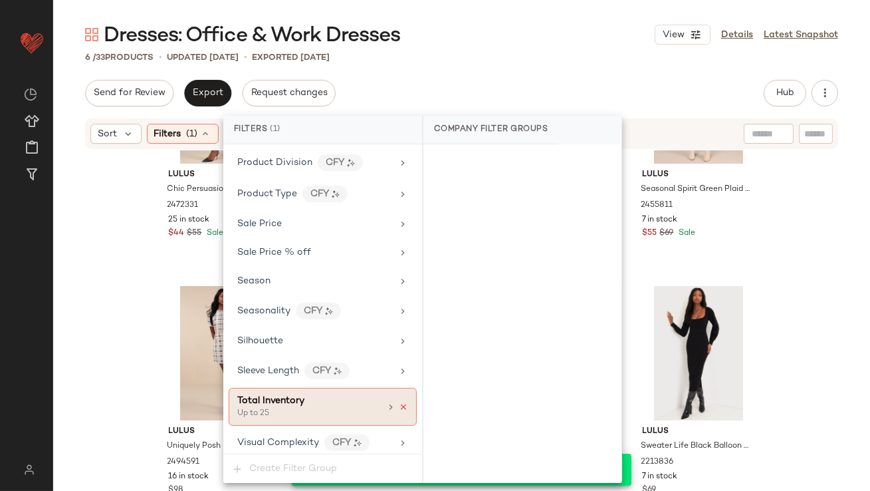
click at [401, 402] on icon at bounding box center [403, 406] width 9 height 9
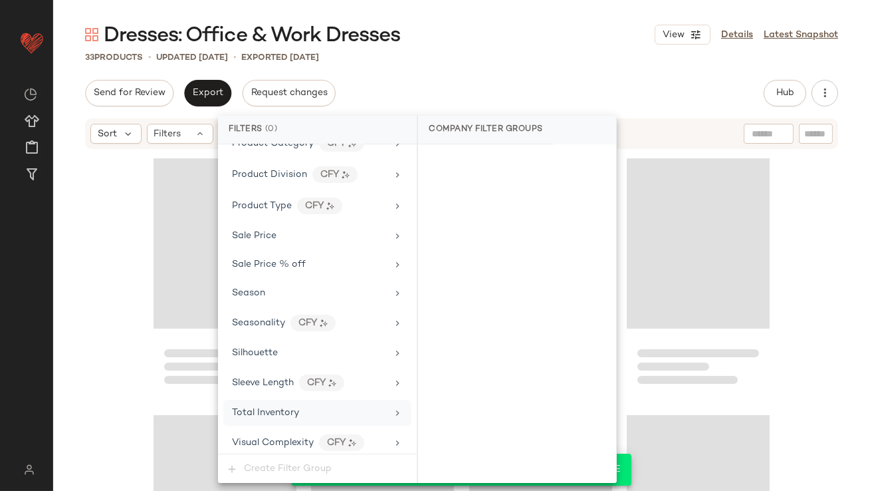
scroll to position [1935, 0]
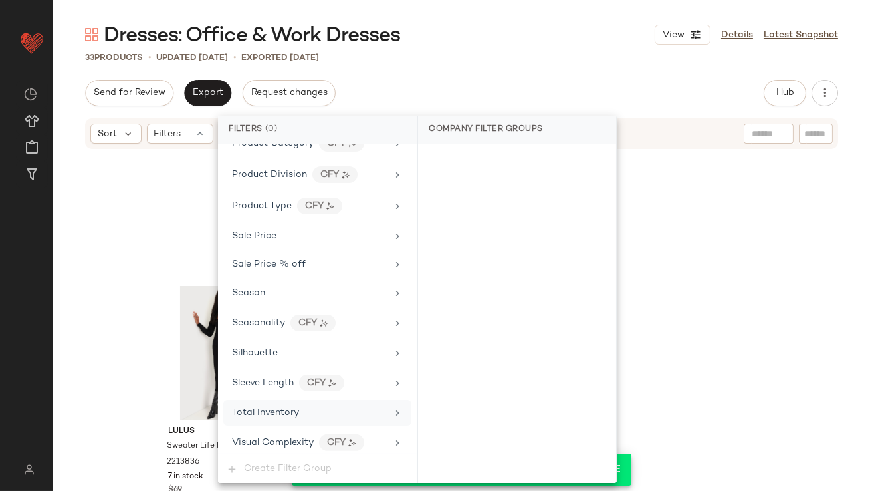
click at [525, 82] on div "Send for Review Export Request changes Hub Send for Review External Review Inte…" at bounding box center [461, 93] width 753 height 27
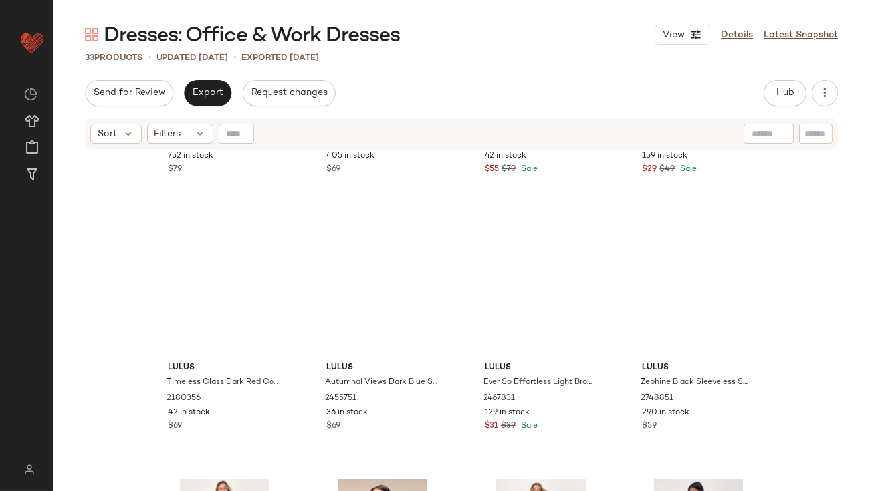
scroll to position [0, 0]
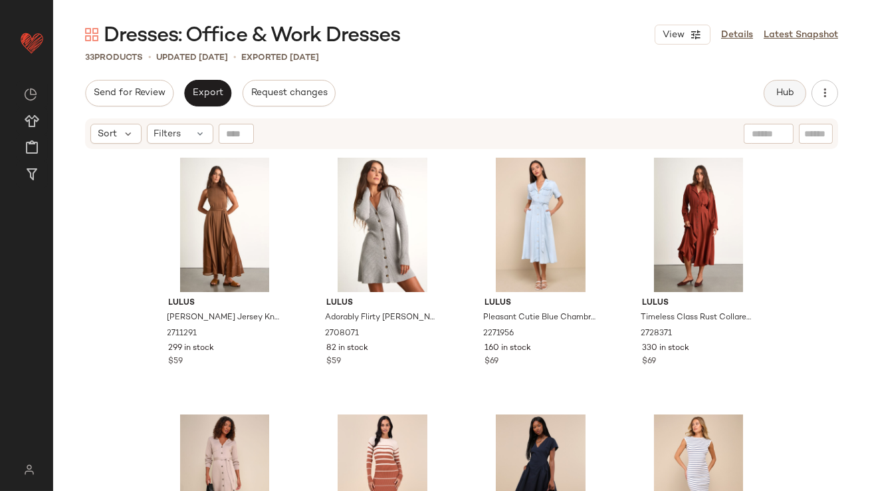
click at [774, 85] on button "Hub" at bounding box center [785, 93] width 43 height 27
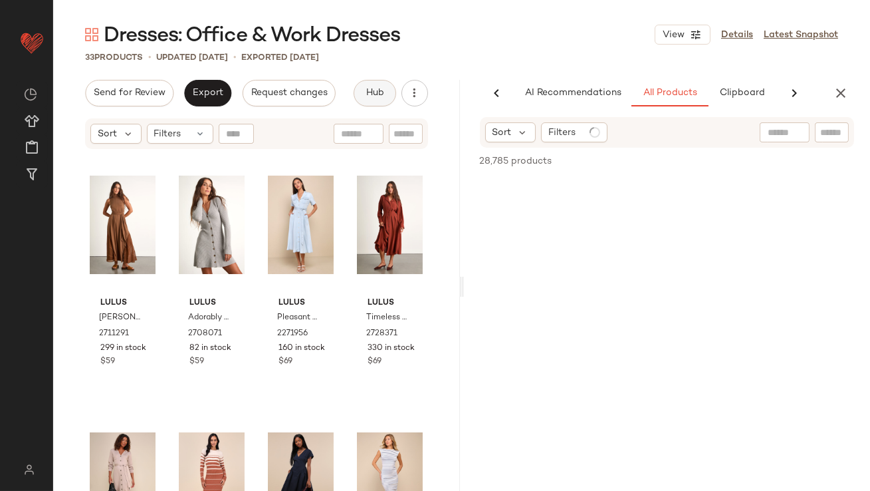
scroll to position [0, 72]
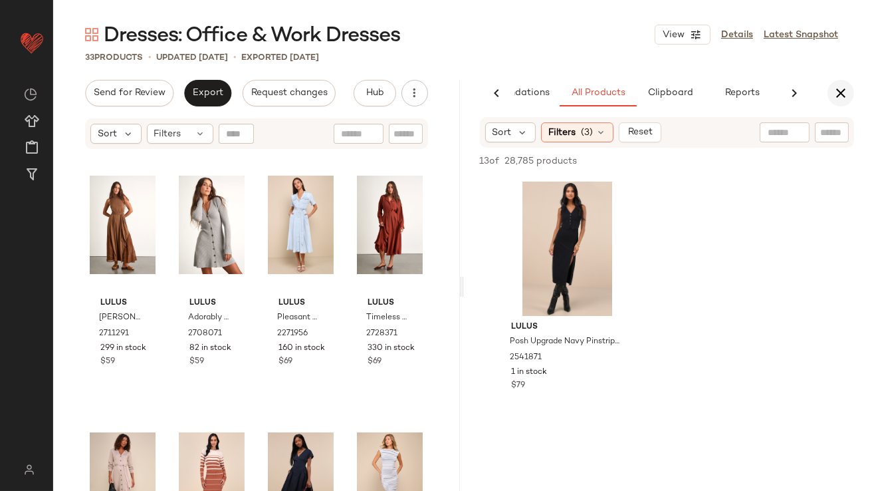
click at [835, 98] on icon "button" at bounding box center [841, 93] width 16 height 16
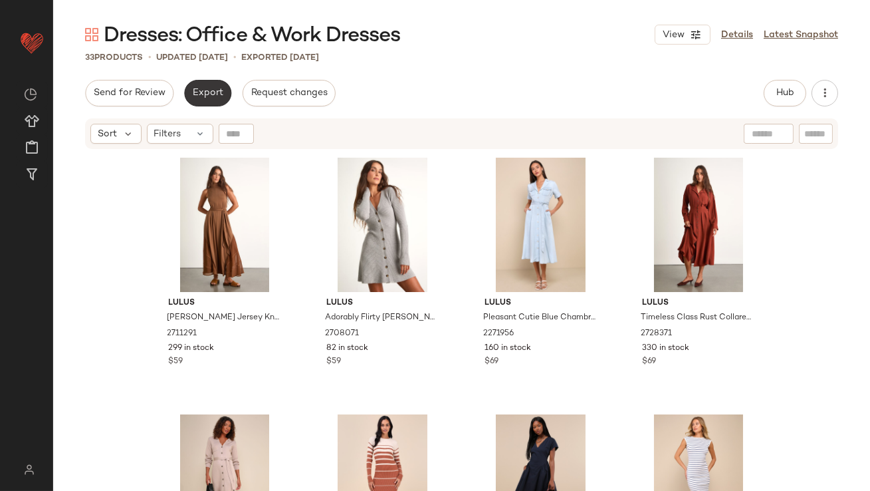
click at [206, 93] on span "Export" at bounding box center [207, 93] width 31 height 11
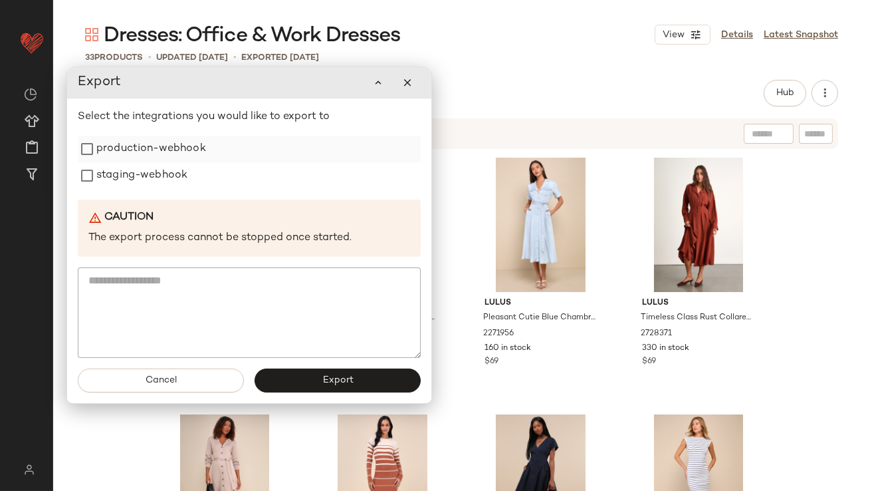
click at [171, 153] on label "production-webhook" at bounding box center [151, 149] width 110 height 27
click at [168, 173] on label "staging-webhook" at bounding box center [141, 175] width 91 height 27
click at [290, 374] on button "Export" at bounding box center [338, 380] width 166 height 24
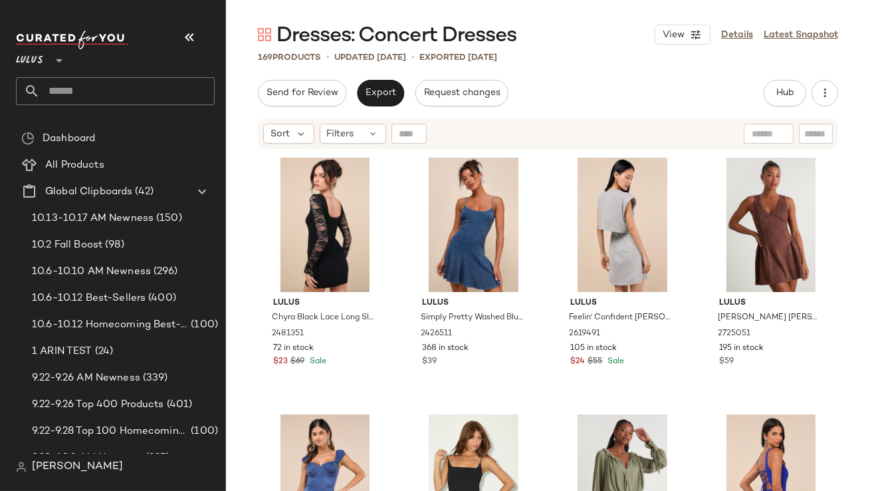
click at [187, 42] on icon "button" at bounding box center [189, 37] width 16 height 16
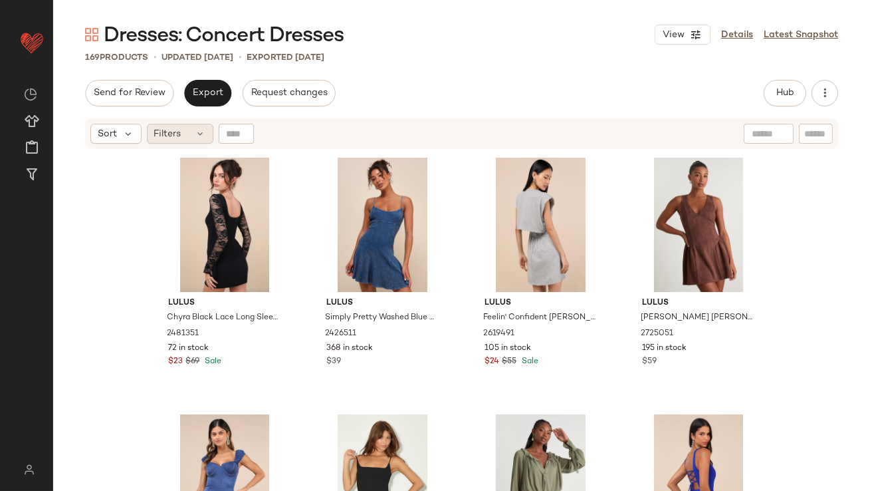
click at [171, 132] on span "Filters" at bounding box center [167, 134] width 27 height 14
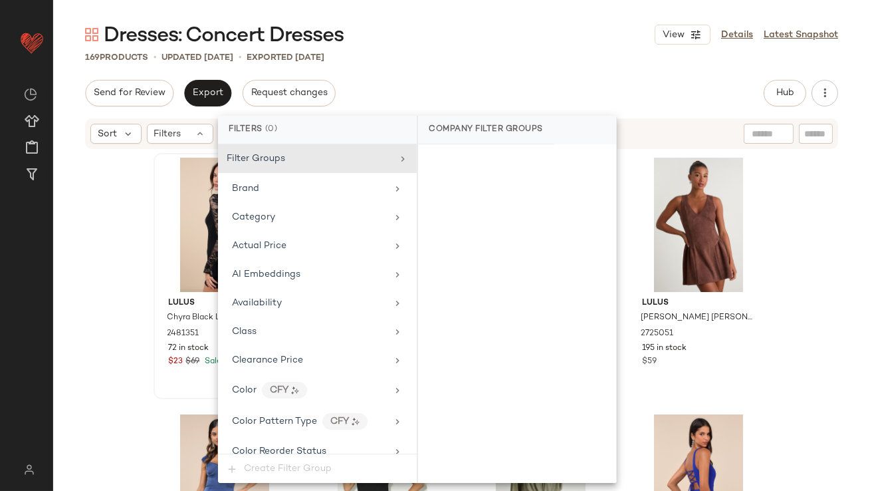
scroll to position [1018, 0]
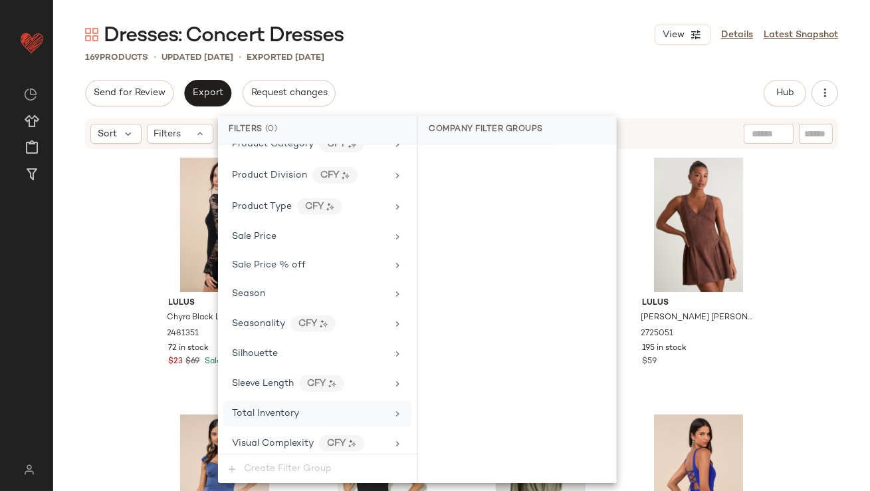
click at [304, 411] on div "Total Inventory" at bounding box center [309, 413] width 155 height 14
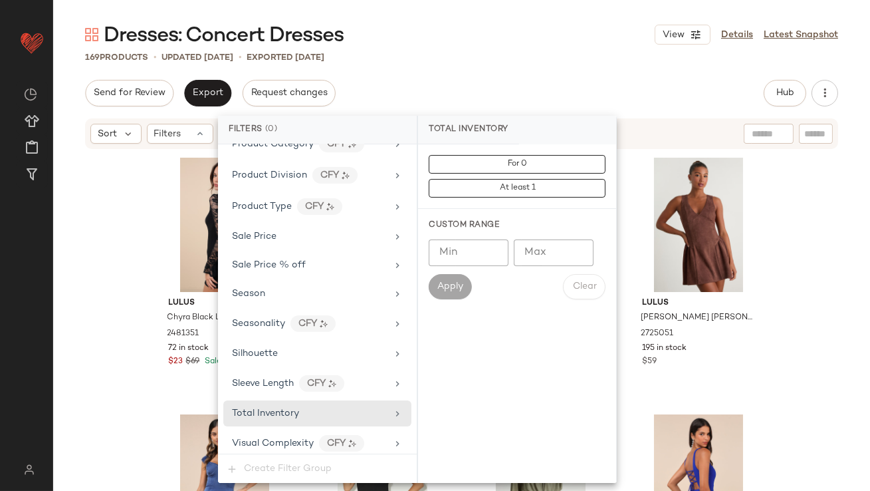
click at [534, 261] on input "Max" at bounding box center [554, 252] width 80 height 27
type input "*"
type input "**"
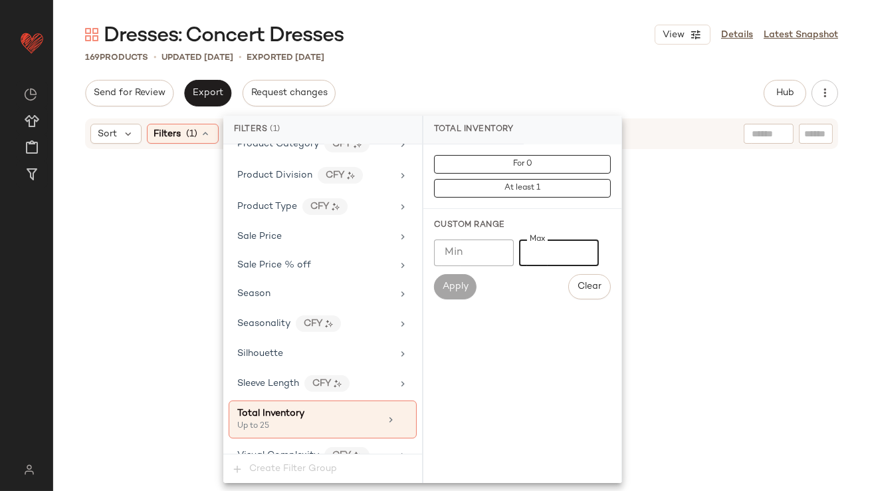
click at [504, 73] on div "Dresses: Concert Dresses View Details Latest Snapshot 169 Products • updated [D…" at bounding box center [461, 255] width 817 height 469
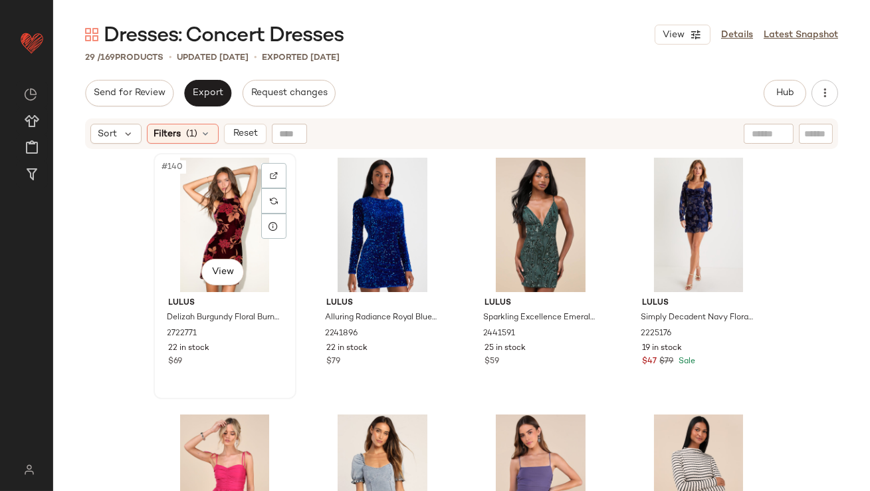
click at [204, 174] on div "#140 View" at bounding box center [225, 225] width 134 height 134
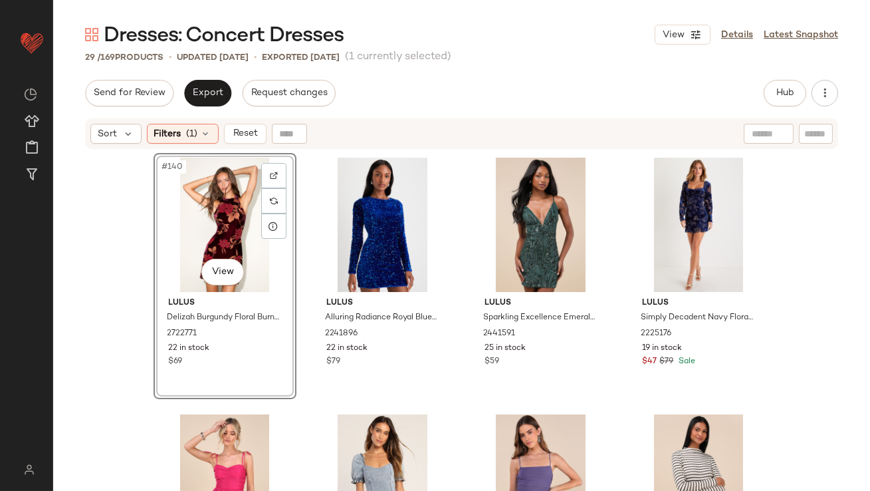
scroll to position [1678, 0]
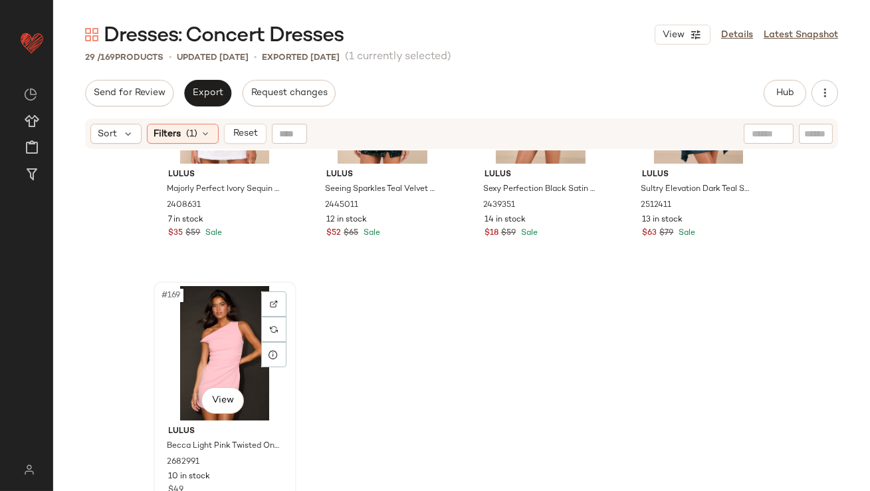
click at [219, 362] on div "#169 View" at bounding box center [225, 353] width 134 height 134
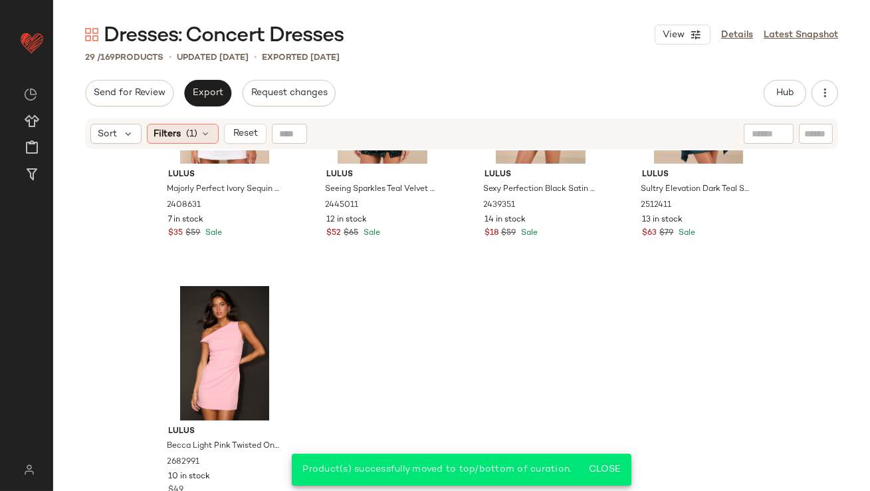
click at [164, 135] on span "Filters" at bounding box center [167, 134] width 27 height 14
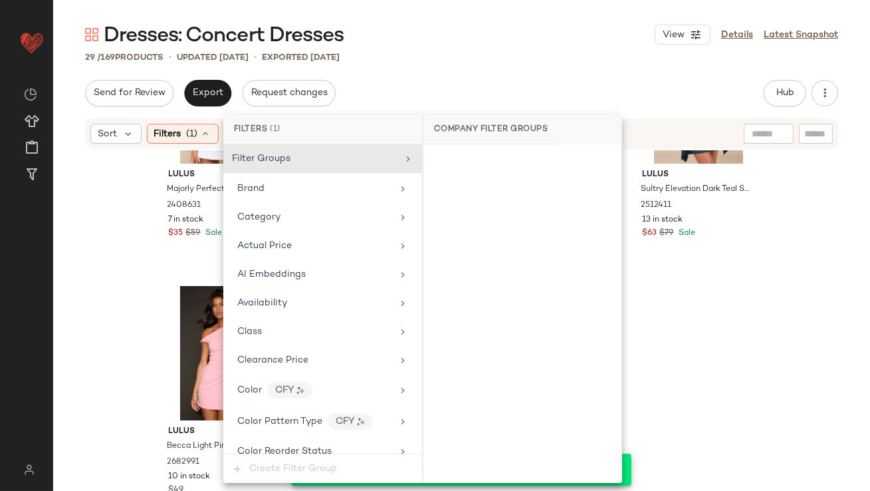
scroll to position [1030, 0]
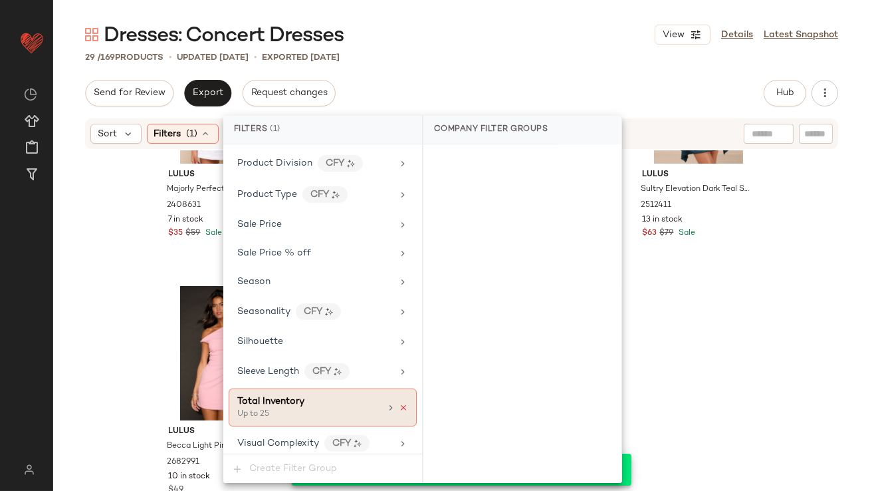
click at [399, 403] on icon at bounding box center [403, 407] width 9 height 9
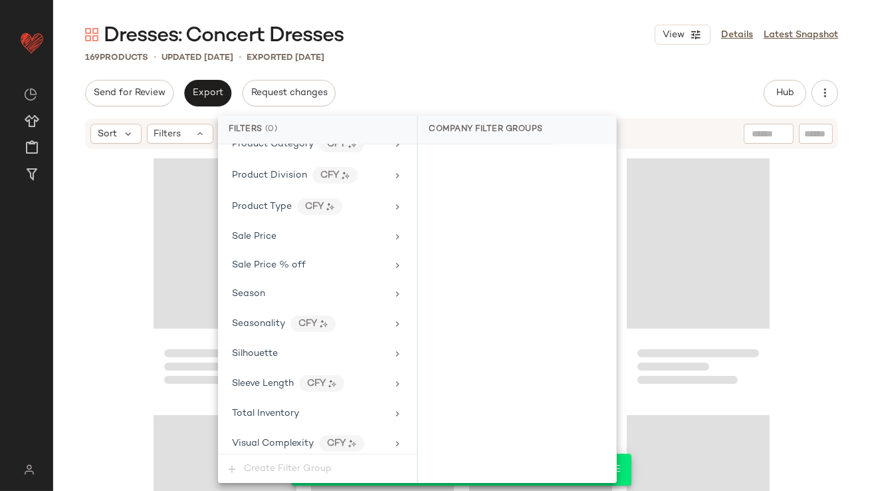
click at [496, 104] on div "Send for Review Export Request changes Hub Send for Review External Review Inte…" at bounding box center [461, 93] width 753 height 27
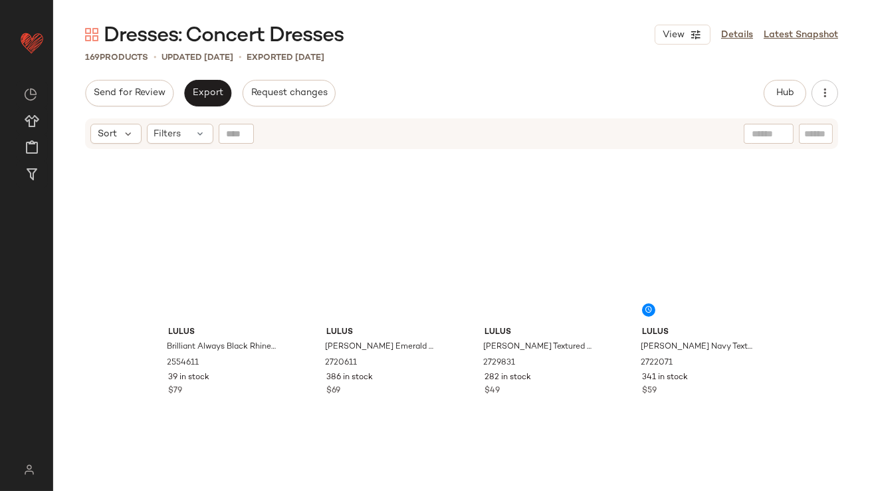
scroll to position [0, 0]
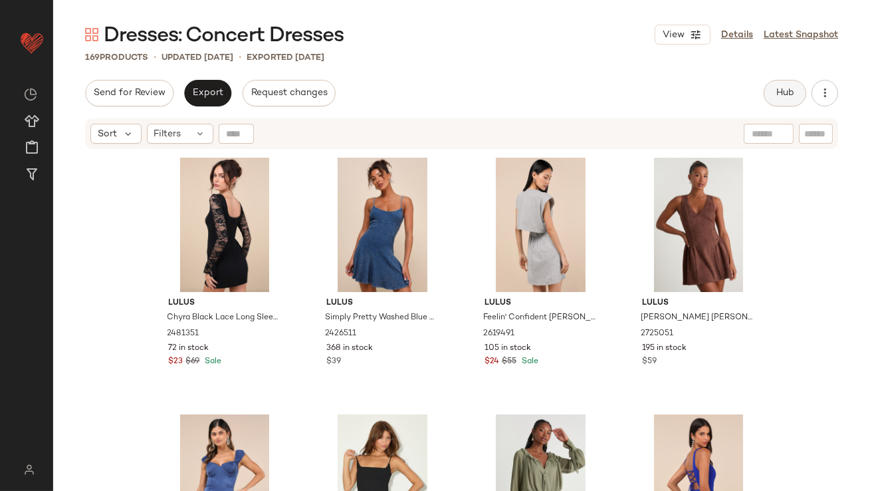
click at [790, 88] on span "Hub" at bounding box center [785, 93] width 19 height 11
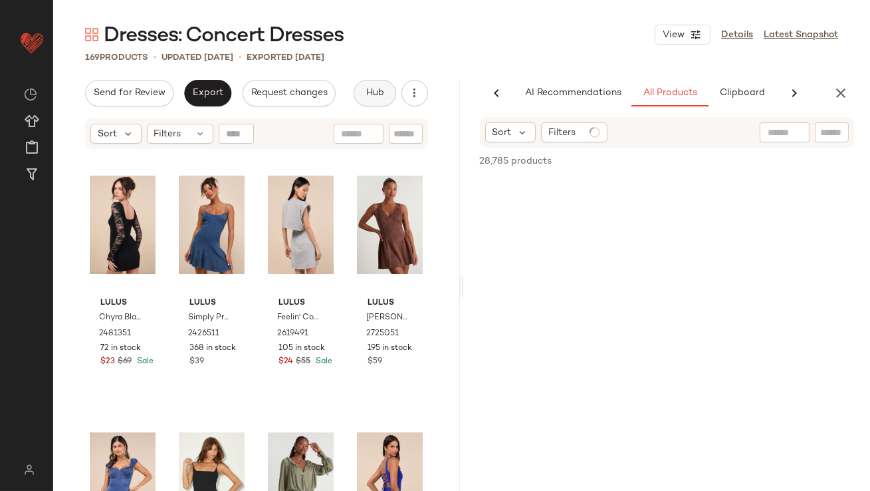
scroll to position [0, 70]
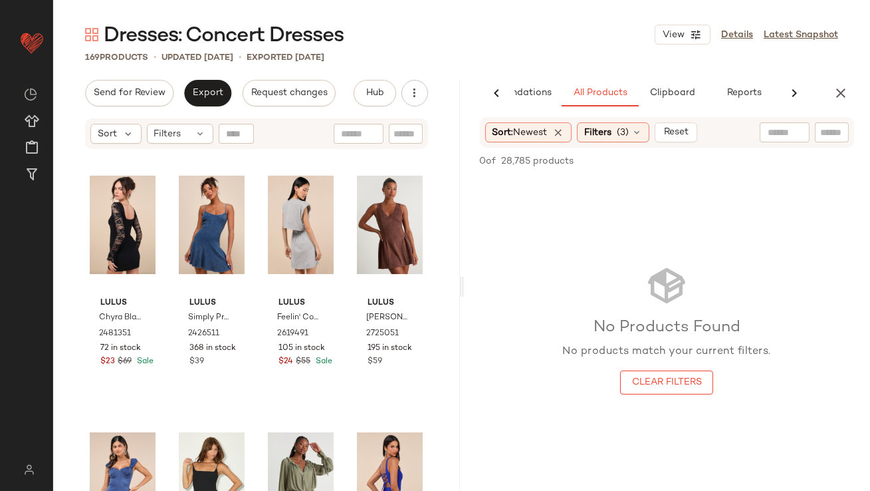
click at [697, 124] on button "Reset" at bounding box center [676, 132] width 43 height 20
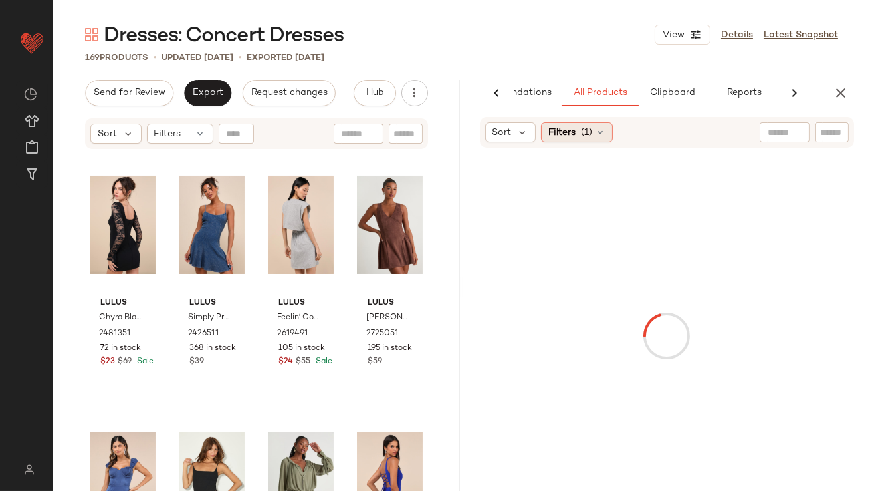
click at [560, 136] on span "Filters" at bounding box center [561, 133] width 27 height 14
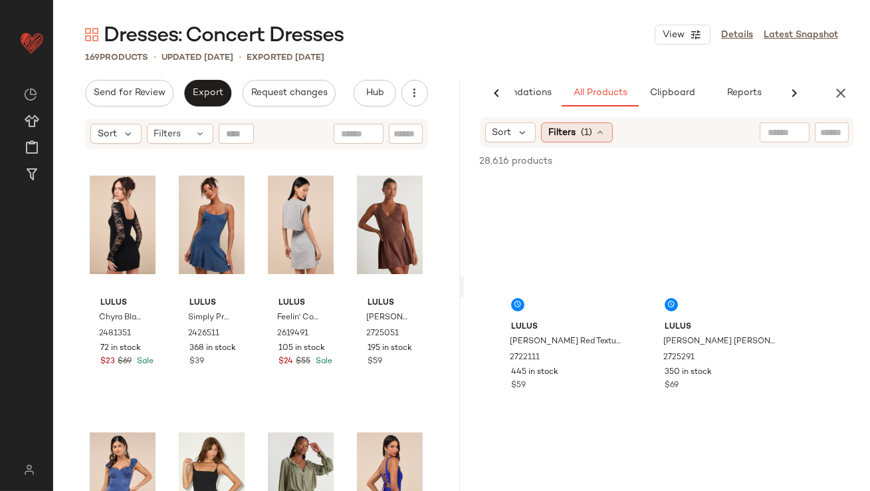
click at [559, 130] on span "Filters" at bounding box center [561, 133] width 27 height 14
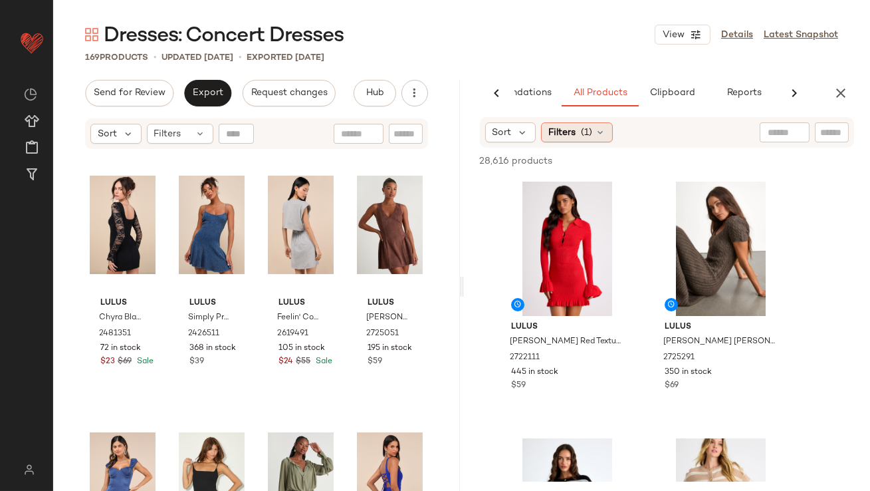
click at [578, 139] on div "Filters (1)" at bounding box center [577, 132] width 72 height 20
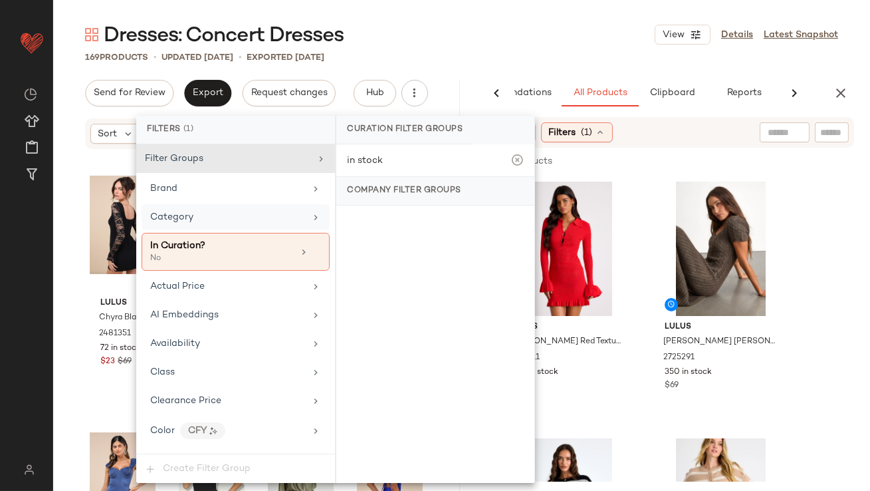
click at [249, 217] on div "Category" at bounding box center [227, 217] width 155 height 14
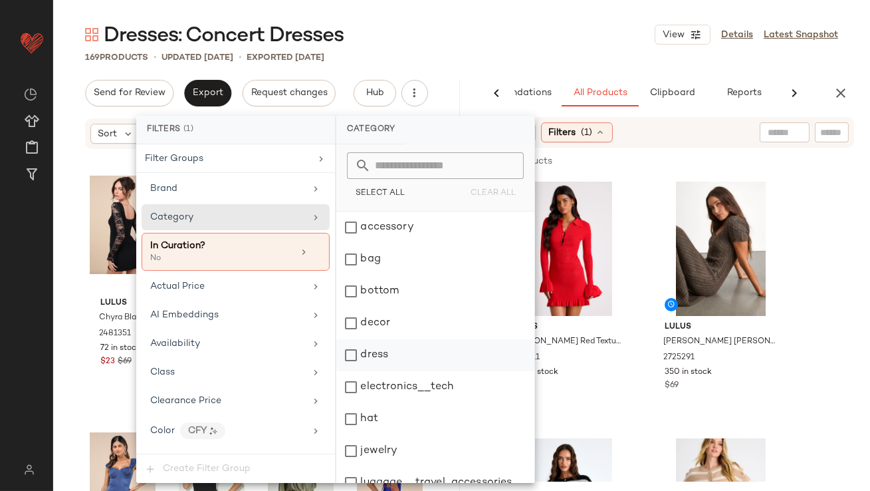
click at [362, 346] on div "dress" at bounding box center [435, 355] width 198 height 32
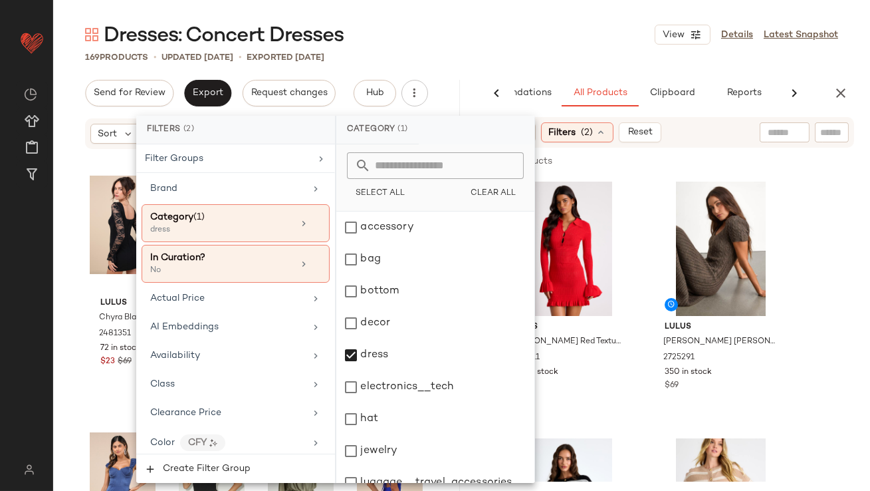
click at [574, 26] on div "Dresses: Concert Dresses View Details Latest Snapshot" at bounding box center [461, 34] width 817 height 27
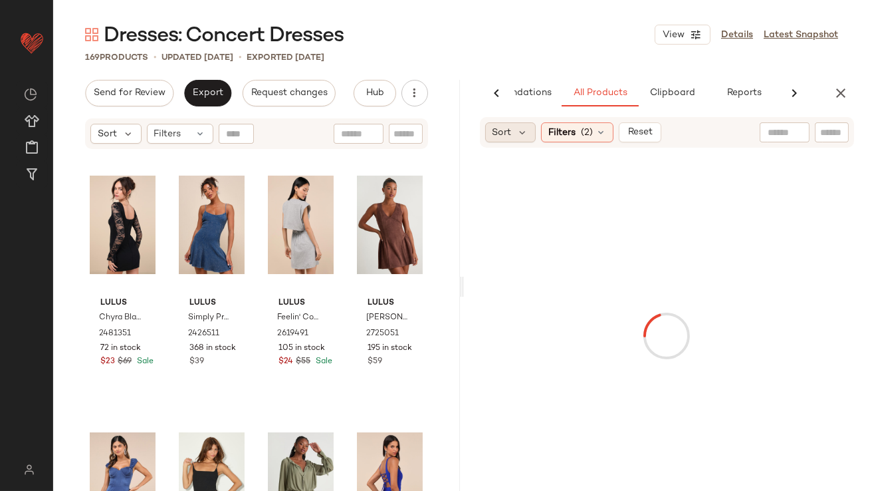
click at [514, 130] on div "Sort" at bounding box center [510, 132] width 51 height 20
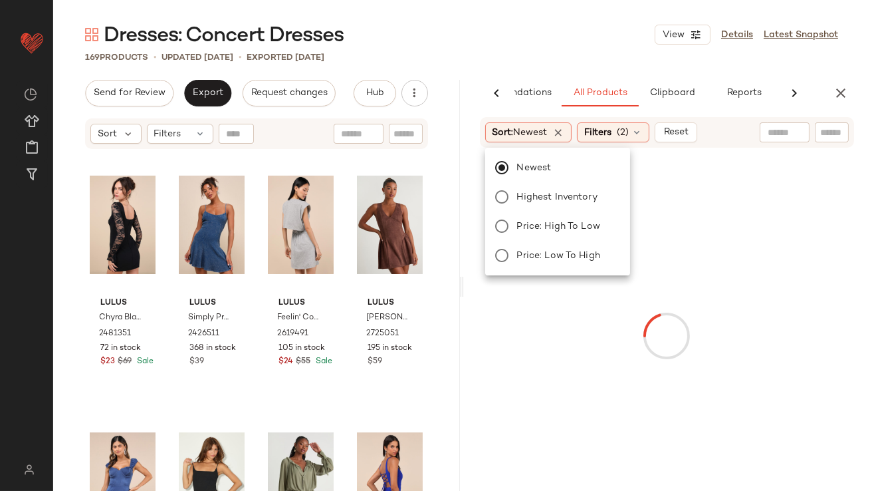
click at [560, 47] on div "Dresses: Concert Dresses View Details Latest Snapshot" at bounding box center [461, 34] width 817 height 27
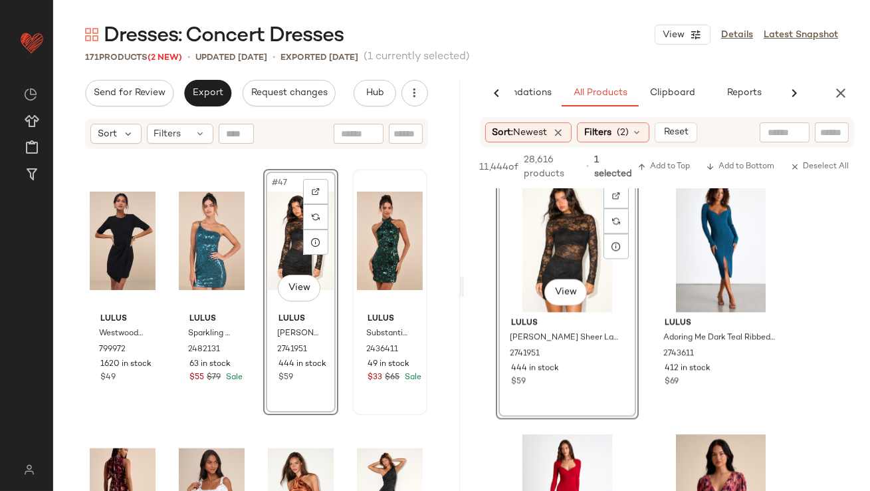
scroll to position [2911, 0]
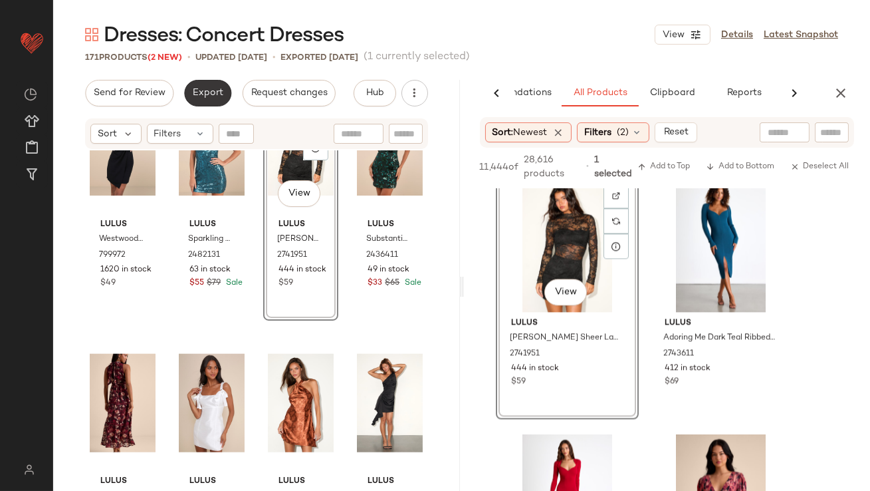
click at [207, 100] on button "Export" at bounding box center [207, 93] width 47 height 27
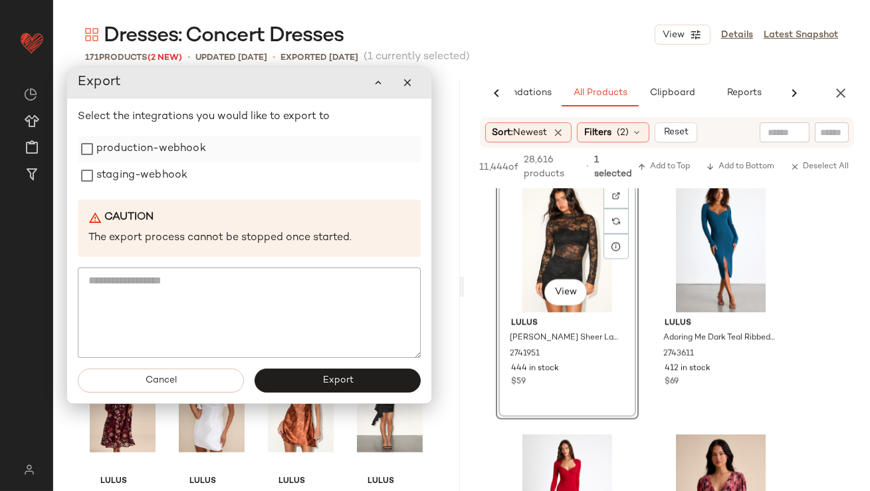
click at [200, 146] on label "production-webhook" at bounding box center [151, 149] width 110 height 27
click at [195, 164] on div "staging-webhook" at bounding box center [249, 175] width 343 height 27
click at [162, 174] on label "staging-webhook" at bounding box center [141, 175] width 91 height 27
click at [293, 373] on button "Export" at bounding box center [338, 380] width 166 height 24
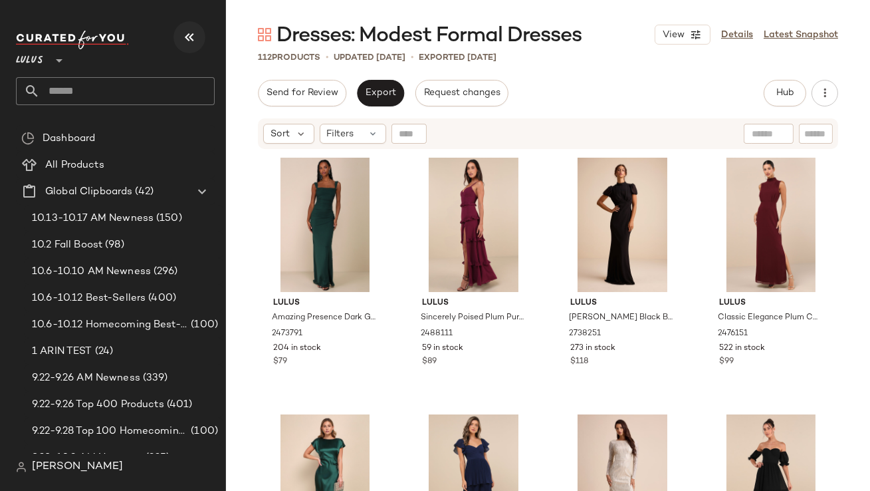
click at [187, 40] on icon "button" at bounding box center [189, 37] width 16 height 16
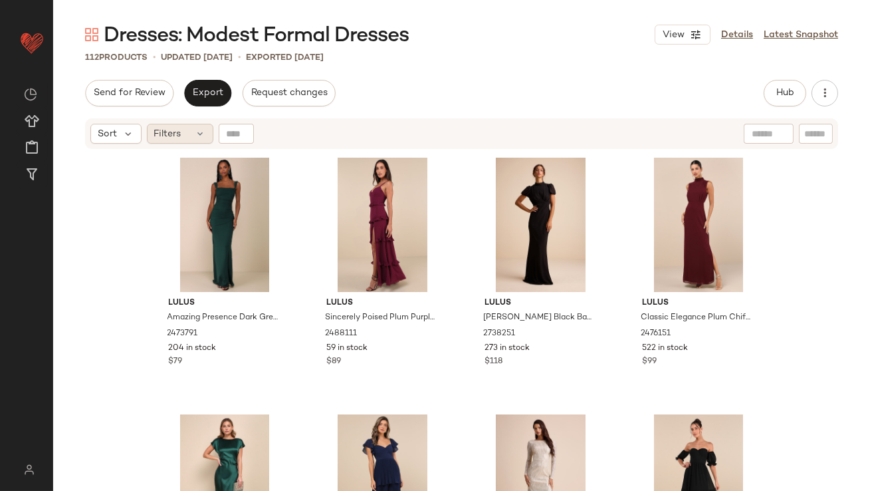
click at [174, 128] on span "Filters" at bounding box center [167, 134] width 27 height 14
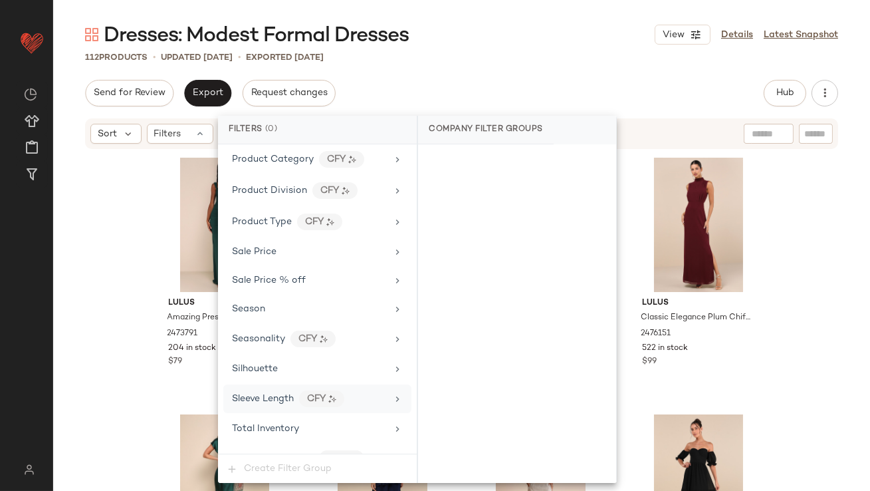
scroll to position [1047, 0]
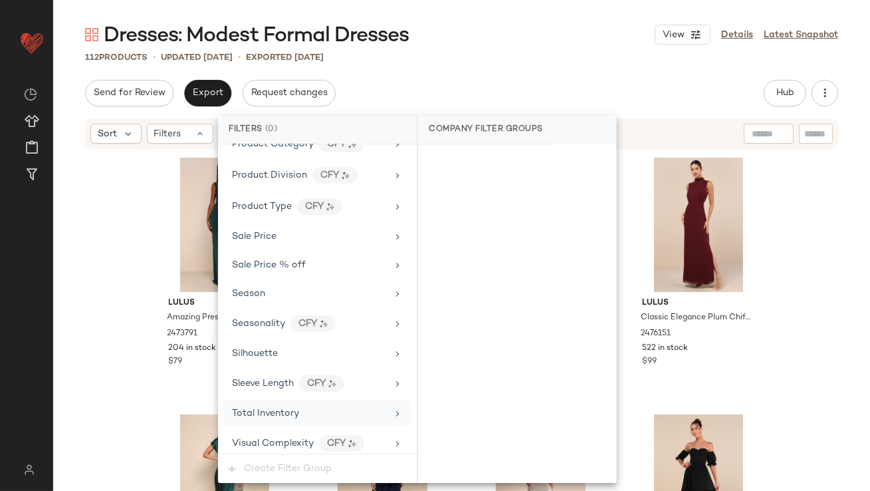
click at [239, 408] on span "Total Inventory" at bounding box center [265, 413] width 67 height 10
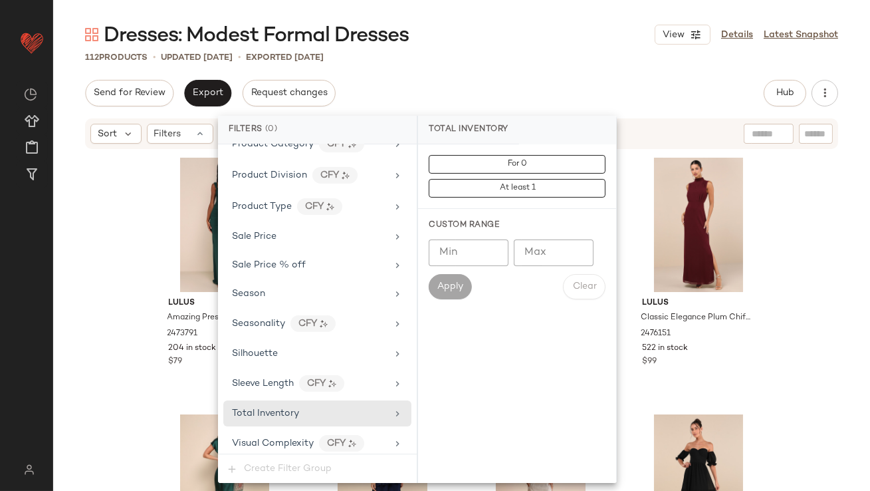
click at [544, 247] on input "Max" at bounding box center [554, 252] width 80 height 27
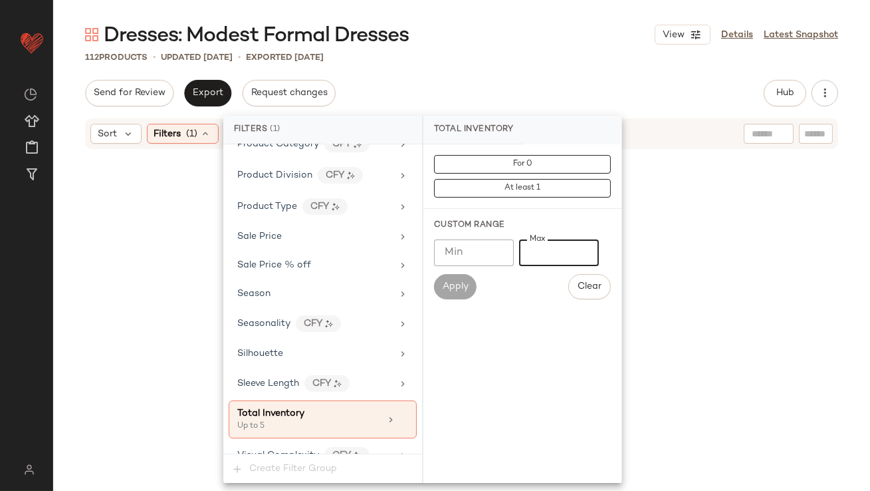
type input "*"
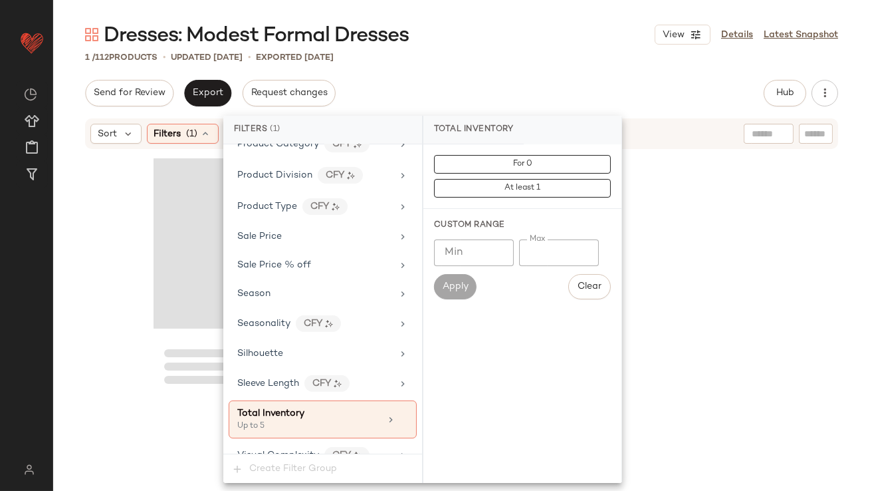
click at [546, 83] on div "Send for Review Export Request changes Hub Send for Review External Review Inte…" at bounding box center [461, 93] width 753 height 27
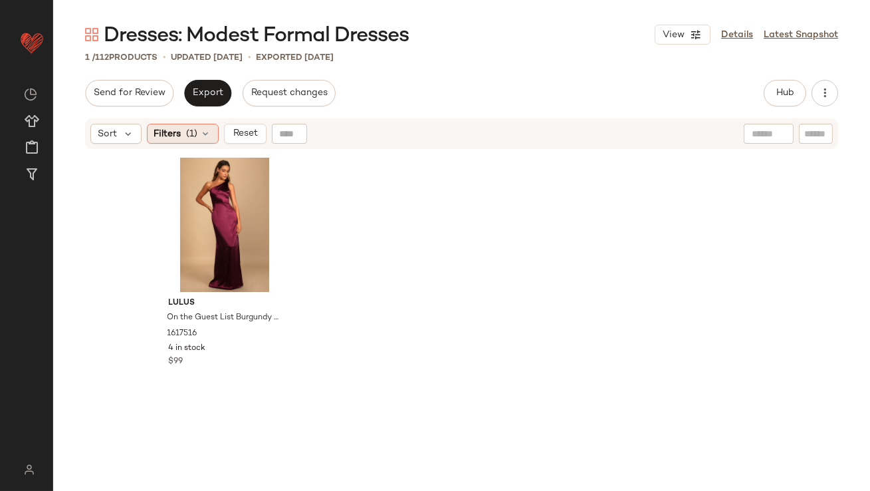
click at [173, 130] on span "Filters" at bounding box center [167, 134] width 27 height 14
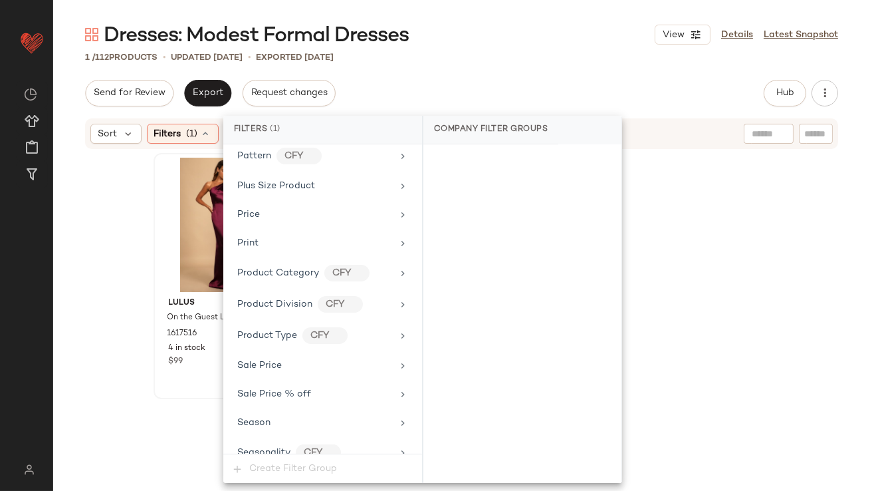
scroll to position [1059, 0]
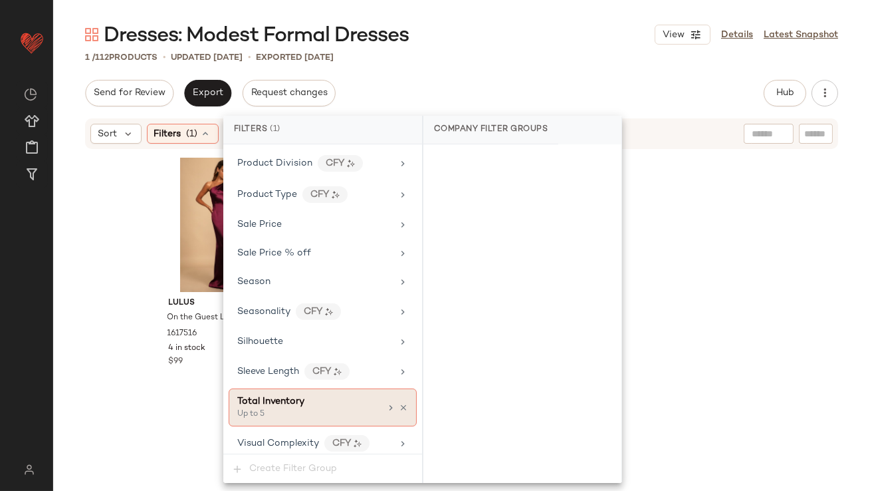
click at [273, 396] on span "Total Inventory" at bounding box center [270, 401] width 67 height 10
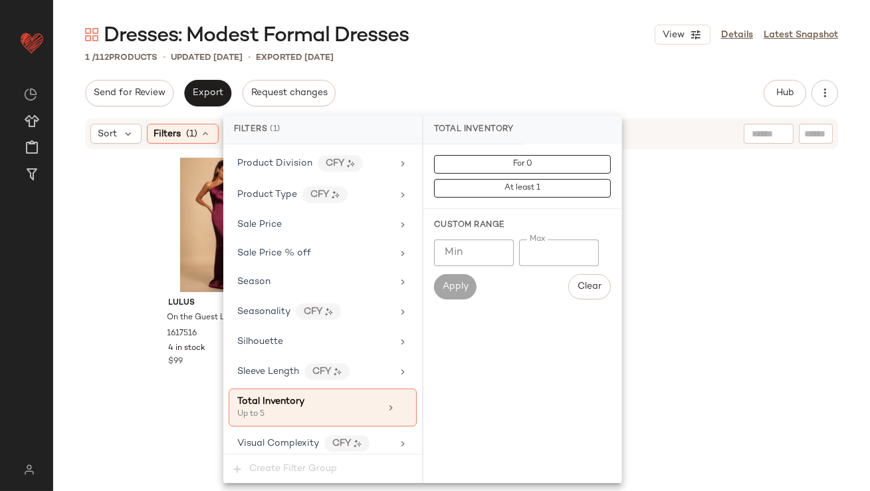
click at [526, 251] on input "*" at bounding box center [559, 252] width 80 height 27
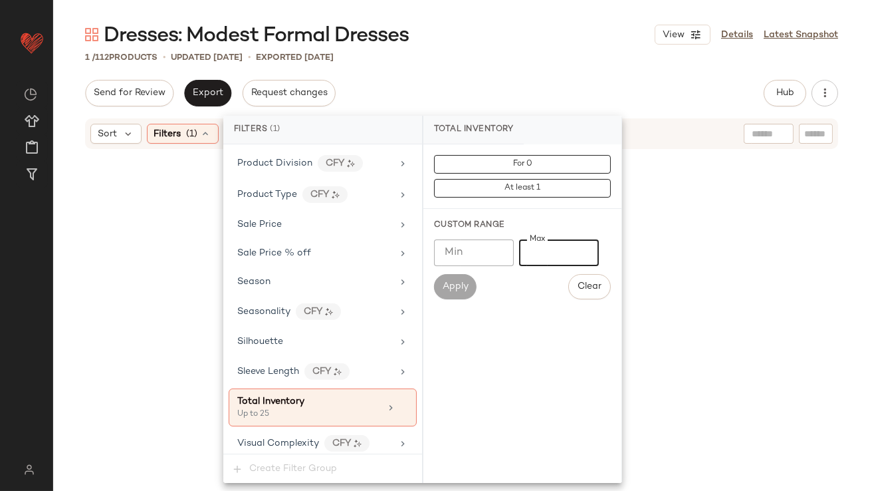
type input "**"
click at [546, 77] on div "Dresses: Modest Formal Dresses View Details Latest Snapshot 1 / 112 Products • …" at bounding box center [461, 255] width 817 height 469
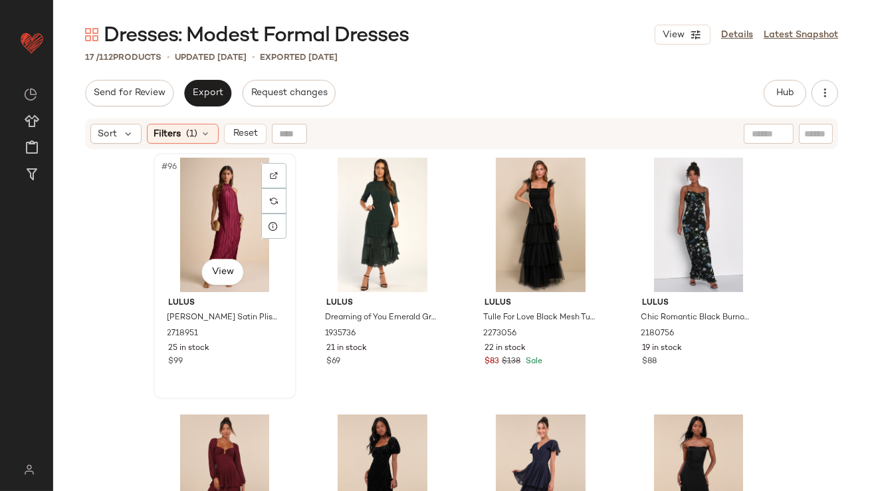
click at [235, 205] on div "#96 View" at bounding box center [225, 225] width 134 height 134
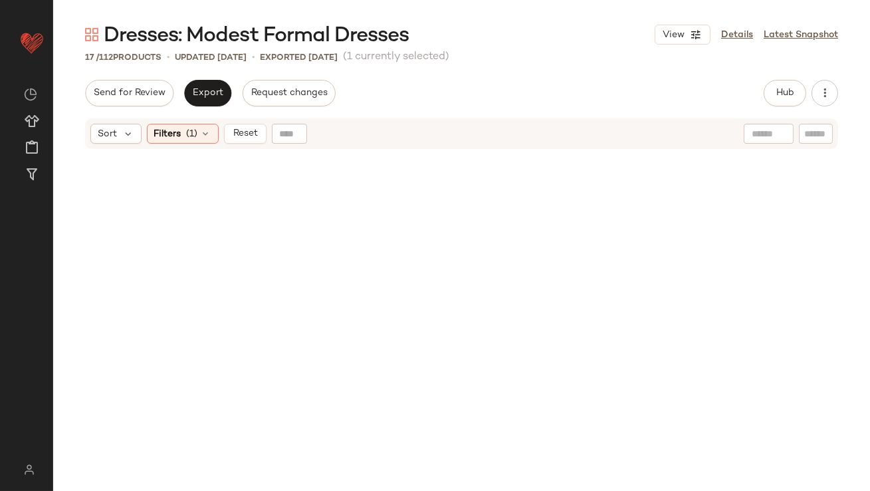
scroll to position [909, 0]
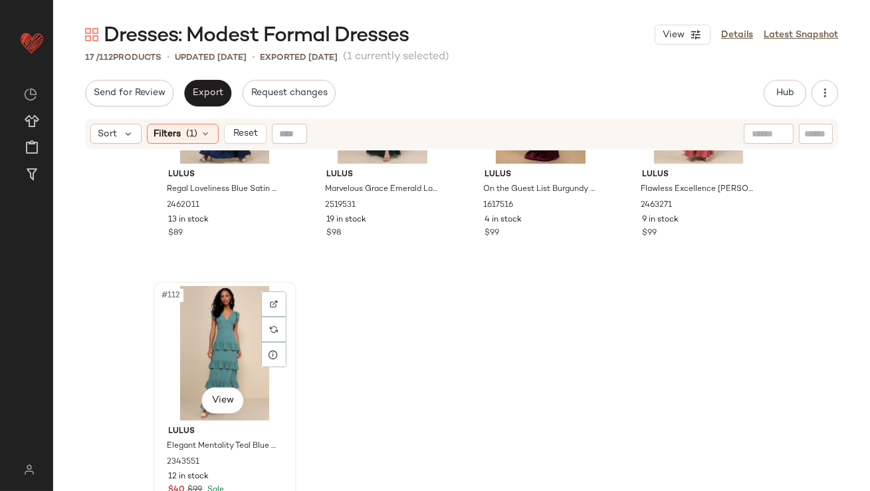
click at [217, 370] on div "#112 View" at bounding box center [225, 353] width 134 height 134
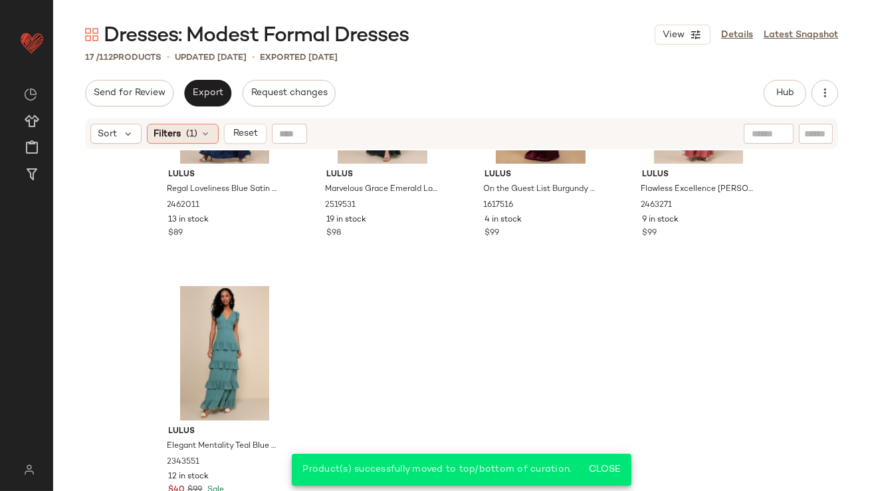
click at [187, 132] on span "(1)" at bounding box center [192, 134] width 11 height 14
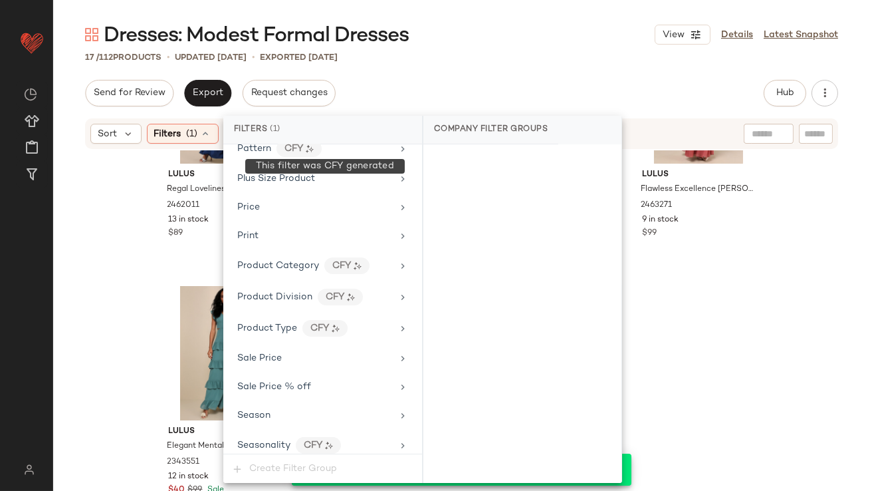
scroll to position [1059, 0]
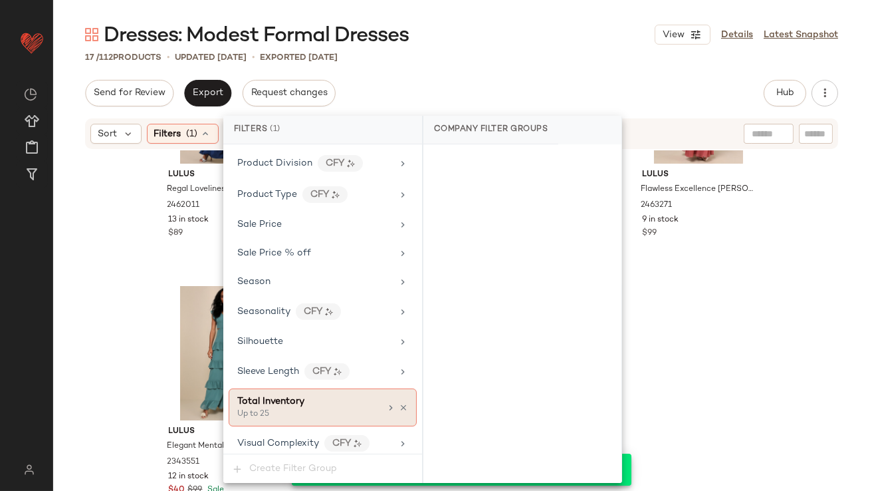
click at [399, 403] on icon at bounding box center [403, 407] width 9 height 9
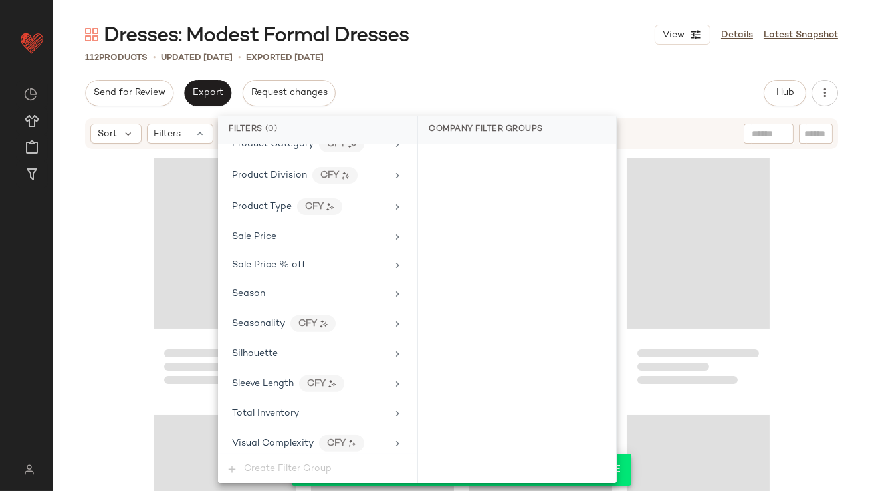
scroll to position [6809, 0]
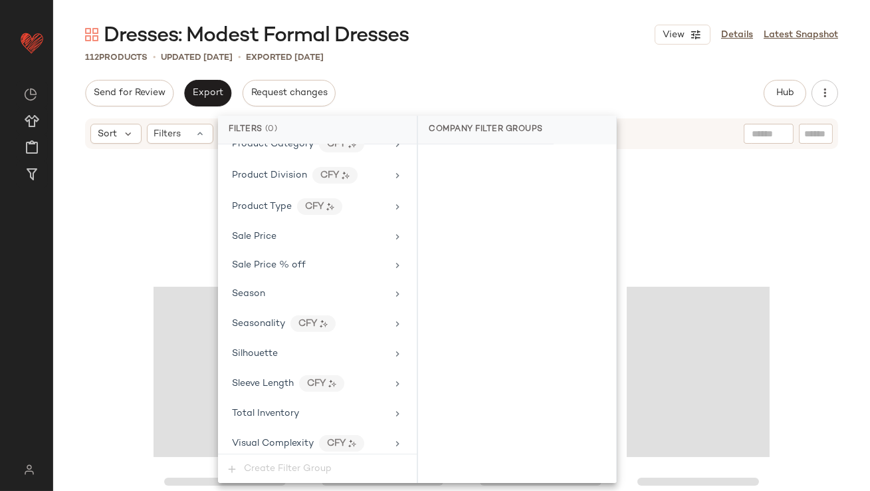
click at [747, 70] on div "Dresses: Modest Formal Dresses View Details Latest Snapshot 112 Products • upda…" at bounding box center [461, 255] width 817 height 469
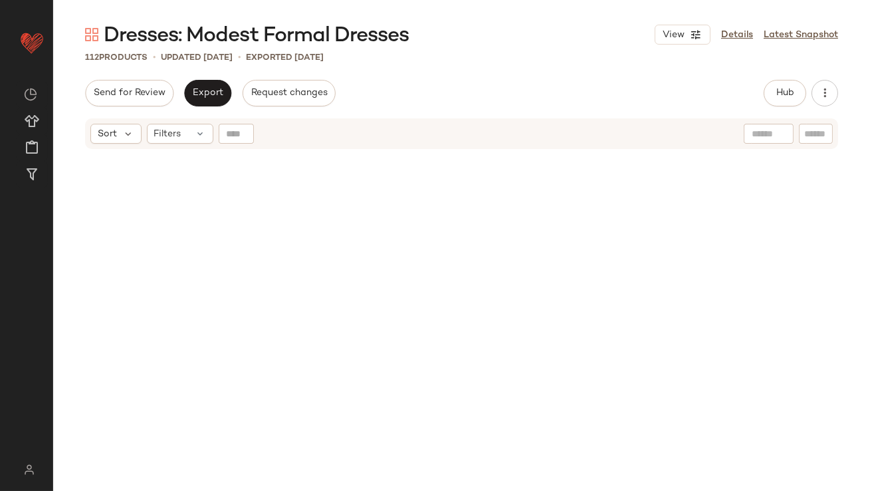
scroll to position [0, 0]
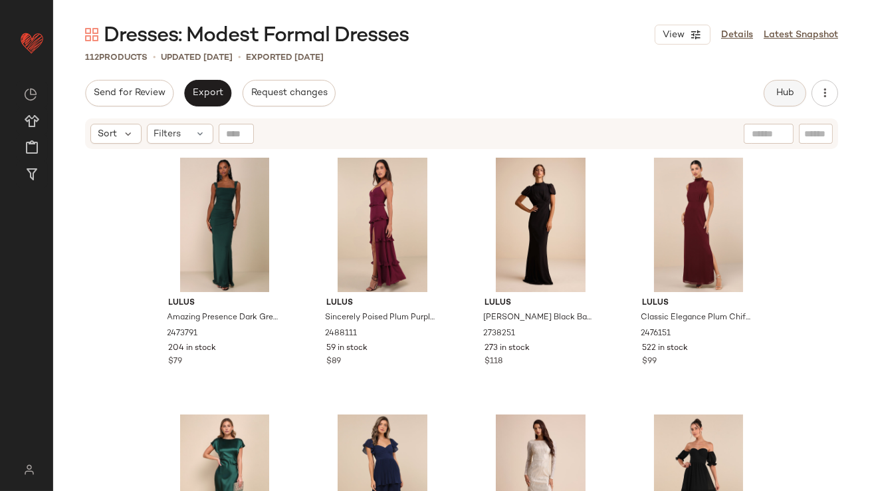
click at [780, 101] on button "Hub" at bounding box center [785, 93] width 43 height 27
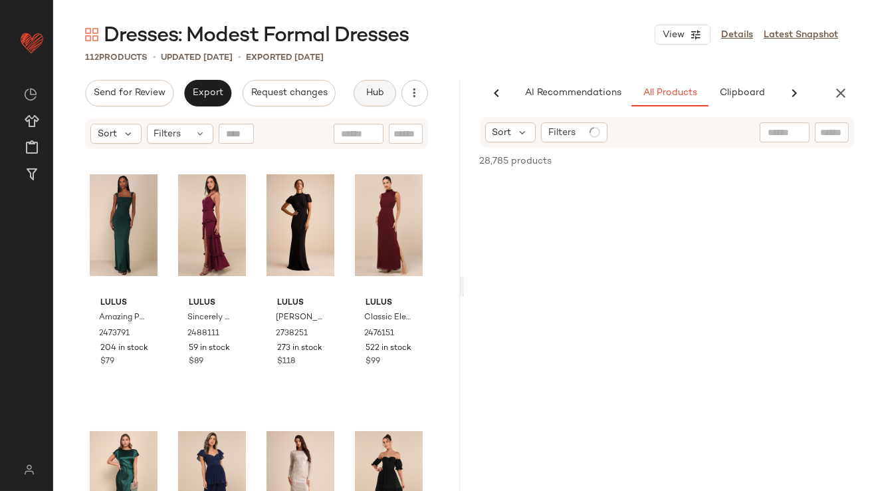
scroll to position [0, 72]
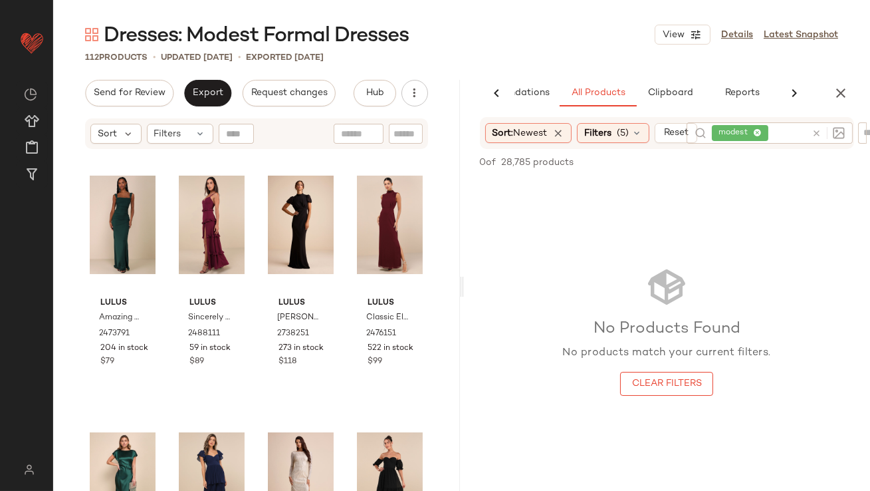
click at [853, 86] on div "AI Recommendations All Products Clipboard Reports" at bounding box center [667, 93] width 407 height 27
click at [687, 140] on div "modest" at bounding box center [770, 132] width 166 height 21
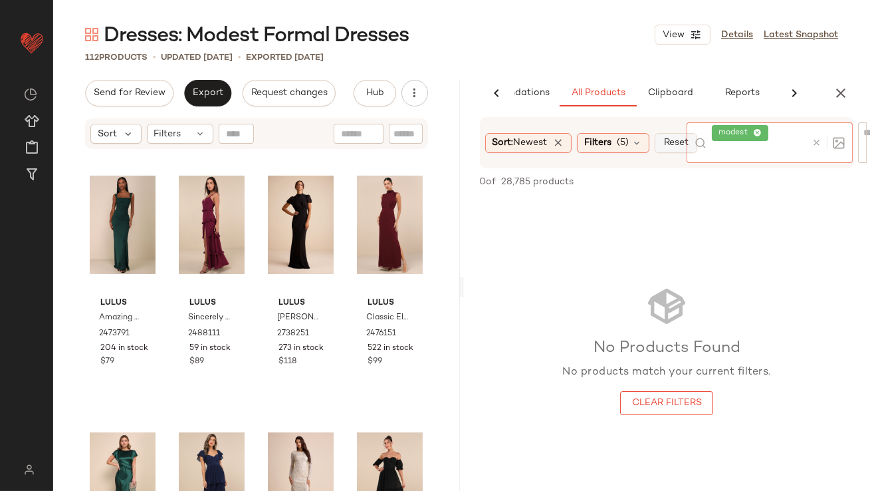
click at [671, 142] on button "Reset" at bounding box center [676, 143] width 43 height 20
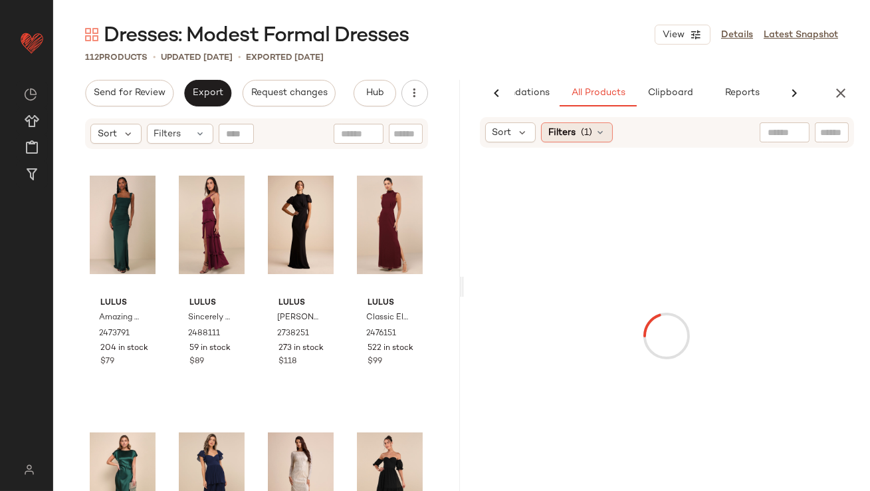
click at [595, 127] on icon at bounding box center [600, 132] width 11 height 11
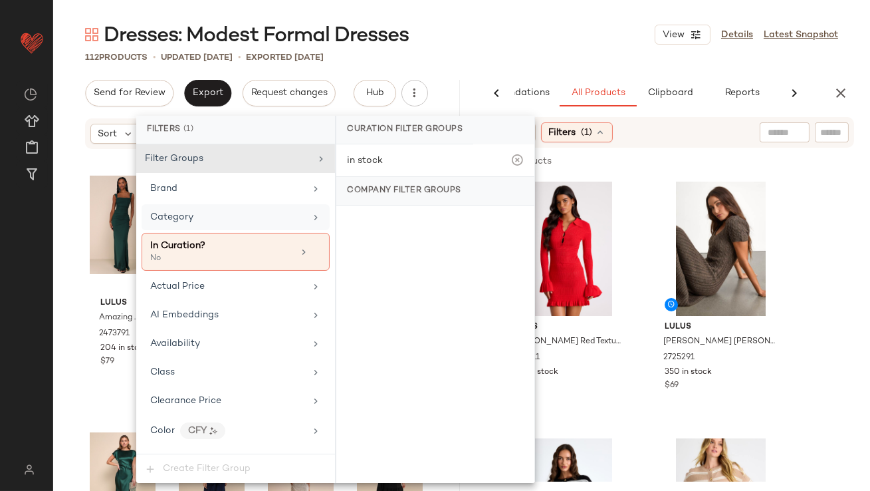
click at [247, 211] on div "Category" at bounding box center [227, 217] width 155 height 14
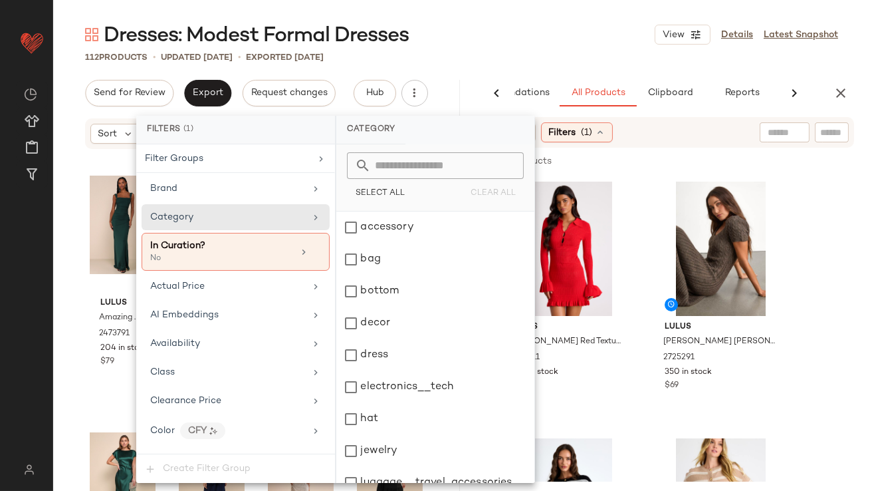
click at [465, 71] on div "Dresses: Modest Formal Dresses View Details Latest Snapshot 112 Products • upda…" at bounding box center [461, 255] width 817 height 469
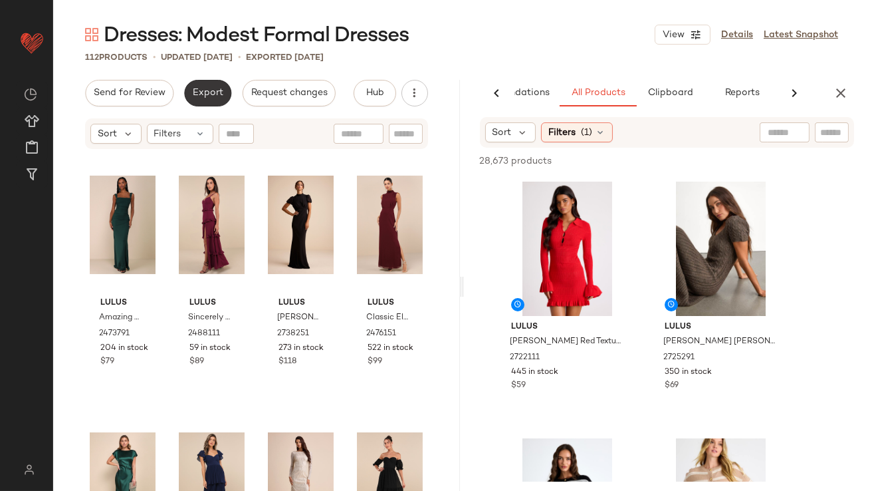
click at [195, 98] on button "Export" at bounding box center [207, 93] width 47 height 27
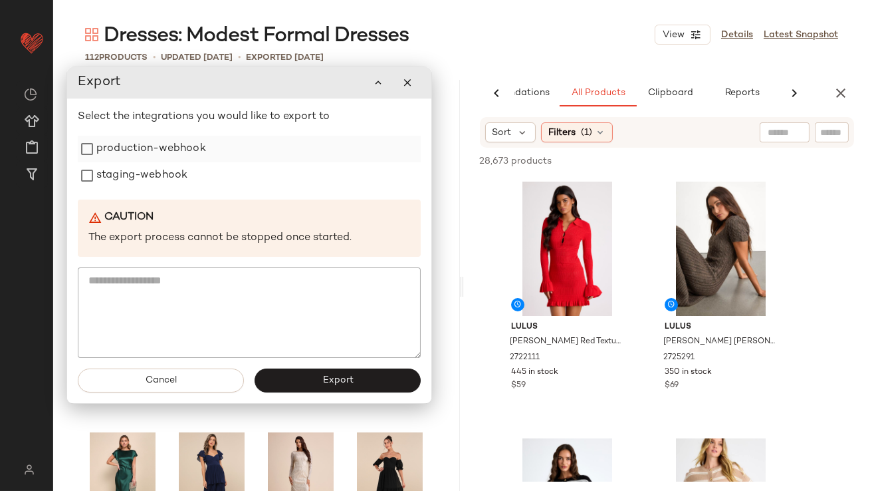
click at [187, 149] on label "production-webhook" at bounding box center [151, 149] width 110 height 27
click at [175, 182] on label "staging-webhook" at bounding box center [141, 175] width 91 height 27
click at [281, 378] on button "Export" at bounding box center [338, 380] width 166 height 24
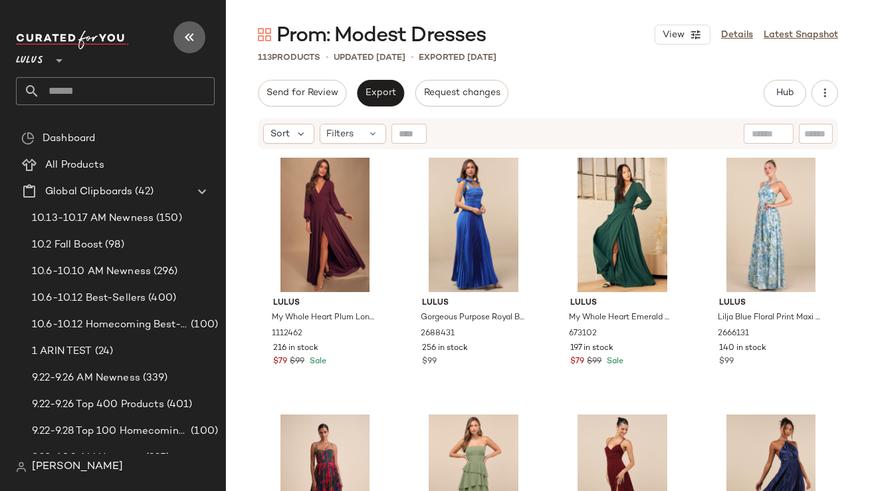
click at [178, 38] on button "button" at bounding box center [189, 37] width 32 height 32
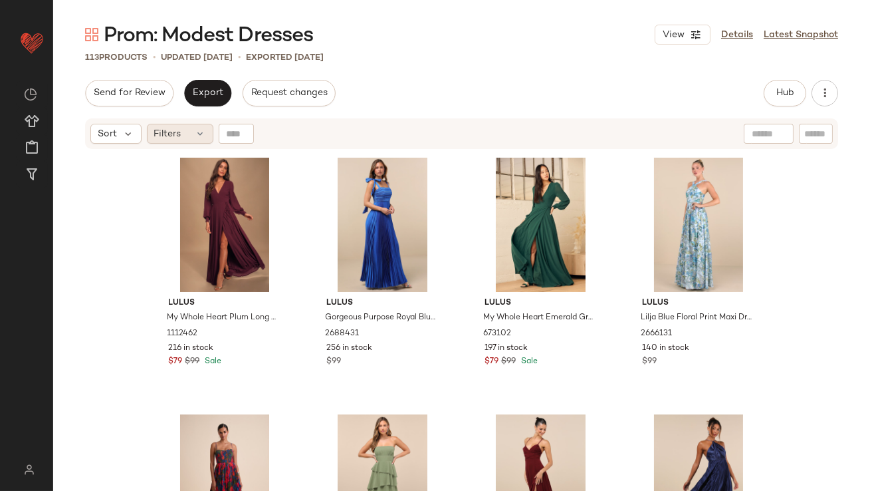
click at [196, 142] on div "Filters" at bounding box center [180, 134] width 66 height 20
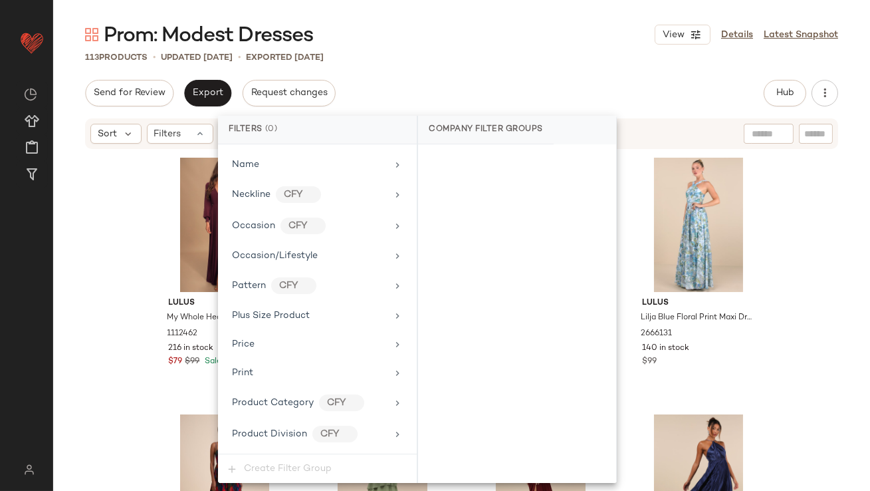
scroll to position [1047, 0]
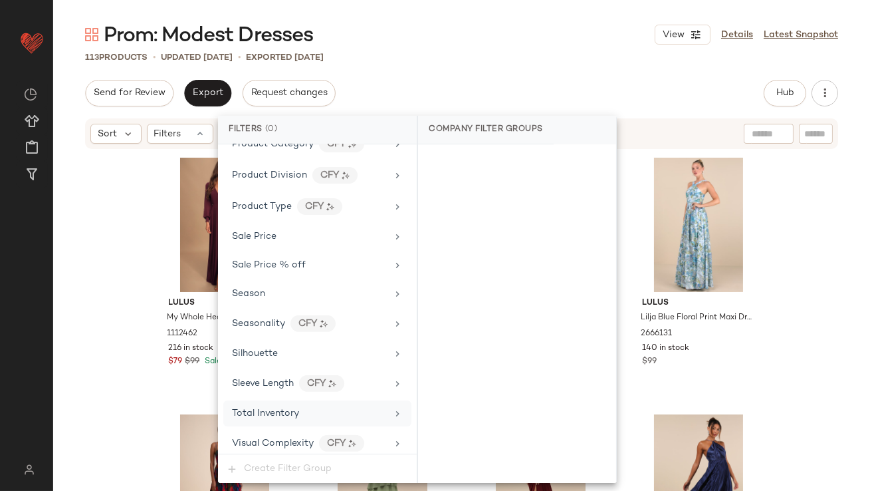
click at [264, 408] on span "Total Inventory" at bounding box center [265, 413] width 67 height 10
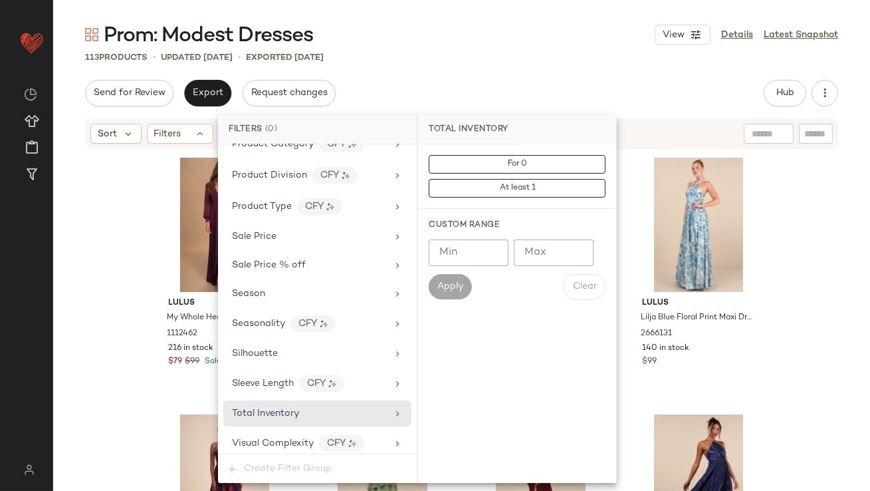
click at [462, 255] on input "Min" at bounding box center [469, 252] width 80 height 27
click at [562, 258] on input "Max" at bounding box center [554, 252] width 80 height 27
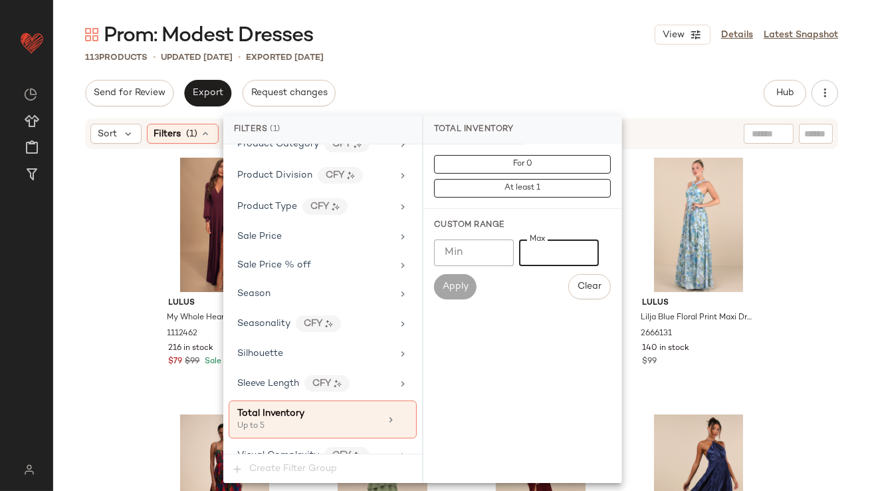
type input "*"
click at [524, 82] on div "Send for Review Export Request changes Hub Send for Review External Review Inte…" at bounding box center [461, 93] width 753 height 27
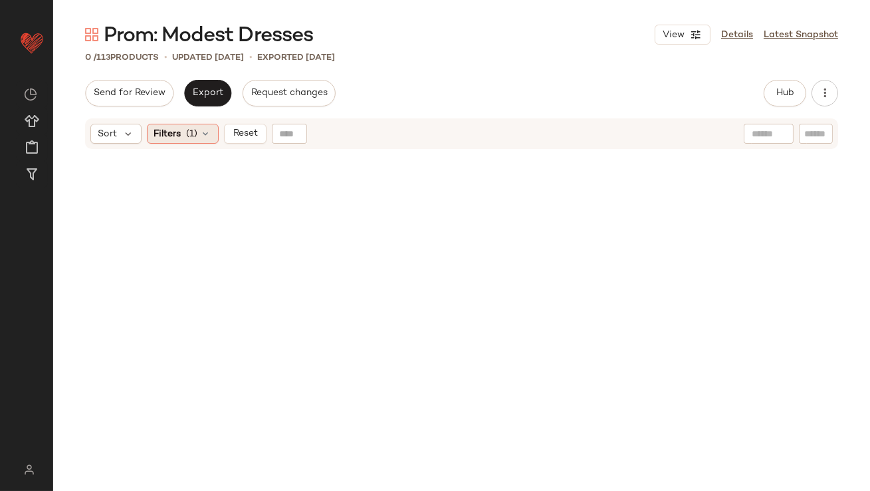
click at [199, 137] on div "Filters (1)" at bounding box center [183, 134] width 72 height 20
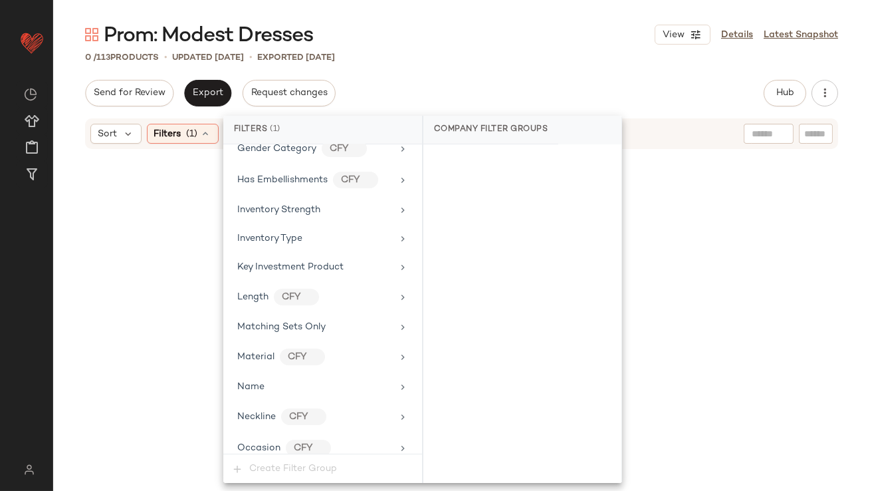
scroll to position [1059, 0]
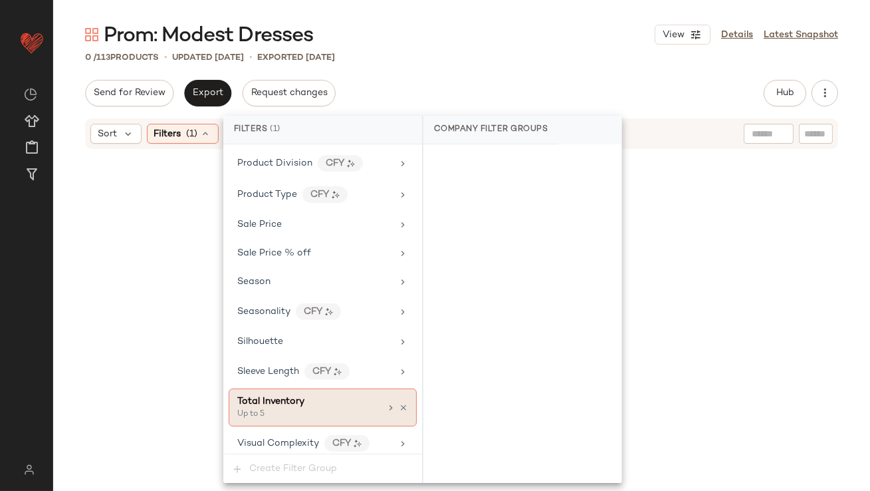
click at [340, 408] on div "Up to 5" at bounding box center [303, 414] width 133 height 12
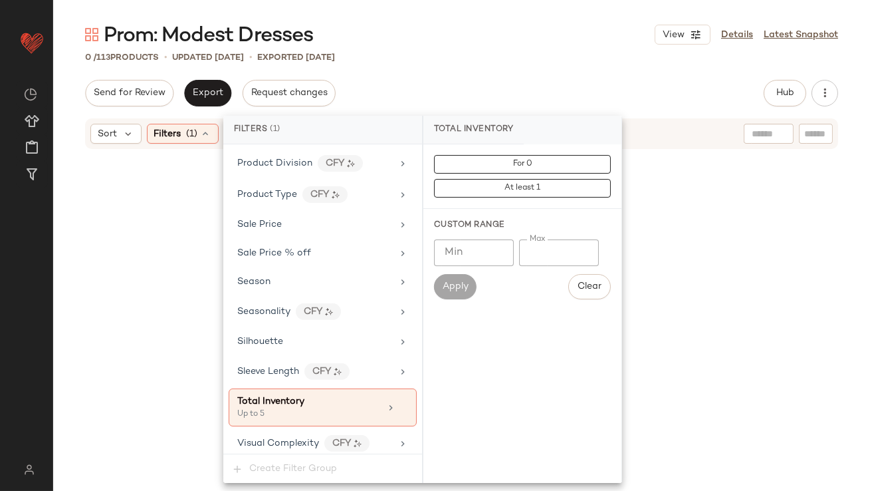
click at [525, 251] on input "*" at bounding box center [559, 252] width 80 height 27
type input "**"
click at [470, 79] on div "Prom: Modest Dresses View Details Latest Snapshot 0 / 113 Products • updated [D…" at bounding box center [461, 255] width 817 height 469
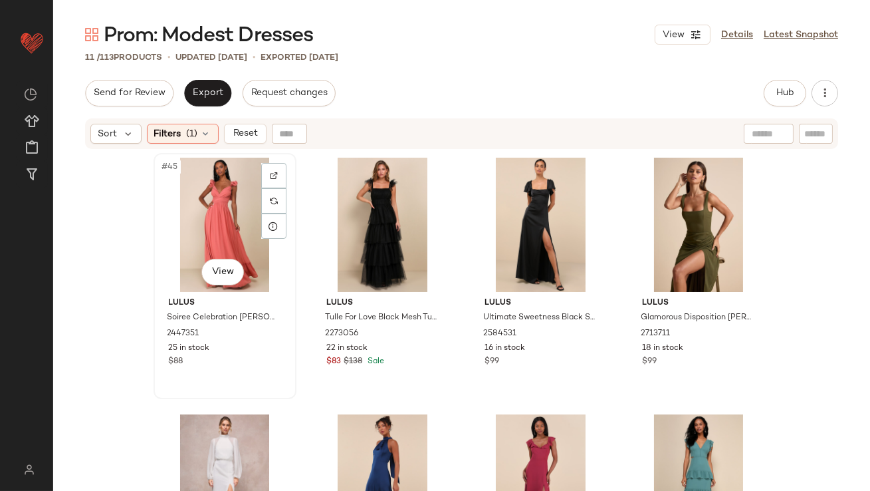
click at [187, 186] on div "#45 View" at bounding box center [225, 225] width 134 height 134
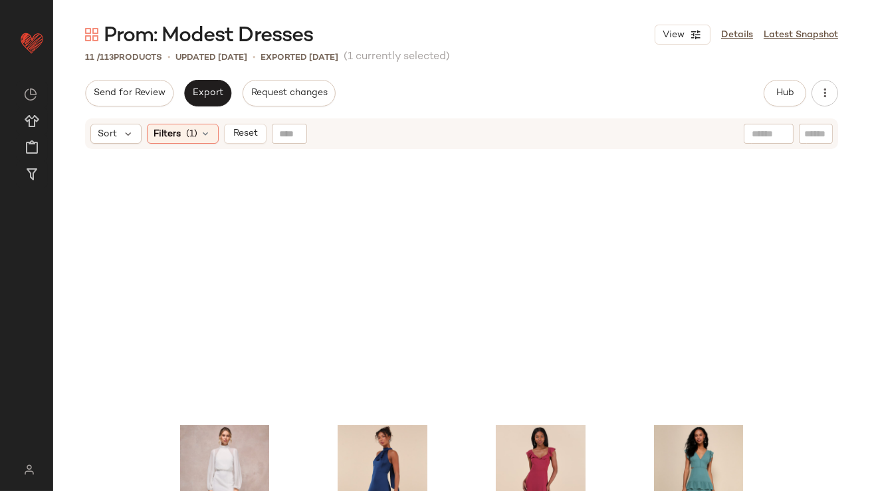
scroll to position [395, 0]
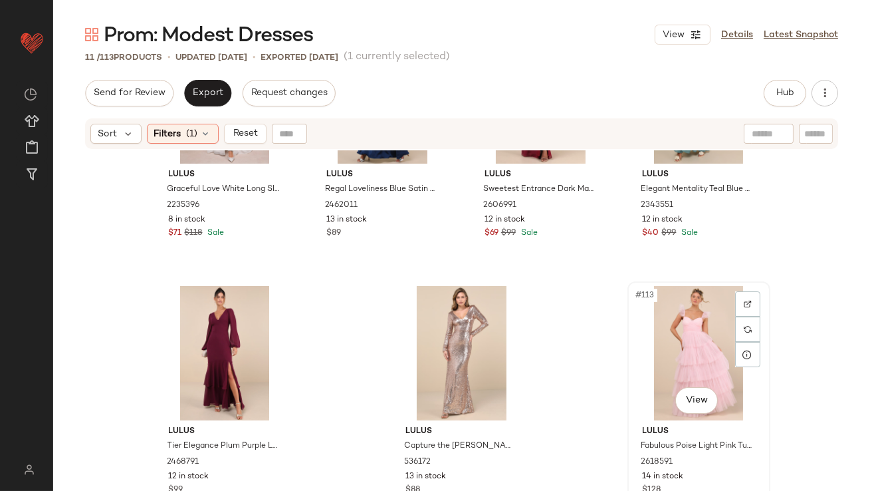
click at [683, 331] on div "#113 View" at bounding box center [699, 353] width 134 height 134
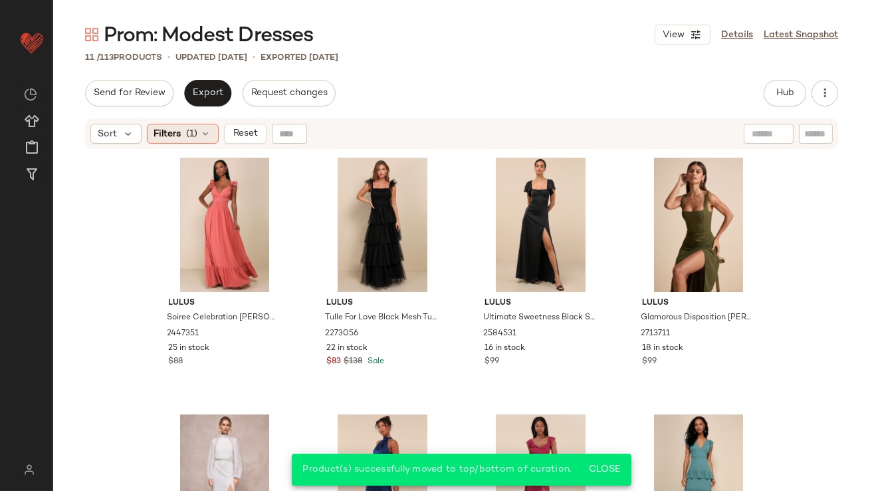
click at [186, 126] on div "Filters (1)" at bounding box center [183, 134] width 72 height 20
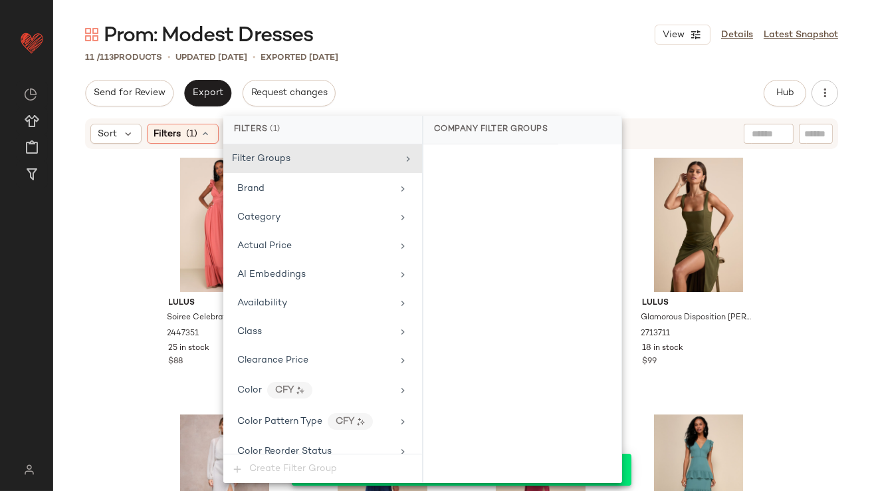
scroll to position [1059, 0]
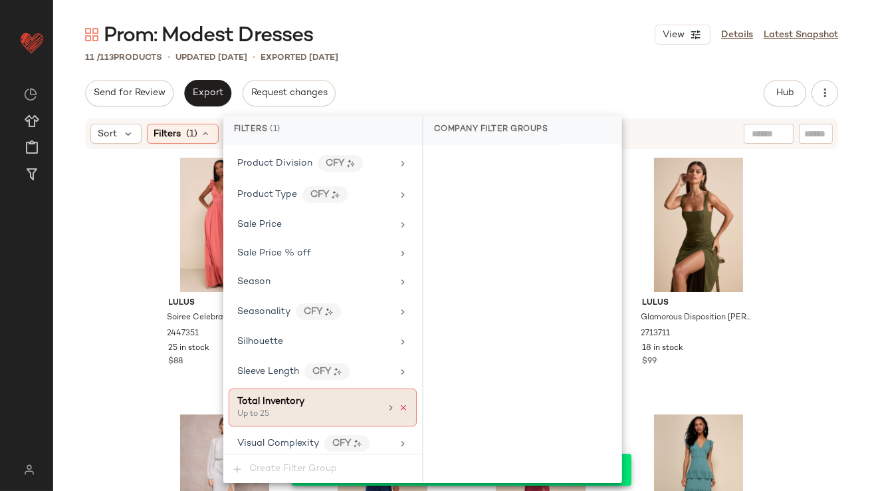
click at [401, 403] on icon at bounding box center [403, 407] width 9 height 9
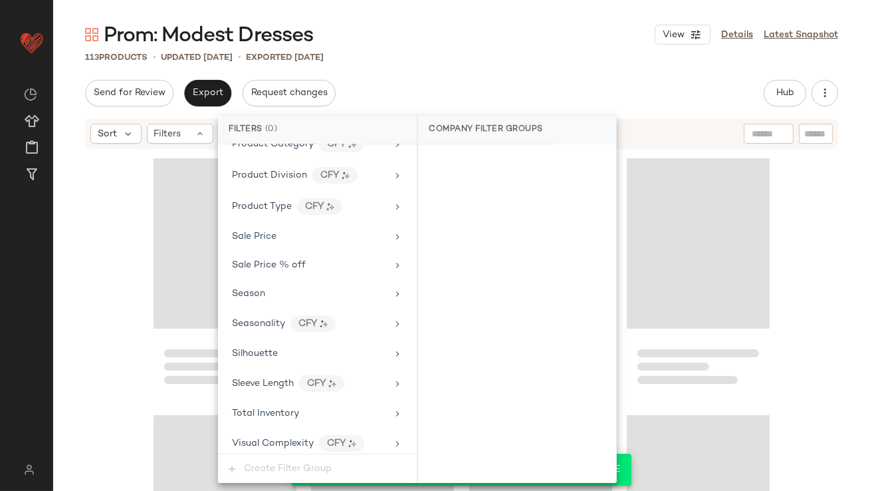
click at [586, 108] on div "Send for Review Export Request changes Hub Send for Review External Review Inte…" at bounding box center [461, 286] width 817 height 413
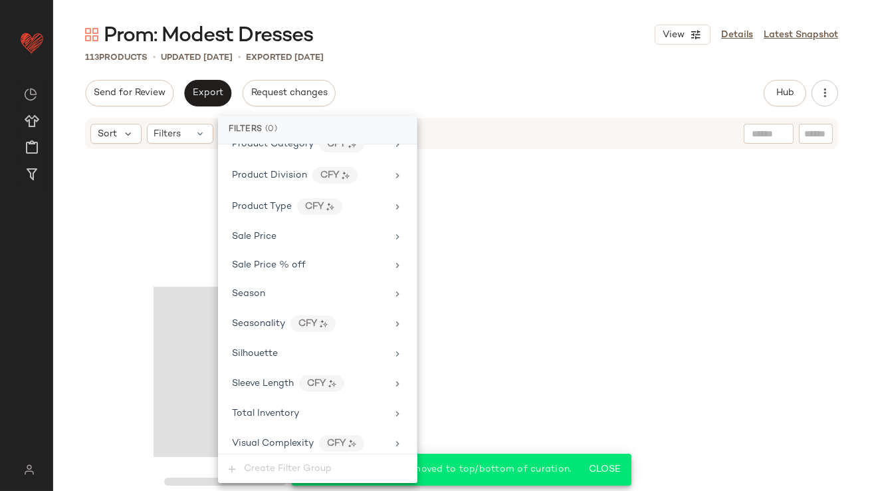
click at [586, 103] on div "Send for Review Export Request changes Hub Send for Review External Review Inte…" at bounding box center [461, 93] width 753 height 27
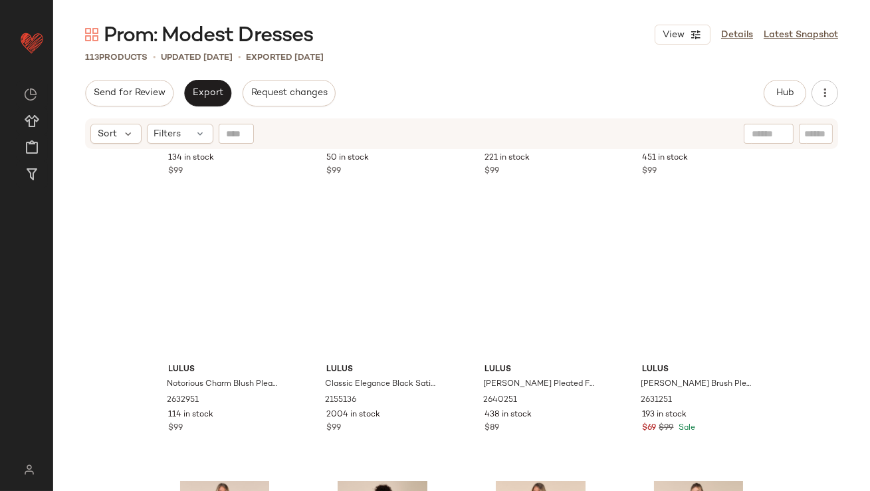
scroll to position [0, 0]
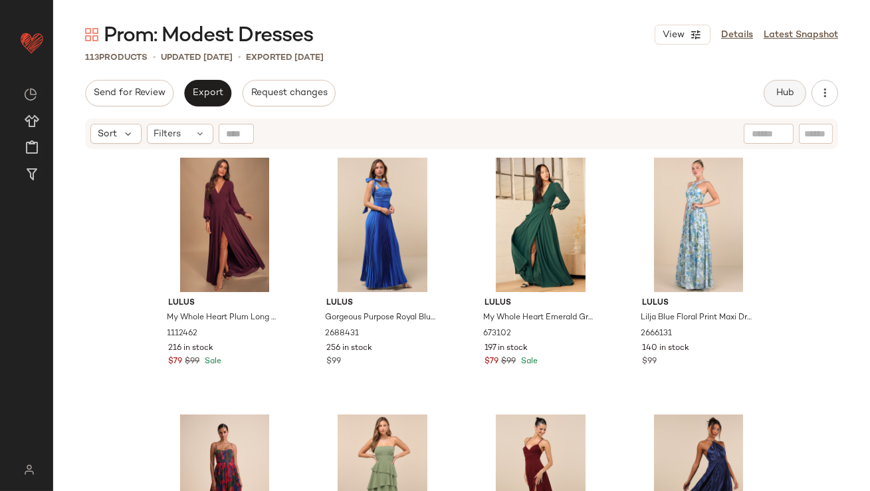
click at [771, 82] on button "Hub" at bounding box center [785, 93] width 43 height 27
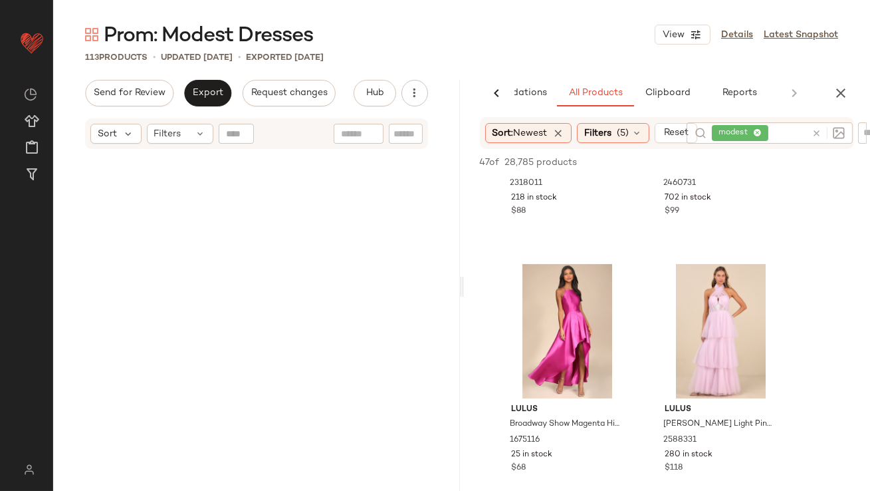
scroll to position [6329, 0]
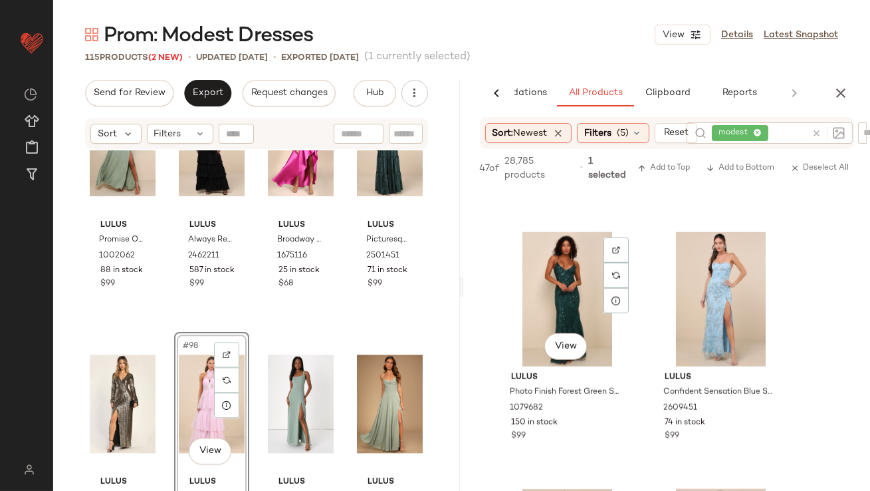
scroll to position [2788, 0]
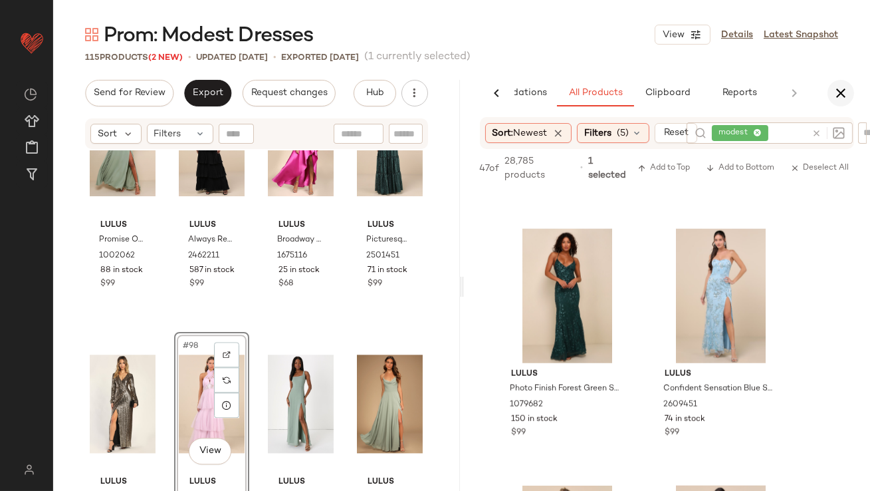
click at [851, 91] on button "button" at bounding box center [840, 93] width 27 height 27
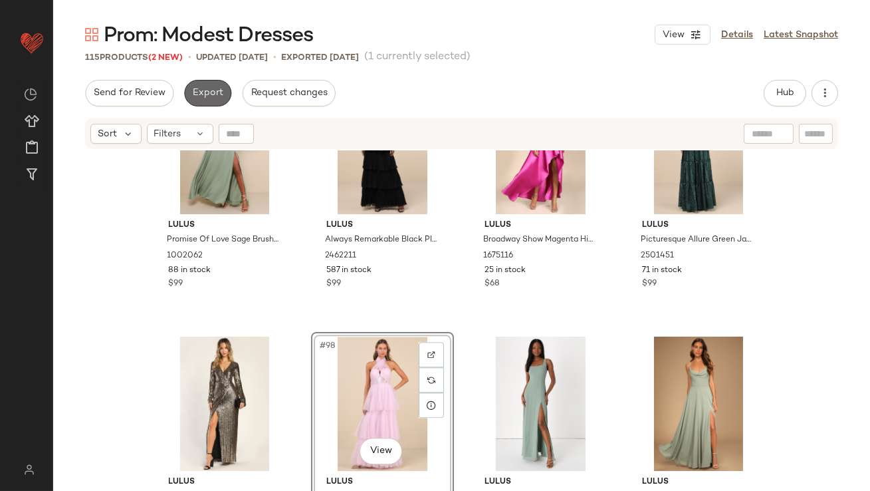
click at [209, 90] on span "Export" at bounding box center [207, 93] width 31 height 11
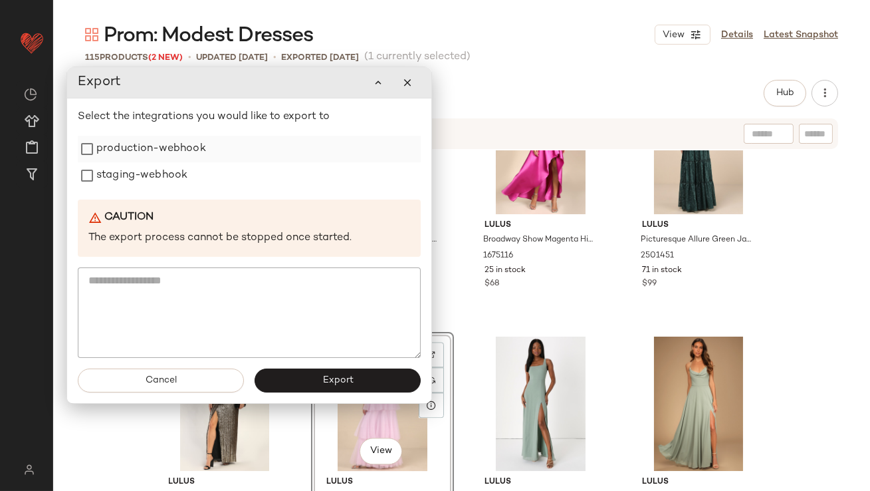
click at [167, 144] on label "production-webhook" at bounding box center [151, 149] width 110 height 27
click at [160, 171] on label "staging-webhook" at bounding box center [141, 175] width 91 height 27
click at [297, 370] on button "Export" at bounding box center [338, 380] width 166 height 24
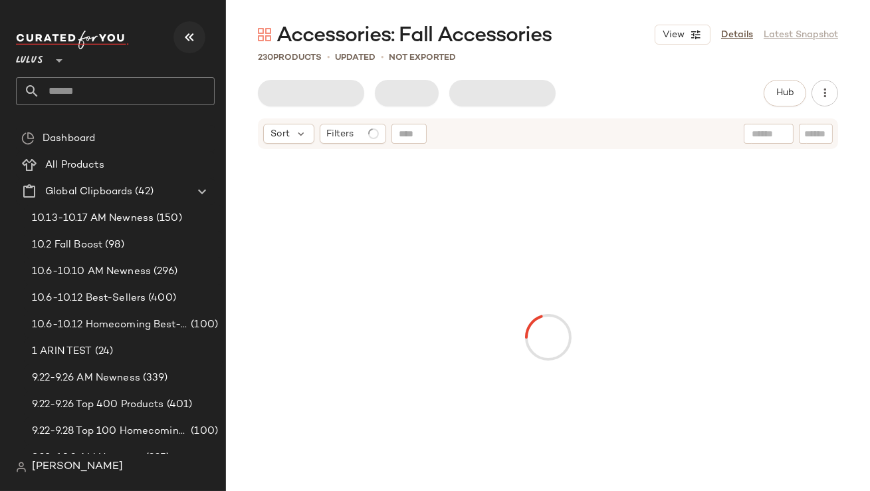
click at [197, 39] on icon "button" at bounding box center [189, 37] width 16 height 16
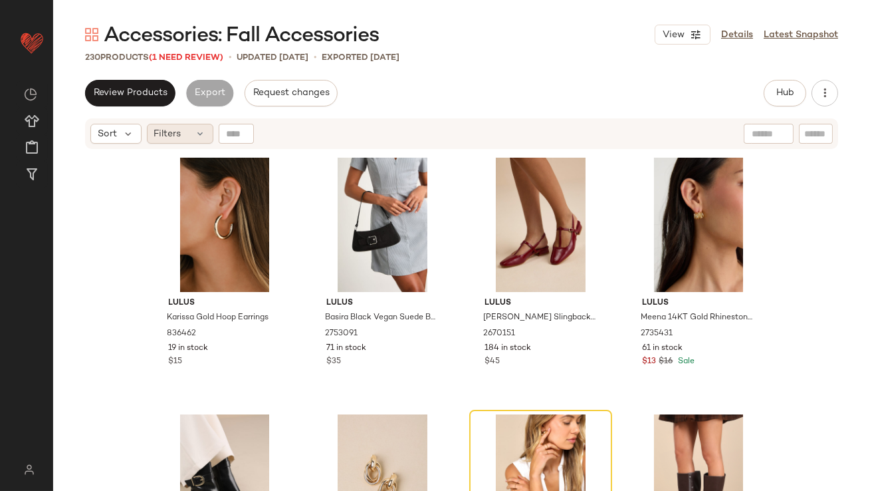
click at [189, 140] on div "Filters" at bounding box center [180, 134] width 66 height 20
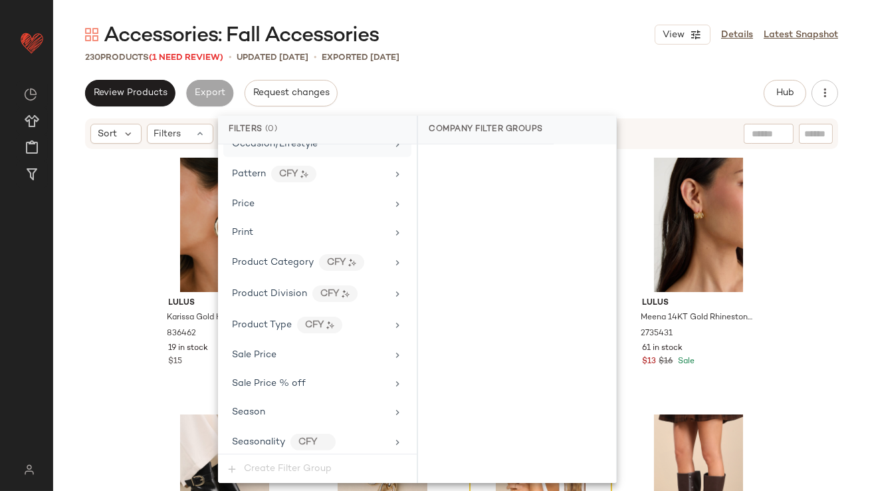
scroll to position [1049, 0]
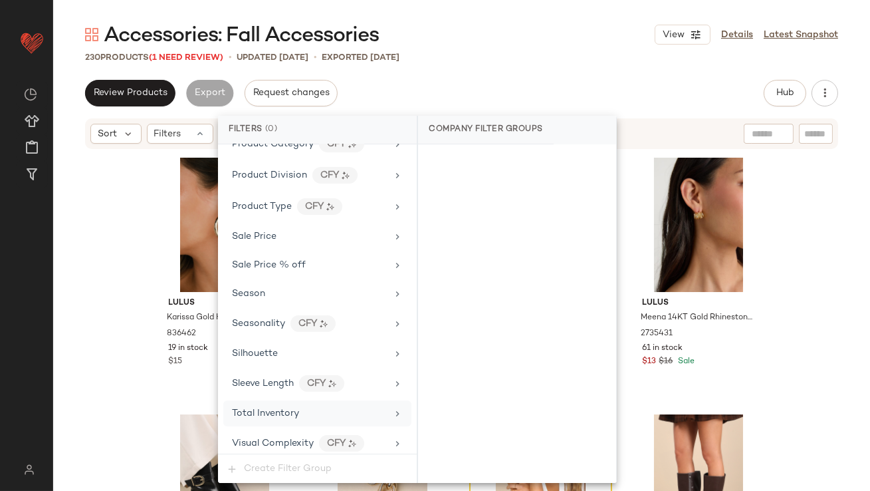
click at [253, 413] on div "Total Inventory" at bounding box center [265, 413] width 67 height 14
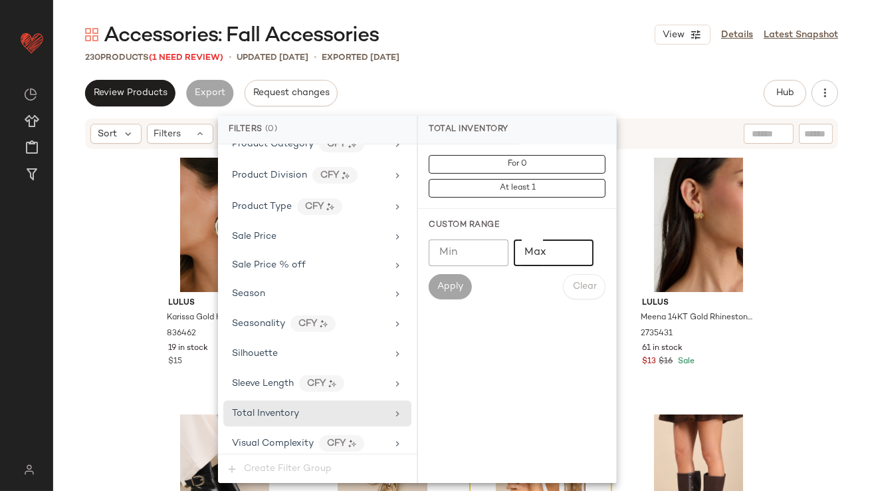
click at [548, 253] on input "Max" at bounding box center [554, 252] width 80 height 27
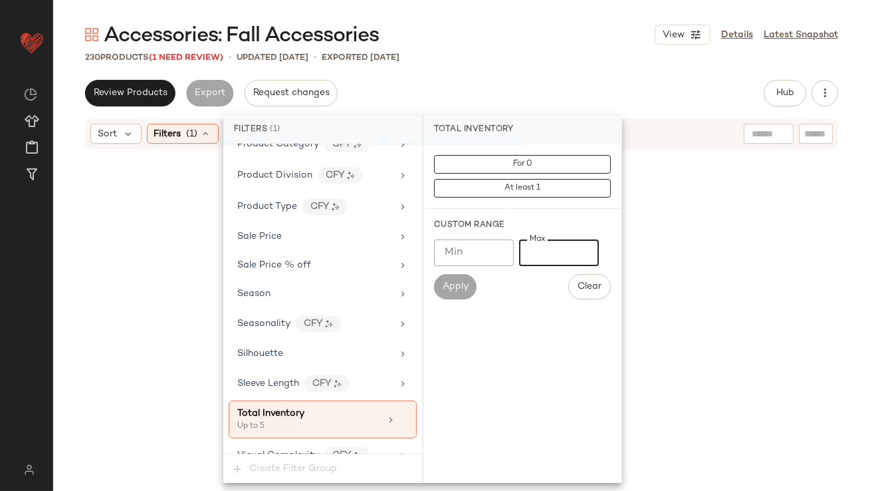
type input "*"
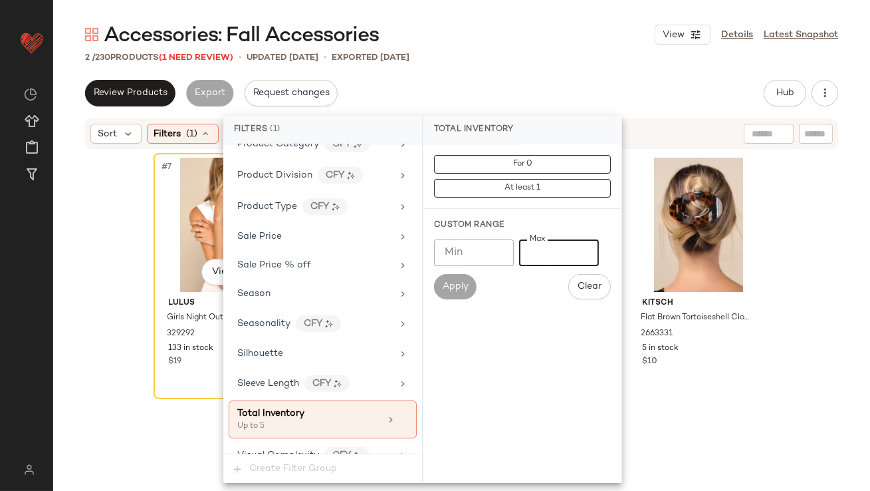
click at [102, 257] on div "#7 View Lulus Girls Night Out Gold Ring Set 329292 133 in stock $19 Kitsch Flat…" at bounding box center [461, 337] width 817 height 374
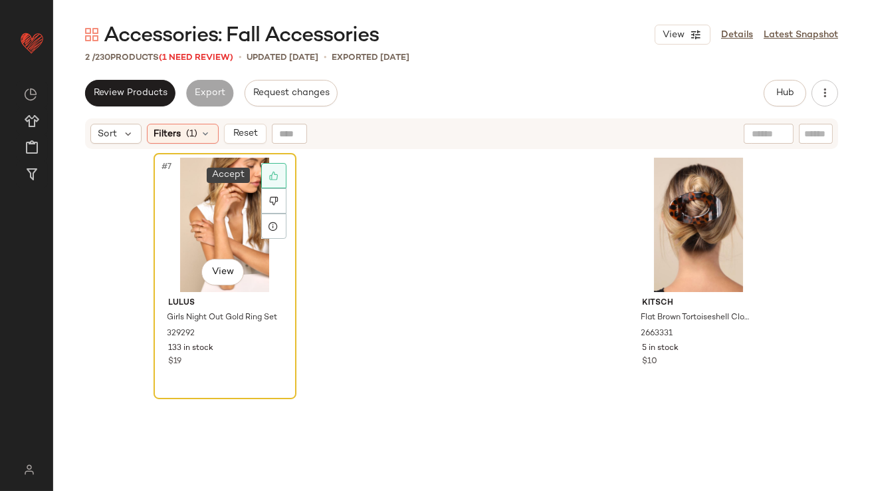
click at [271, 175] on icon at bounding box center [273, 175] width 9 height 9
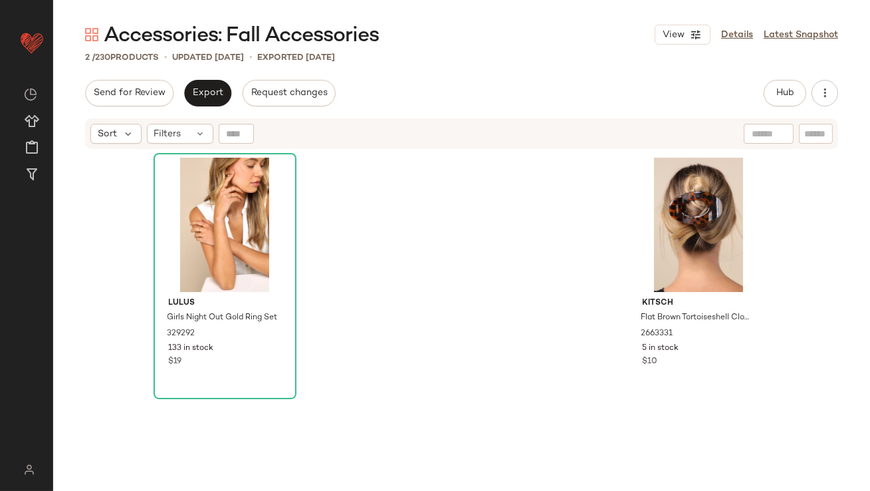
click at [169, 146] on div "Sort Filters" at bounding box center [461, 133] width 753 height 31
click at [171, 137] on span "Filters" at bounding box center [167, 134] width 27 height 14
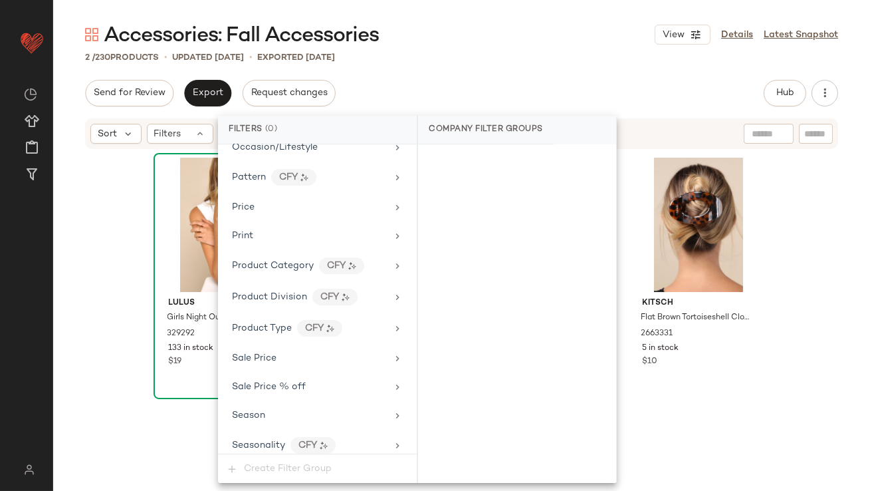
scroll to position [1049, 0]
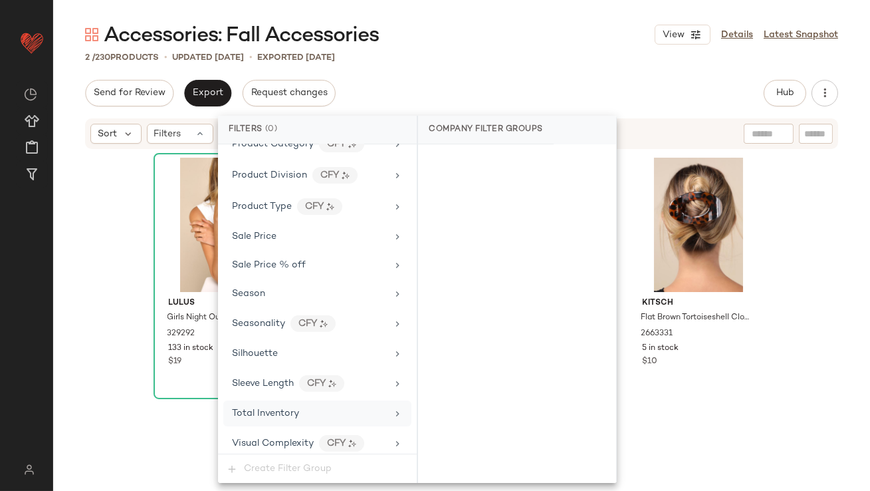
click at [278, 408] on span "Total Inventory" at bounding box center [265, 413] width 67 height 10
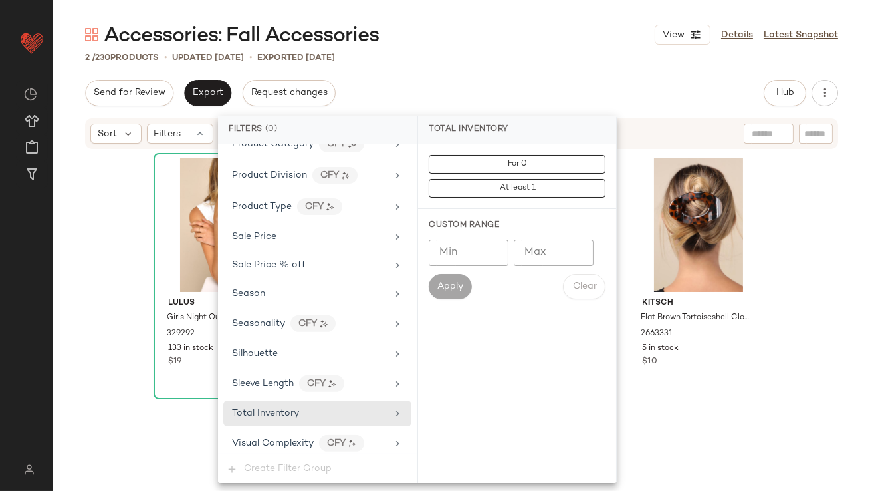
click at [538, 256] on input "Max" at bounding box center [554, 252] width 80 height 27
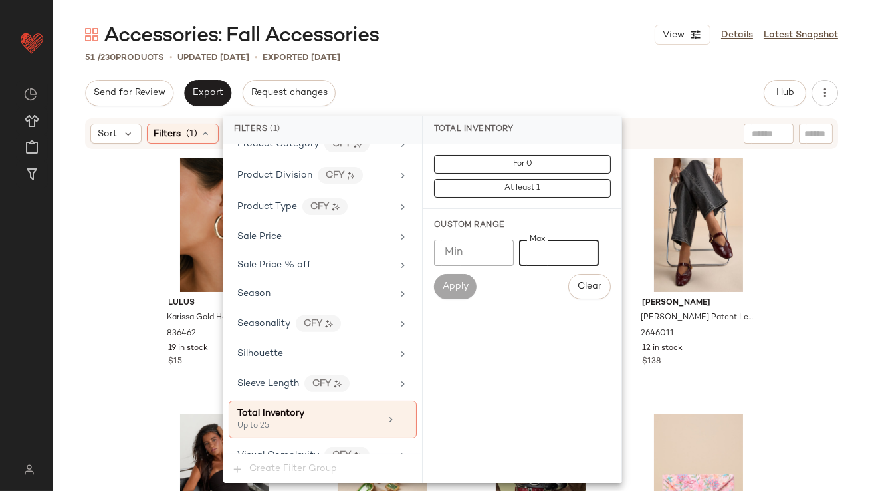
type input "**"
click at [504, 69] on div "Accessories: Fall Accessories View Details Latest Snapshot 51 / 230 Products • …" at bounding box center [461, 255] width 817 height 469
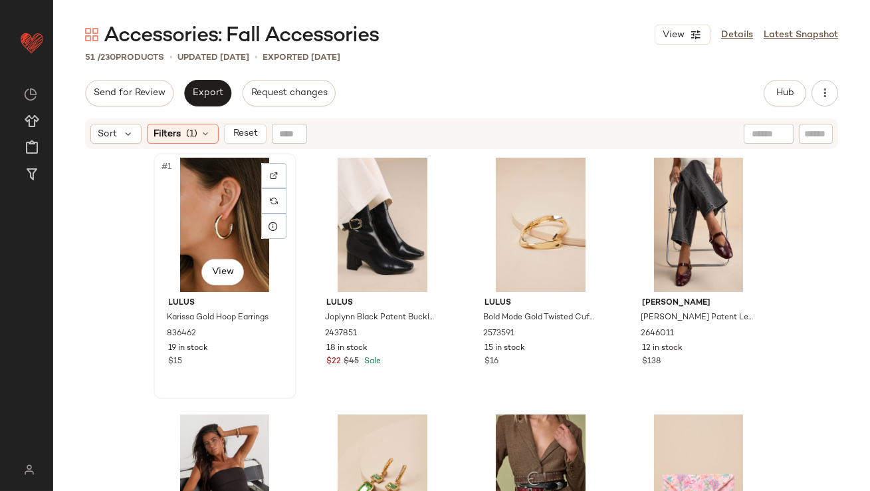
click at [211, 216] on div "#1 View" at bounding box center [225, 225] width 134 height 134
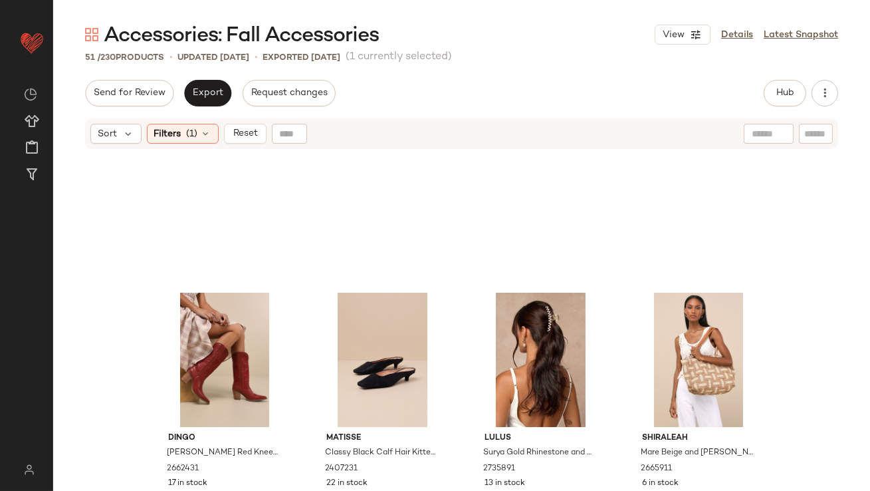
scroll to position [2961, 0]
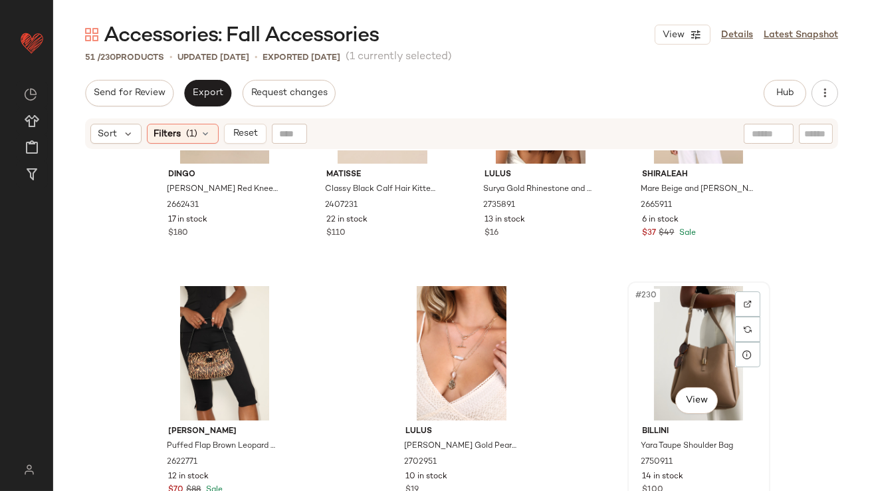
click at [691, 364] on div "#230 View" at bounding box center [699, 353] width 134 height 134
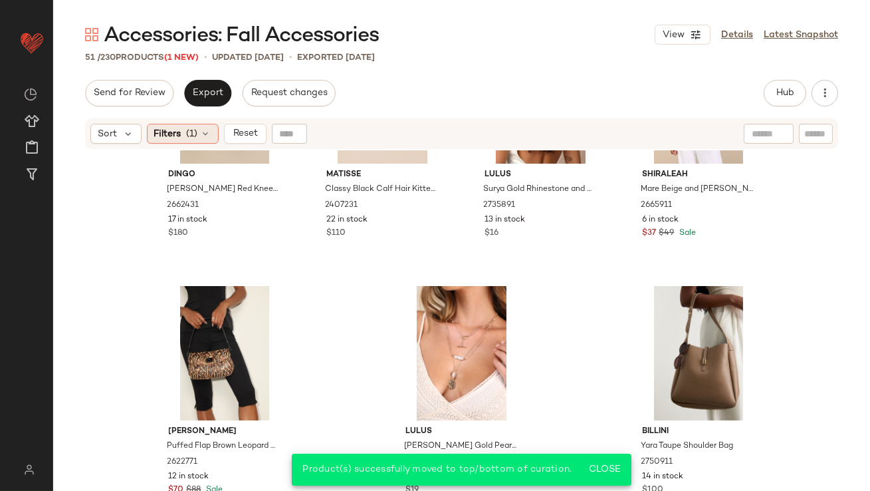
click at [183, 140] on div "Filters (1)" at bounding box center [183, 134] width 72 height 20
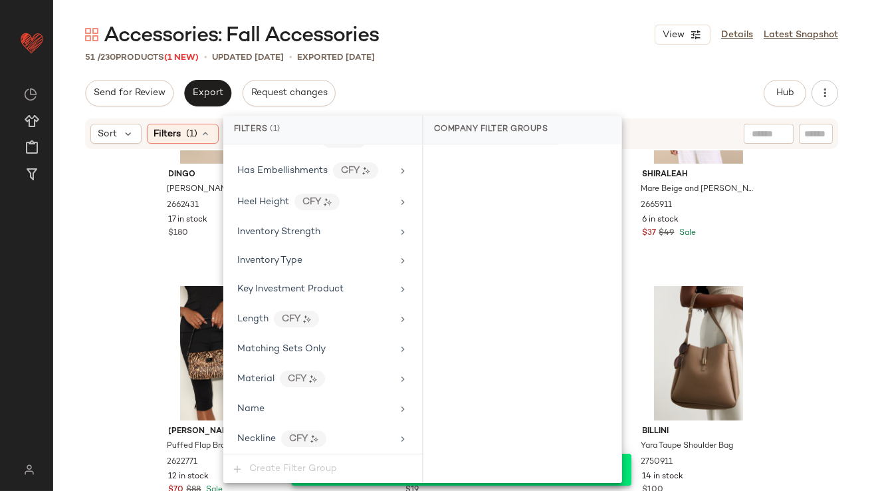
scroll to position [1061, 0]
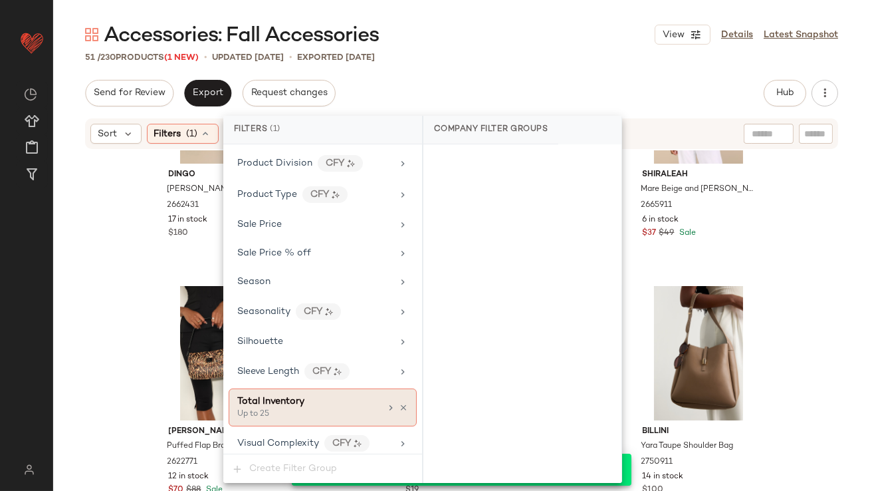
click at [403, 398] on div "Total Inventory Up to 25" at bounding box center [323, 407] width 188 height 38
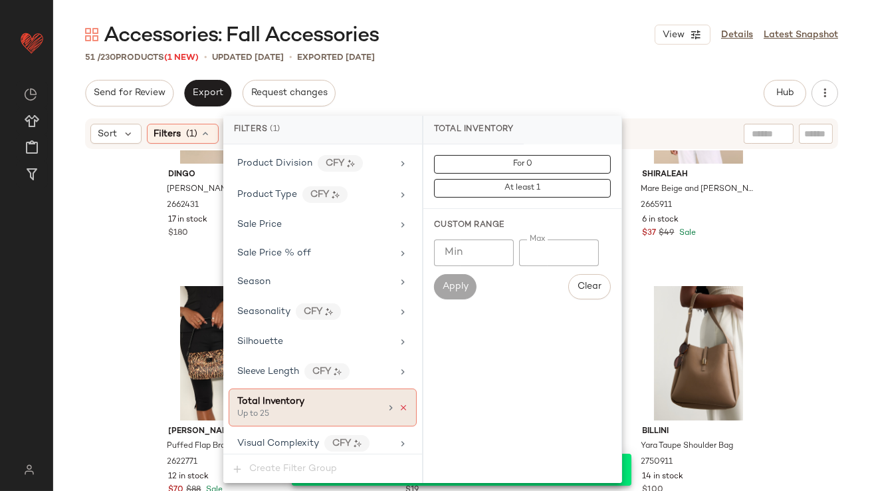
click at [399, 403] on icon at bounding box center [403, 407] width 9 height 9
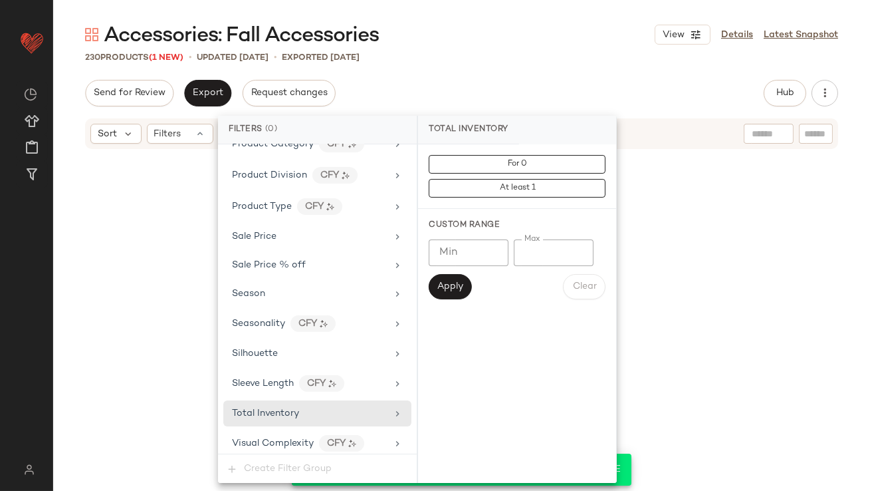
scroll to position [14506, 0]
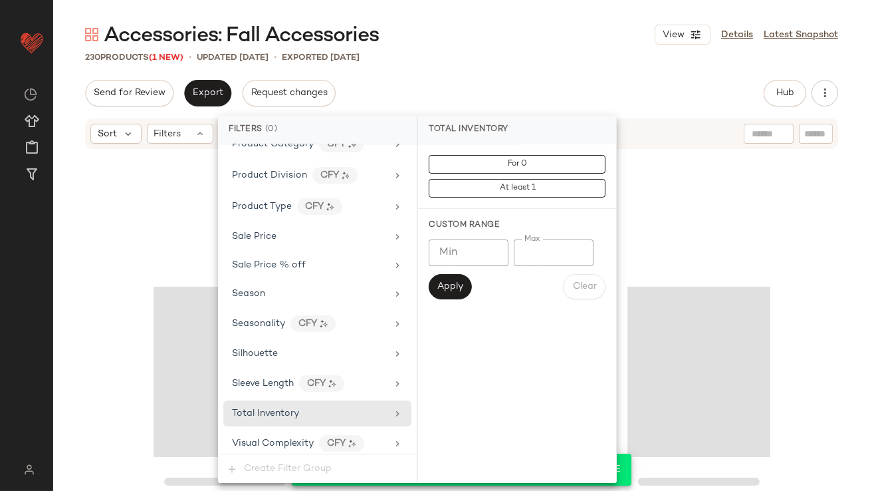
click at [568, 49] on div "Accessories: Fall Accessories View Details Latest Snapshot 230 Products (1 New)…" at bounding box center [461, 255] width 817 height 469
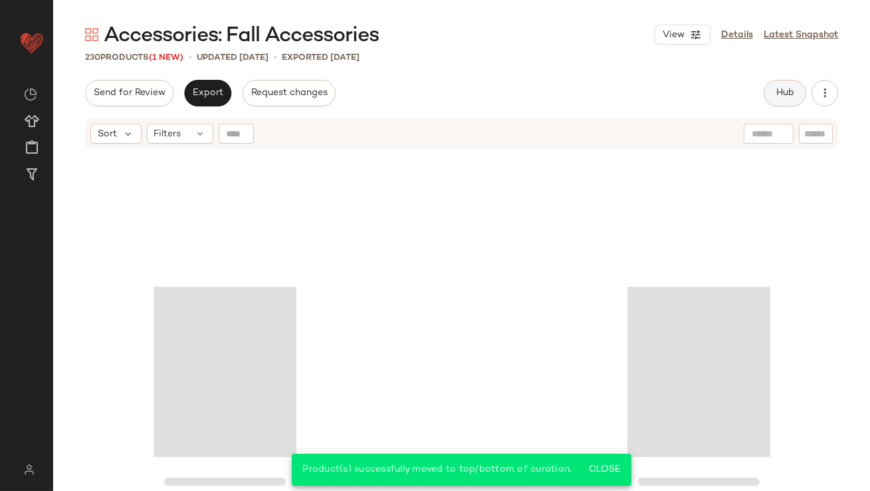
click at [764, 89] on button "Hub" at bounding box center [785, 93] width 43 height 27
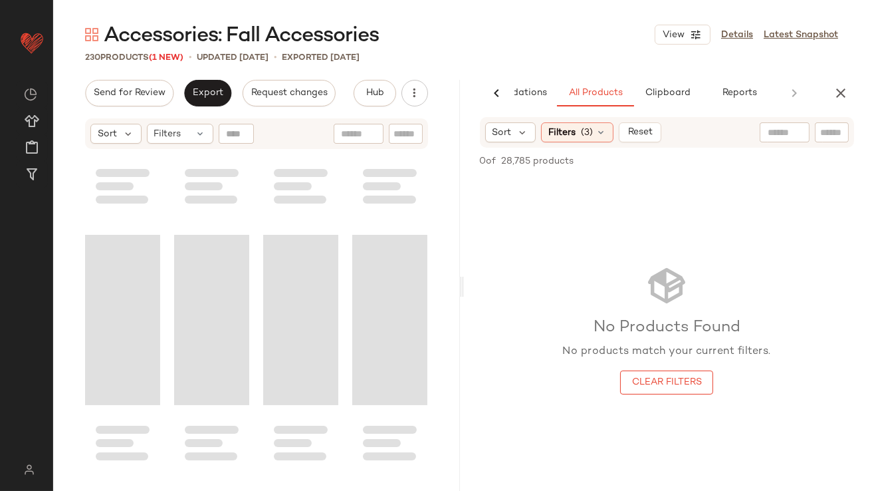
scroll to position [10301, 0]
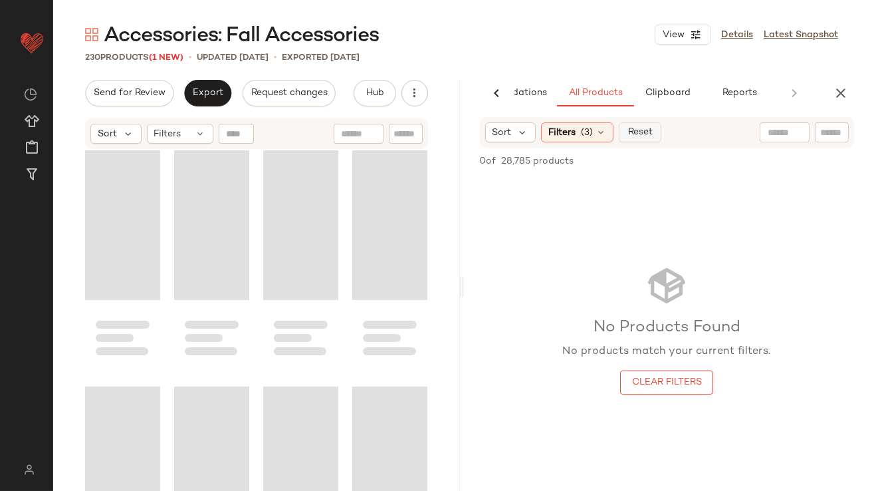
click at [641, 141] on button "Reset" at bounding box center [640, 132] width 43 height 20
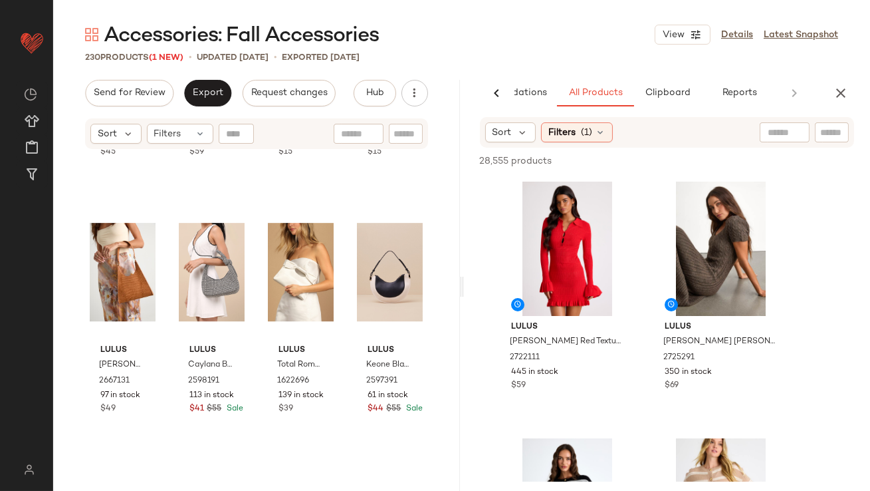
scroll to position [0, 0]
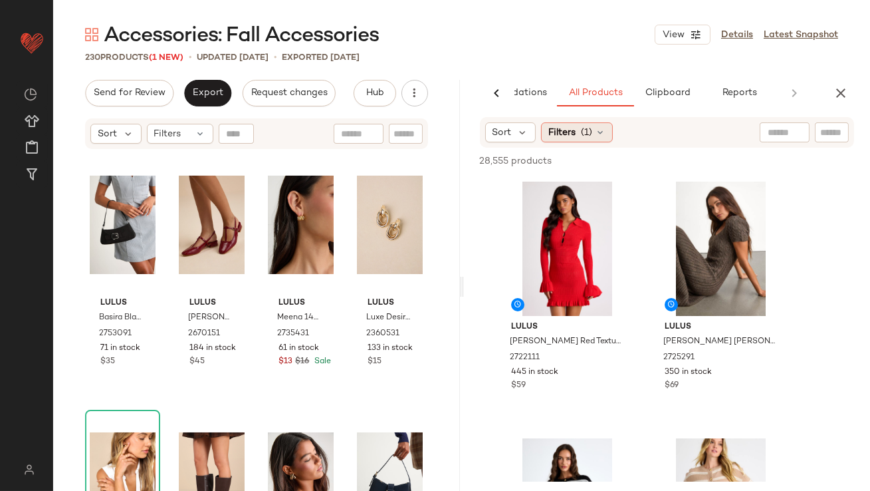
click at [603, 129] on icon at bounding box center [600, 132] width 11 height 11
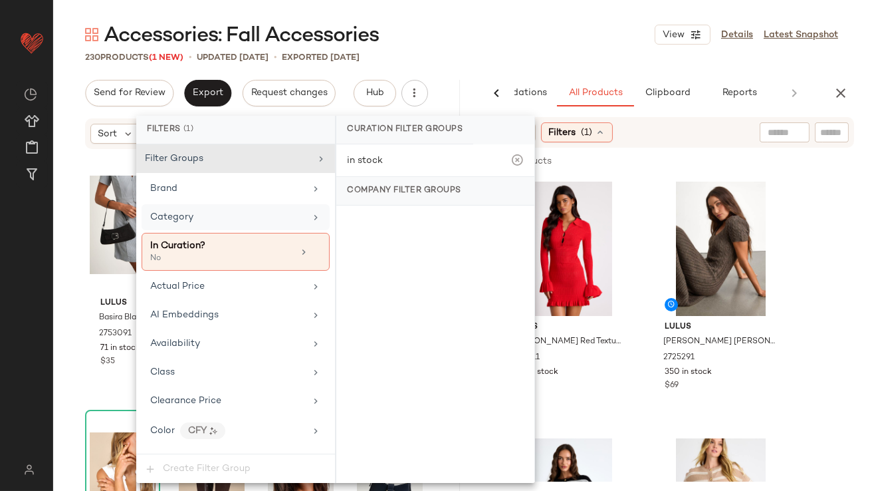
click at [216, 211] on div "Category" at bounding box center [227, 217] width 155 height 14
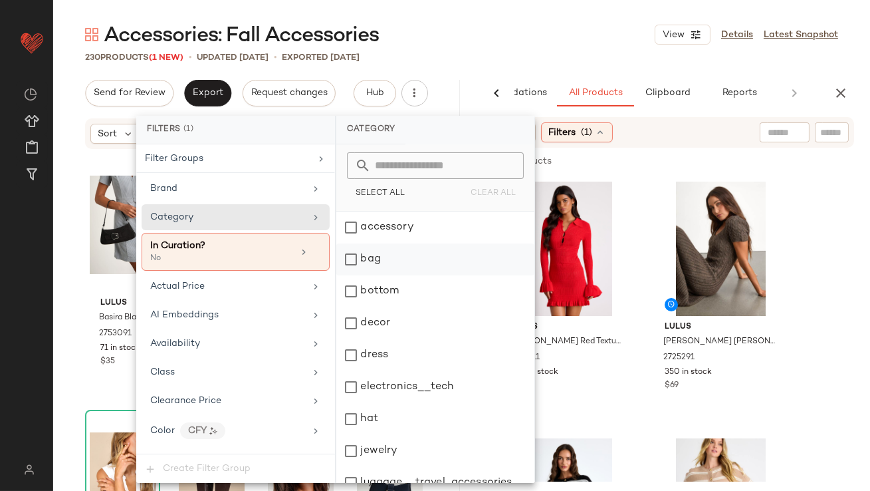
click at [344, 267] on div "bag" at bounding box center [435, 259] width 198 height 32
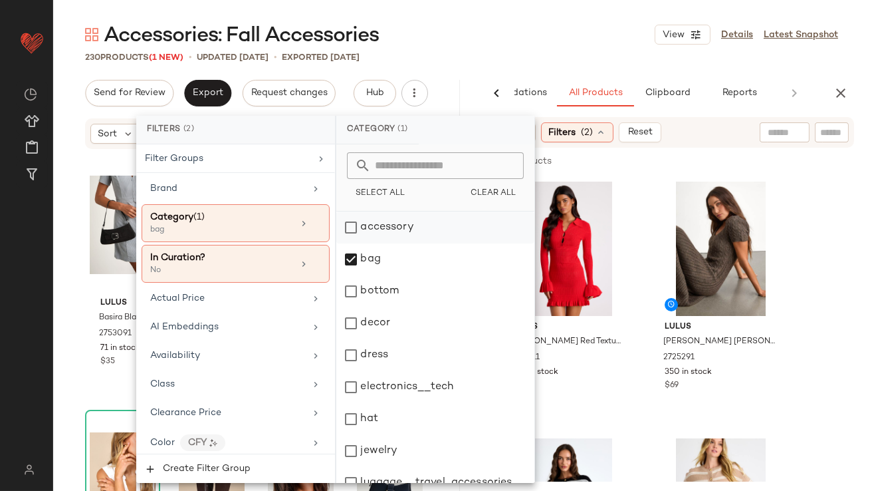
click at [347, 236] on div "accessory" at bounding box center [435, 227] width 198 height 32
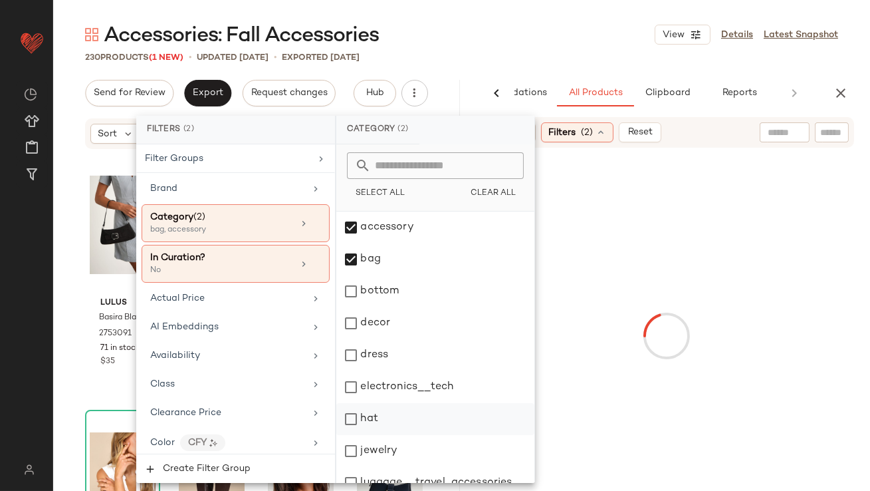
click at [349, 417] on div "hat" at bounding box center [435, 419] width 198 height 32
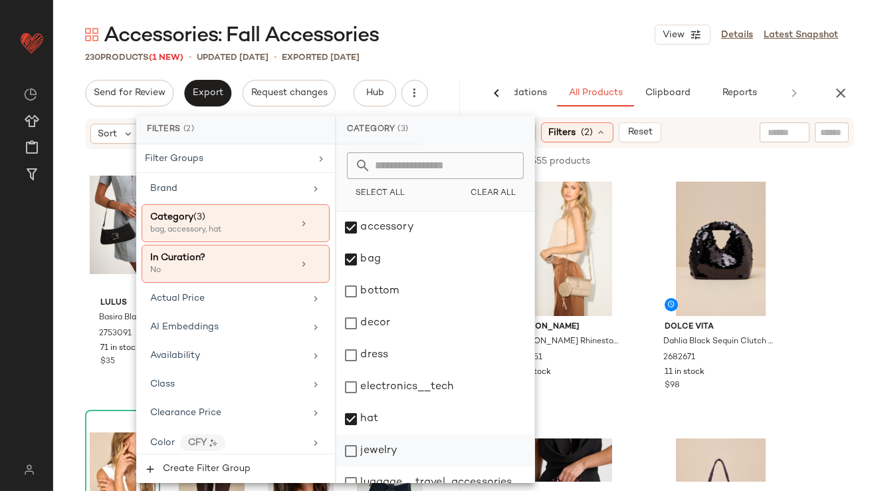
click at [362, 450] on div "jewelry" at bounding box center [435, 451] width 198 height 32
click at [487, 49] on div "Accessories: Fall Accessories View Details Latest Snapshot 230 Products (1 New)…" at bounding box center [461, 255] width 817 height 469
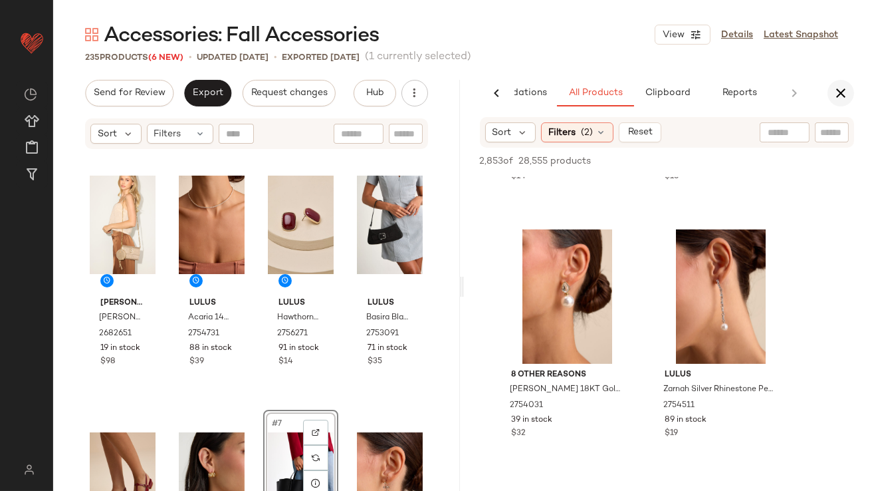
click at [839, 94] on icon "button" at bounding box center [841, 93] width 16 height 16
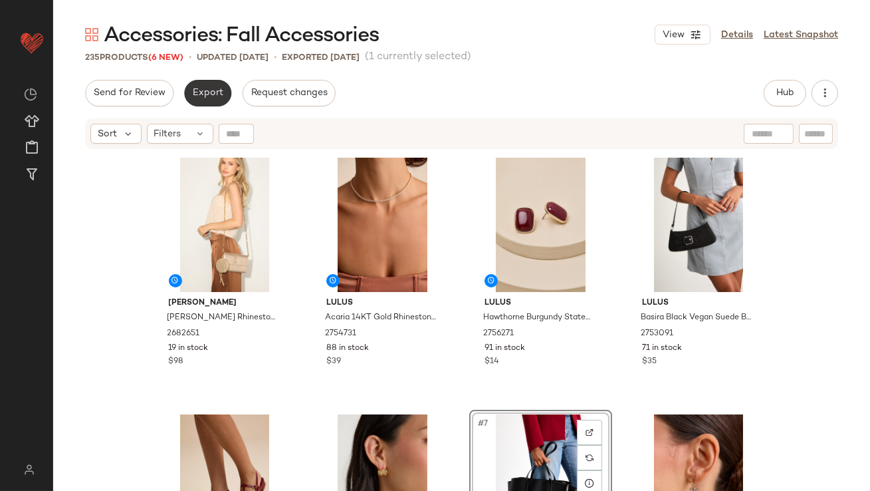
click at [217, 88] on span "Export" at bounding box center [207, 93] width 31 height 11
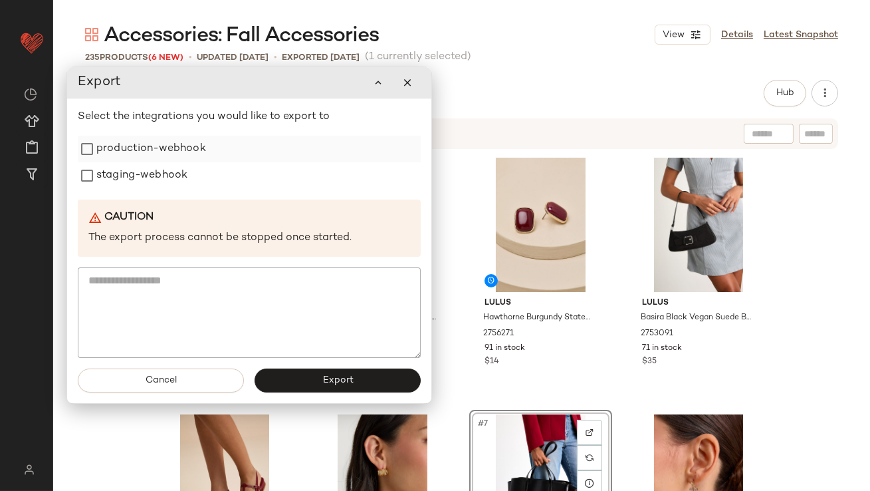
click at [194, 159] on label "production-webhook" at bounding box center [151, 149] width 110 height 27
click at [185, 180] on label "staging-webhook" at bounding box center [141, 175] width 91 height 27
click at [329, 386] on button "Export" at bounding box center [338, 380] width 166 height 24
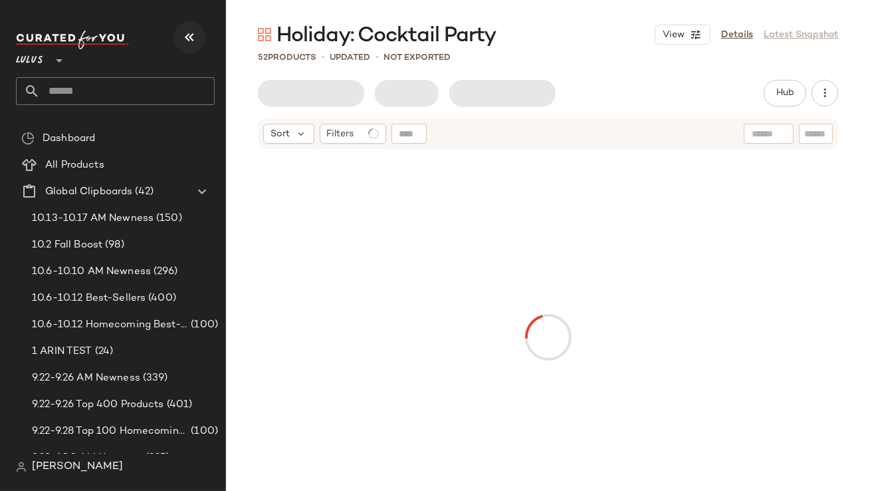
click at [191, 40] on icon "button" at bounding box center [189, 37] width 16 height 16
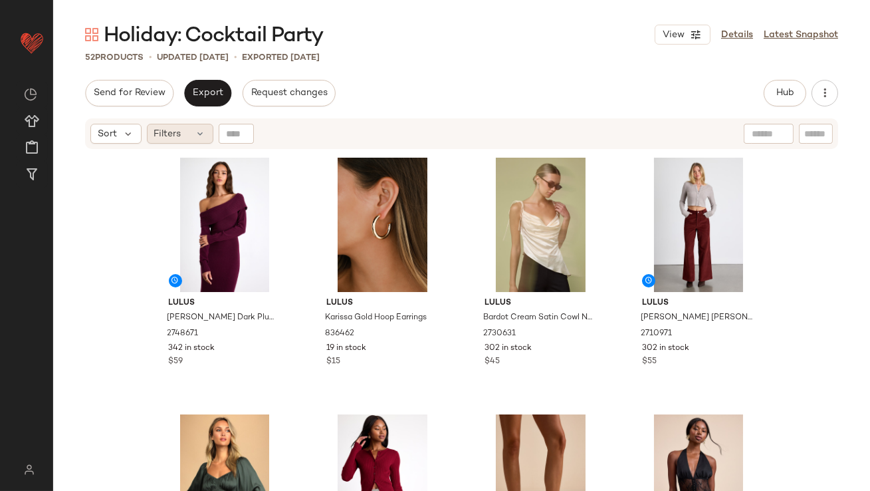
click at [149, 130] on div "Filters" at bounding box center [180, 134] width 66 height 20
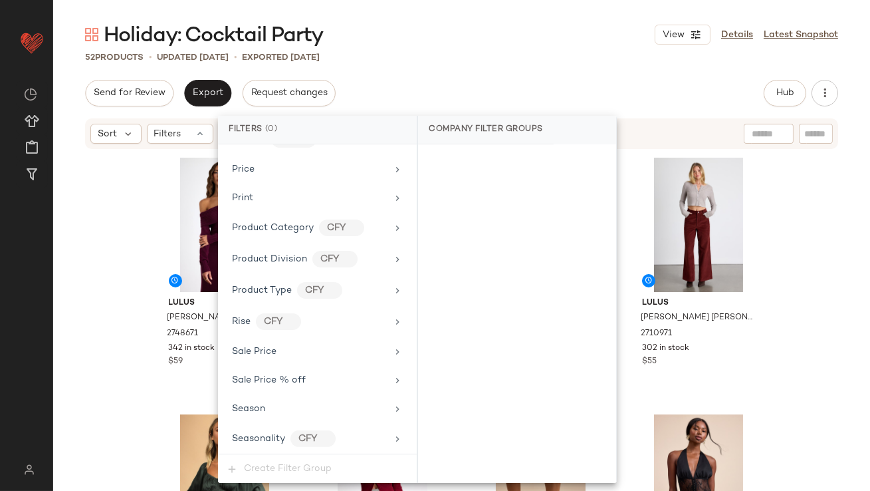
scroll to position [1081, 0]
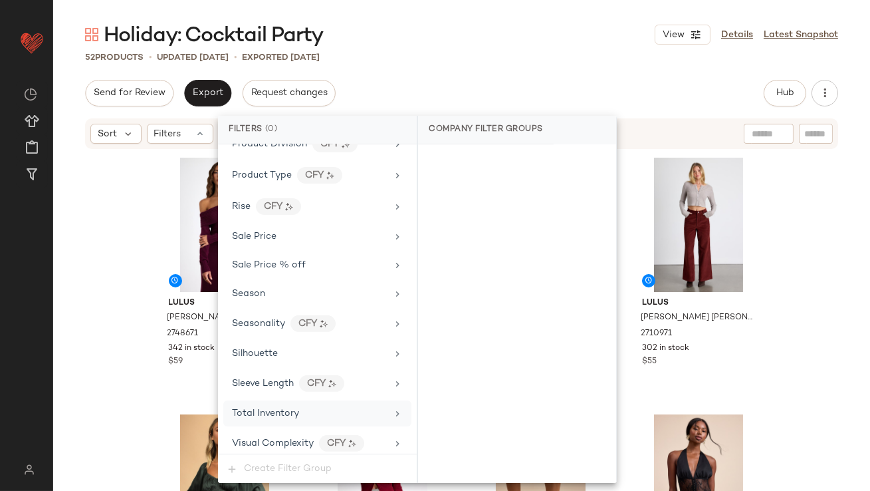
click at [246, 411] on span "Total Inventory" at bounding box center [265, 413] width 67 height 10
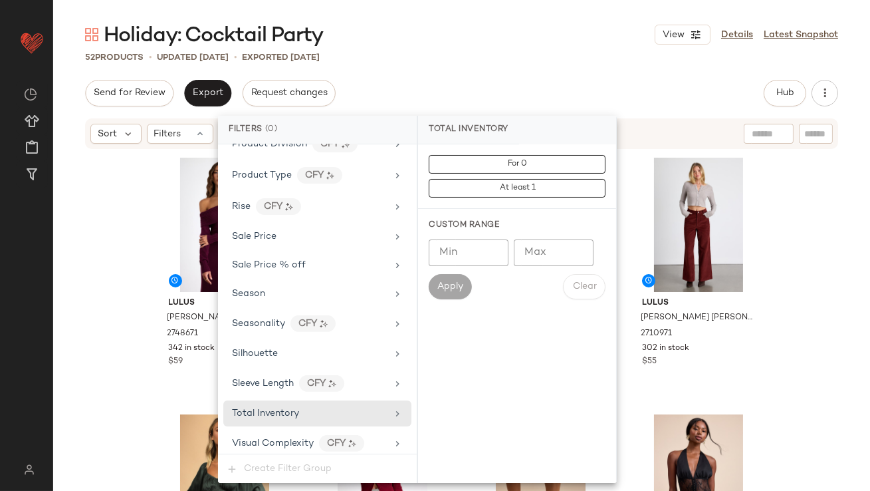
click at [532, 249] on input "Max" at bounding box center [554, 252] width 80 height 27
type input "*"
click at [442, 285] on span "Apply" at bounding box center [450, 286] width 27 height 11
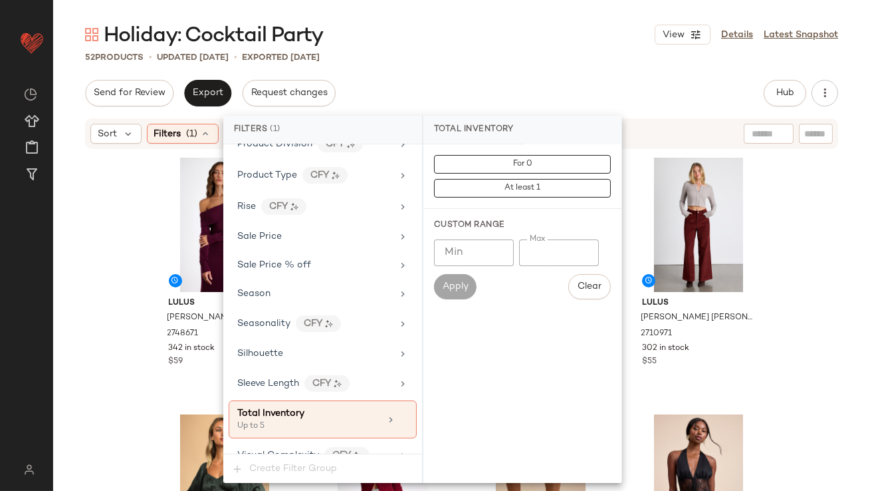
click at [442, 45] on div "Holiday: Cocktail Party View Details Latest Snapshot" at bounding box center [461, 34] width 817 height 27
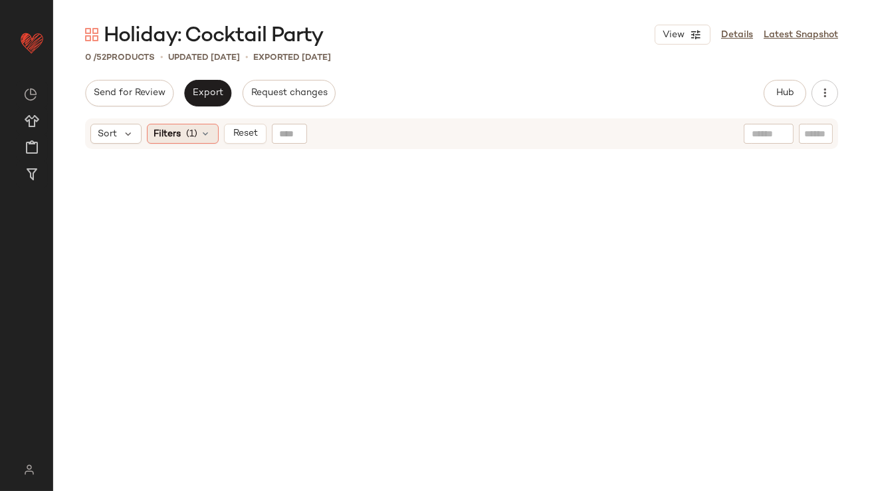
click at [198, 134] on div "Filters (1)" at bounding box center [183, 134] width 72 height 20
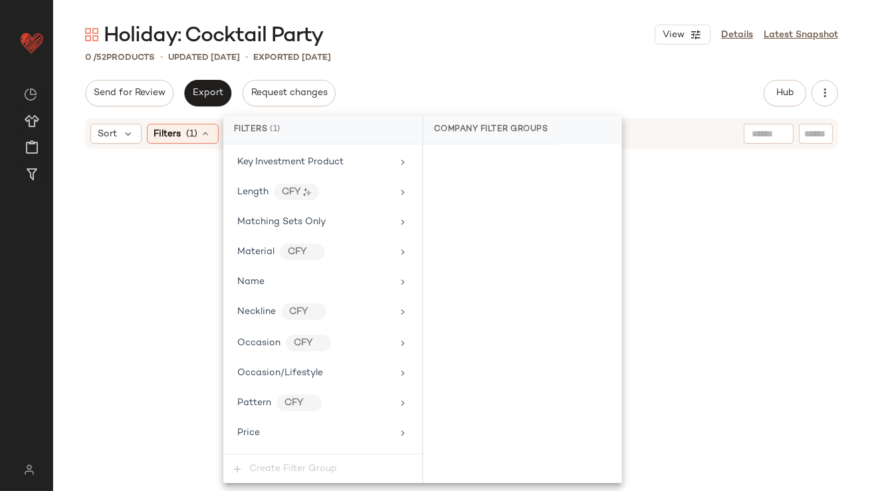
scroll to position [1093, 0]
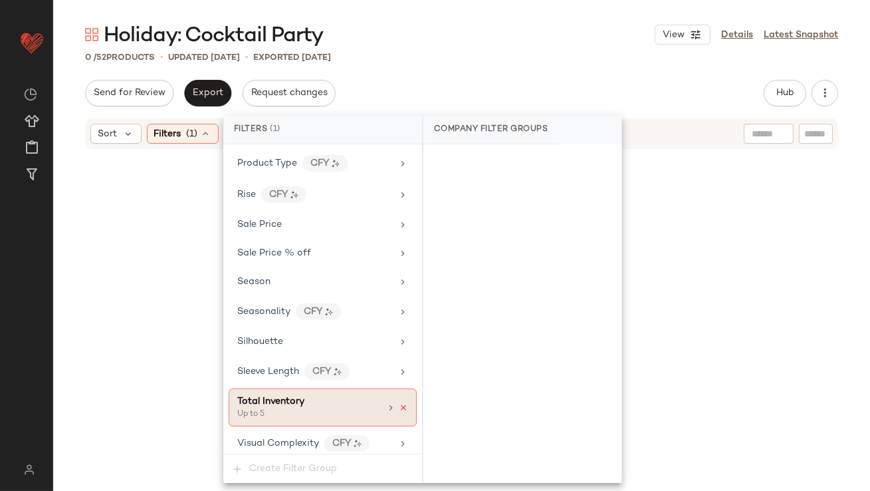
click at [401, 403] on icon at bounding box center [403, 407] width 9 height 9
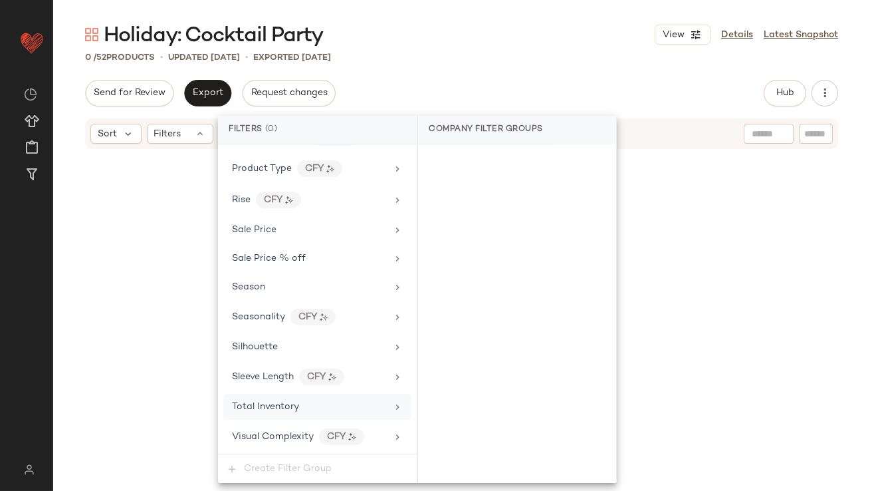
scroll to position [1081, 0]
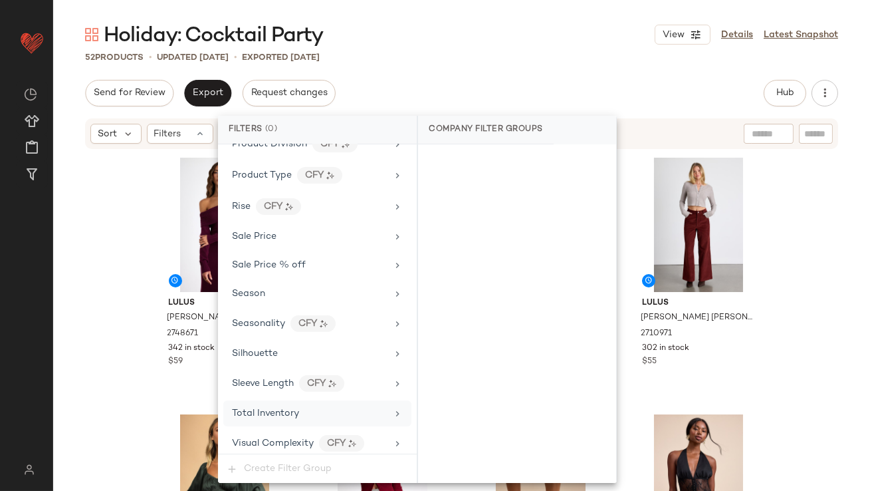
click at [497, 104] on div "Send for Review Export Request changes Hub Send for Review External Review Inte…" at bounding box center [461, 93] width 753 height 27
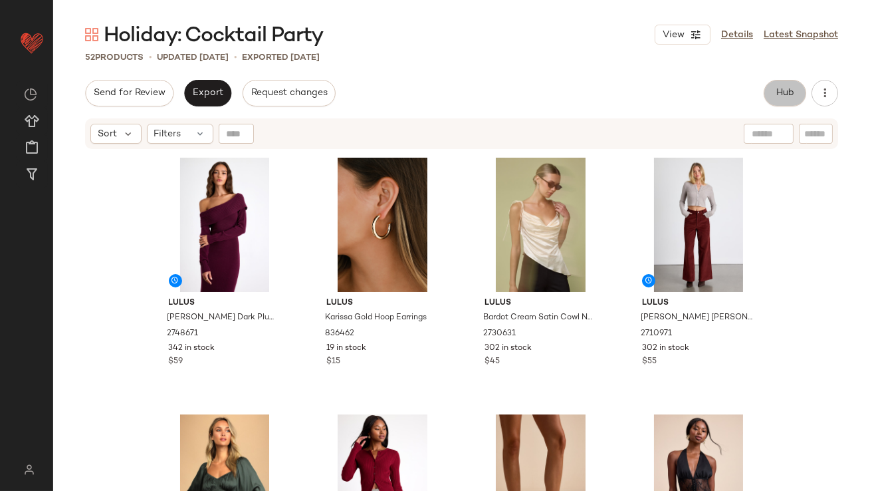
click at [783, 96] on span "Hub" at bounding box center [785, 93] width 19 height 11
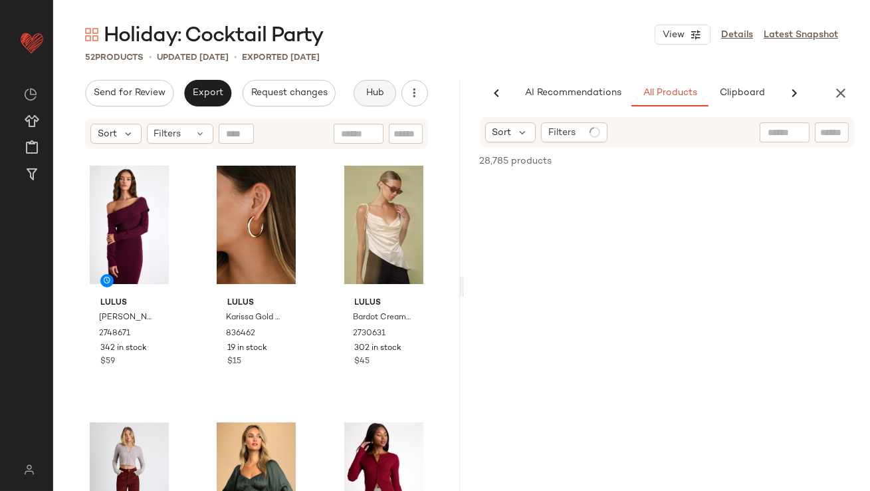
scroll to position [0, 74]
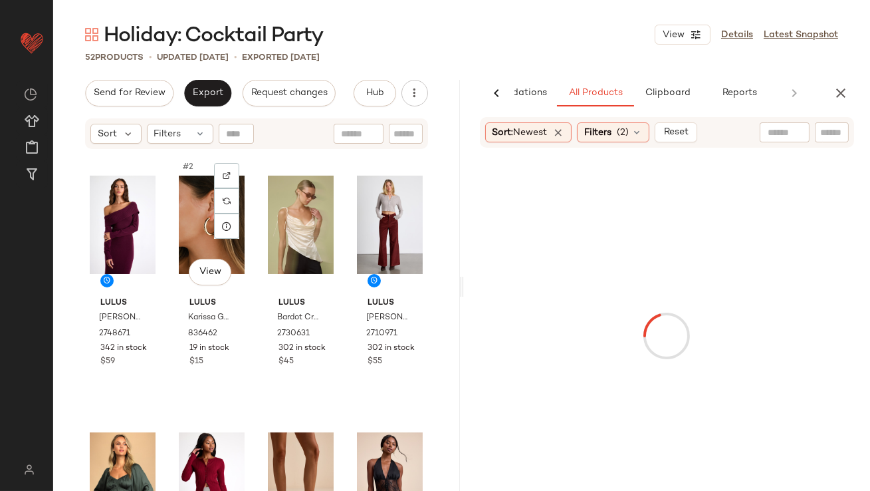
click at [229, 199] on div at bounding box center [226, 200] width 25 height 25
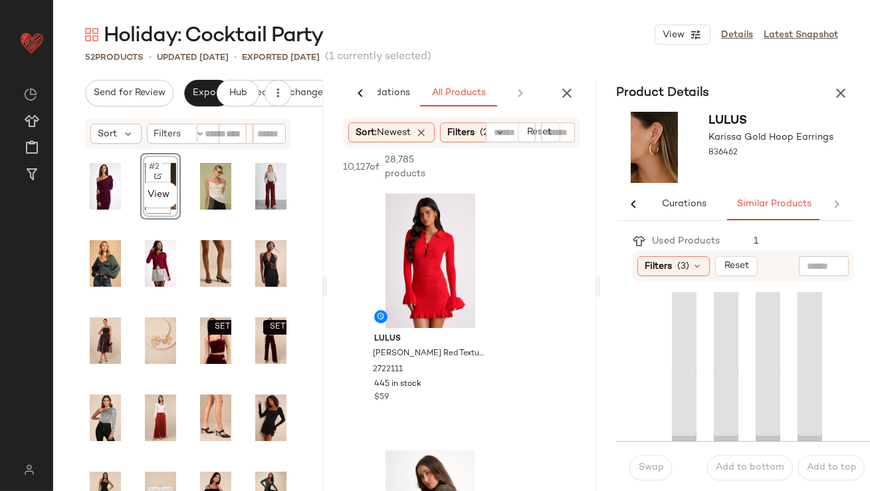
scroll to position [0, 76]
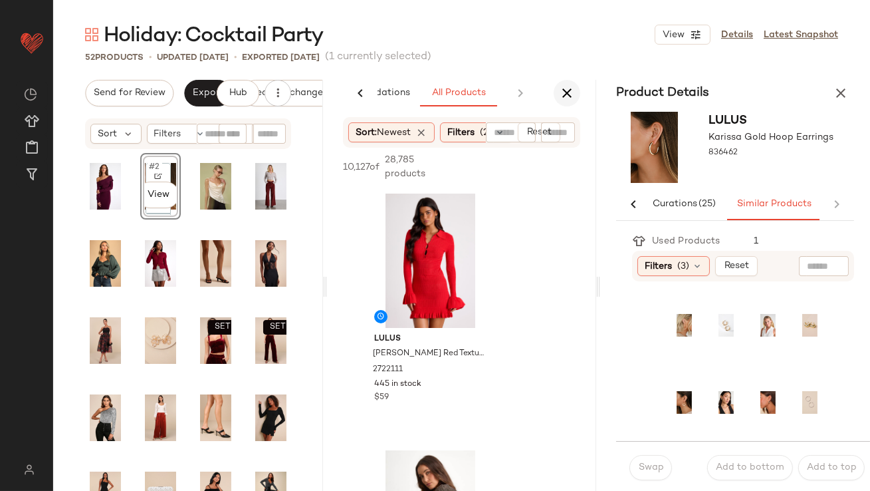
click at [572, 100] on icon "button" at bounding box center [567, 93] width 16 height 16
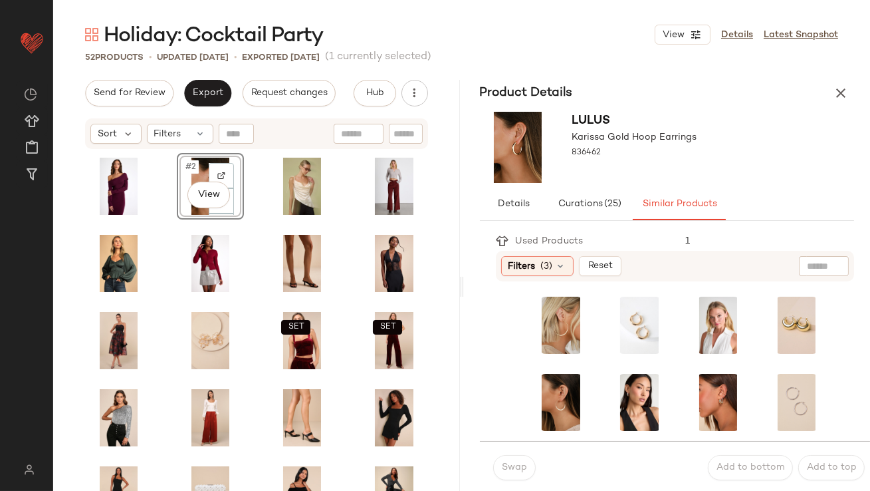
scroll to position [0, 0]
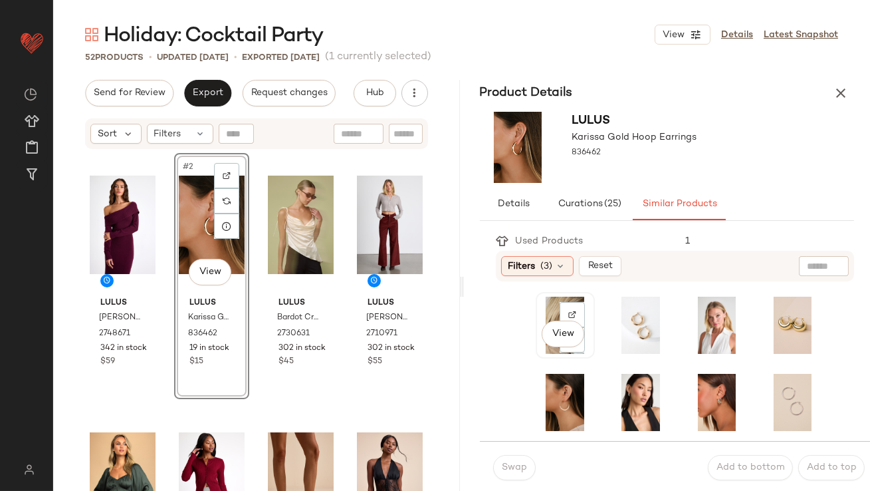
click at [548, 316] on div "View" at bounding box center [565, 324] width 50 height 57
click at [613, 310] on div at bounding box center [641, 325] width 56 height 64
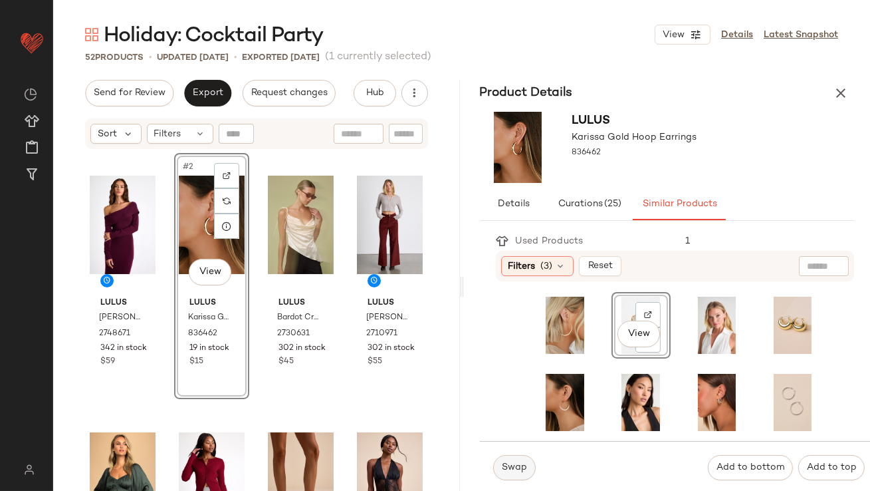
click at [520, 461] on button "Swap" at bounding box center [514, 467] width 43 height 25
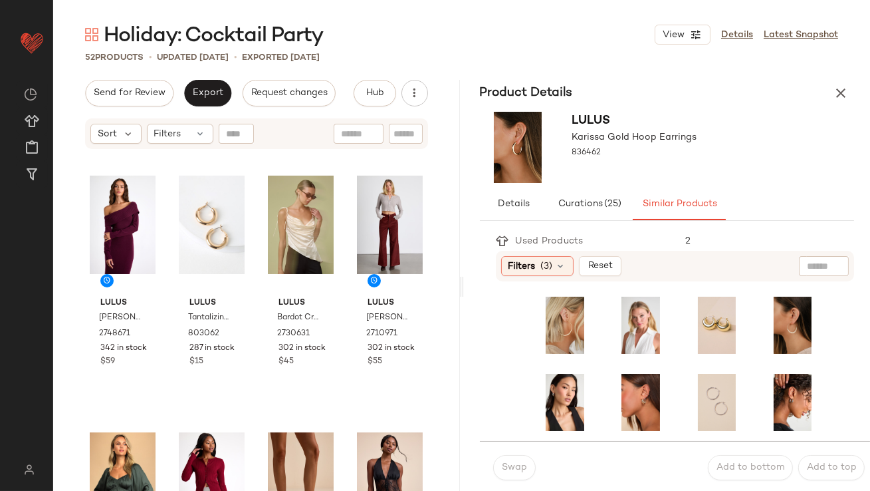
click at [854, 87] on div "Product Details" at bounding box center [667, 93] width 407 height 27
click at [849, 87] on button "button" at bounding box center [840, 93] width 27 height 27
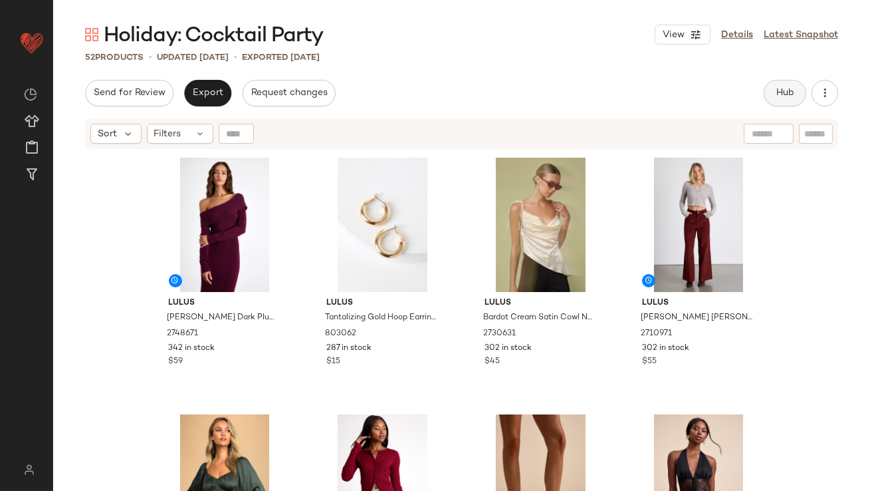
click at [791, 88] on span "Hub" at bounding box center [785, 93] width 19 height 11
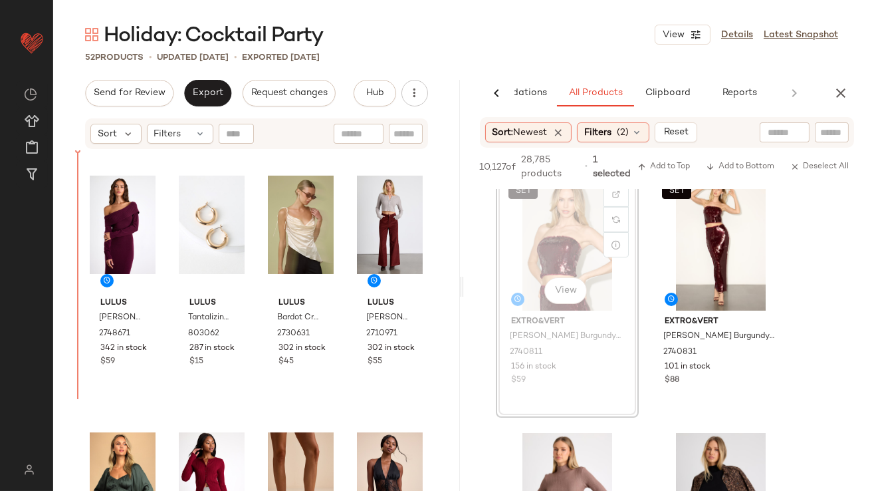
drag, startPoint x: 572, startPoint y: 208, endPoint x: 561, endPoint y: 208, distance: 11.3
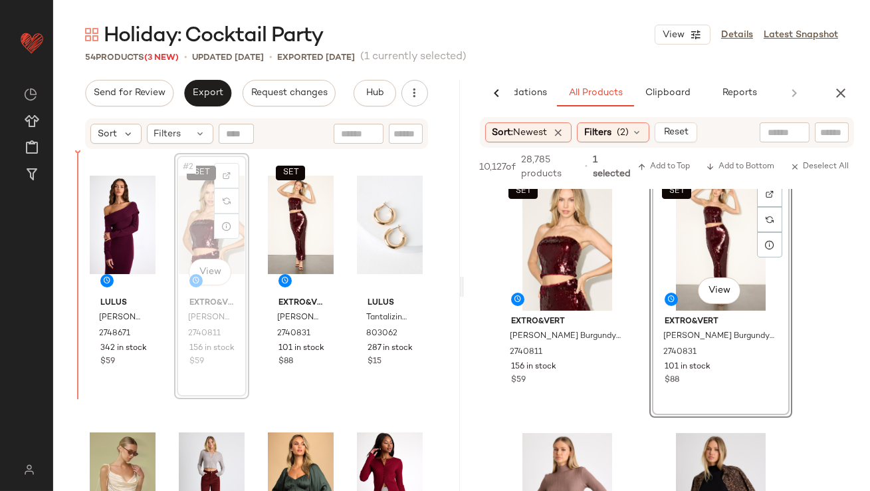
drag, startPoint x: 194, startPoint y: 243, endPoint x: 64, endPoint y: 237, distance: 130.4
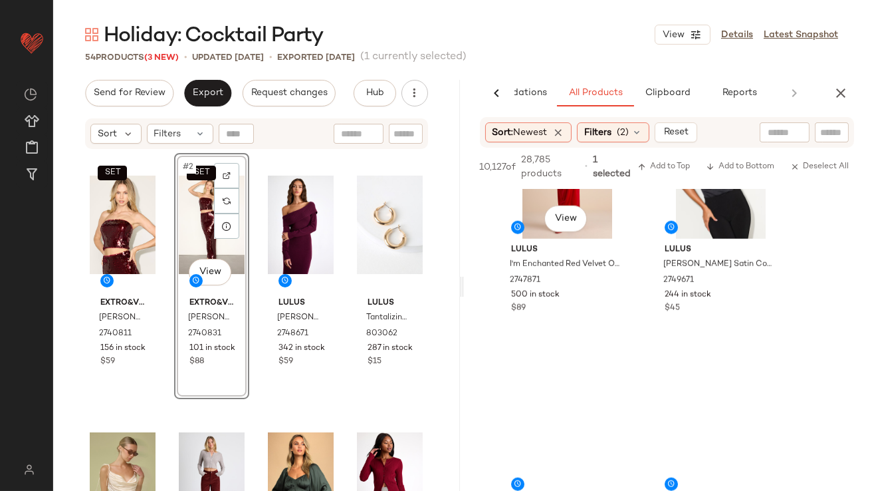
scroll to position [2989, 0]
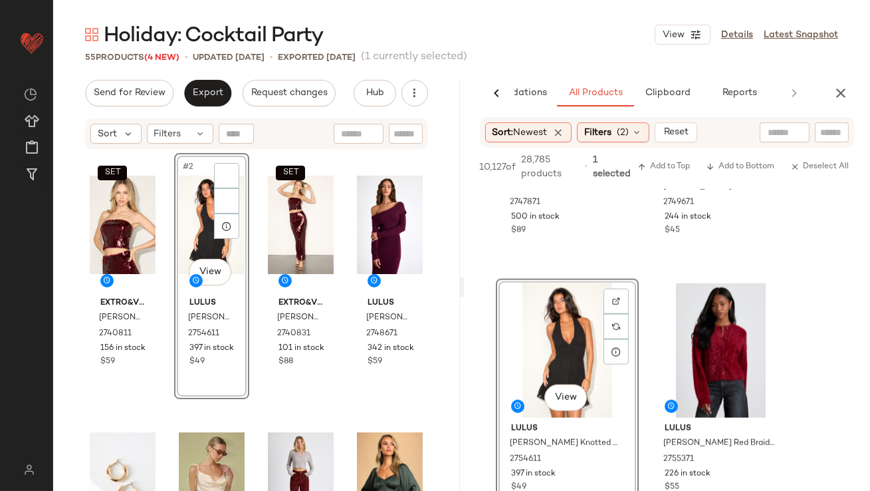
click at [193, 237] on div "SET Extro&vert Wren Burgundy Sequin Strapless Crop Top 2740811 156 in stock $59…" at bounding box center [256, 340] width 343 height 374
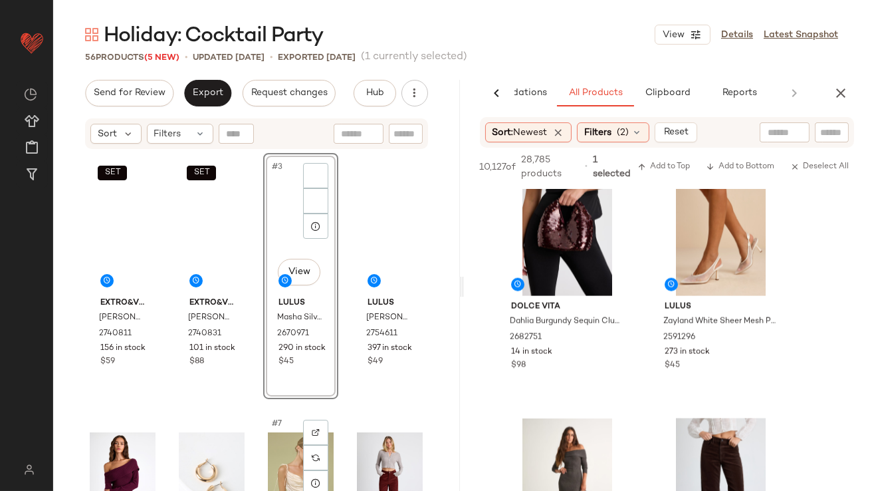
click at [328, 283] on div "#3 View Lulus Masha Silver Ankle Strap High Heel Sandals 2670971 290 in stock $…" at bounding box center [300, 276] width 75 height 246
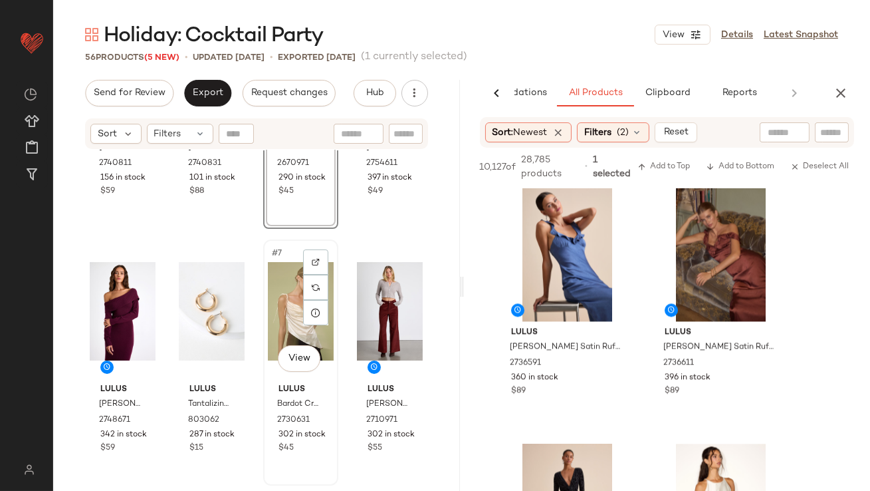
scroll to position [176, 0]
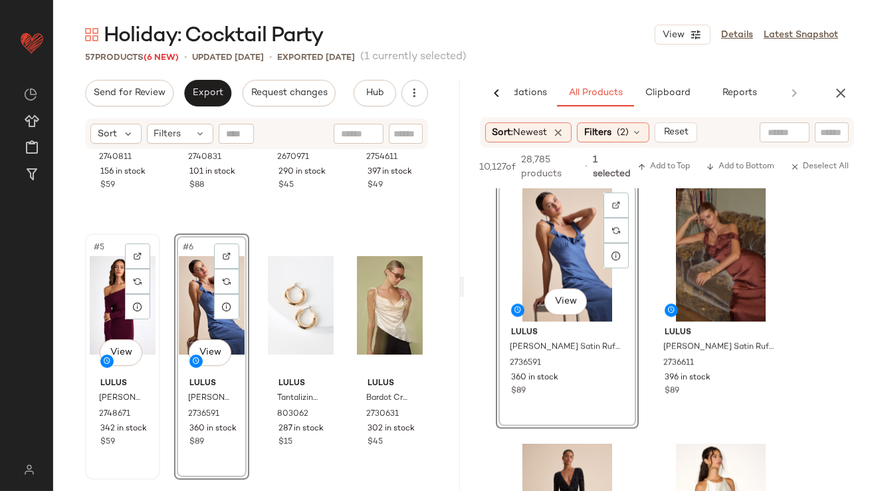
click at [110, 306] on div "#5 View" at bounding box center [123, 305] width 66 height 134
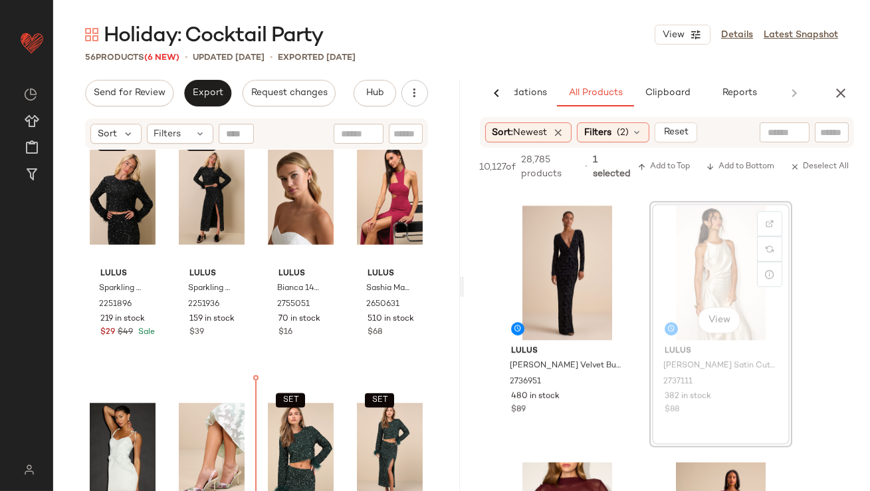
scroll to position [3132, 0]
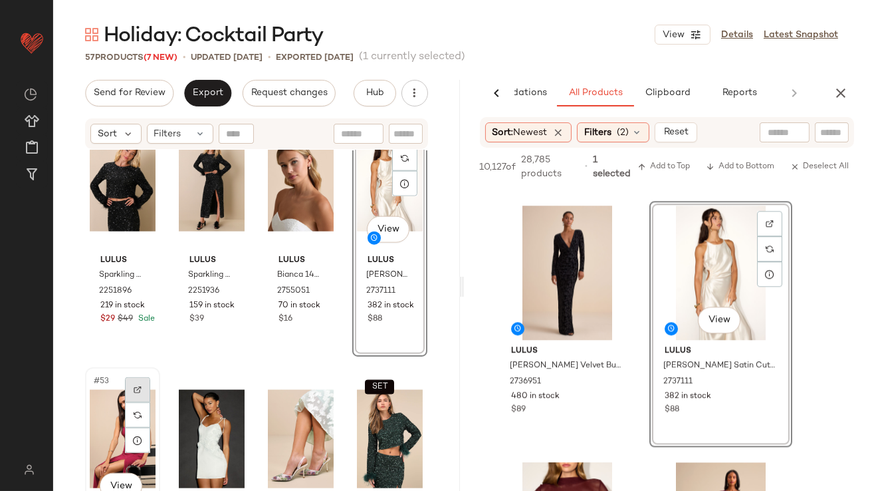
drag, startPoint x: 102, startPoint y: 428, endPoint x: 125, endPoint y: 381, distance: 52.3
click at [102, 428] on div "#53 View" at bounding box center [123, 439] width 66 height 134
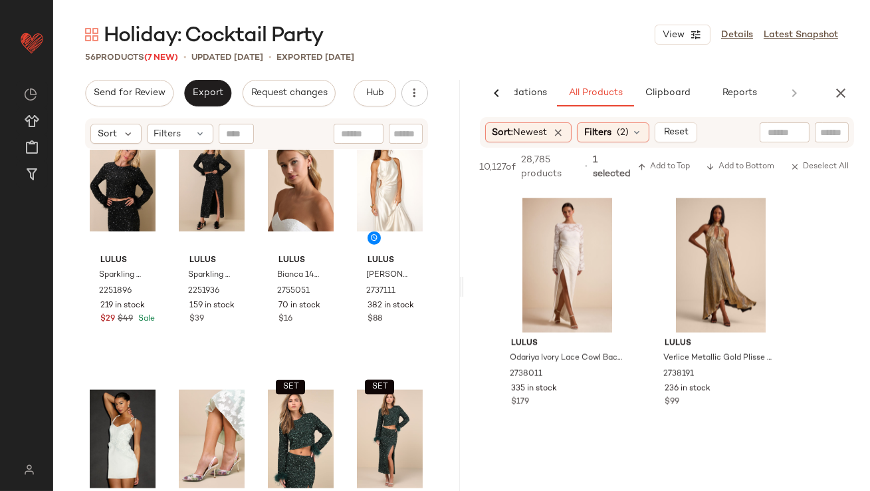
scroll to position [12912, 0]
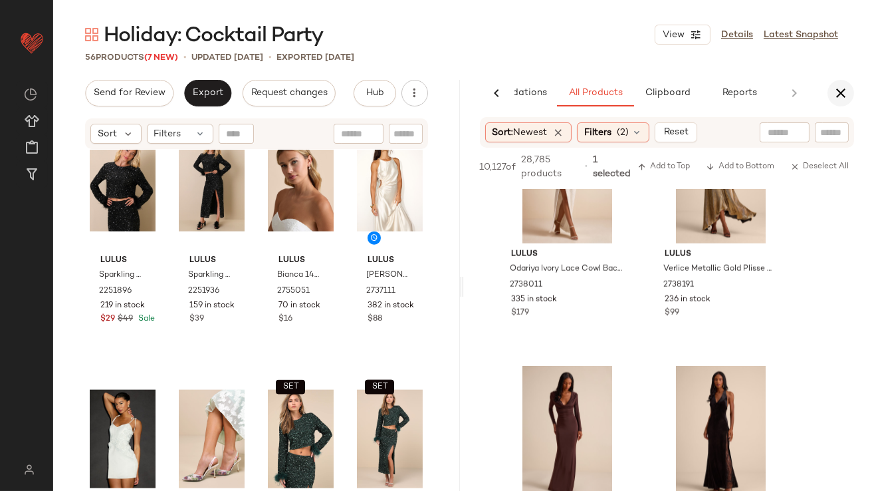
click at [847, 94] on icon "button" at bounding box center [841, 93] width 16 height 16
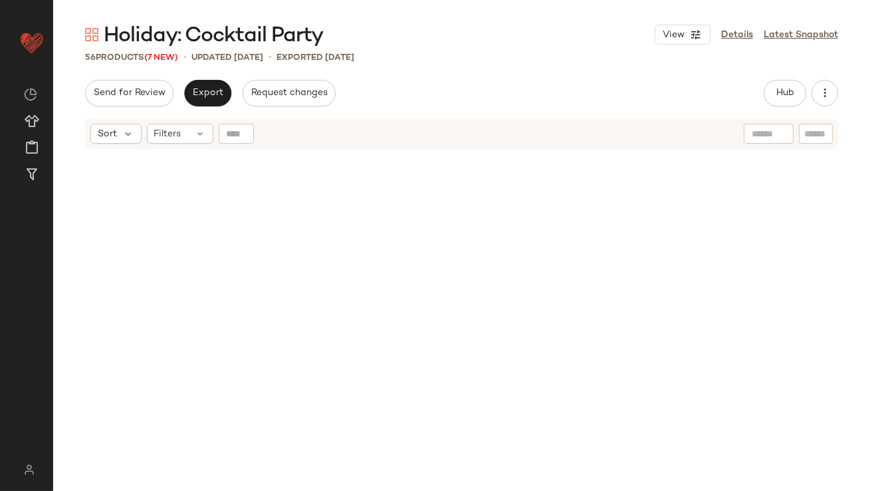
scroll to position [3218, 0]
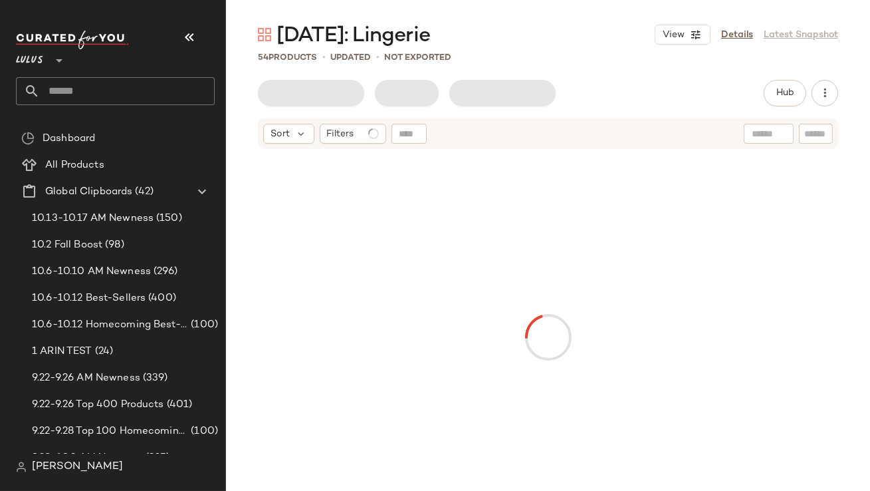
click at [196, 34] on icon "button" at bounding box center [189, 37] width 16 height 16
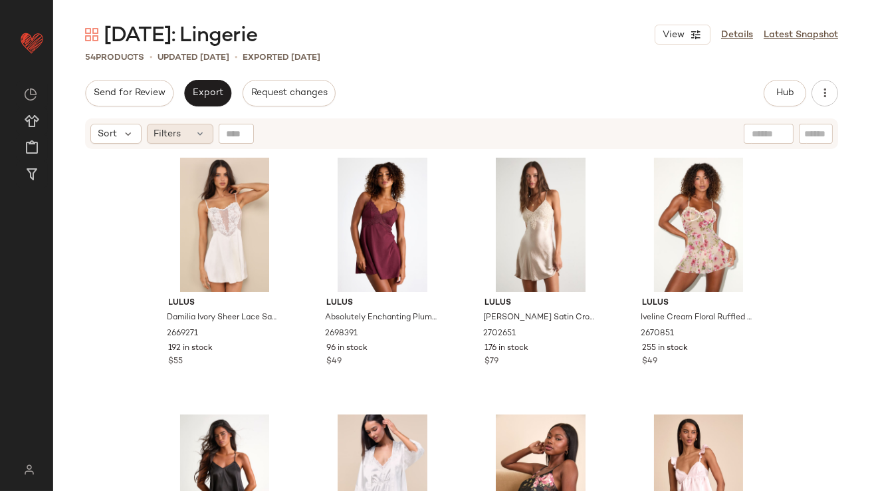
click at [169, 127] on span "Filters" at bounding box center [167, 134] width 27 height 14
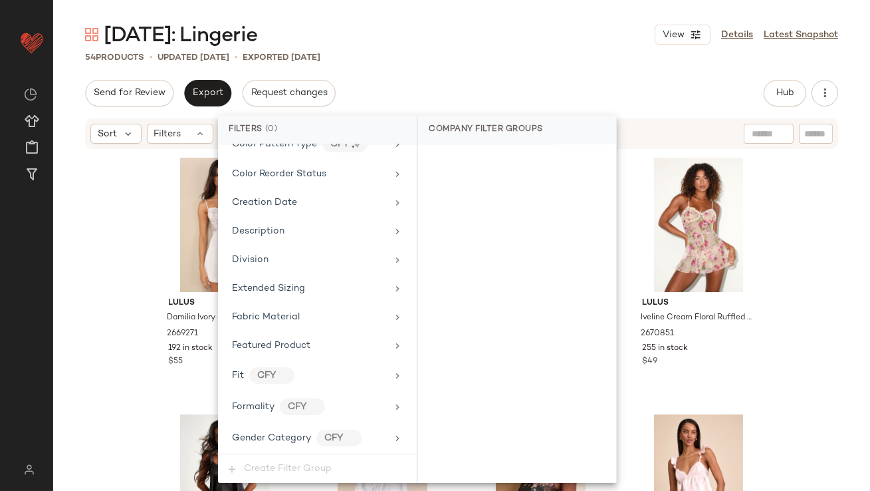
scroll to position [1018, 0]
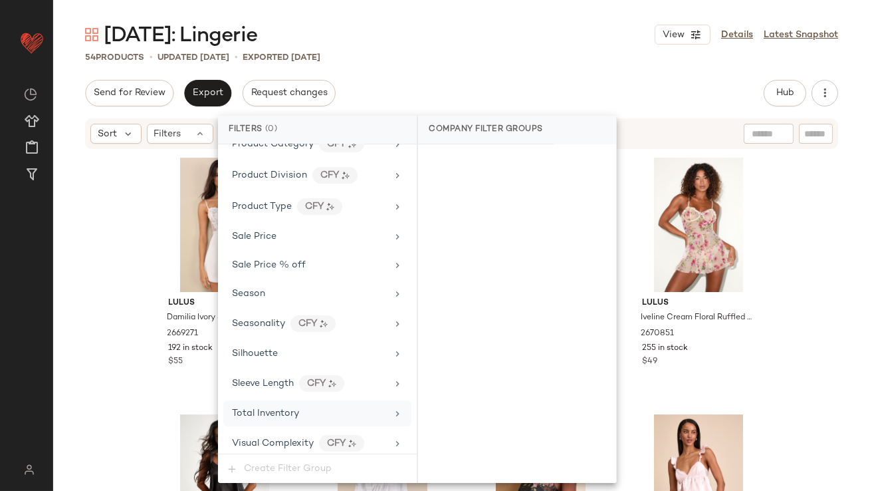
click at [240, 414] on div "Total Inventory" at bounding box center [317, 413] width 188 height 26
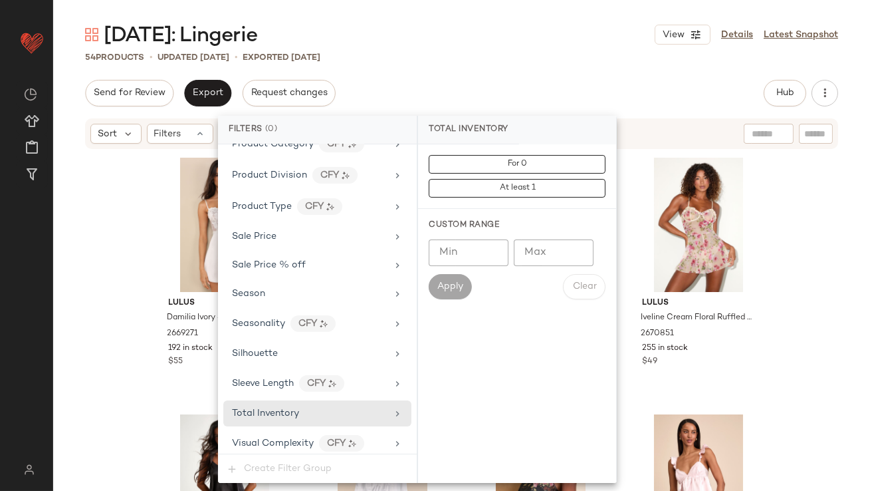
click at [532, 261] on input "Max" at bounding box center [554, 252] width 80 height 27
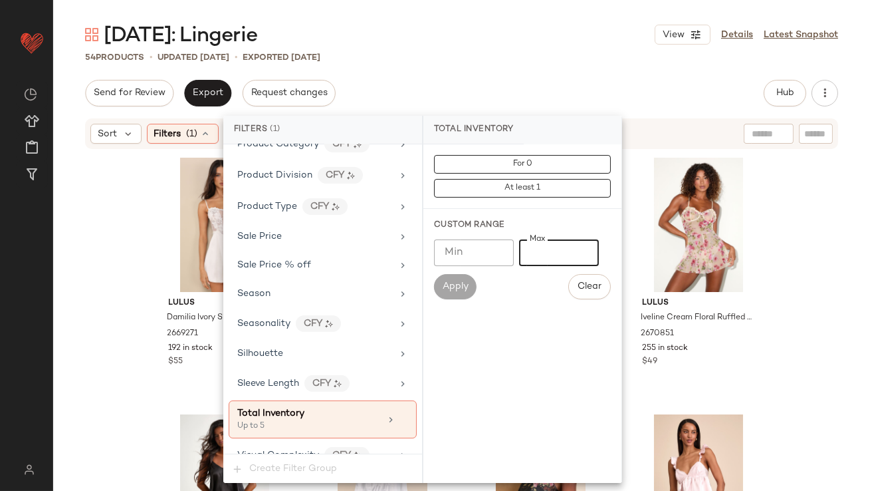
type input "*"
click at [500, 97] on div "Send for Review Export Request changes Hub Send for Review External Review Inte…" at bounding box center [461, 93] width 753 height 27
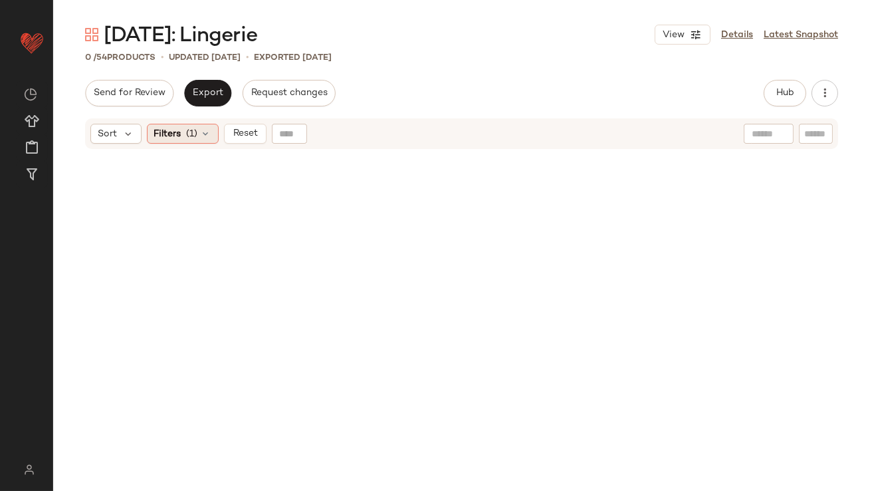
click at [167, 133] on span "Filters" at bounding box center [167, 134] width 27 height 14
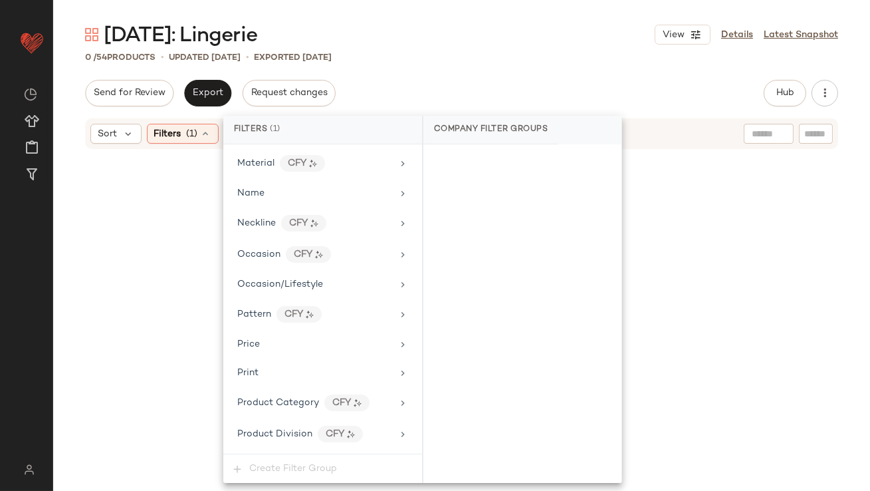
scroll to position [1030, 0]
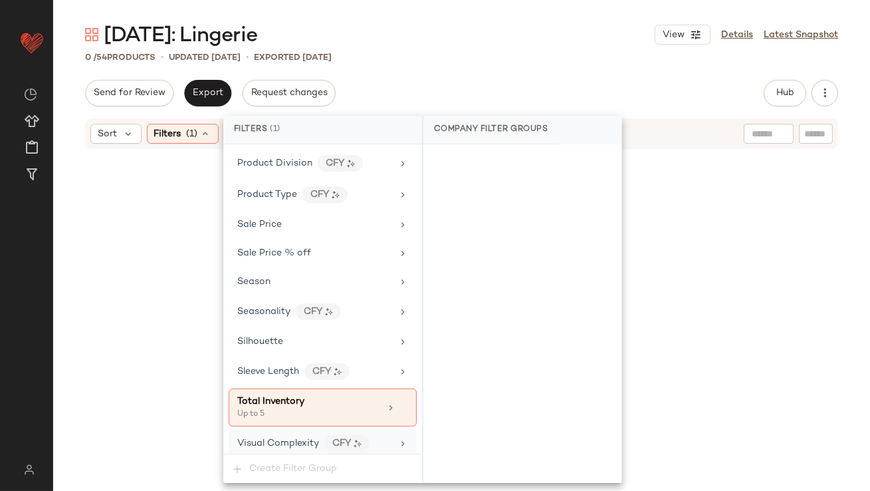
click at [314, 429] on div "Visual Complexity CFY" at bounding box center [323, 443] width 188 height 29
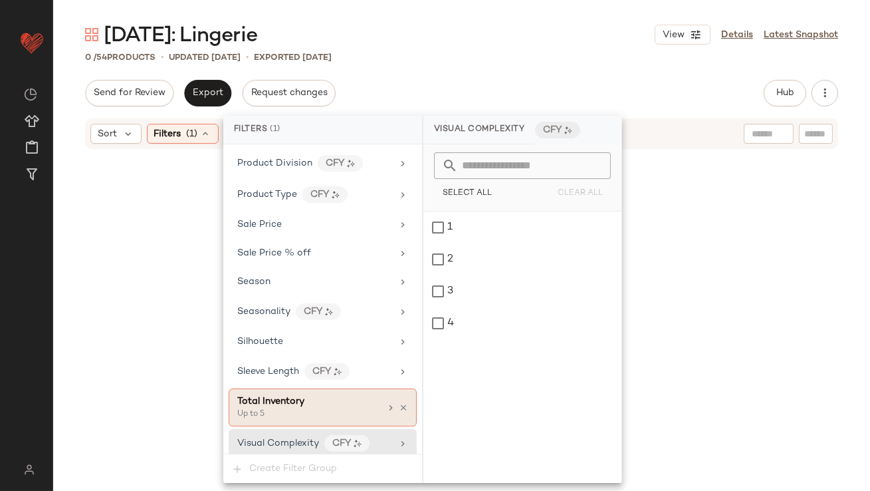
click at [314, 413] on div "Up to 5" at bounding box center [303, 414] width 133 height 12
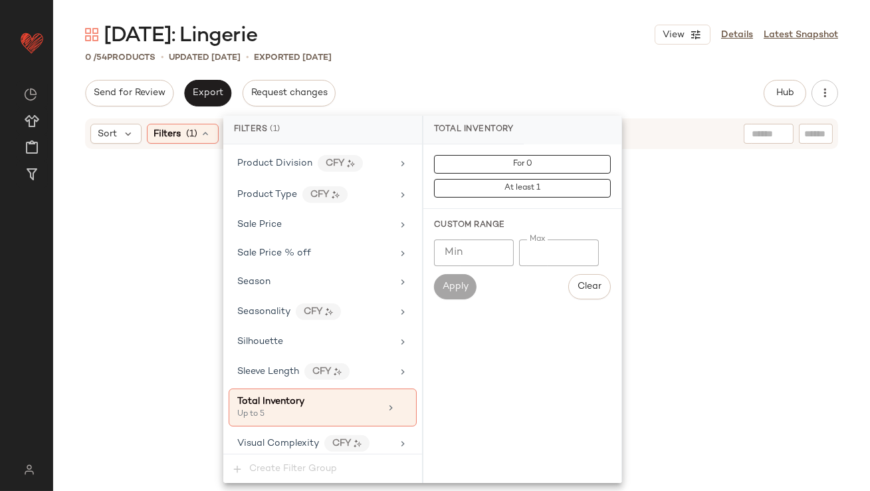
click at [529, 251] on input "*" at bounding box center [559, 252] width 80 height 27
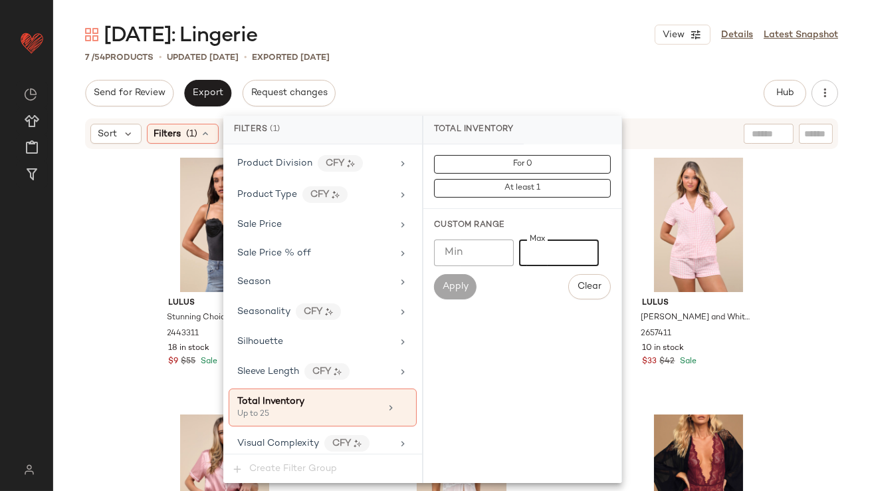
type input "**"
click at [479, 87] on div "Send for Review Export Request changes Hub Send for Review External Review Inte…" at bounding box center [461, 93] width 753 height 27
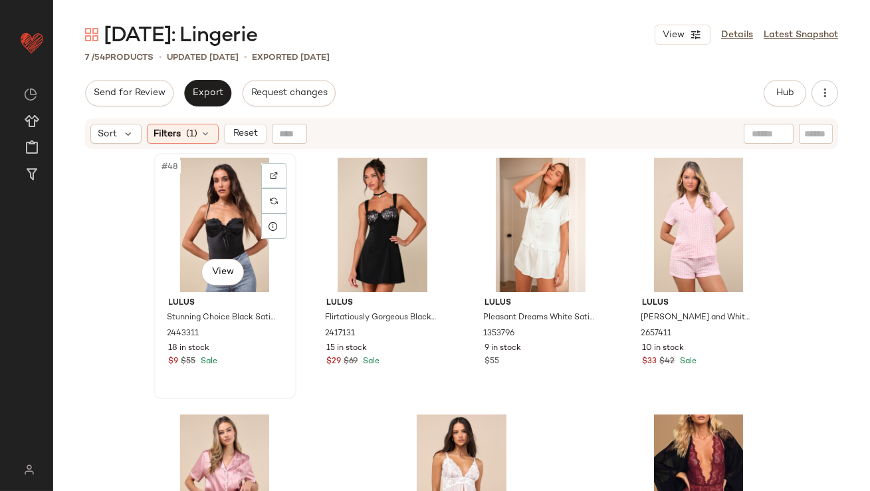
click at [197, 219] on div "#48 View" at bounding box center [225, 225] width 134 height 134
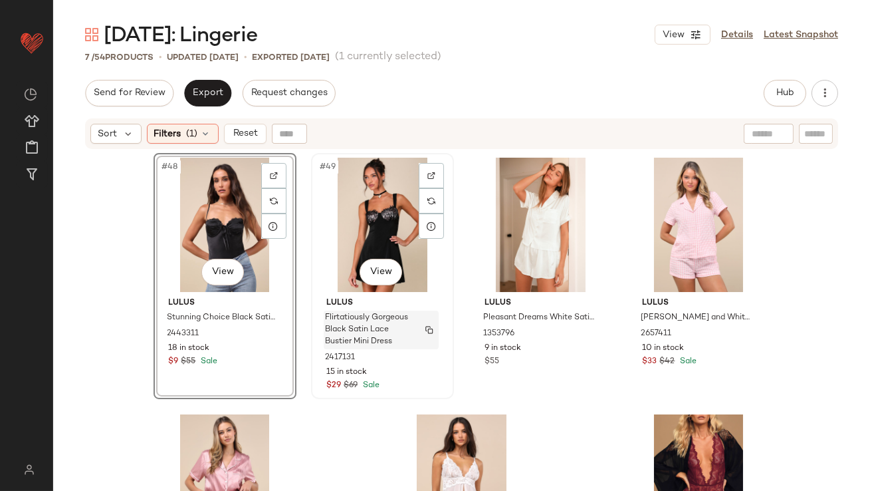
scroll to position [128, 0]
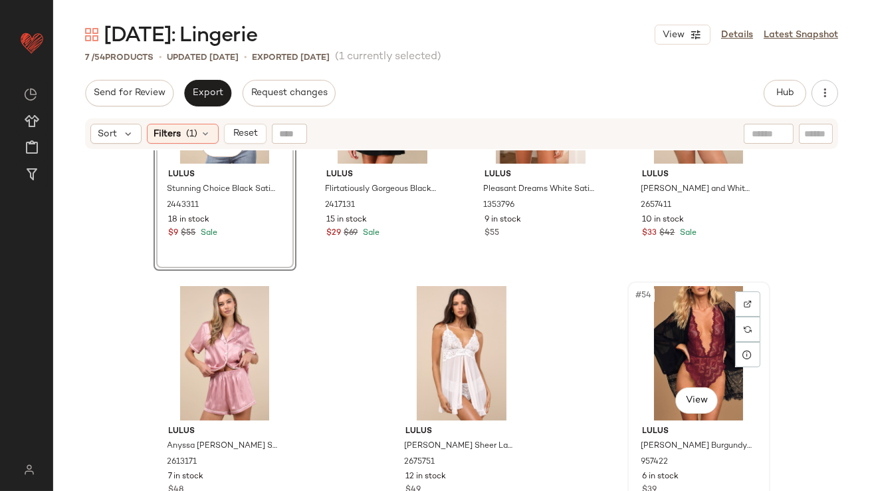
click at [651, 355] on div "#54 View" at bounding box center [699, 353] width 134 height 134
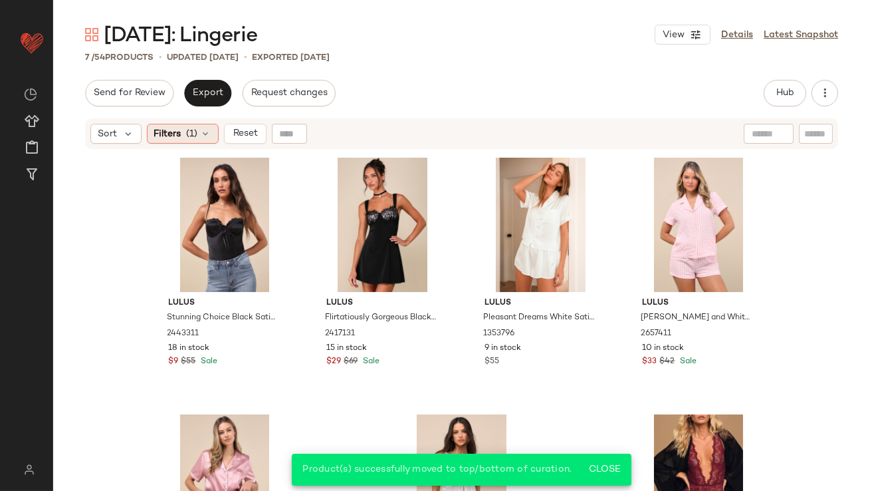
click at [193, 128] on span "(1)" at bounding box center [192, 134] width 11 height 14
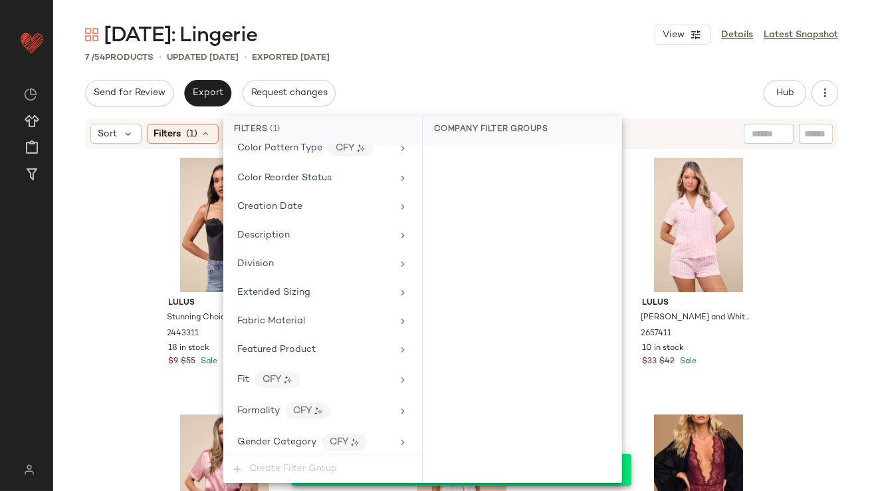
scroll to position [1030, 0]
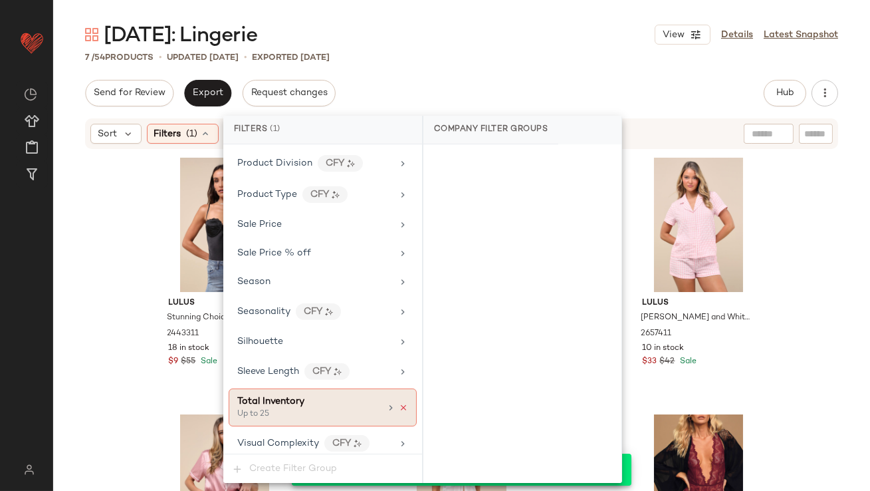
click at [399, 403] on icon at bounding box center [403, 407] width 9 height 9
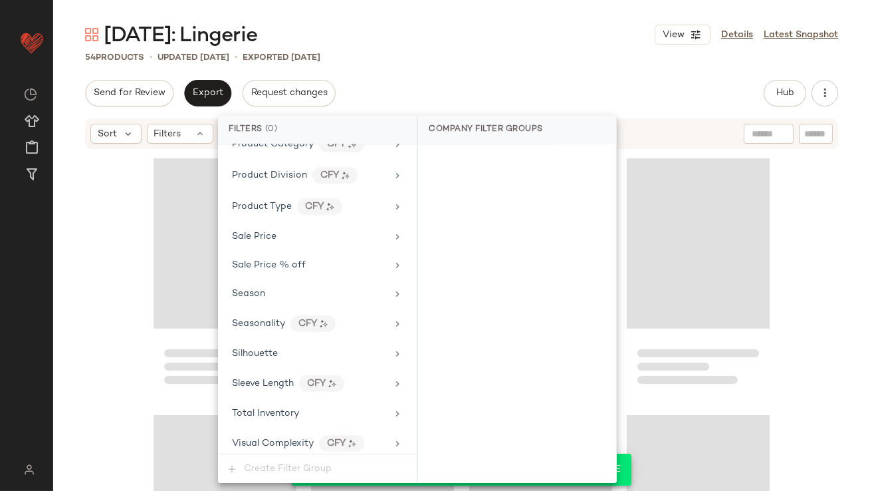
scroll to position [3218, 0]
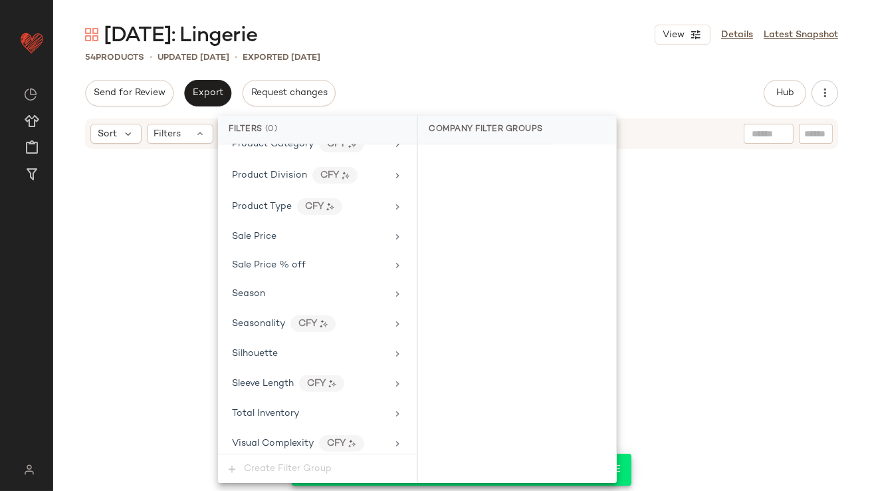
click at [487, 84] on div "Send for Review Export Request changes Hub Send for Review External Review Inte…" at bounding box center [461, 93] width 753 height 27
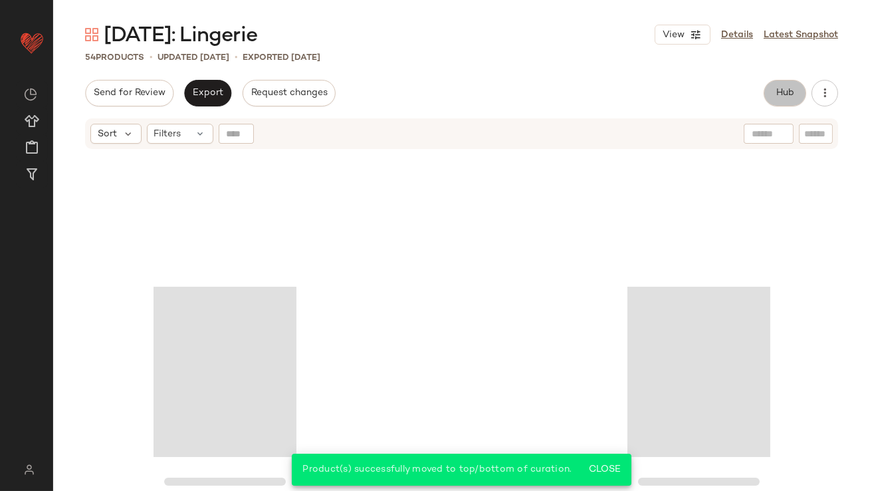
click at [778, 98] on button "Hub" at bounding box center [785, 93] width 43 height 27
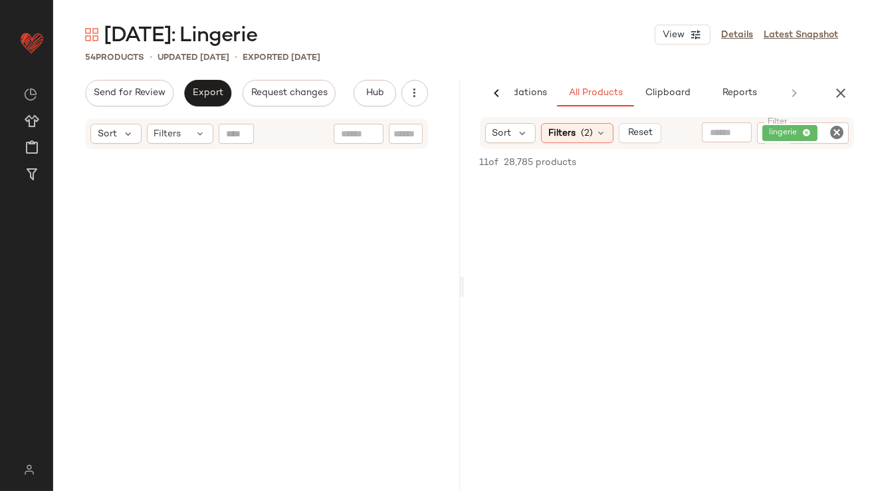
scroll to position [0, 0]
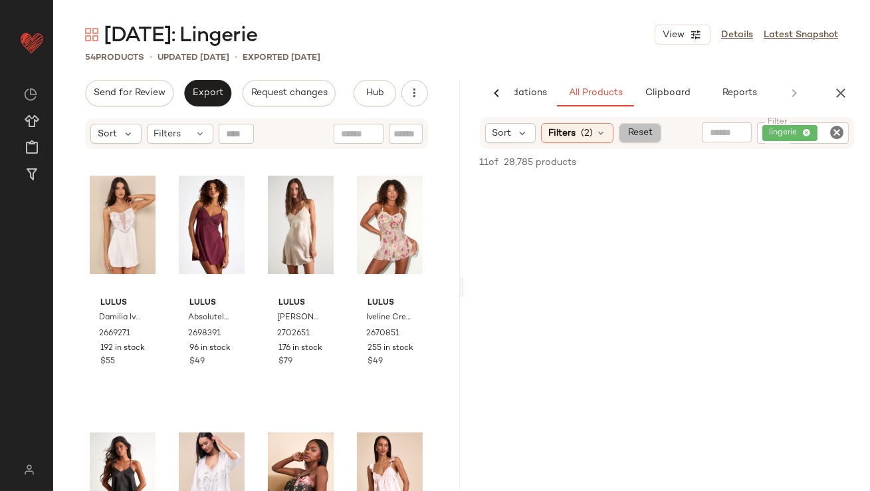
click at [633, 135] on span "Reset" at bounding box center [639, 133] width 25 height 11
click at [590, 130] on span "(1)" at bounding box center [586, 133] width 11 height 14
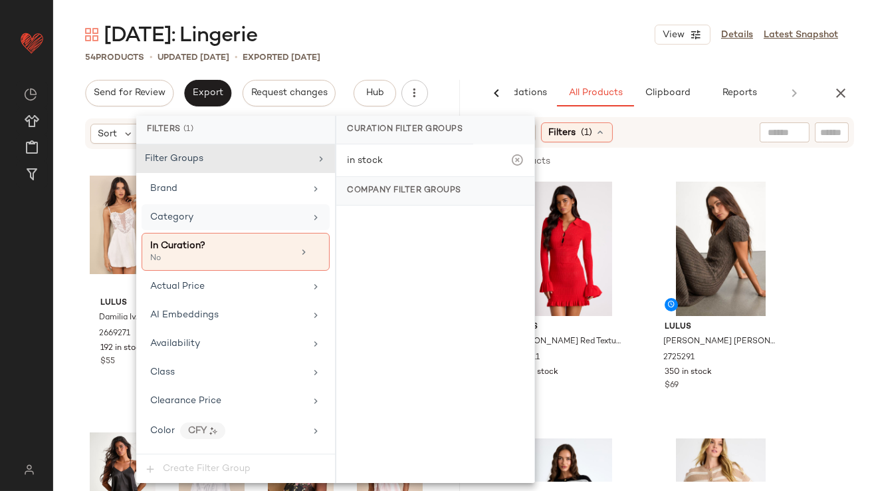
click at [249, 219] on div "Category" at bounding box center [227, 217] width 155 height 14
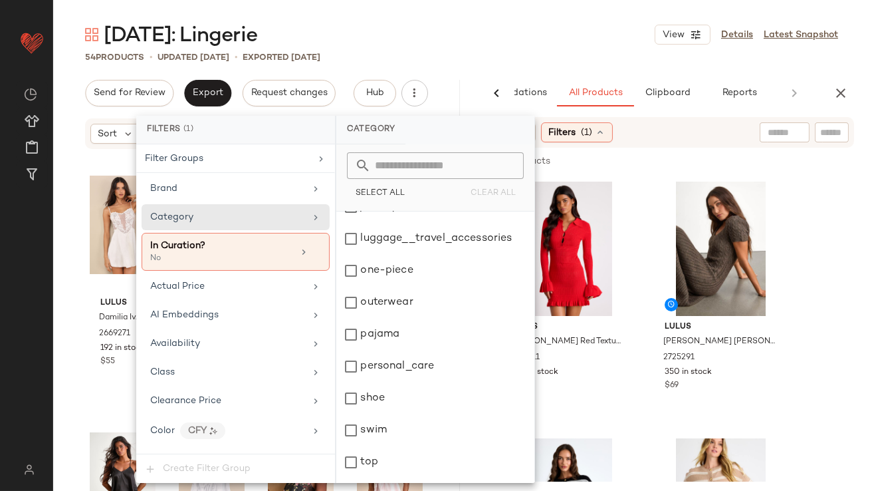
scroll to position [247, 0]
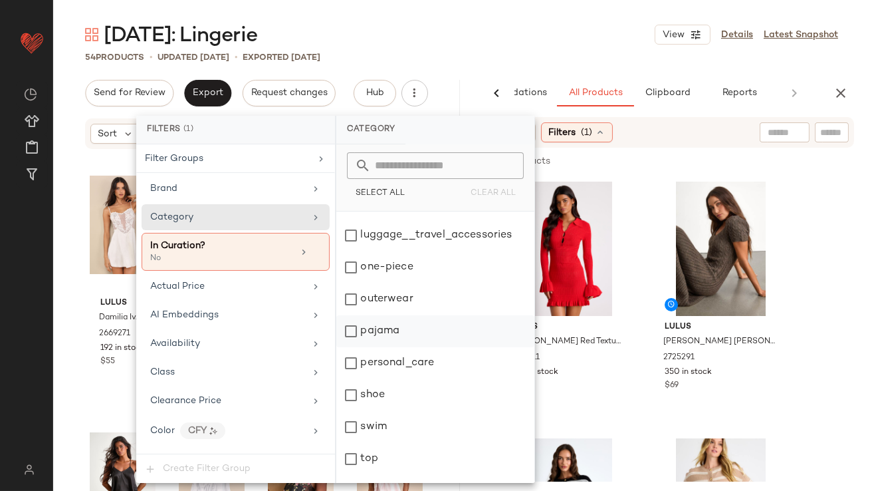
click at [362, 326] on div "pajama" at bounding box center [435, 331] width 198 height 32
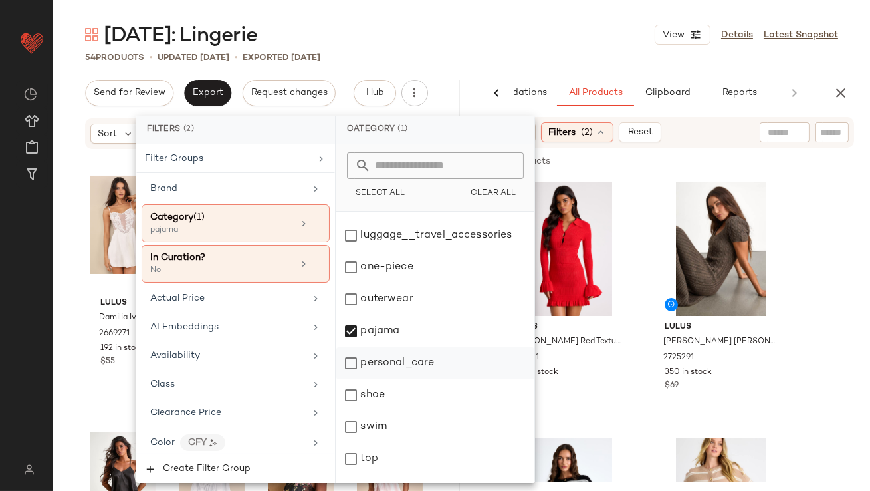
scroll to position [271, 0]
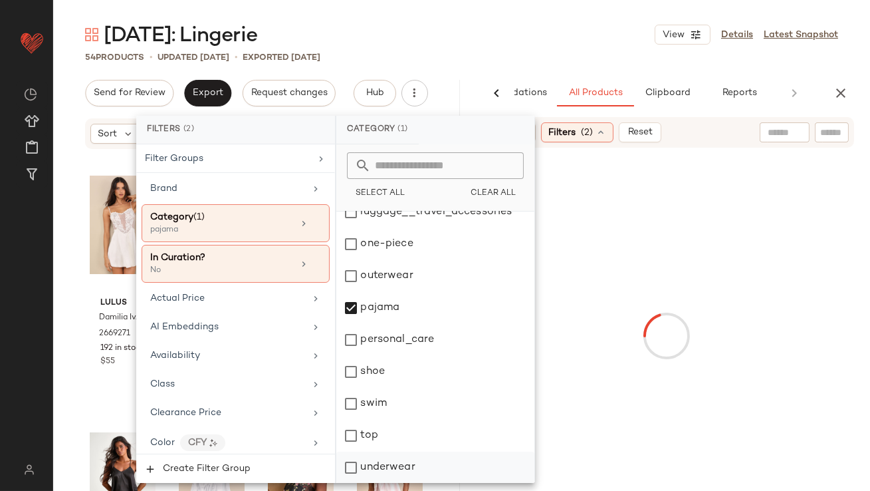
click at [371, 461] on div "underwear" at bounding box center [435, 467] width 198 height 32
click at [611, 43] on div "Valentine's Day: Lingerie View Details Latest Snapshot" at bounding box center [461, 34] width 817 height 27
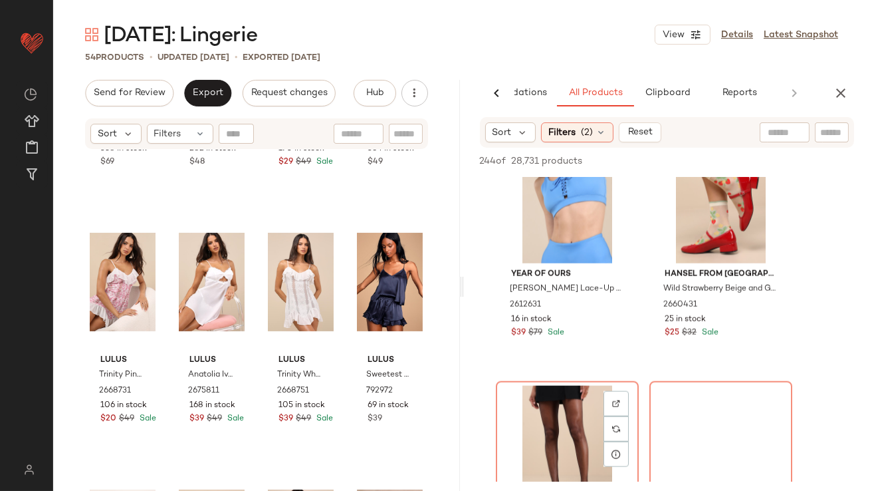
scroll to position [3428, 0]
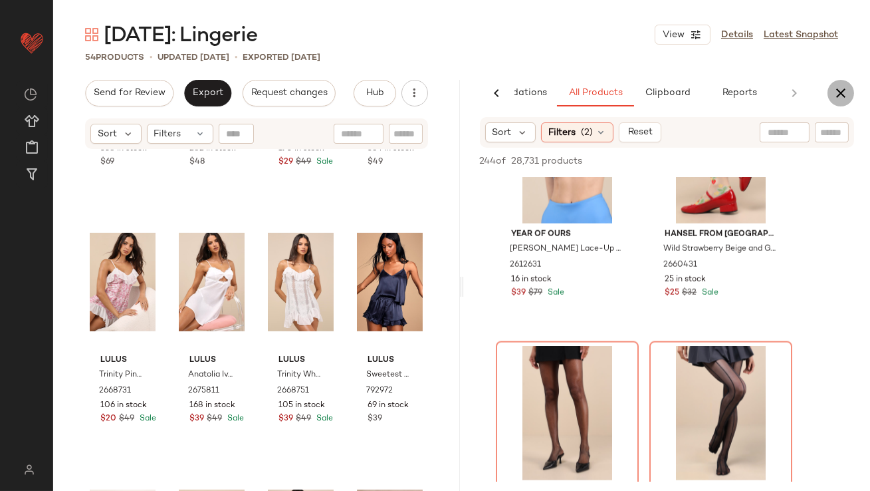
click at [840, 94] on icon "button" at bounding box center [841, 93] width 16 height 16
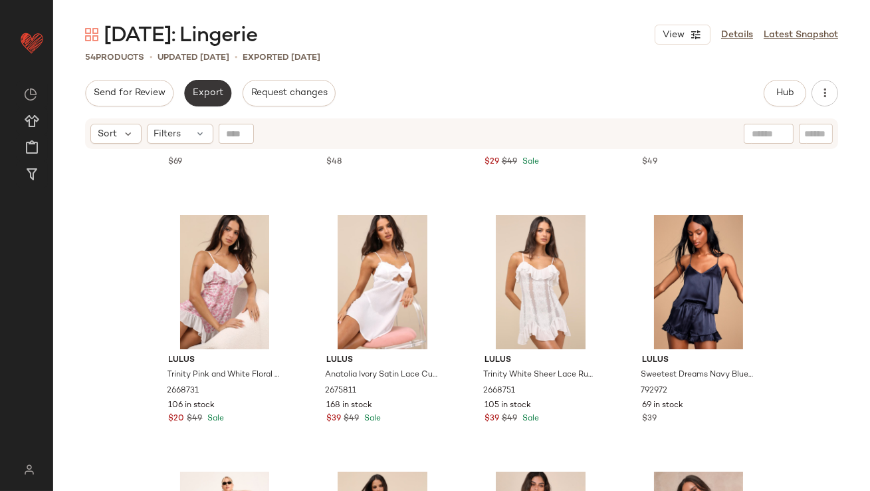
click at [224, 100] on button "Export" at bounding box center [207, 93] width 47 height 27
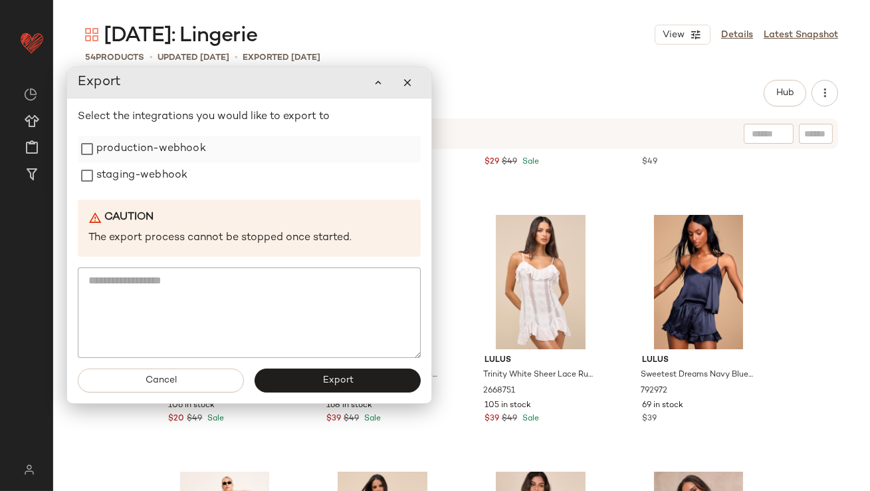
click at [174, 153] on label "production-webhook" at bounding box center [151, 149] width 110 height 27
click at [146, 197] on div "Select the integrations you would like to export to production-webhook staging-…" at bounding box center [249, 234] width 343 height 249
click at [145, 189] on div "Select the integrations you would like to export to production-webhook staging-…" at bounding box center [248, 234] width 343 height 249
click at [145, 184] on label "staging-webhook" at bounding box center [141, 176] width 91 height 27
click at [281, 385] on button "Export" at bounding box center [337, 381] width 166 height 24
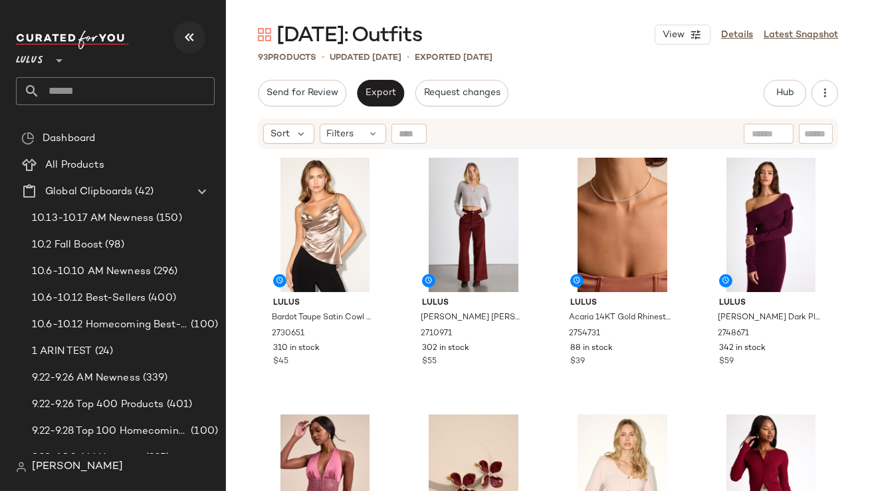
click at [191, 48] on button "button" at bounding box center [189, 37] width 32 height 32
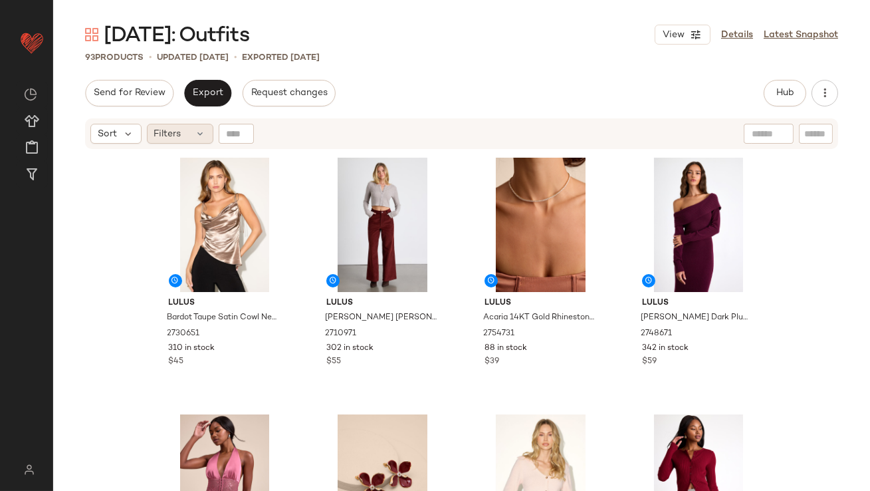
click at [189, 128] on div "Filters" at bounding box center [180, 134] width 66 height 20
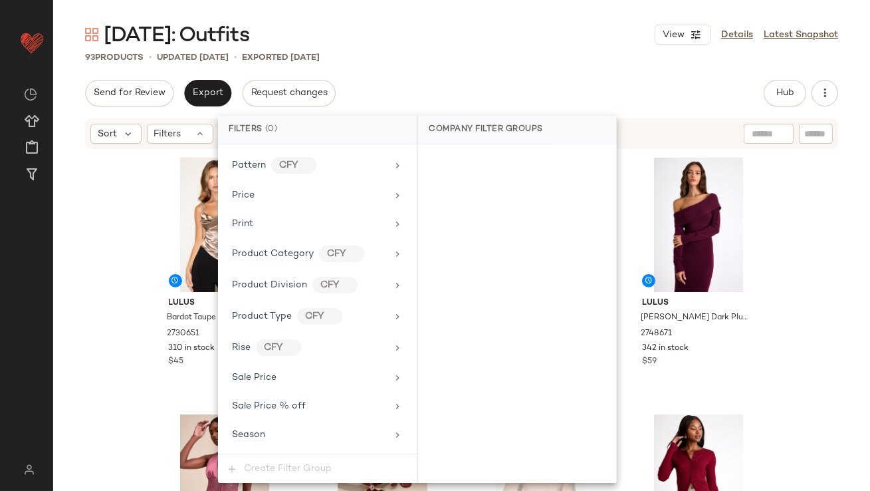
scroll to position [1081, 0]
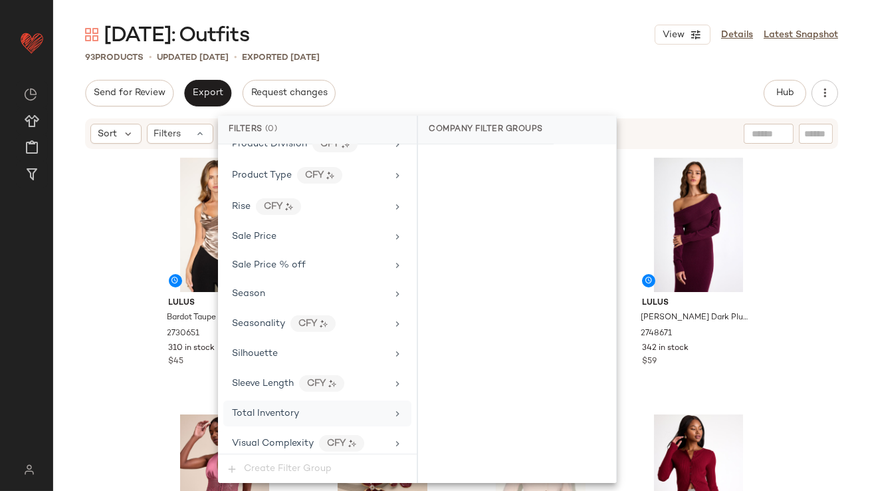
click at [294, 410] on span "Total Inventory" at bounding box center [265, 413] width 67 height 10
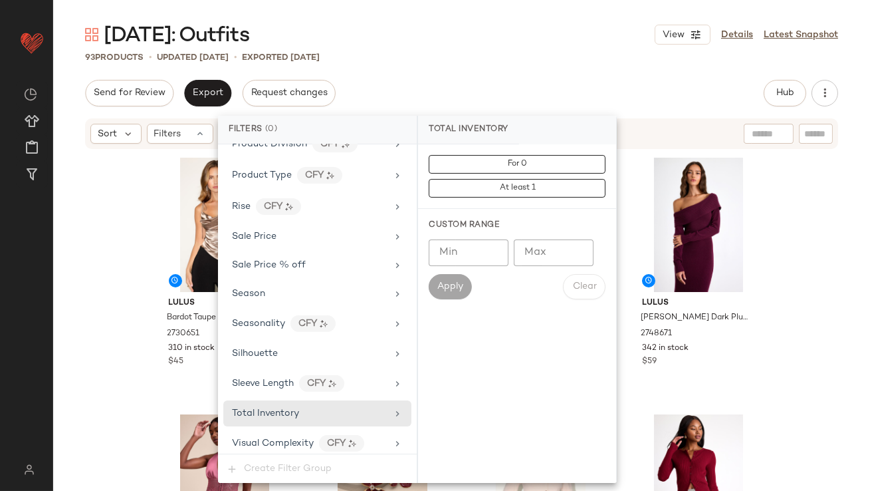
click at [560, 260] on input "Max" at bounding box center [554, 252] width 80 height 27
type input "*"
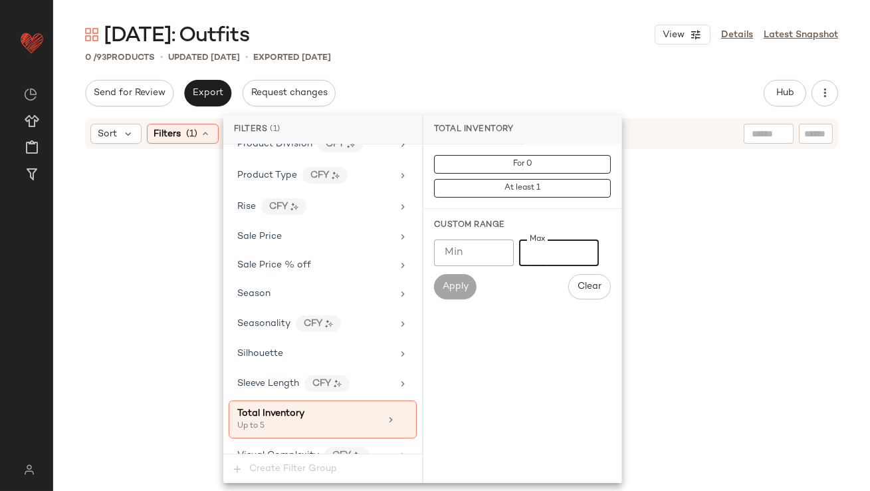
click at [510, 68] on div "Valentine's Day: Outfits View Details Latest Snapshot 0 / 93 Products • updated…" at bounding box center [461, 255] width 817 height 469
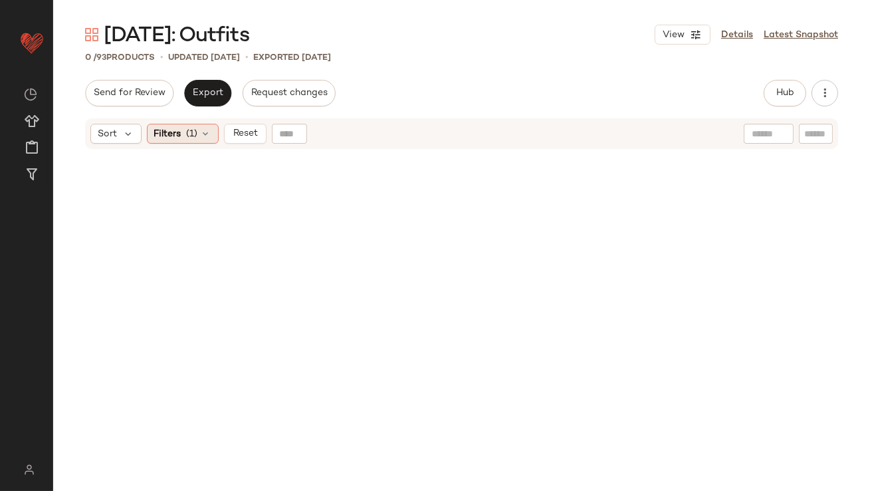
click at [195, 139] on div "Filters (1)" at bounding box center [183, 134] width 72 height 20
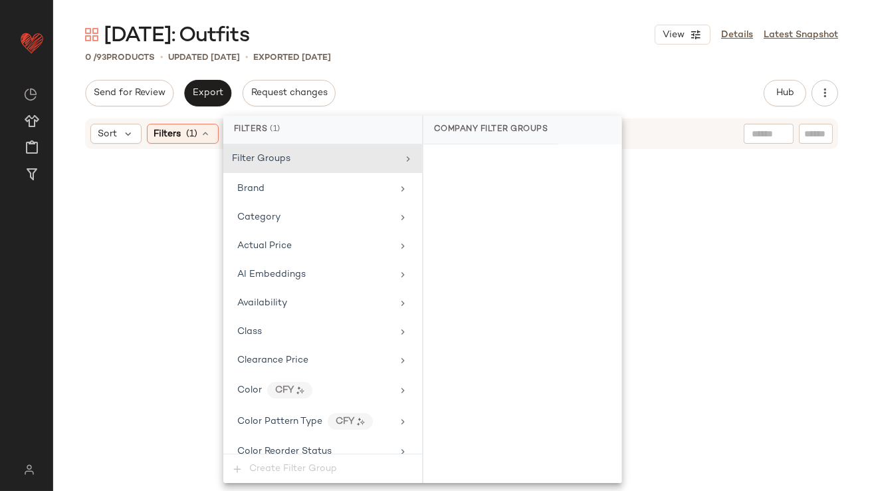
scroll to position [1093, 0]
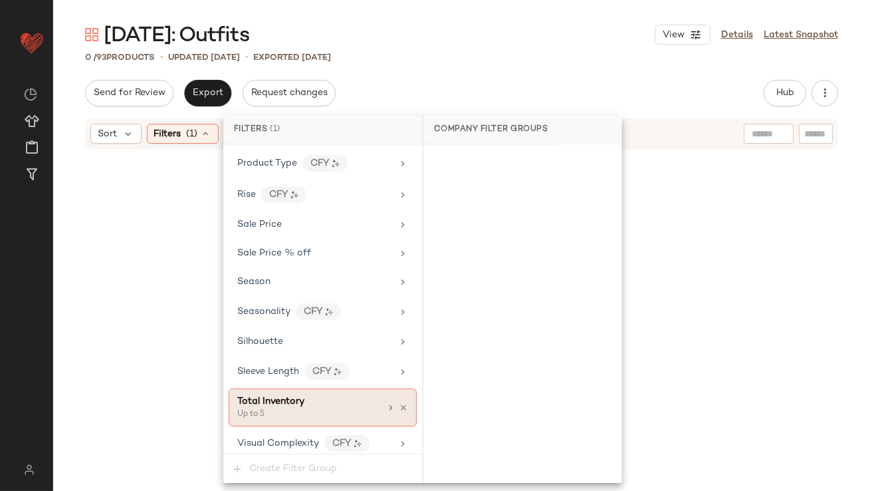
click at [400, 403] on icon at bounding box center [403, 407] width 9 height 9
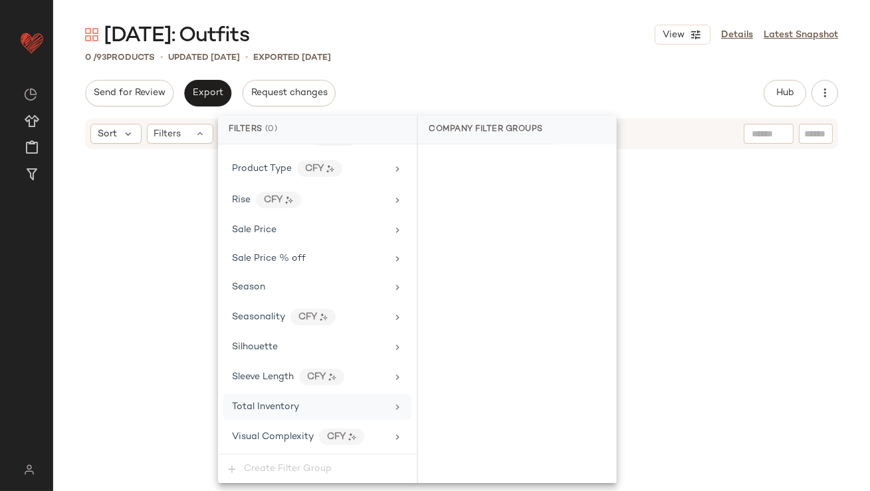
scroll to position [1081, 0]
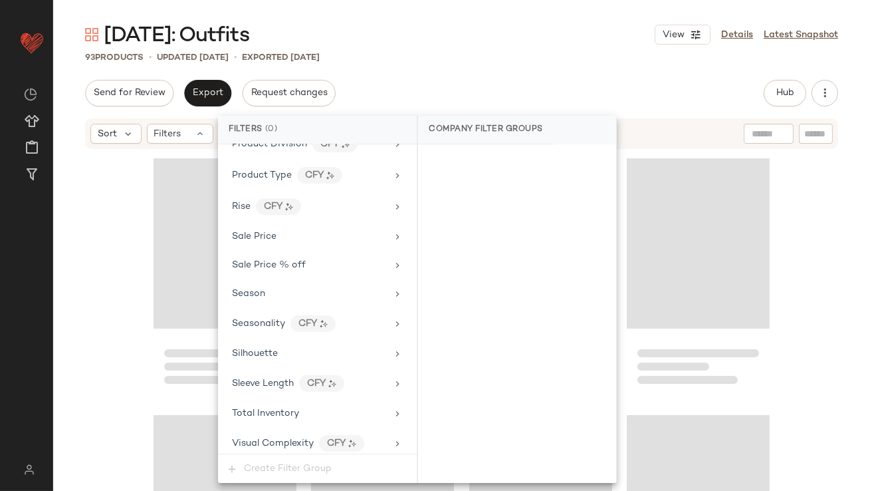
click at [602, 64] on div "Valentine's Day: Outfits View Details Latest Snapshot 93 Products • updated Oct…" at bounding box center [461, 255] width 817 height 469
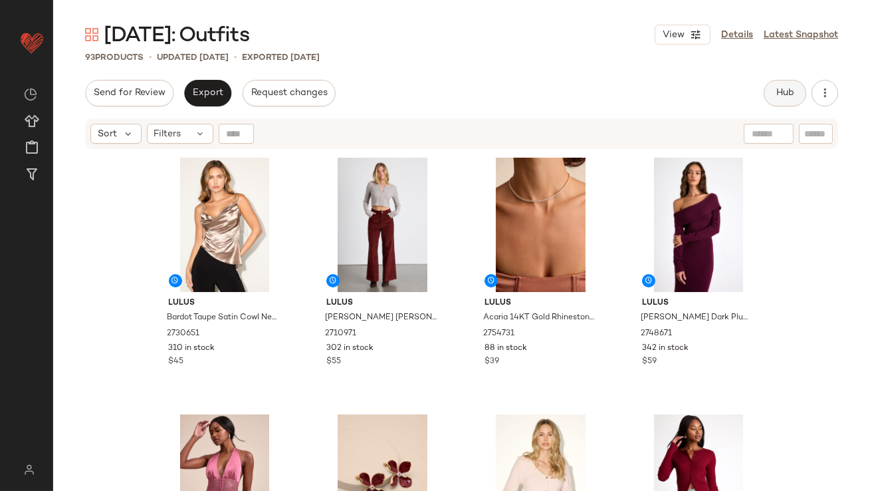
click at [774, 91] on button "Hub" at bounding box center [785, 93] width 43 height 27
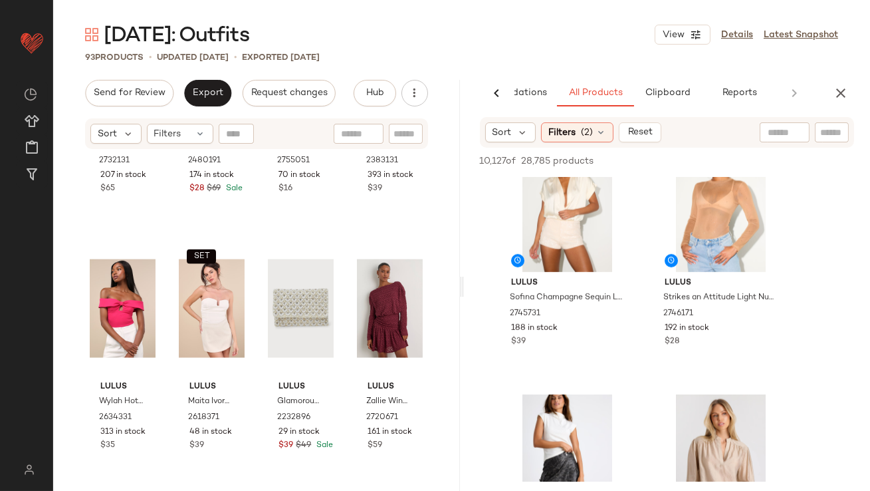
scroll to position [2140, 0]
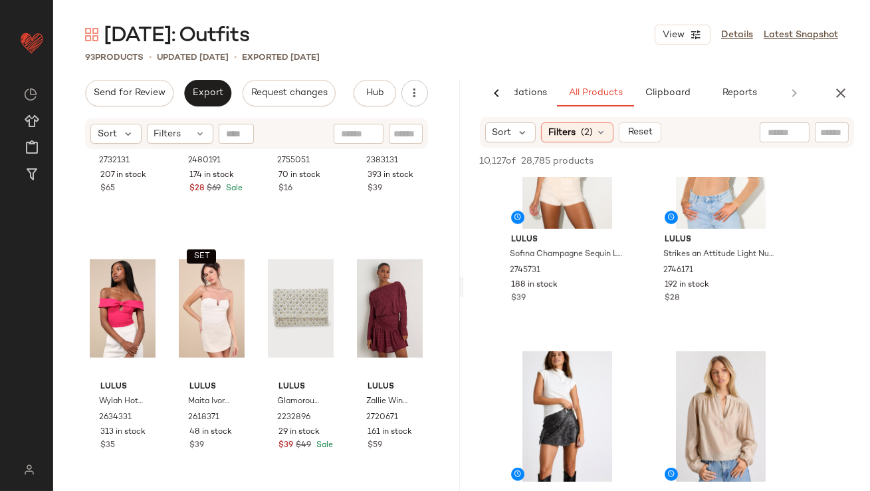
click at [843, 86] on icon "button" at bounding box center [841, 93] width 16 height 16
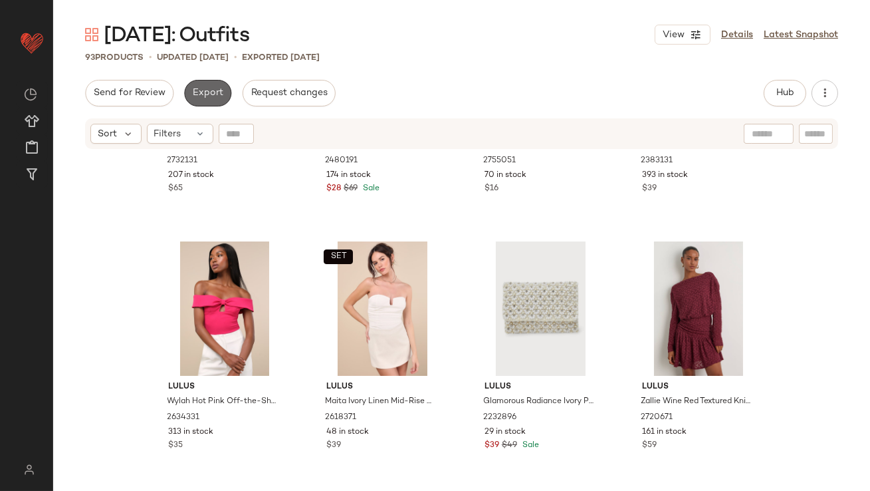
click at [211, 97] on span "Export" at bounding box center [207, 93] width 31 height 11
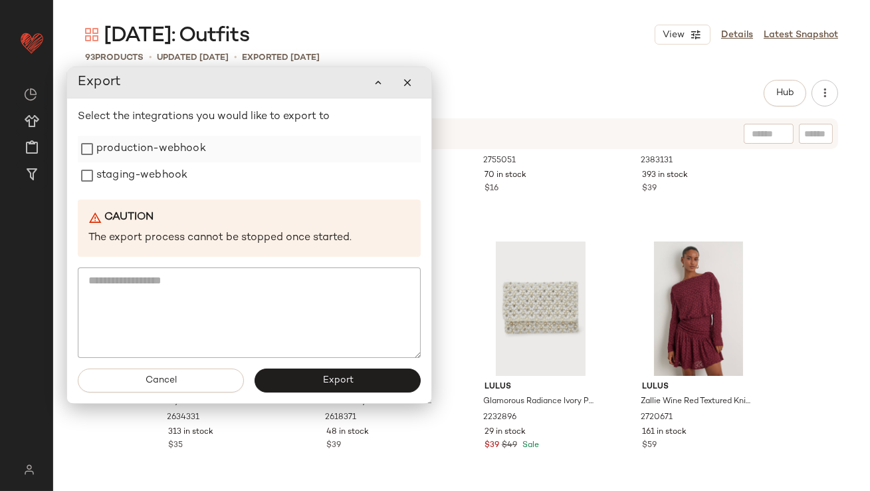
click at [209, 154] on div "production-webhook" at bounding box center [249, 149] width 343 height 27
click at [201, 173] on div "staging-webhook" at bounding box center [249, 175] width 343 height 27
click at [194, 150] on label "production-webhook" at bounding box center [151, 149] width 110 height 27
click at [184, 169] on label "staging-webhook" at bounding box center [141, 175] width 91 height 27
click at [310, 387] on button "Export" at bounding box center [338, 381] width 166 height 24
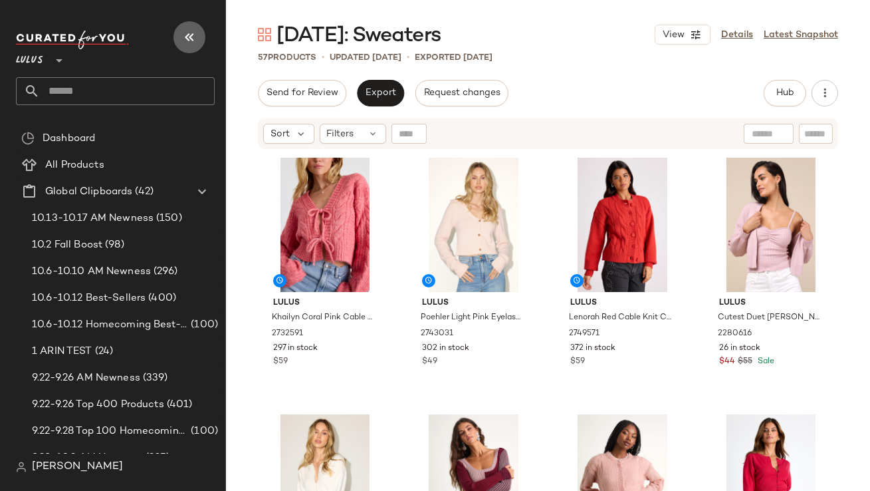
click at [194, 29] on icon "button" at bounding box center [189, 37] width 16 height 16
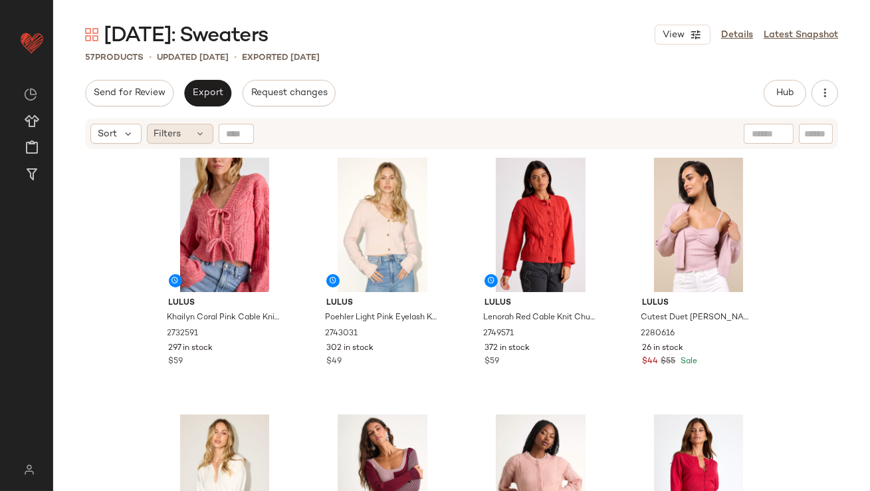
click at [161, 134] on span "Filters" at bounding box center [167, 134] width 27 height 14
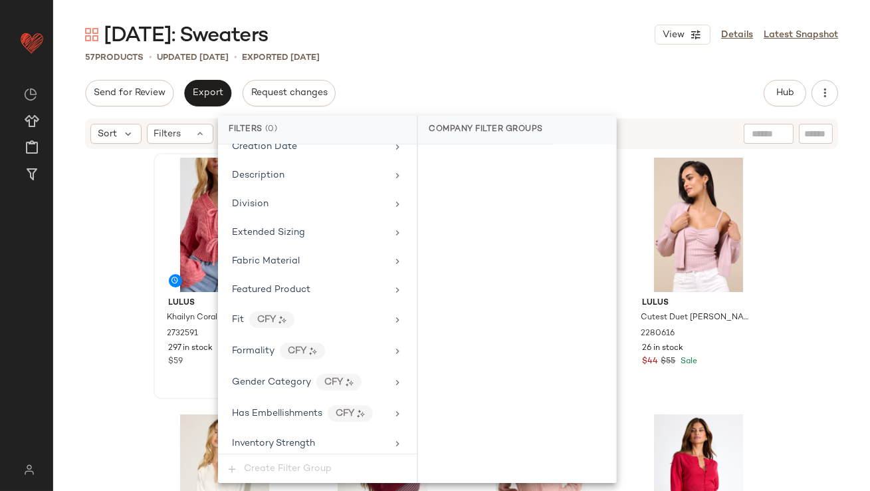
scroll to position [990, 0]
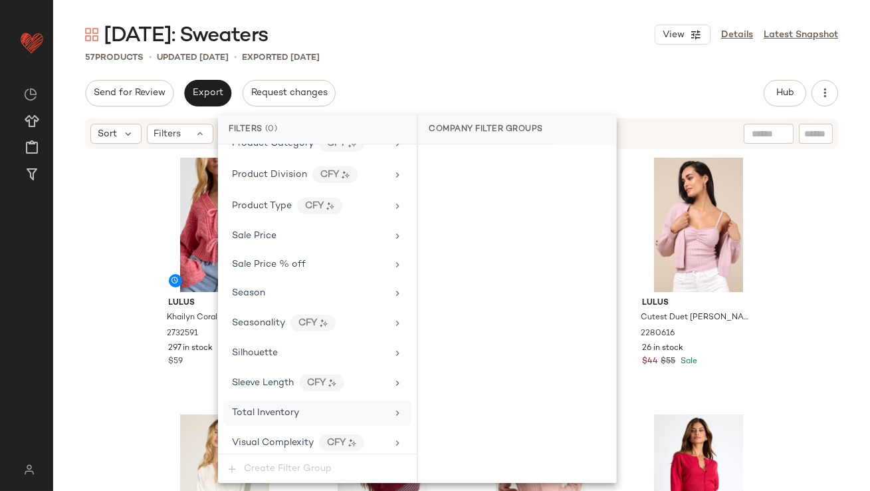
click at [271, 407] on span "Total Inventory" at bounding box center [265, 412] width 67 height 10
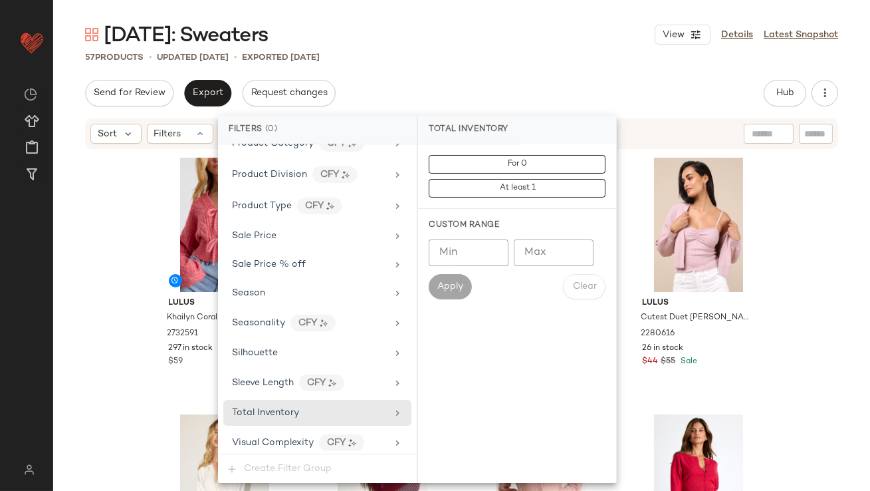
click at [550, 253] on input "Max" at bounding box center [554, 252] width 80 height 27
type input "*"
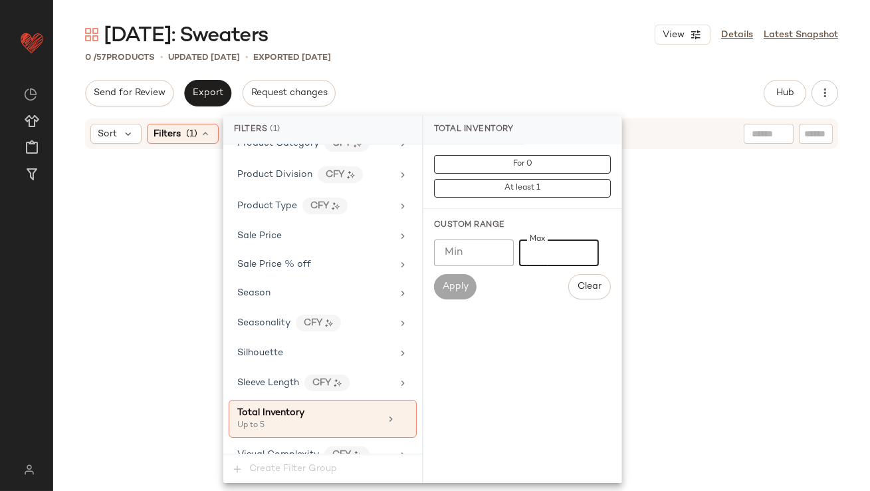
click at [512, 69] on div "[DATE]: Sweaters View Details Latest Snapshot 0 / 57 Products • updated [DATE] …" at bounding box center [461, 255] width 817 height 469
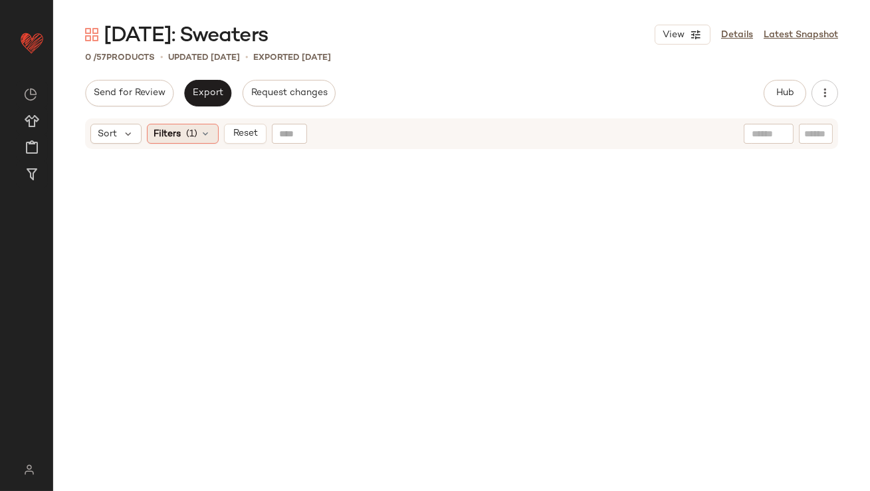
click at [198, 140] on div "Filters (1)" at bounding box center [183, 134] width 72 height 20
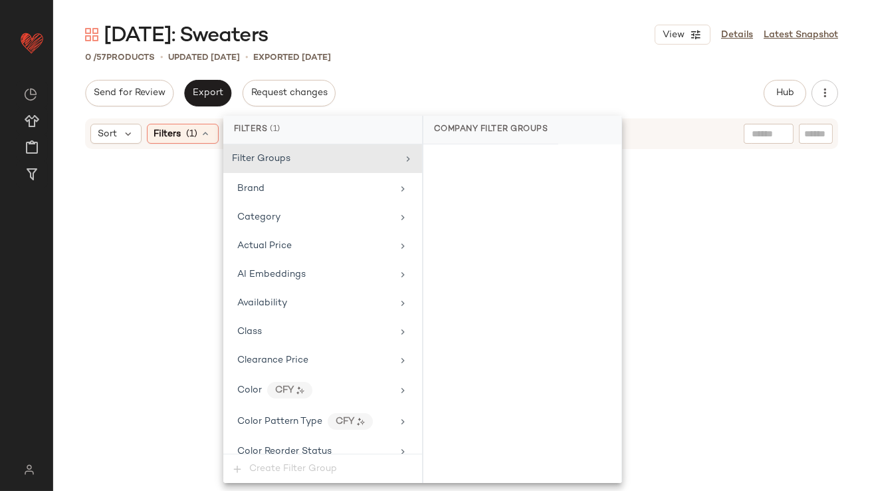
scroll to position [1002, 0]
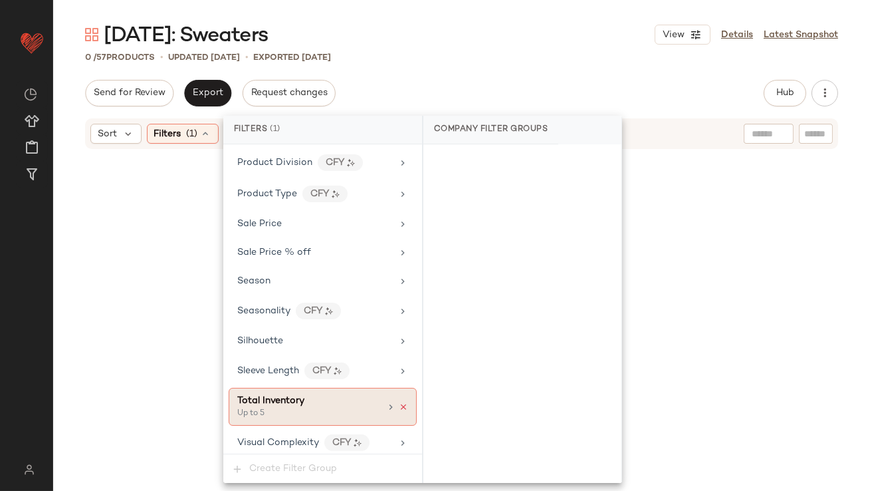
click at [399, 402] on icon at bounding box center [403, 406] width 9 height 9
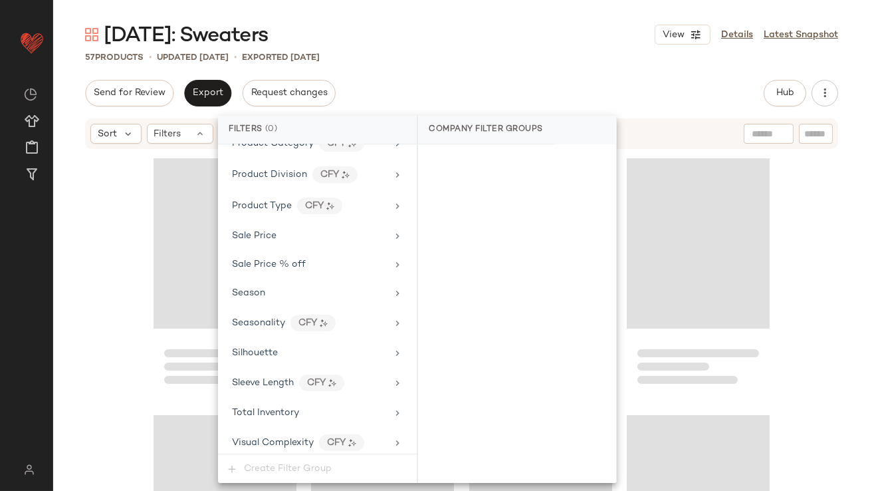
click at [527, 89] on div "Send for Review Export Request changes Hub Send for Review External Review Inte…" at bounding box center [461, 93] width 753 height 27
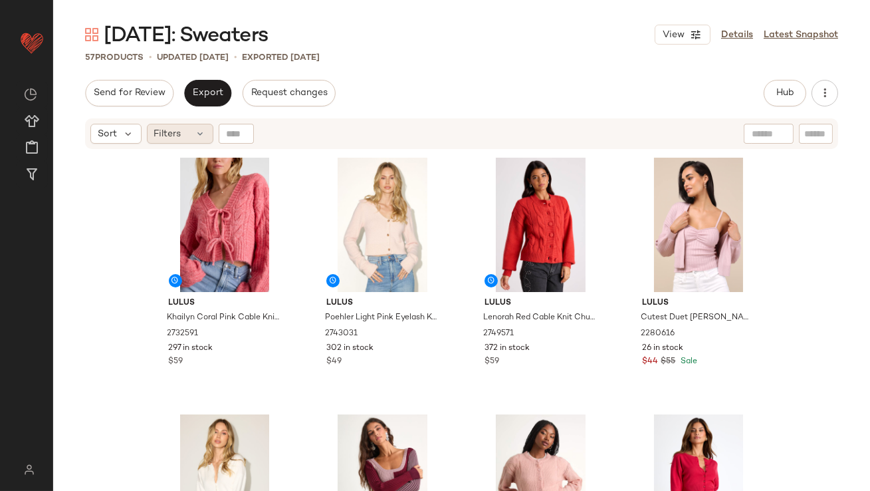
click at [160, 139] on span "Filters" at bounding box center [167, 134] width 27 height 14
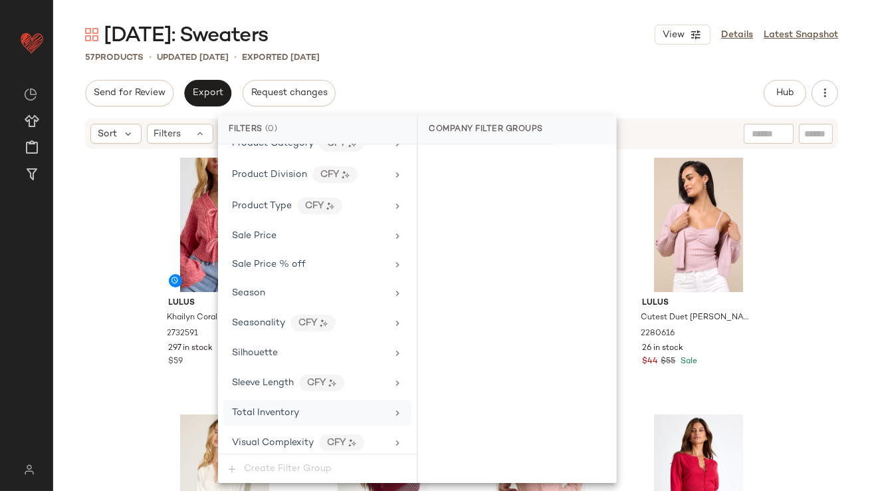
click at [277, 413] on div "Total Inventory" at bounding box center [265, 412] width 67 height 14
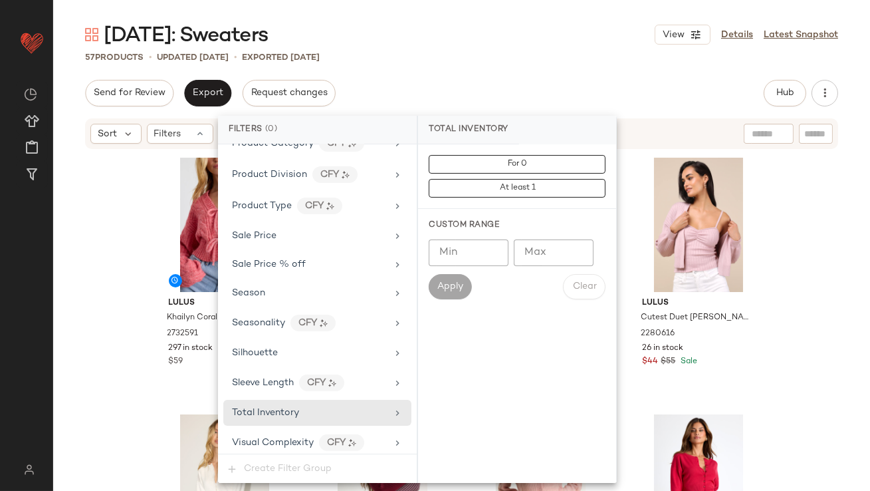
click at [562, 249] on input "Max" at bounding box center [554, 252] width 80 height 27
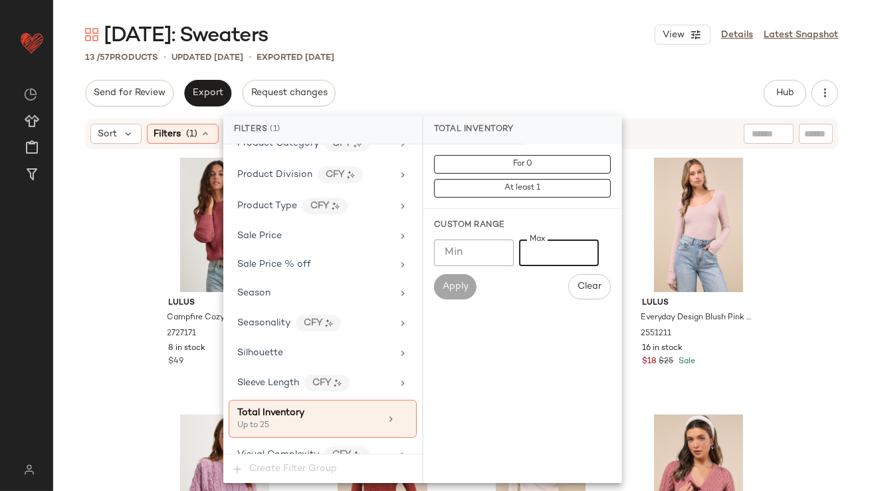
type input "**"
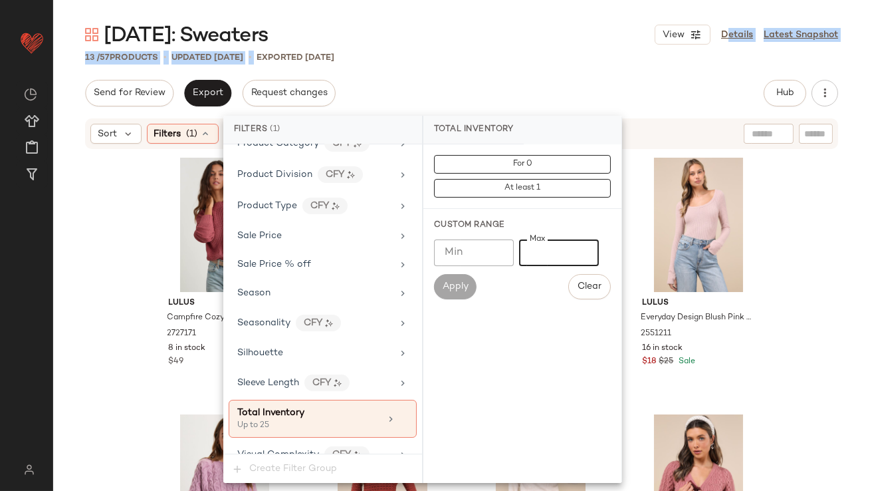
click at [522, 49] on div "[DATE]: Sweaters View Details Latest Snapshot 13 / 57 Products • updated [DATE]…" at bounding box center [461, 255] width 817 height 469
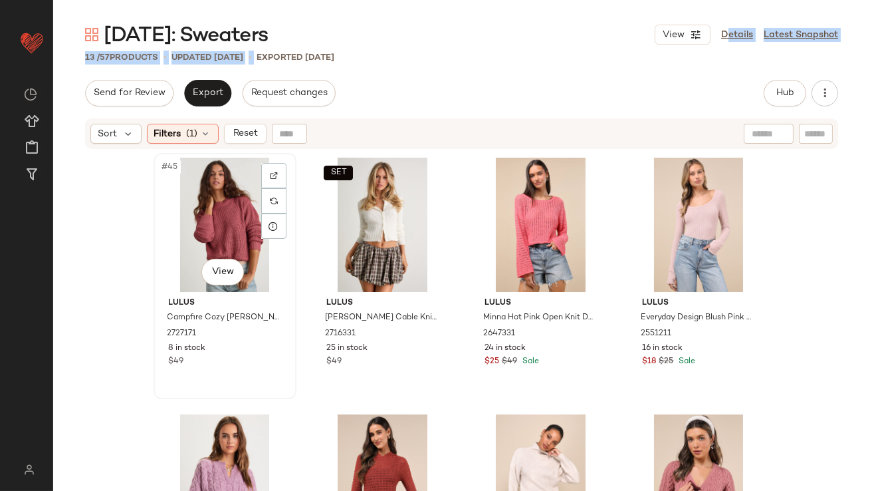
click at [217, 213] on div "#45 View" at bounding box center [225, 225] width 134 height 134
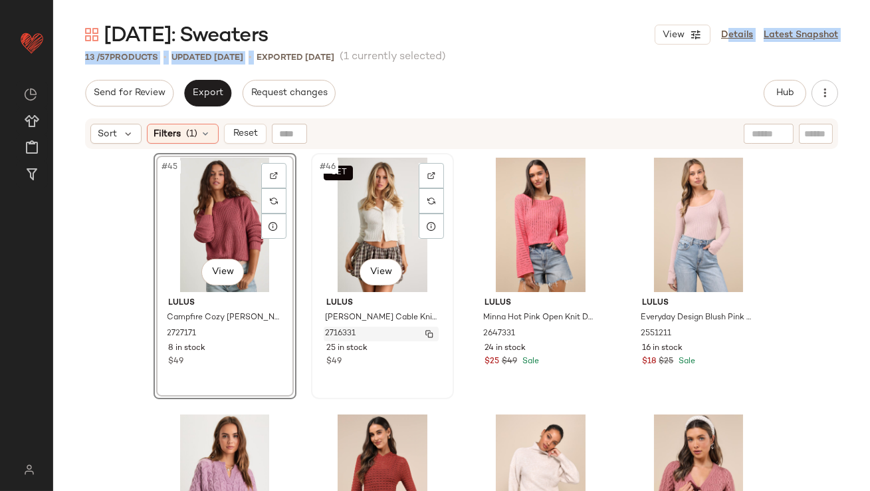
scroll to position [652, 0]
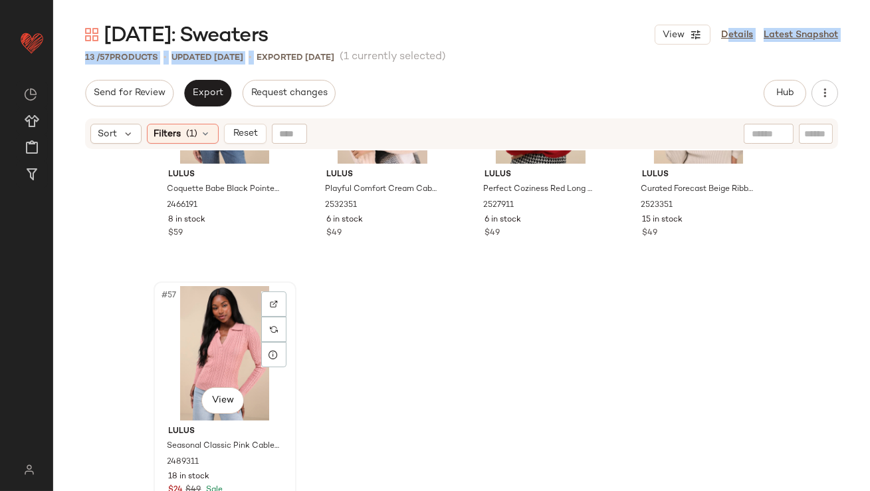
click at [212, 325] on div "#57 View" at bounding box center [225, 353] width 134 height 134
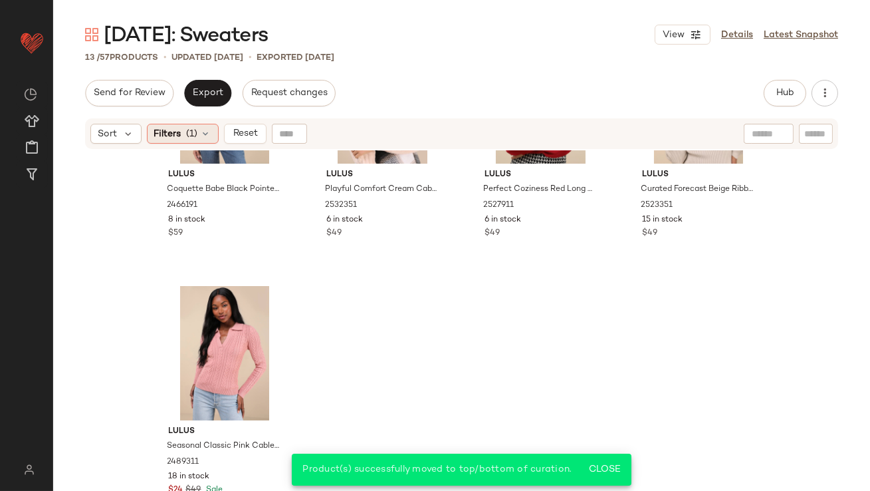
click at [162, 132] on span "Filters" at bounding box center [167, 134] width 27 height 14
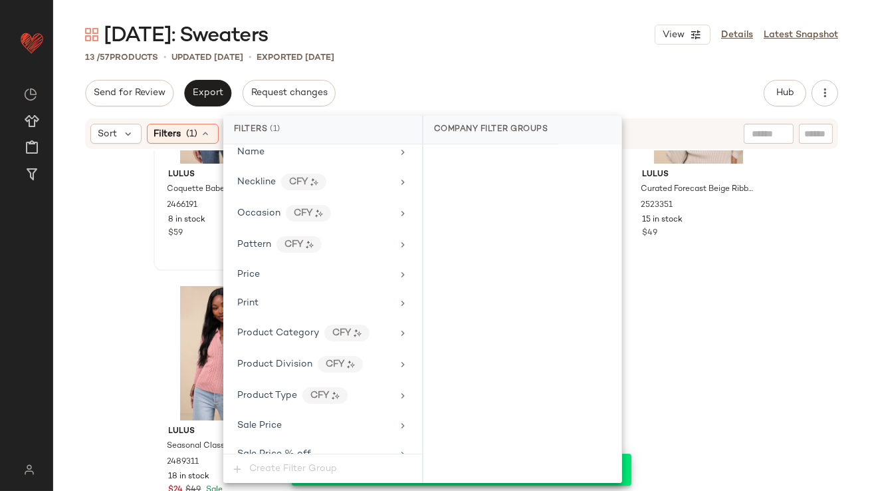
scroll to position [1002, 0]
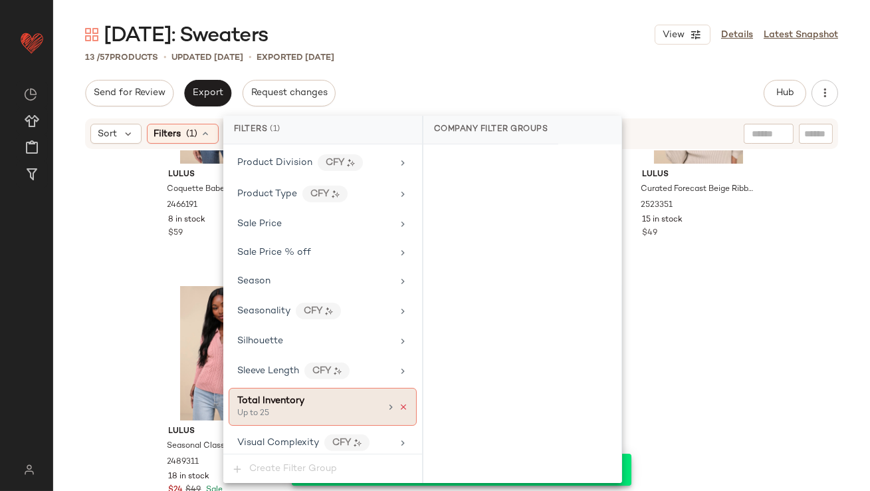
click at [399, 402] on icon at bounding box center [403, 406] width 9 height 9
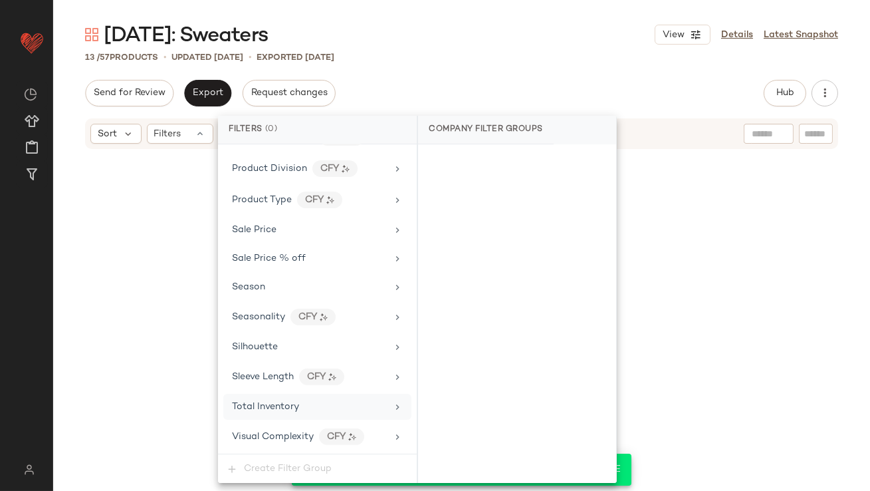
scroll to position [990, 0]
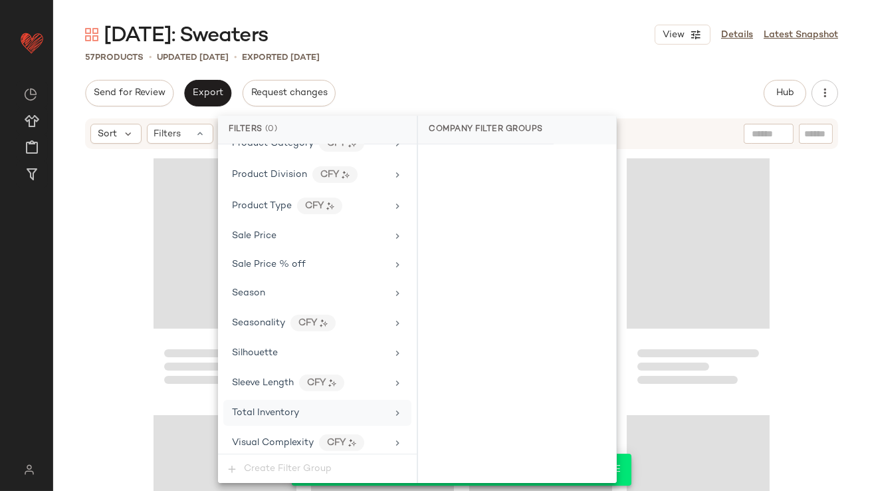
click at [569, 55] on div "57 Products • updated Oct 15th • Exported Oct 13th" at bounding box center [461, 57] width 817 height 13
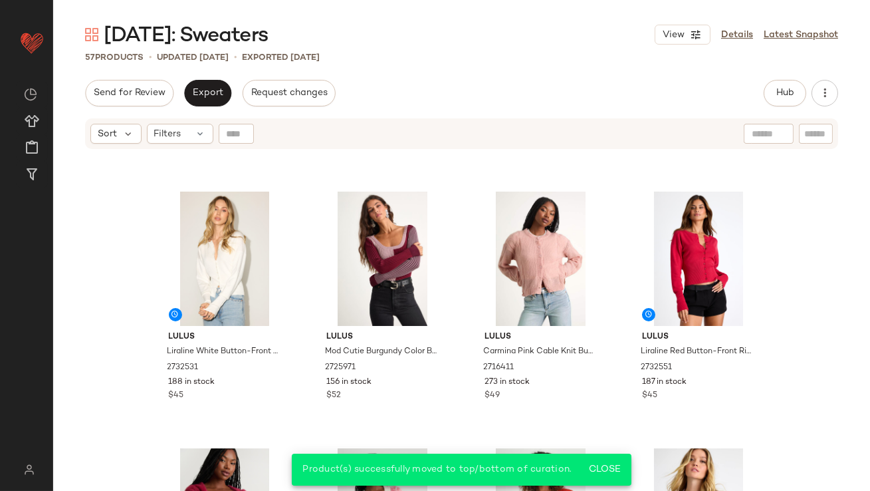
scroll to position [0, 0]
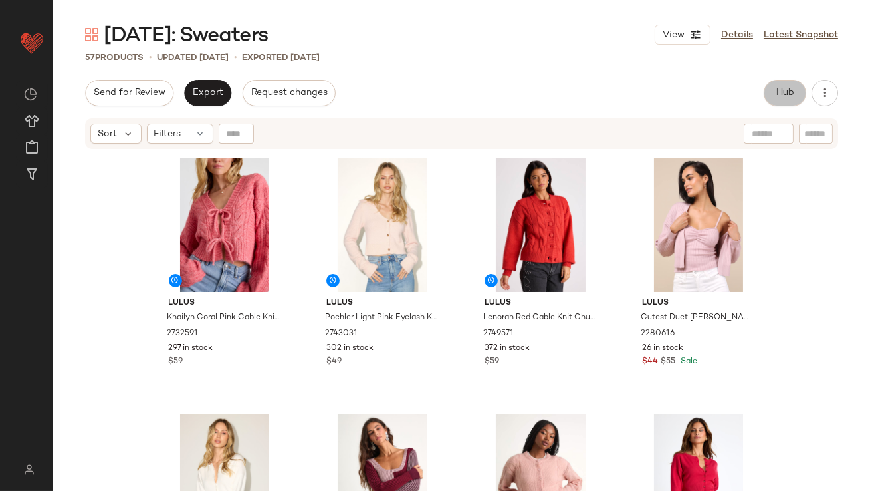
click at [792, 97] on span "Hub" at bounding box center [785, 93] width 19 height 11
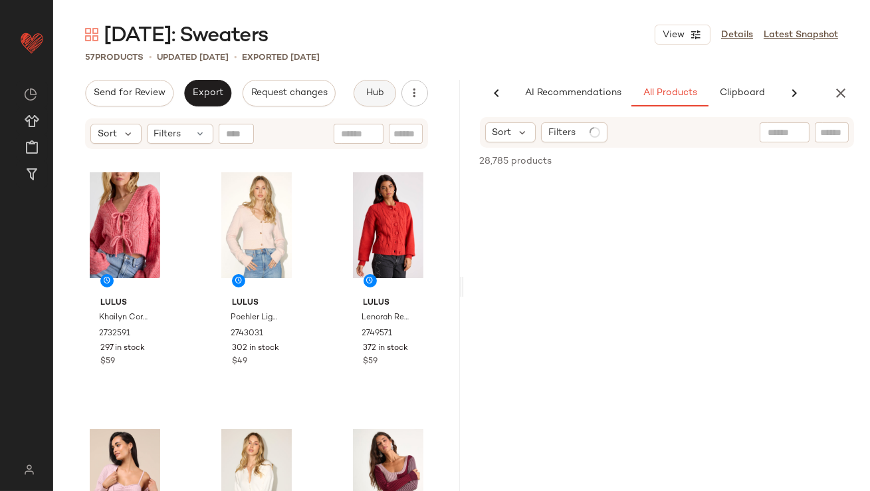
scroll to position [0, 74]
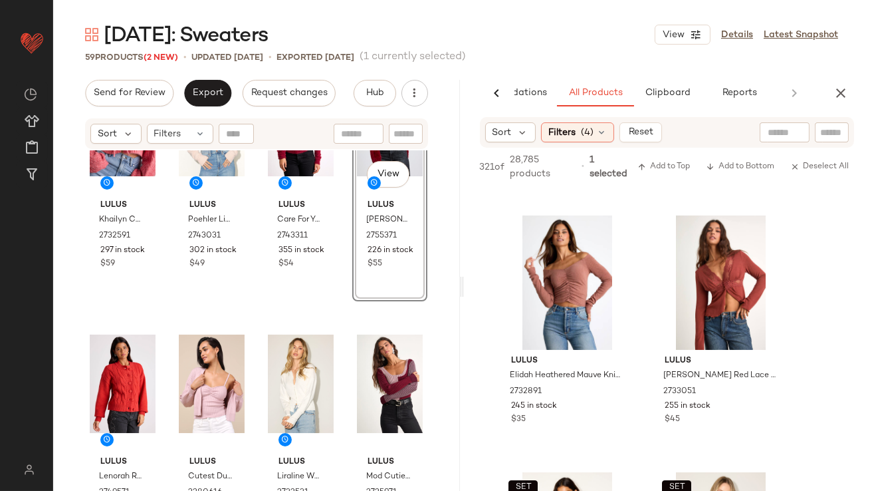
scroll to position [100, 0]
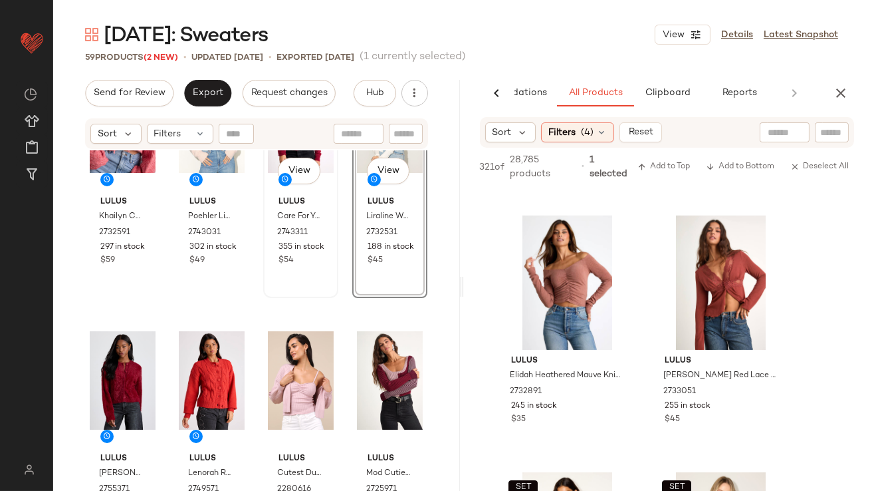
scroll to position [132, 0]
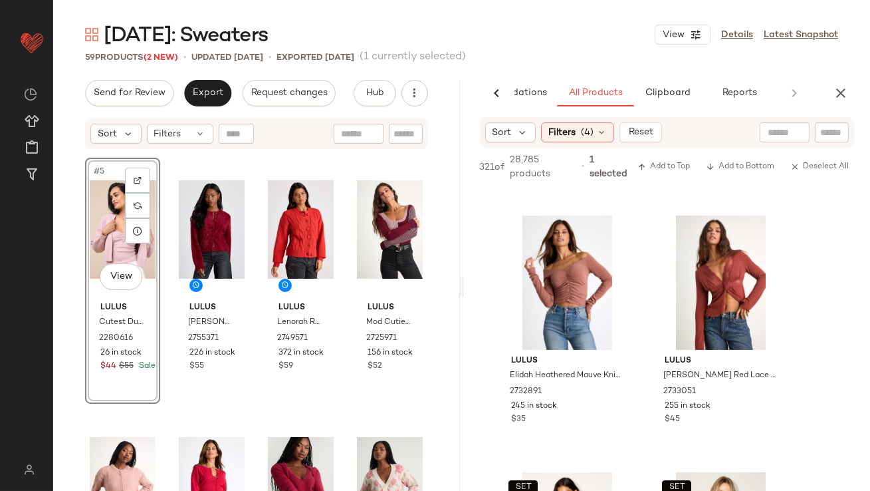
scroll to position [292, 0]
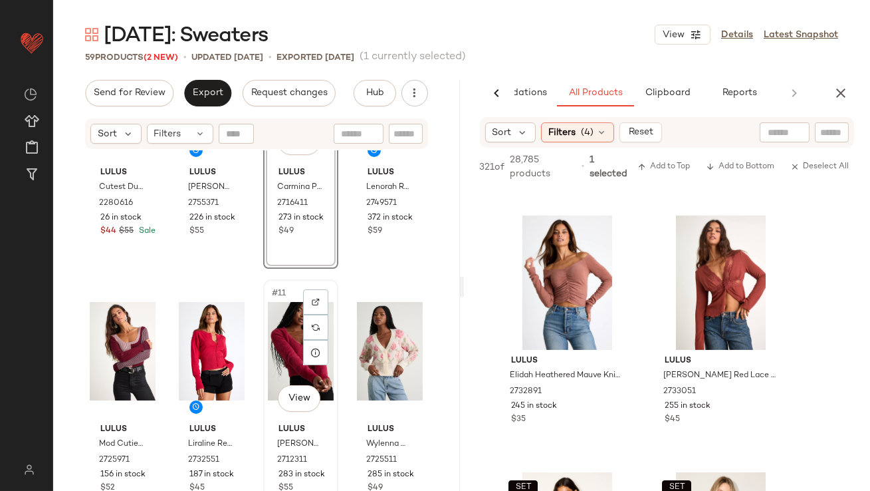
scroll to position [409, 0]
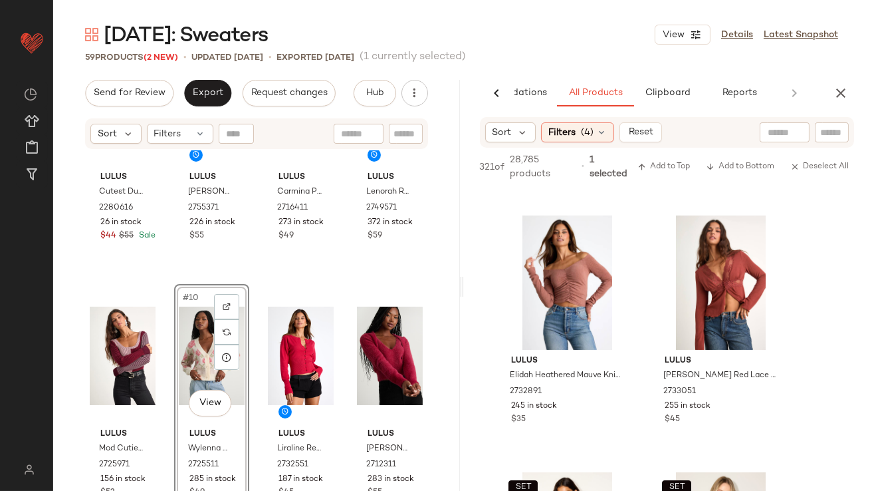
scroll to position [538, 0]
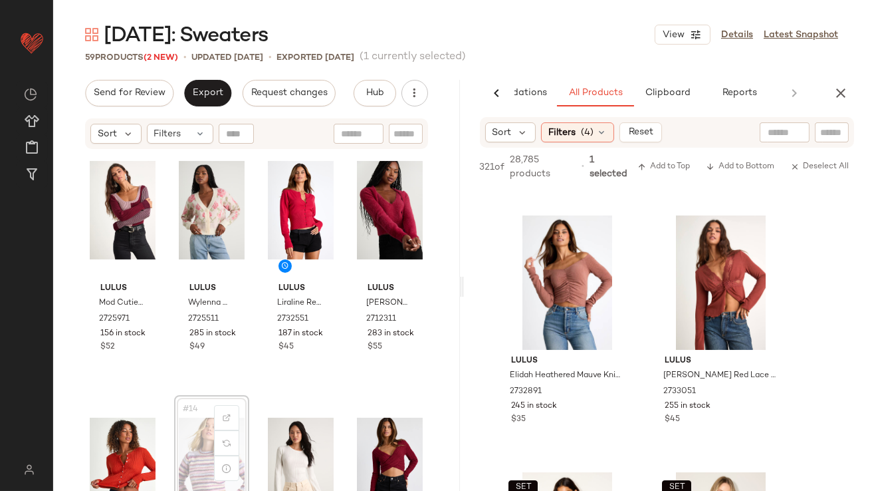
scroll to position [540, 0]
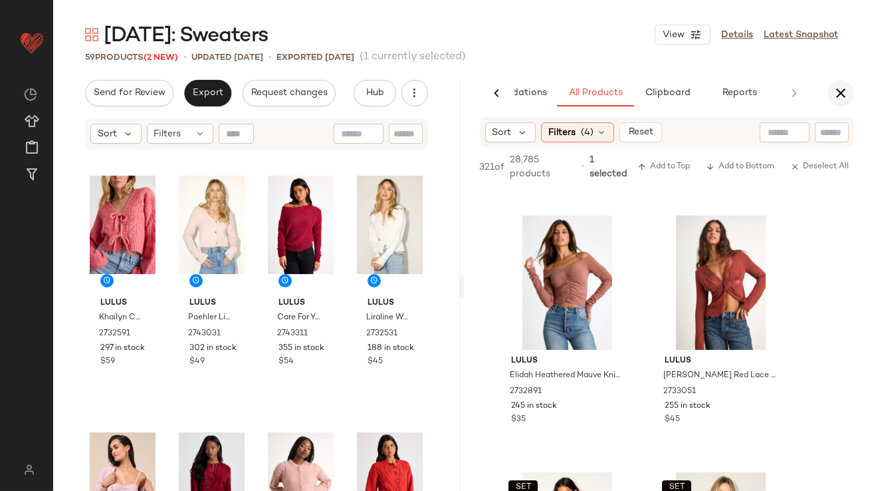
click at [843, 82] on button "button" at bounding box center [840, 93] width 27 height 27
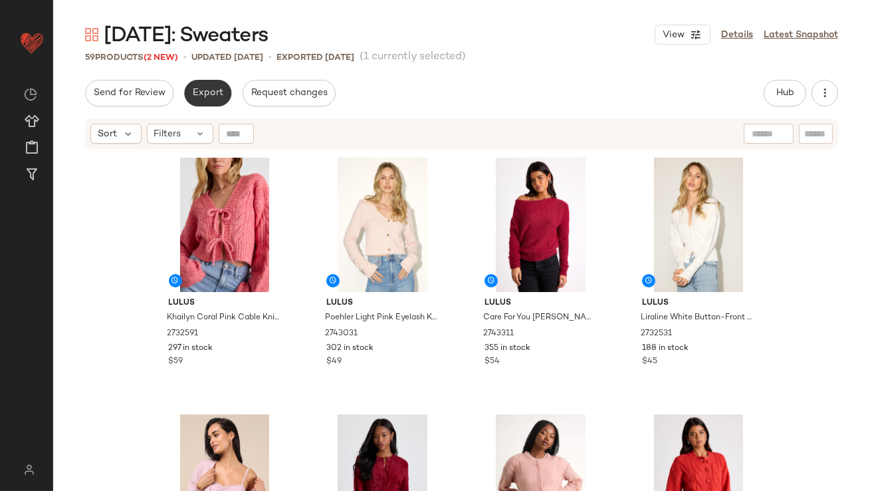
click at [214, 96] on span "Export" at bounding box center [207, 93] width 31 height 11
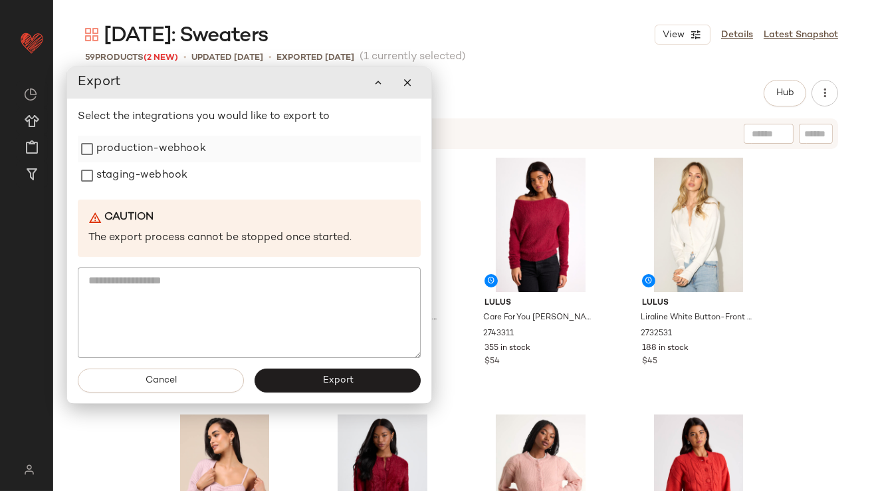
click at [181, 152] on label "production-webhook" at bounding box center [151, 149] width 110 height 27
click at [171, 169] on label "staging-webhook" at bounding box center [141, 175] width 91 height 27
click at [294, 387] on button "Export" at bounding box center [338, 380] width 166 height 24
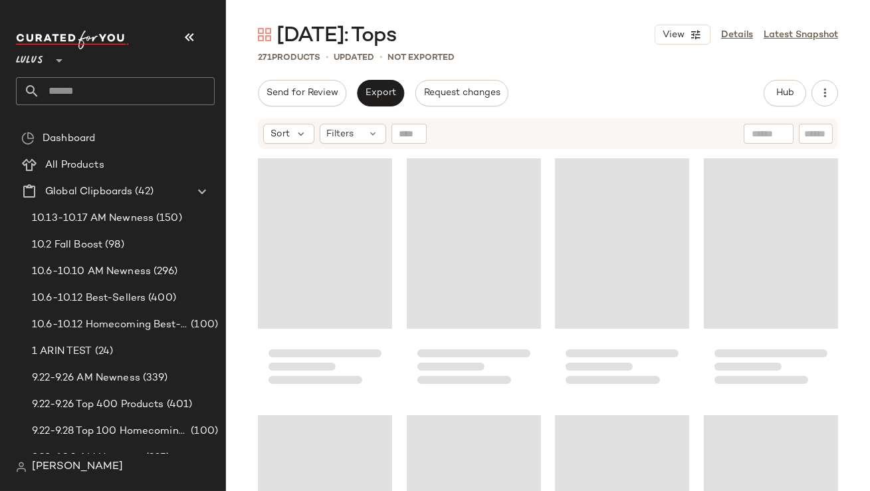
click at [188, 38] on icon "button" at bounding box center [189, 37] width 16 height 16
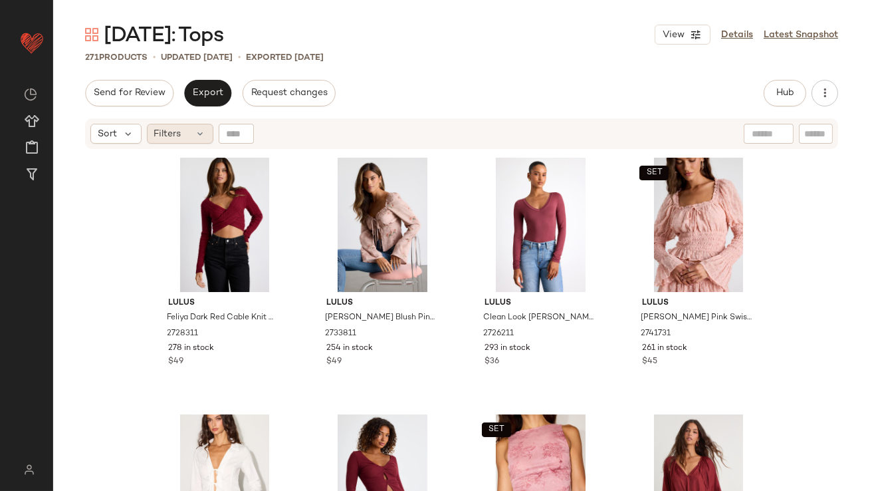
click at [164, 131] on span "Filters" at bounding box center [167, 134] width 27 height 14
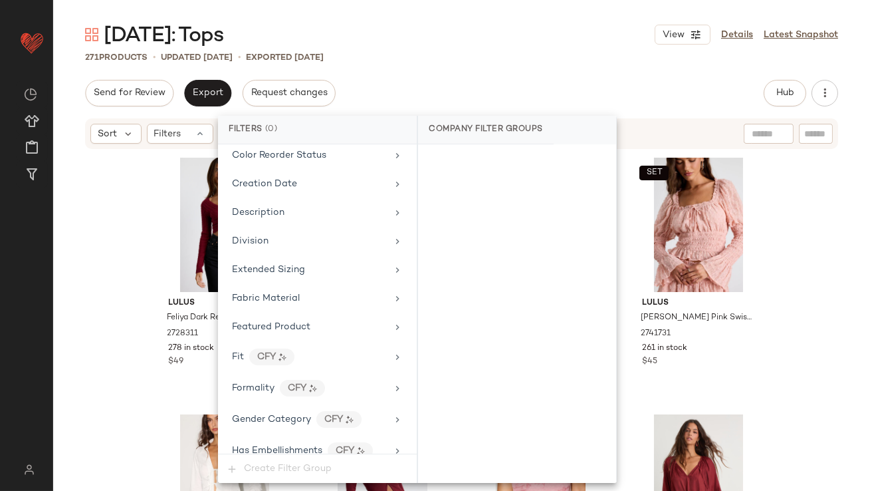
scroll to position [1049, 0]
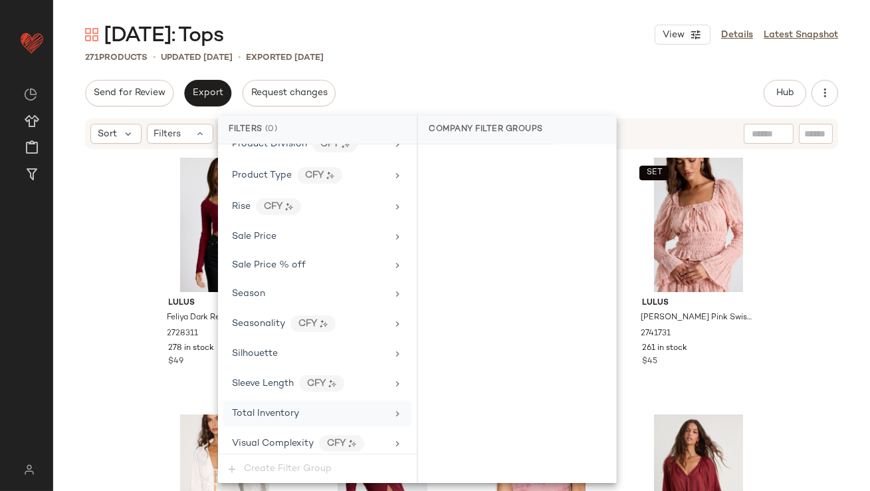
click at [298, 400] on div "Total Inventory" at bounding box center [317, 413] width 188 height 26
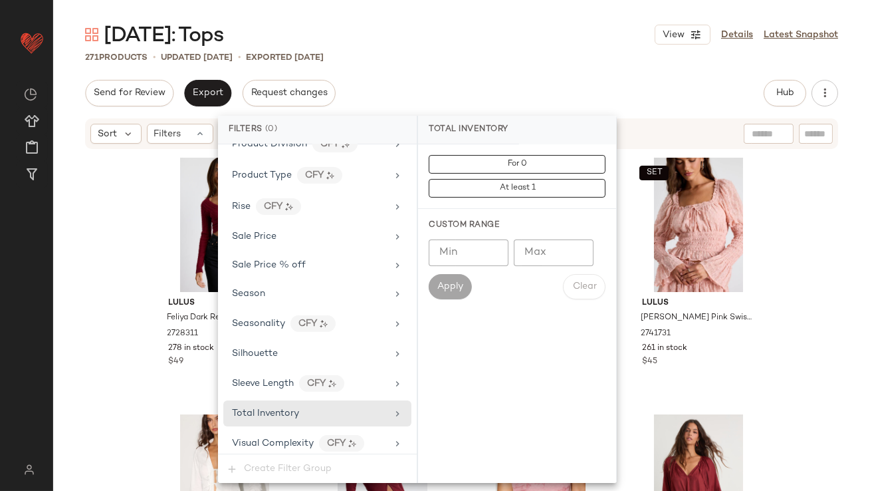
click at [572, 255] on input "Max" at bounding box center [554, 252] width 80 height 27
type input "*"
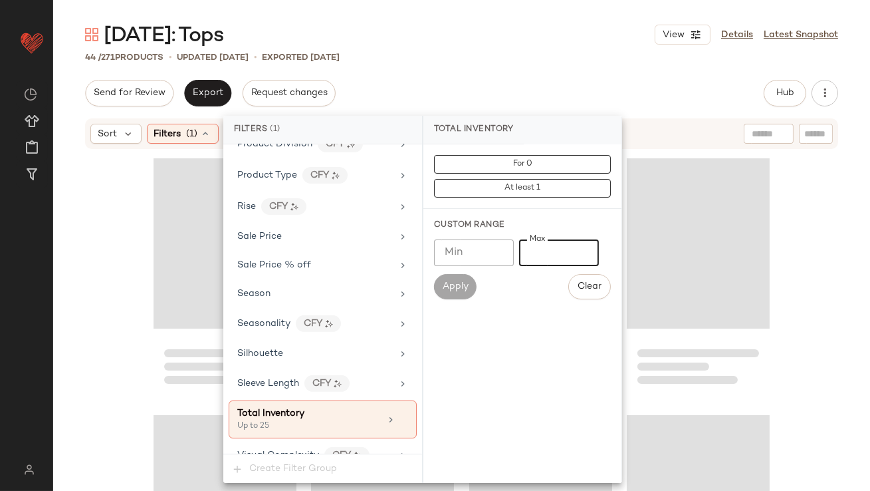
type input "**"
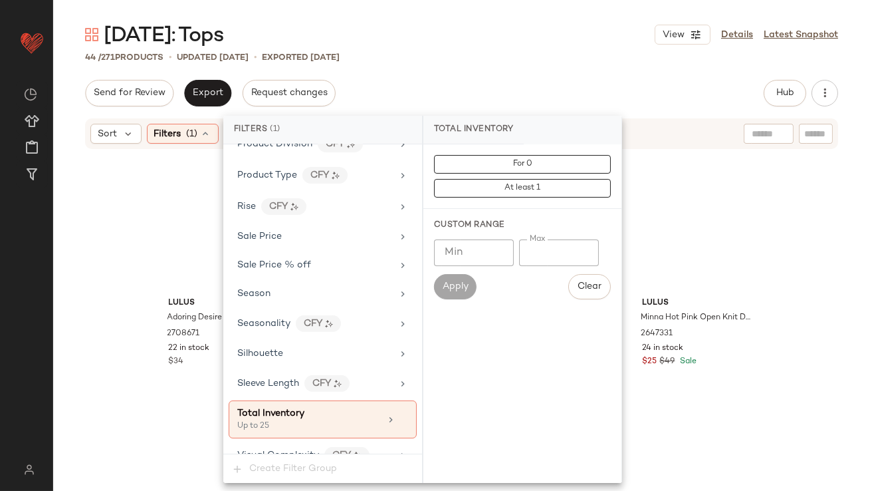
click at [429, 23] on div "[DATE]: Tops View Details Latest Snapshot" at bounding box center [461, 34] width 817 height 27
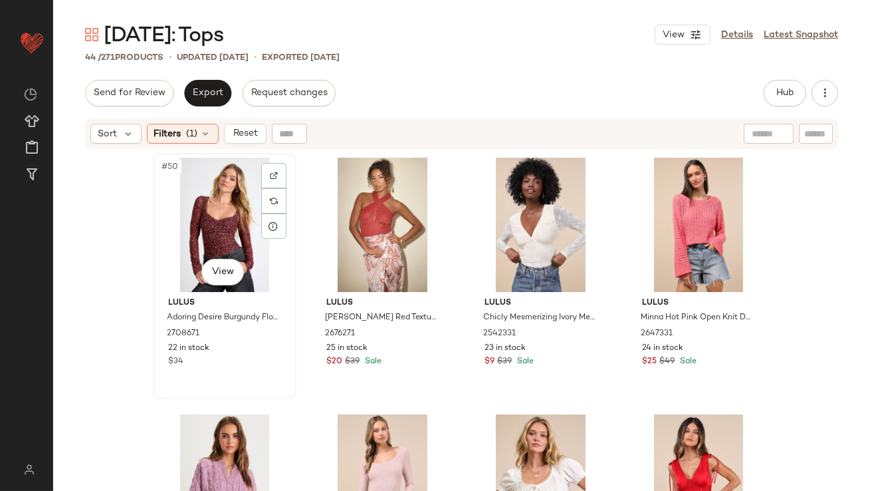
click at [227, 177] on div "#50 View" at bounding box center [225, 225] width 134 height 134
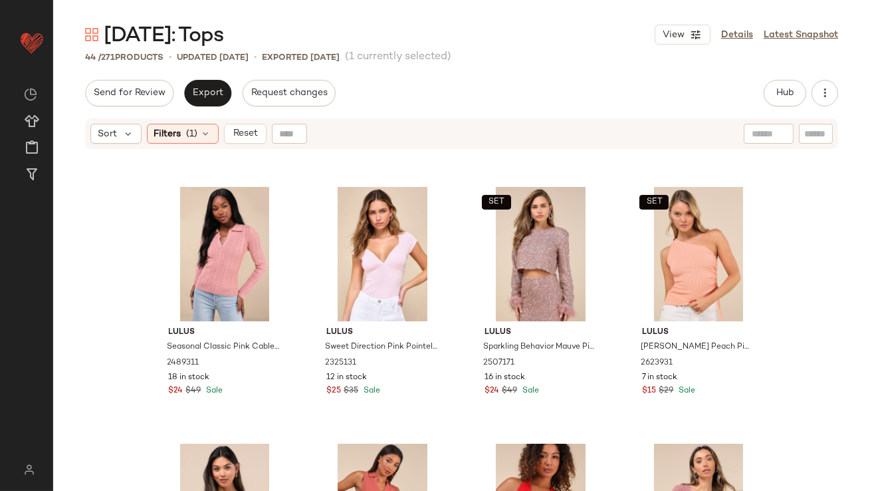
scroll to position [2448, 0]
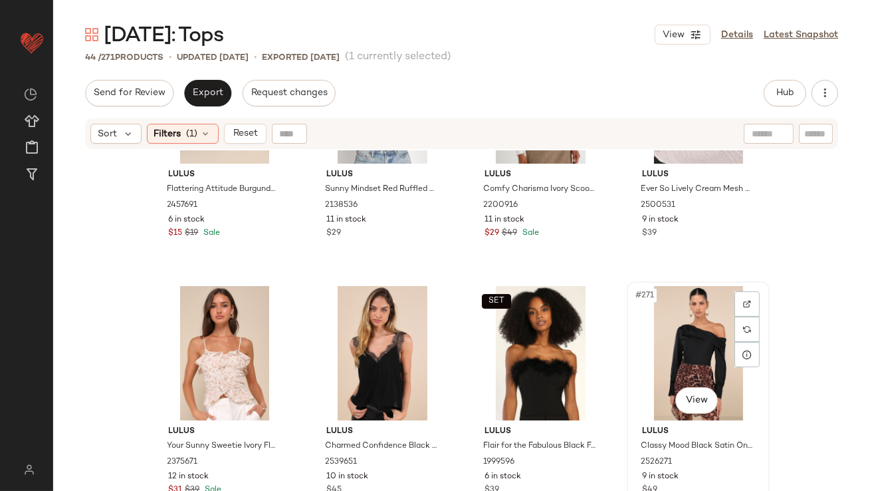
click at [689, 321] on div "#271 View" at bounding box center [698, 353] width 134 height 134
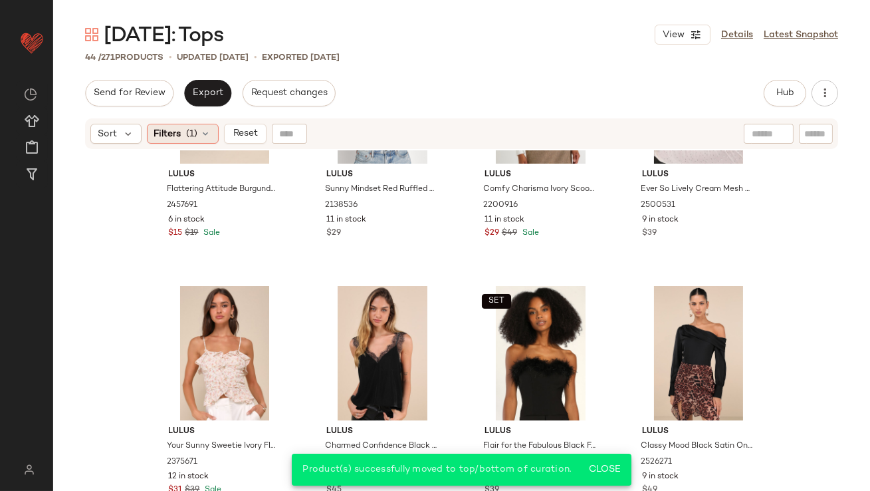
click at [193, 135] on span "(1)" at bounding box center [192, 134] width 11 height 14
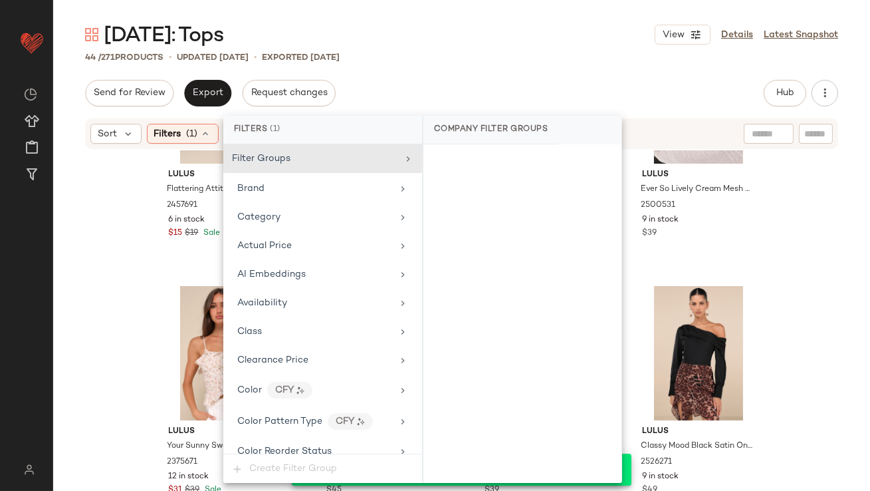
scroll to position [1061, 0]
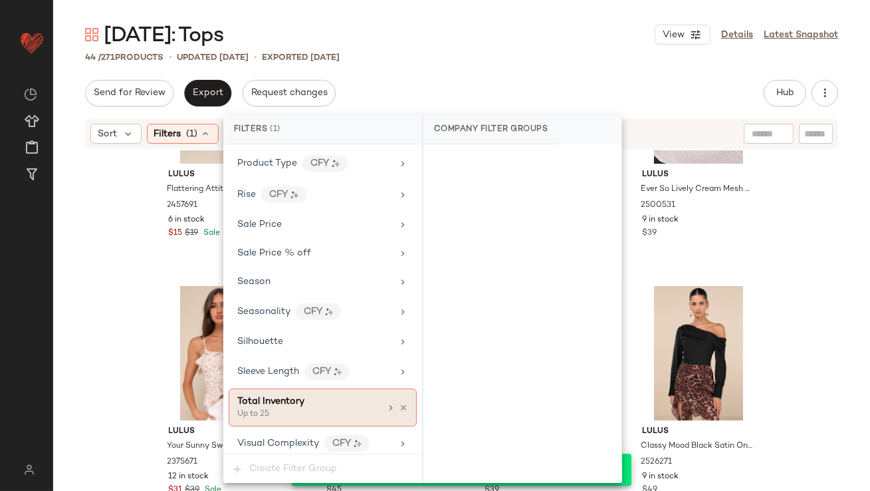
click at [346, 400] on div "Total Inventory" at bounding box center [308, 401] width 143 height 14
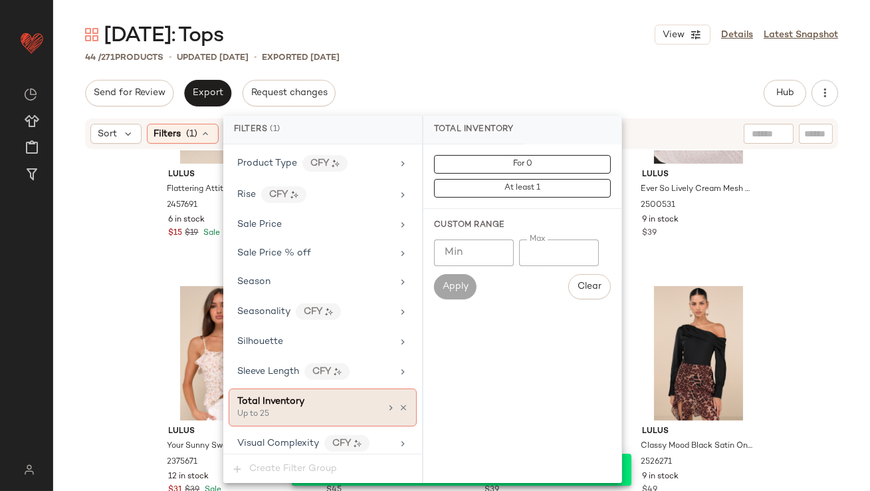
click at [399, 403] on icon at bounding box center [403, 407] width 9 height 9
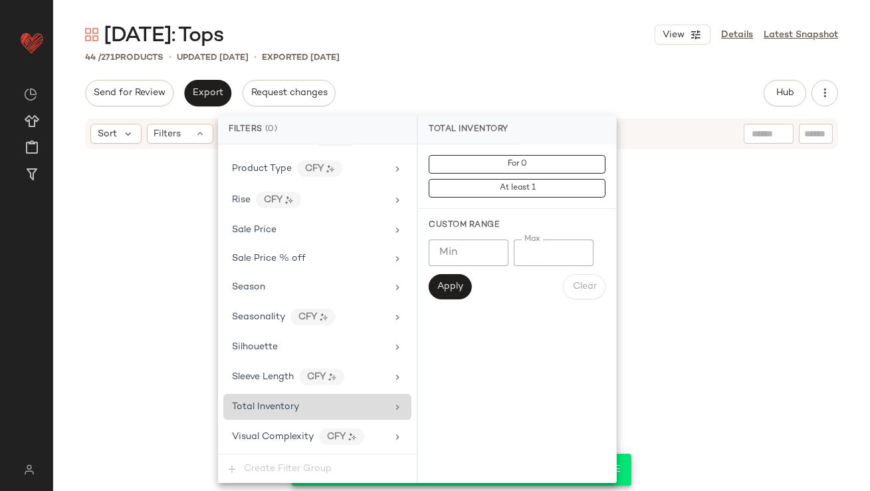
scroll to position [1049, 0]
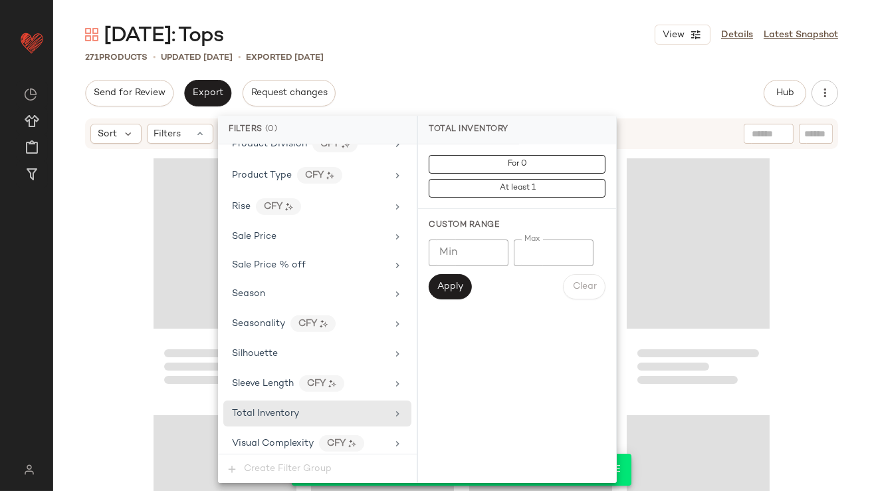
click at [536, 42] on div "[DATE]: Tops View Details Latest Snapshot" at bounding box center [461, 34] width 817 height 27
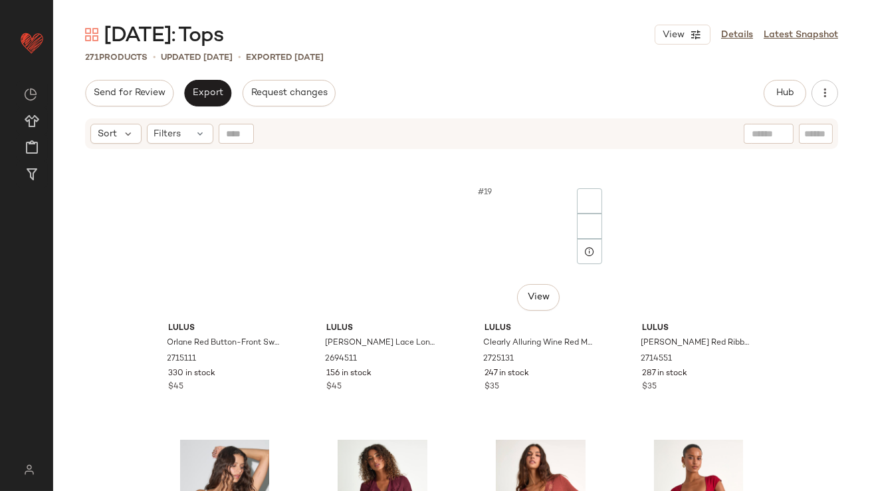
scroll to position [0, 0]
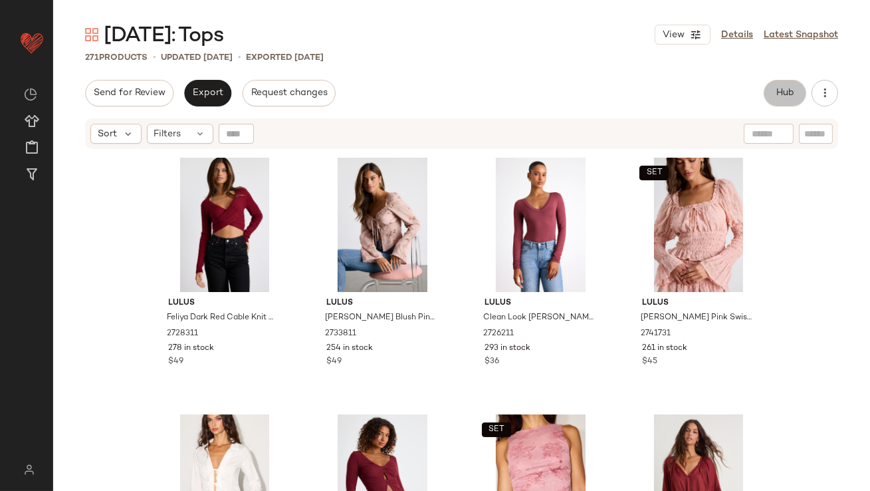
click at [777, 81] on button "Hub" at bounding box center [785, 93] width 43 height 27
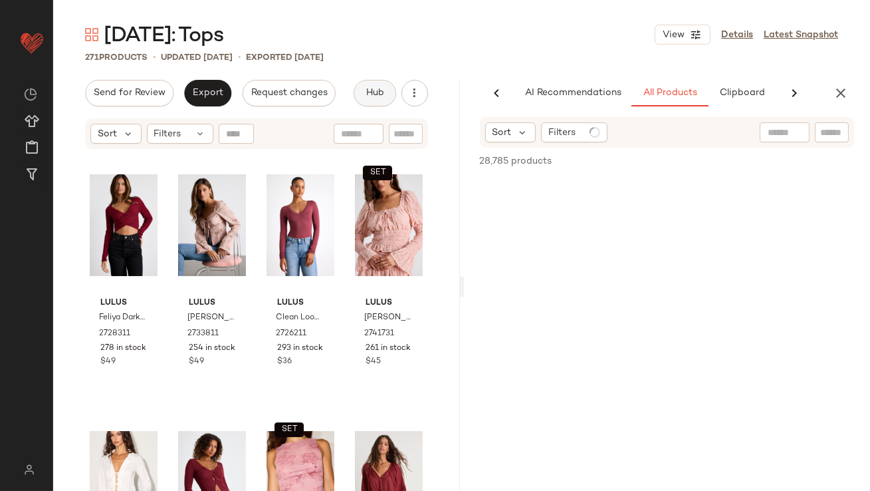
scroll to position [0, 74]
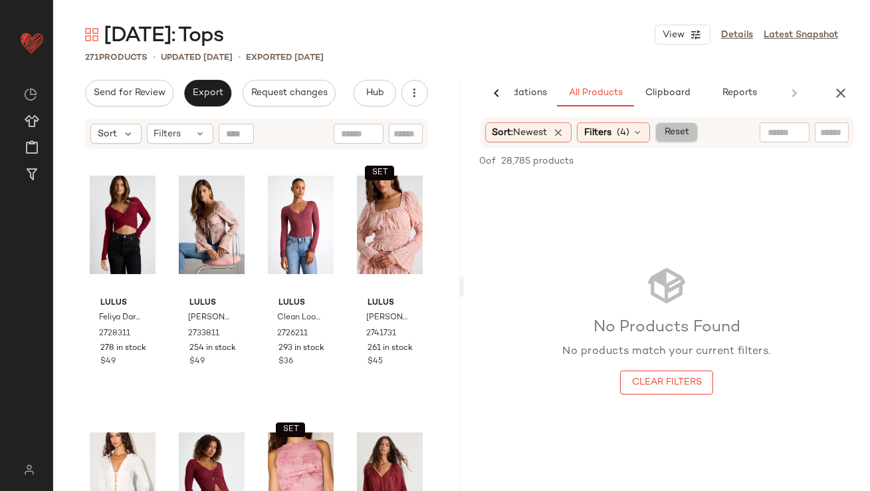
click at [667, 139] on button "Reset" at bounding box center [676, 132] width 43 height 20
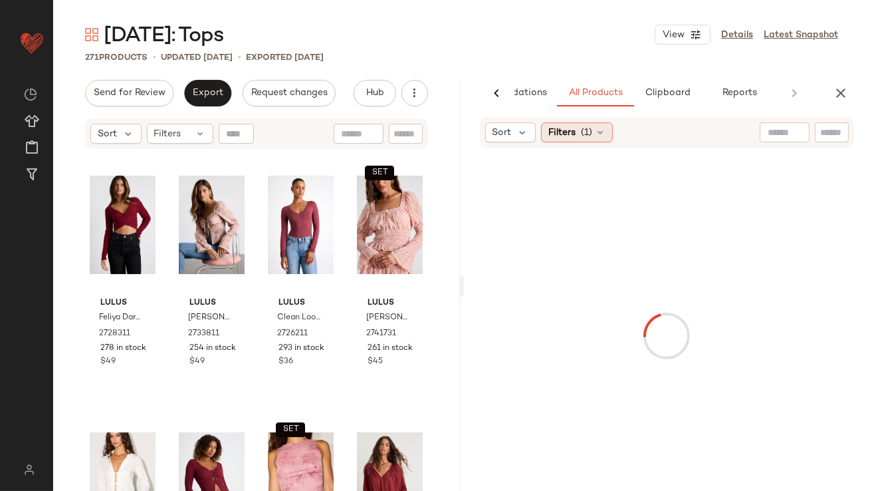
click at [574, 134] on span "Filters" at bounding box center [561, 133] width 27 height 14
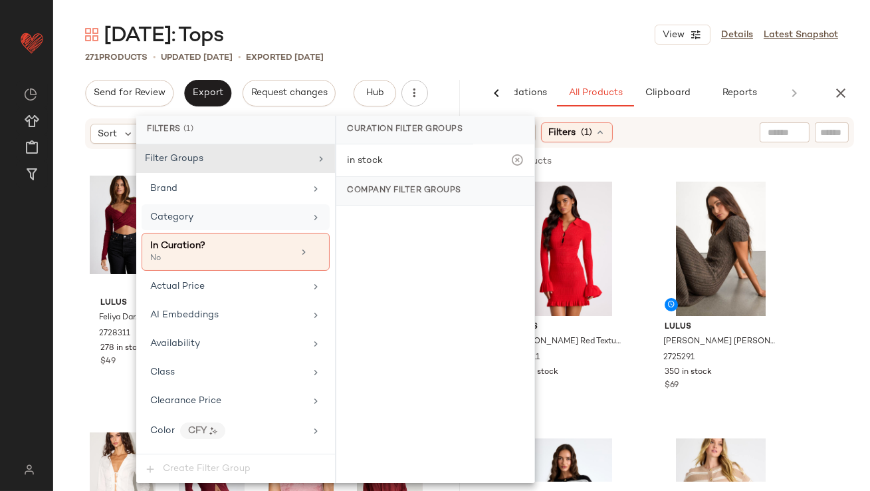
click at [257, 218] on div "Category" at bounding box center [227, 217] width 155 height 14
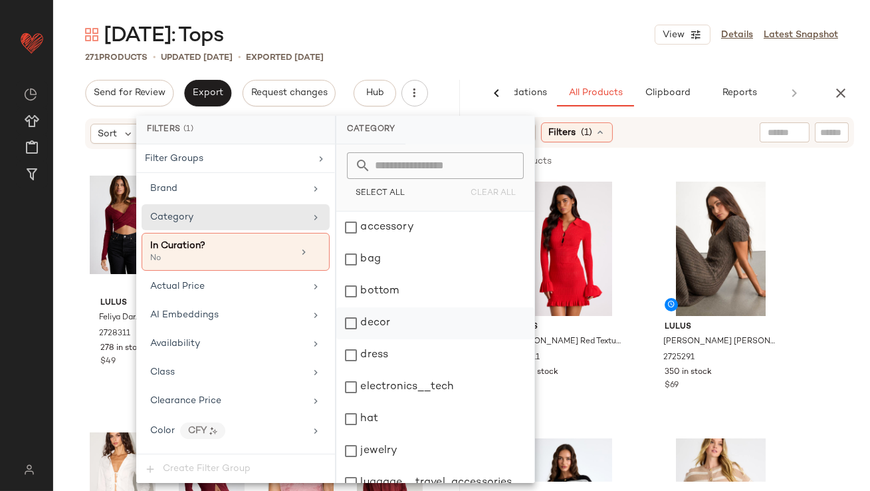
scroll to position [271, 0]
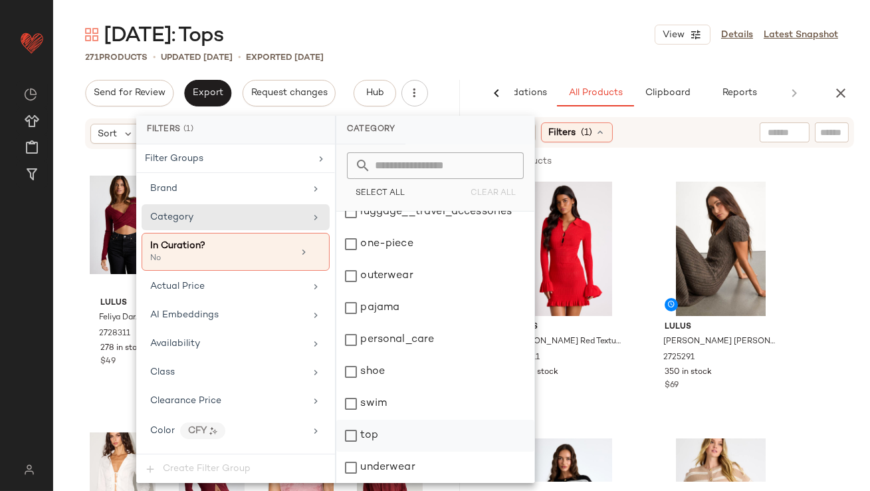
click at [372, 435] on div "top" at bounding box center [435, 435] width 198 height 32
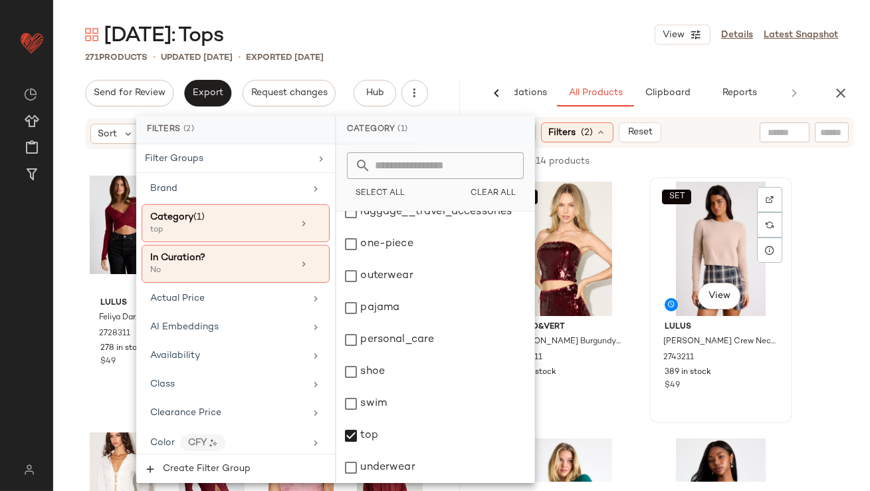
click at [654, 373] on div "Lulus [PERSON_NAME] Crew Neck Cropped Pullover Sweater 2743211 389 in stock $49" at bounding box center [721, 354] width 134 height 77
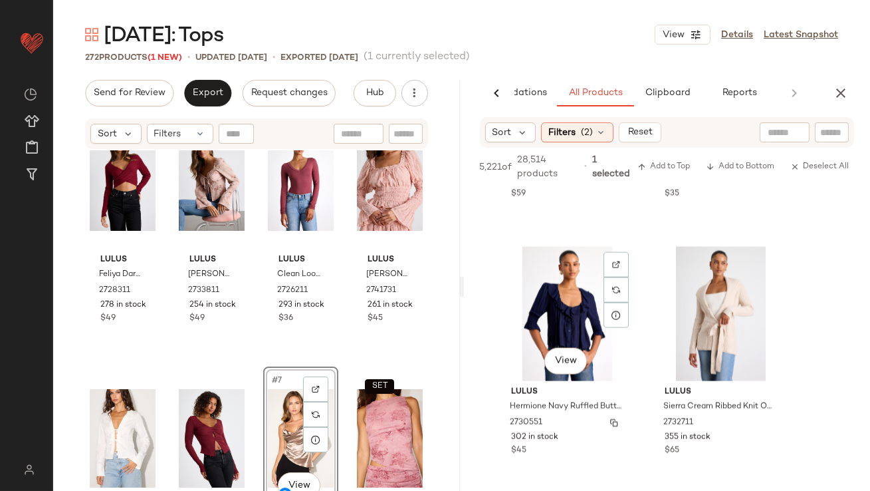
scroll to position [3798, 0]
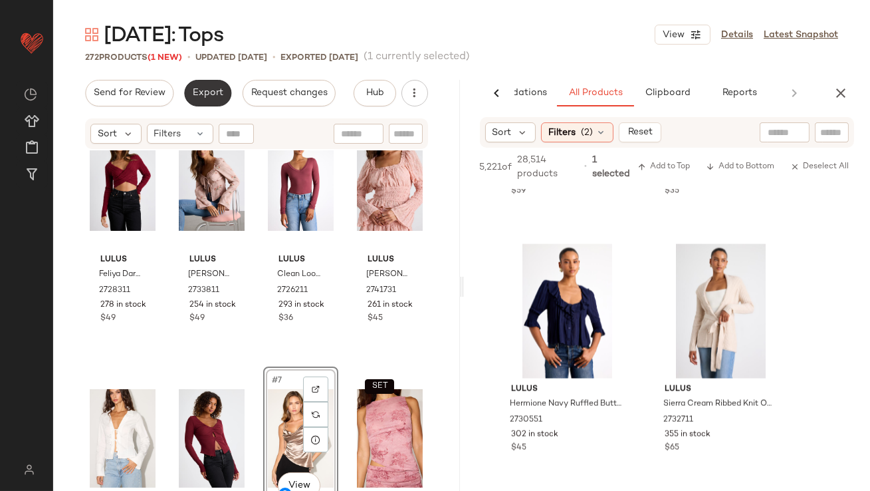
click at [205, 84] on button "Export" at bounding box center [207, 93] width 47 height 27
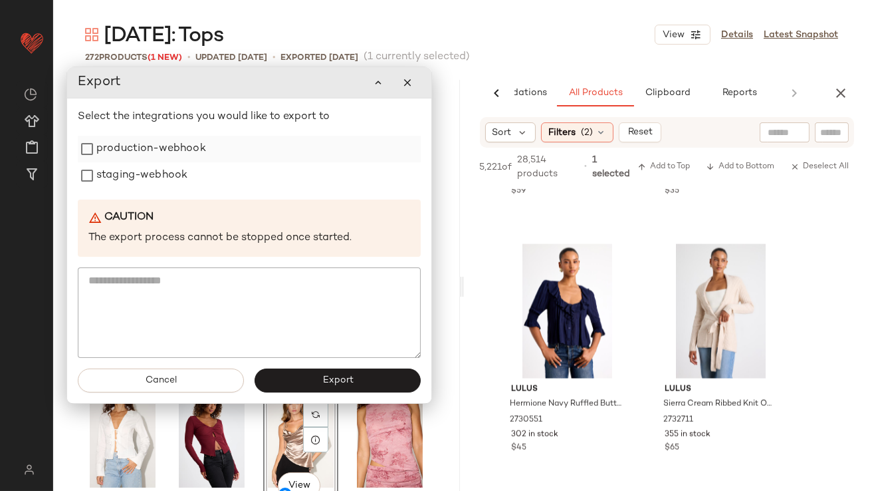
click at [173, 146] on label "production-webhook" at bounding box center [151, 149] width 110 height 27
click at [166, 197] on div "Select the integrations you would like to export to production-webhook staging-…" at bounding box center [249, 233] width 343 height 249
click at [163, 182] on label "staging-webhook" at bounding box center [141, 175] width 91 height 27
click at [308, 376] on button "Export" at bounding box center [338, 380] width 166 height 24
